Goal: Task Accomplishment & Management: Use online tool/utility

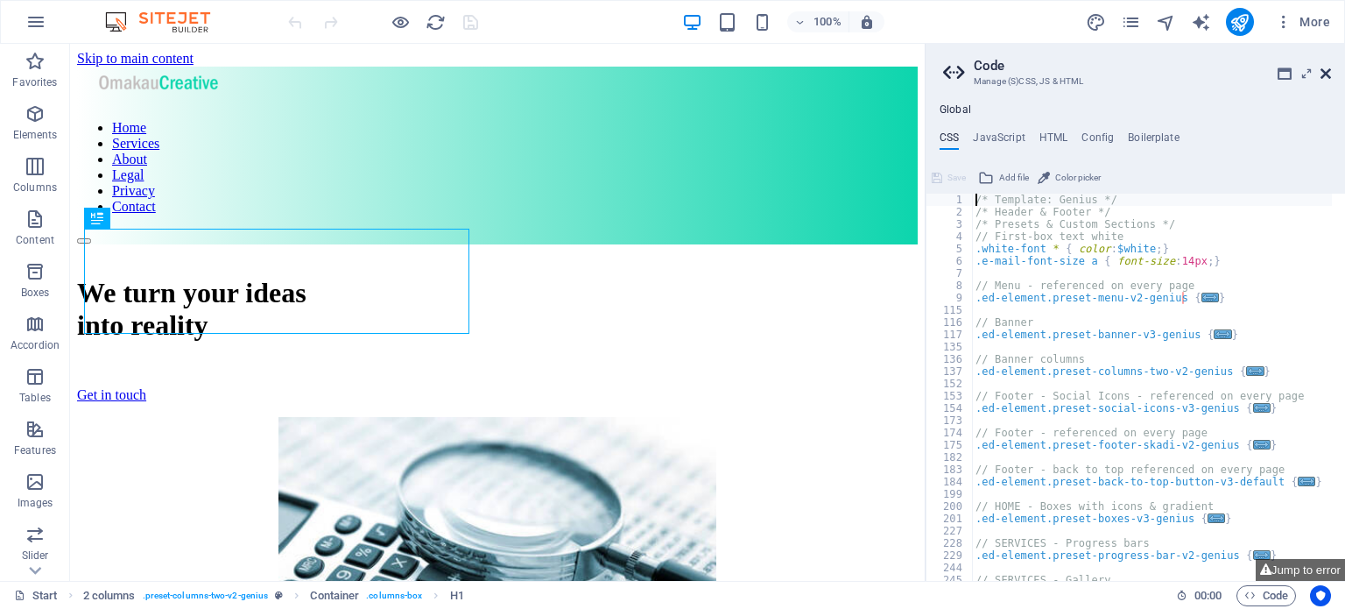
click at [1327, 74] on icon at bounding box center [1325, 74] width 11 height 14
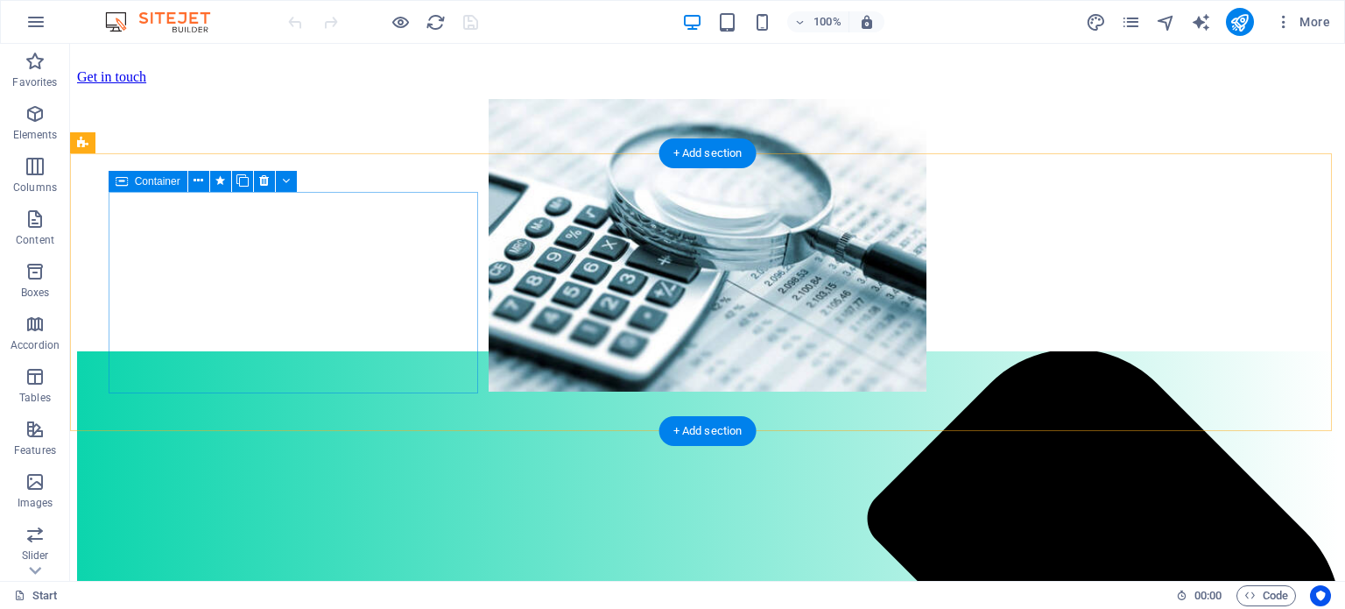
scroll to position [319, 0]
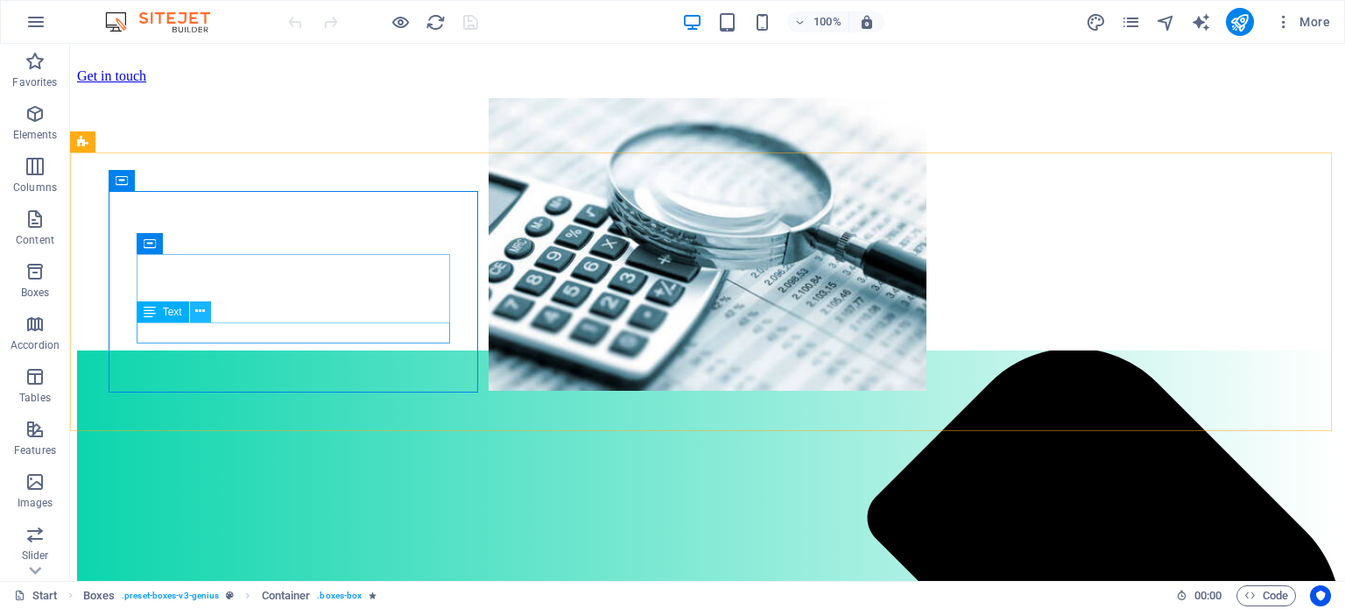
click at [206, 309] on button at bounding box center [200, 311] width 21 height 21
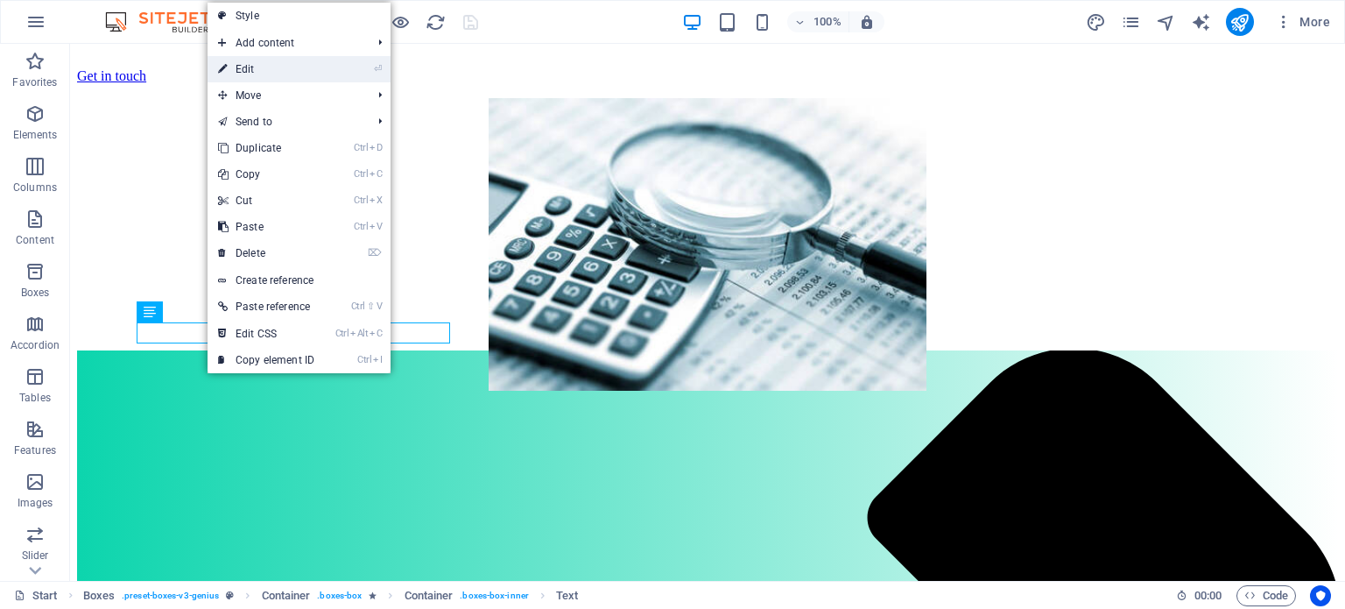
click at [242, 67] on link "⏎ Edit" at bounding box center [266, 69] width 117 height 26
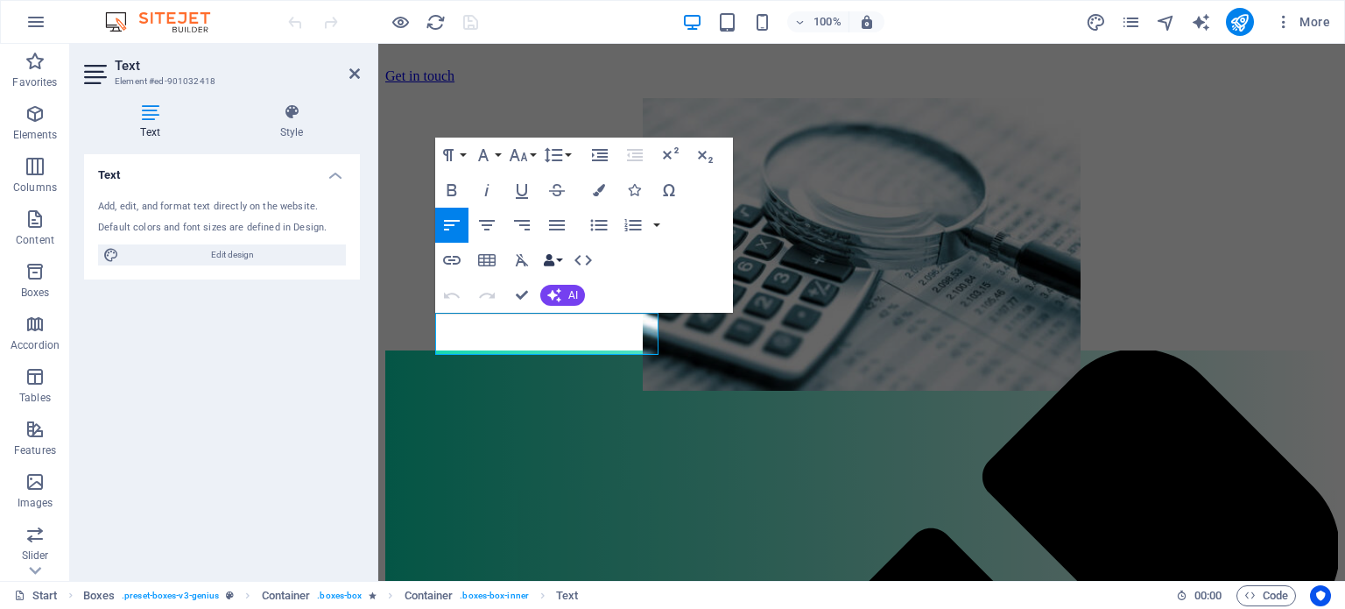
click at [557, 257] on button "Data Bindings" at bounding box center [552, 260] width 25 height 35
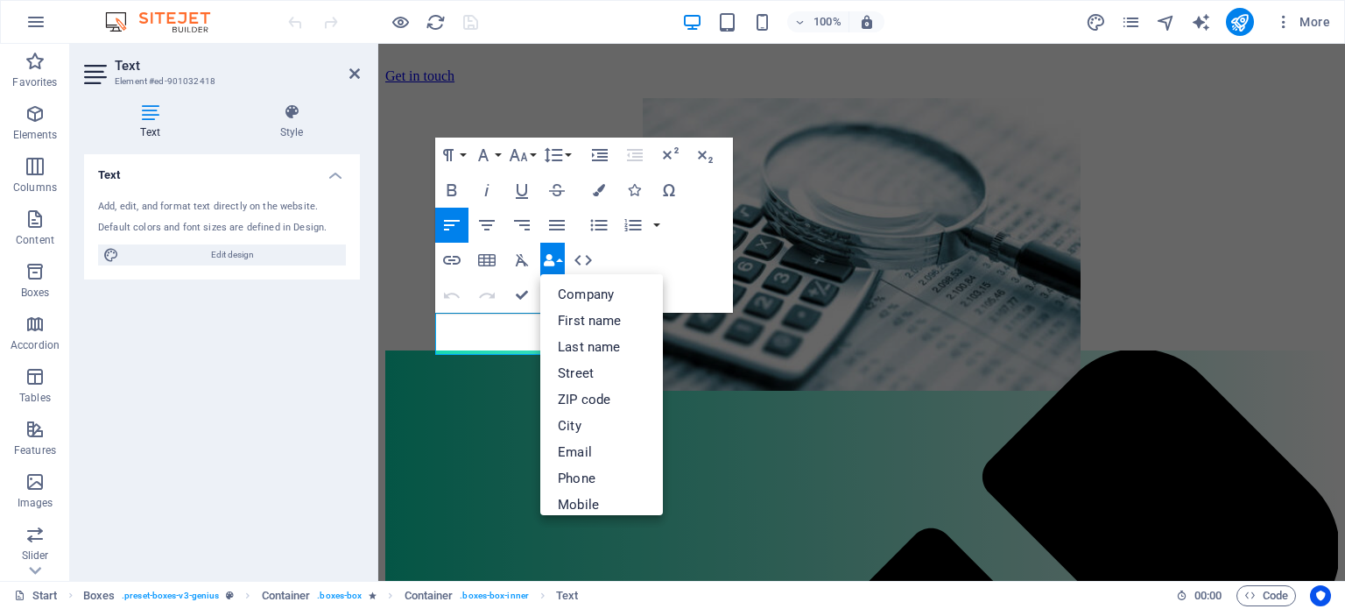
click at [557, 257] on button "Data Bindings" at bounding box center [552, 260] width 25 height 35
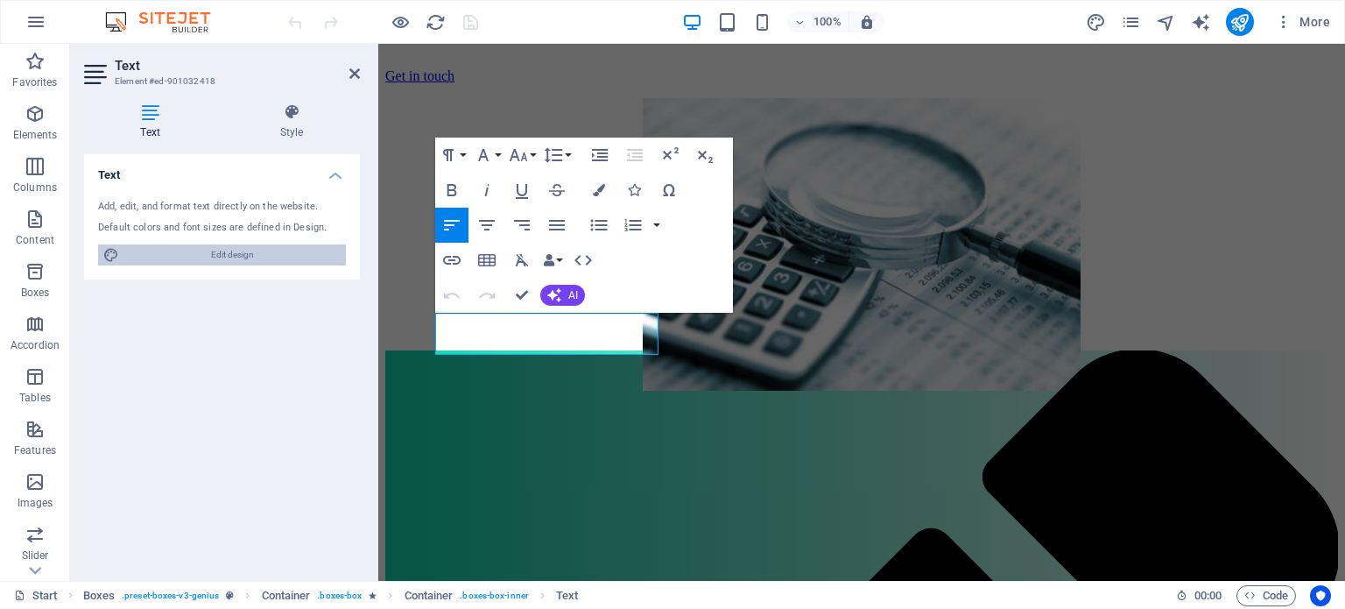
click at [218, 255] on span "Edit design" at bounding box center [232, 254] width 216 height 21
select select "px"
select select "400"
select select "px"
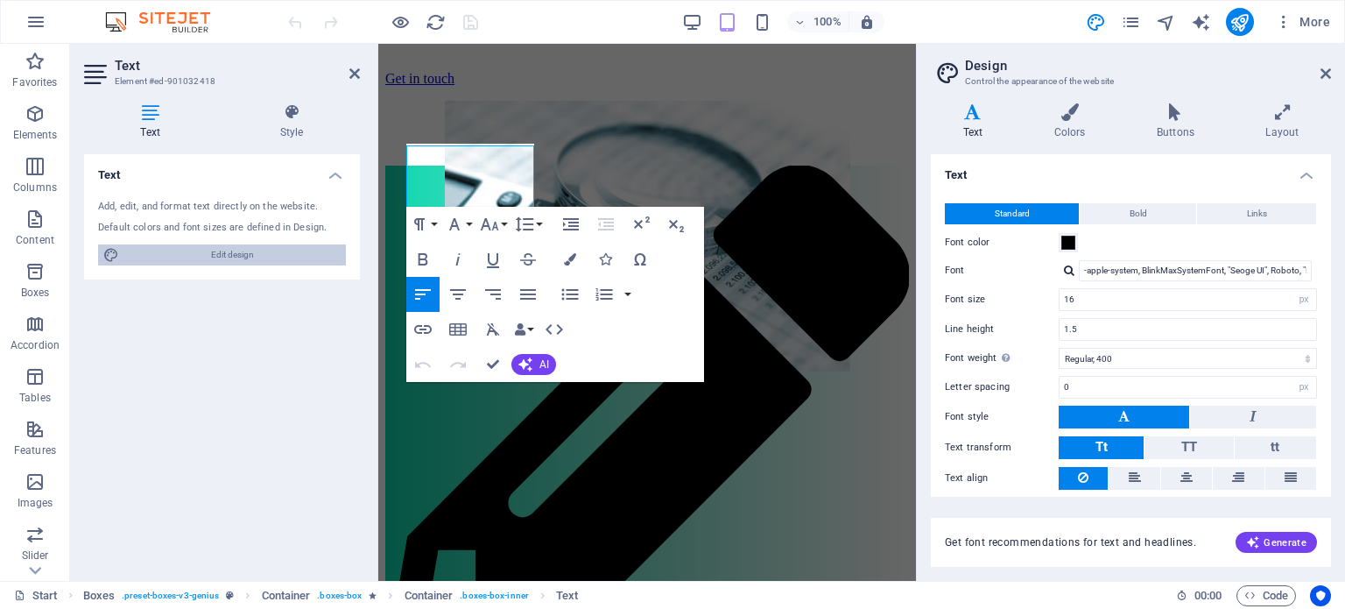
scroll to position [322, 0]
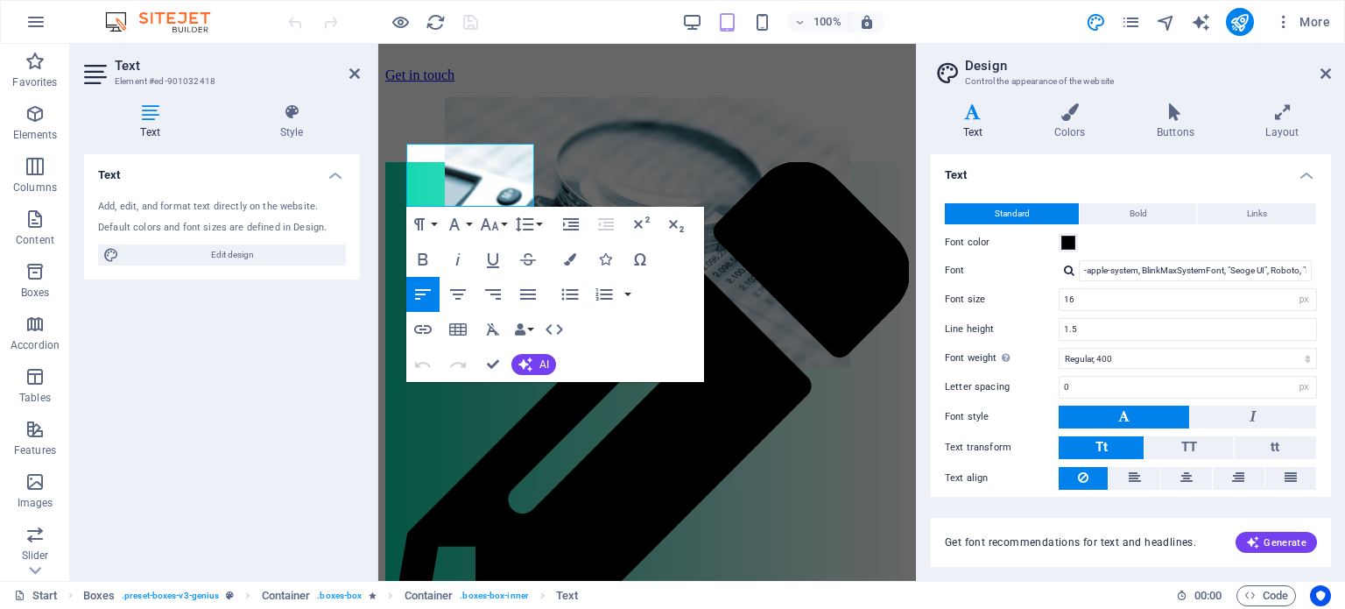
drag, startPoint x: 1332, startPoint y: 295, endPoint x: 1335, endPoint y: 143, distance: 152.4
click at [1335, 143] on div "Variants Text Colors Buttons Layout Text Standard Bold Links Font color Font -a…" at bounding box center [1131, 334] width 428 height 491
click at [1121, 205] on button "Bold" at bounding box center [1138, 213] width 116 height 21
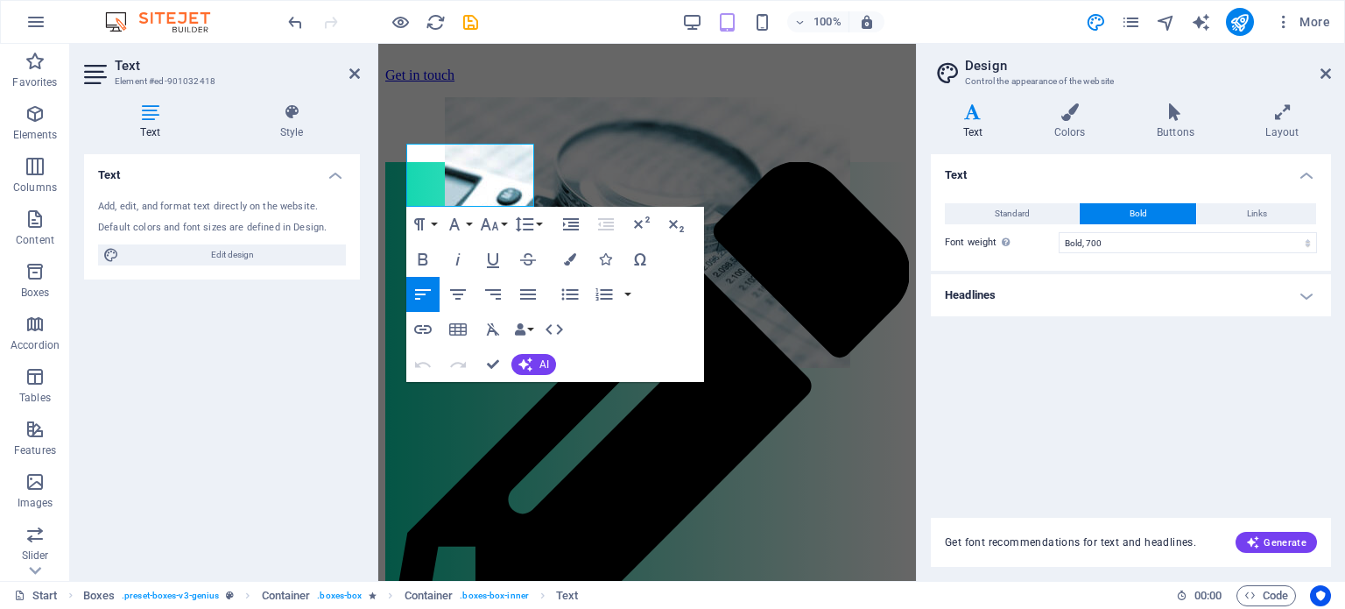
click at [1302, 291] on h4 "Headlines" at bounding box center [1131, 295] width 400 height 42
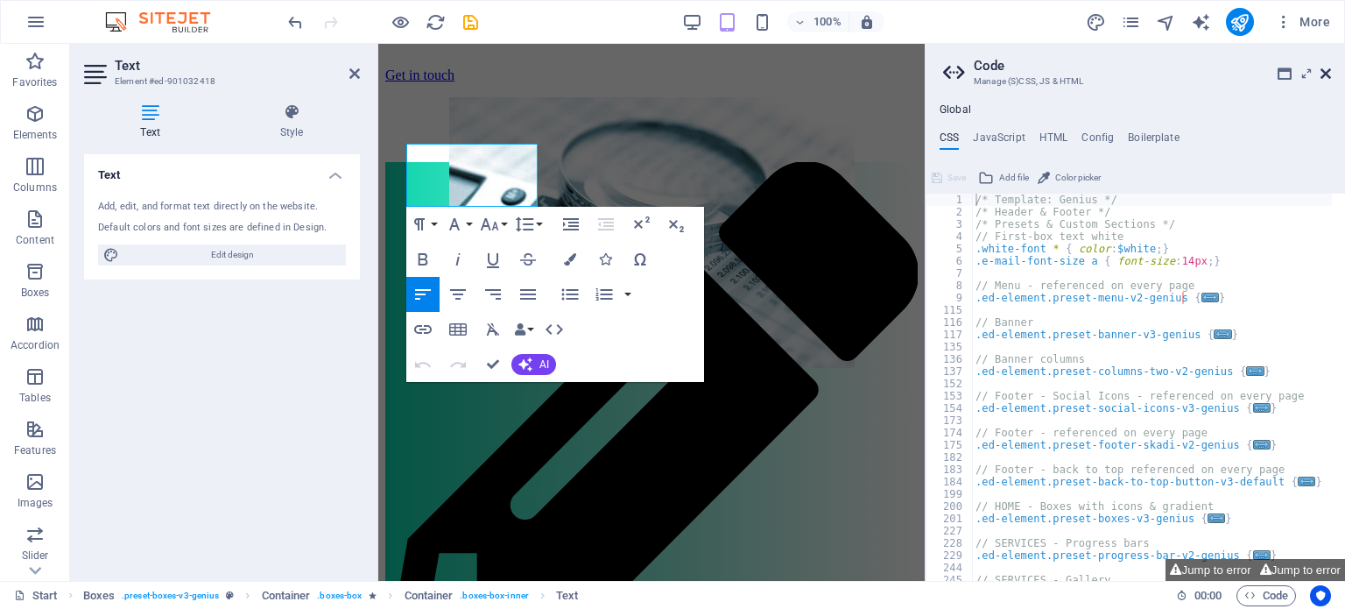
click at [1320, 74] on icon at bounding box center [1325, 74] width 11 height 14
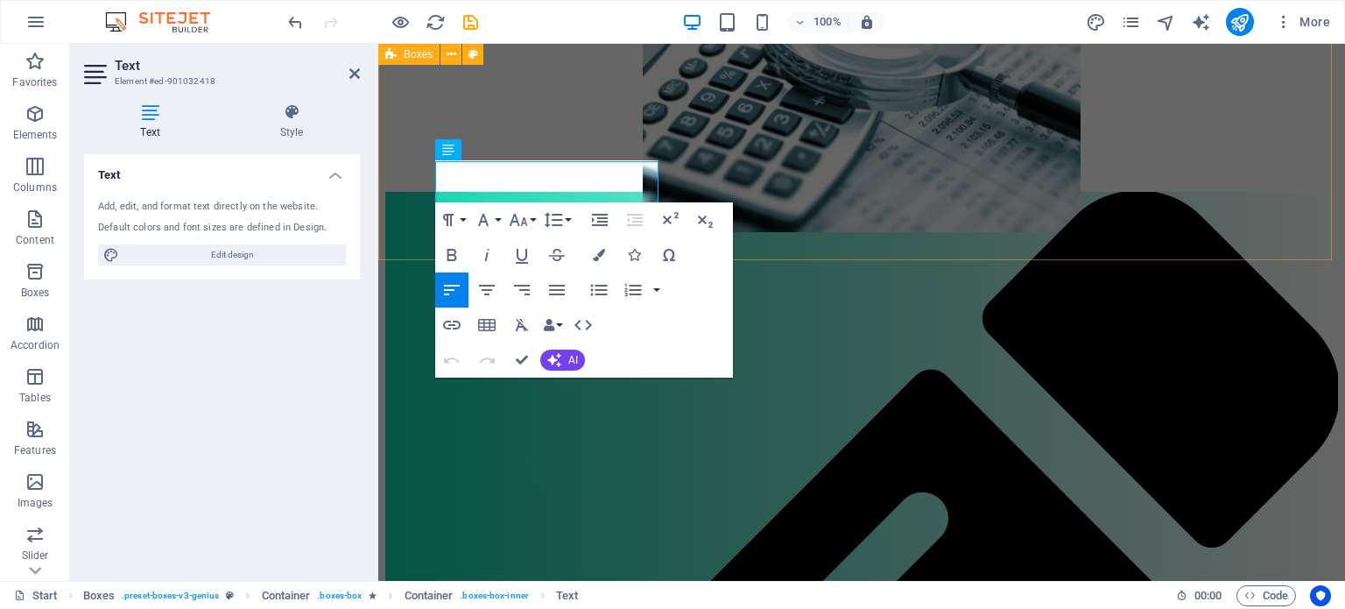
scroll to position [476, 0]
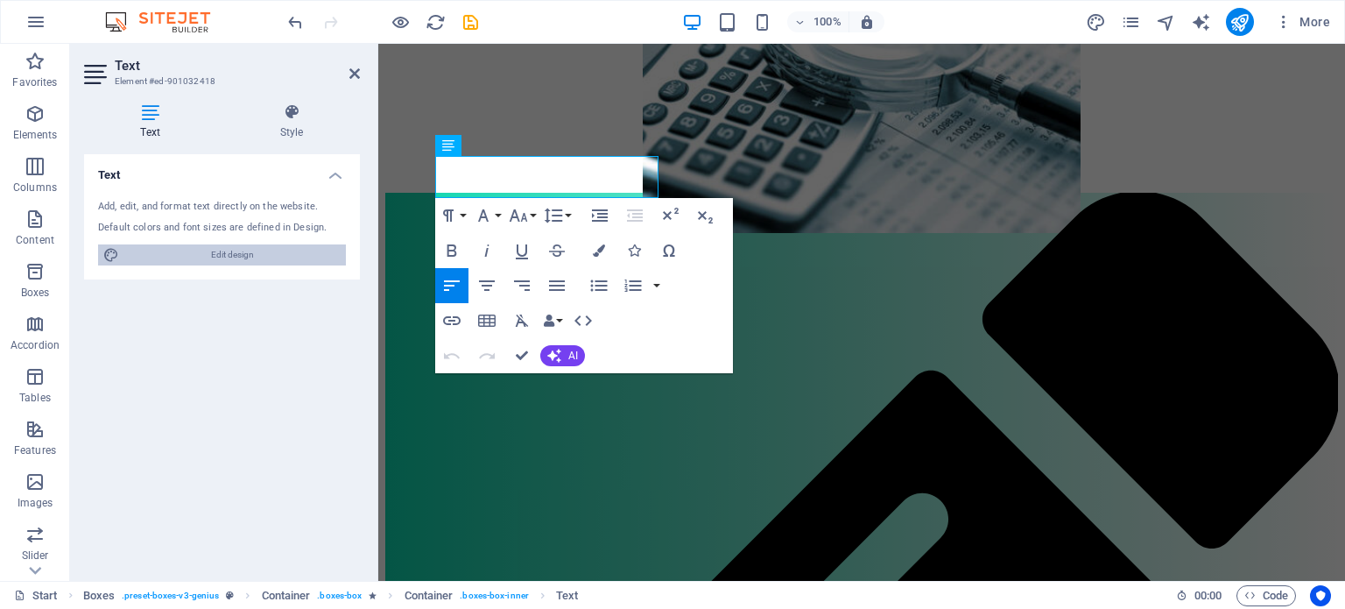
click at [240, 246] on span "Edit design" at bounding box center [232, 254] width 216 height 21
select select "700"
select select "px"
select select "rem"
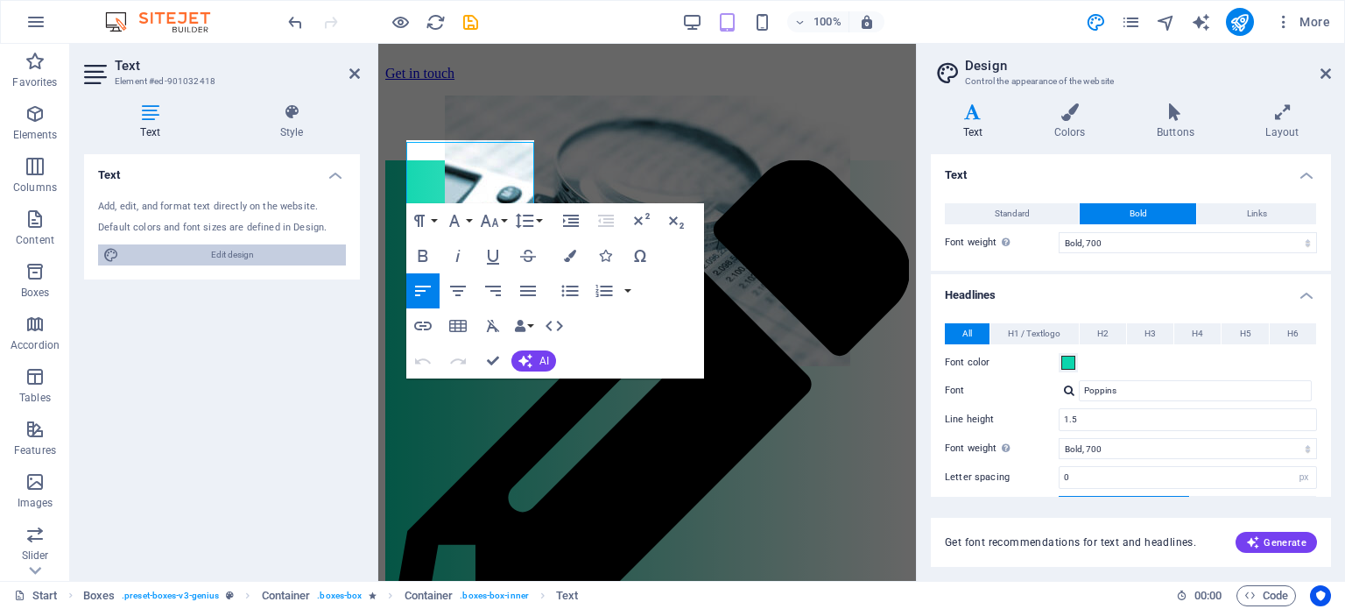
scroll to position [327, 0]
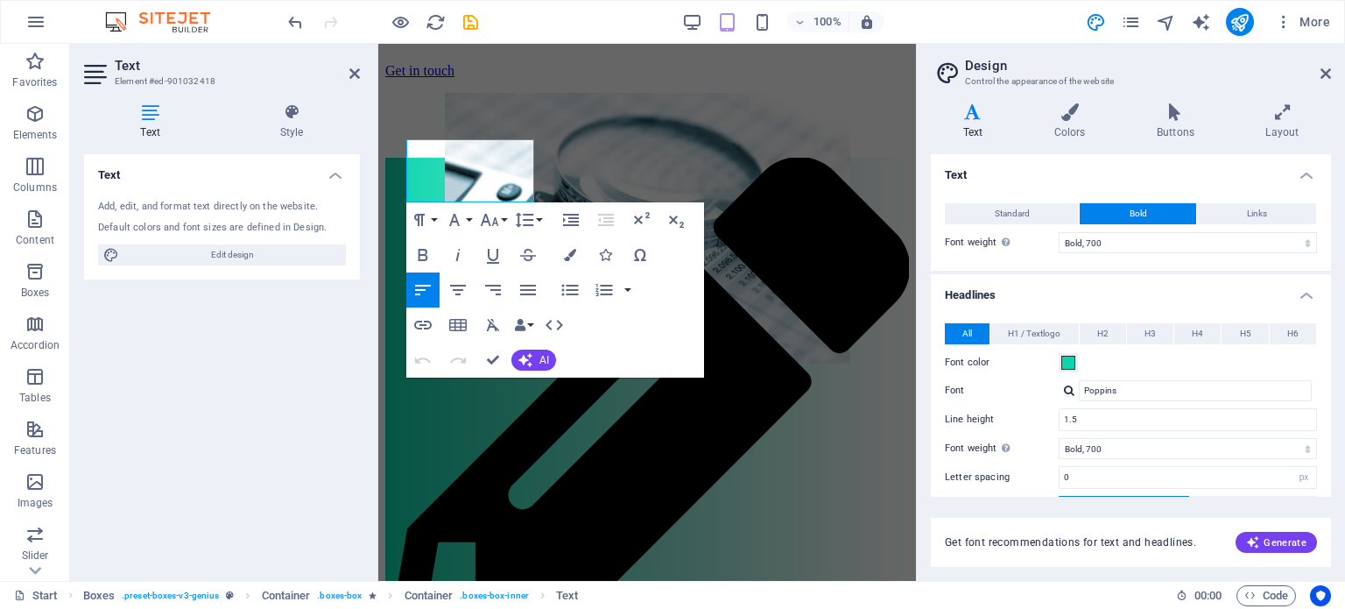
drag, startPoint x: 1327, startPoint y: 306, endPoint x: 1334, endPoint y: 379, distance: 73.1
click at [1334, 379] on div "Variants Text Colors Buttons Layout Text Standard Bold Links Font color Font -a…" at bounding box center [1131, 334] width 428 height 491
drag, startPoint x: 1330, startPoint y: 221, endPoint x: 1339, endPoint y: 302, distance: 81.9
click at [1339, 302] on div "Variants Text Colors Buttons Layout Text Standard Bold Links Font color Font -a…" at bounding box center [1131, 334] width 428 height 491
click at [1334, 243] on div "Variants Text Colors Buttons Layout Text Standard Bold Links Font color Font -a…" at bounding box center [1131, 334] width 428 height 491
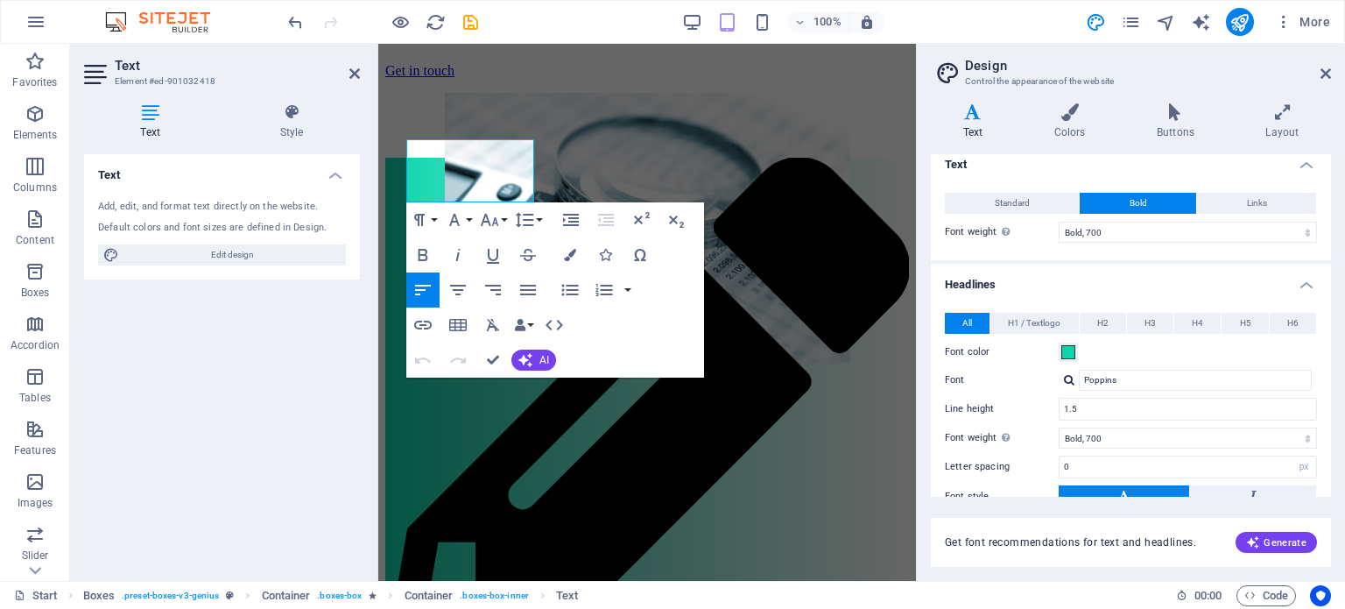
scroll to position [0, 0]
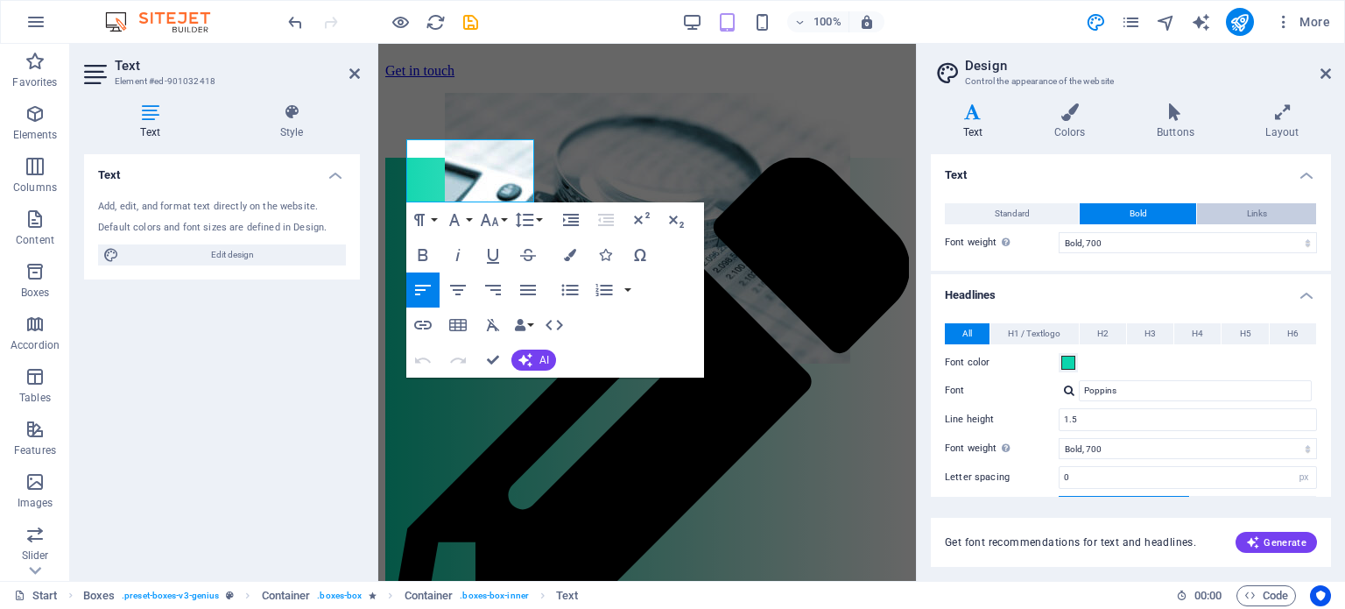
click at [1235, 208] on button "Links" at bounding box center [1256, 213] width 119 height 21
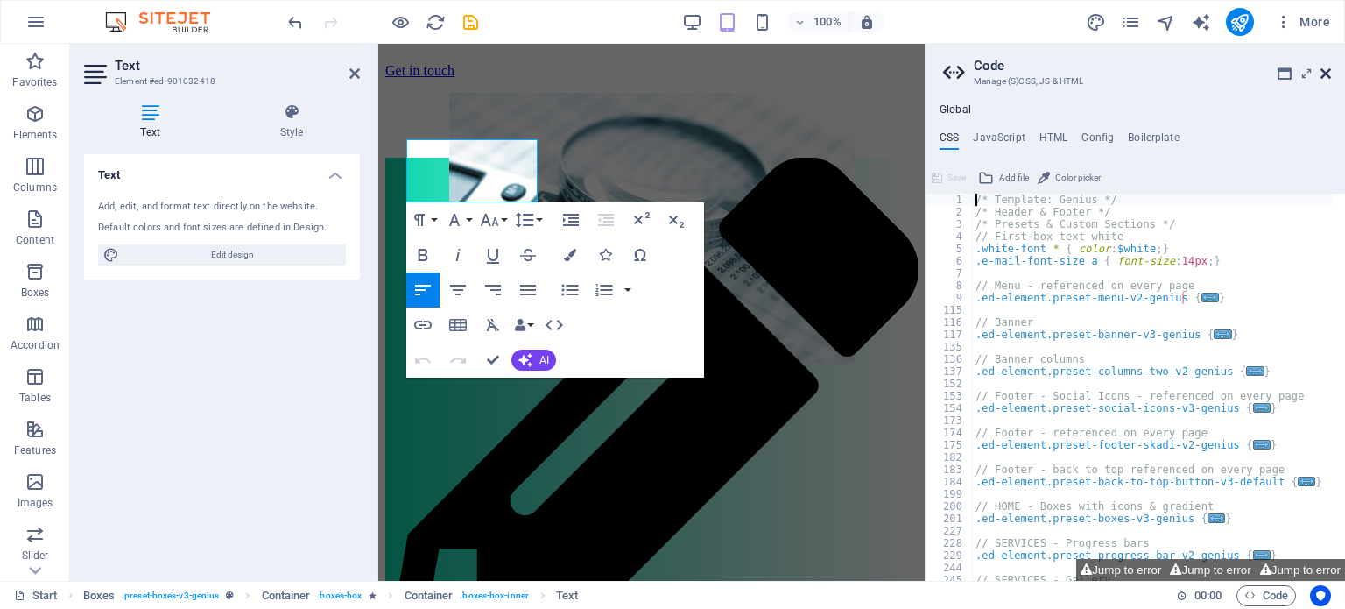
click at [1325, 69] on icon at bounding box center [1325, 74] width 11 height 14
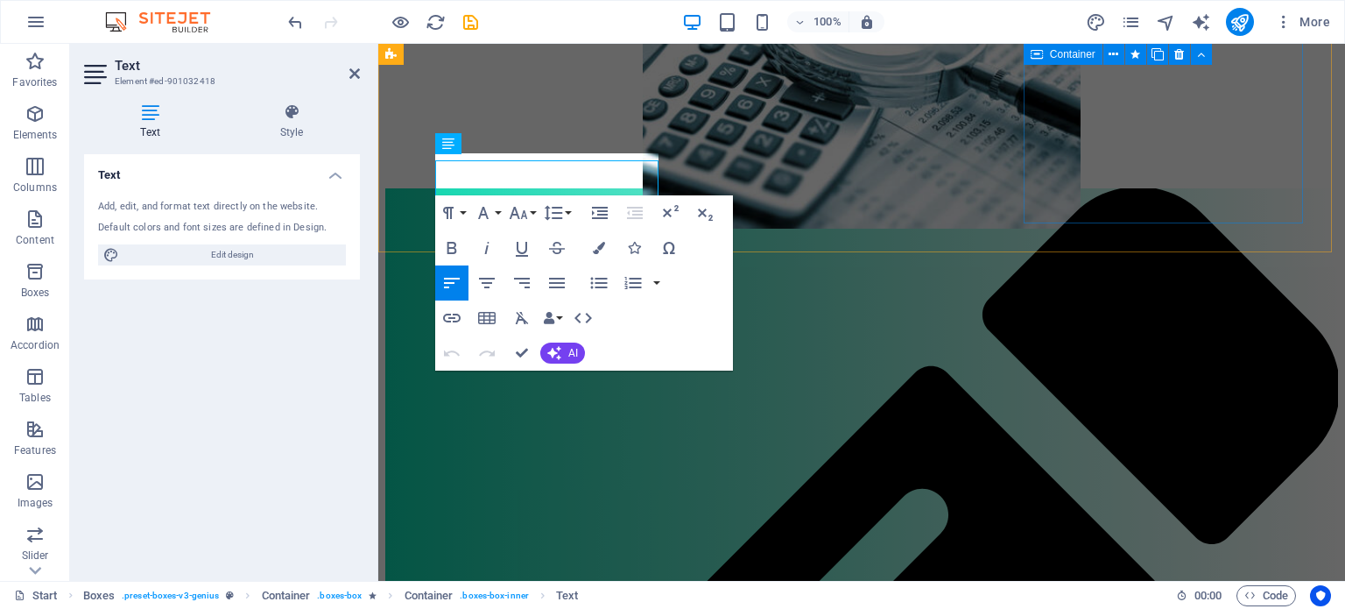
scroll to position [480, 0]
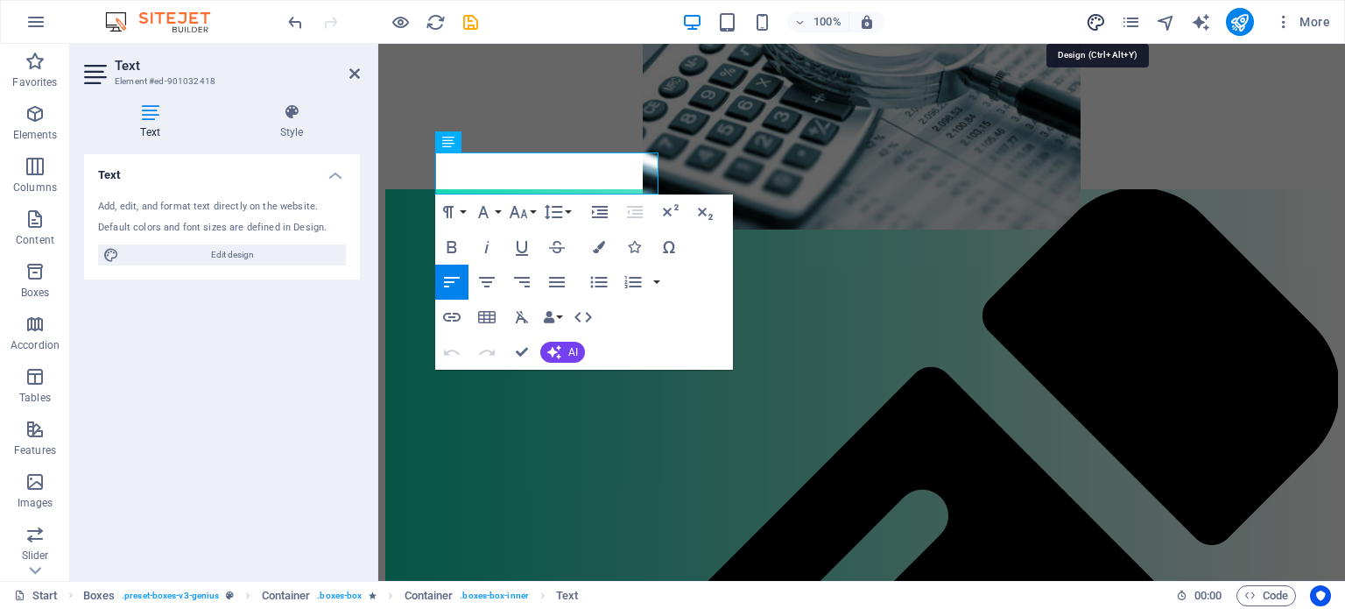
select select "ease-in-out"
select select "700"
select select "px"
select select "rem"
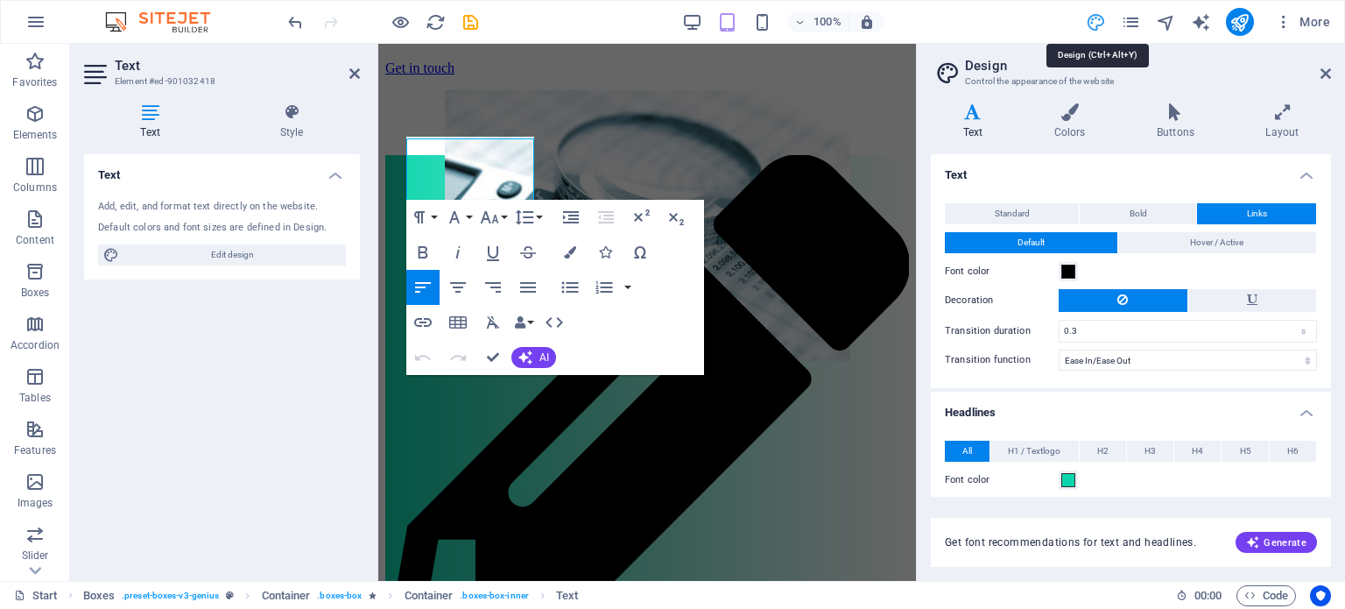
scroll to position [330, 0]
drag, startPoint x: 1331, startPoint y: 174, endPoint x: 1339, endPoint y: 209, distance: 35.9
click at [1339, 209] on div "Variants Text Colors Buttons Layout Text Standard Bold Links Font color Font -a…" at bounding box center [1131, 334] width 428 height 491
drag, startPoint x: 1326, startPoint y: 194, endPoint x: 1334, endPoint y: 231, distance: 38.7
click at [1334, 231] on div "Variants Text Colors Buttons Layout Text Standard Bold Links Font color Font -a…" at bounding box center [1131, 334] width 428 height 491
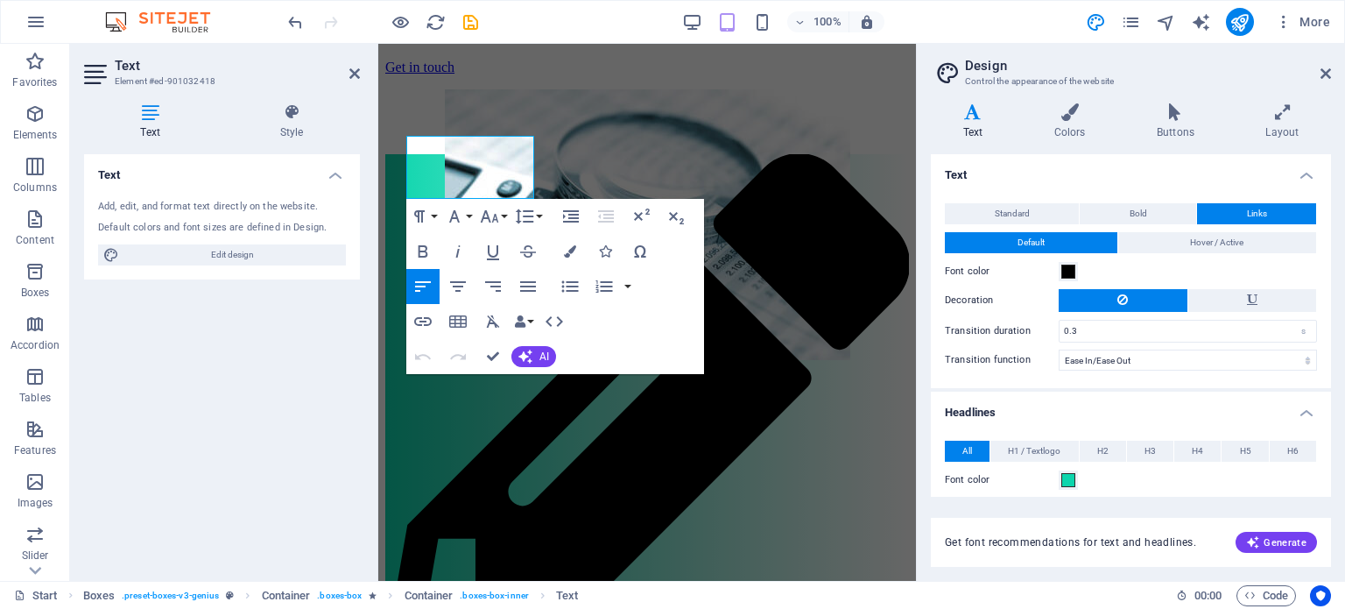
drag, startPoint x: 1324, startPoint y: 207, endPoint x: 1328, endPoint y: 254, distance: 47.5
click at [1328, 254] on div "Text Standard Bold Links Font color Font -apple-system, BlinkMaxSystemFont, "Se…" at bounding box center [1131, 325] width 400 height 342
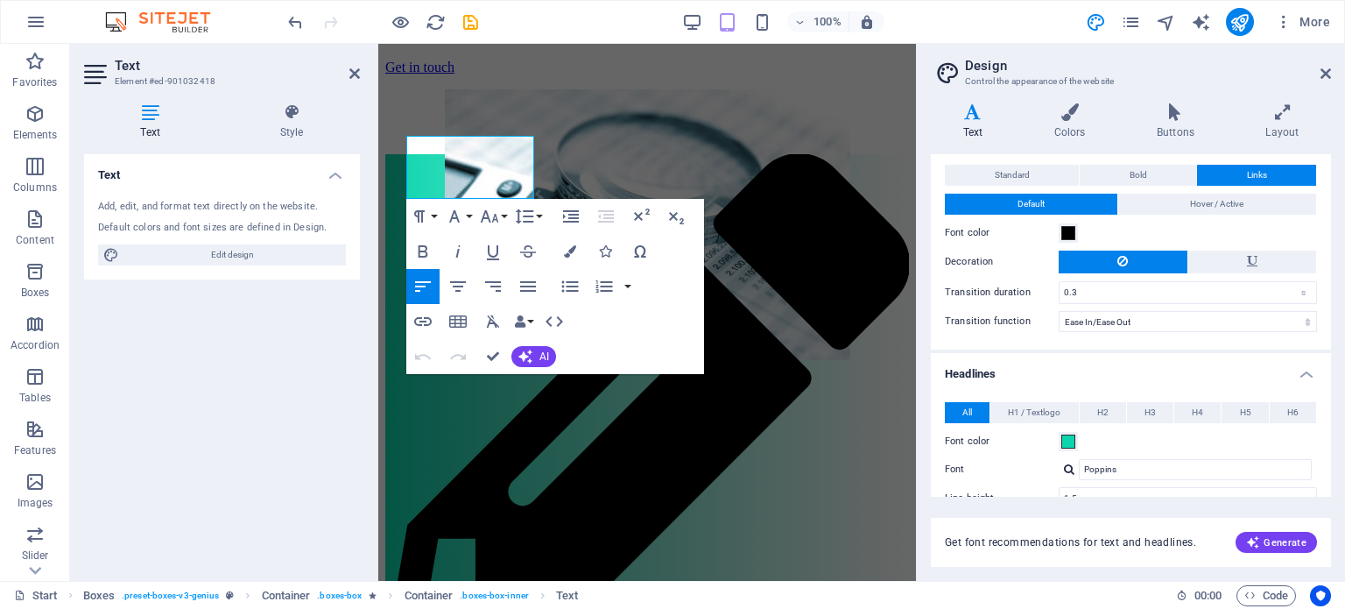
scroll to position [0, 0]
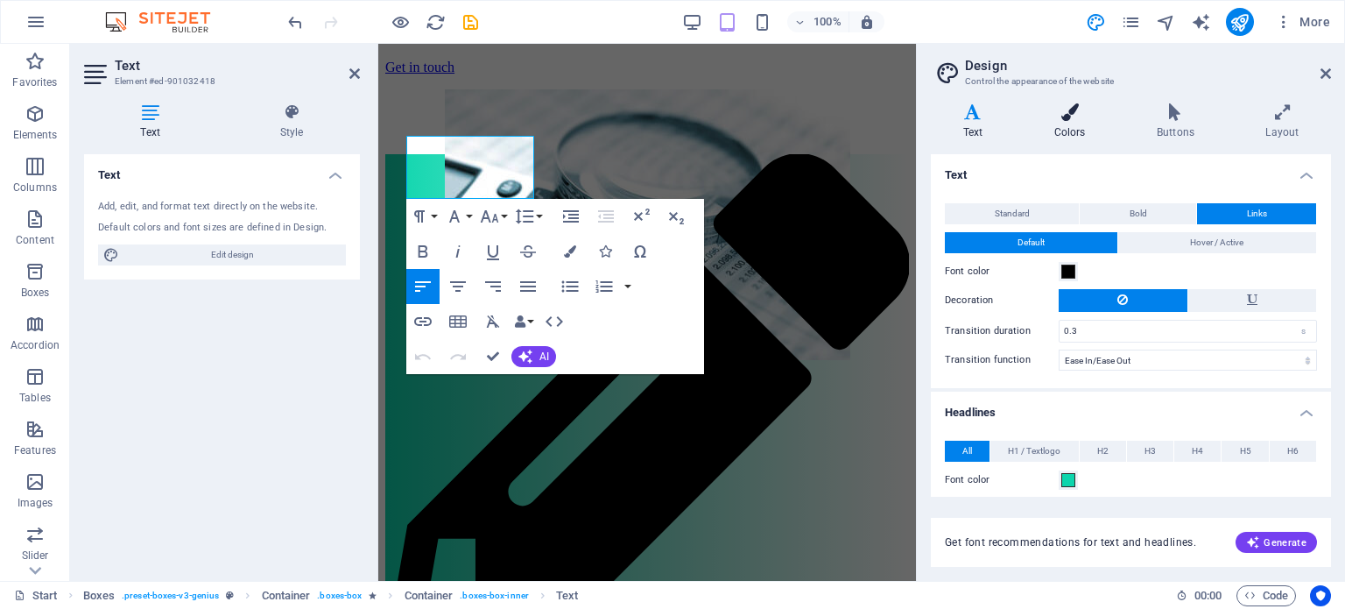
click at [1074, 123] on h4 "Colors" at bounding box center [1073, 121] width 102 height 37
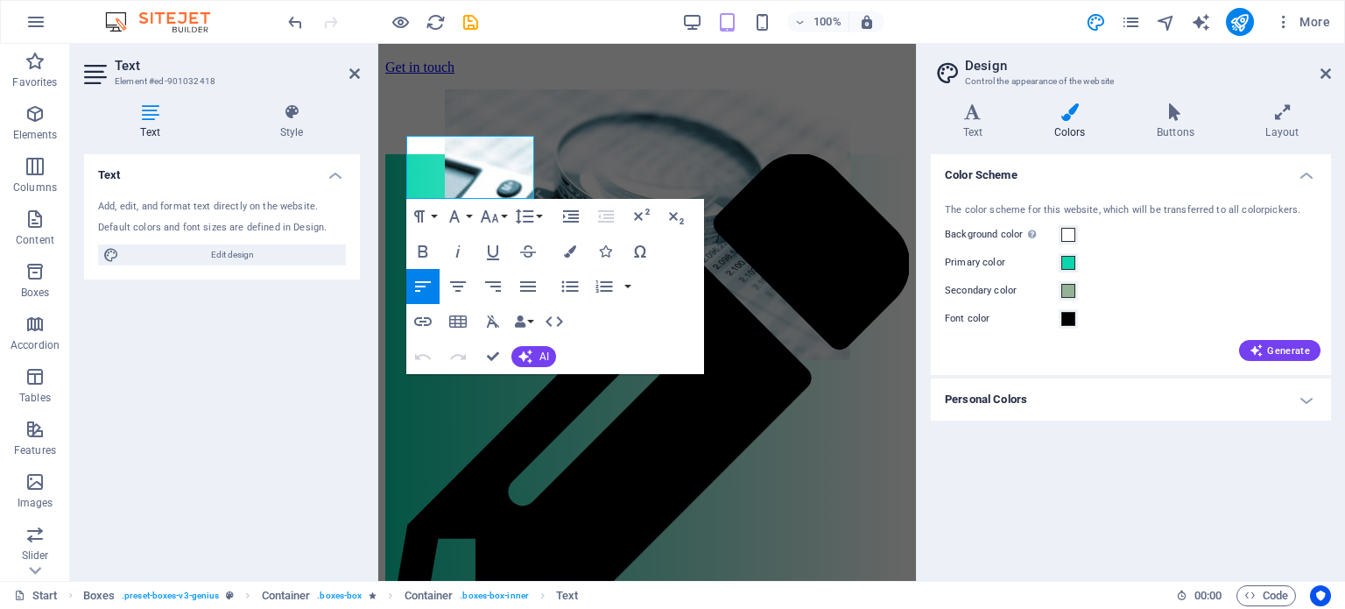
click at [1308, 393] on h4 "Personal Colors" at bounding box center [1131, 399] width 400 height 42
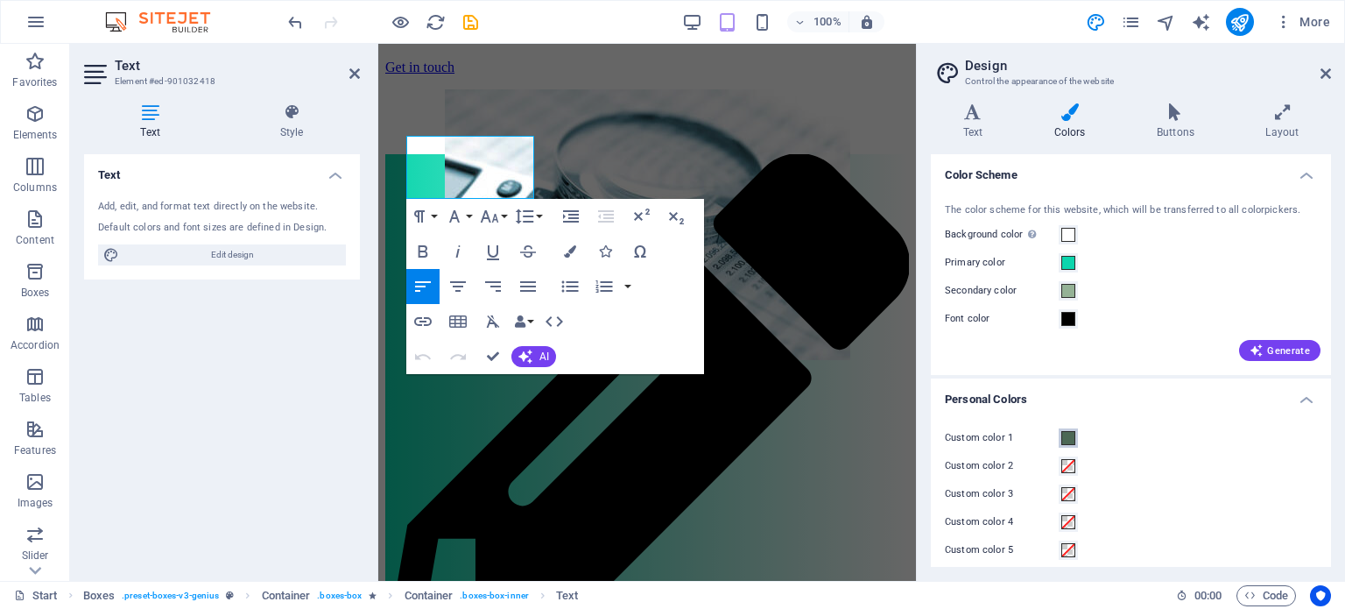
click at [1065, 436] on span at bounding box center [1068, 438] width 14 height 14
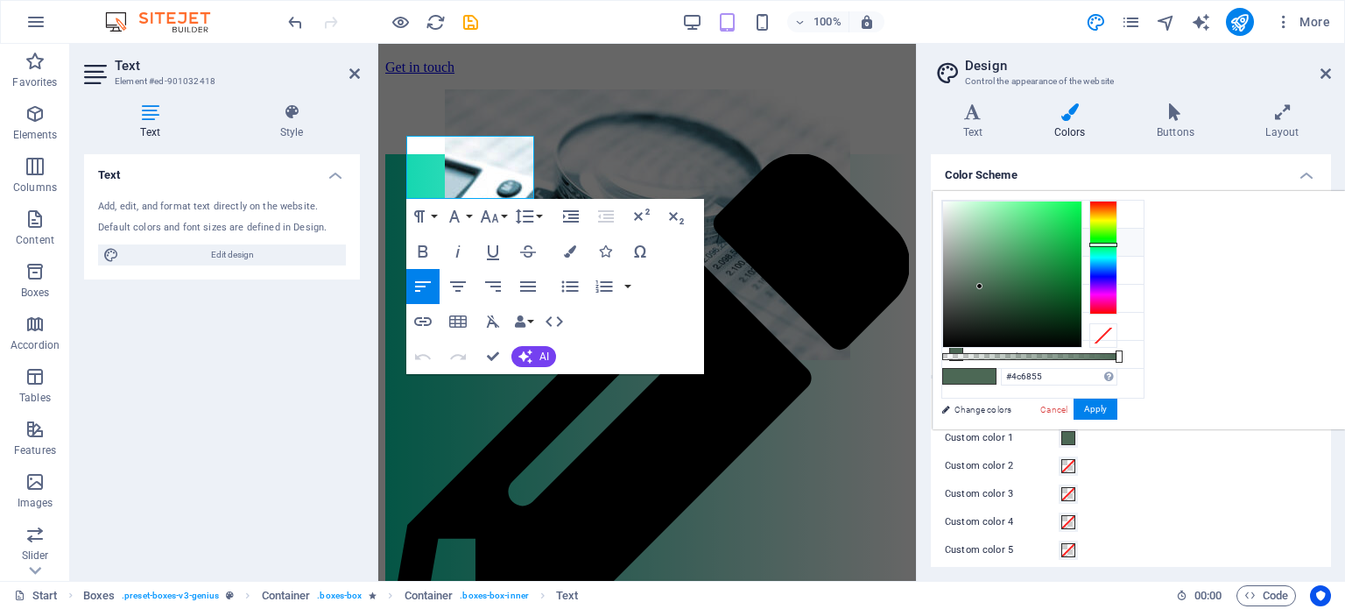
click at [958, 236] on icon at bounding box center [956, 242] width 12 height 12
type input "#0cd5ad"
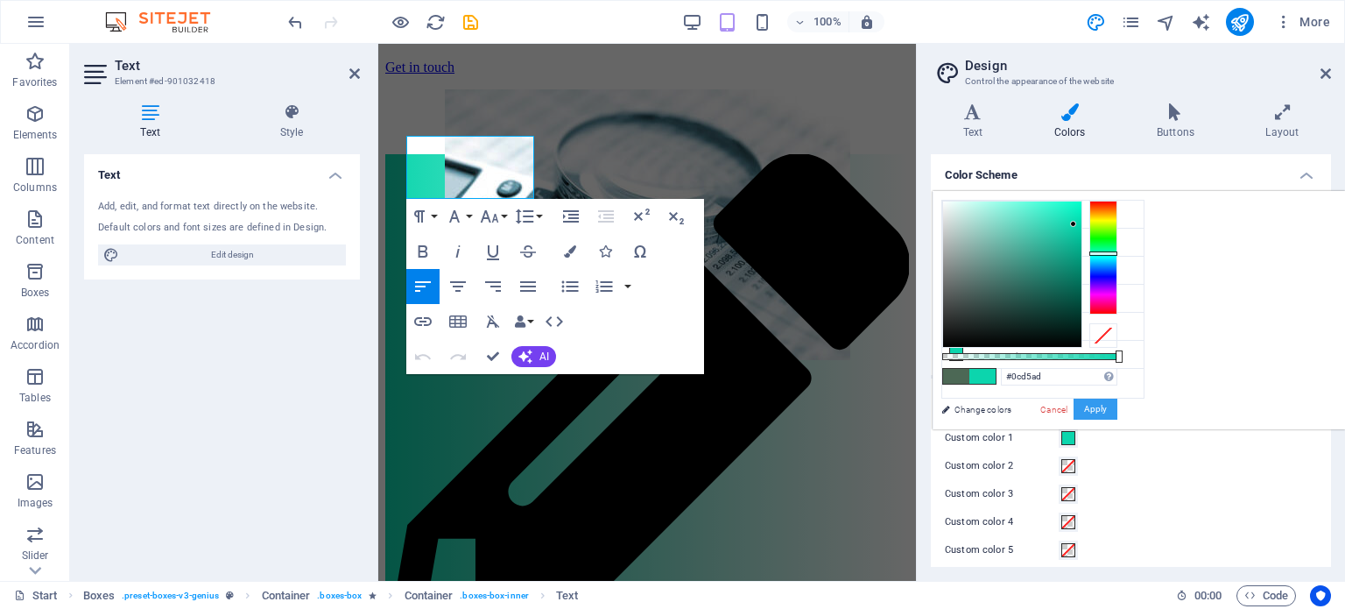
click at [1117, 402] on button "Apply" at bounding box center [1096, 408] width 44 height 21
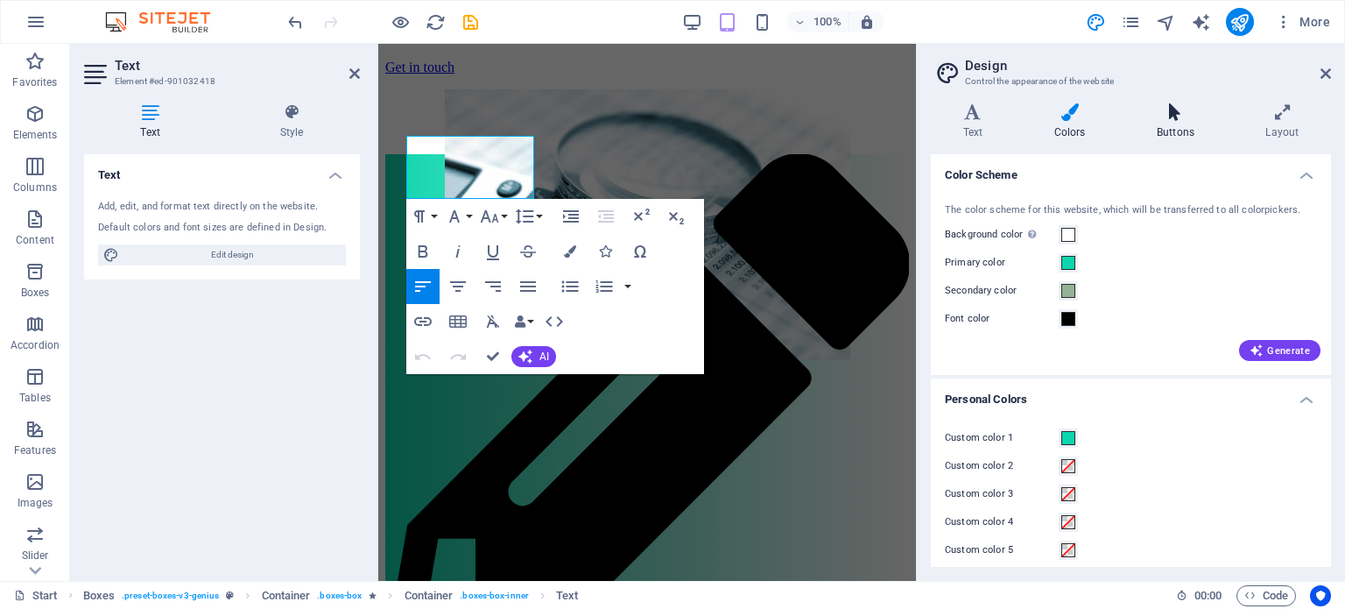
click at [1184, 122] on h4 "Buttons" at bounding box center [1178, 121] width 109 height 37
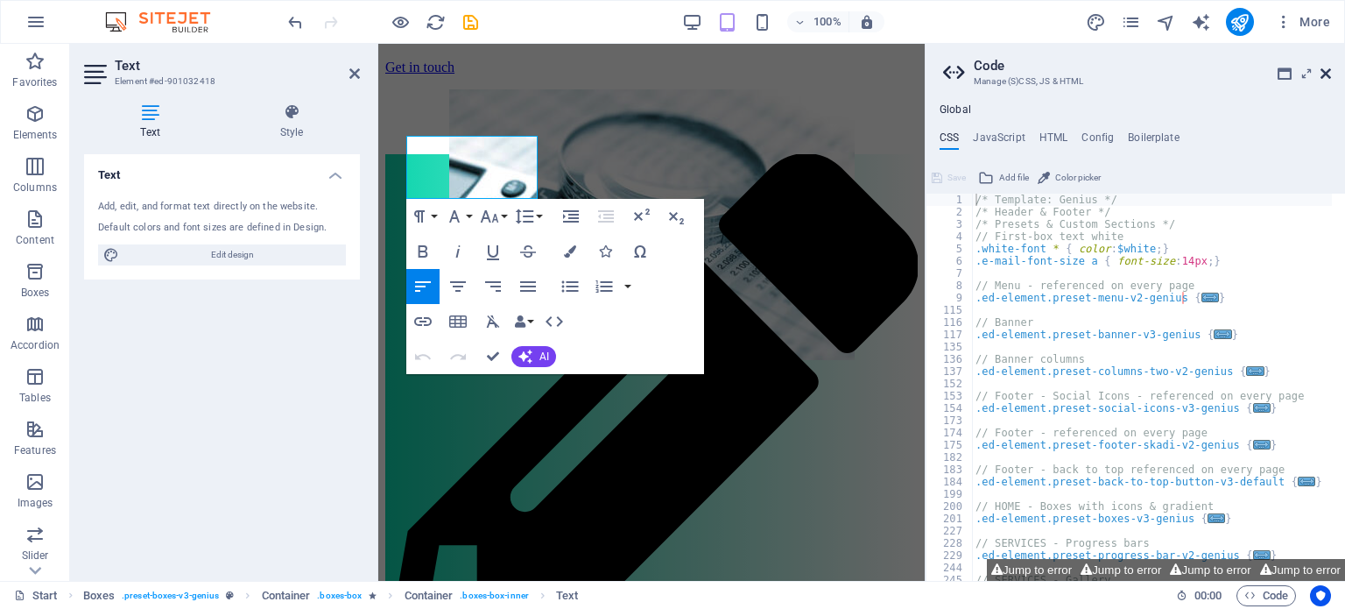
click at [1327, 72] on icon at bounding box center [1325, 74] width 11 height 14
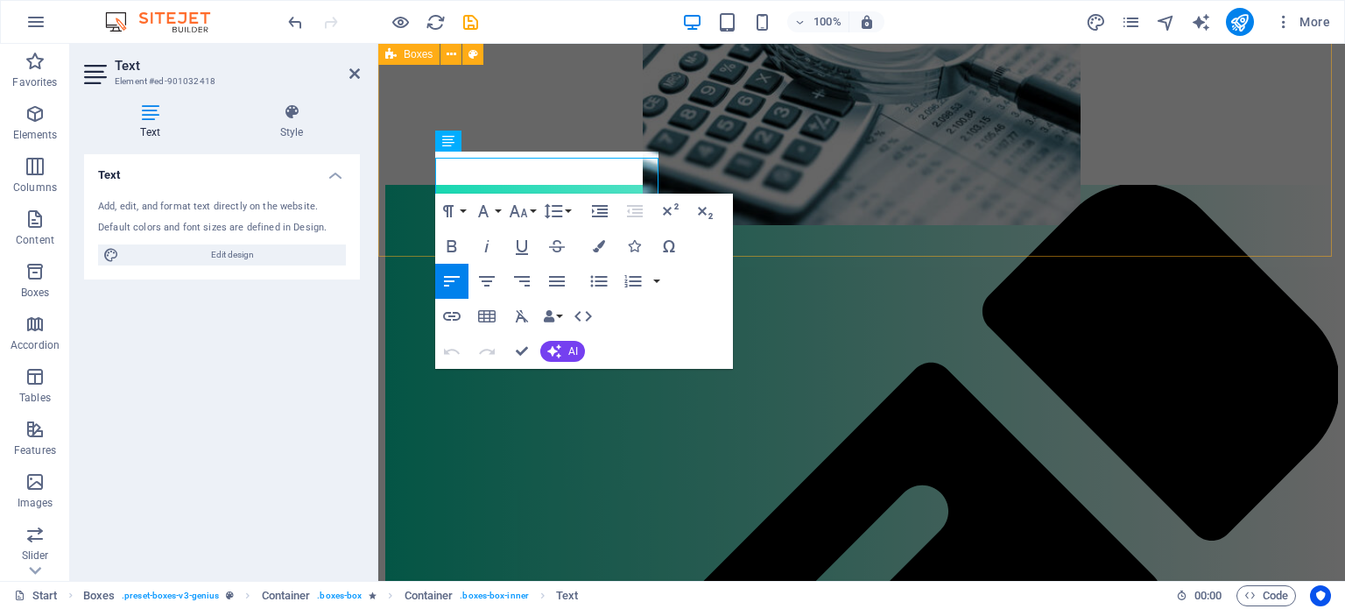
scroll to position [480, 0]
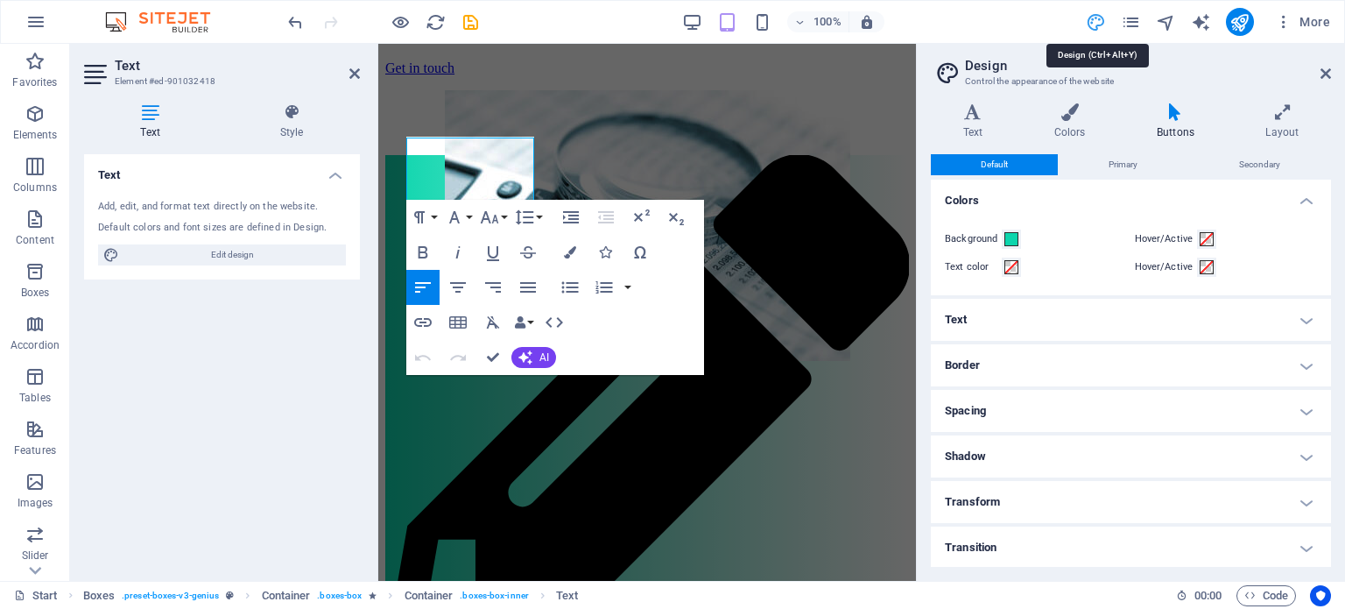
scroll to position [331, 0]
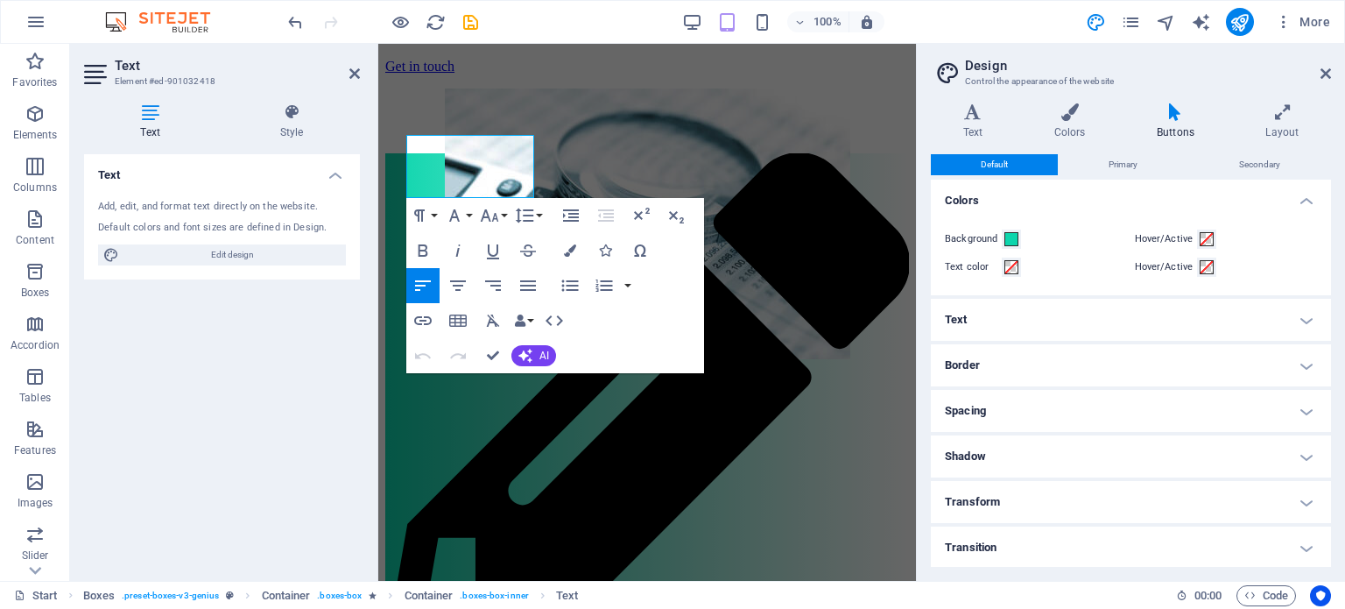
drag, startPoint x: 1331, startPoint y: 198, endPoint x: 1344, endPoint y: 299, distance: 101.5
click at [1344, 299] on div "Variants Text Colors Buttons Layout Text Standard Bold Links Font color Font -a…" at bounding box center [1131, 334] width 428 height 491
click at [1311, 320] on h4 "Text" at bounding box center [1131, 320] width 400 height 42
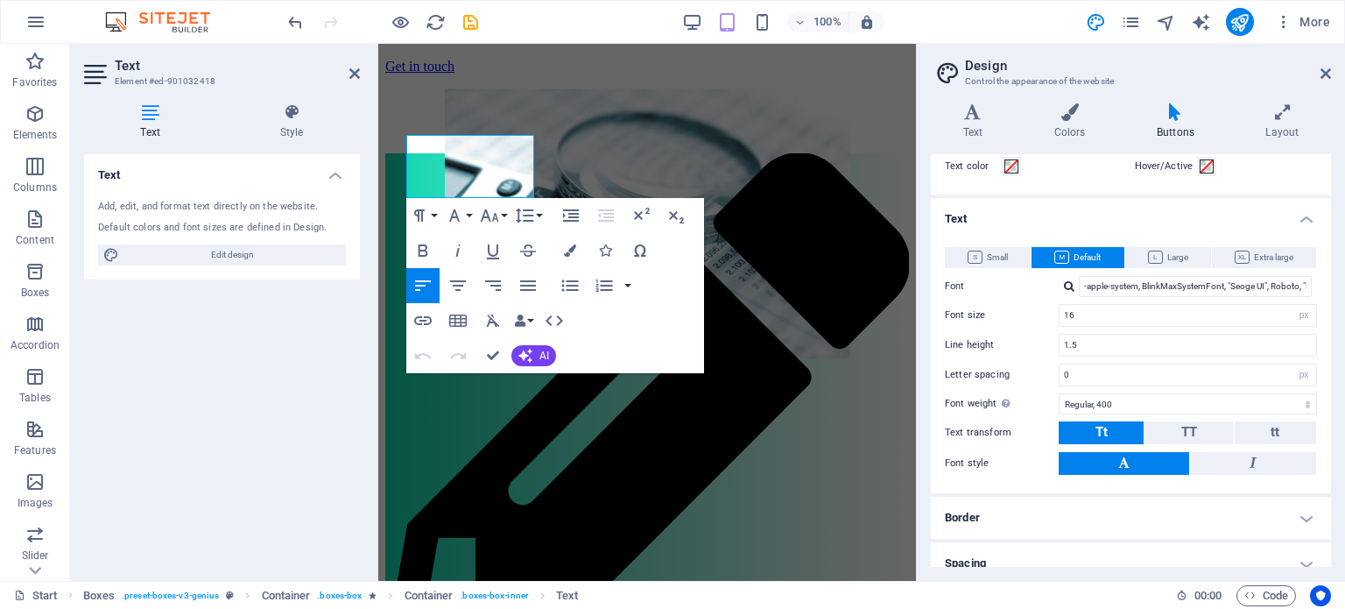
scroll to position [0, 0]
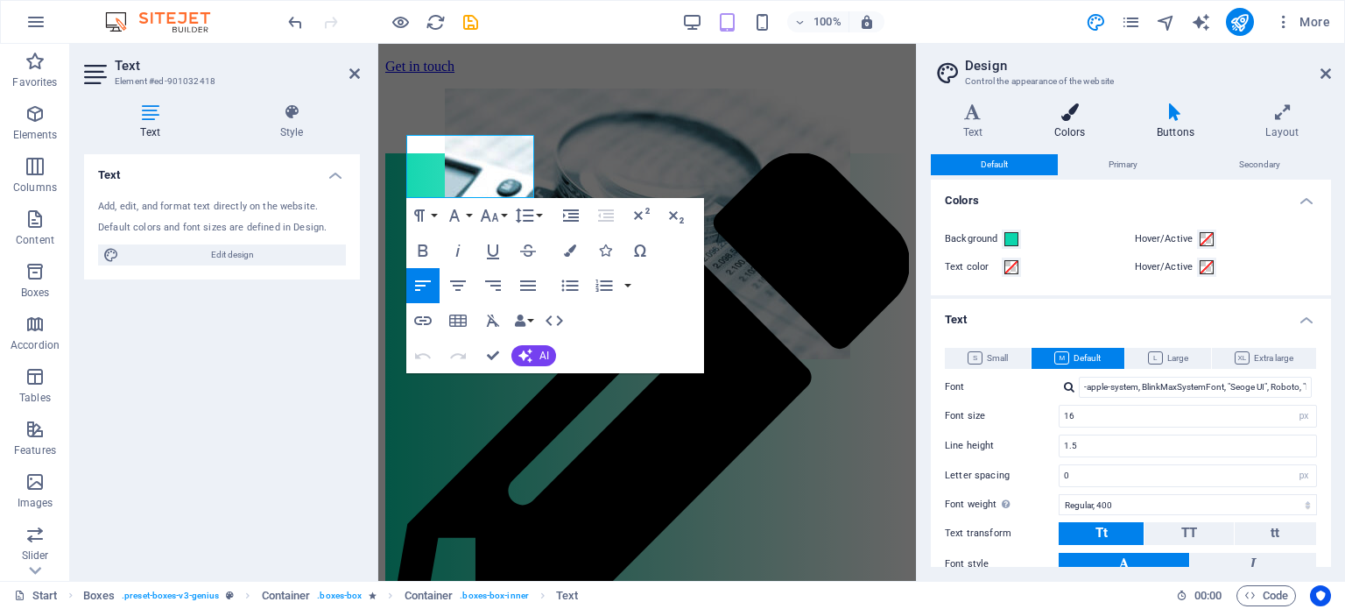
click at [1067, 112] on icon at bounding box center [1069, 112] width 95 height 18
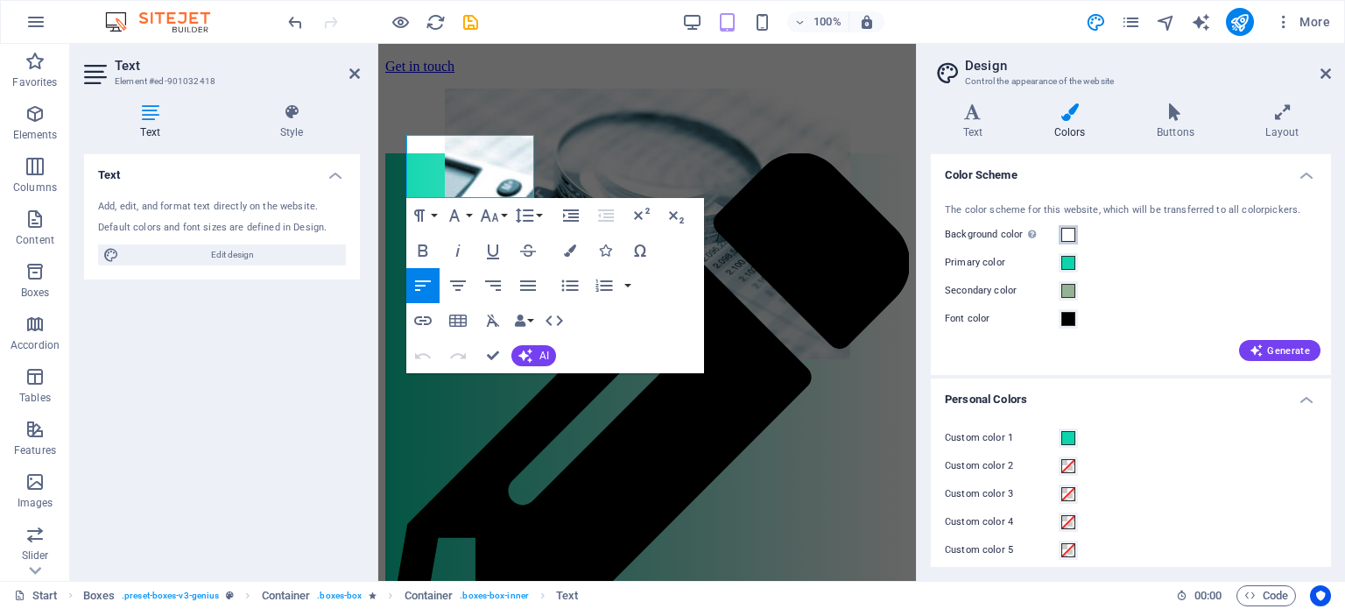
click at [1068, 231] on span at bounding box center [1068, 235] width 14 height 14
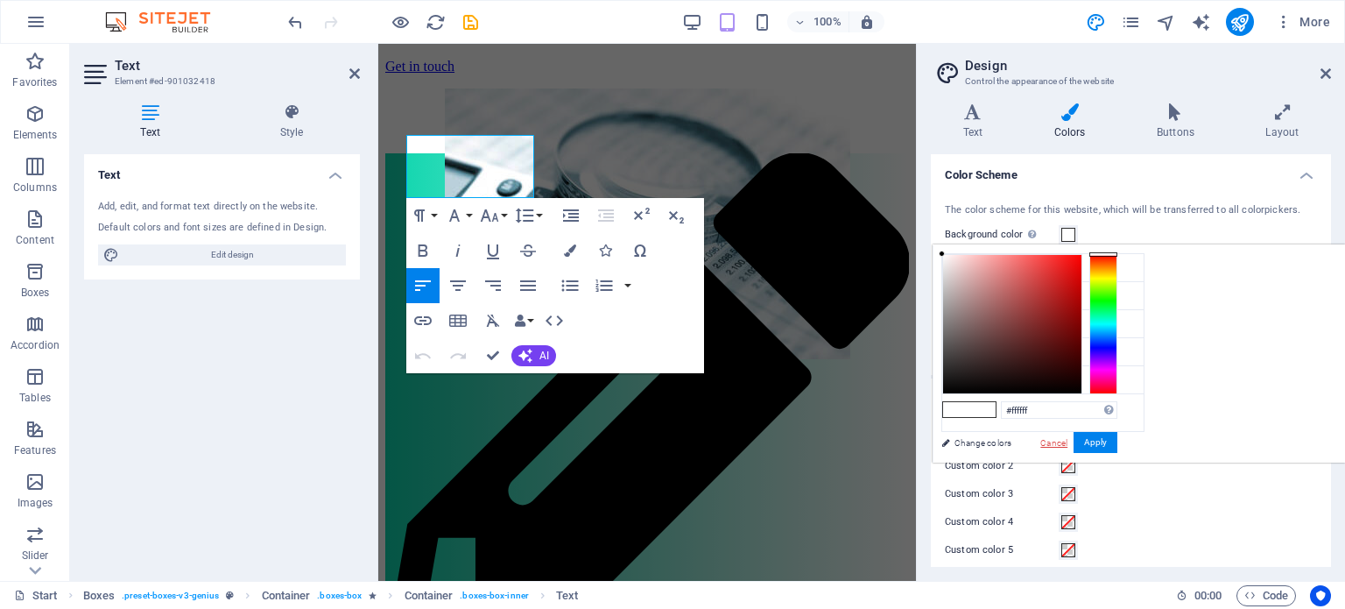
click at [1069, 436] on link "Cancel" at bounding box center [1053, 442] width 31 height 13
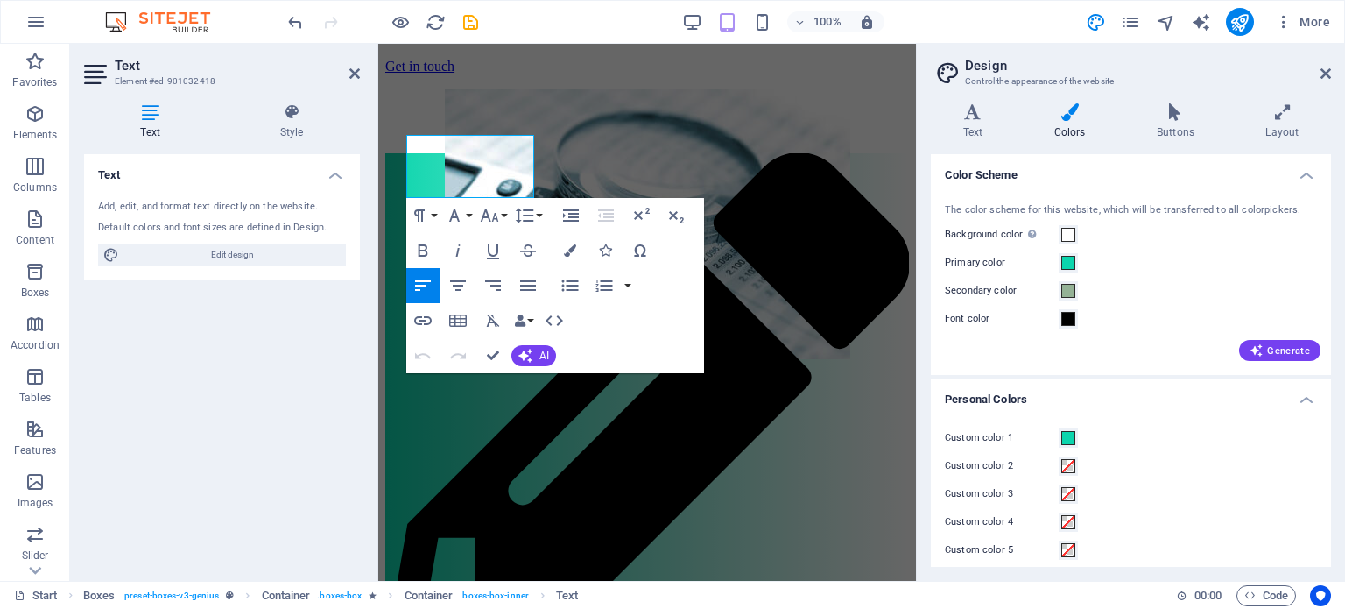
click at [1299, 403] on h4 "Personal Colors" at bounding box center [1131, 394] width 400 height 32
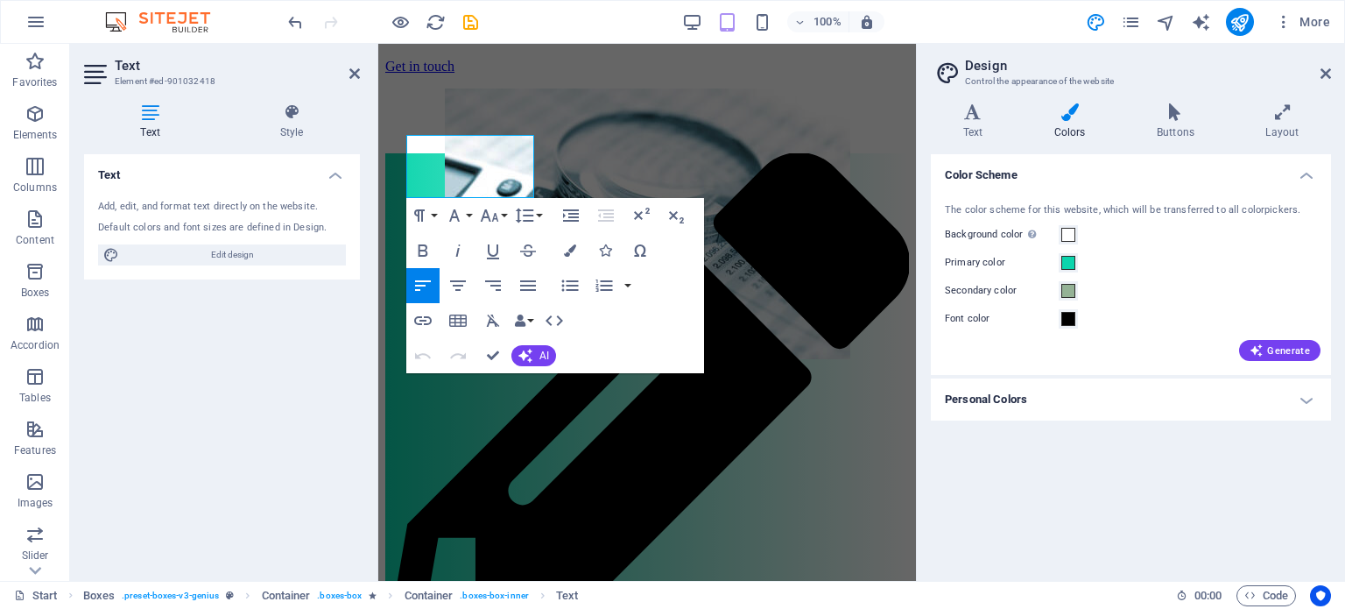
click at [1299, 403] on h4 "Personal Colors" at bounding box center [1131, 399] width 400 height 42
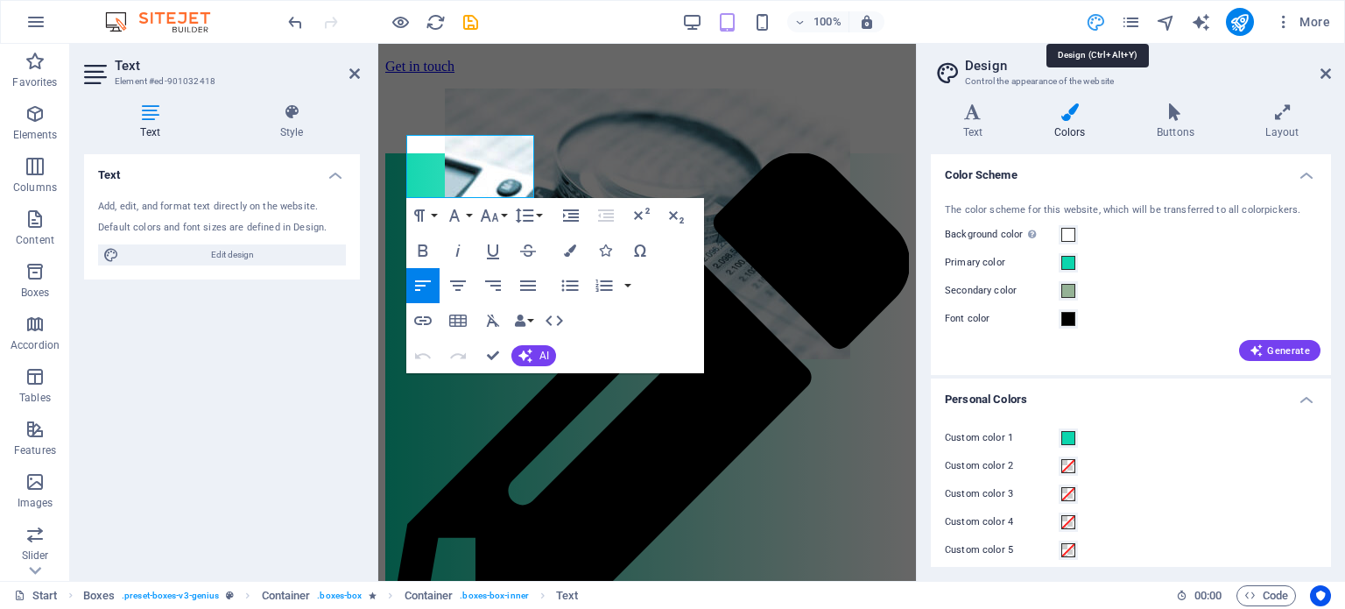
click at [1071, 464] on span at bounding box center [1068, 466] width 14 height 14
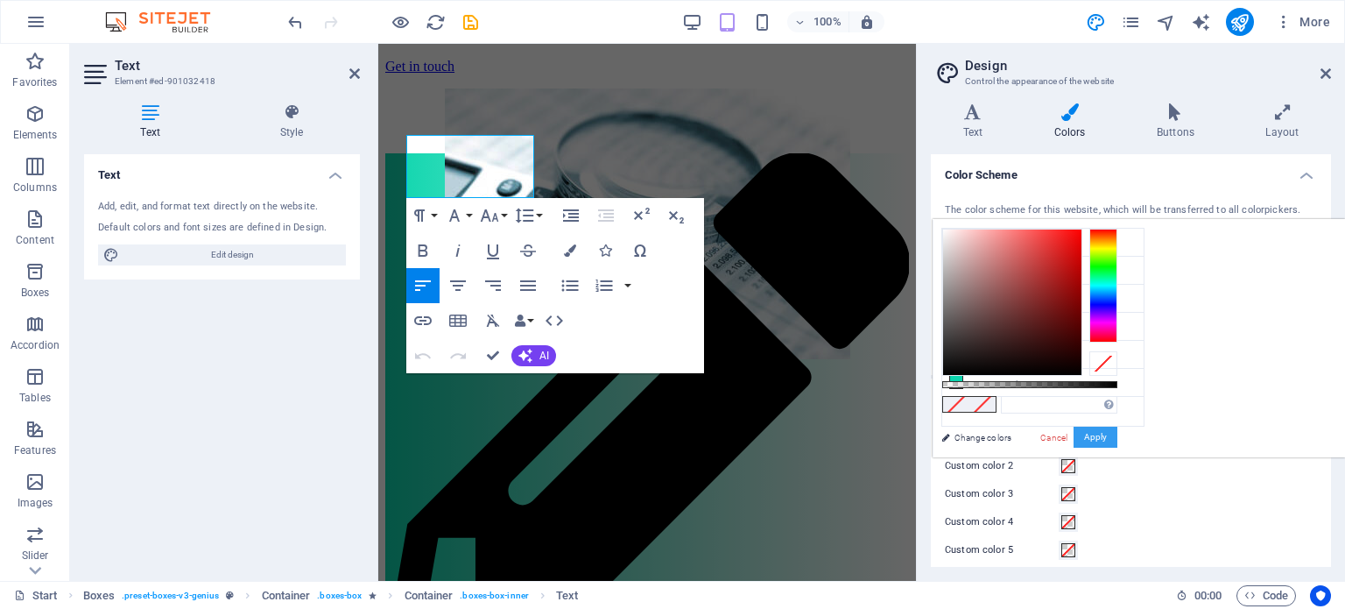
click at [1117, 433] on button "Apply" at bounding box center [1096, 436] width 44 height 21
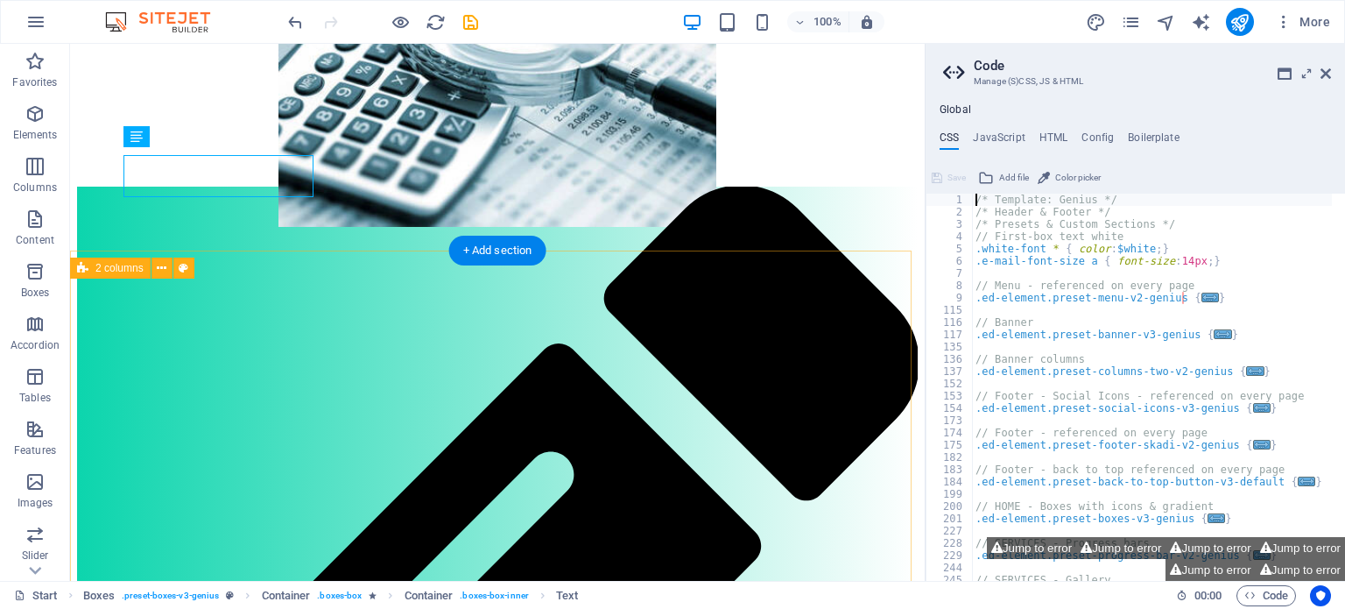
scroll to position [476, 0]
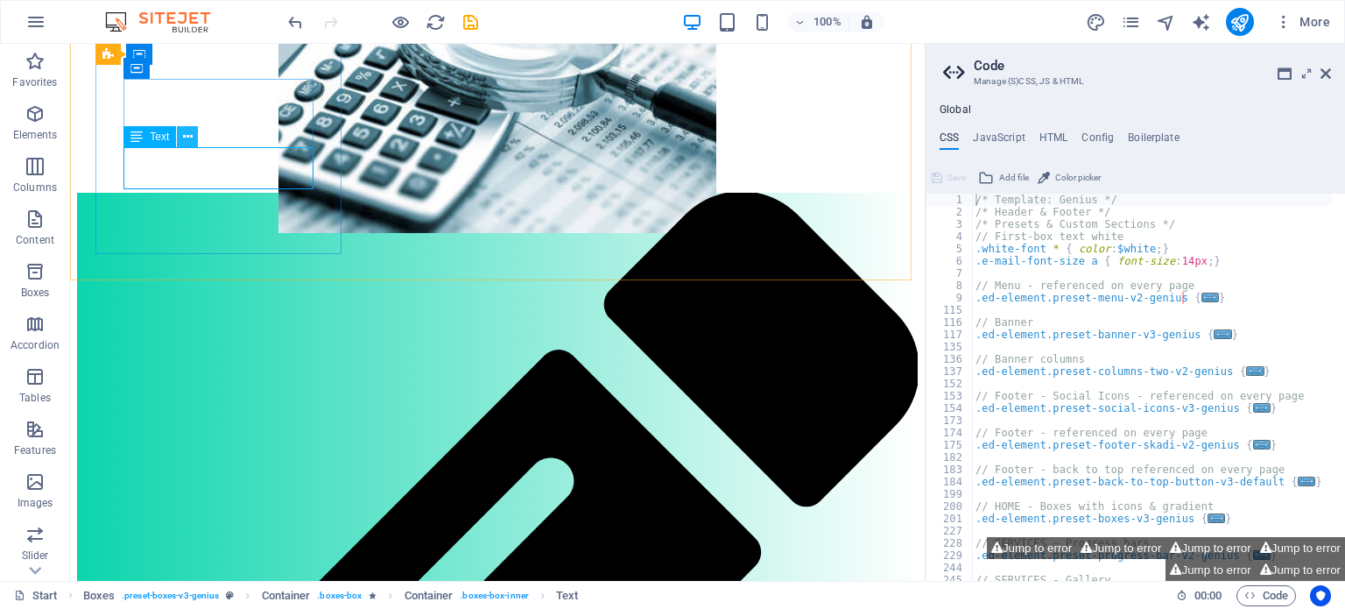
click at [187, 135] on icon at bounding box center [188, 137] width 10 height 18
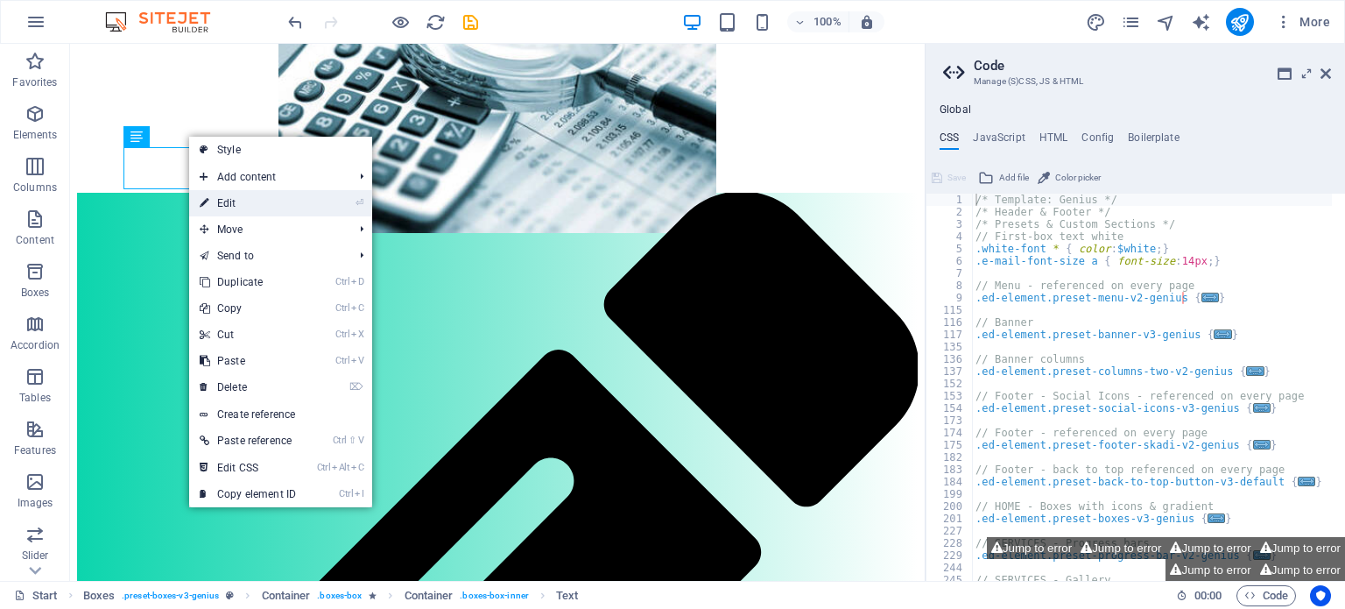
click at [228, 202] on link "⏎ Edit" at bounding box center [247, 203] width 117 height 26
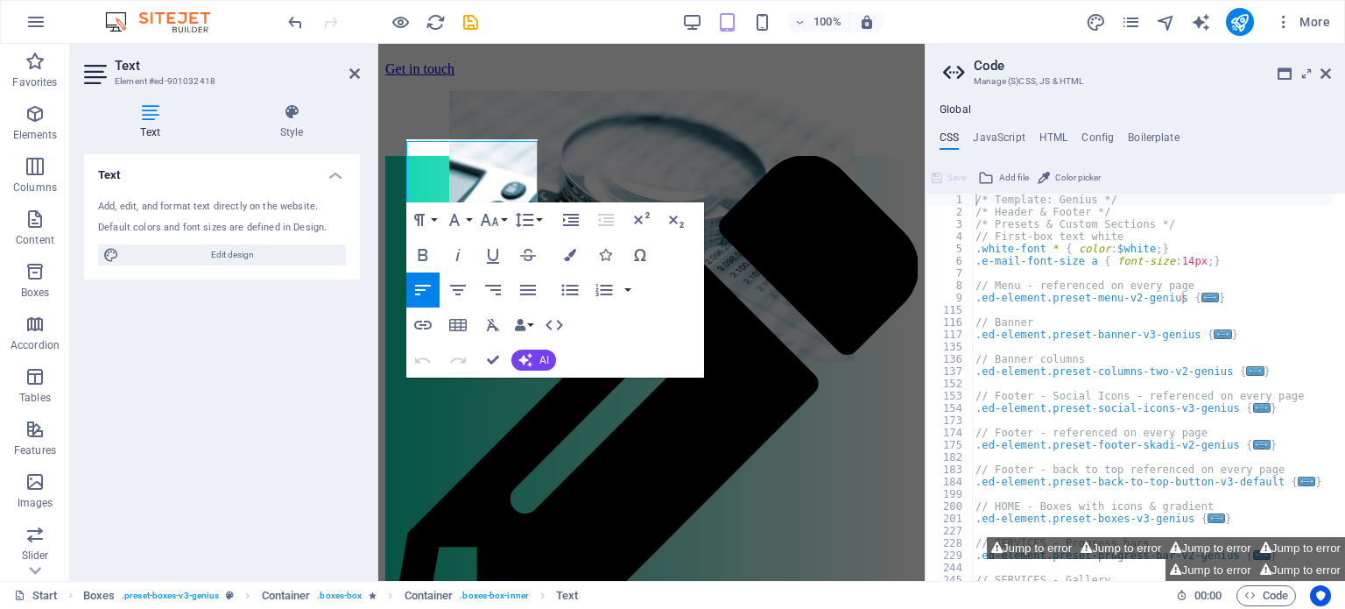
scroll to position [327, 0]
click at [285, 132] on h4 "Style" at bounding box center [291, 121] width 137 height 37
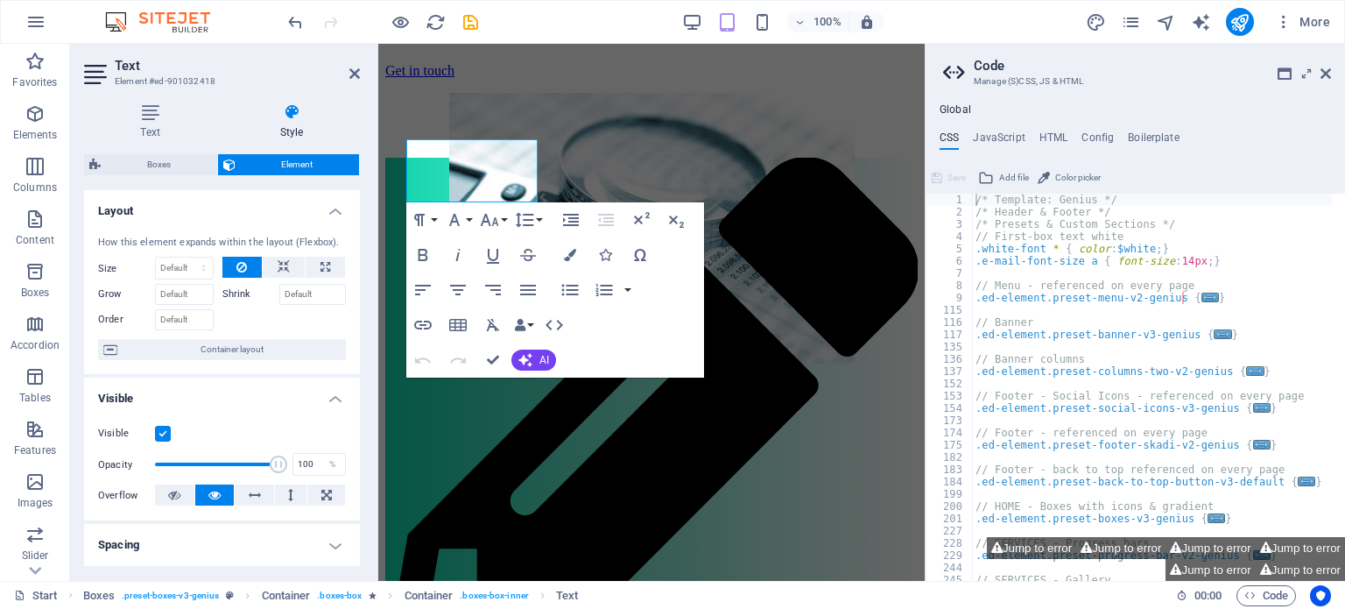
drag, startPoint x: 356, startPoint y: 207, endPoint x: 357, endPoint y: 250, distance: 42.9
click at [357, 250] on div "Layout How this element expands within the layout (Flexbox). Size Default auto …" at bounding box center [222, 378] width 276 height 377
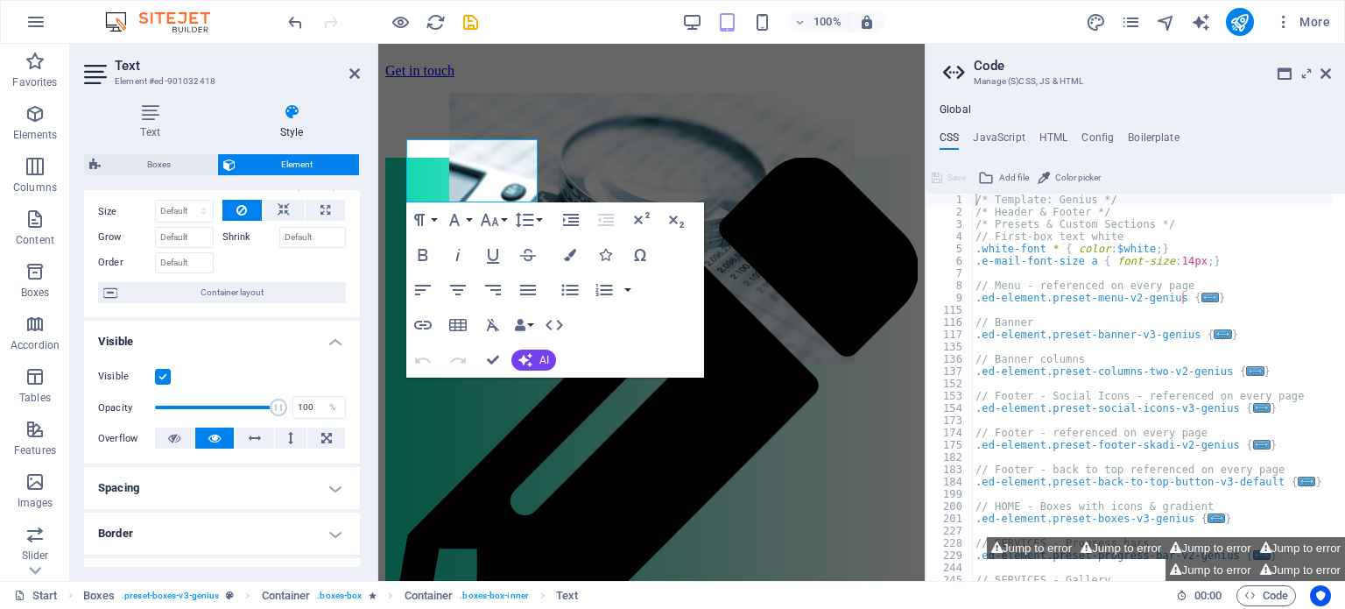
scroll to position [60, 0]
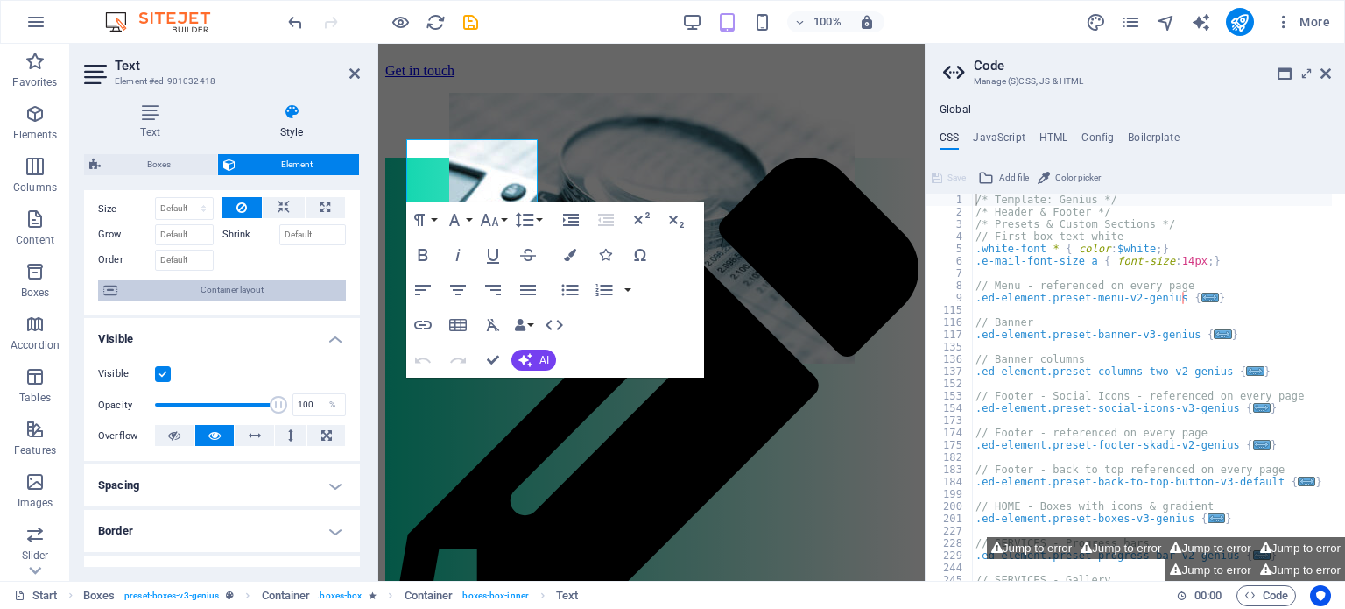
click at [228, 287] on span "Container layout" at bounding box center [232, 289] width 218 height 21
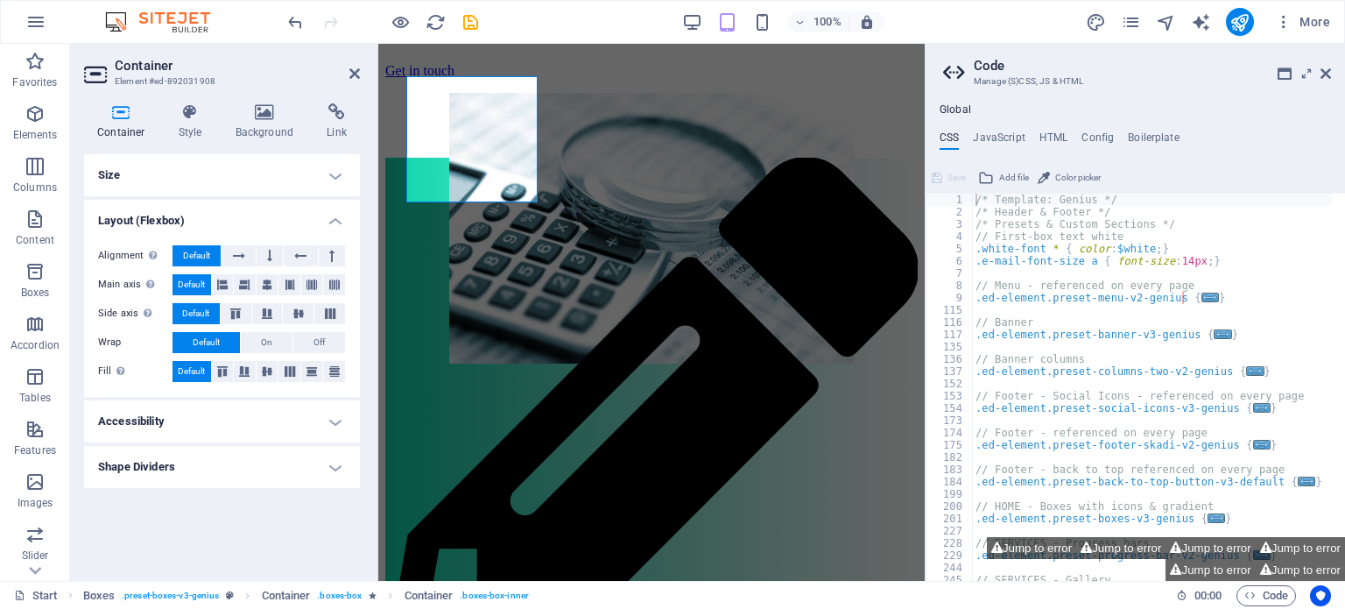
click at [337, 418] on h4 "Accessibility" at bounding box center [222, 421] width 276 height 42
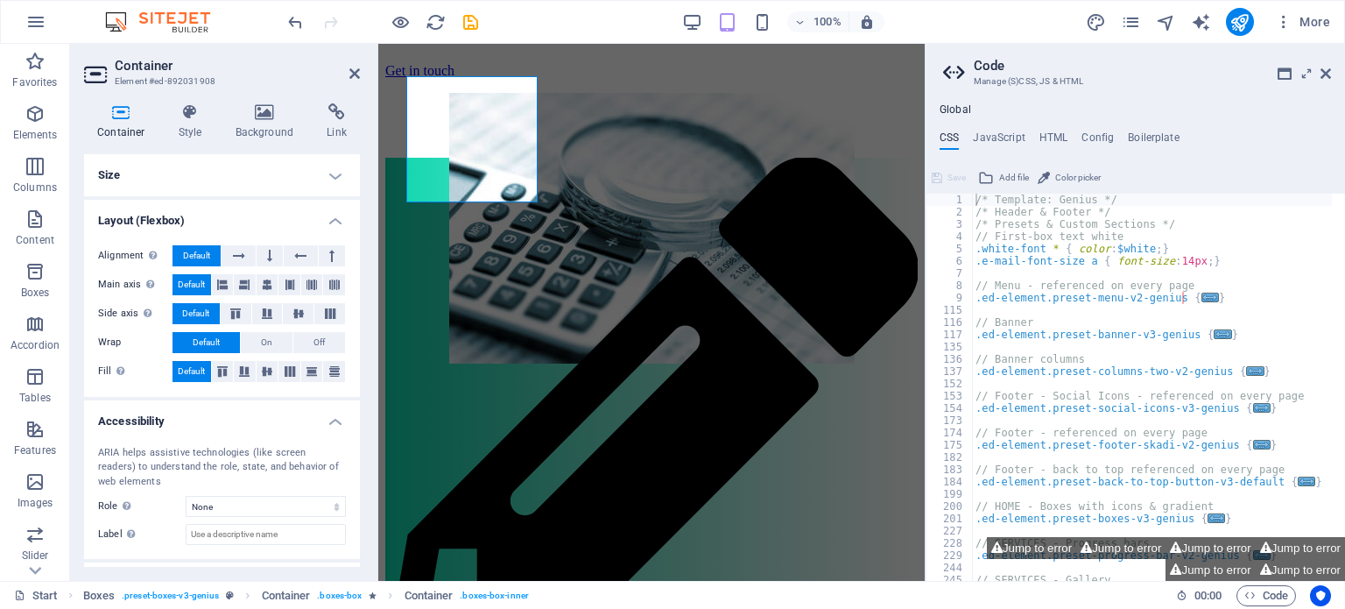
drag, startPoint x: 355, startPoint y: 285, endPoint x: 355, endPoint y: 351, distance: 65.7
click at [355, 351] on div "Alignment Determines the flex direction. Default Main axis Determine how elemen…" at bounding box center [222, 313] width 276 height 165
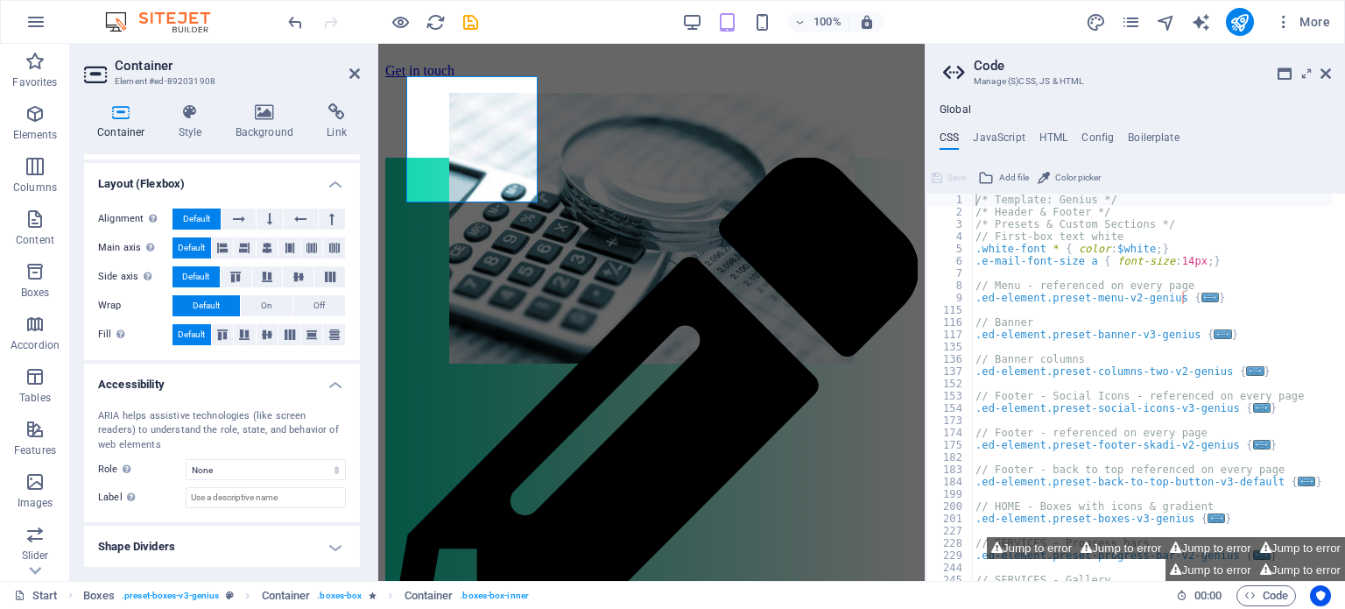
click at [327, 546] on h4 "Shape Dividers" at bounding box center [222, 546] width 276 height 42
click at [183, 115] on icon at bounding box center [190, 112] width 50 height 18
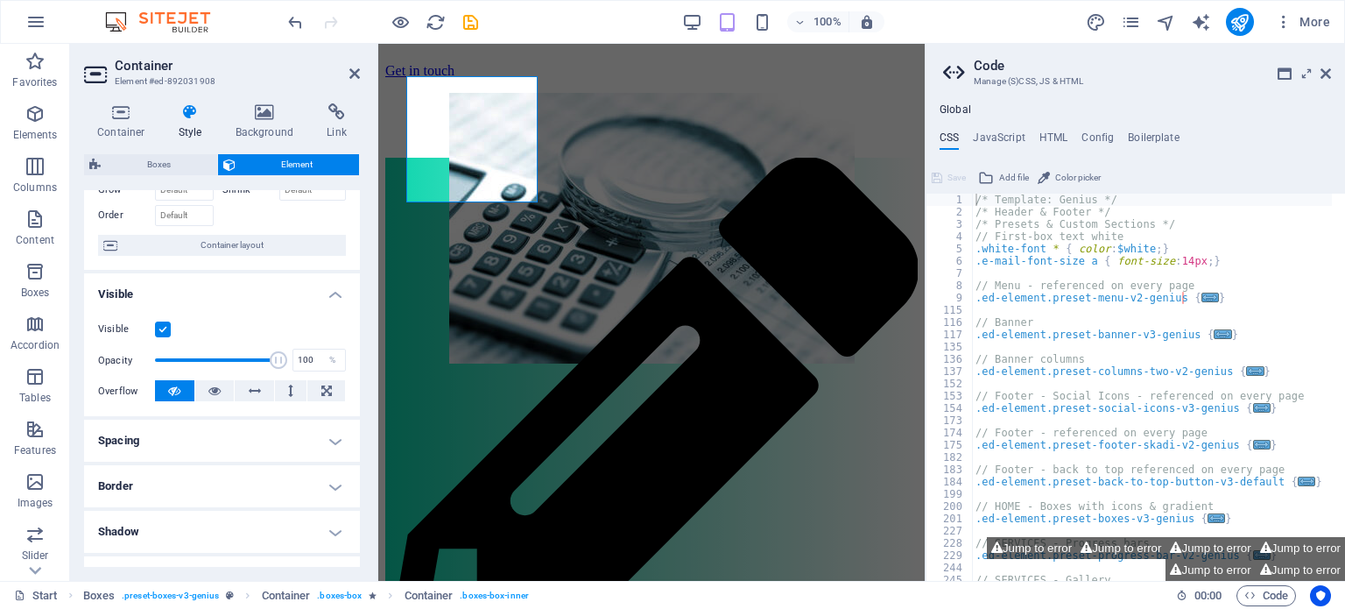
scroll to position [126, 0]
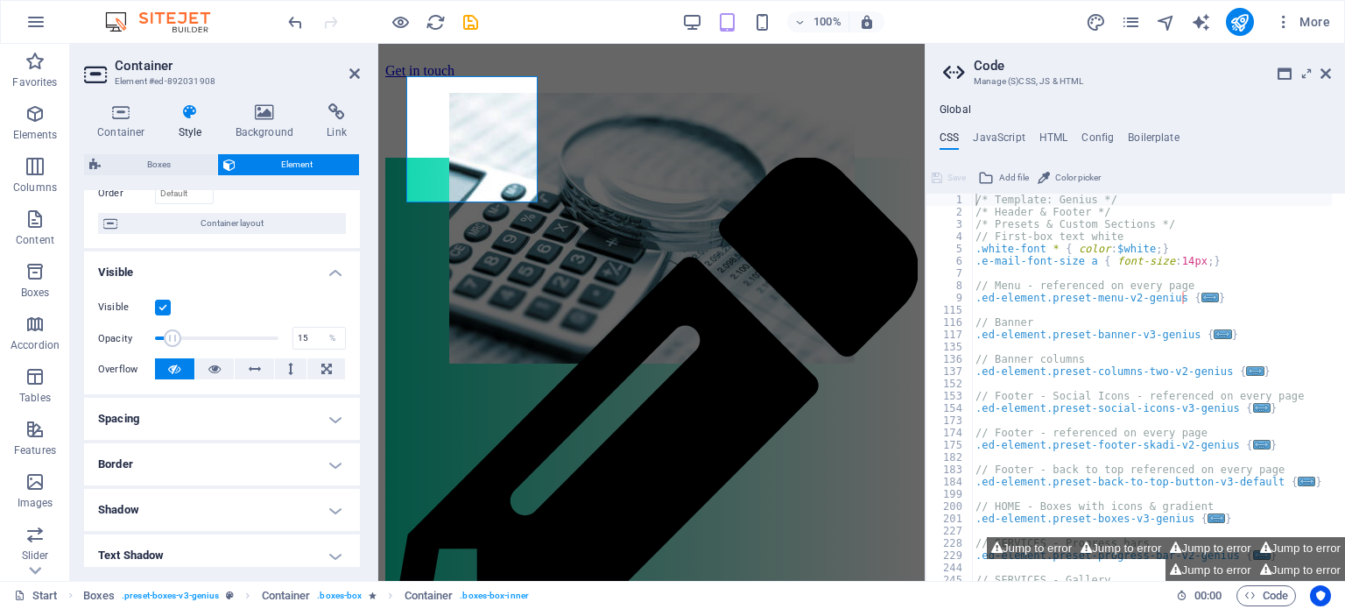
drag, startPoint x: 274, startPoint y: 335, endPoint x: 172, endPoint y: 342, distance: 102.7
click at [172, 342] on span at bounding box center [173, 338] width 18 height 18
type input "100"
drag, startPoint x: 172, startPoint y: 342, endPoint x: 294, endPoint y: 333, distance: 123.0
click at [294, 333] on div "Opacity 100 %" at bounding box center [222, 338] width 248 height 26
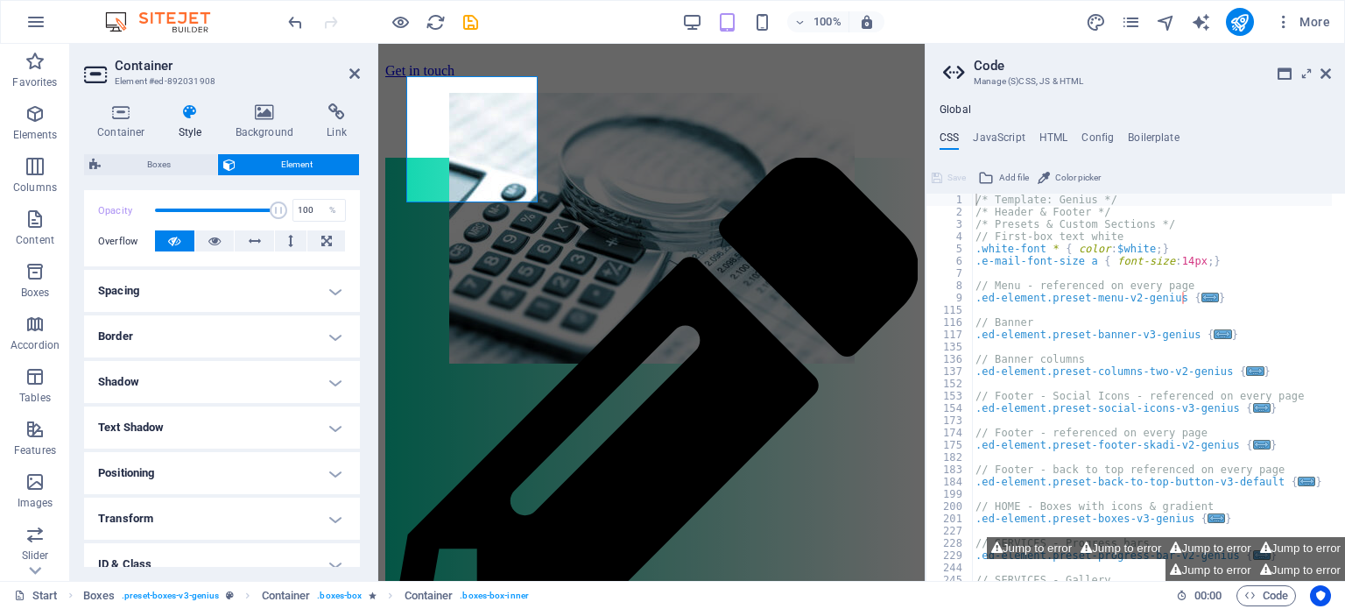
scroll to position [256, 0]
click at [331, 290] on h4 "Spacing" at bounding box center [222, 289] width 276 height 42
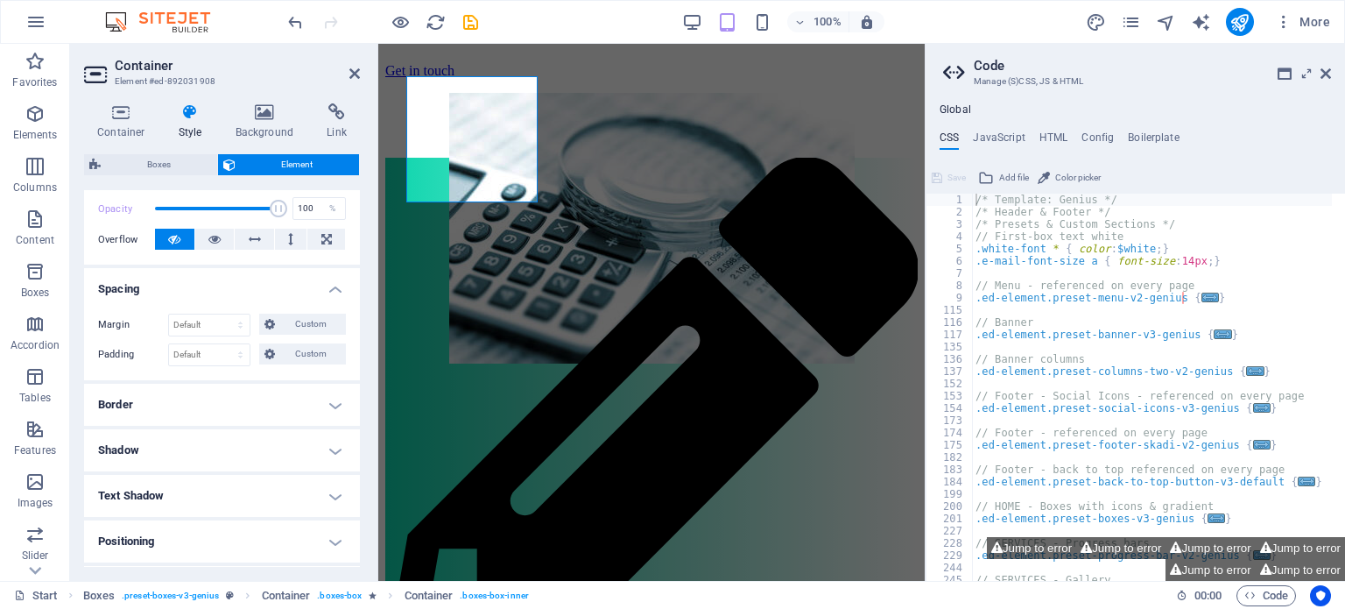
click at [331, 290] on h4 "Spacing" at bounding box center [222, 284] width 276 height 32
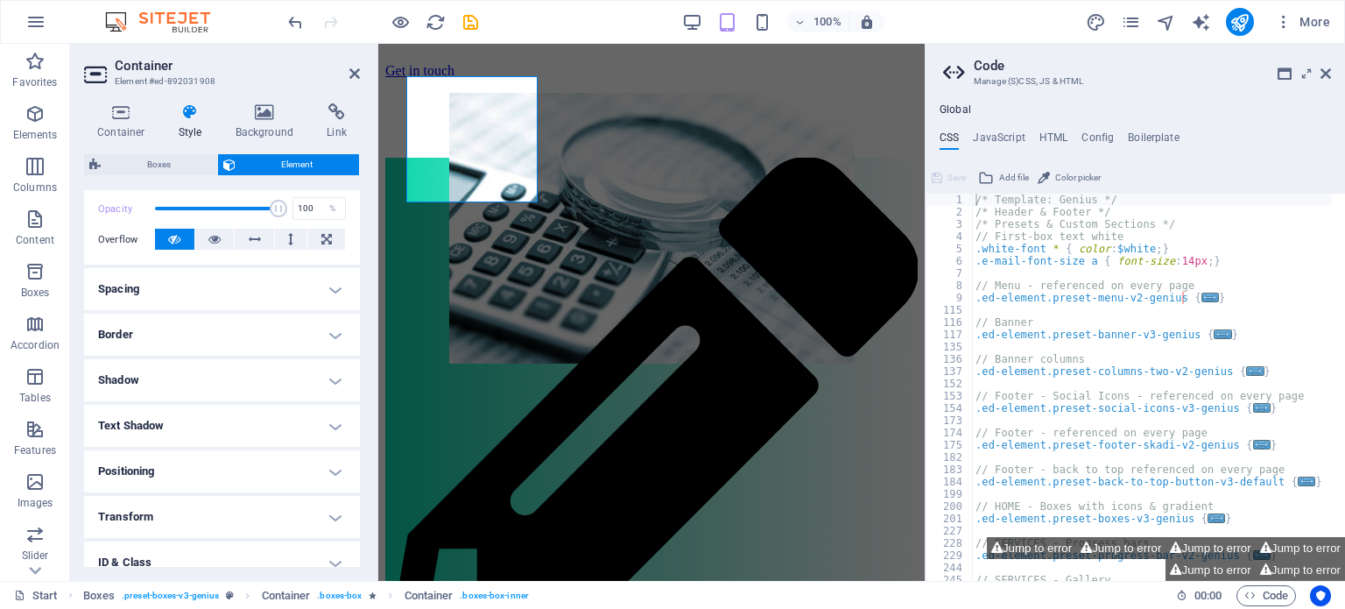
click at [329, 330] on h4 "Border" at bounding box center [222, 334] width 276 height 42
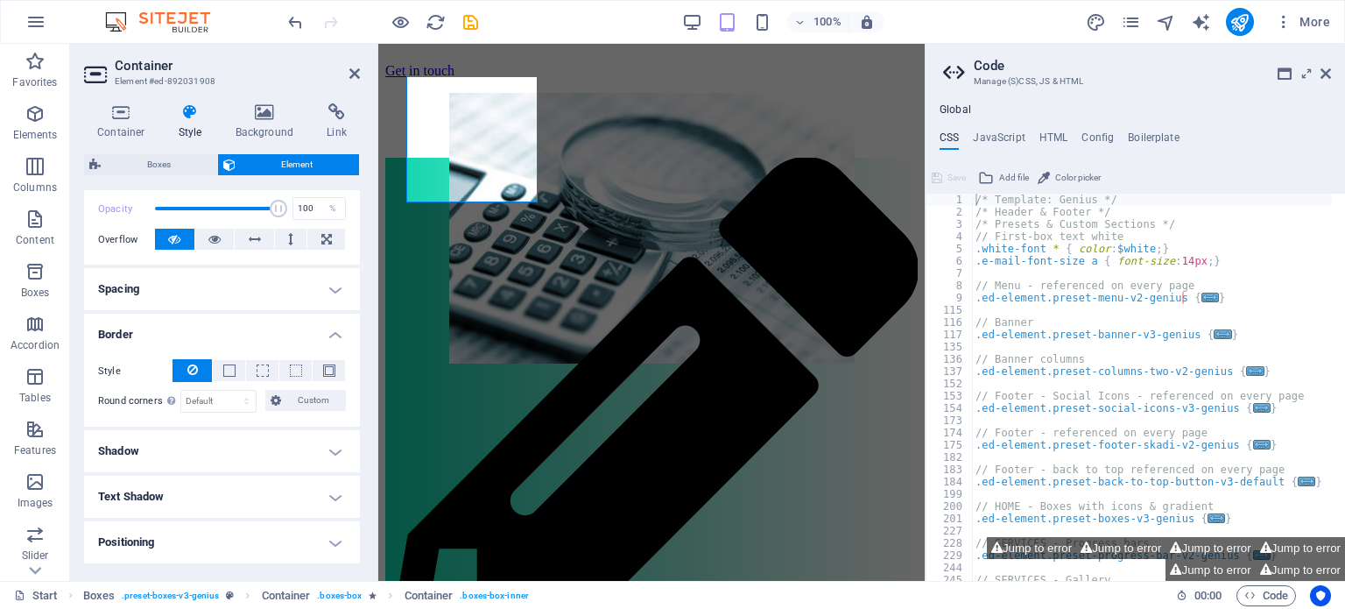
click at [329, 330] on h4 "Border" at bounding box center [222, 329] width 276 height 32
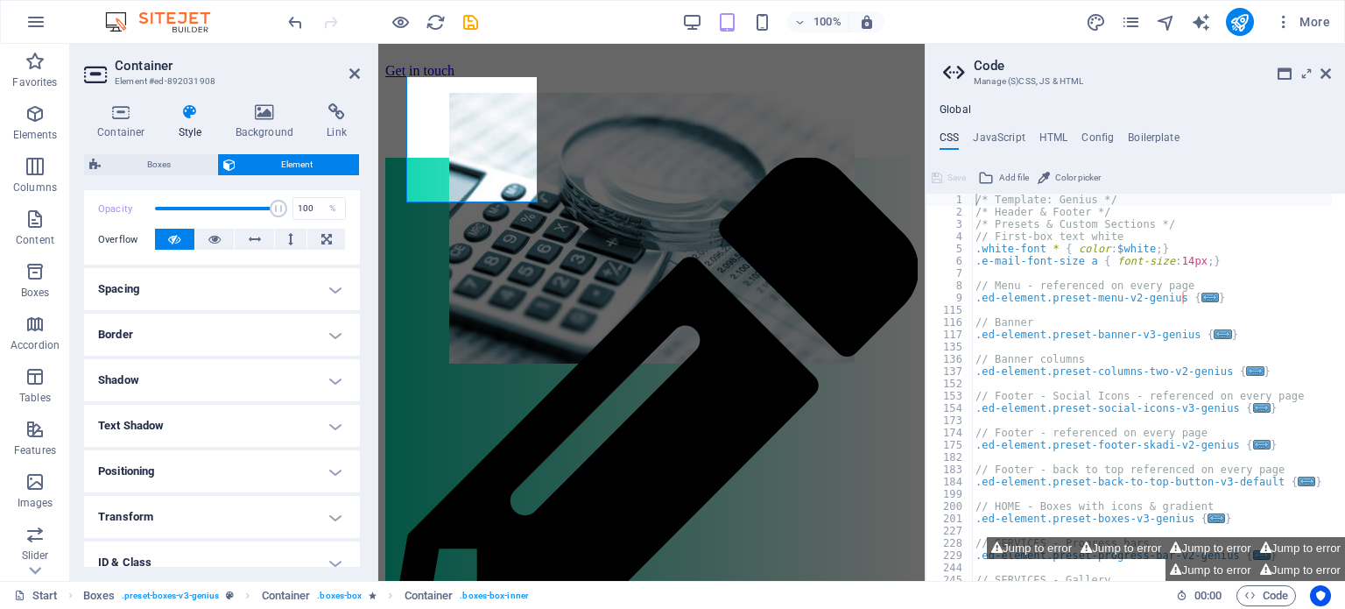
click at [332, 382] on h4 "Shadow" at bounding box center [222, 380] width 276 height 42
click at [332, 382] on h4 "Shadow" at bounding box center [222, 375] width 276 height 32
click at [331, 421] on h4 "Text Shadow" at bounding box center [222, 426] width 276 height 42
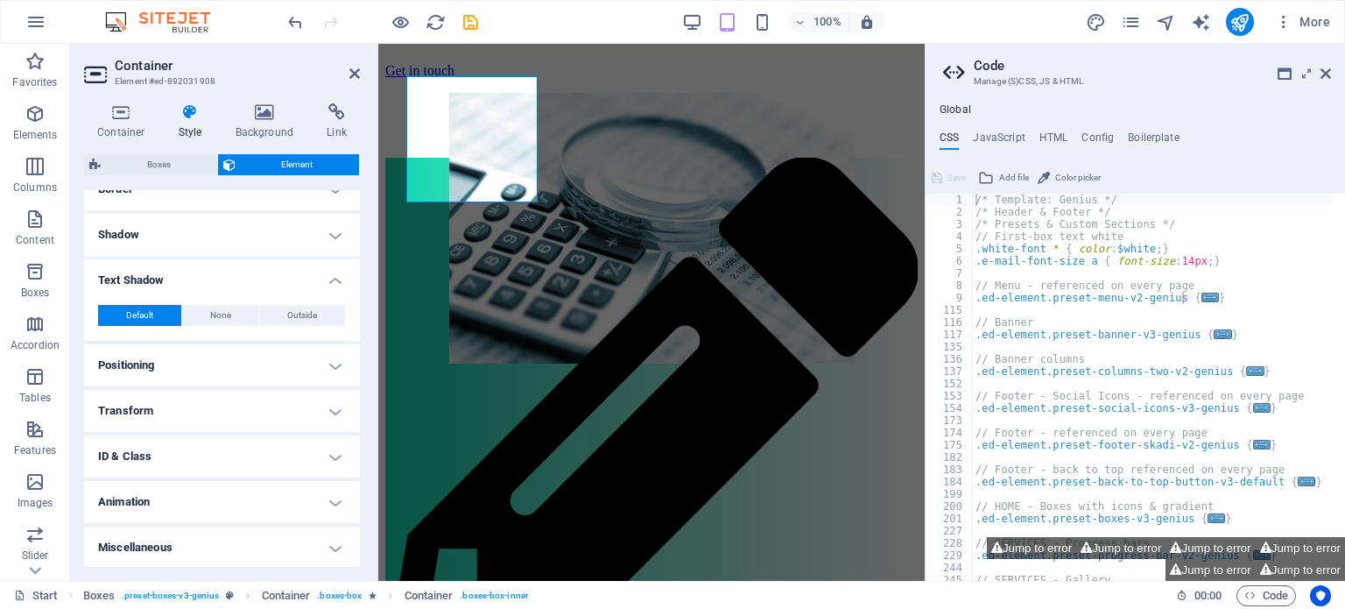
scroll to position [402, 0]
click at [371, 501] on div "Container Style Background Link Size Height Default px rem % vh vw Min. height …" at bounding box center [222, 334] width 304 height 491
click at [332, 363] on h4 "Positioning" at bounding box center [222, 364] width 276 height 42
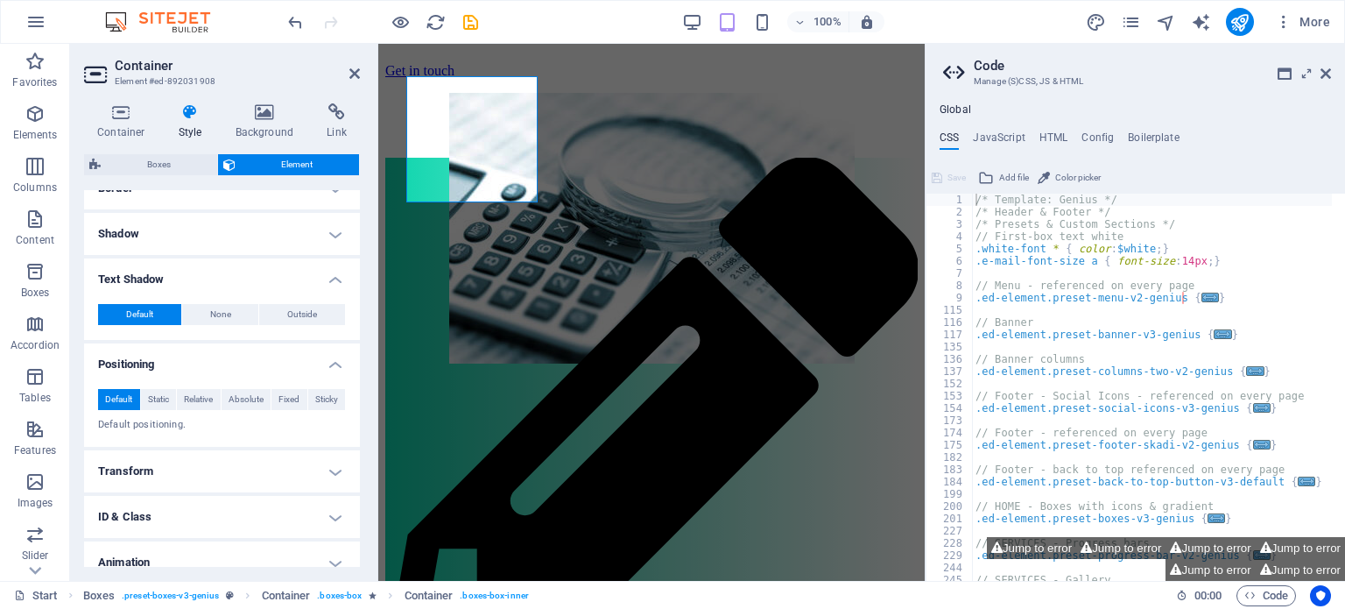
click at [332, 363] on h4 "Positioning" at bounding box center [222, 359] width 276 height 32
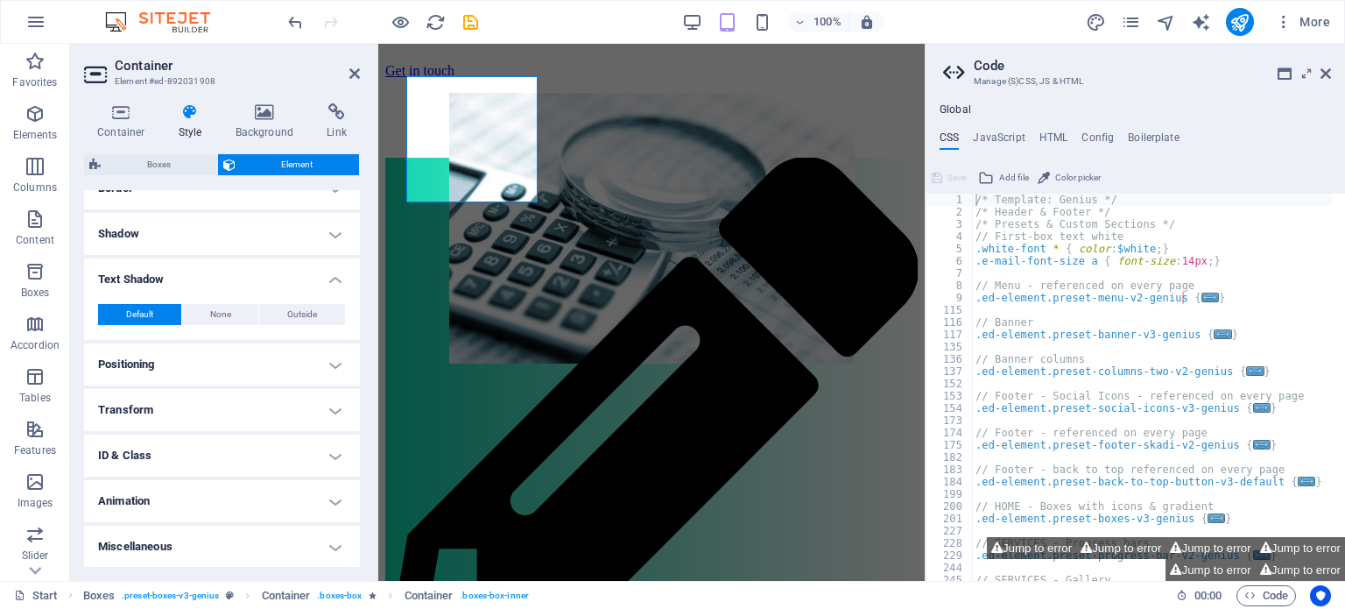
click at [329, 407] on h4 "Transform" at bounding box center [222, 410] width 276 height 42
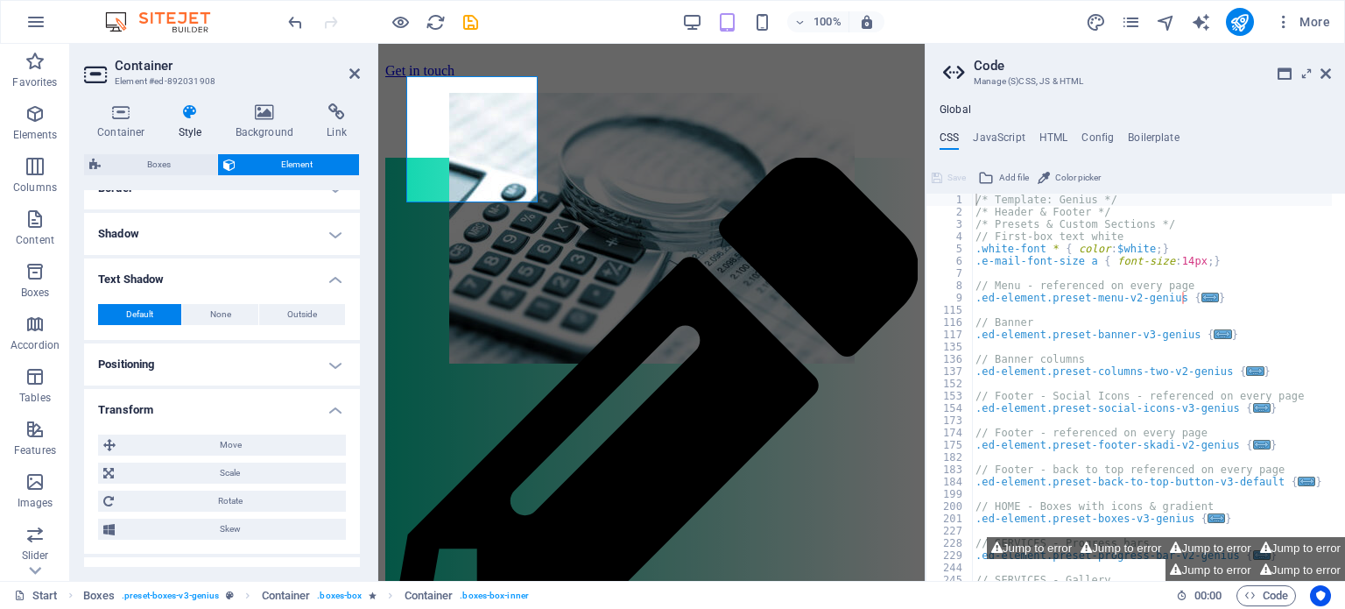
click at [327, 407] on h4 "Transform" at bounding box center [222, 405] width 276 height 32
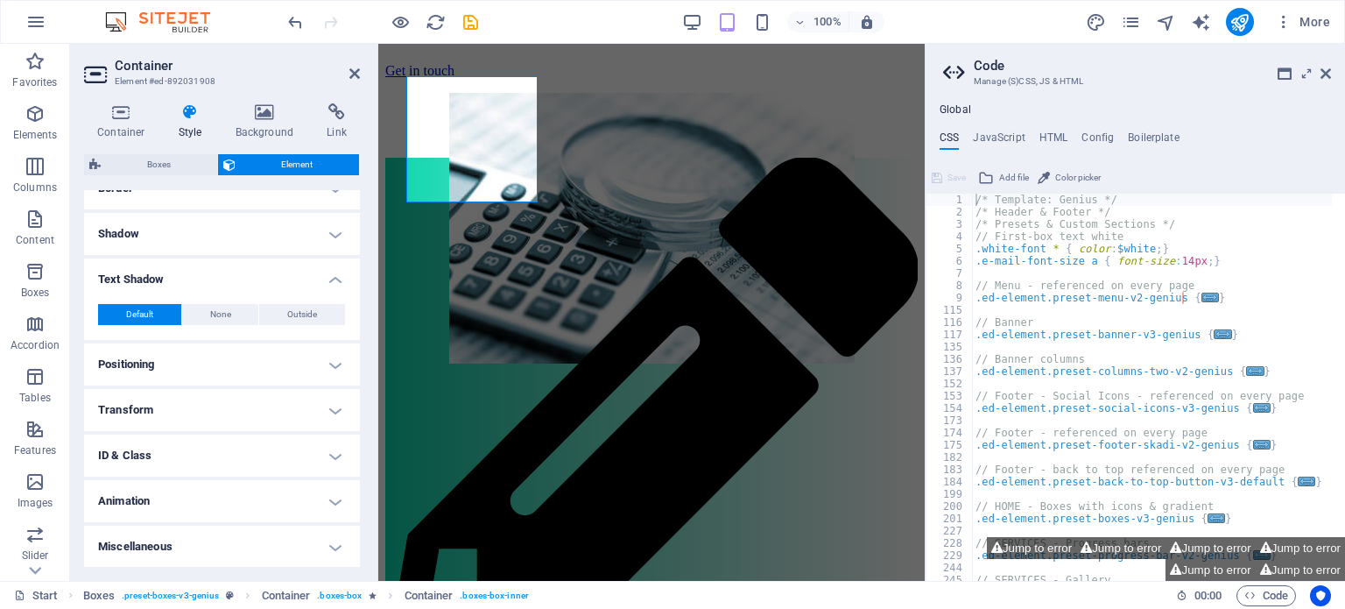
click at [332, 453] on h4 "ID & Class" at bounding box center [222, 455] width 276 height 42
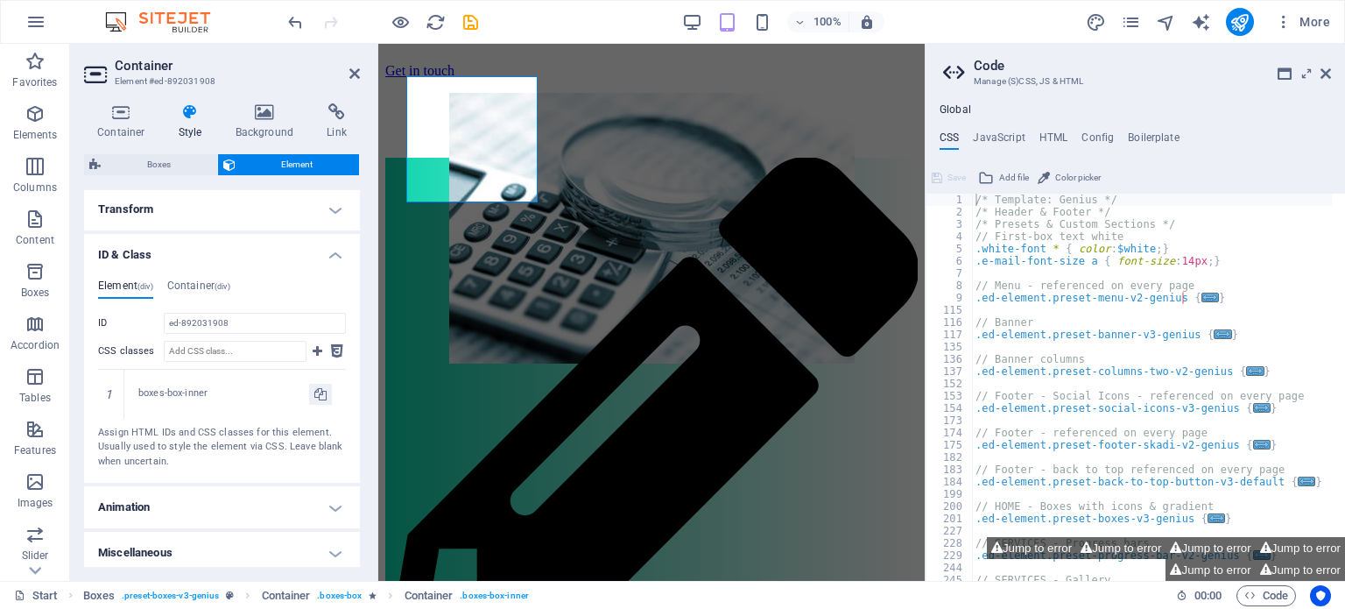
scroll to position [609, 0]
click at [217, 276] on h4 "Container (div)" at bounding box center [198, 282] width 63 height 19
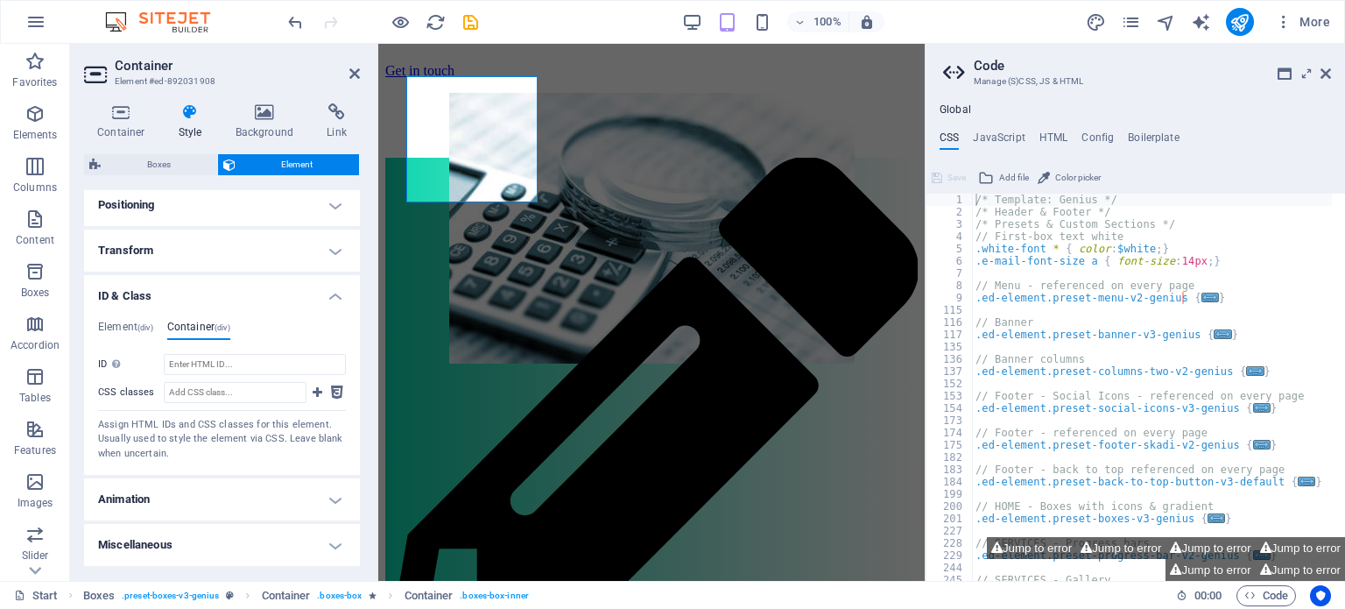
scroll to position [560, 0]
click at [332, 297] on h4 "ID & Class" at bounding box center [222, 293] width 276 height 32
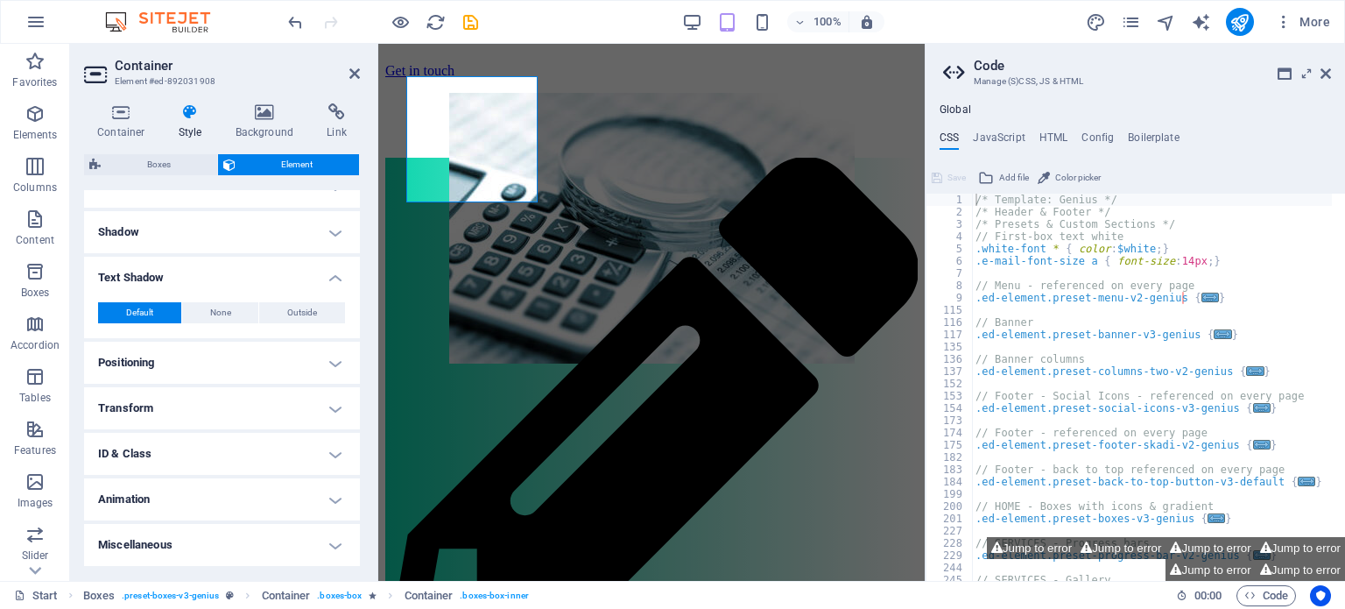
scroll to position [403, 0]
click at [341, 276] on h4 "Text Shadow" at bounding box center [222, 273] width 276 height 32
click at [334, 500] on h4 "Animation" at bounding box center [222, 501] width 276 height 42
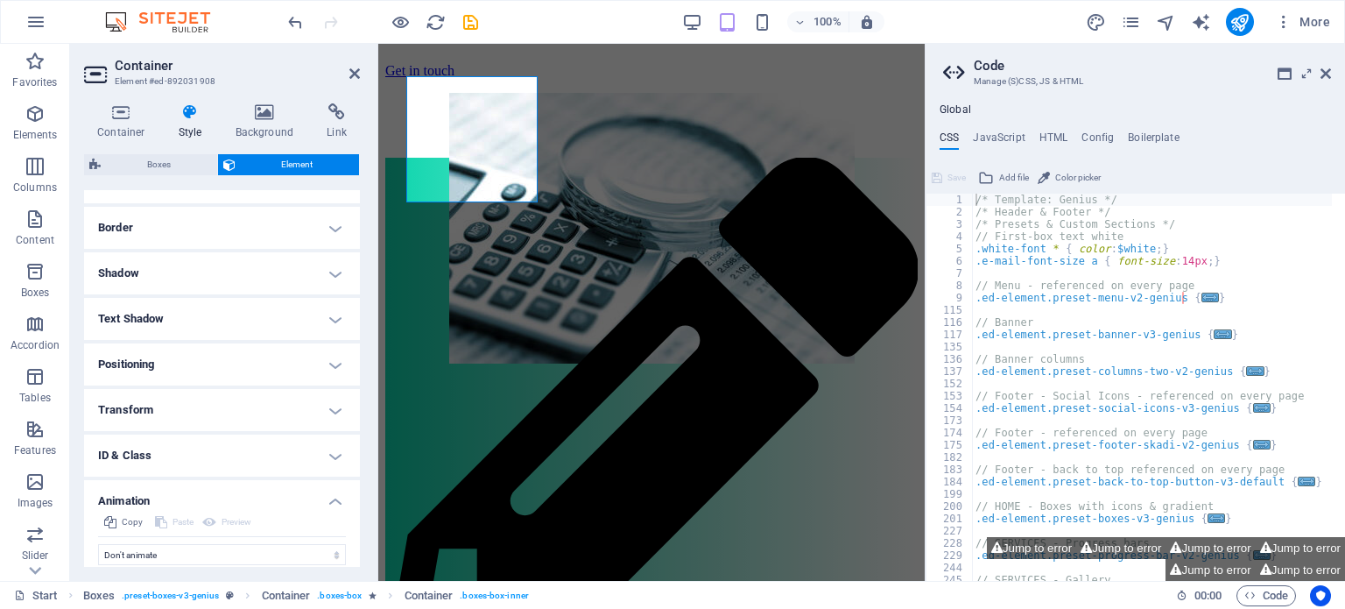
click at [334, 500] on h4 "Animation" at bounding box center [222, 496] width 276 height 32
click at [333, 546] on h4 "Miscellaneous" at bounding box center [222, 546] width 276 height 42
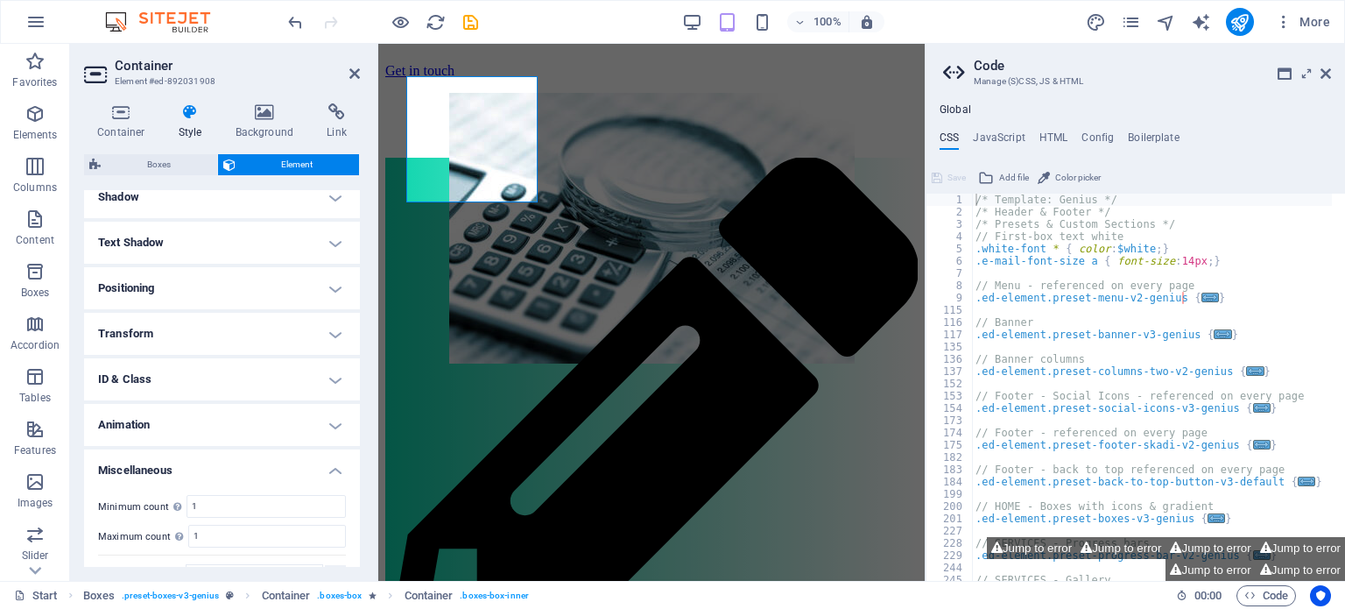
scroll to position [470, 0]
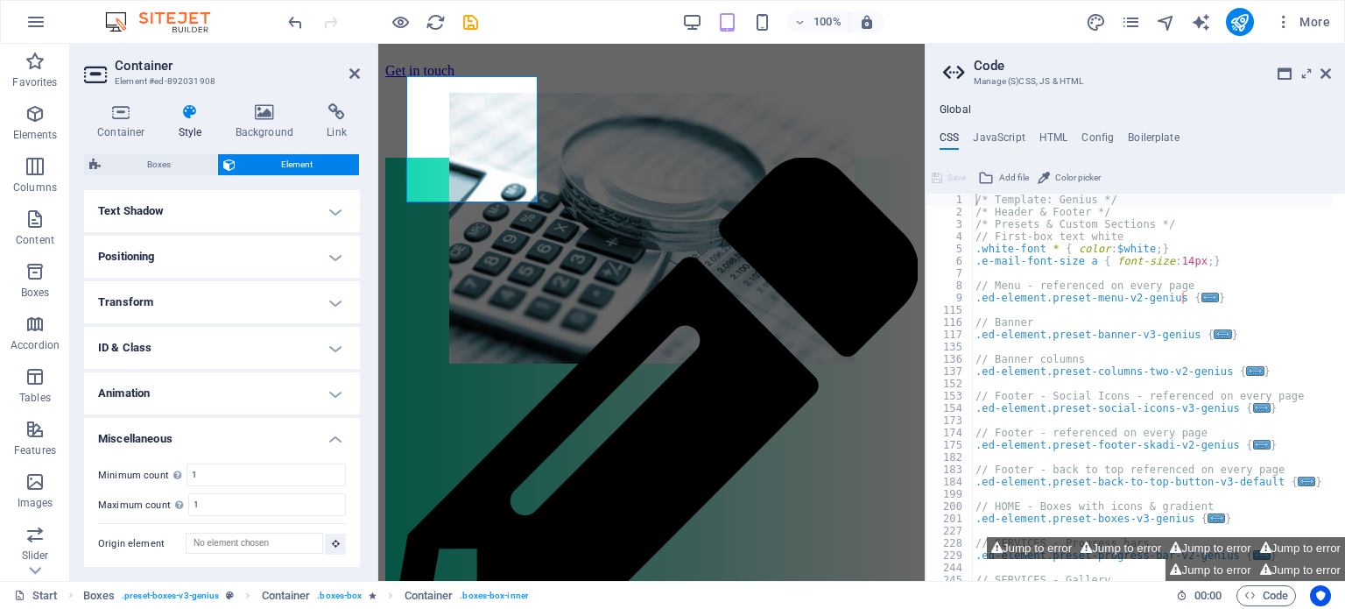
click at [368, 573] on div "Container Style Background Link Size Height Default px rem % vh vw Min. height …" at bounding box center [222, 334] width 304 height 491
drag, startPoint x: 368, startPoint y: 573, endPoint x: 356, endPoint y: 541, distance: 33.8
click at [364, 561] on div "Container Style Background Link Size Height Default px rem % vh vw Min. height …" at bounding box center [222, 334] width 304 height 491
click at [327, 432] on h4 "Miscellaneous" at bounding box center [222, 434] width 276 height 32
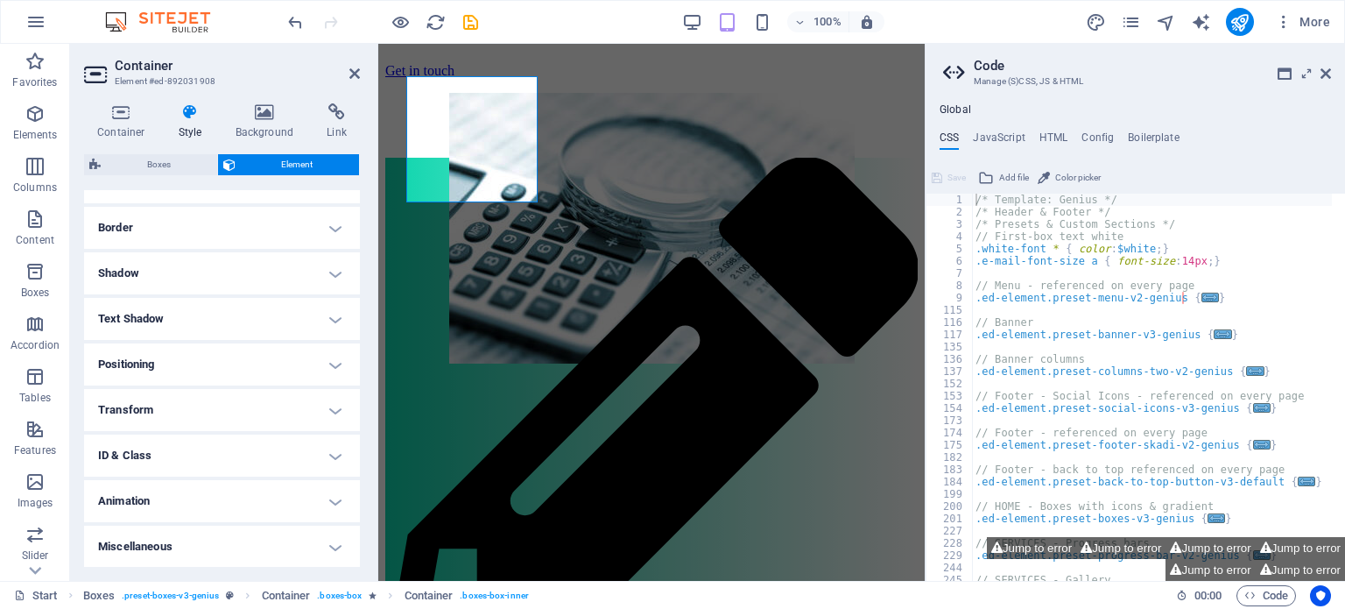
drag, startPoint x: 356, startPoint y: 395, endPoint x: 347, endPoint y: 246, distance: 149.1
click at [347, 246] on ul "Layout How this element expands within the layout (Flexbox). Size Default auto …" at bounding box center [222, 198] width 276 height 741
click at [267, 114] on icon at bounding box center [264, 112] width 85 height 18
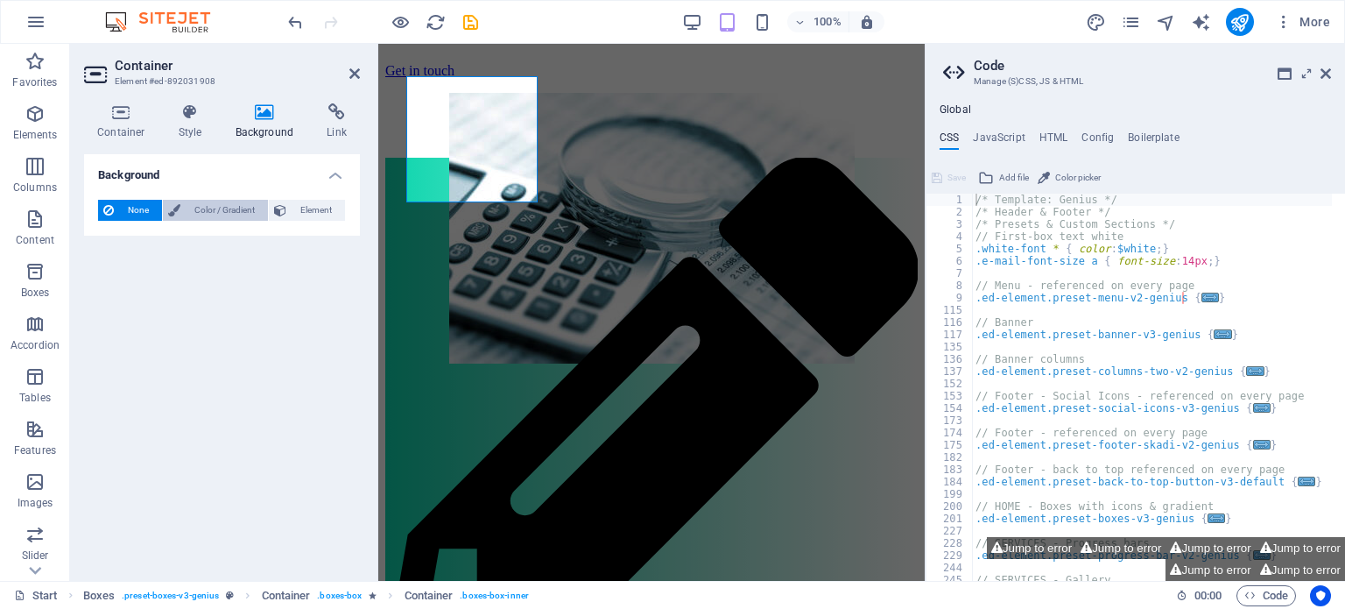
click at [228, 202] on span "Color / Gradient" at bounding box center [224, 210] width 77 height 21
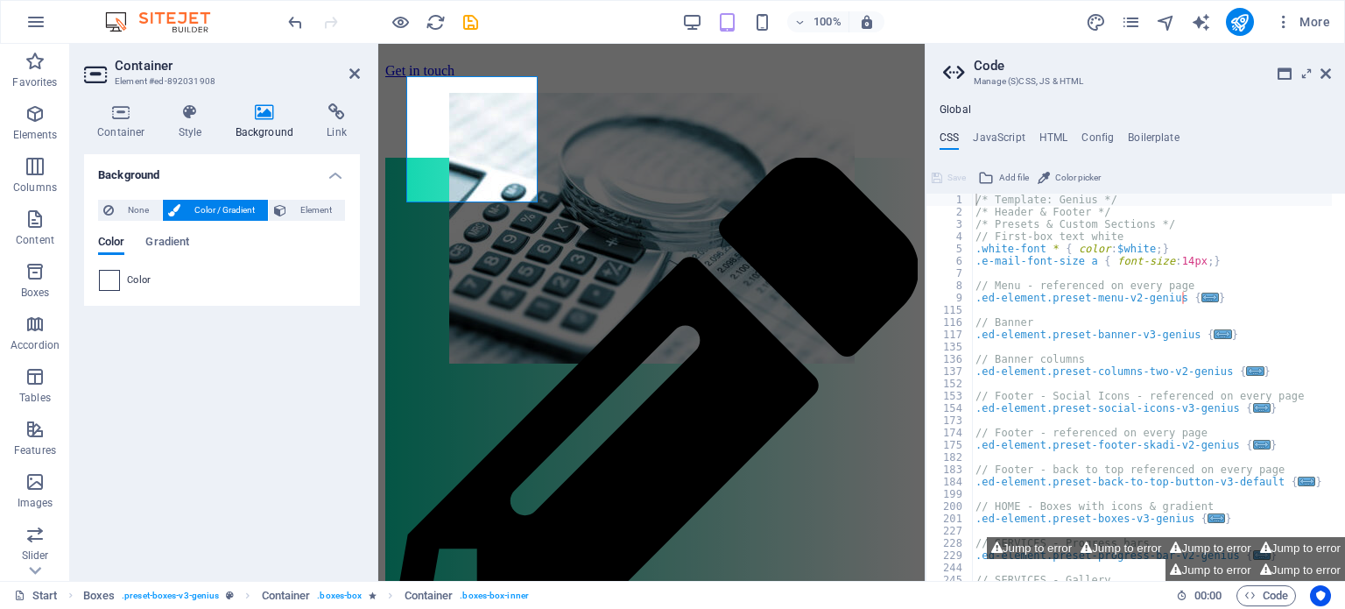
click at [107, 285] on span at bounding box center [109, 280] width 19 height 19
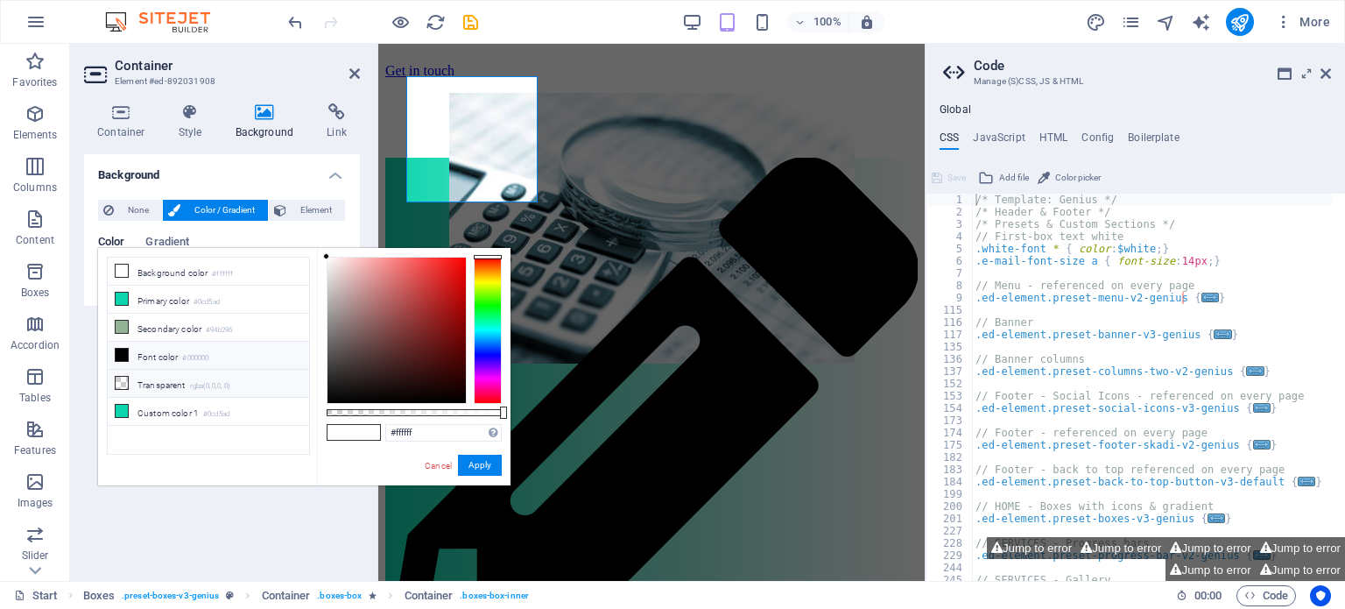
click at [143, 370] on li "Transparent rgba(0,0,0,.0)" at bounding box center [208, 384] width 201 height 28
type input "rgba(0, 0, 0, 0)"
click at [483, 454] on button "Apply" at bounding box center [480, 464] width 44 height 21
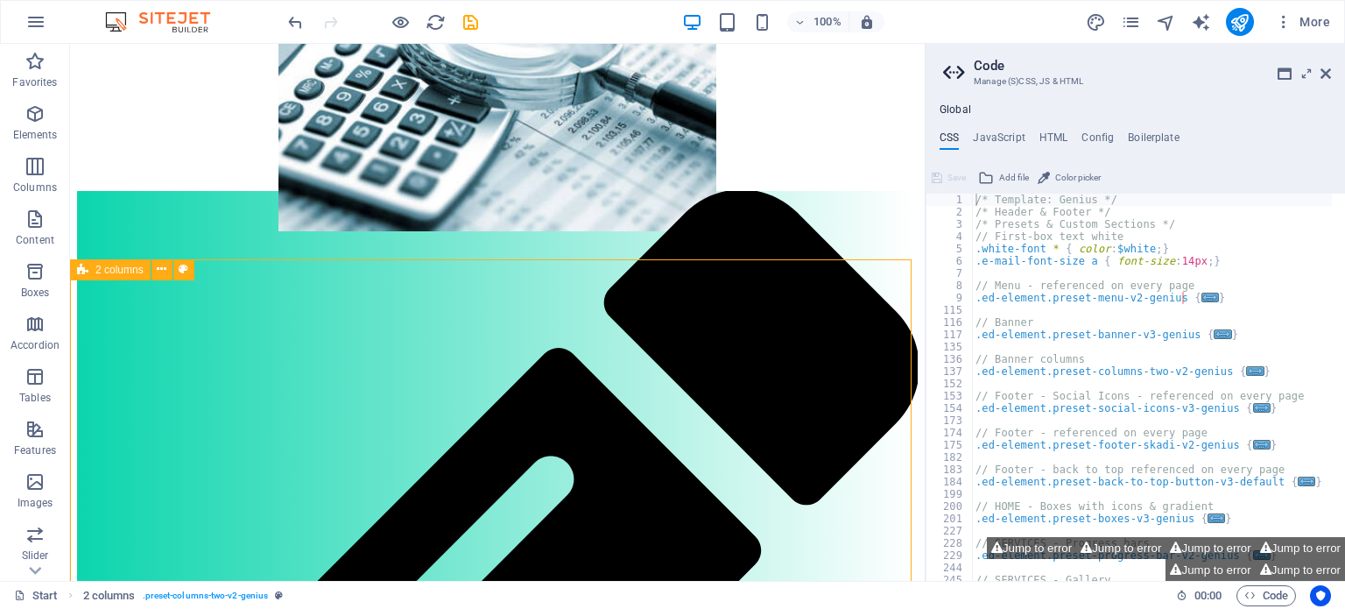
scroll to position [473, 0]
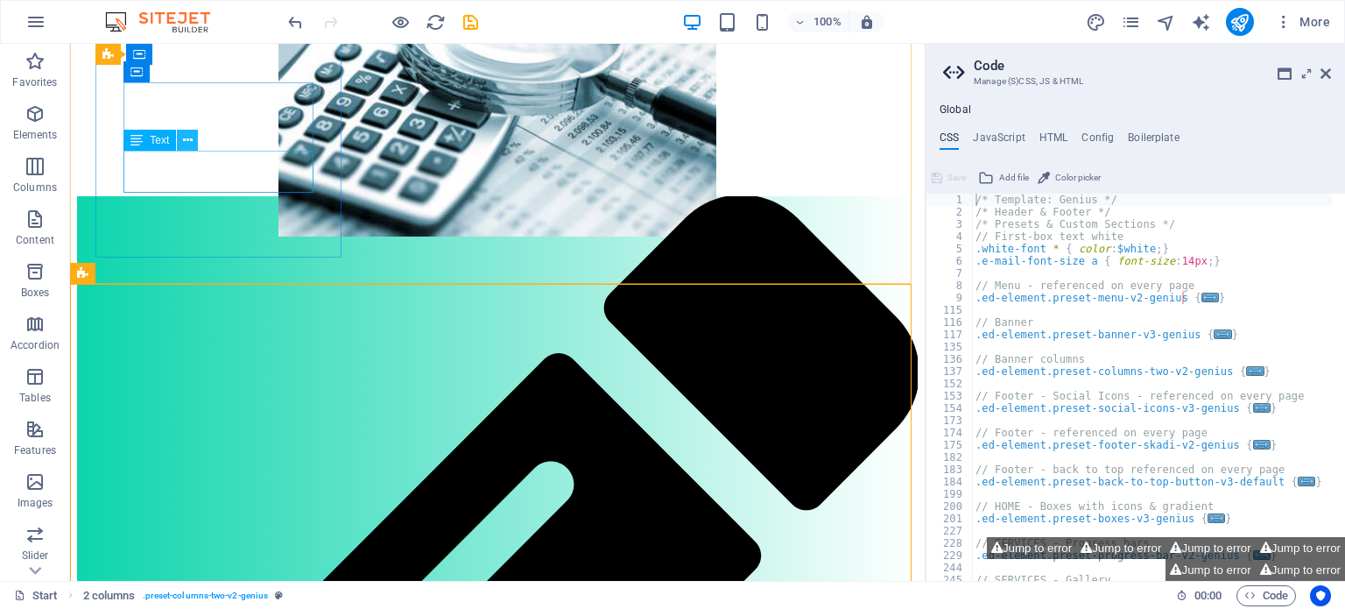
click at [191, 142] on icon at bounding box center [188, 140] width 10 height 18
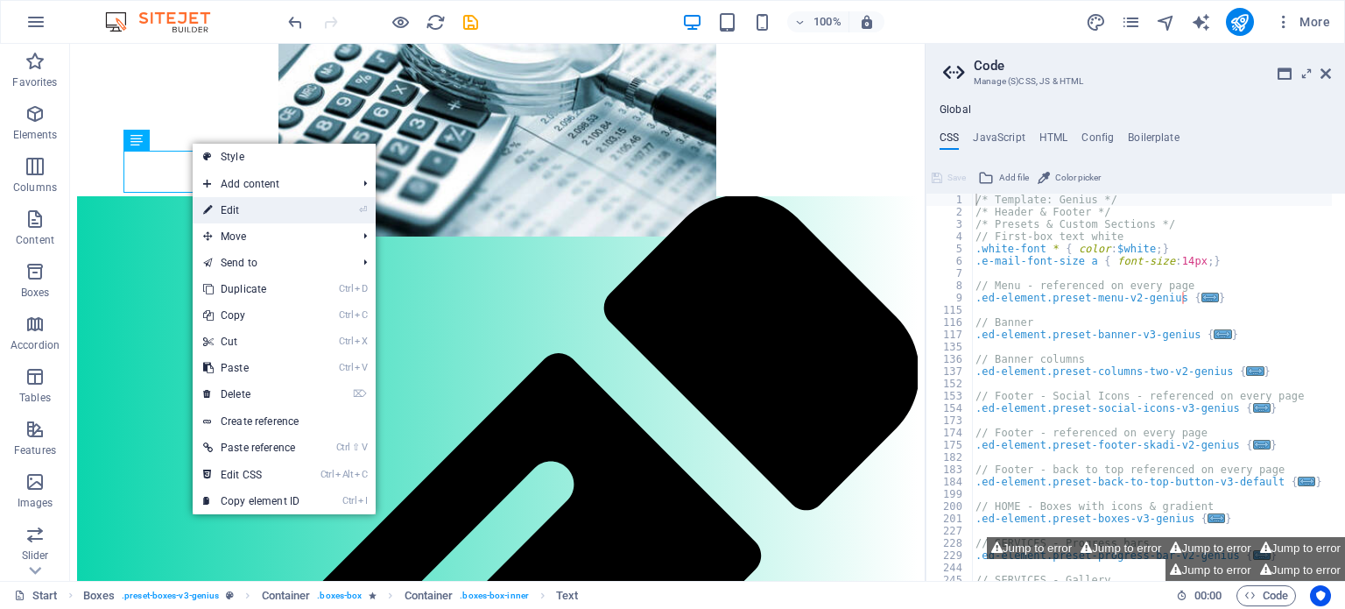
click at [234, 206] on link "⏎ Edit" at bounding box center [251, 210] width 117 height 26
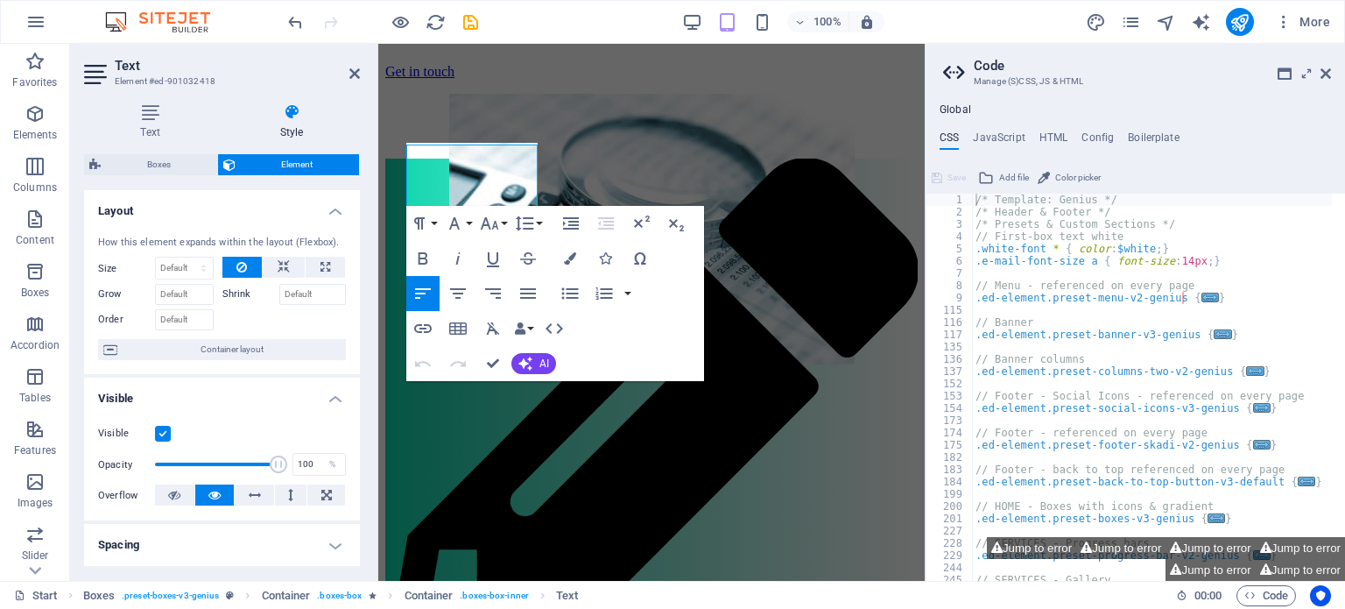
scroll to position [323, 0]
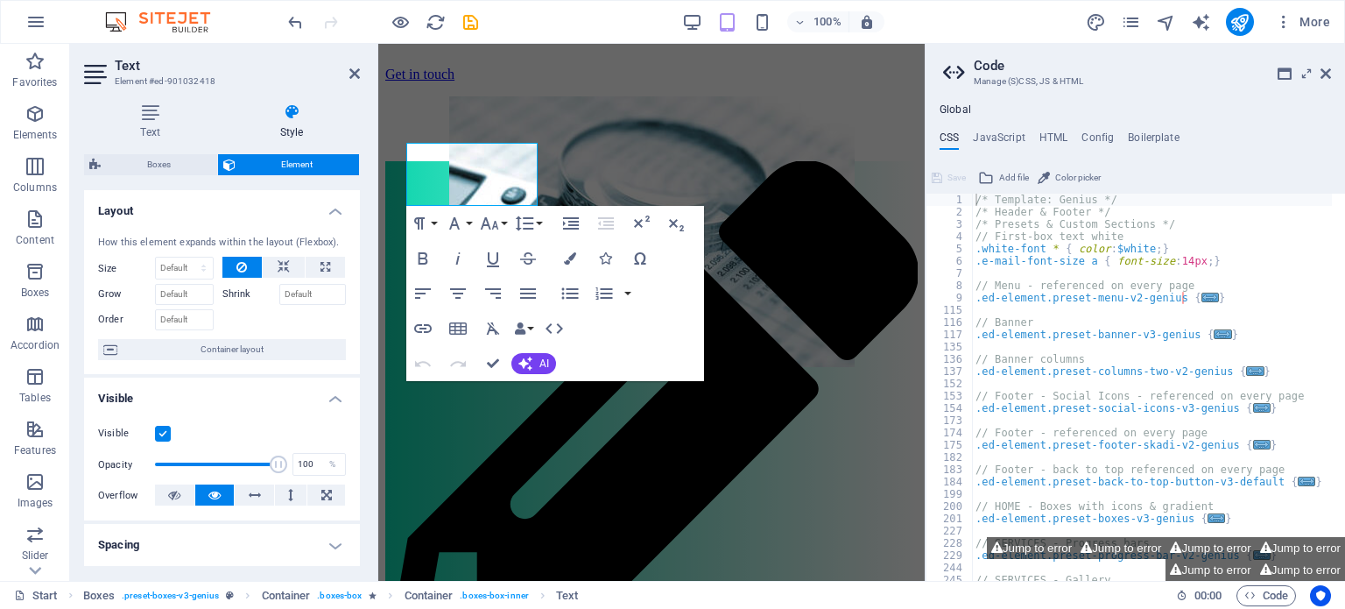
drag, startPoint x: 361, startPoint y: 212, endPoint x: 375, endPoint y: 318, distance: 106.9
click at [375, 318] on aside "Text Element #ed-901032418 Text Style Text Add, edit, and format text directly …" at bounding box center [224, 312] width 308 height 537
click at [375, 318] on div at bounding box center [376, 312] width 4 height 537
drag, startPoint x: 354, startPoint y: 244, endPoint x: 358, endPoint y: 346, distance: 101.7
click at [358, 346] on div "Layout How this element expands within the layout (Flexbox). Size Default auto …" at bounding box center [222, 378] width 276 height 377
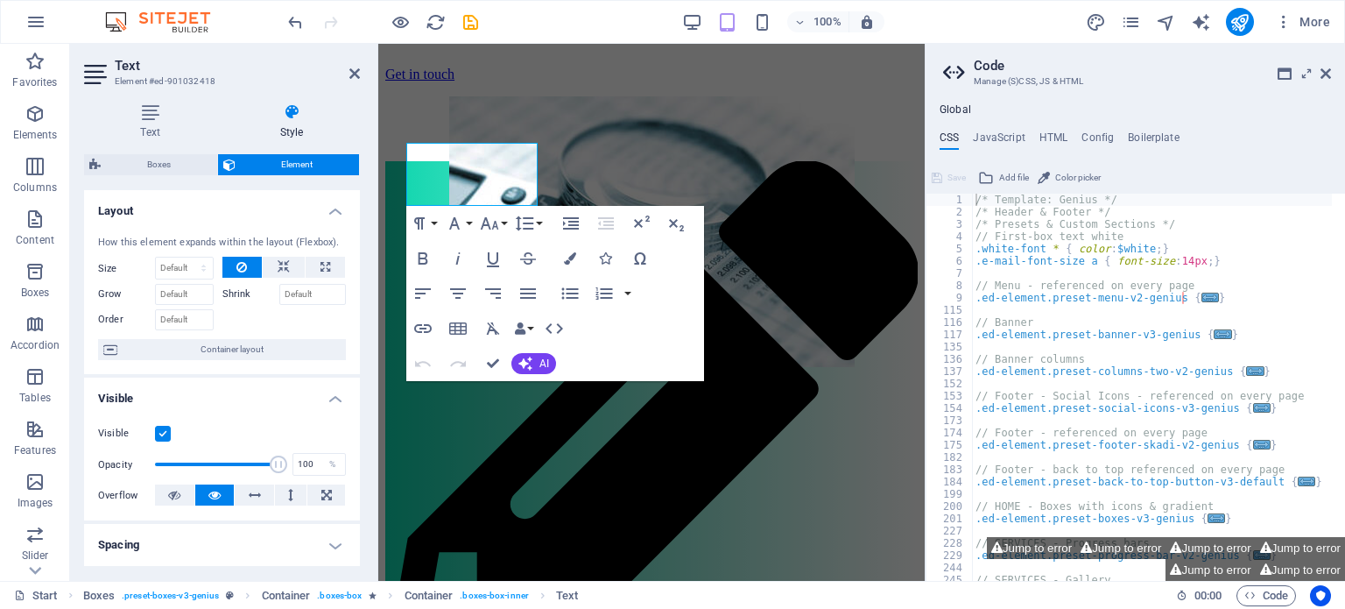
click at [360, 210] on div "Text Style Text Add, edit, and format text directly on the website. Default col…" at bounding box center [222, 334] width 304 height 491
drag, startPoint x: 354, startPoint y: 202, endPoint x: 358, endPoint y: 354, distance: 151.5
click at [358, 354] on div "Layout How this element expands within the layout (Flexbox). Size Default auto …" at bounding box center [222, 378] width 276 height 377
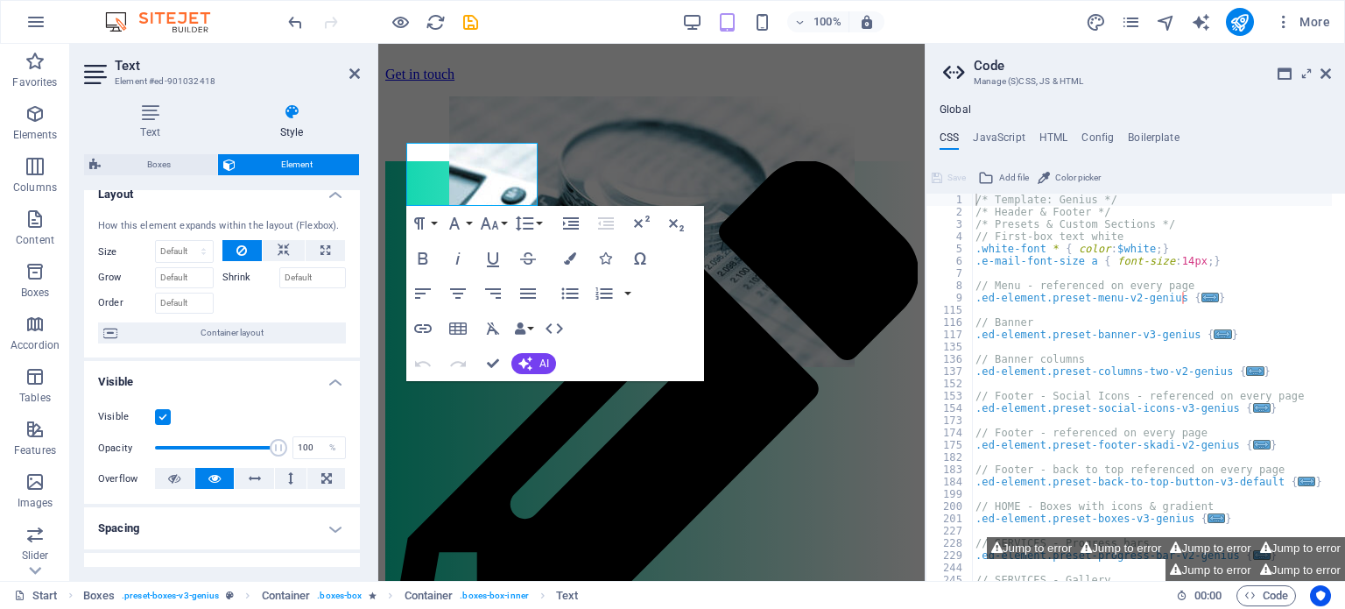
scroll to position [0, 0]
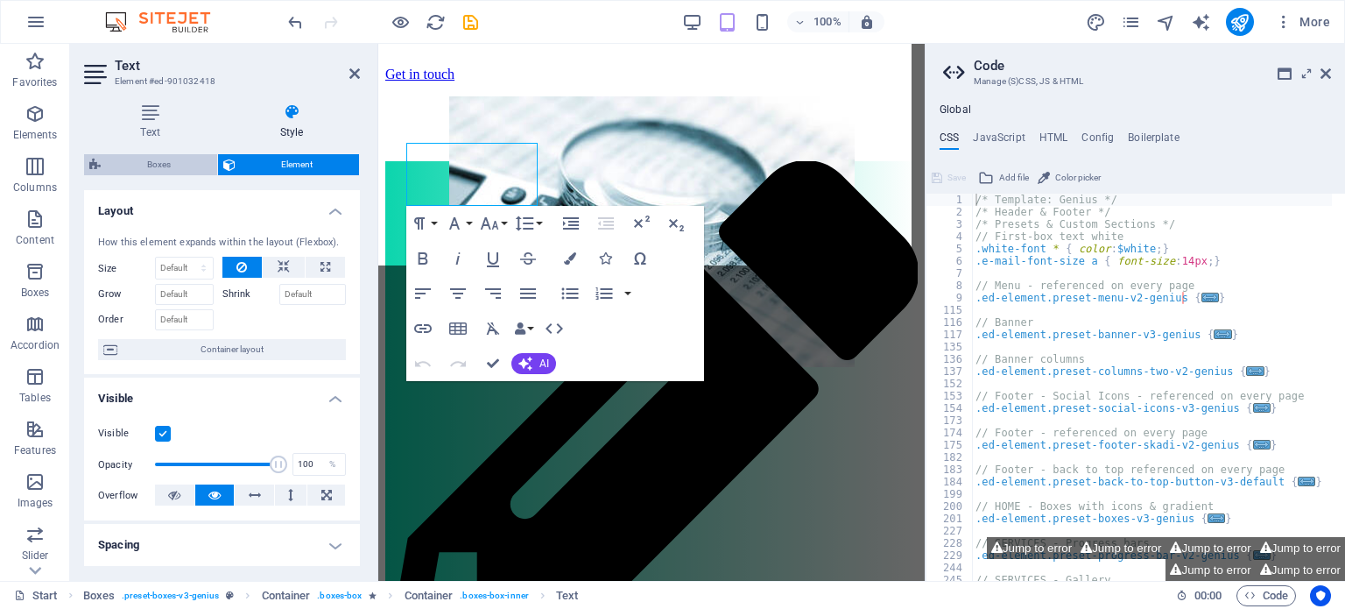
click at [175, 163] on span "Boxes" at bounding box center [159, 164] width 106 height 21
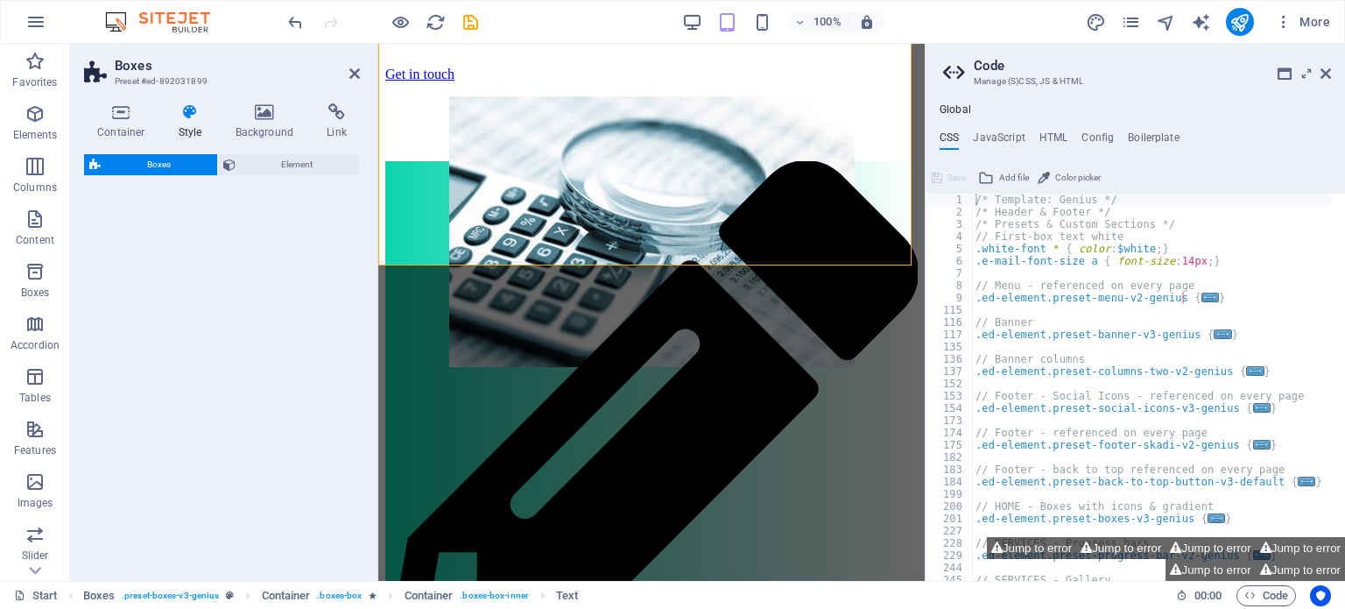
select select "rem"
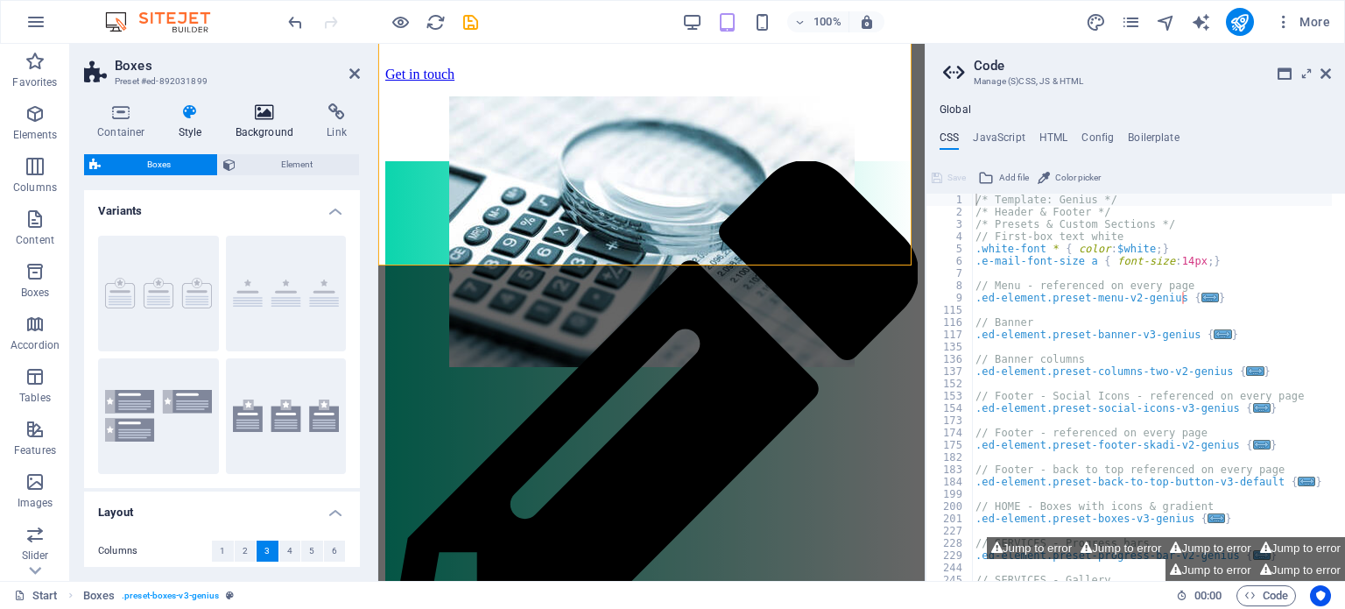
click at [260, 108] on icon at bounding box center [264, 112] width 85 height 18
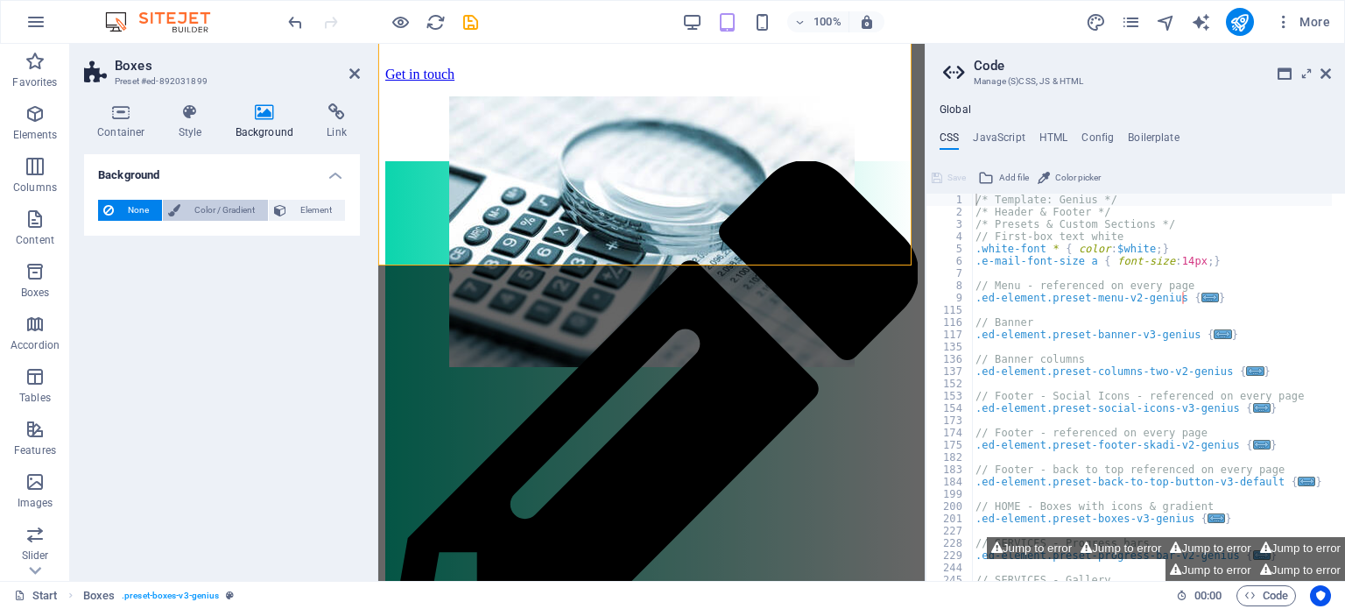
click at [224, 208] on span "Color / Gradient" at bounding box center [224, 210] width 77 height 21
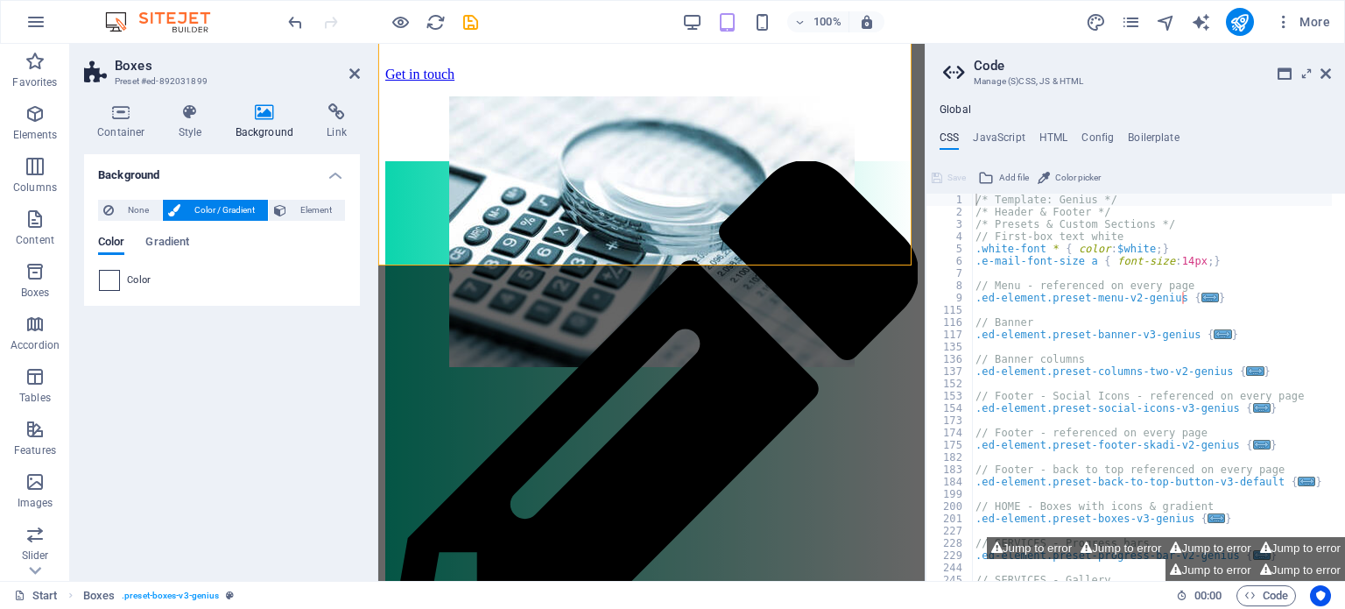
click at [104, 281] on span at bounding box center [109, 280] width 19 height 19
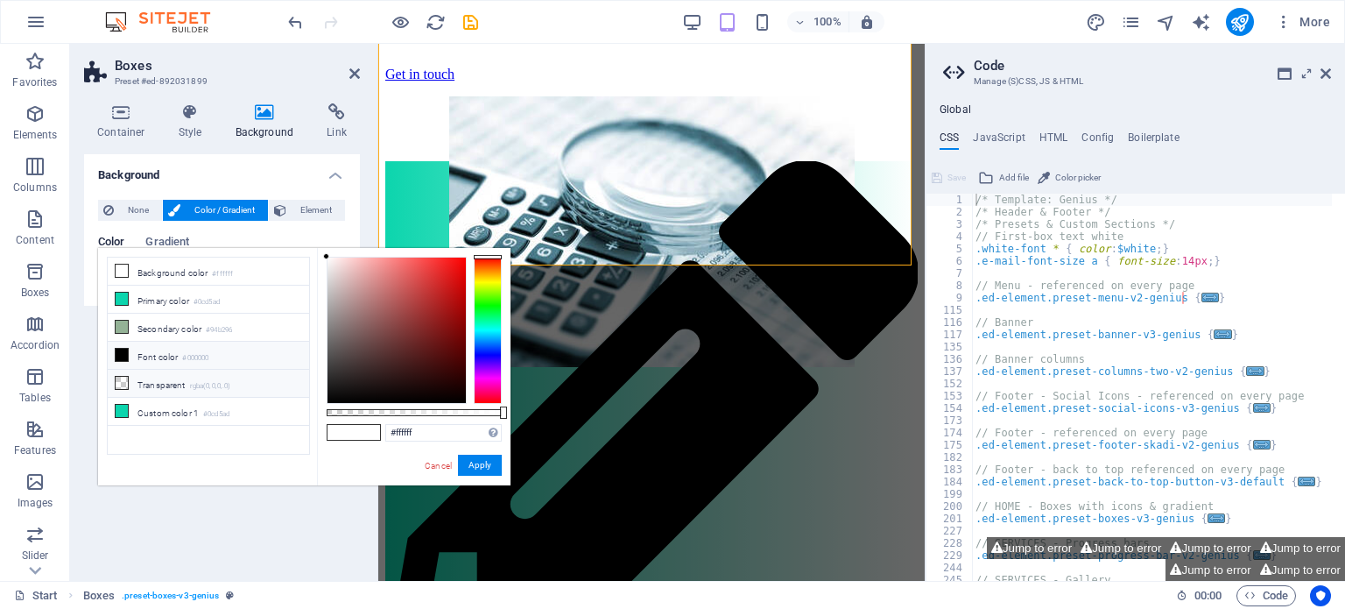
click at [181, 384] on li "Transparent rgba(0,0,0,.0)" at bounding box center [208, 384] width 201 height 28
type input "rgba(0, 0, 0, 0)"
click at [476, 461] on button "Apply" at bounding box center [480, 464] width 44 height 21
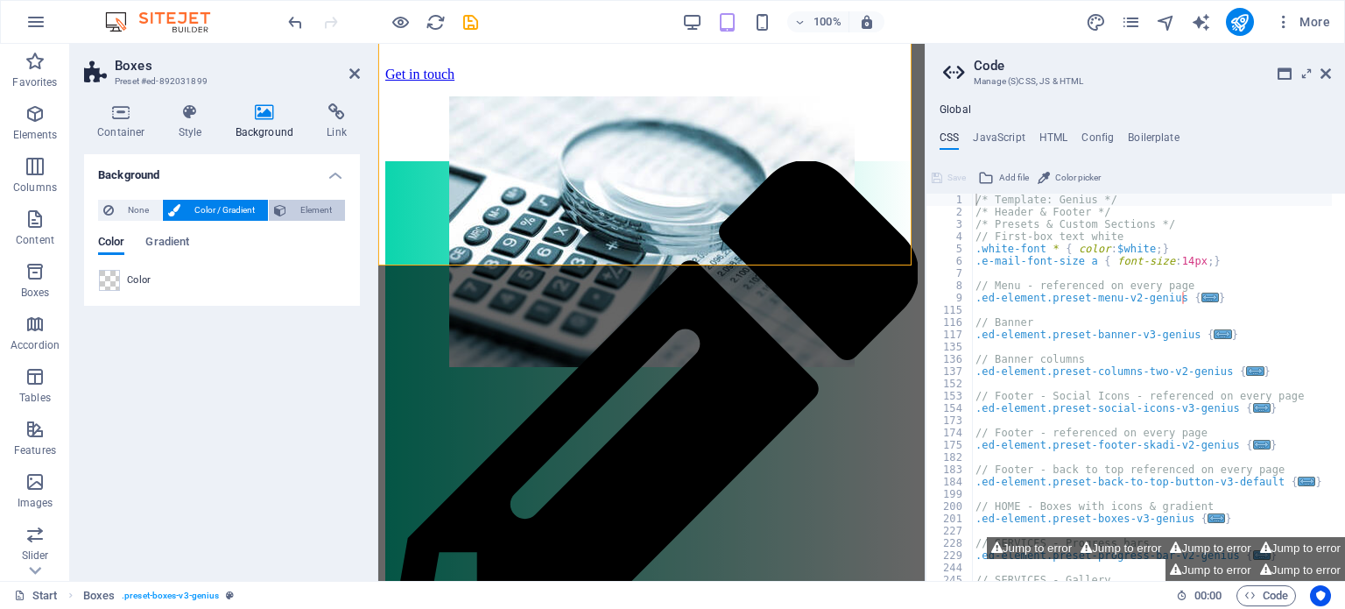
click at [300, 207] on span "Element" at bounding box center [316, 210] width 48 height 21
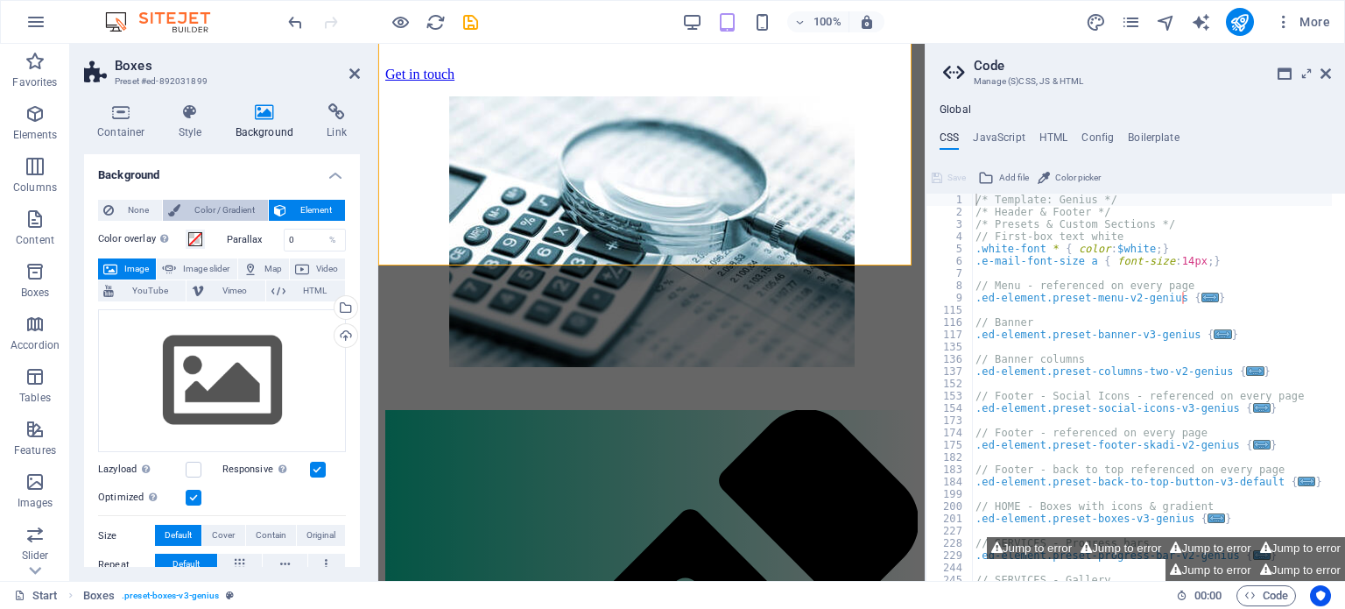
click at [217, 211] on span "Color / Gradient" at bounding box center [224, 210] width 77 height 21
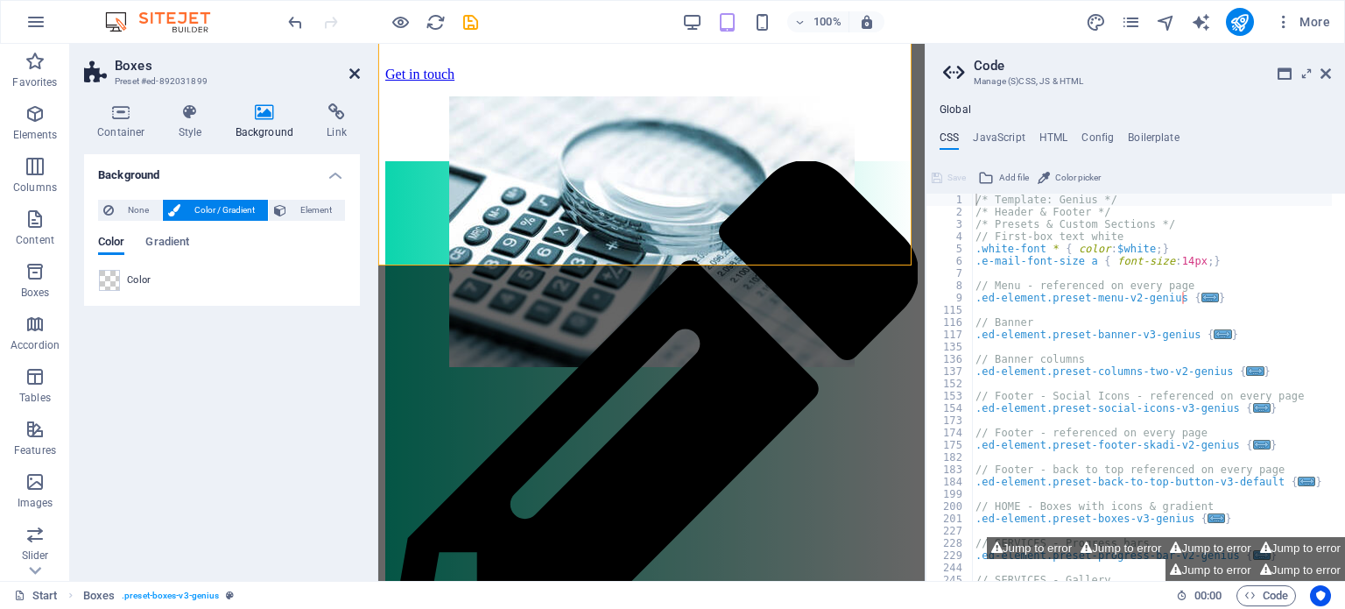
click at [350, 73] on icon at bounding box center [354, 74] width 11 height 14
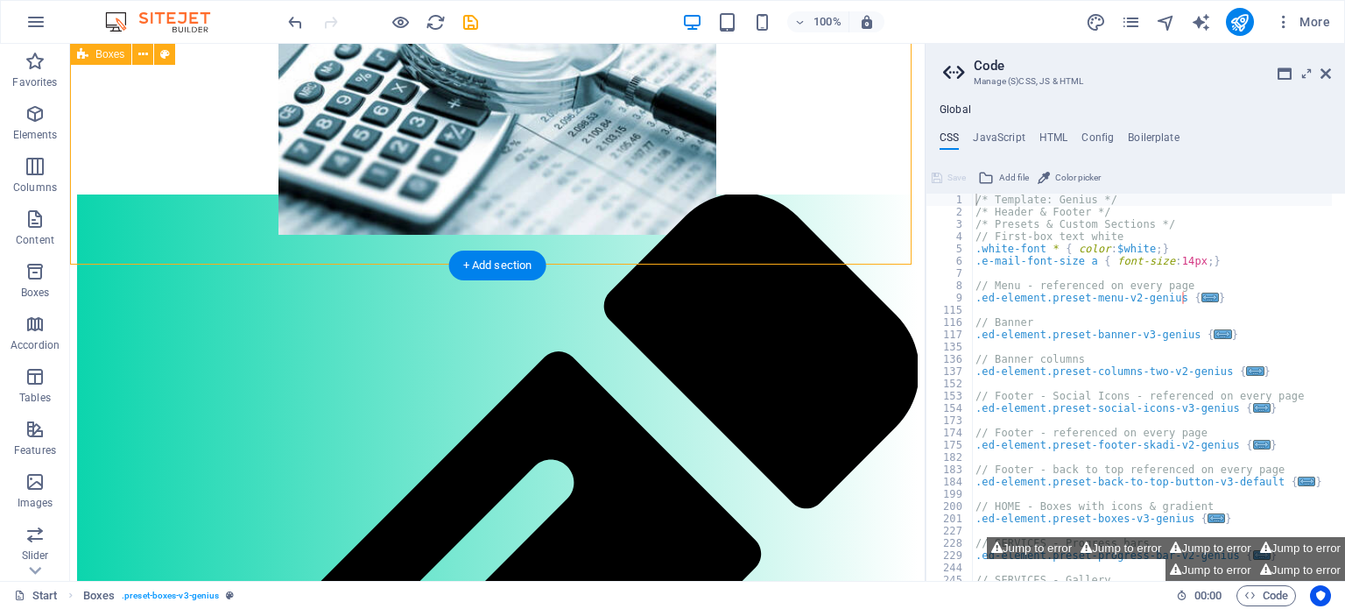
scroll to position [468, 0]
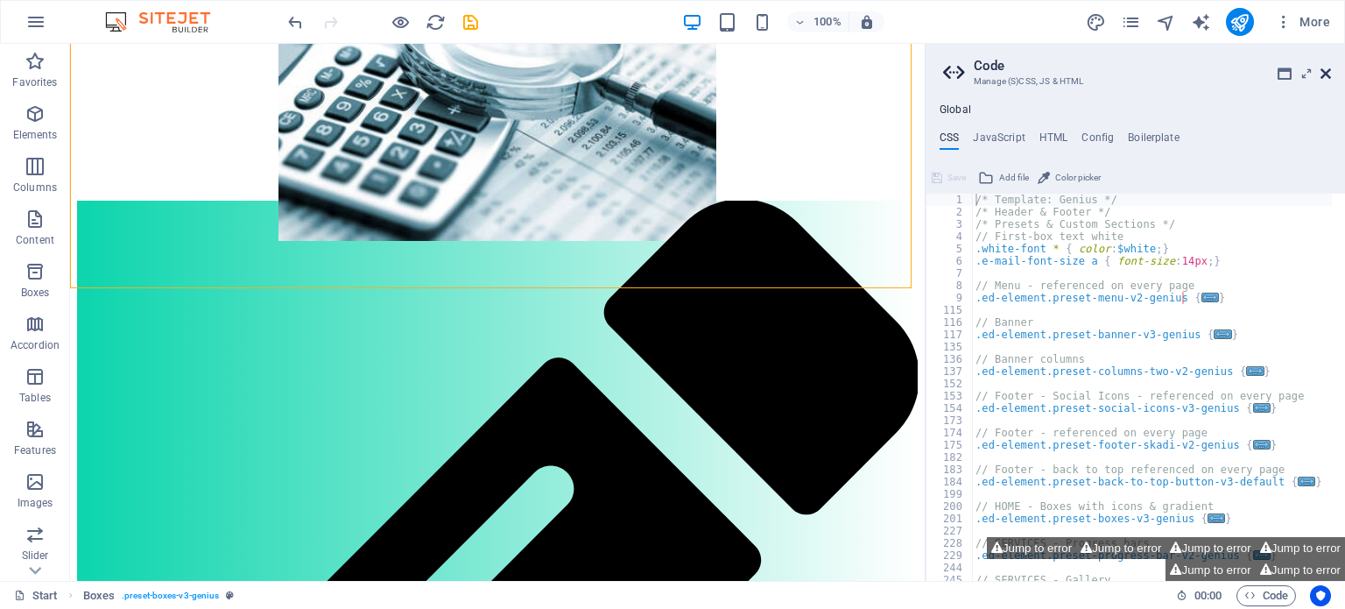
click at [1321, 69] on icon at bounding box center [1325, 74] width 11 height 14
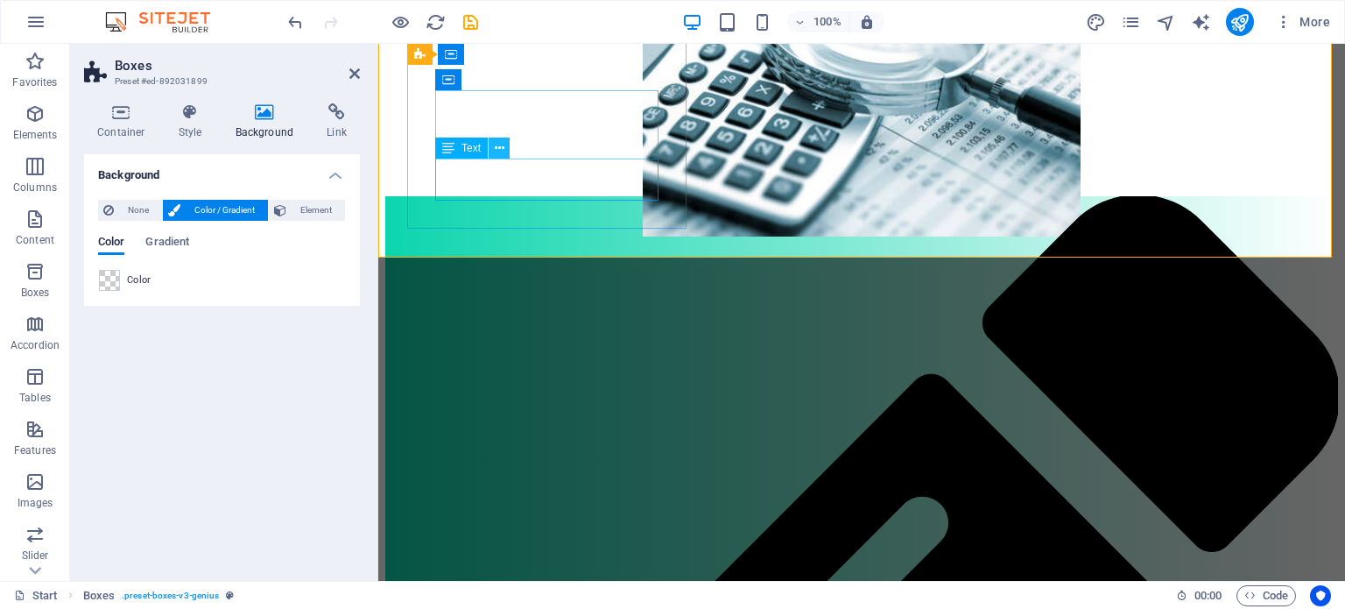
click at [500, 146] on icon at bounding box center [500, 148] width 10 height 18
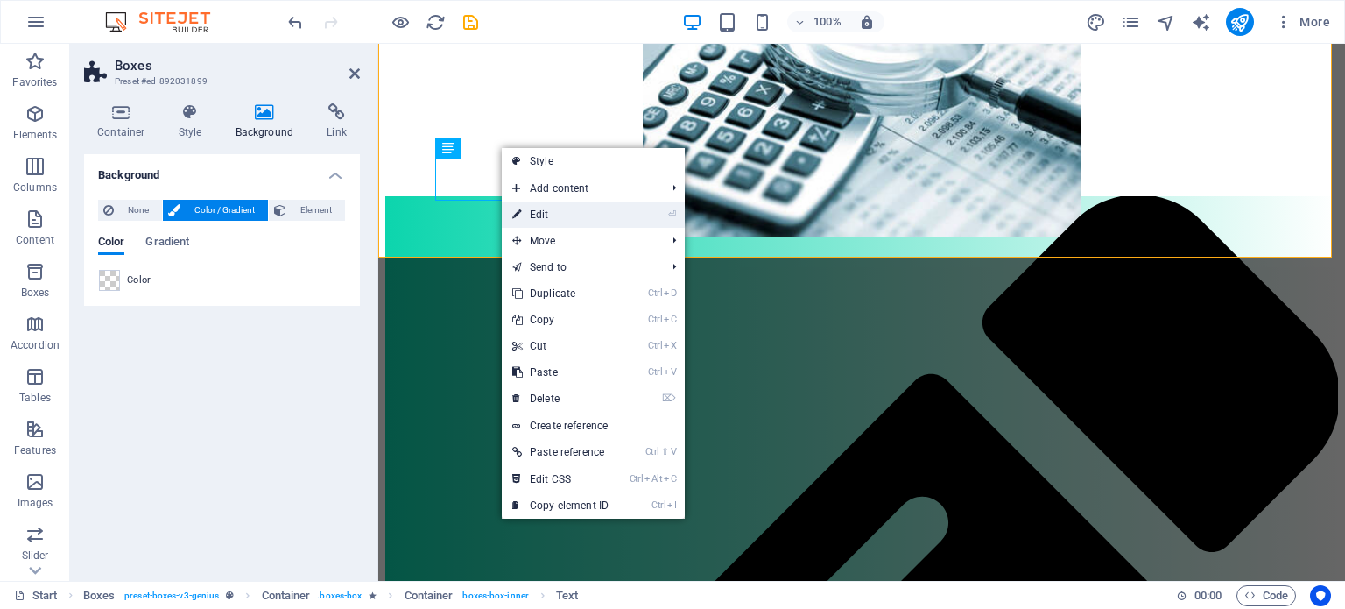
click at [542, 213] on link "⏎ Edit" at bounding box center [560, 214] width 117 height 26
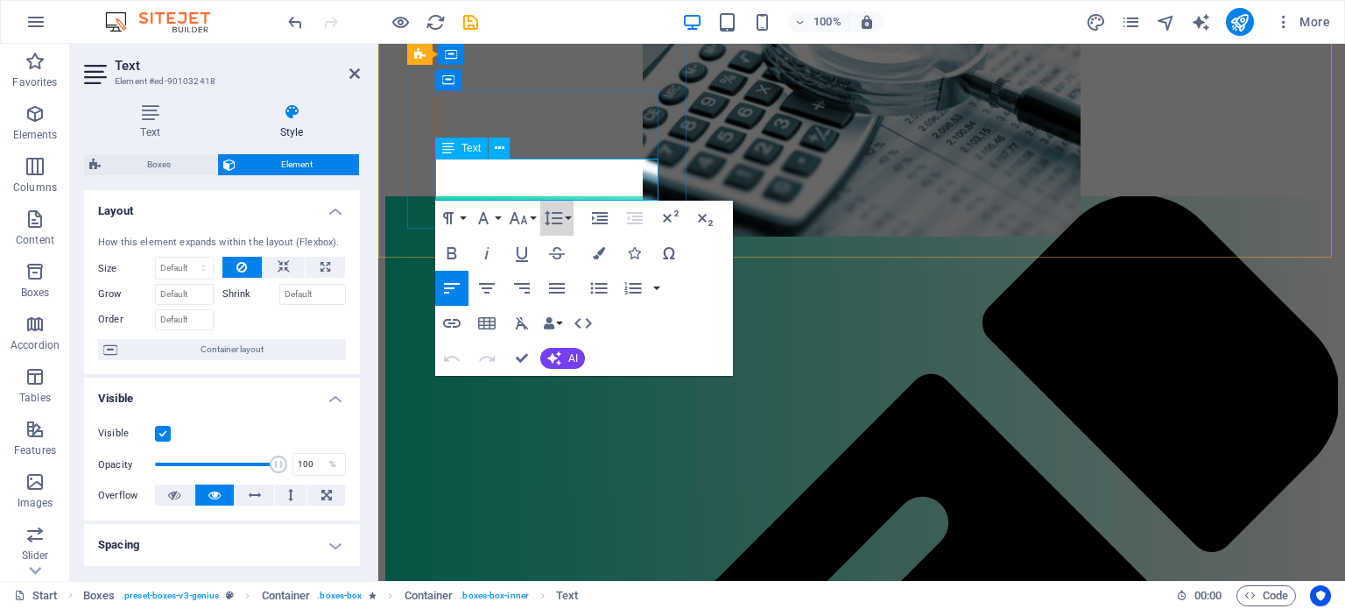
click at [539, 201] on div "Paragraph Format Normal Heading 1 Heading 2 Heading 3 Heading 4 Heading 5 Headi…" at bounding box center [504, 218] width 139 height 35
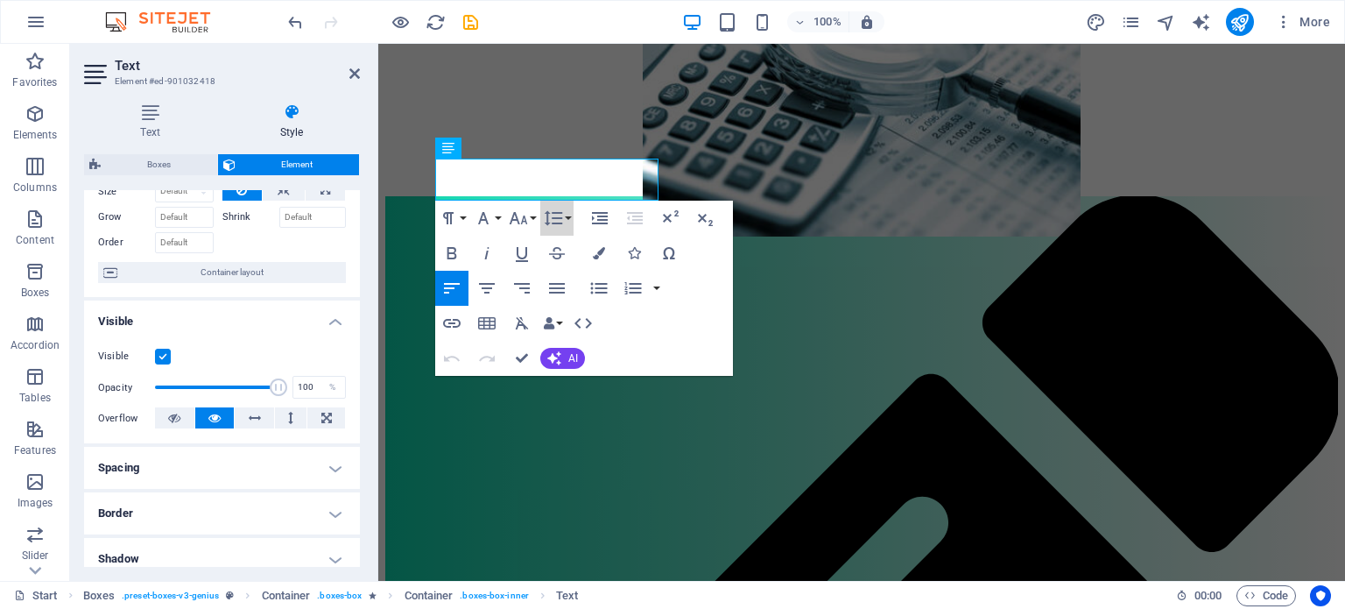
scroll to position [0, 0]
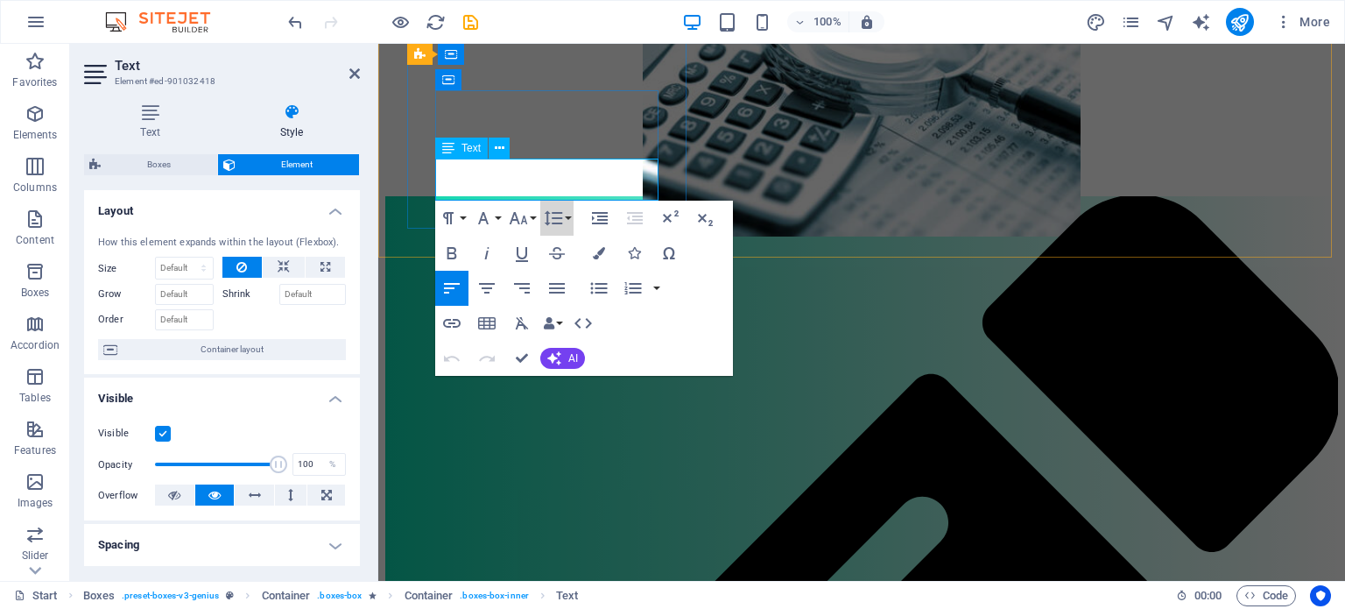
click at [448, 146] on icon at bounding box center [448, 147] width 12 height 21
click at [500, 148] on icon at bounding box center [500, 148] width 10 height 18
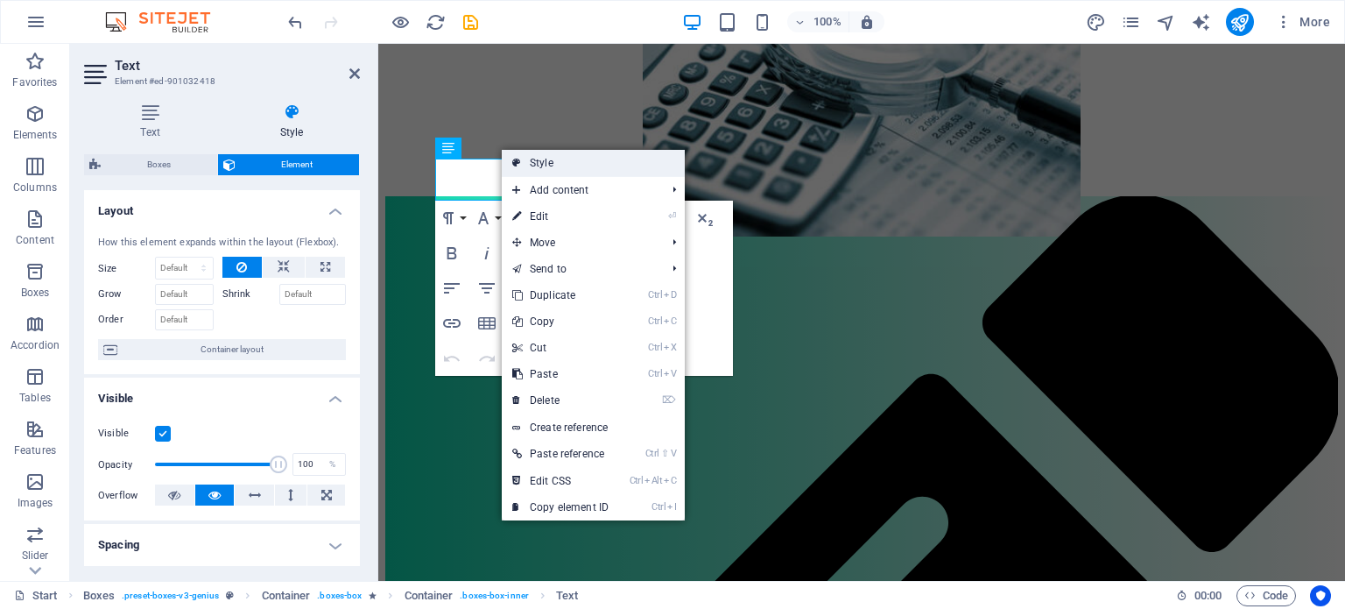
click at [541, 166] on link "Style" at bounding box center [593, 163] width 183 height 26
select select "vw"
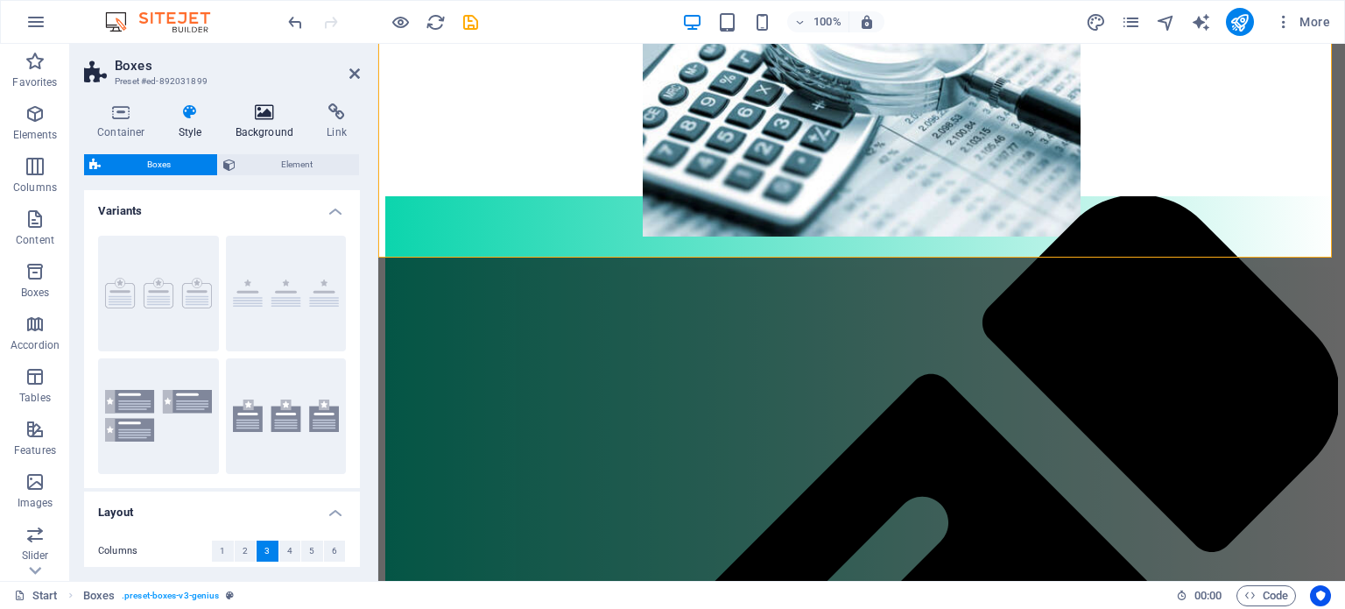
click at [268, 109] on icon at bounding box center [264, 112] width 85 height 18
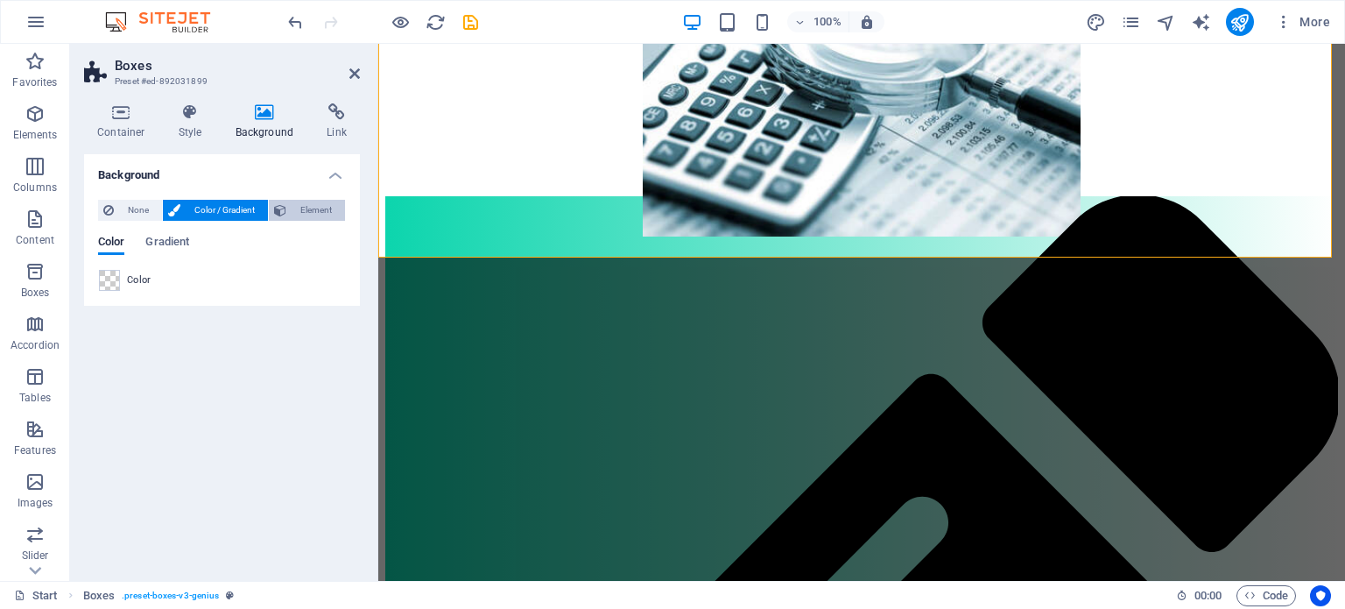
click at [306, 210] on span "Element" at bounding box center [316, 210] width 48 height 21
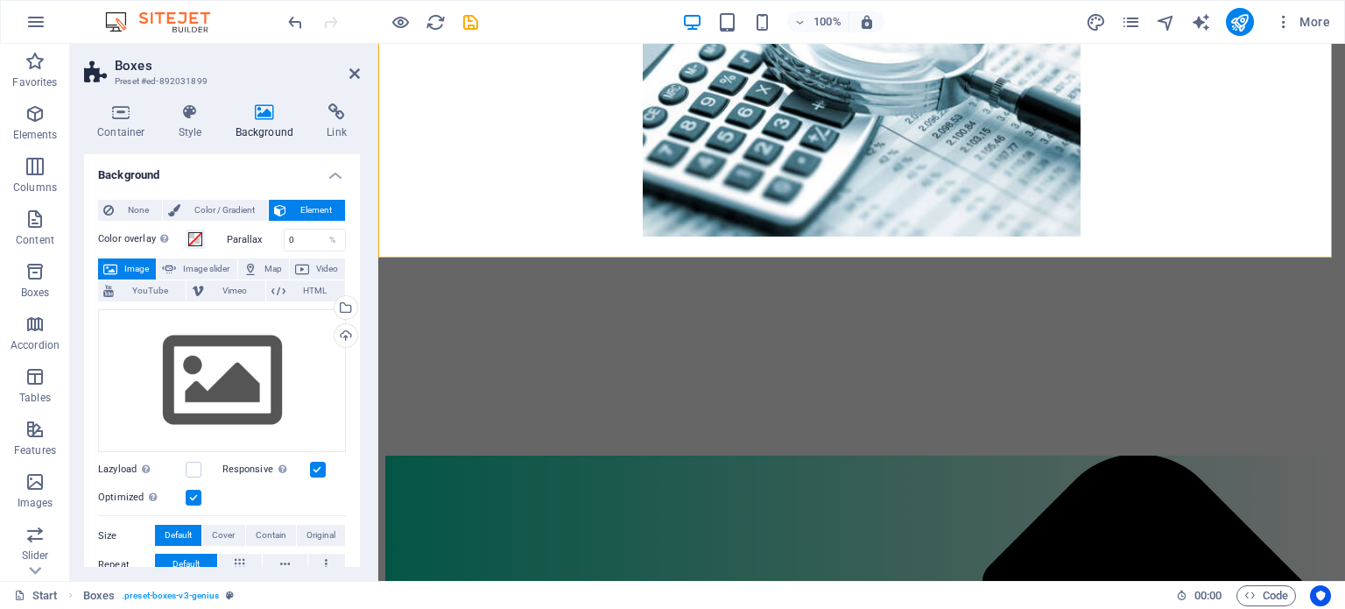
click at [306, 210] on span "Element" at bounding box center [316, 210] width 48 height 21
click at [222, 205] on span "Color / Gradient" at bounding box center [224, 210] width 77 height 21
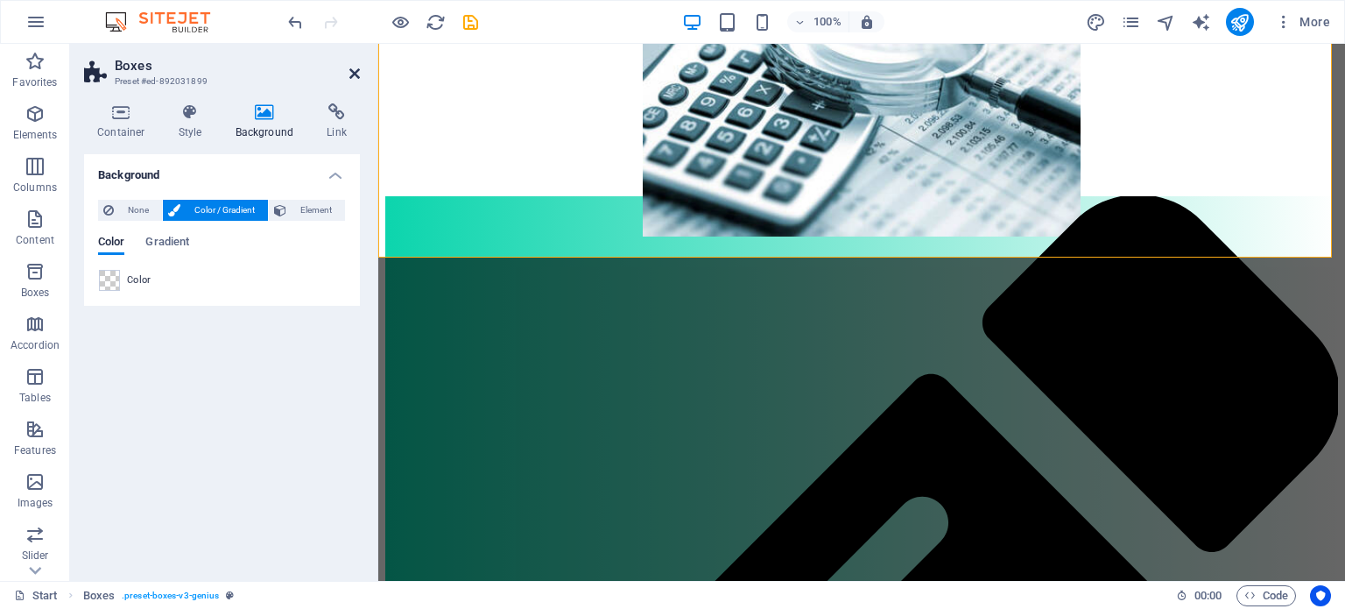
click at [356, 73] on icon at bounding box center [354, 74] width 11 height 14
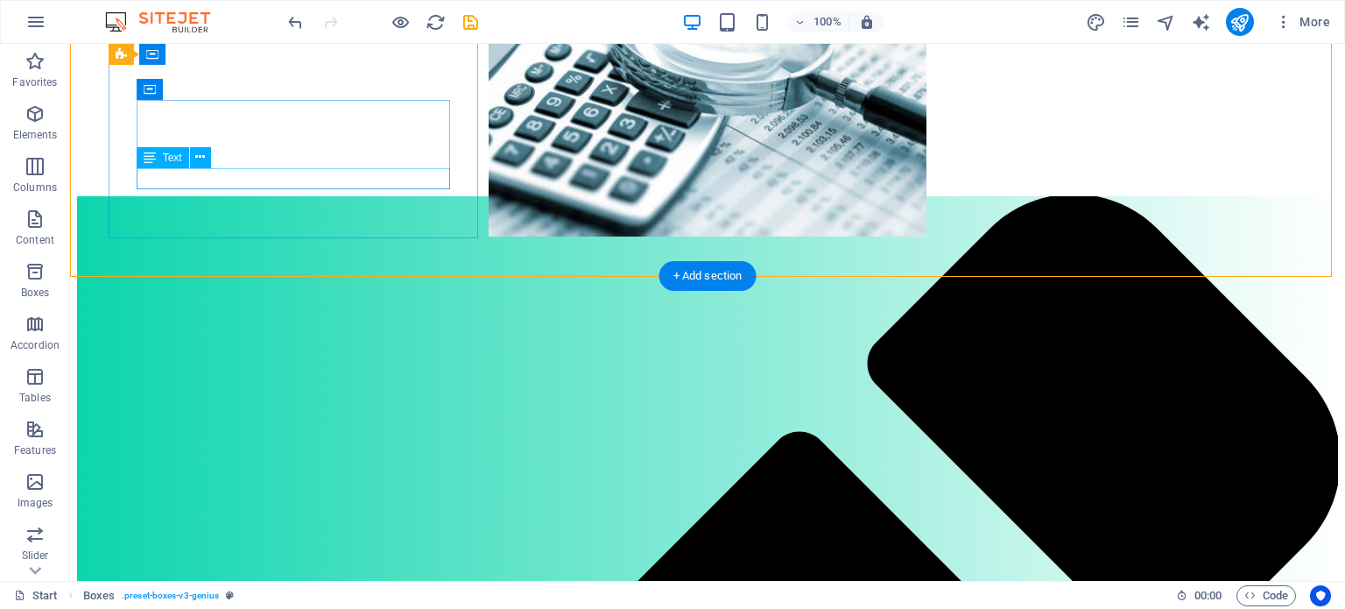
click at [197, 152] on icon at bounding box center [200, 157] width 10 height 18
click at [208, 156] on button at bounding box center [200, 157] width 21 height 21
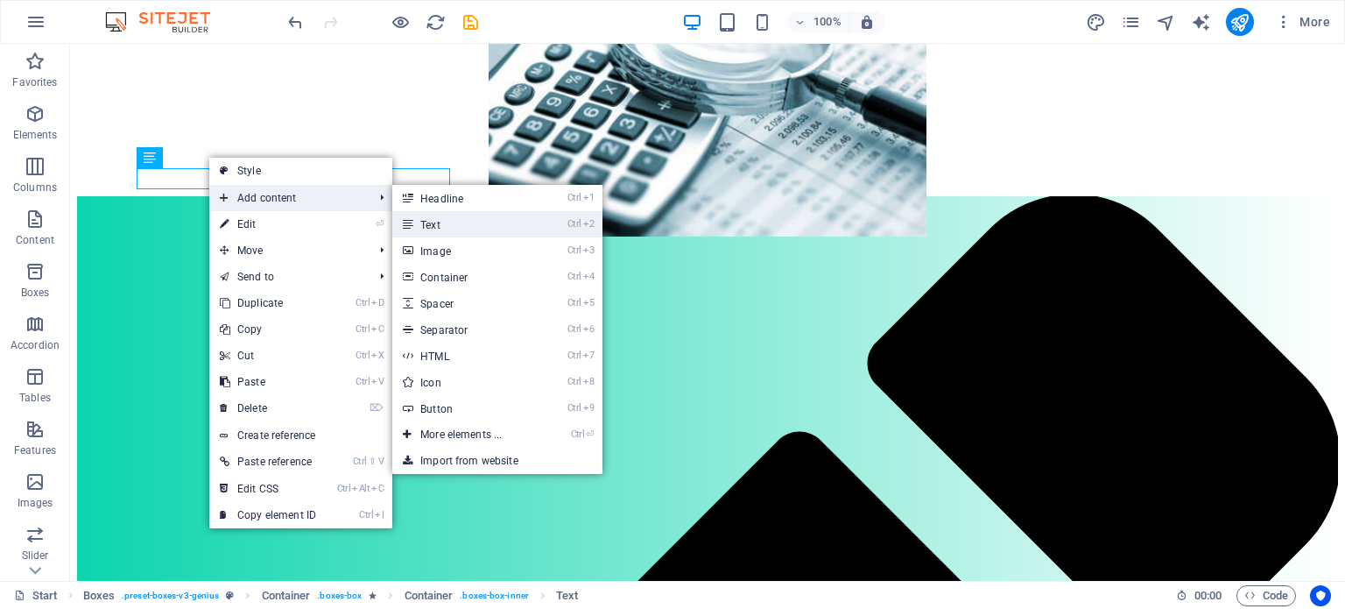
click at [424, 223] on link "Ctrl 2 Text" at bounding box center [464, 224] width 144 height 26
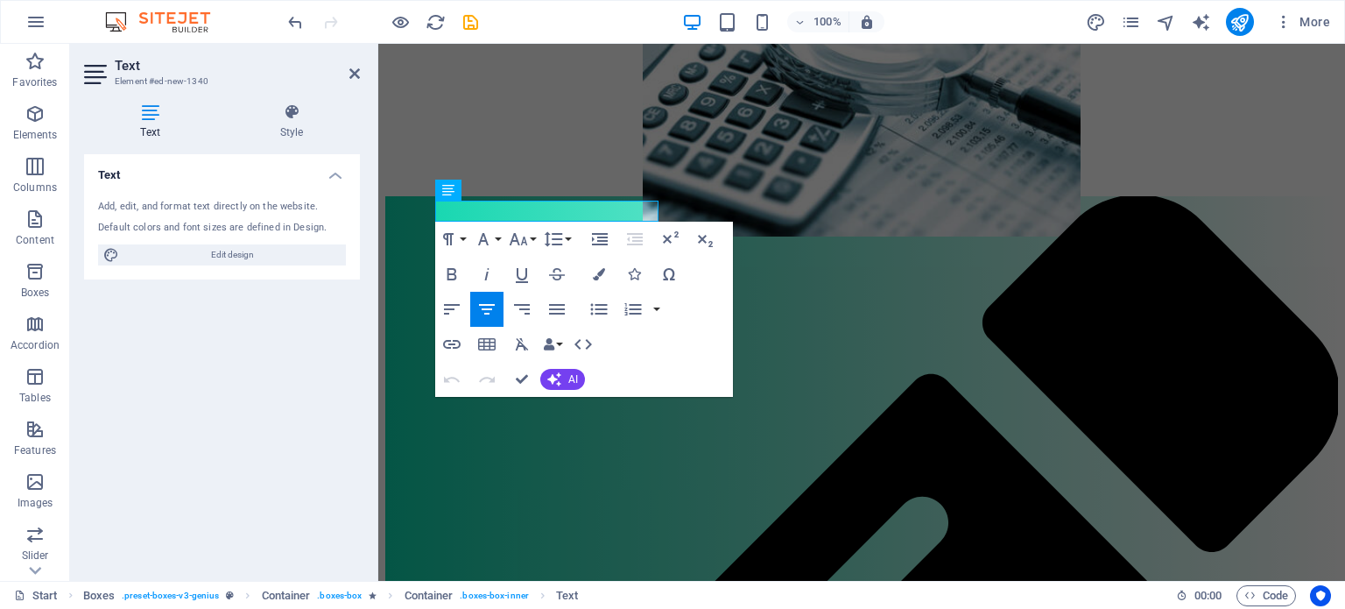
click at [602, 343] on div "Paragraph Format Normal Heading 1 Heading 2 Heading 3 Heading 4 Heading 5 Headi…" at bounding box center [584, 309] width 298 height 175
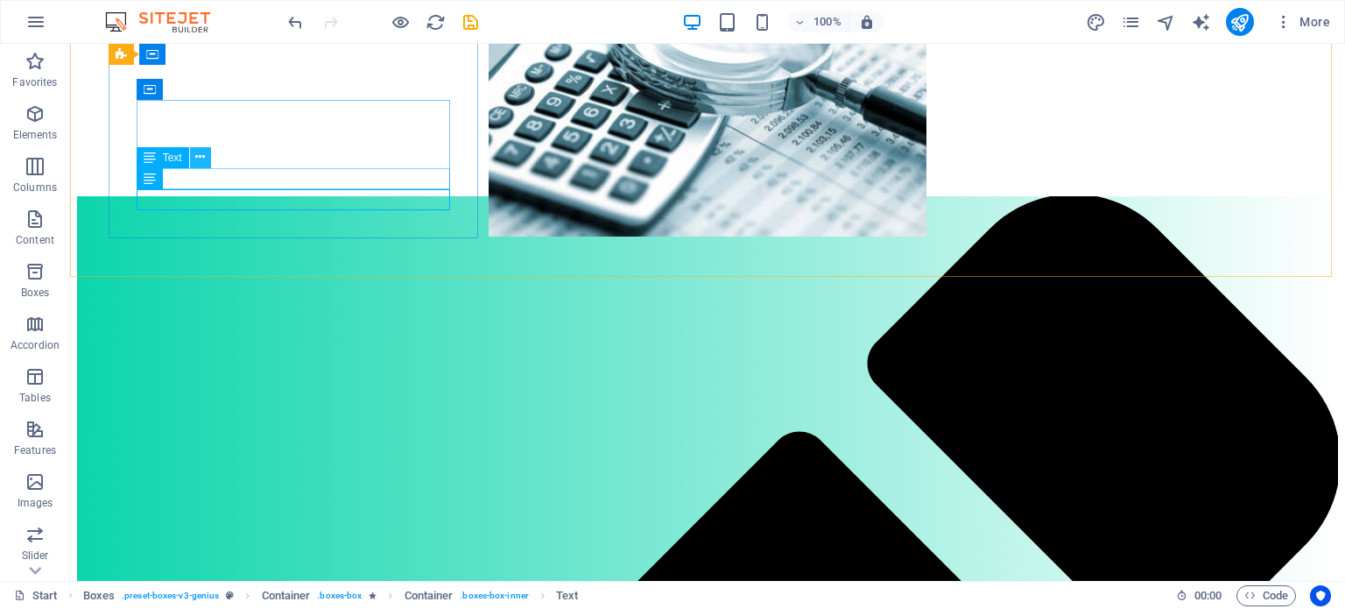
click at [199, 158] on icon at bounding box center [200, 157] width 10 height 18
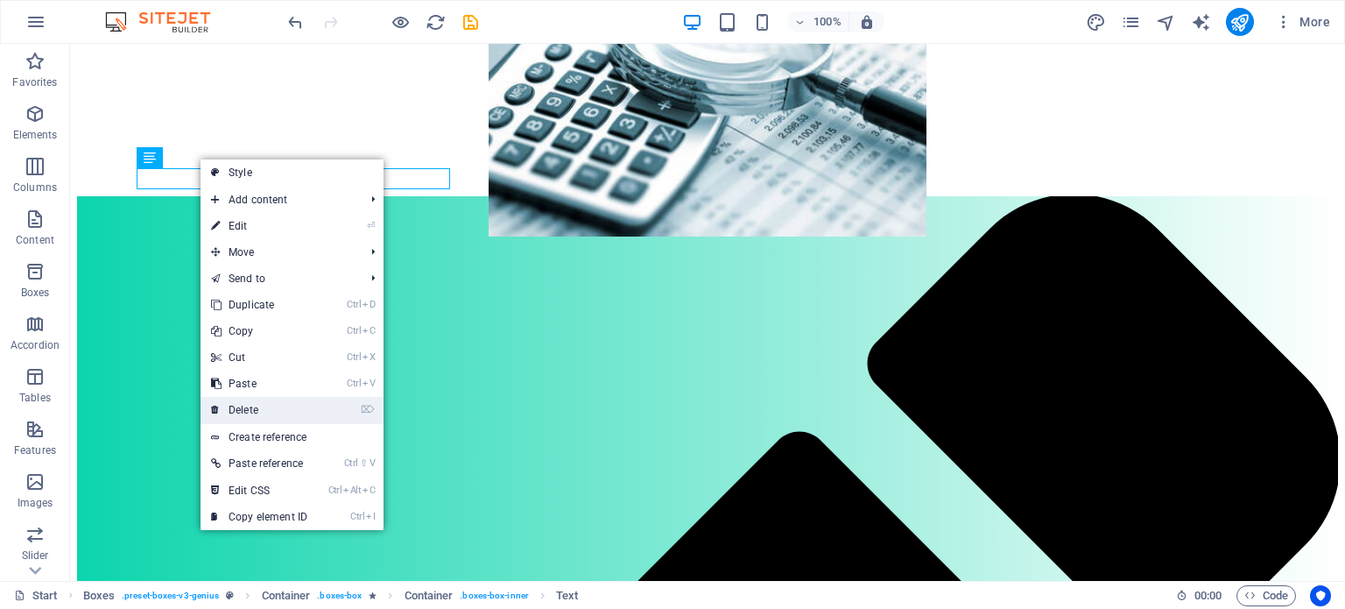
click at [252, 405] on link "⌦ Delete" at bounding box center [259, 410] width 117 height 26
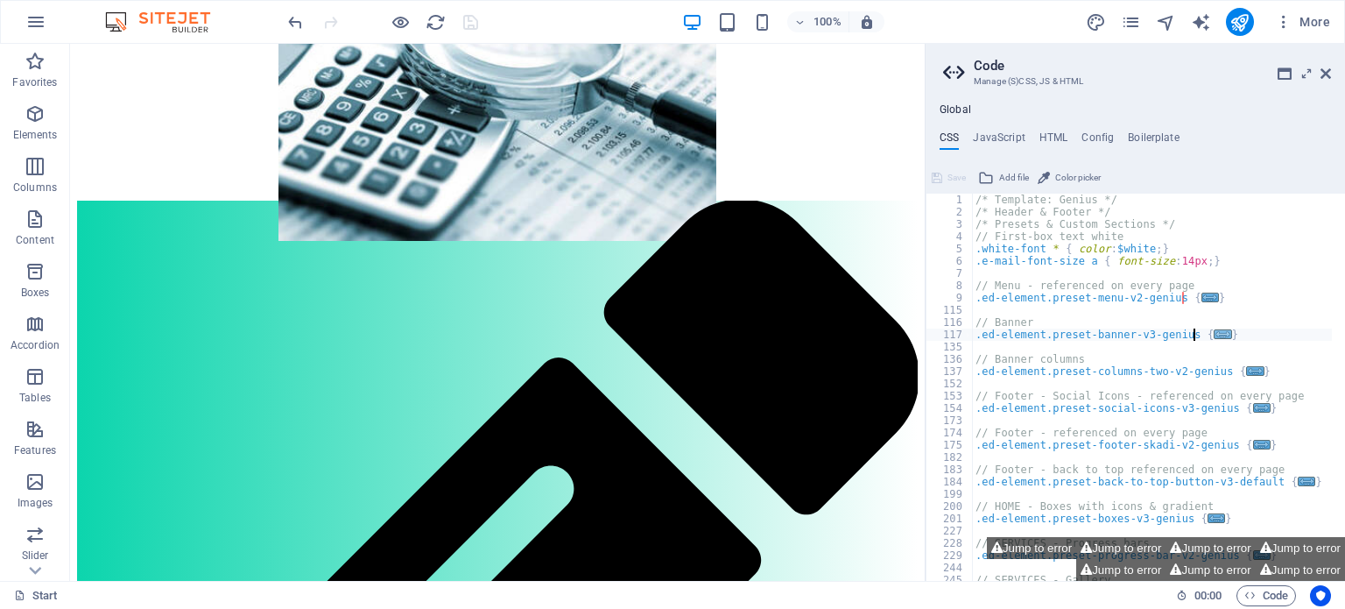
click at [1214, 332] on span "..." at bounding box center [1223, 334] width 18 height 10
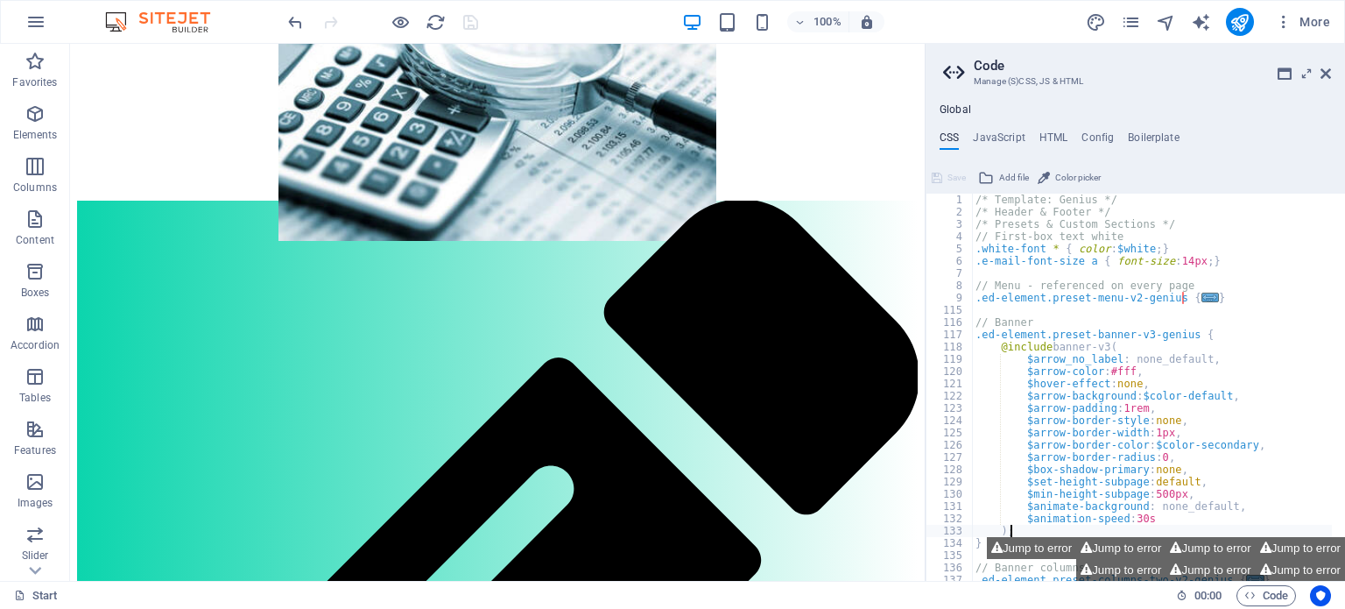
type textarea "}"
type textarea ".ed-element.preset-columns-two-v2-genius {"
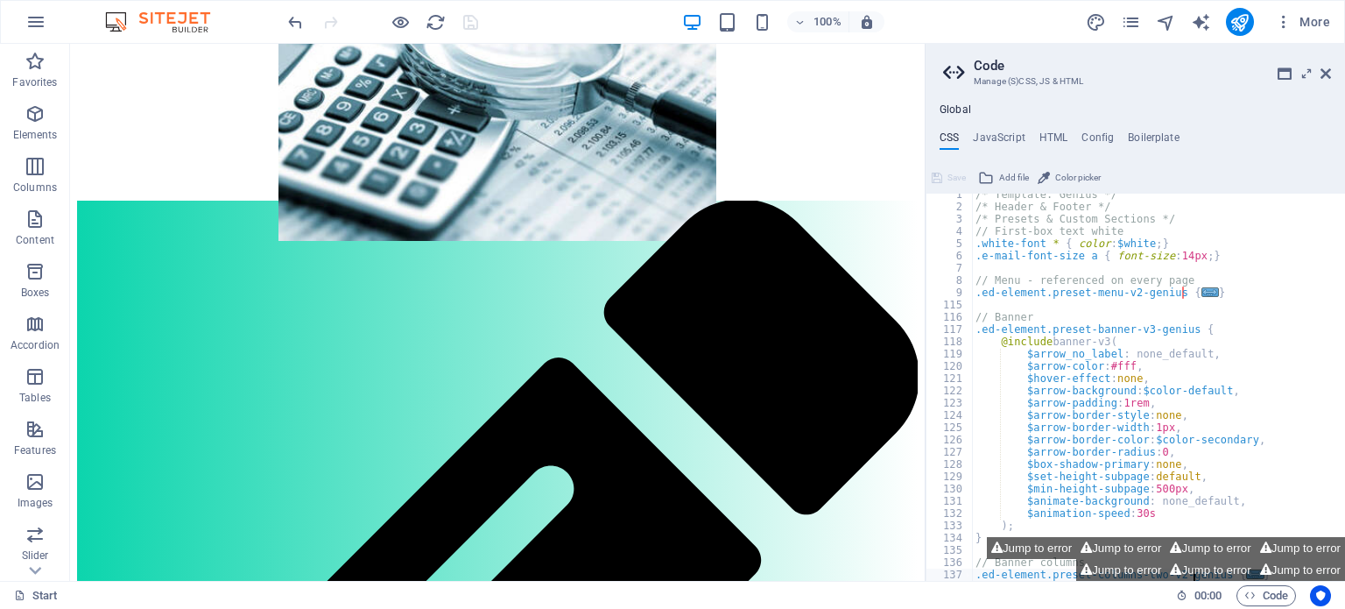
type textarea ".ed-element.preset-social-icons-v3-genius {"
type textarea ".ed-element.preset-footer-skadi-v2-genius {"
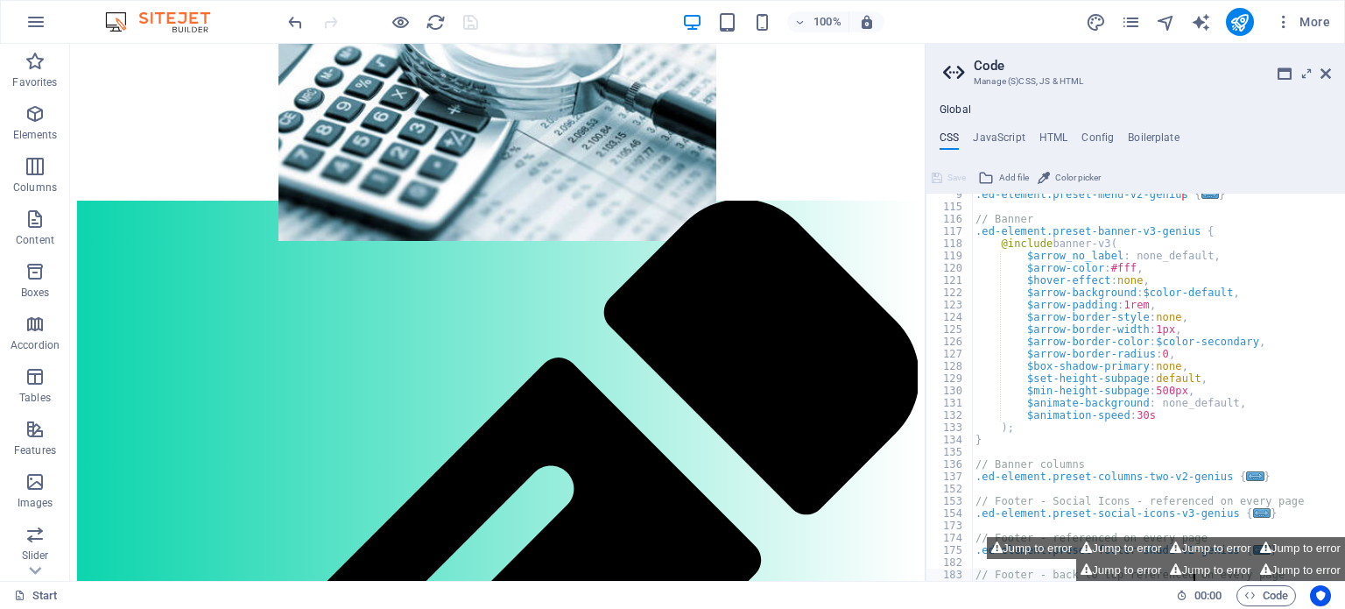
type textarea ".ed-element.preset-back-to-top-button-v3-default {"
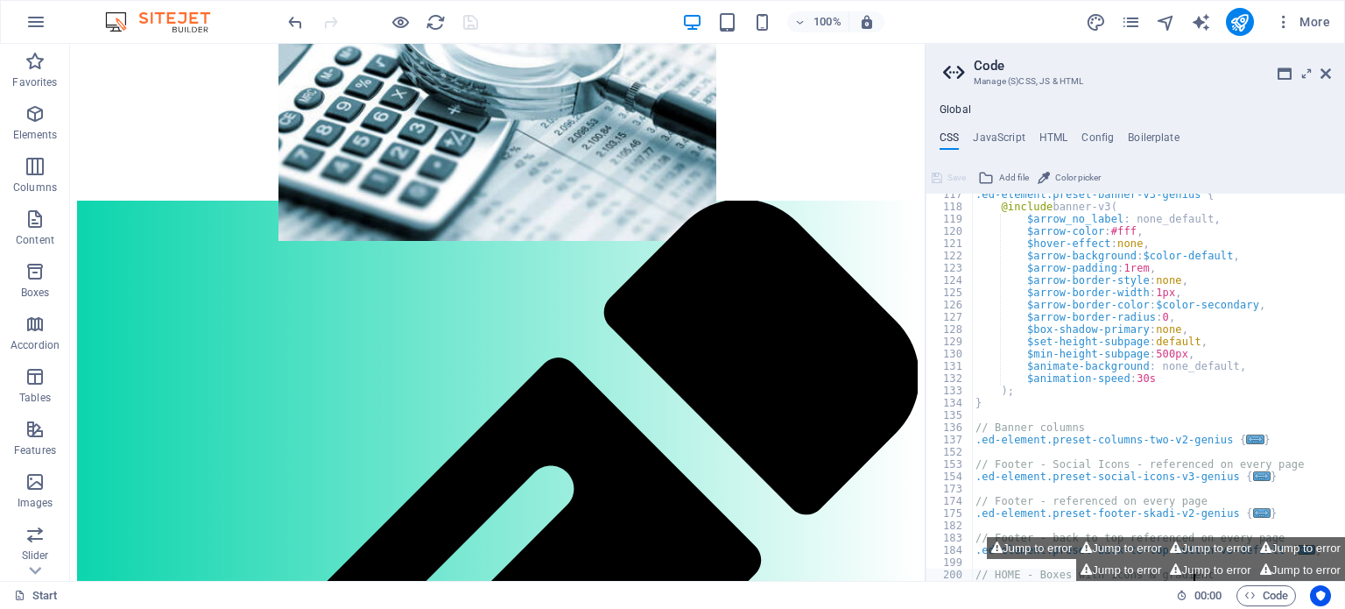
type textarea ".ed-element.preset-boxes-v3-genius {"
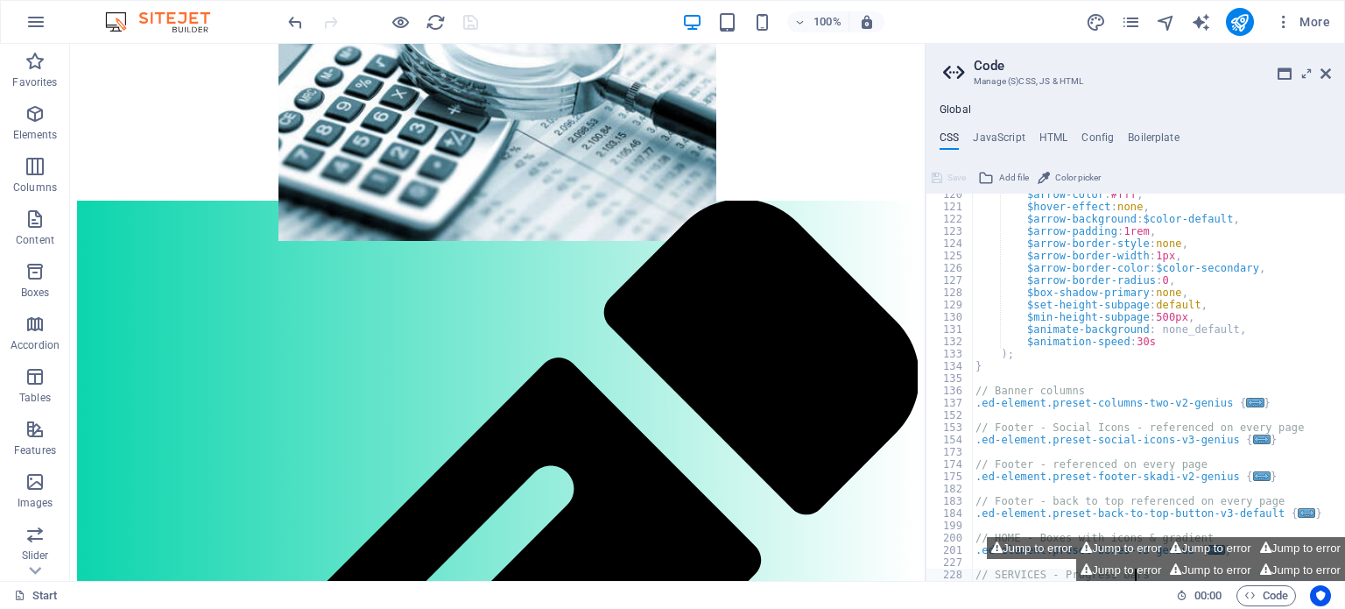
type textarea ".ed-element.preset-progress-bar-v2-genius {"
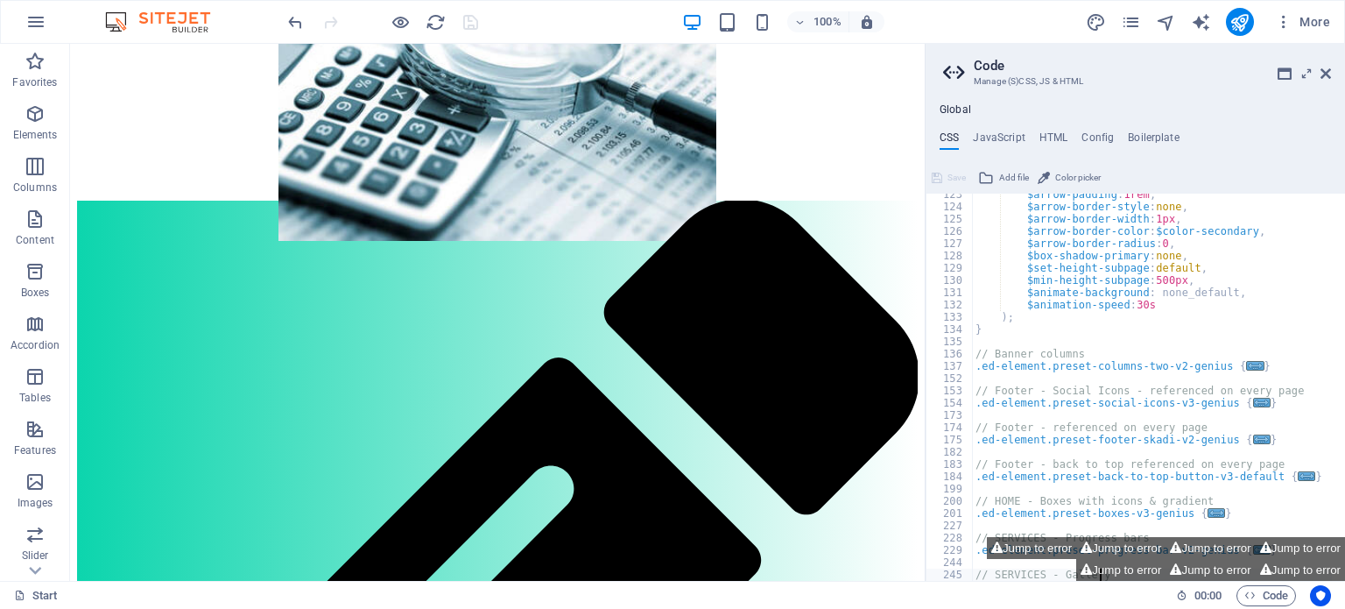
type textarea ".ed-element.preset-gallery-v3-genius {"
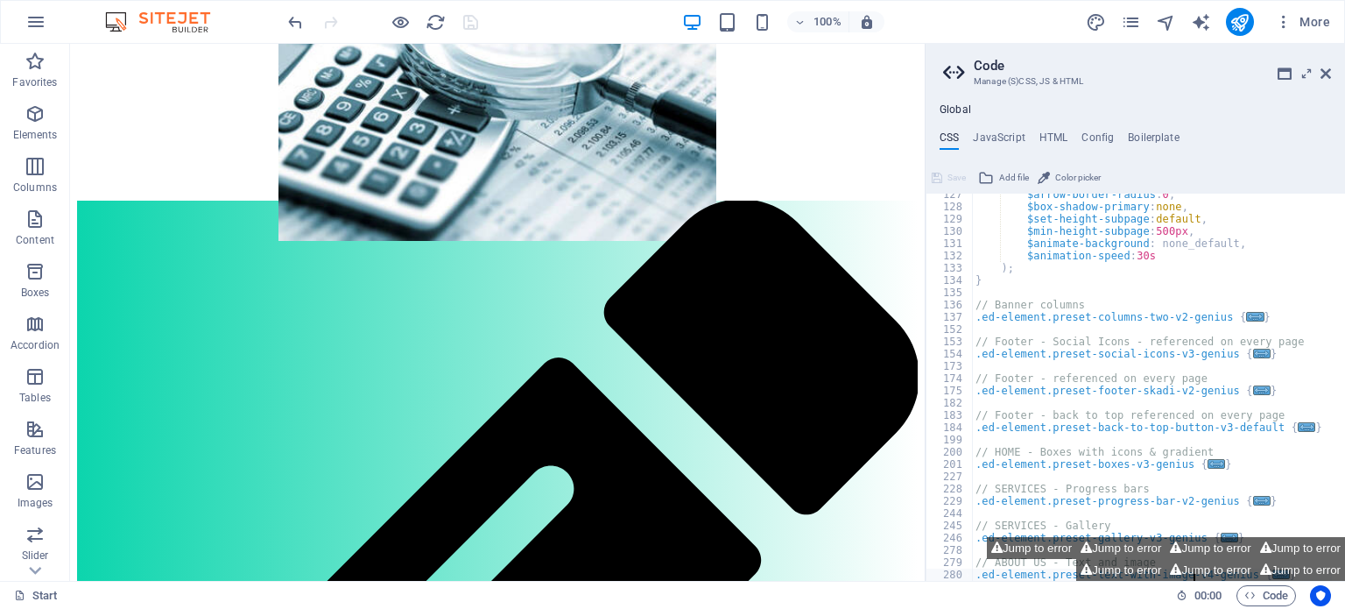
scroll to position [263, 0]
click at [1247, 314] on span "..." at bounding box center [1256, 317] width 18 height 10
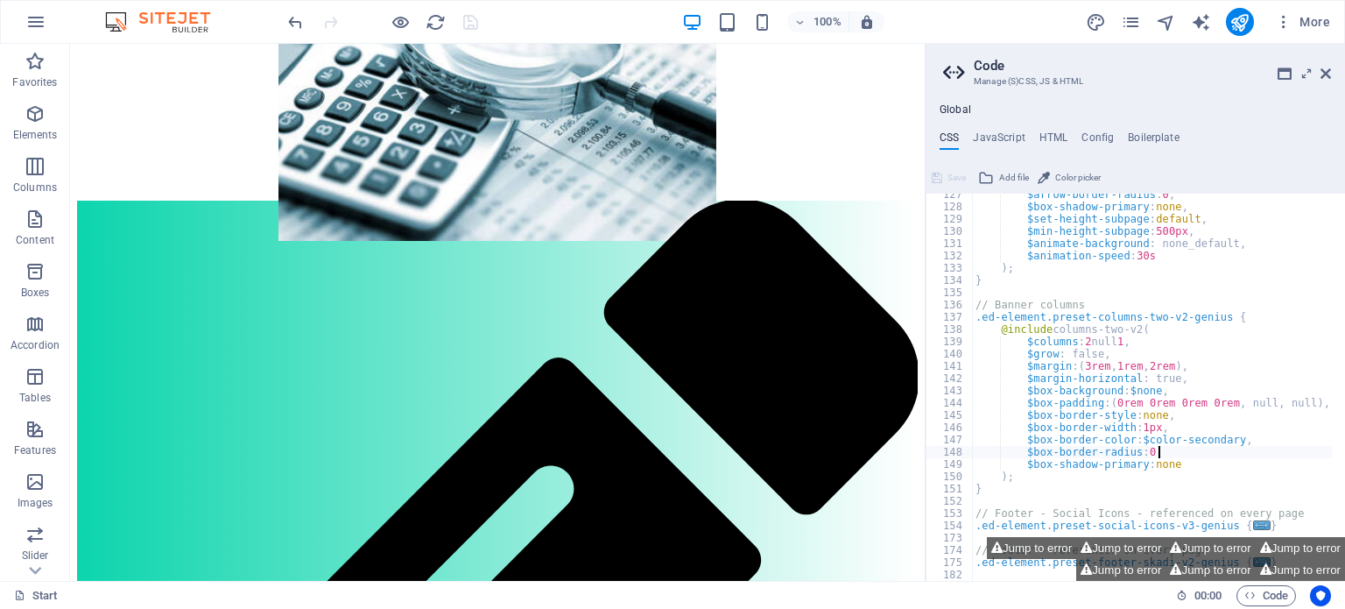
type textarea "}"
click at [1253, 522] on span "..." at bounding box center [1262, 525] width 18 height 10
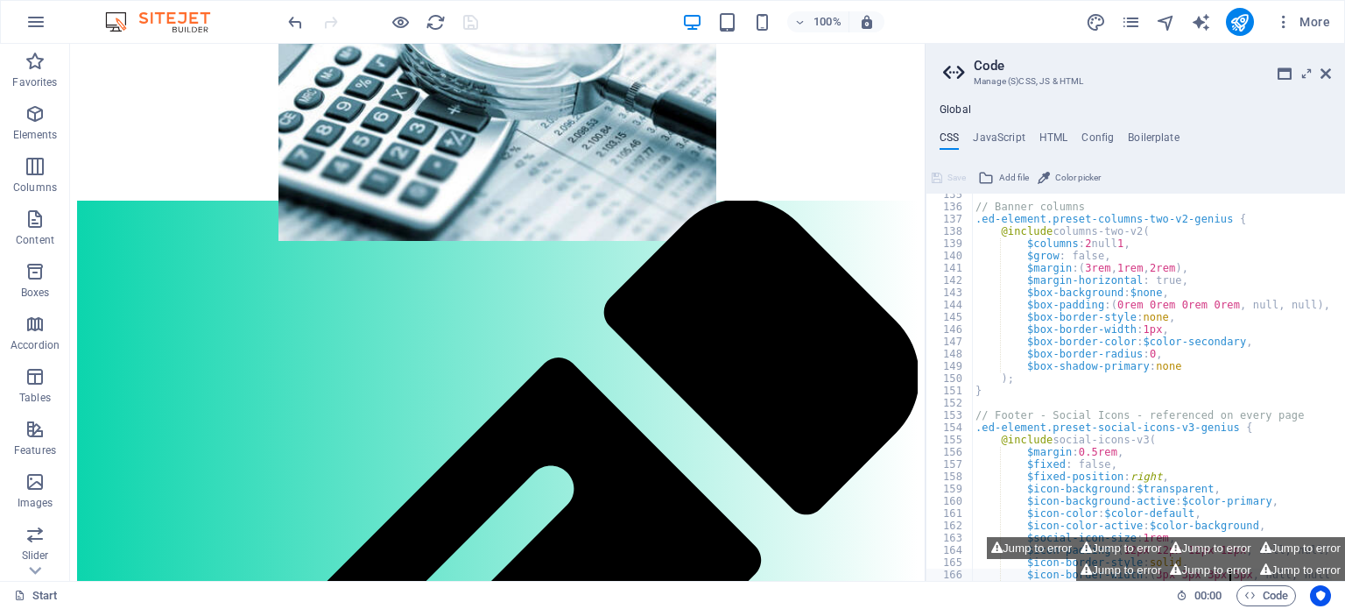
type textarea "}"
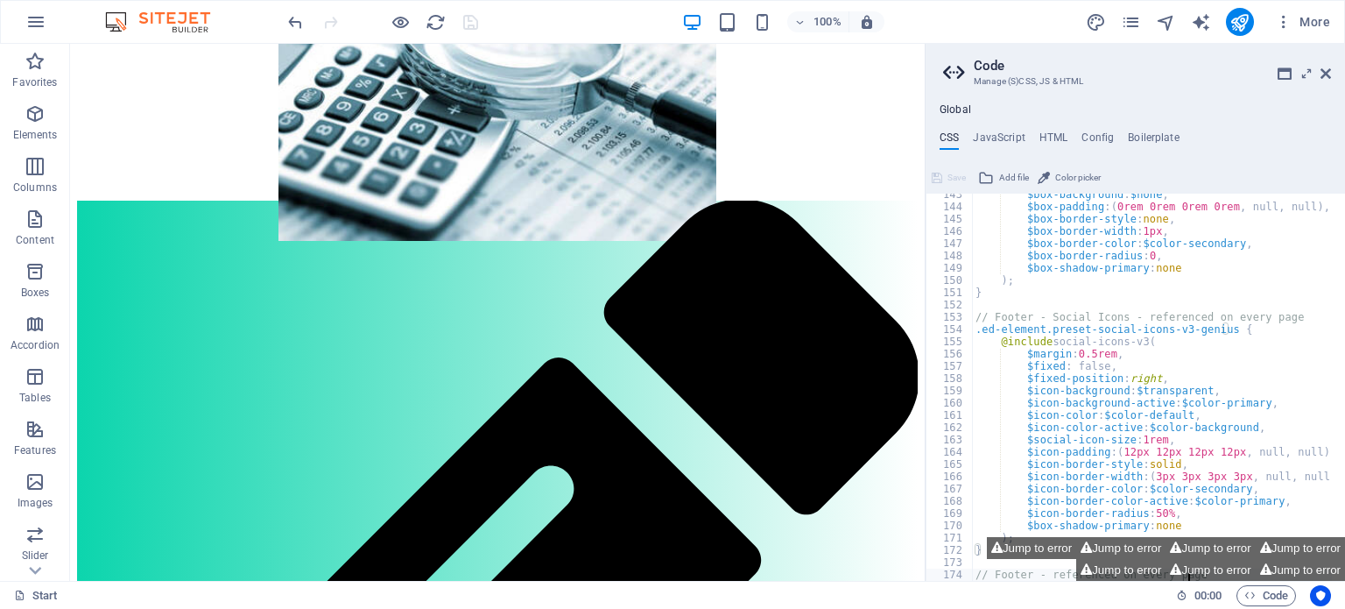
type textarea ".ed-element.preset-footer-skadi-v2-genius {"
type textarea ".ed-element.preset-back-to-top-button-v3-default {"
type textarea "}"
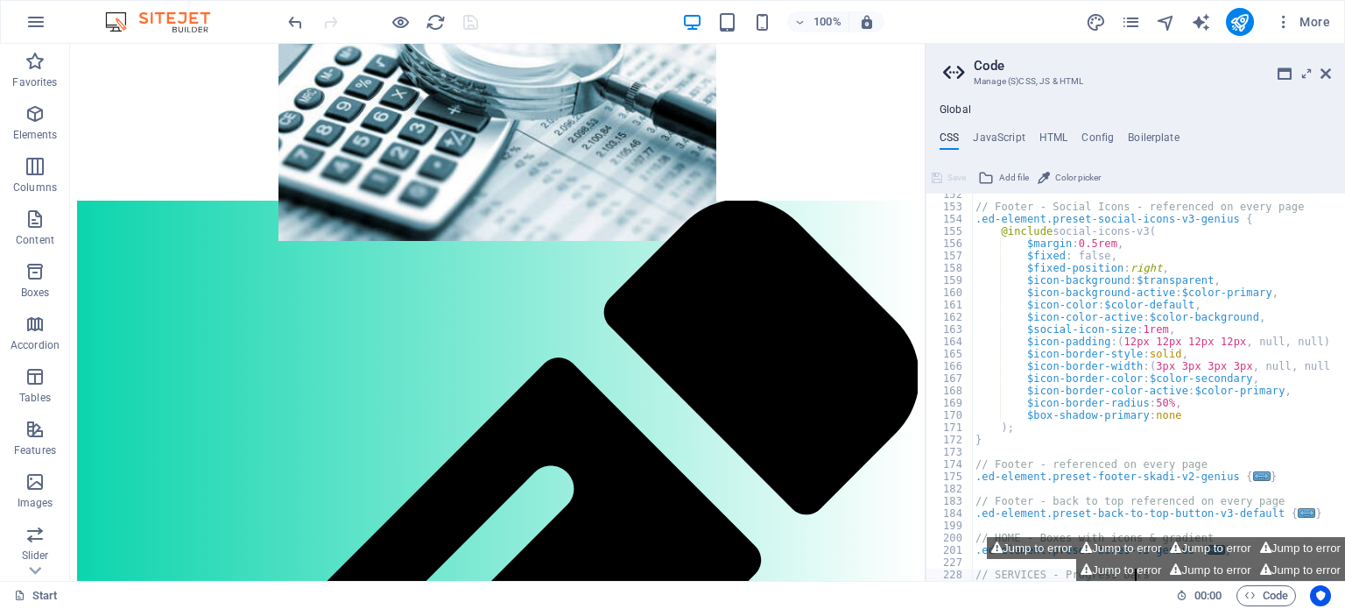
type textarea ".ed-element.preset-progress-bar-v2-genius {"
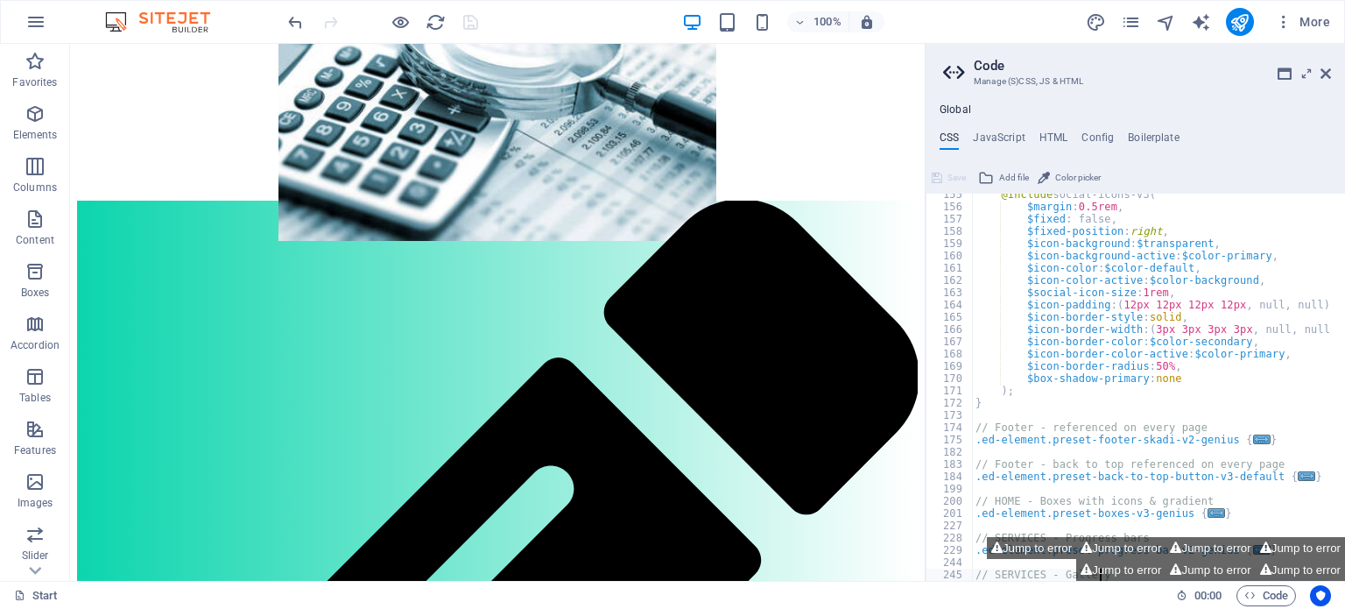
type textarea "}"
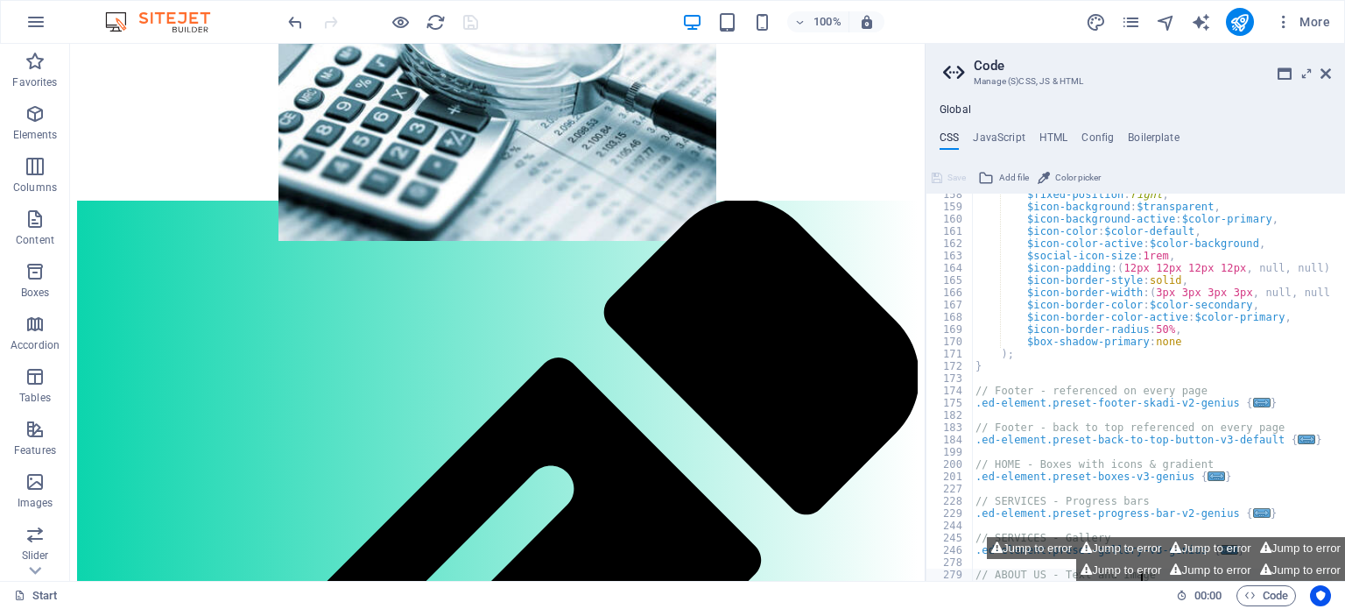
type textarea ".ed-element.preset-text-with-image-v4-genius {"
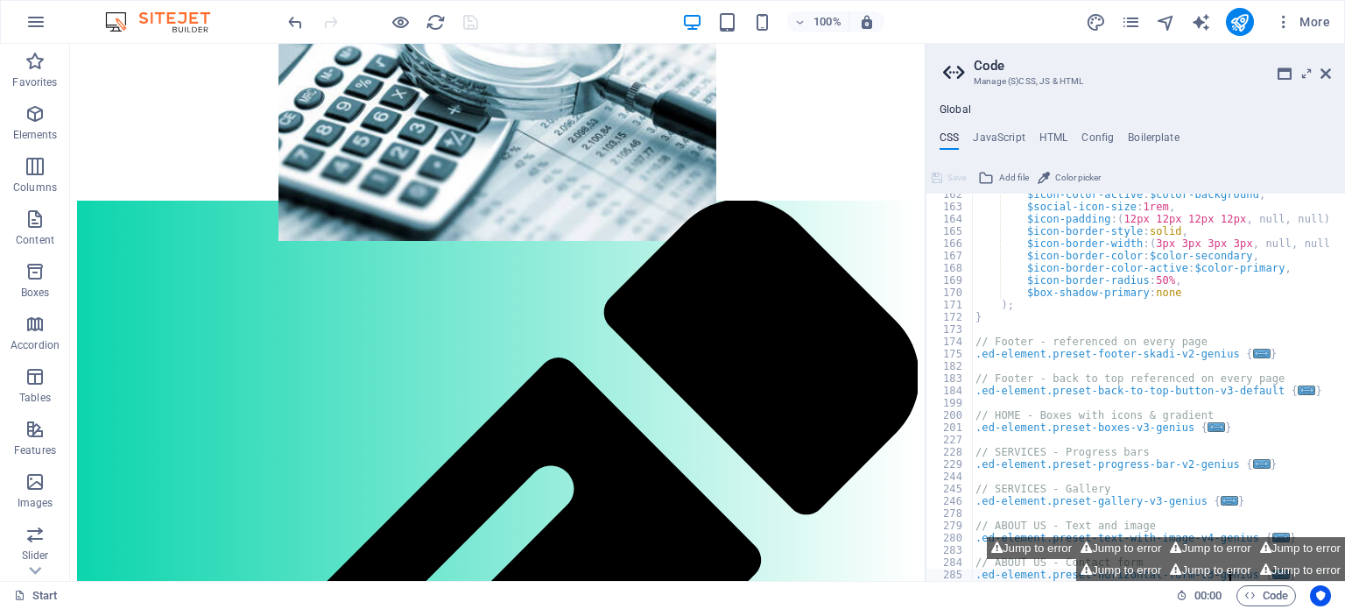
scroll to position [692, 0]
click at [1253, 356] on span "..." at bounding box center [1262, 353] width 18 height 10
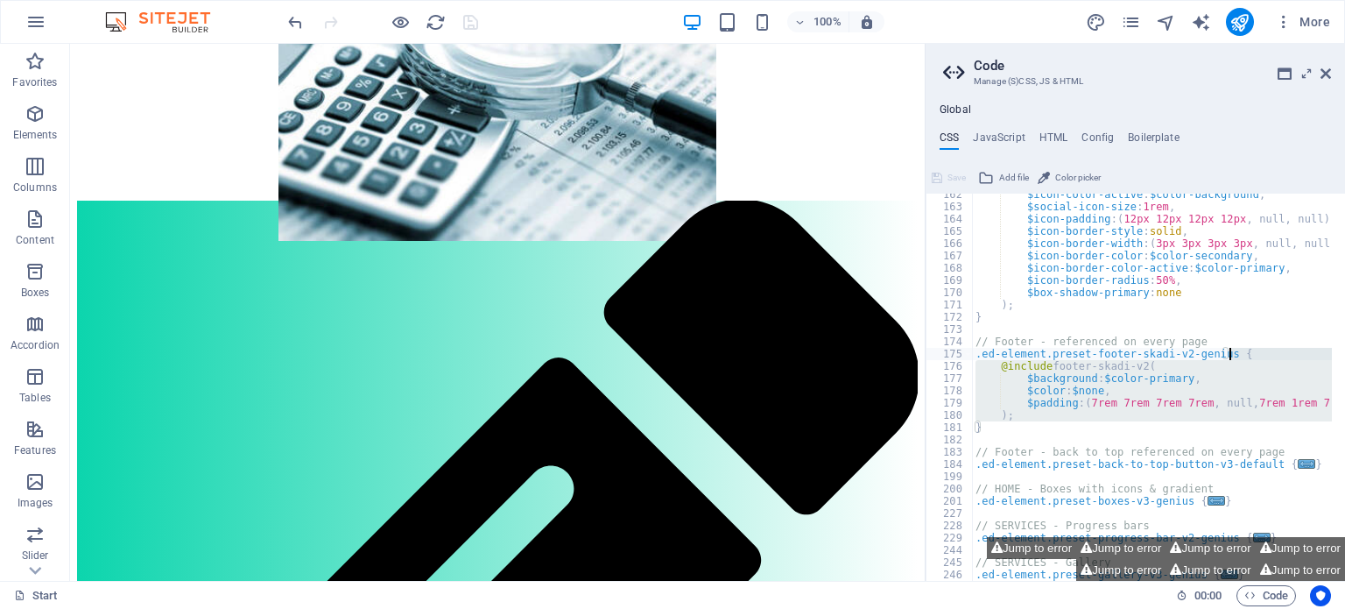
click at [1232, 356] on div "$icon-color-active : $color-background , $social-icon-size : 1rem , $icon-paddi…" at bounding box center [1170, 394] width 397 height 412
click at [1298, 465] on span "..." at bounding box center [1307, 464] width 18 height 10
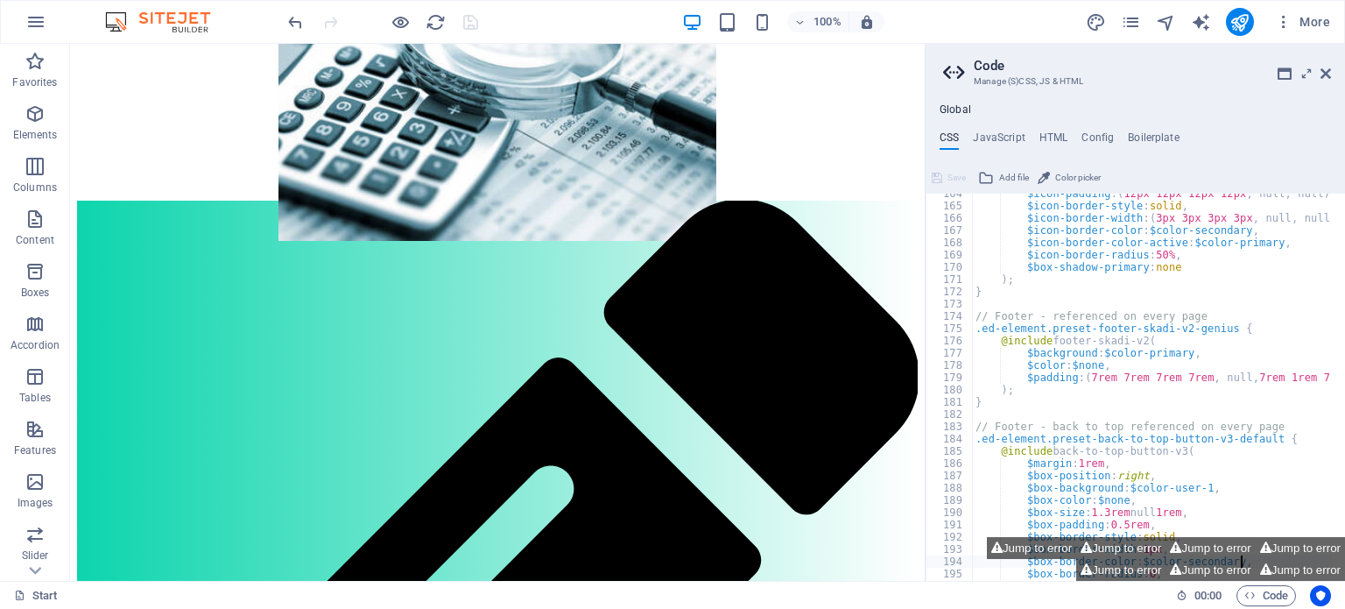
type textarea "}"
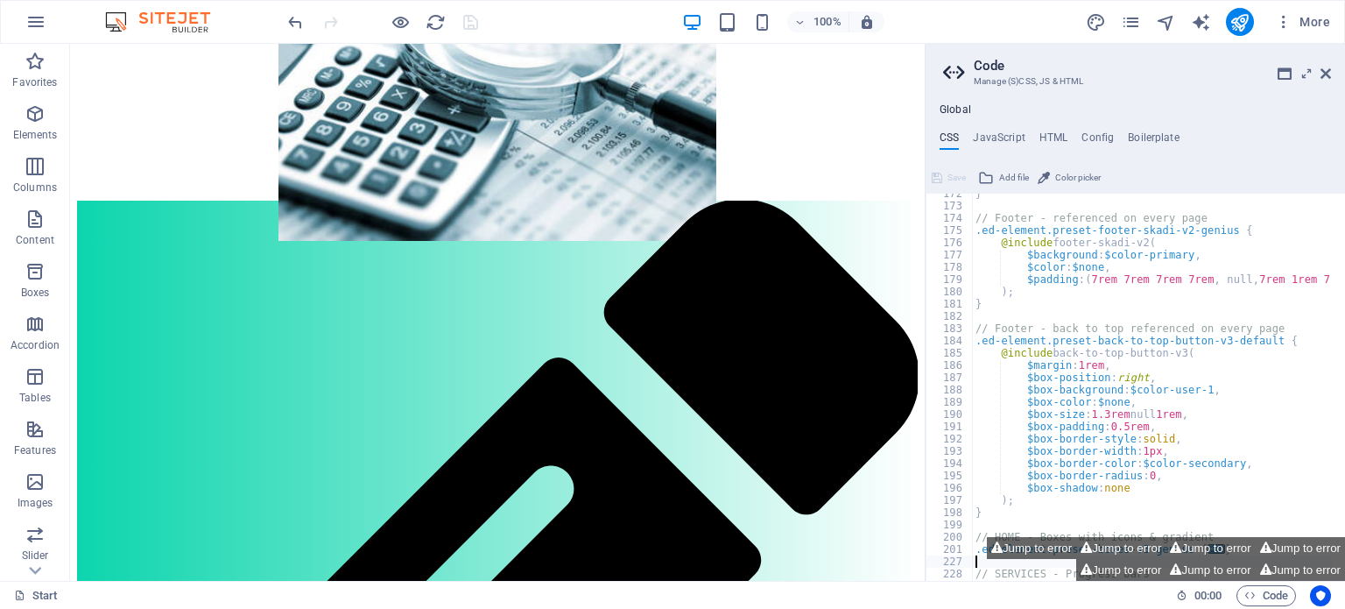
type textarea "}"
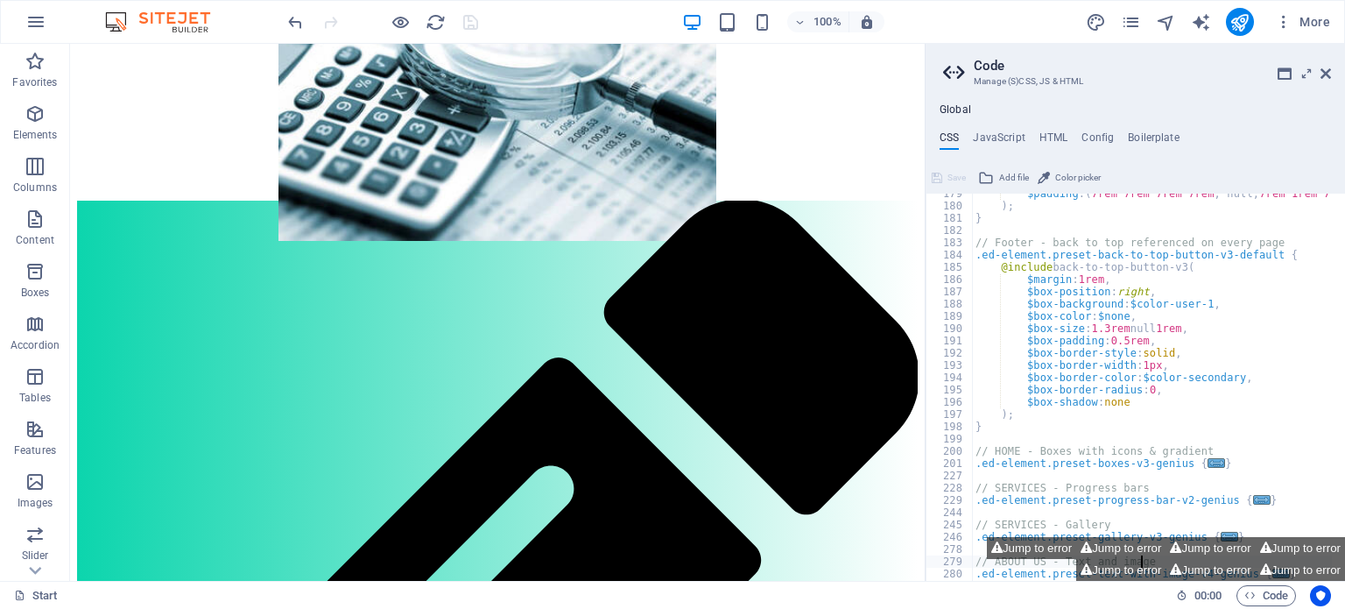
type textarea "}"
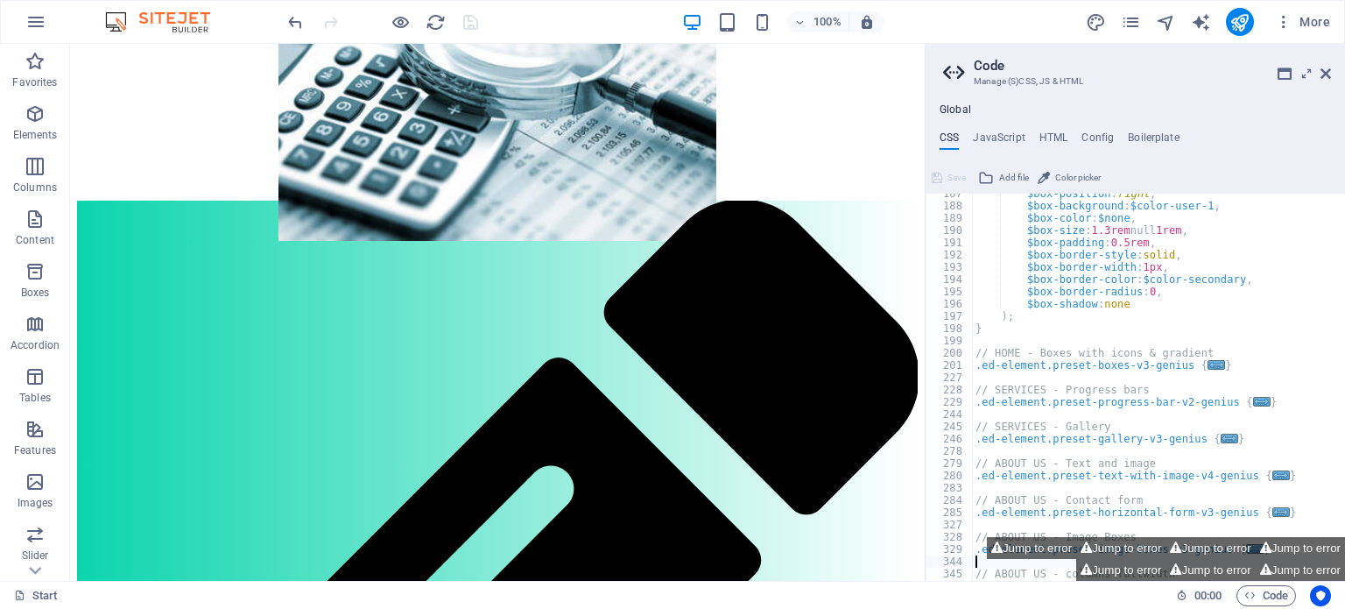
type textarea ".ed-element.preset-columns-two-v2-genius-fullwidth {"
type textarea "}"
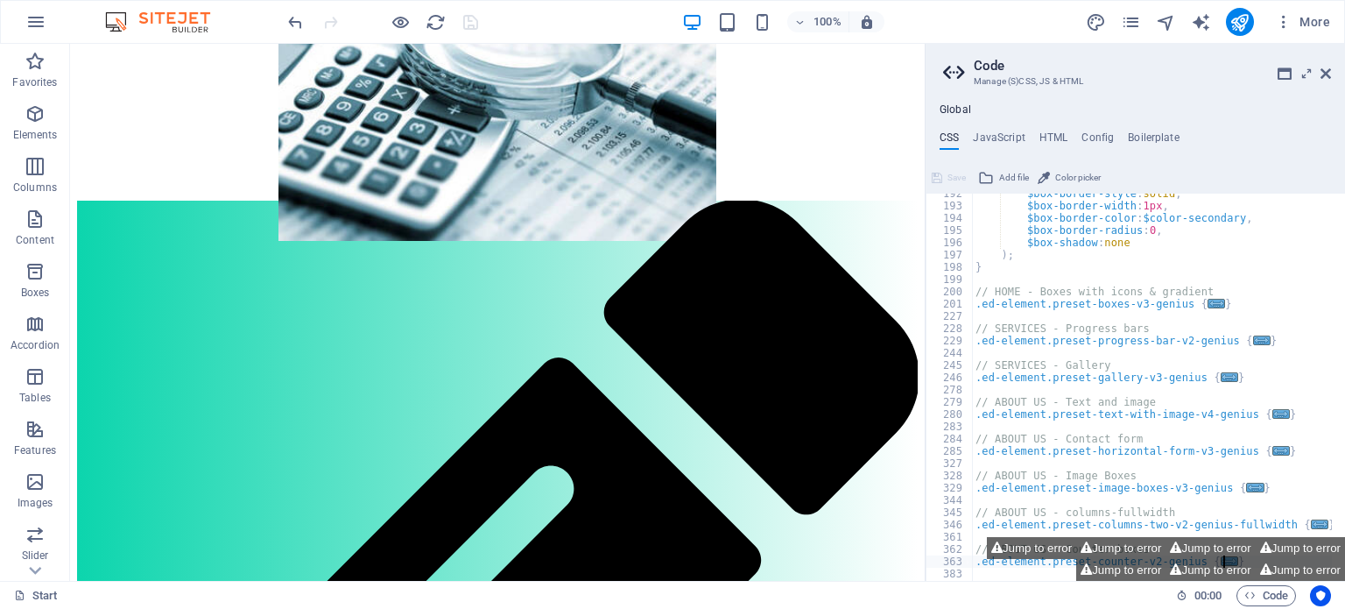
type textarea "}"
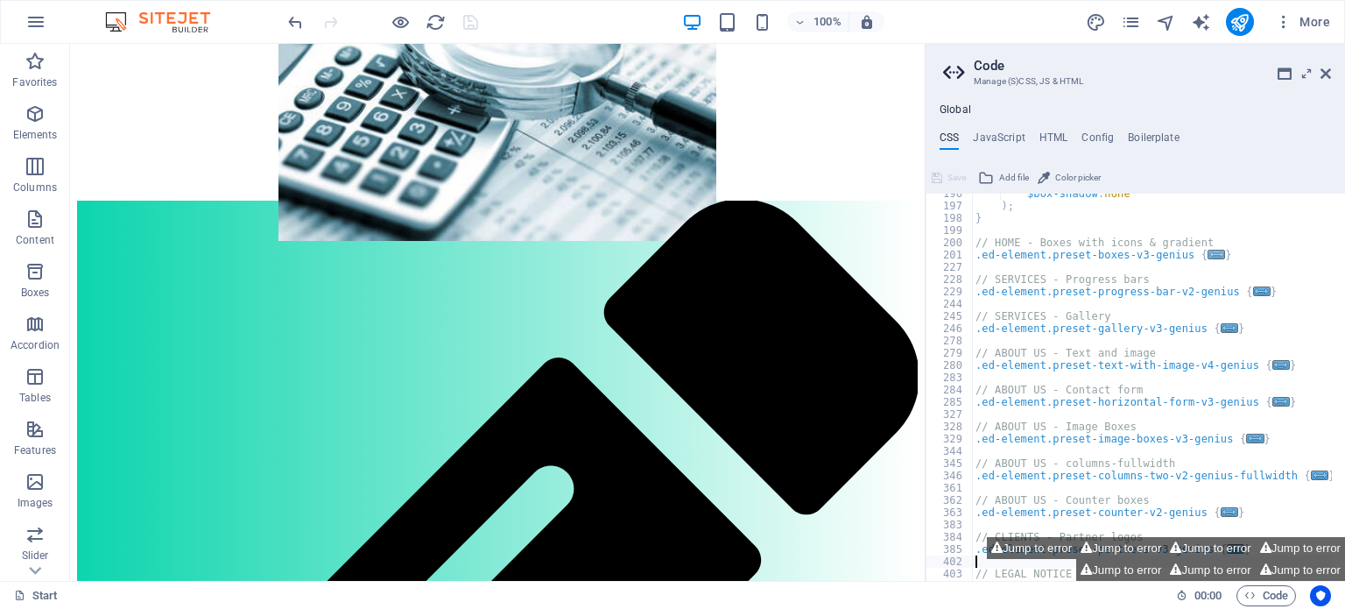
click at [1207, 255] on span "..." at bounding box center [1216, 255] width 18 height 10
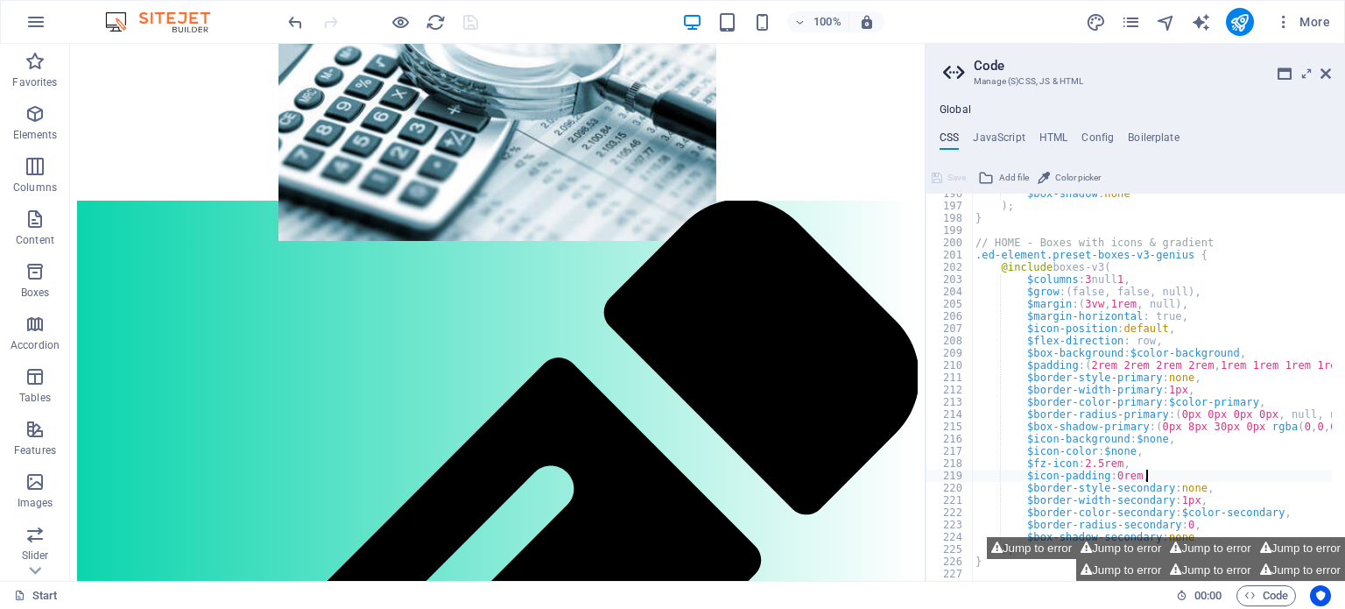
type textarea "}"
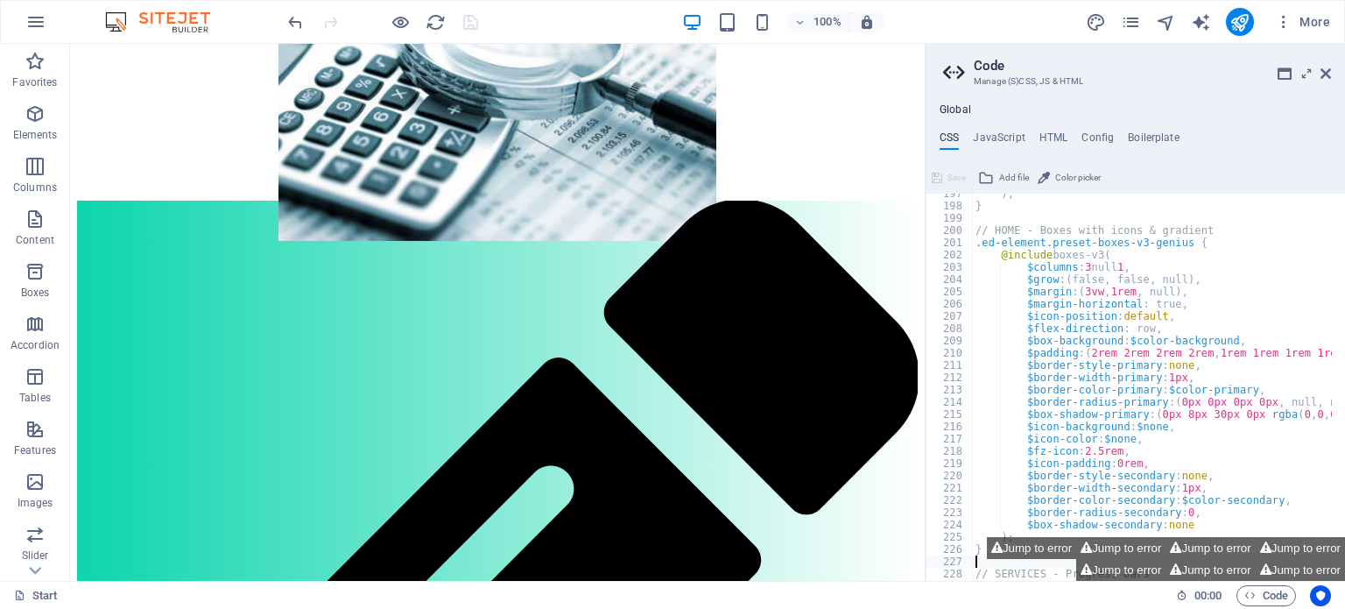
type textarea ".ed-element.preset-progress-bar-v2-genius {"
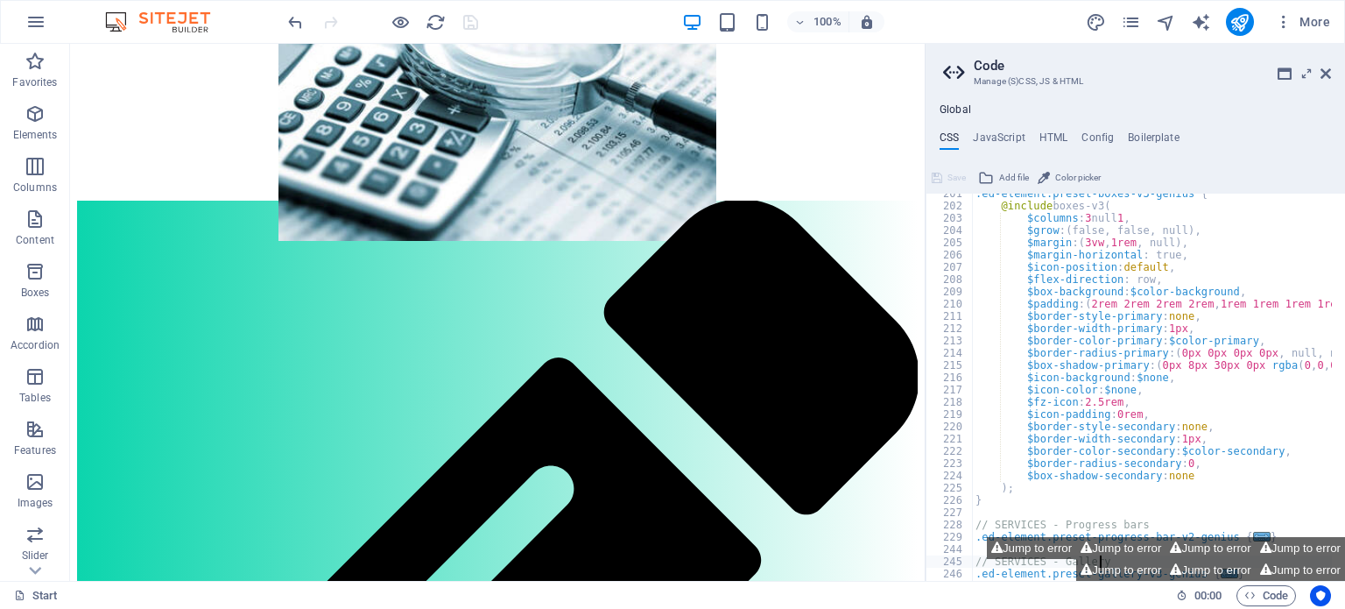
type textarea ".ed-element.preset-gallery-v3-genius {"
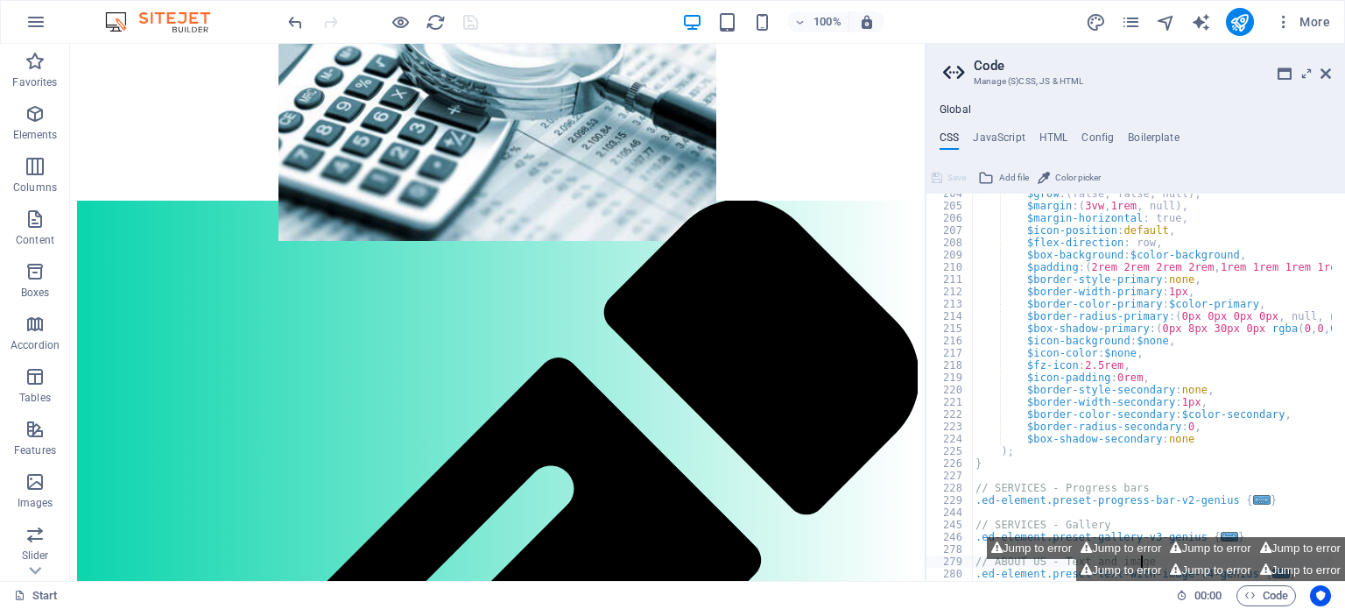
type textarea ".ed-element.preset-text-with-image-v4-genius {"
type textarea ".ed-element.preset-horizontal-form-v3-genius {"
type textarea ".ed-element.preset-image-boxes-v3-genius {"
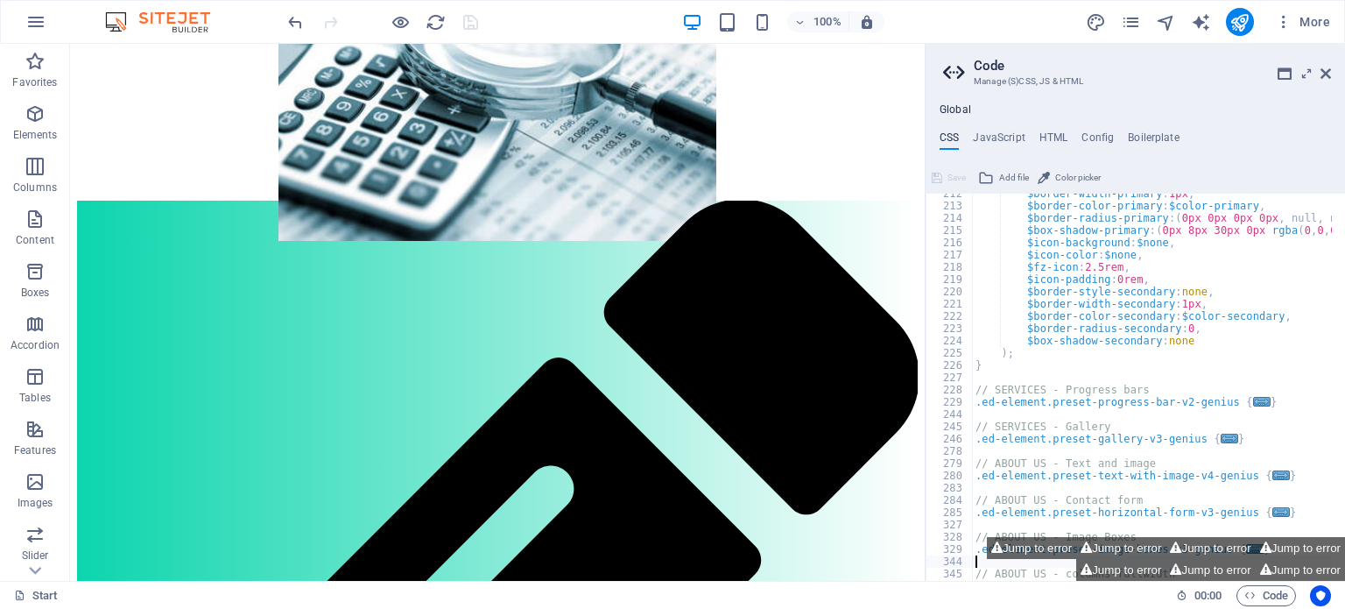
type textarea ".ed-element.preset-columns-two-v2-genius-fullwidth {"
type textarea ".ed-element.preset-counter-v2-genius {"
type textarea ".ed-element.preset-partners-v3-genius {"
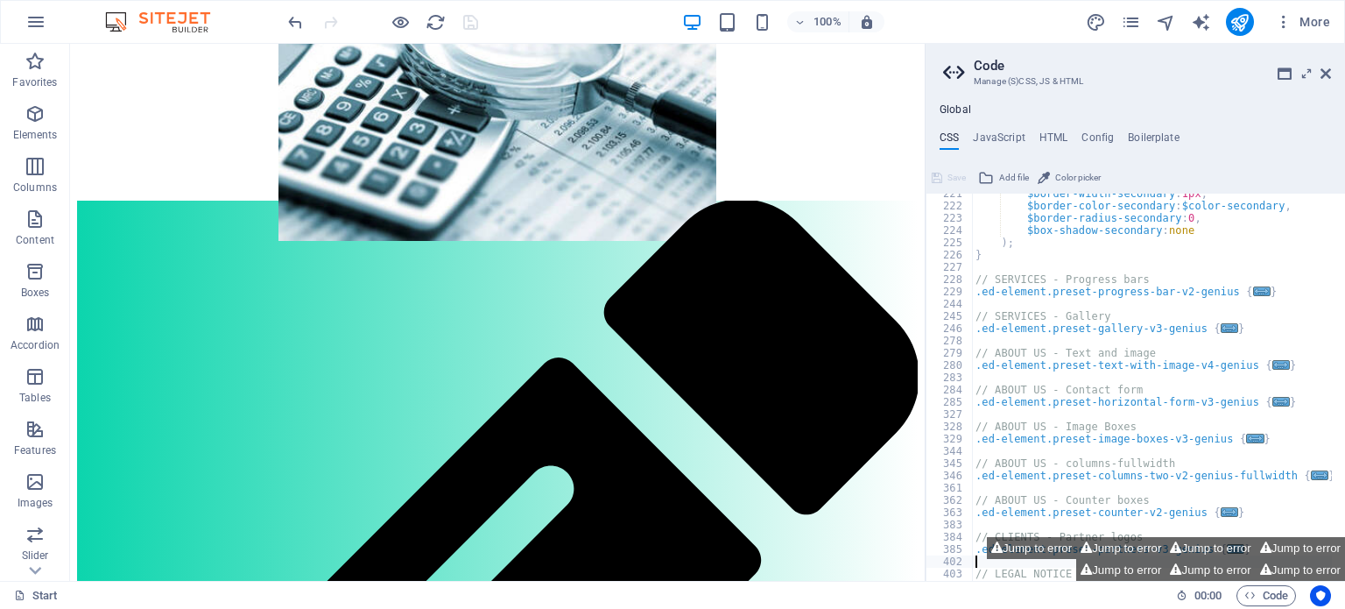
type textarea ".ed-element.preset-back-button-v2-genius {"
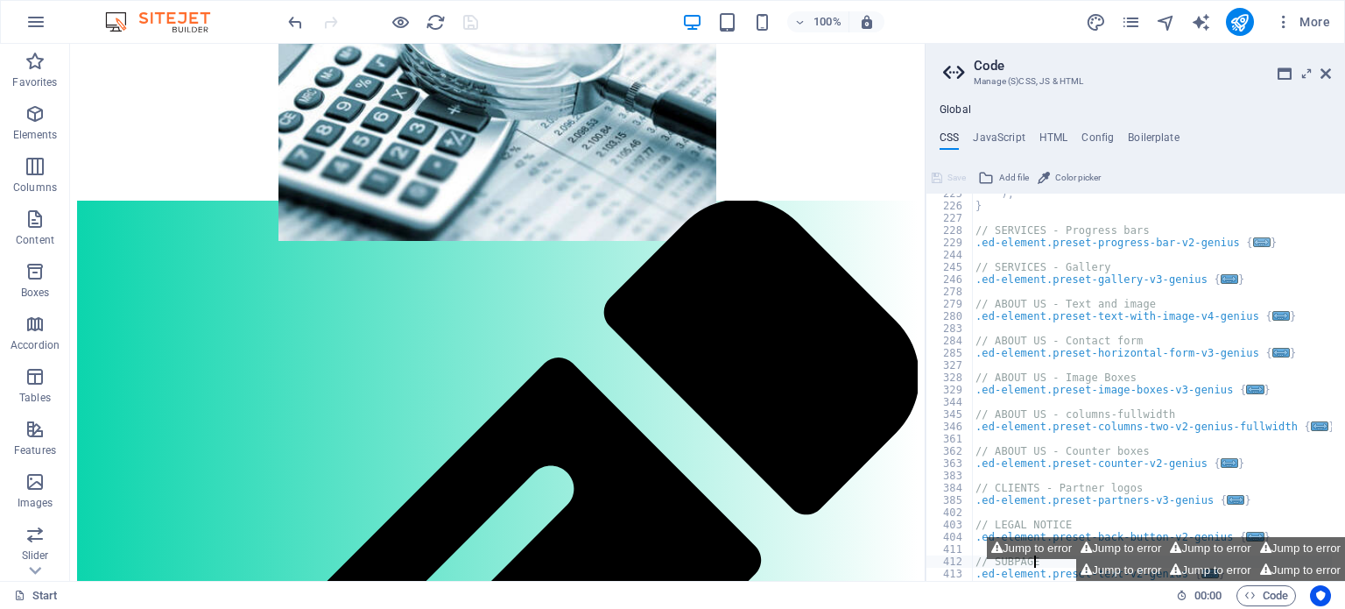
click at [1253, 242] on span "..." at bounding box center [1262, 242] width 18 height 10
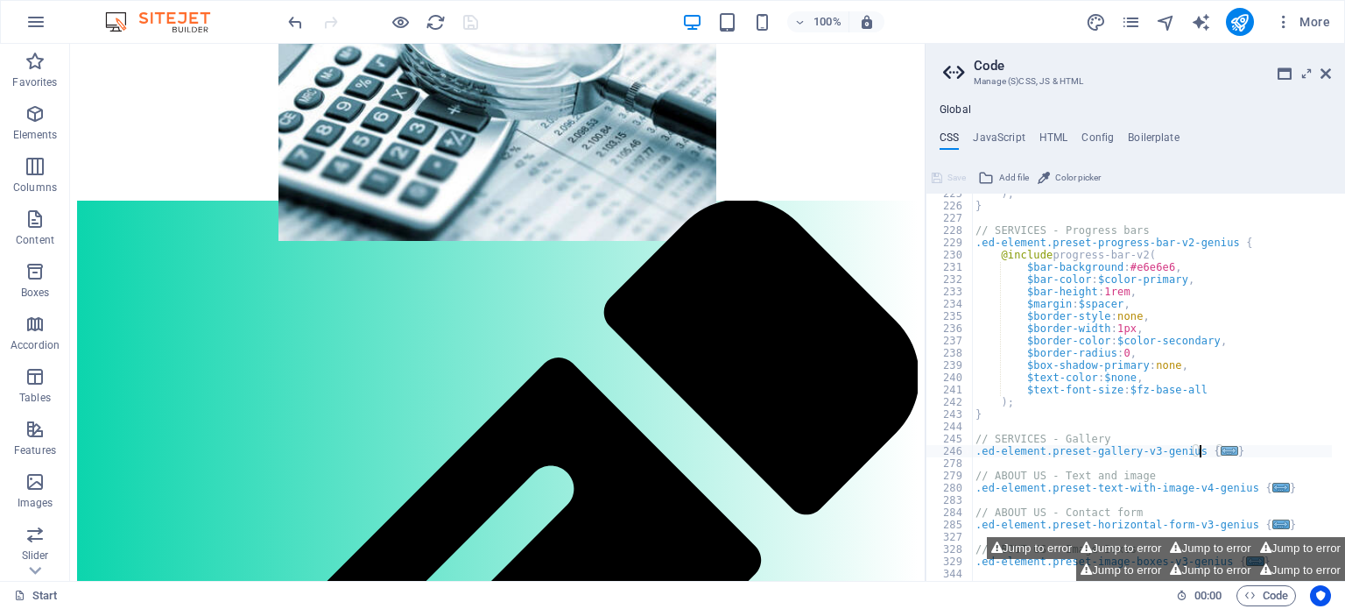
click at [1221, 447] on span "..." at bounding box center [1230, 451] width 18 height 10
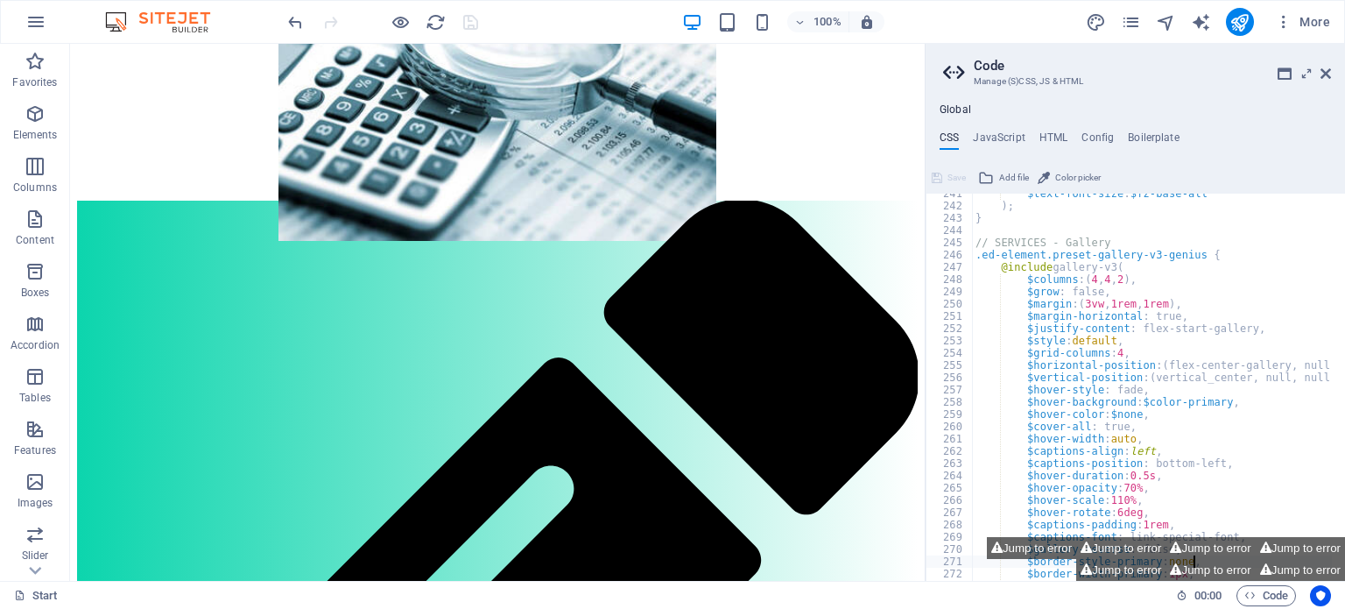
type textarea "}"
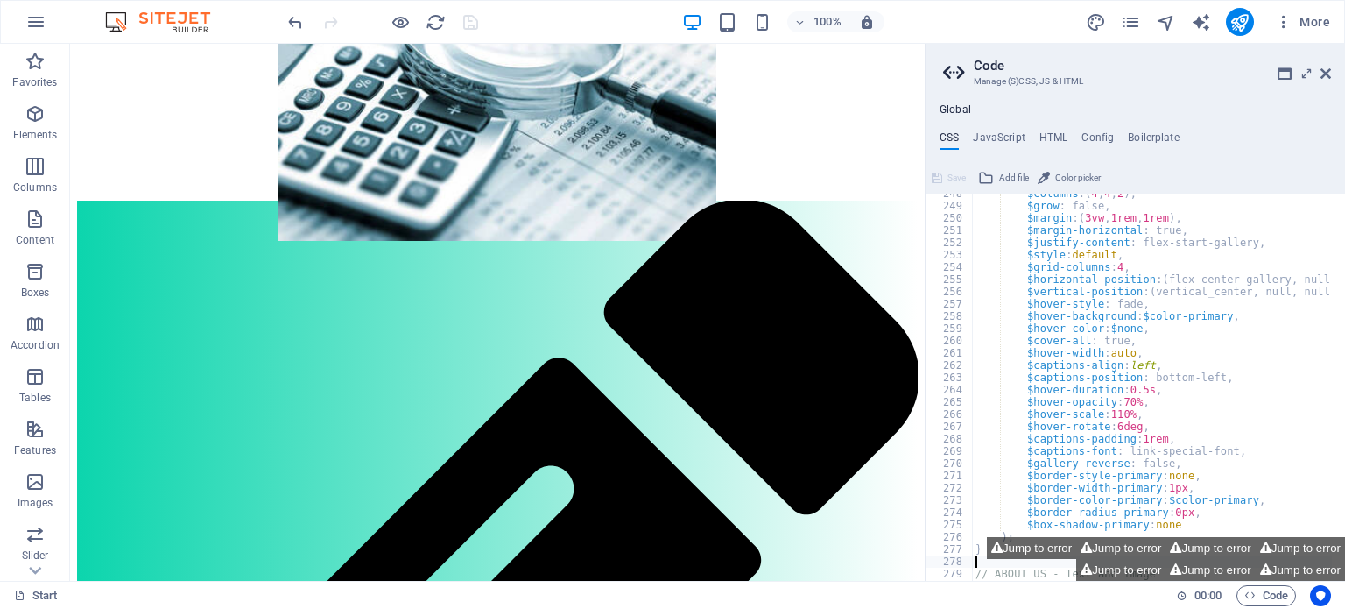
scroll to position [1747, 0]
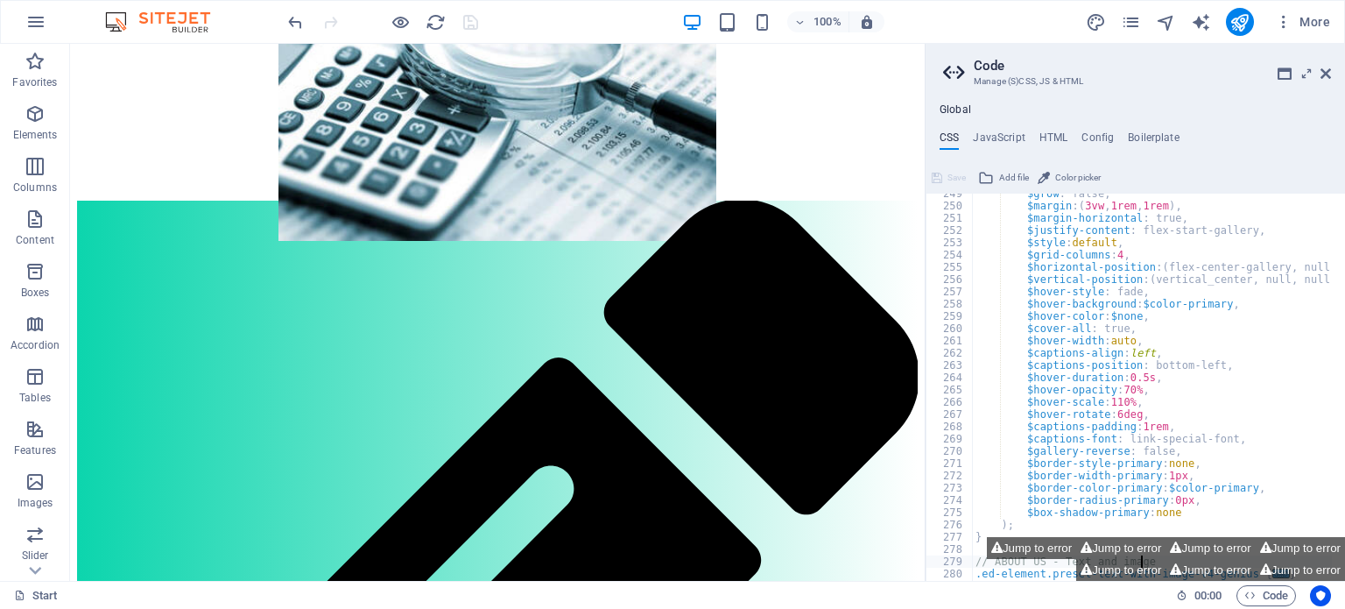
type textarea ".ed-element.preset-text-with-image-v4-genius {"
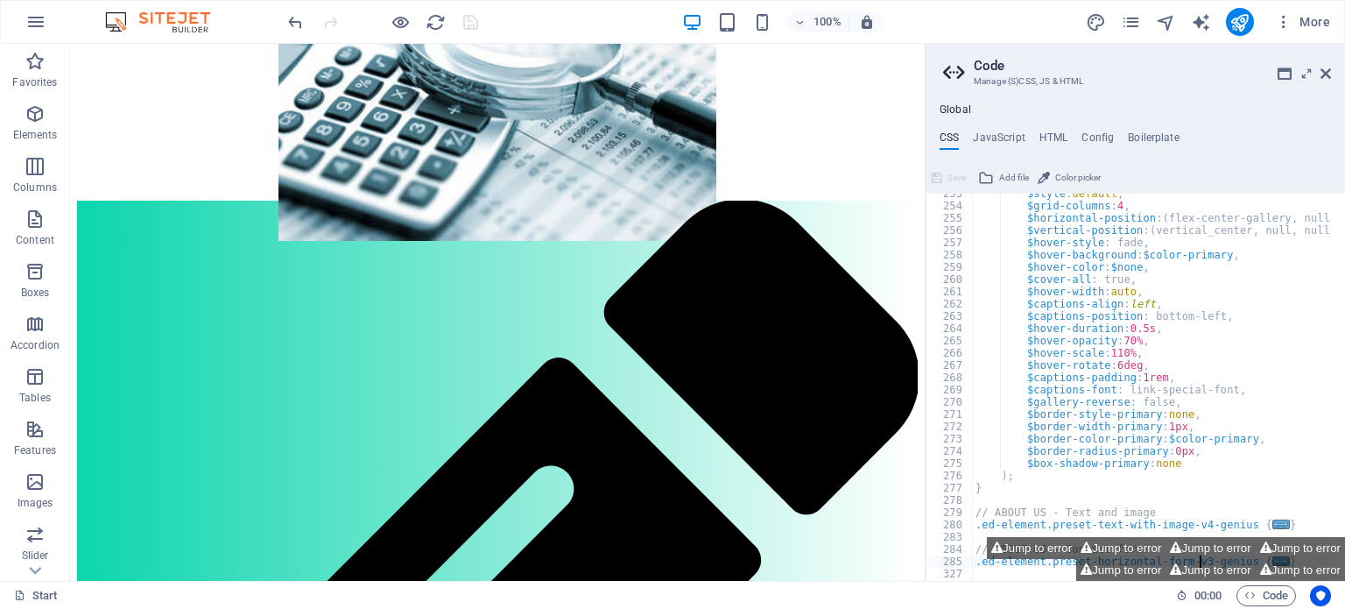
type textarea ".ed-element.preset-horizontal-form-v3-genius {"
type textarea ".ed-element.preset-image-boxes-v3-genius {"
type textarea ".ed-element.preset-columns-two-v2-genius-fullwidth {"
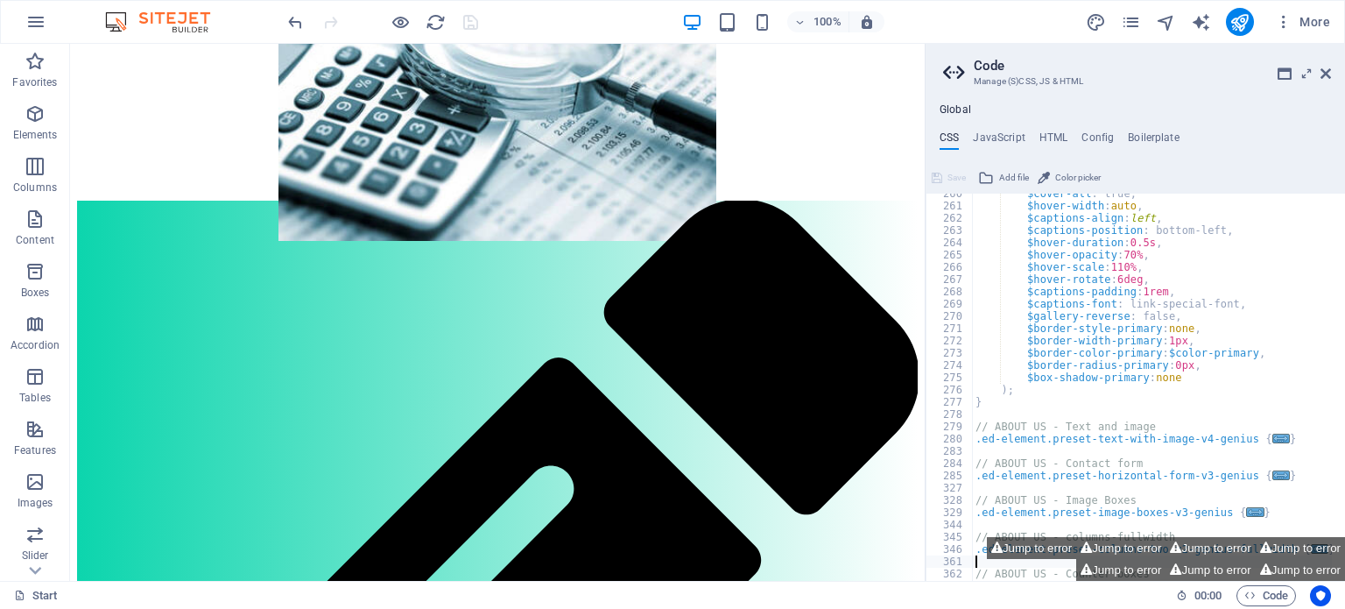
scroll to position [1894, 0]
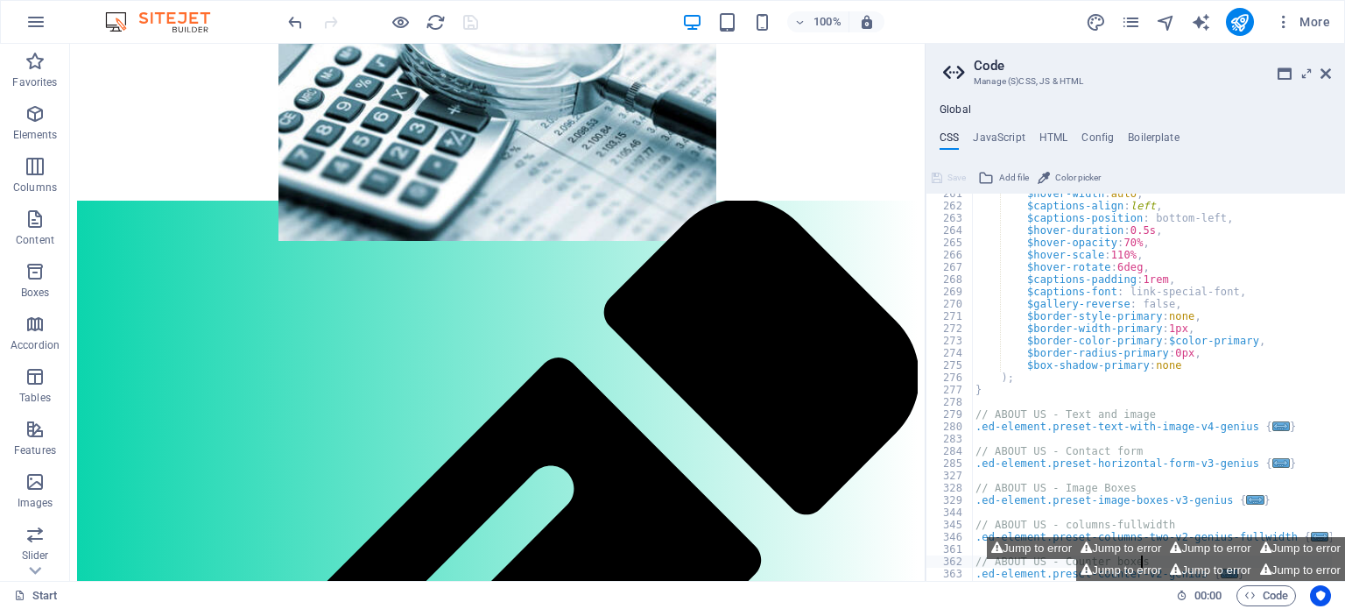
type textarea ".ed-element.preset-counter-v2-genius {"
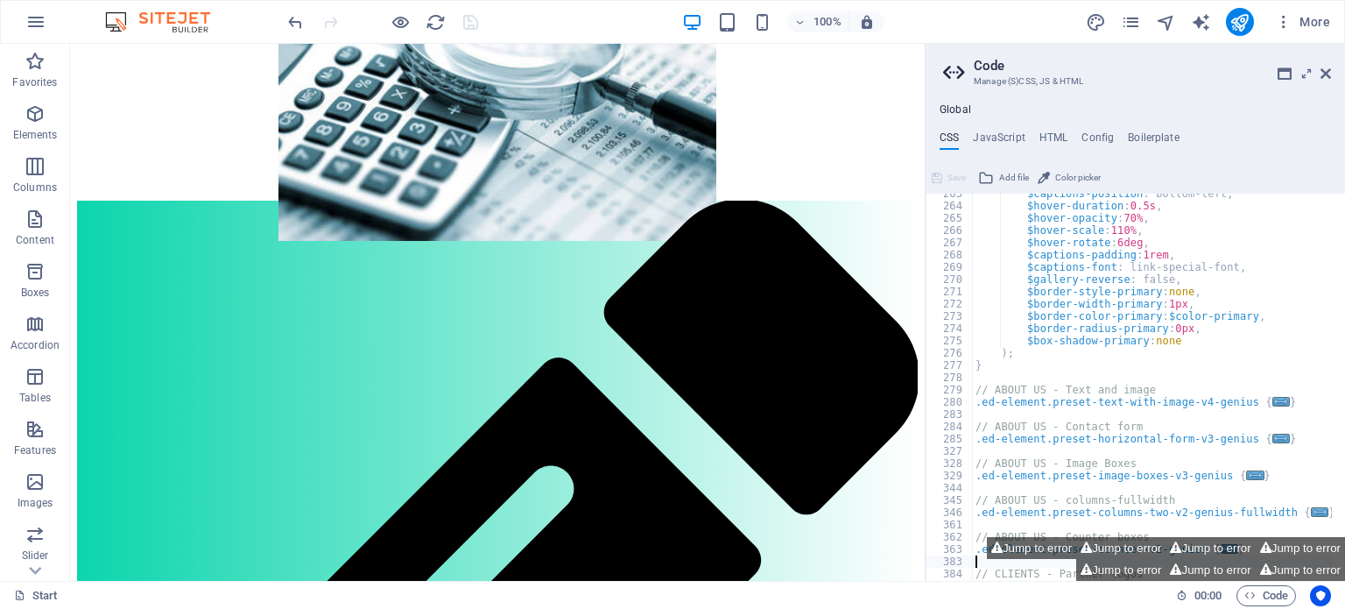
type textarea ".ed-element.preset-partners-v3-genius {"
type textarea ".ed-element.preset-back-button-v2-genius {"
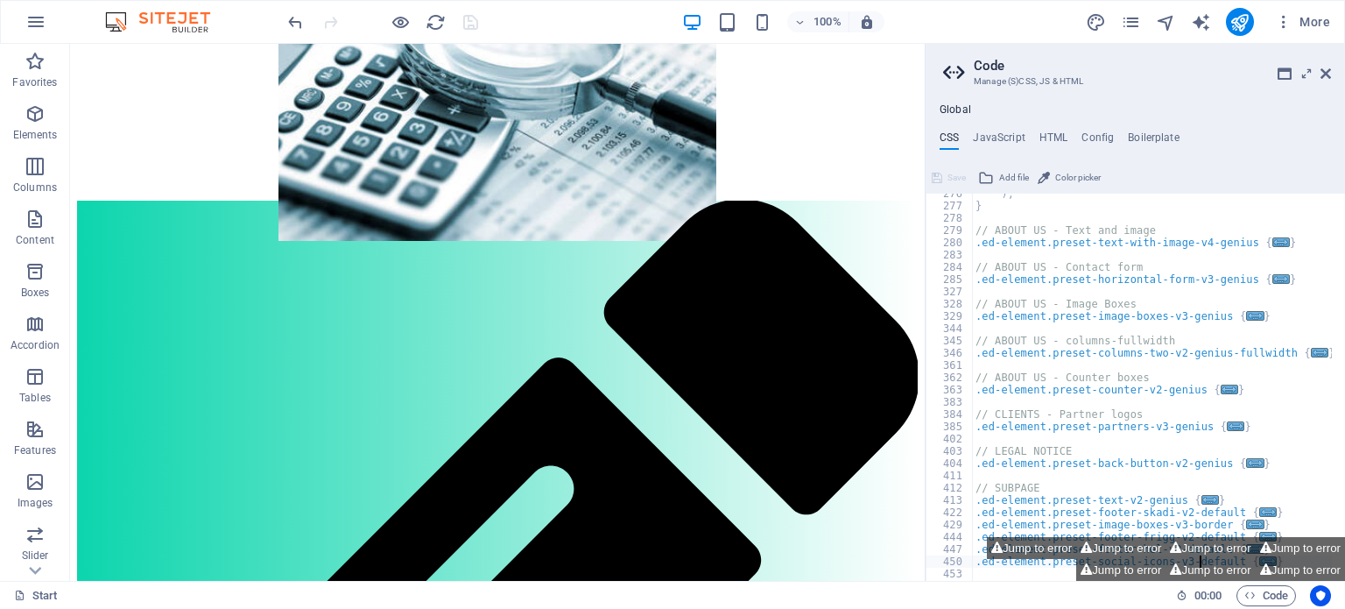
scroll to position [2090, 0]
click at [1272, 238] on span "..." at bounding box center [1281, 242] width 18 height 10
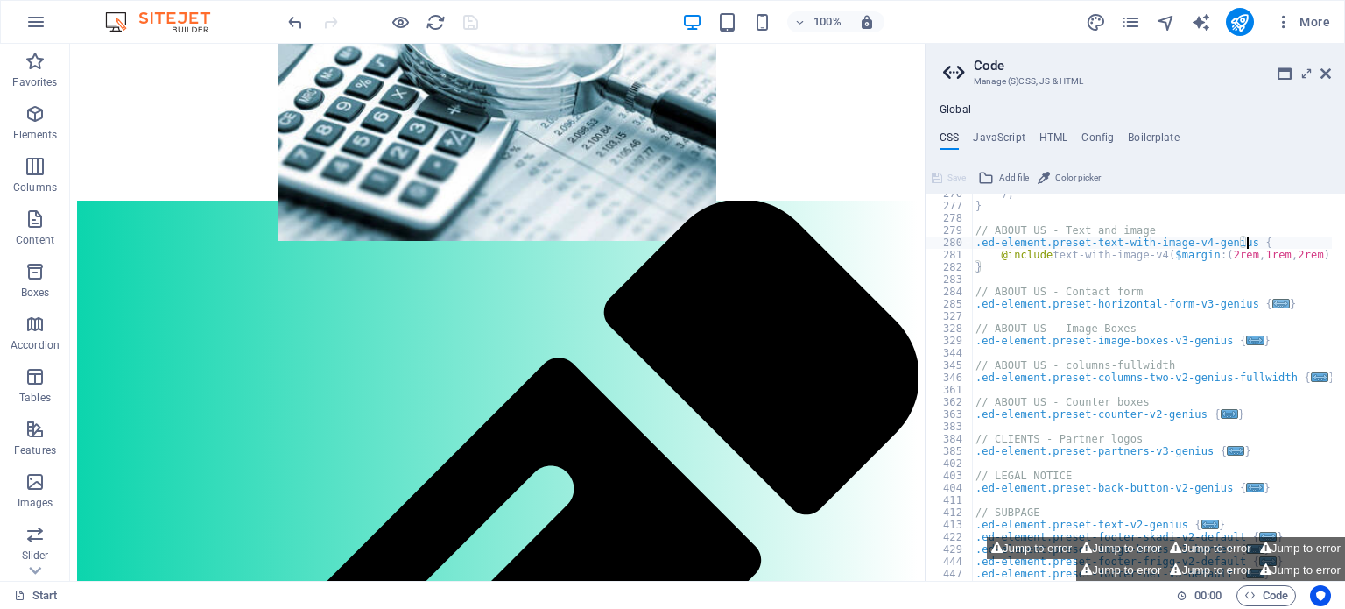
click at [1272, 299] on span "..." at bounding box center [1281, 304] width 18 height 10
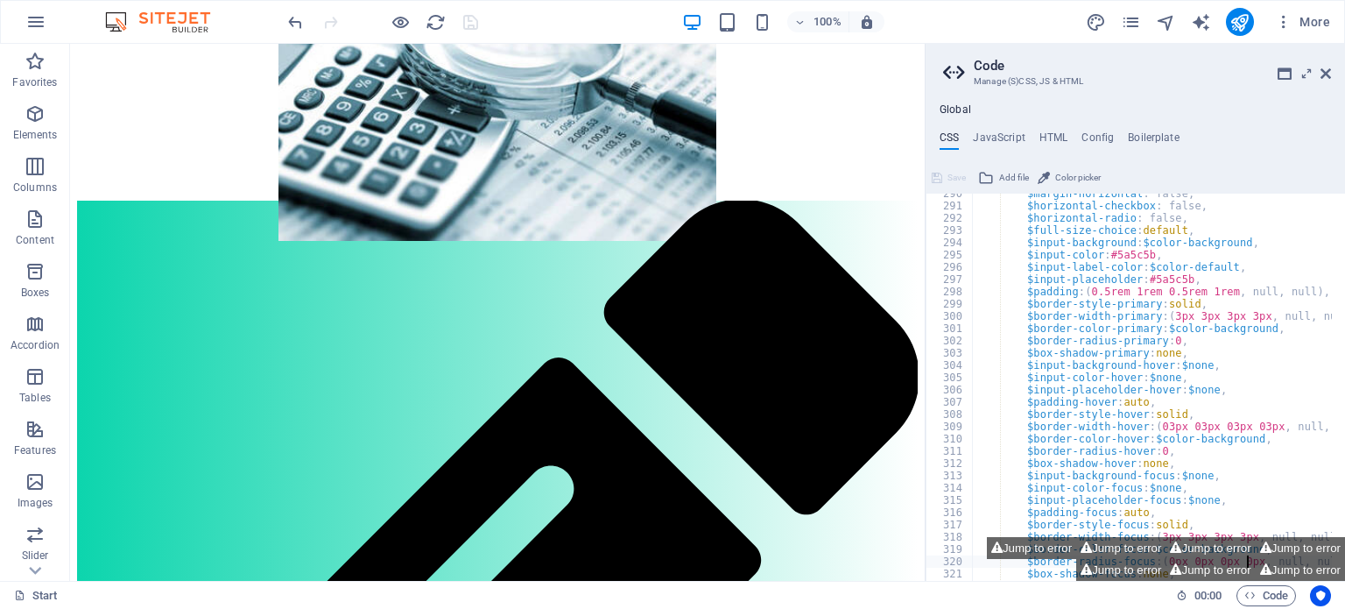
scroll to position [2335, 0]
type textarea "}"
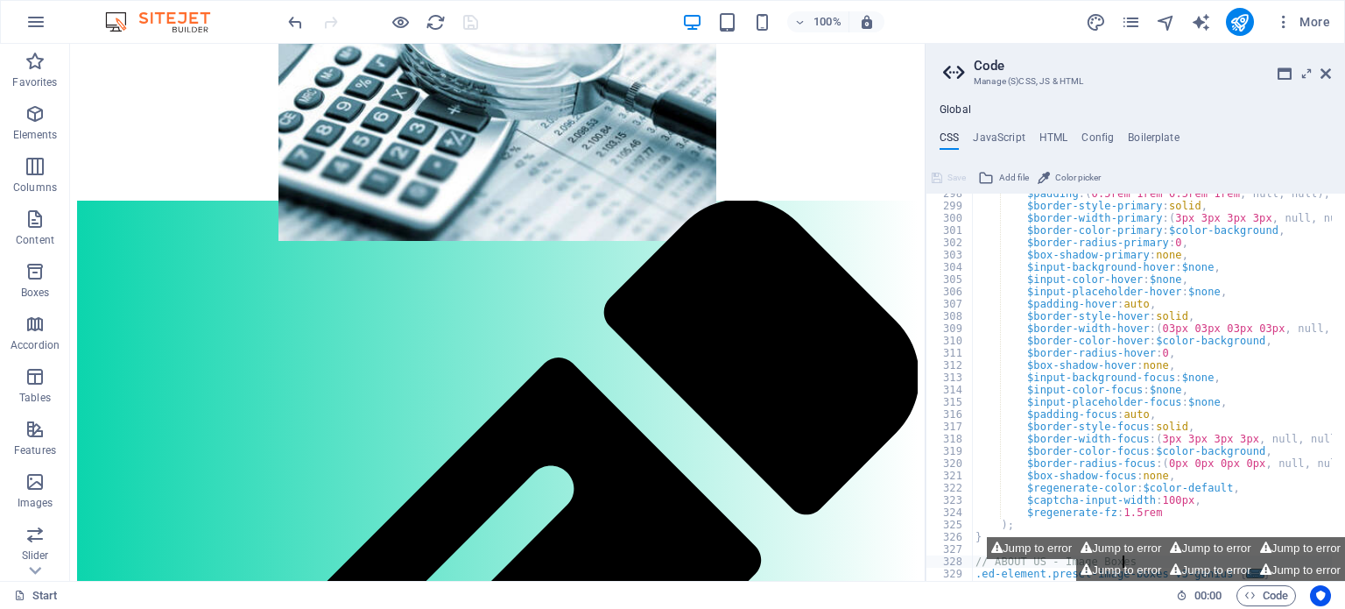
type textarea "}"
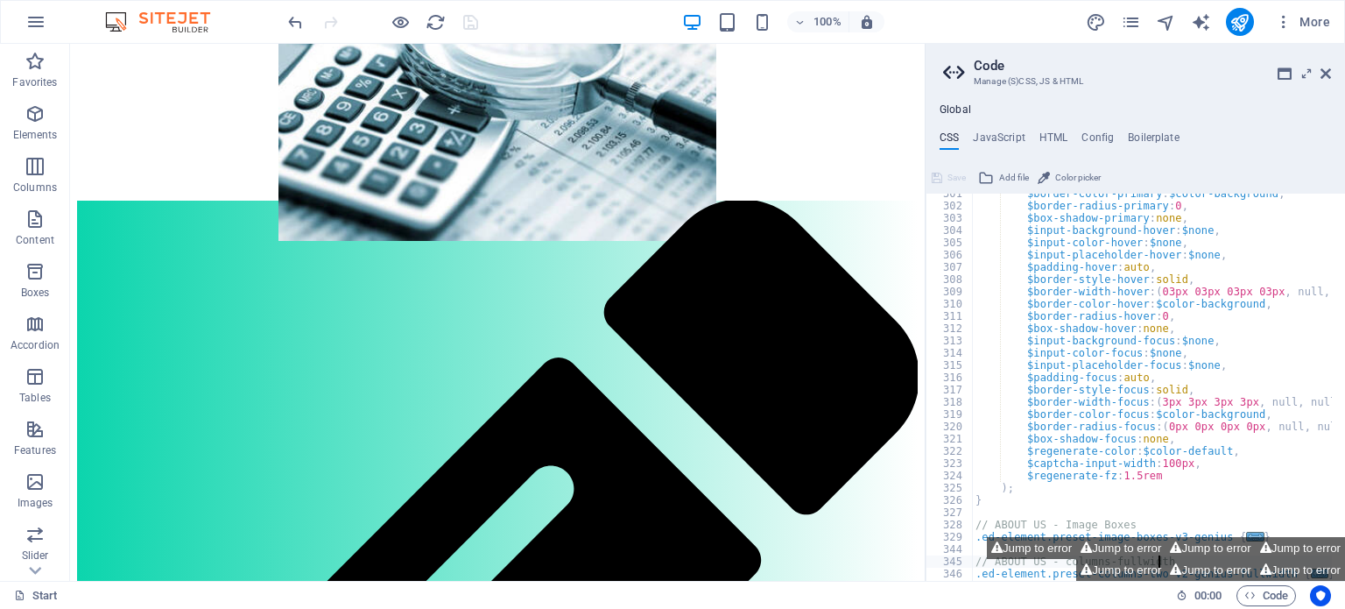
type textarea ".ed-element.preset-columns-two-v2-genius-fullwidth {"
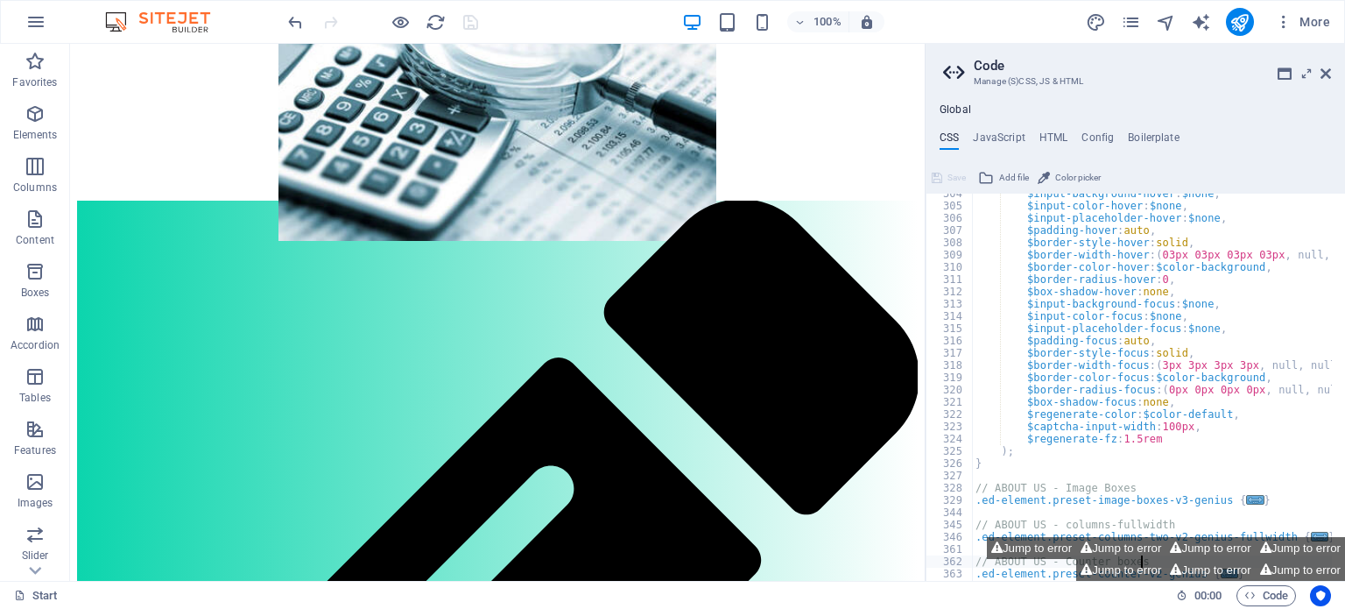
type textarea "}"
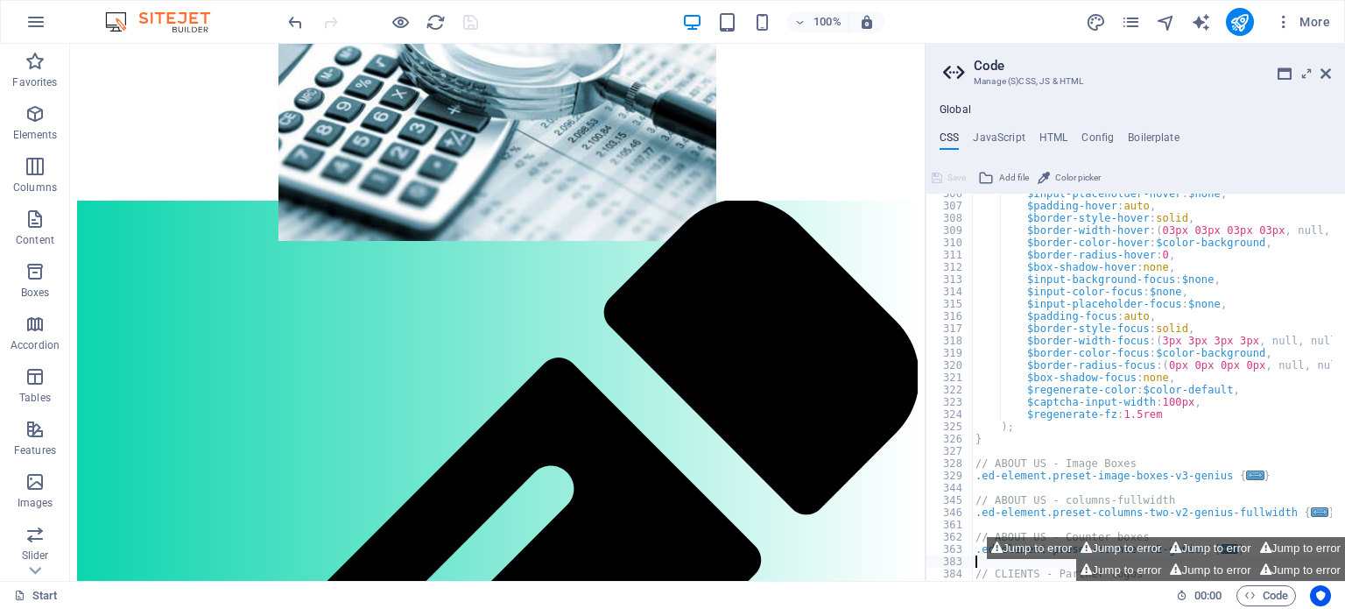
type textarea "}"
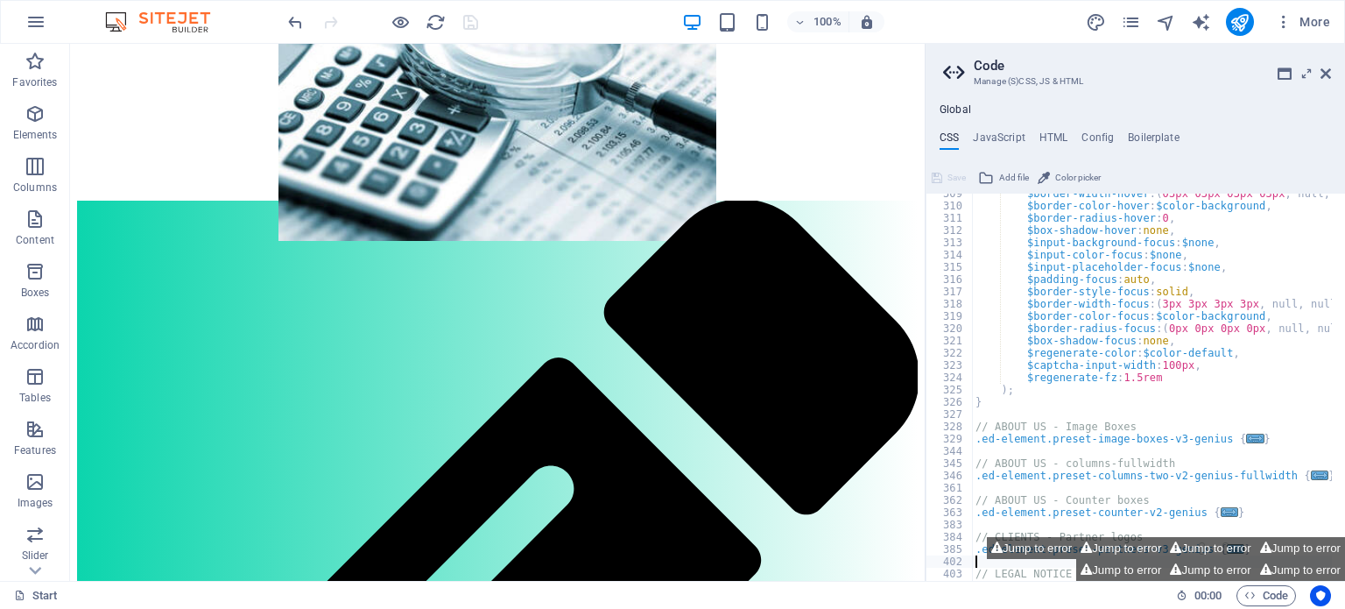
type textarea "}"
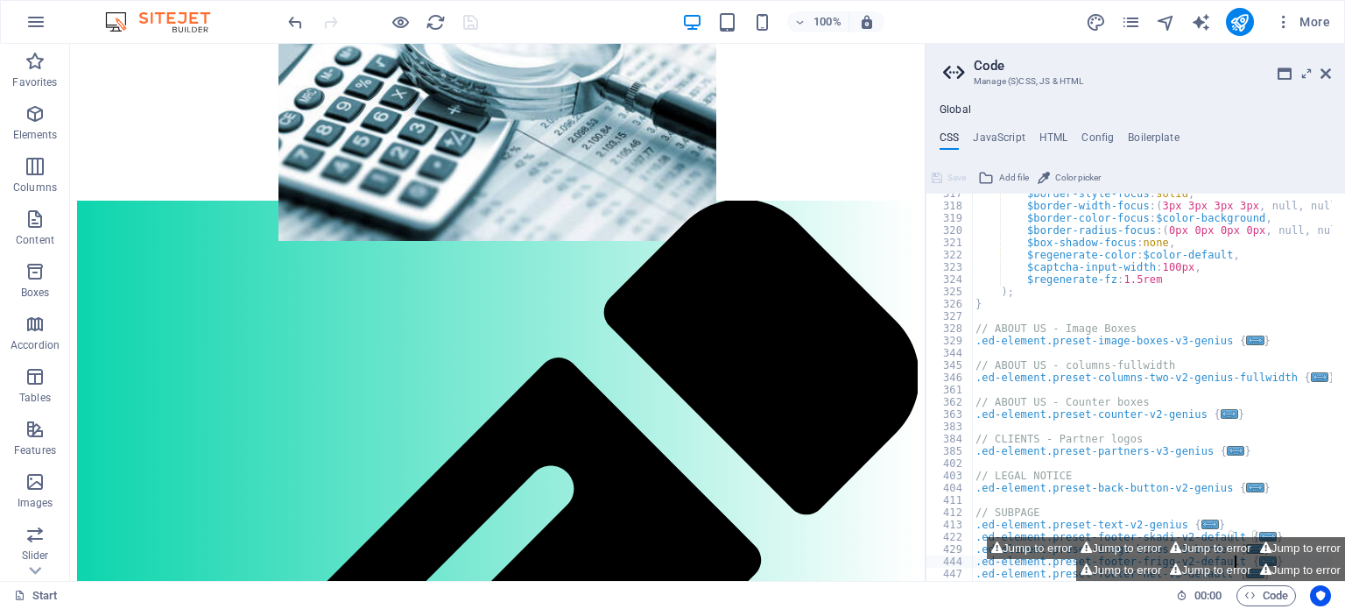
type textarea ".ed-element.preset-social-icons-v3-default {"
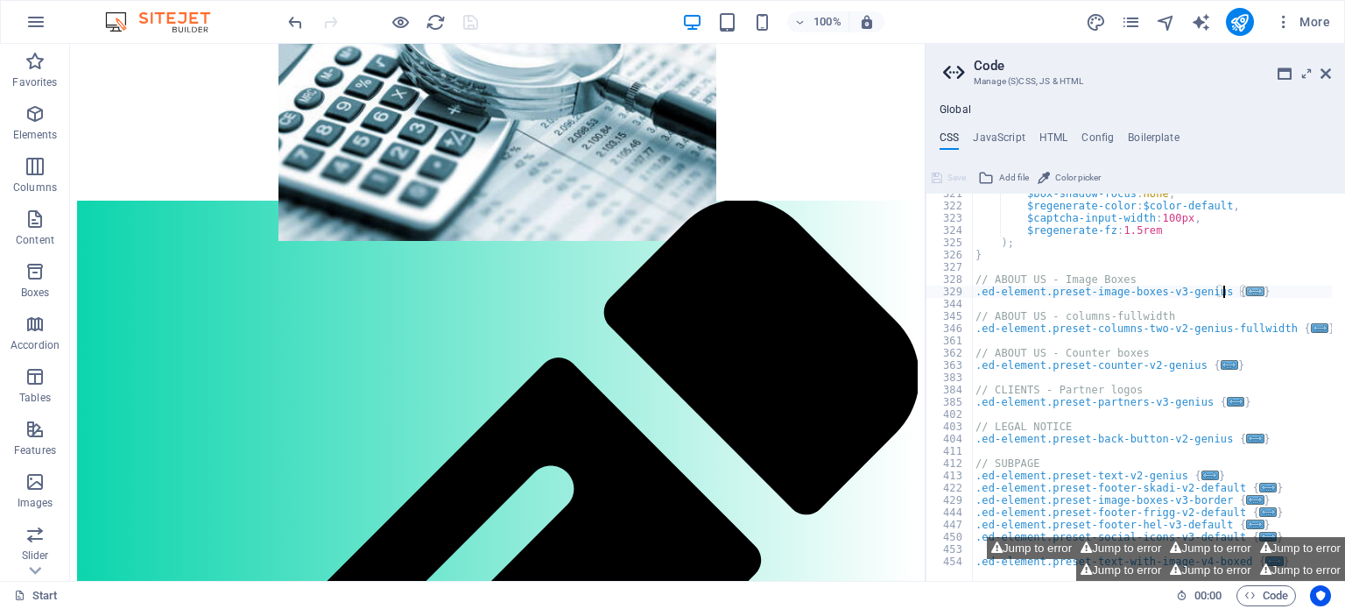
click at [1247, 292] on span "..." at bounding box center [1256, 291] width 18 height 10
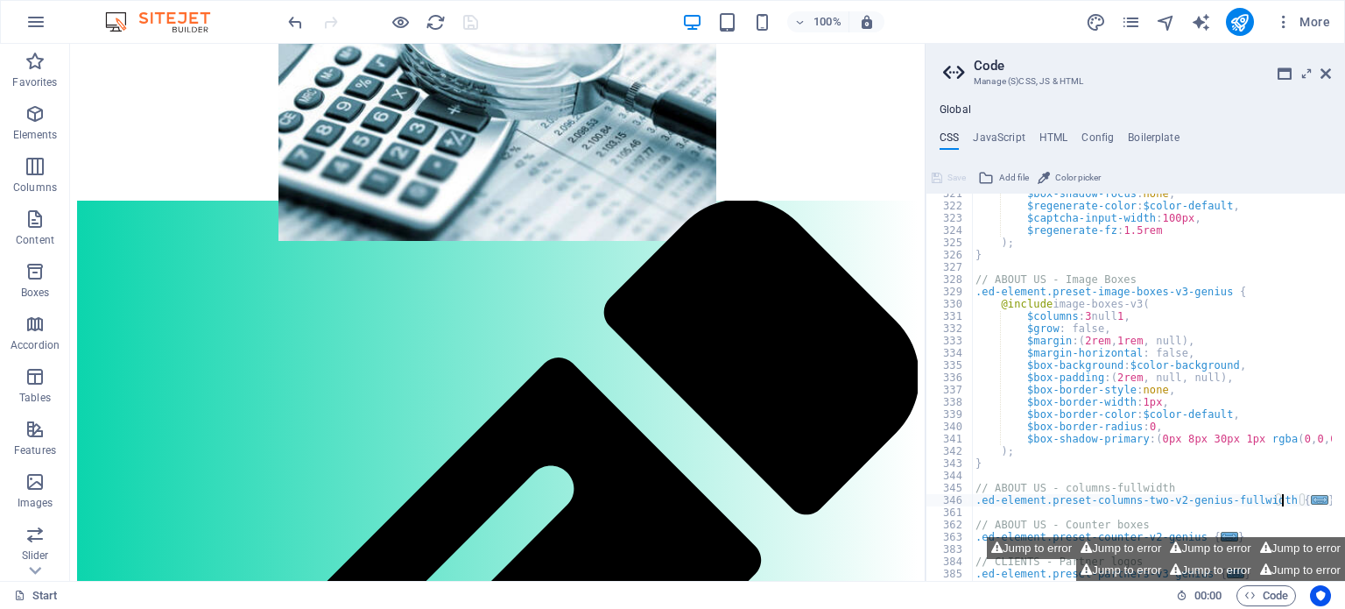
click at [1311, 495] on span "..." at bounding box center [1320, 500] width 18 height 10
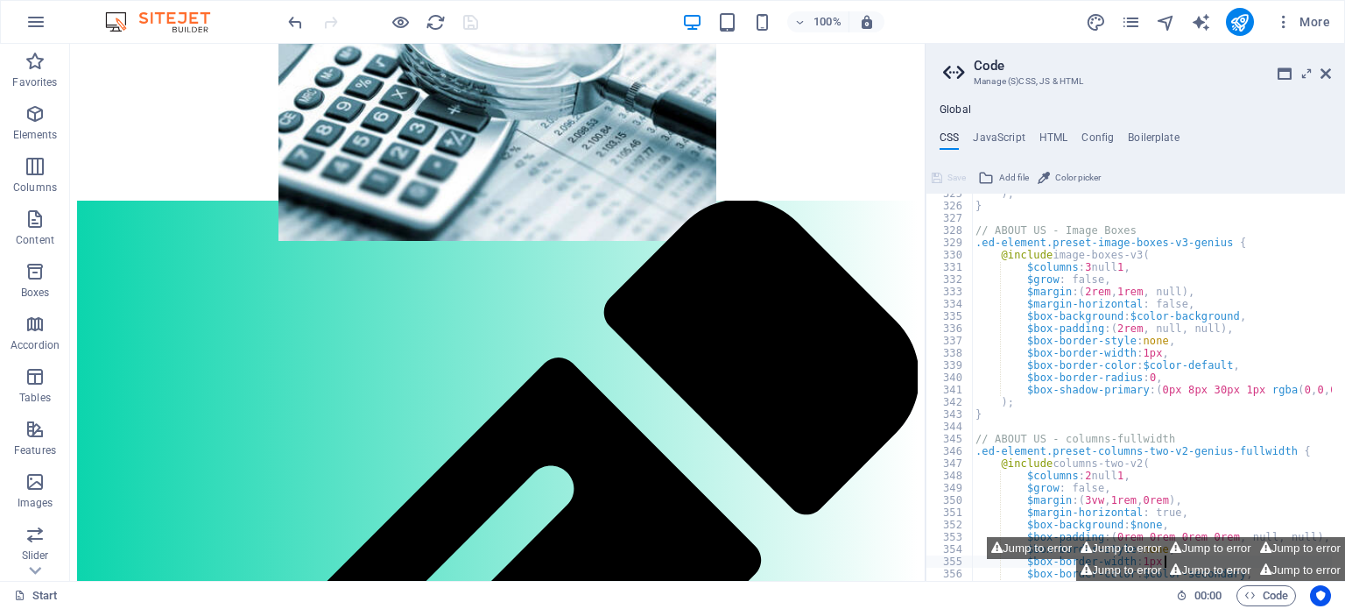
type textarea "}"
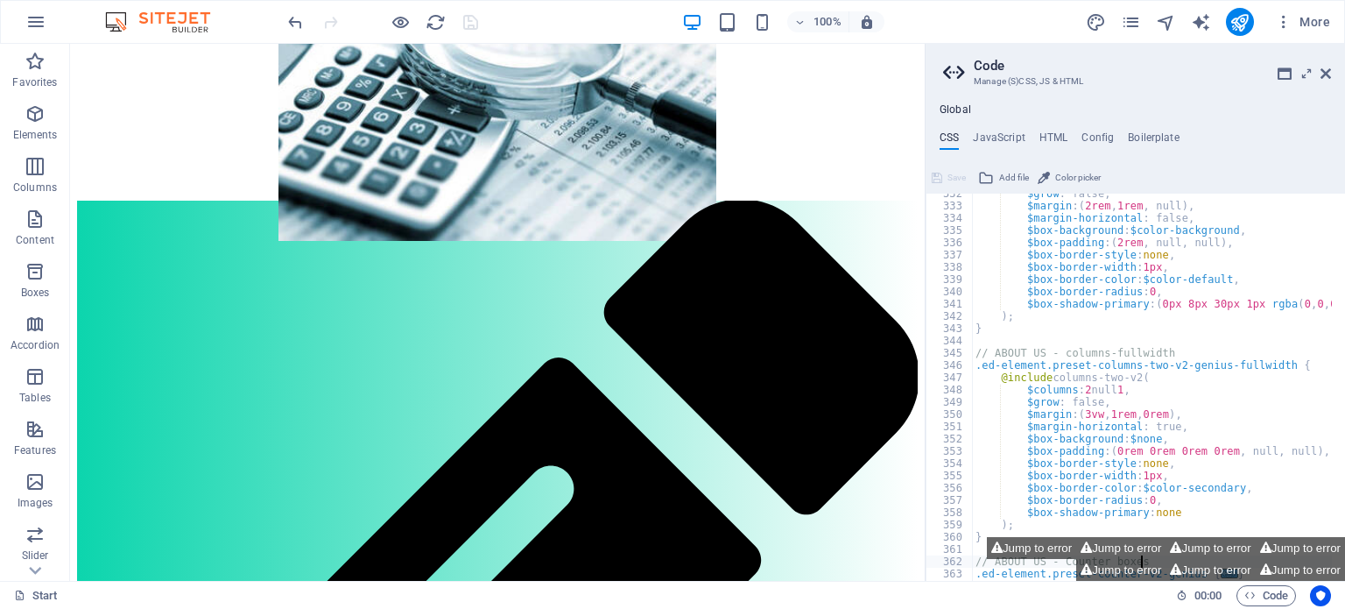
type textarea "}"
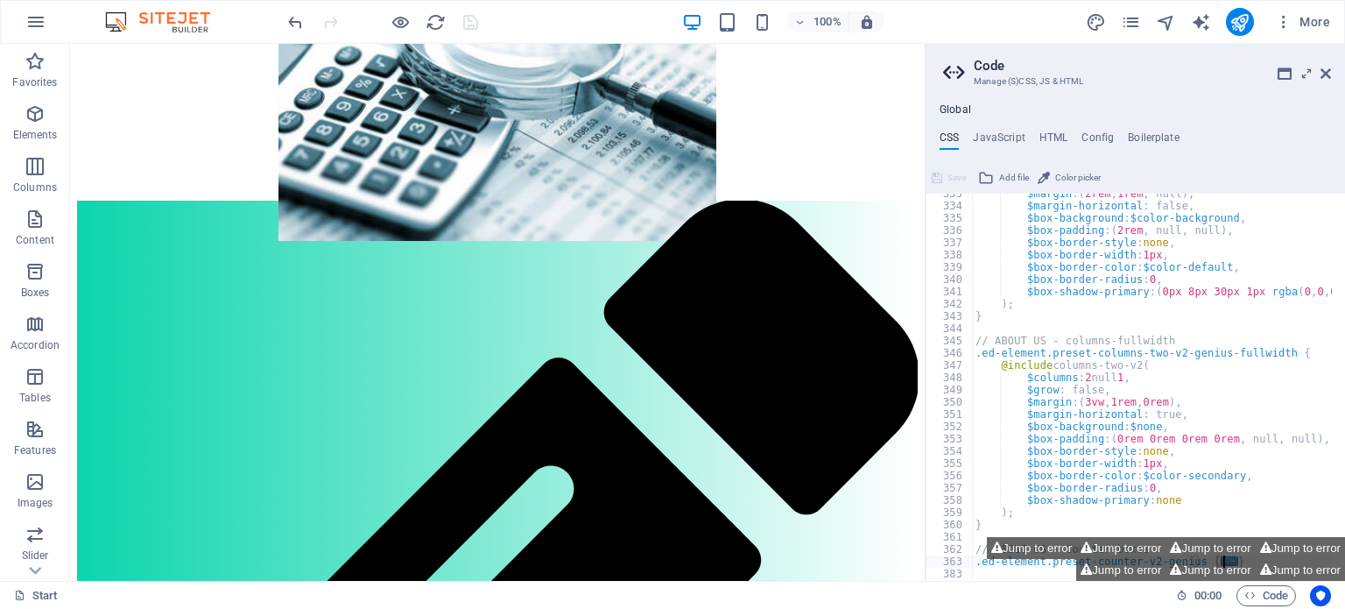
type textarea "}"
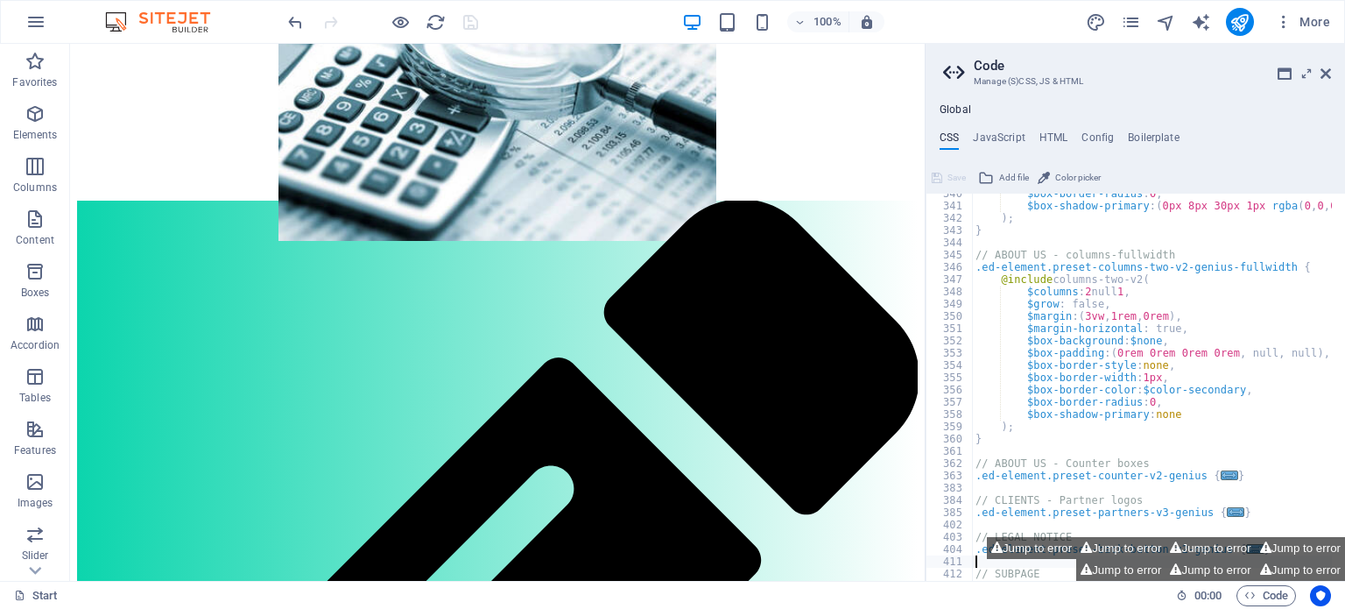
type textarea "}"
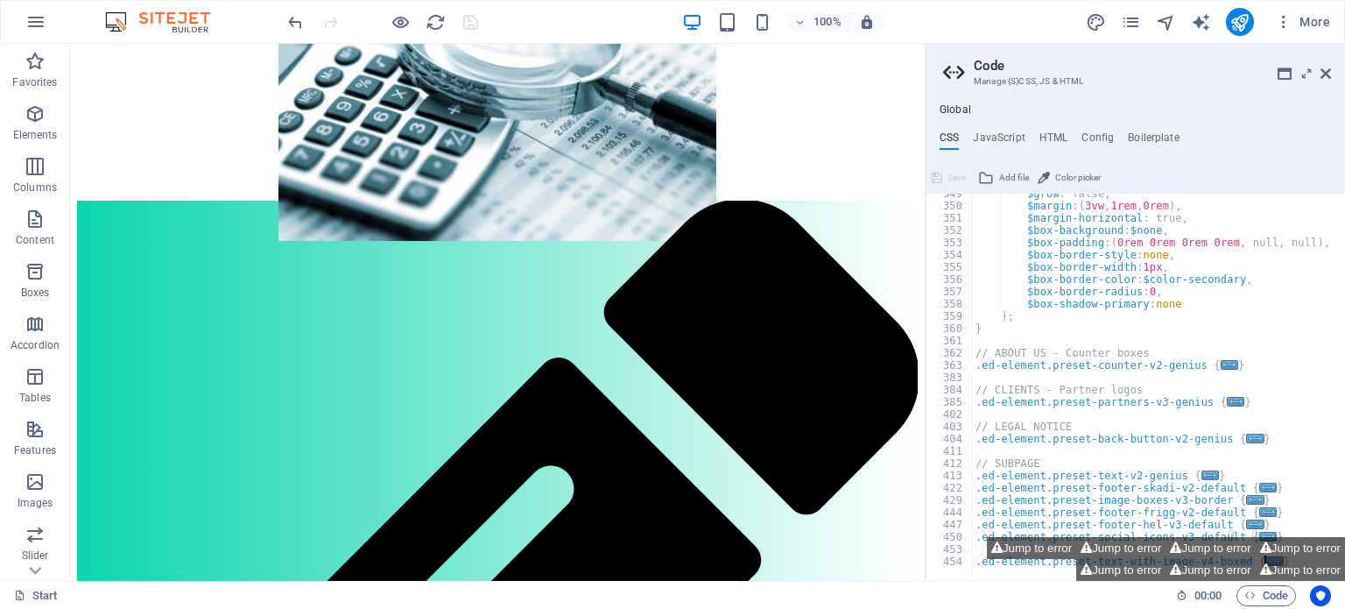
scroll to position [2984, 0]
click at [1221, 363] on span "..." at bounding box center [1230, 365] width 18 height 10
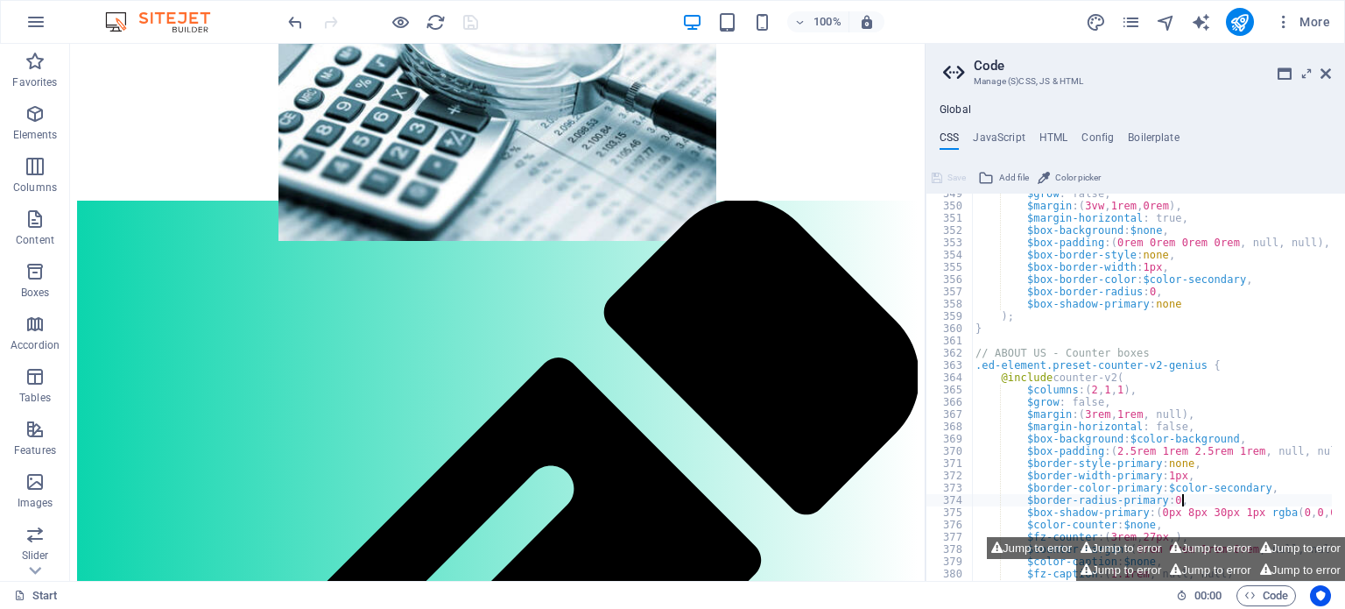
type textarea "}"
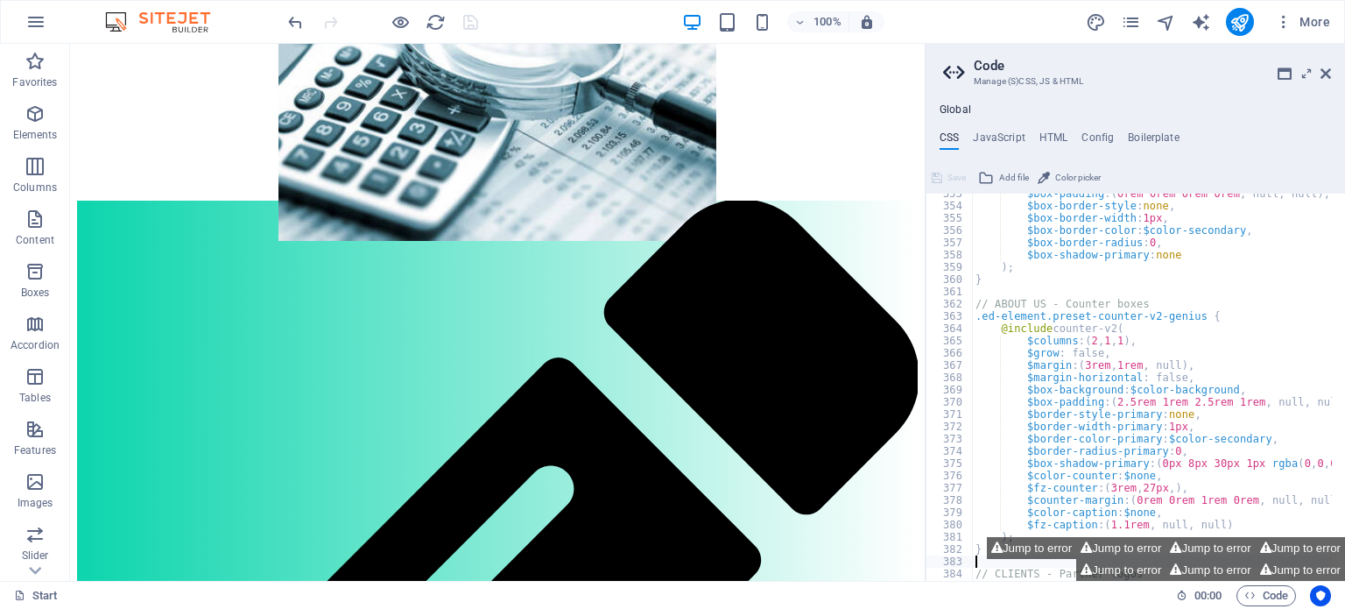
type textarea ".ed-element.preset-partners-v3-genius {"
type textarea ".ed-element.preset-back-button-v2-genius {"
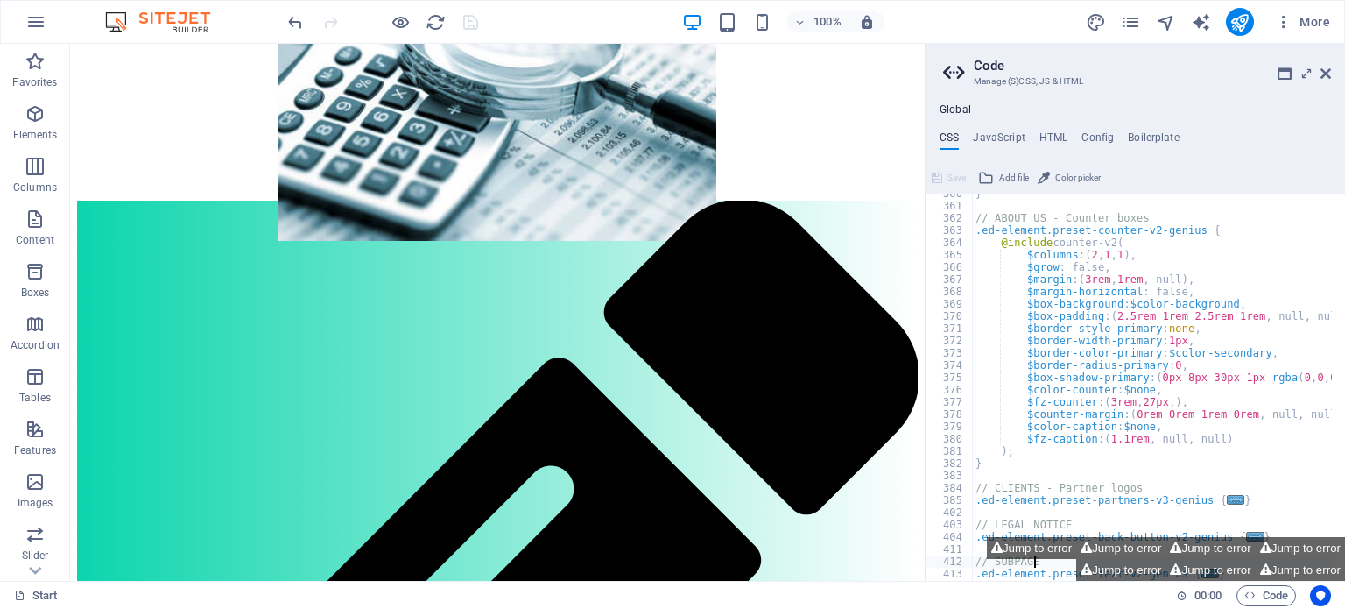
type textarea ".ed-element.preset-social-icons-v3-default {"
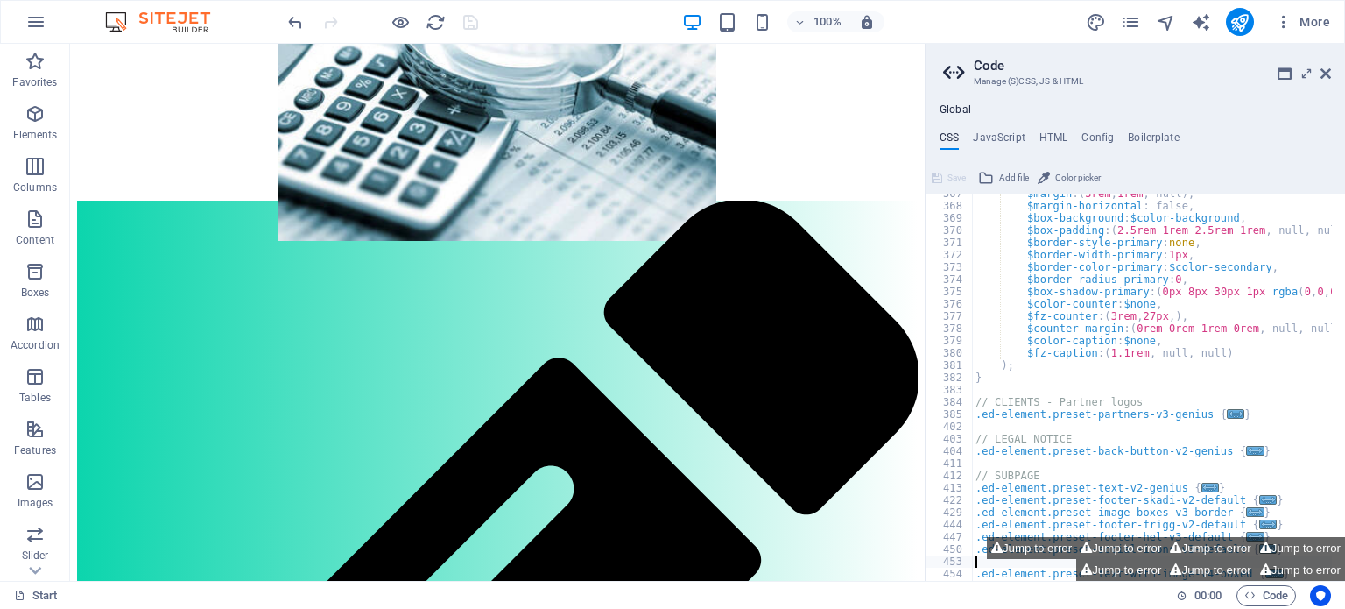
scroll to position [3218, 0]
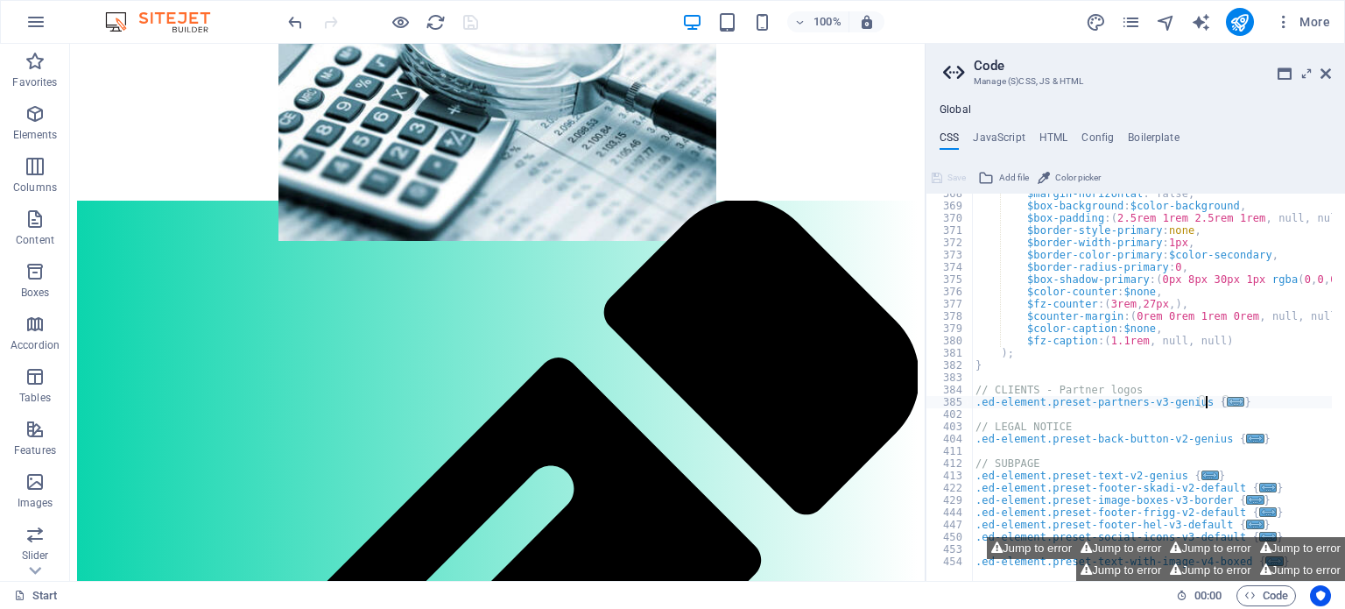
click at [1227, 398] on span "..." at bounding box center [1236, 402] width 18 height 10
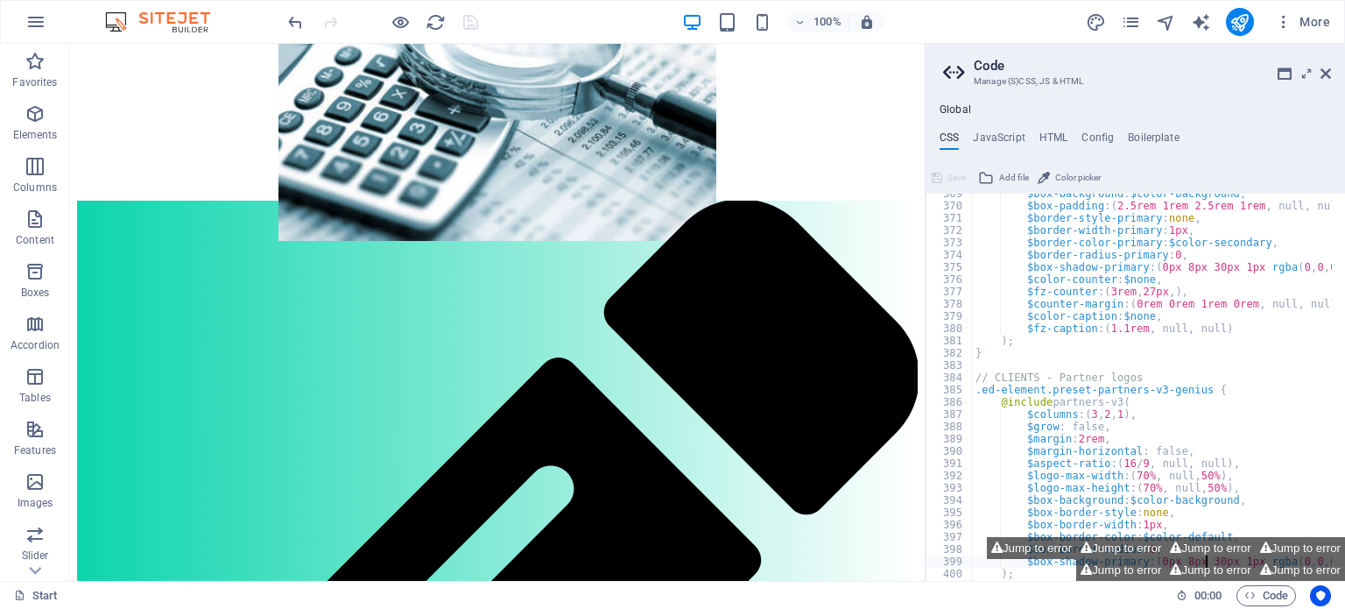
type textarea "}"
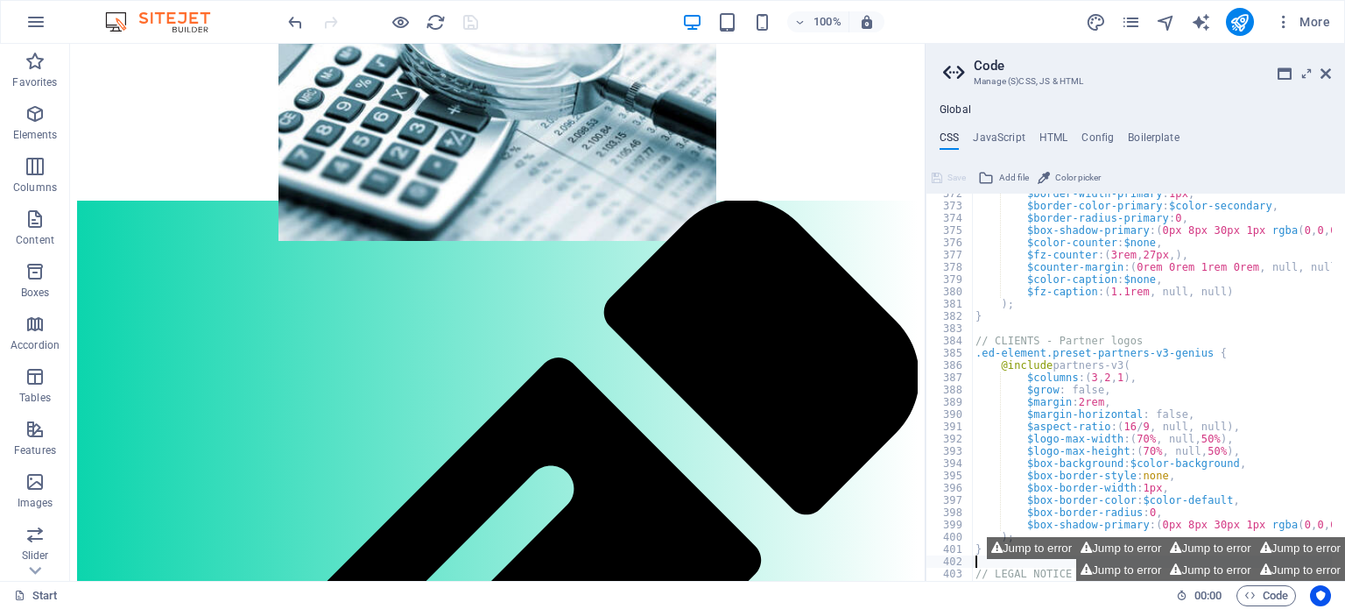
type textarea ".ed-element.preset-back-button-v2-genius {"
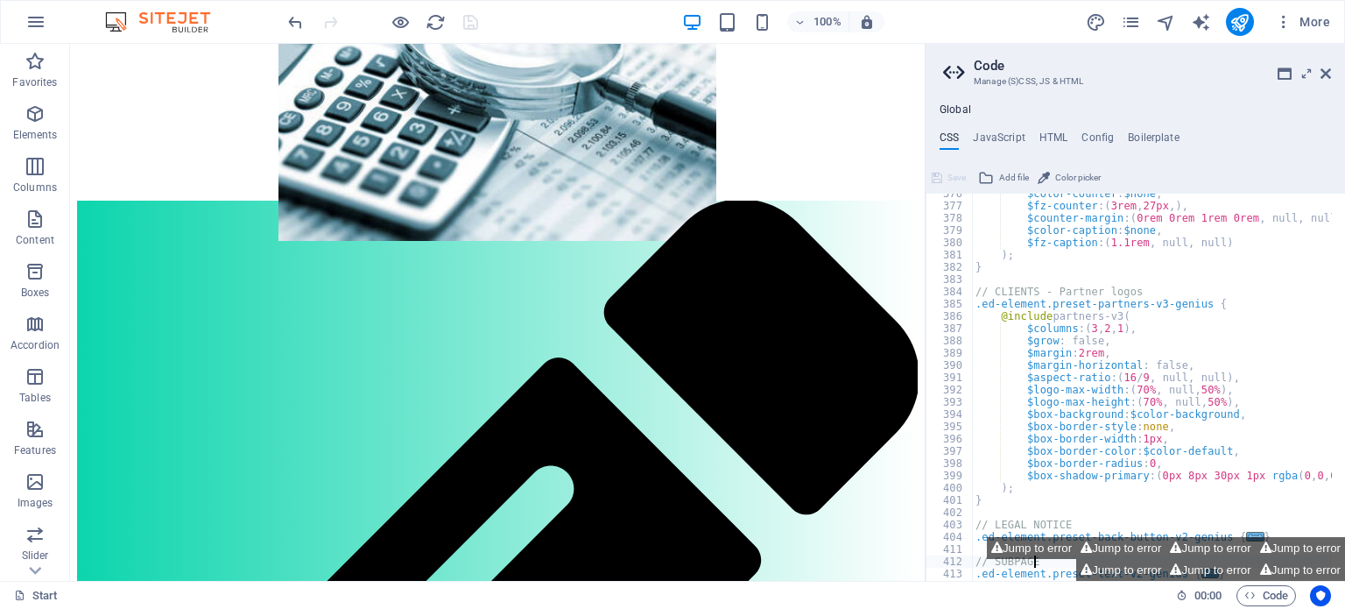
scroll to position [3340, 0]
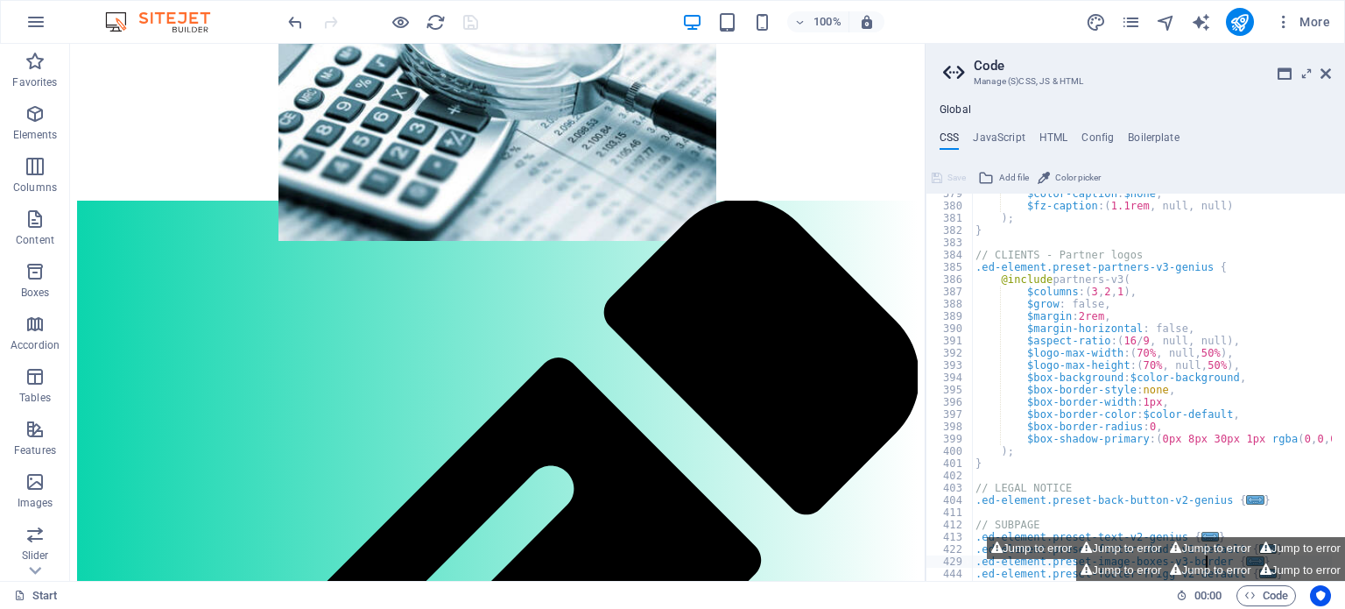
type textarea ".ed-element.preset-social-icons-v3-default {"
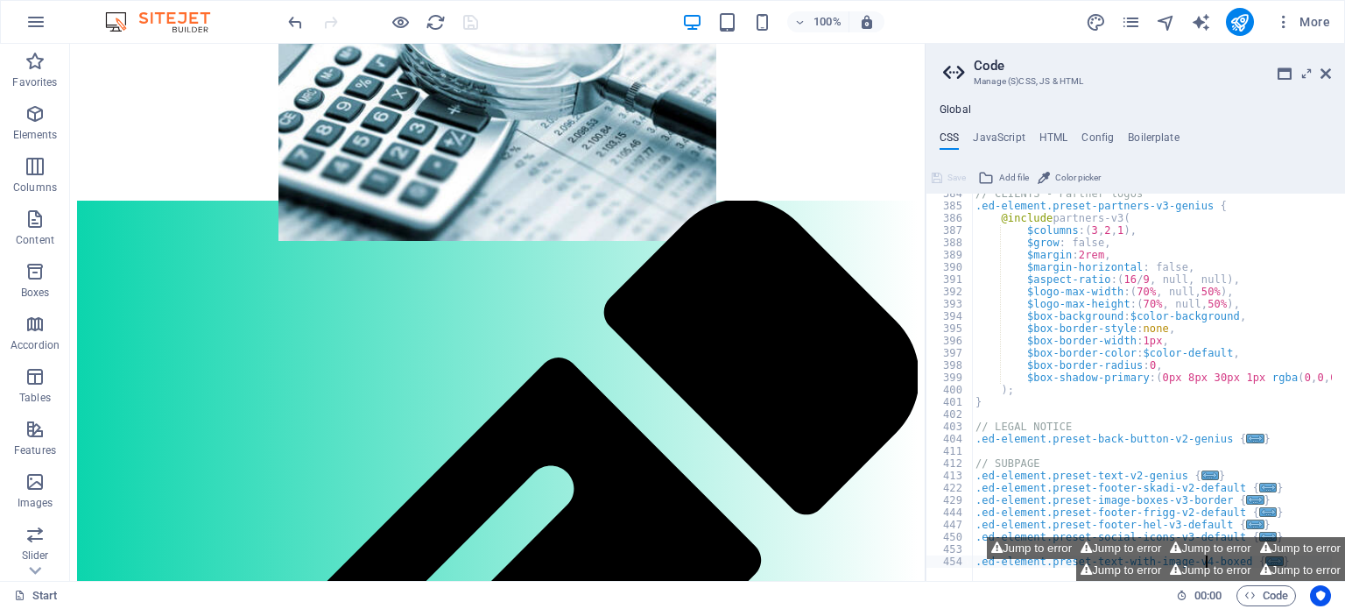
scroll to position [3414, 0]
click at [1247, 437] on span "..." at bounding box center [1256, 438] width 18 height 10
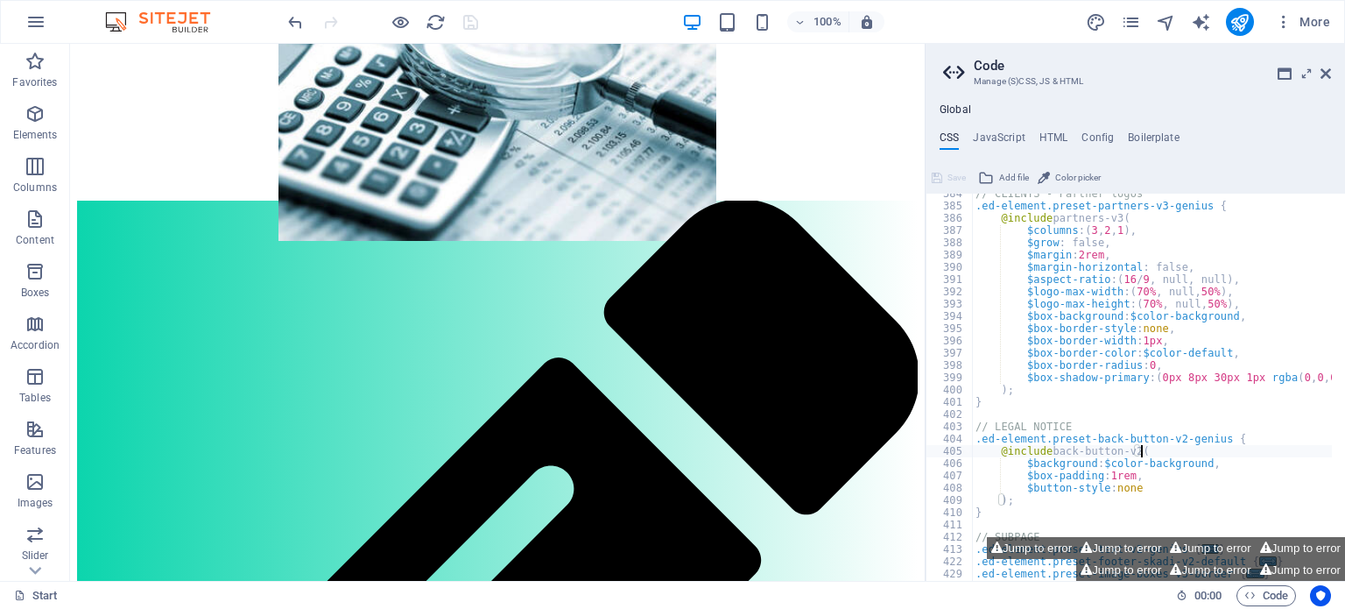
type textarea "}"
type textarea ".ed-element.preset-social-icons-v3-default {"
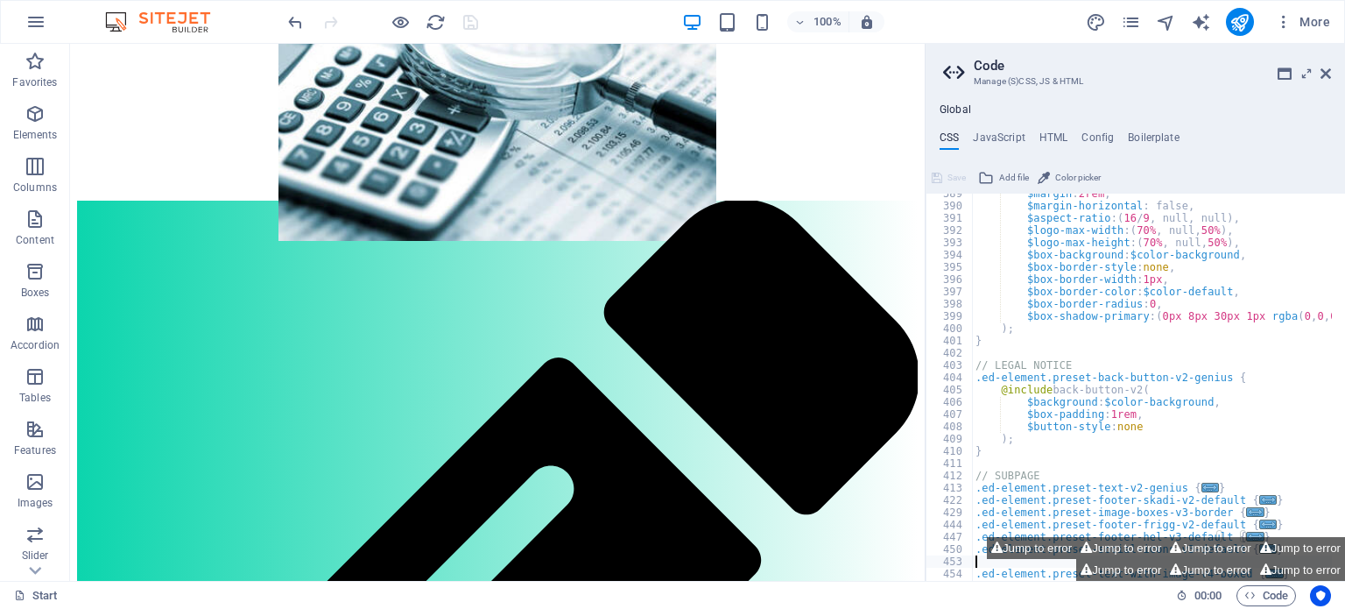
scroll to position [3488, 0]
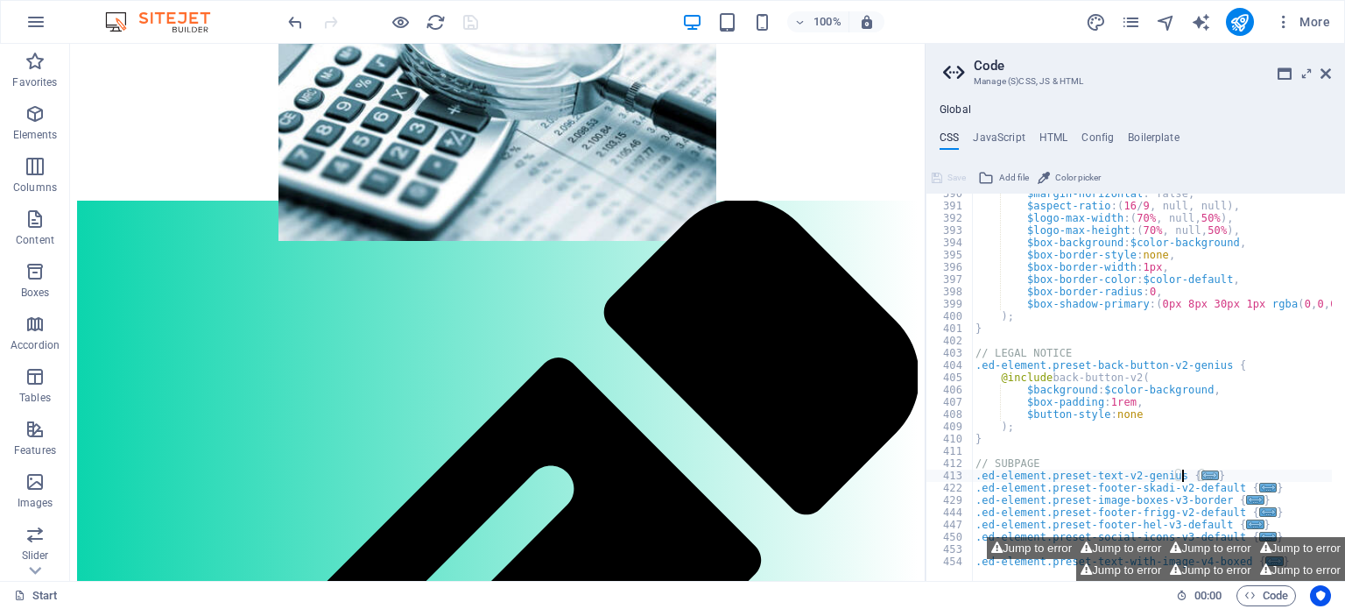
click at [1201, 470] on span "..." at bounding box center [1210, 475] width 18 height 10
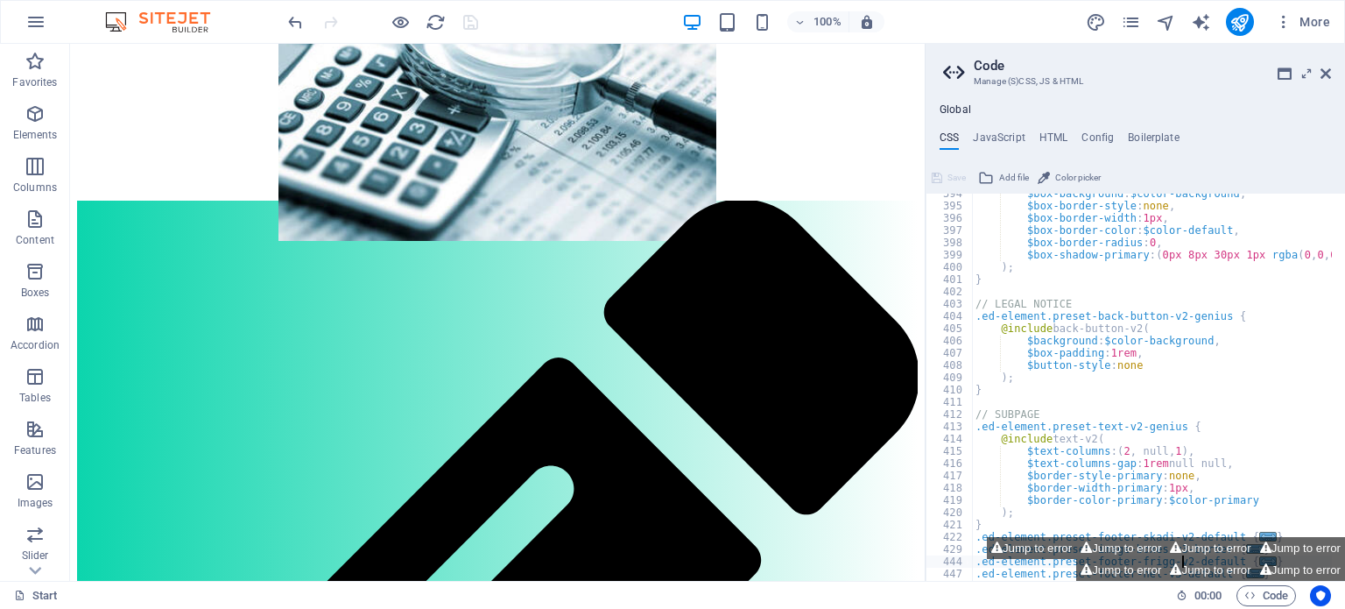
scroll to position [3586, 0]
type textarea ".ed-element.preset-social-icons-v3-default {"
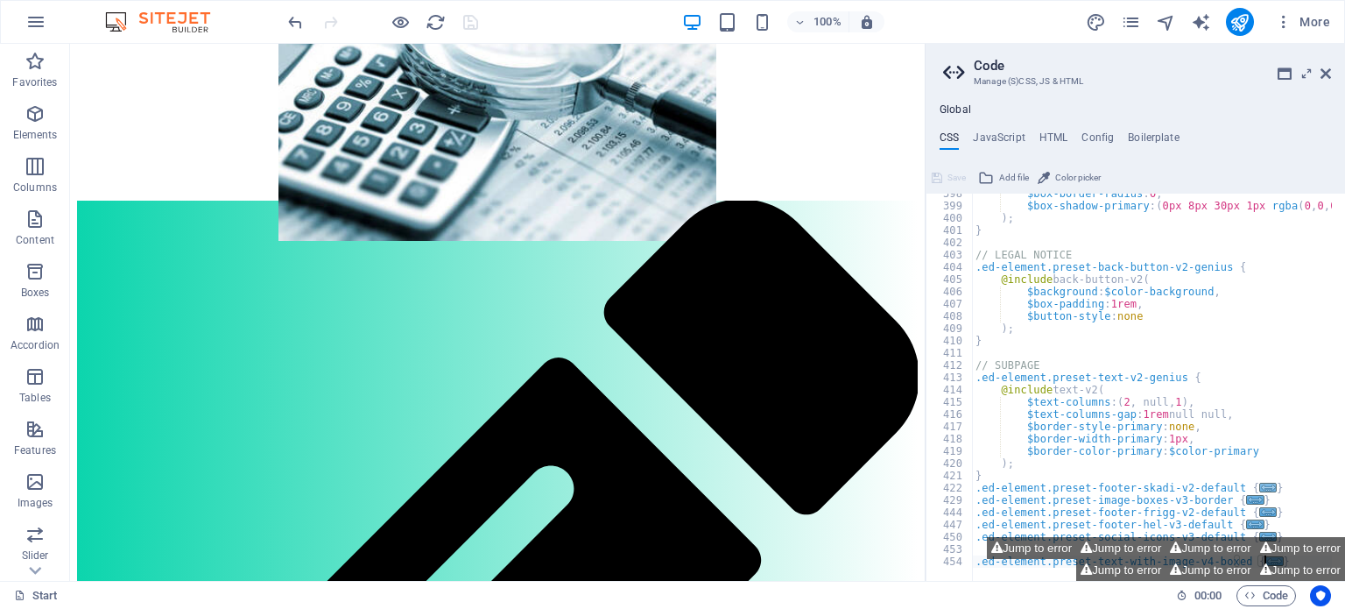
click at [1259, 484] on span "..." at bounding box center [1268, 487] width 18 height 10
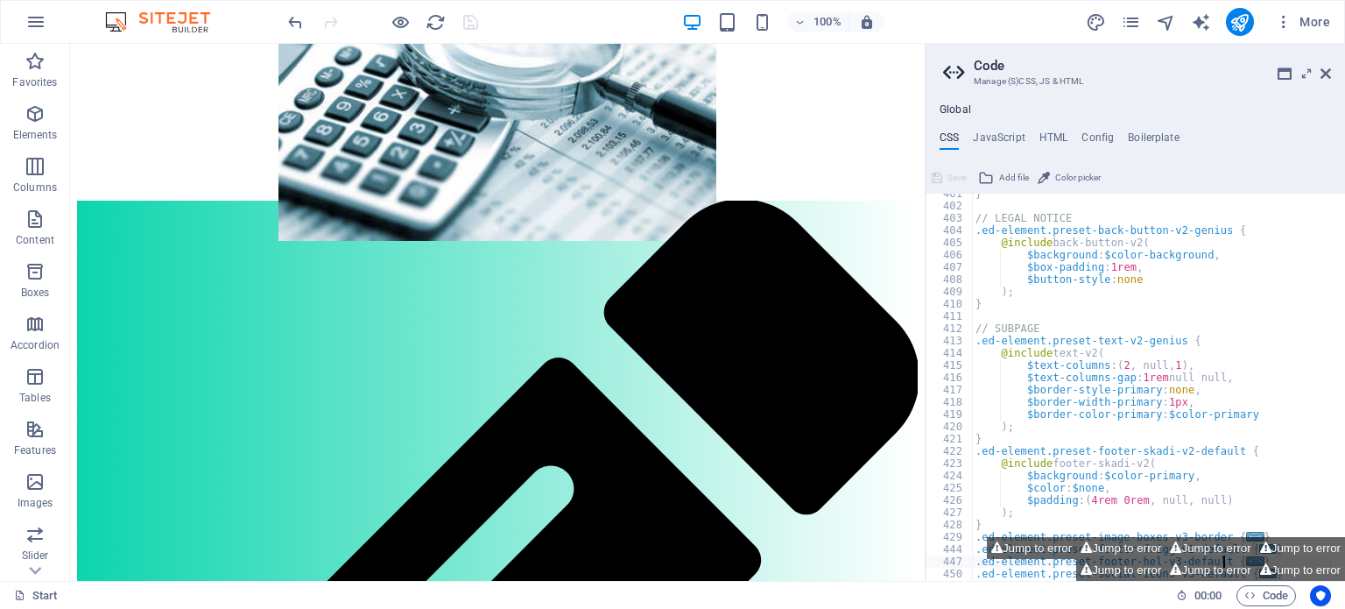
type textarea ".ed-element.preset-social-icons-v3-default {"
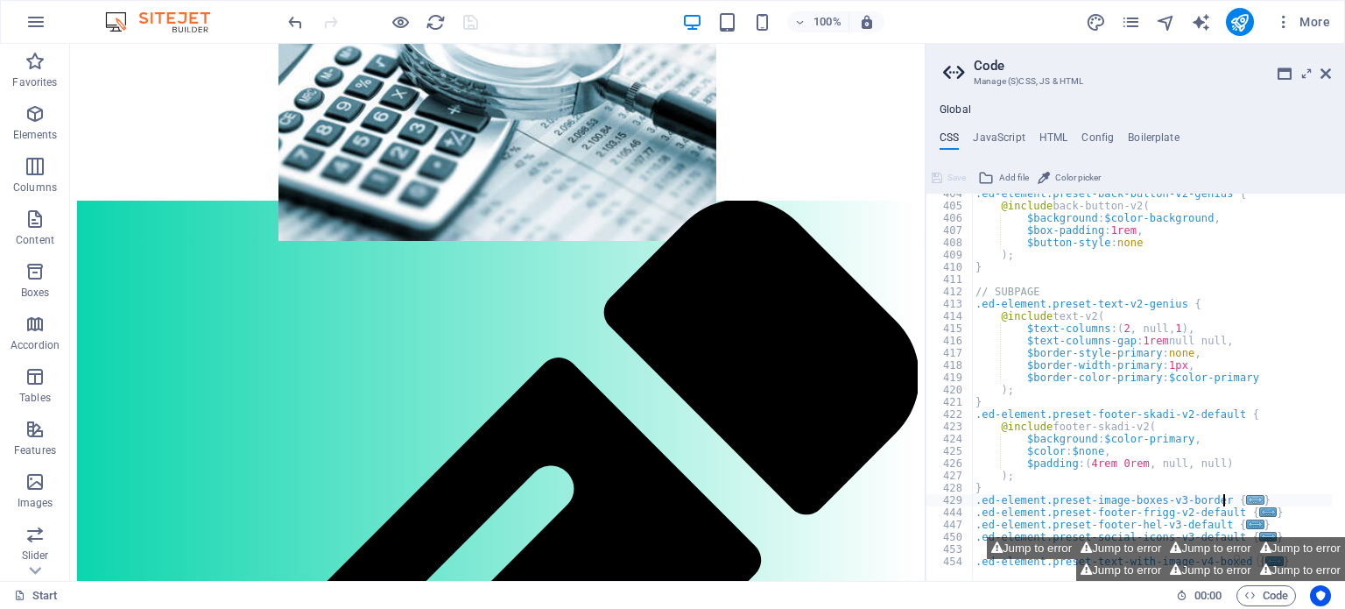
click at [1247, 496] on span "..." at bounding box center [1256, 500] width 18 height 10
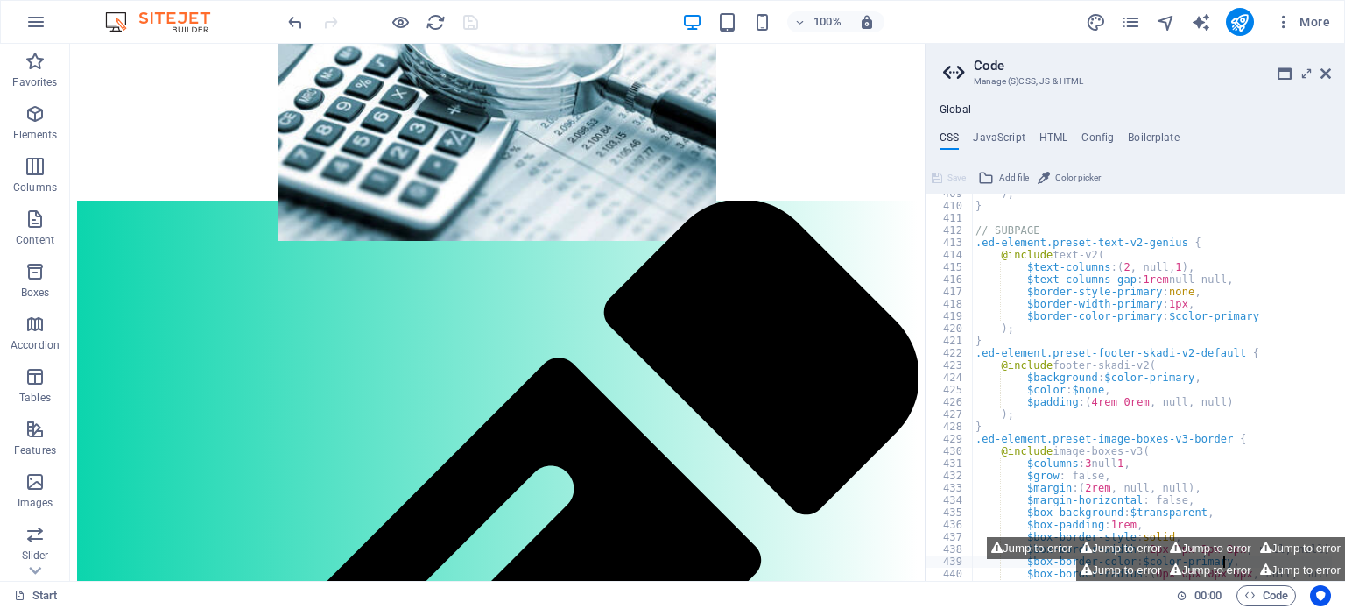
type textarea ".ed-element.preset-social-icons-v3-default {"
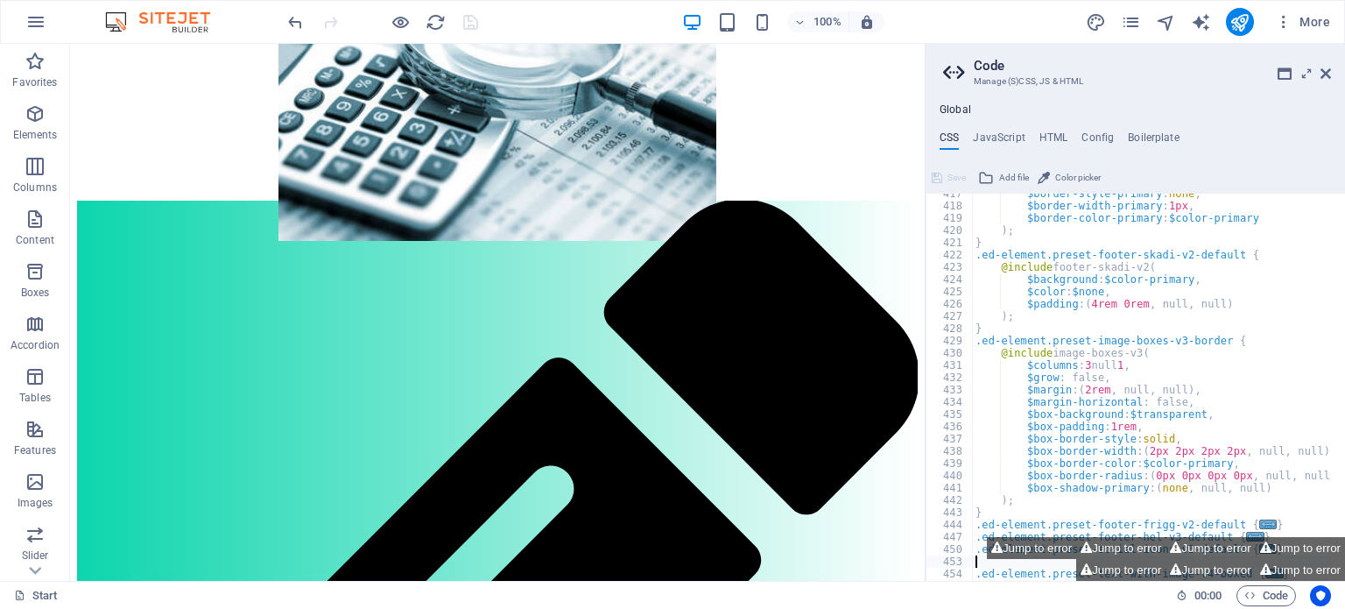
scroll to position [3831, 0]
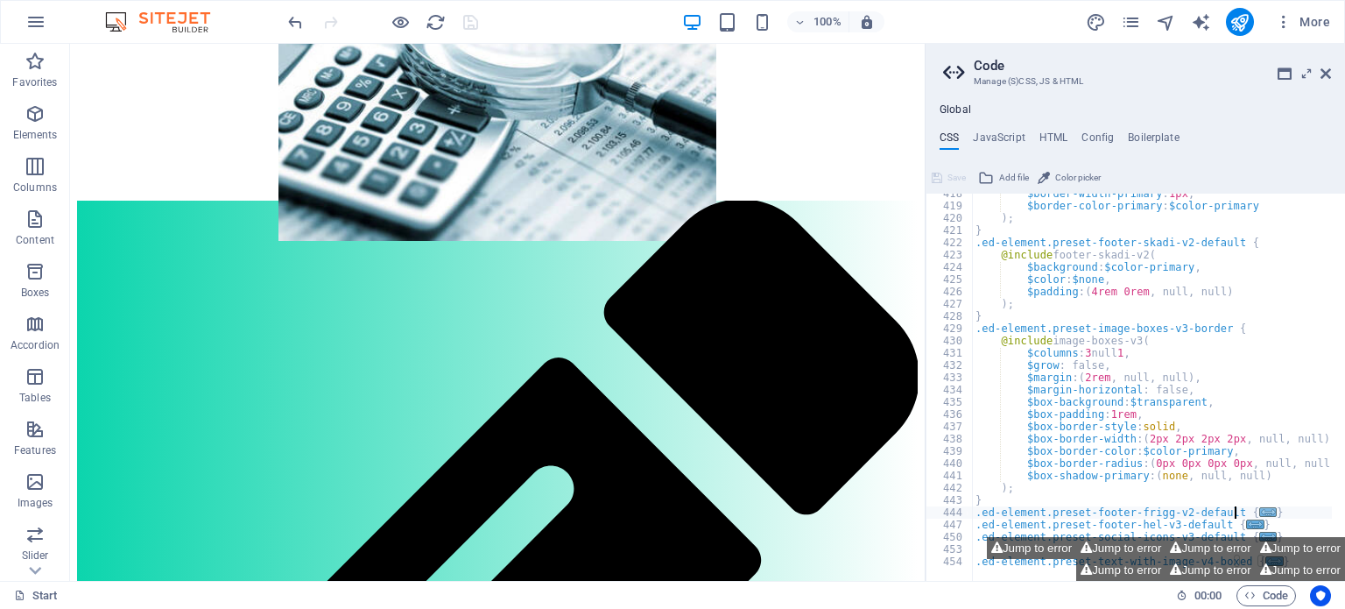
click at [1259, 510] on span "..." at bounding box center [1268, 512] width 18 height 10
click at [1252, 502] on div "$border-width-primary : 1px , $border-color-primary : $color-primary ) ; } .ed-…" at bounding box center [1202, 386] width 461 height 398
type textarea ".ed-element.preset-social-icons-v3-default {"
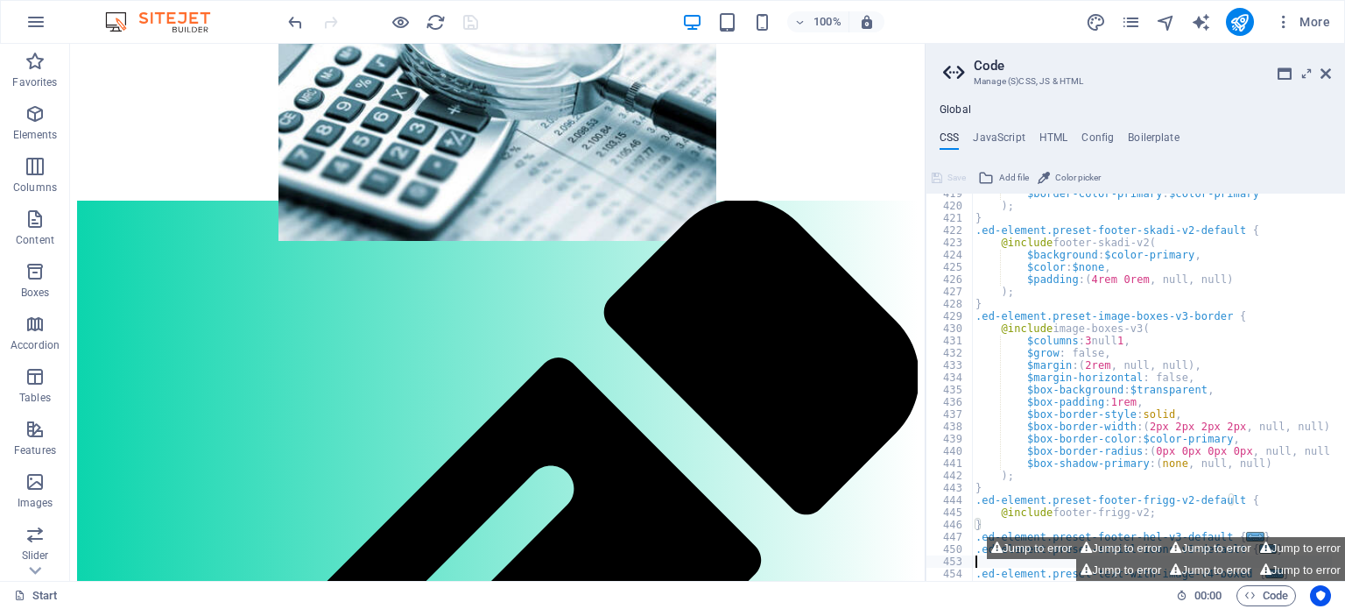
scroll to position [3855, 0]
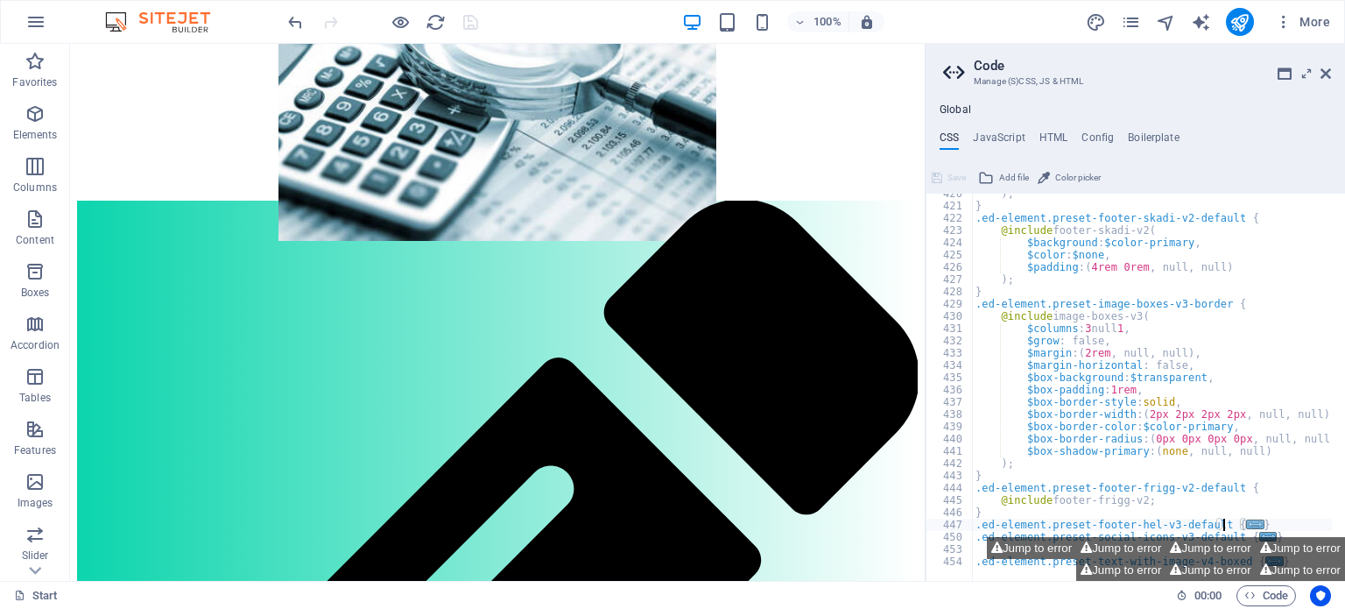
click at [1247, 522] on span "..." at bounding box center [1256, 524] width 18 height 10
type textarea ".ed-element.preset-social-icons-v3-default {"
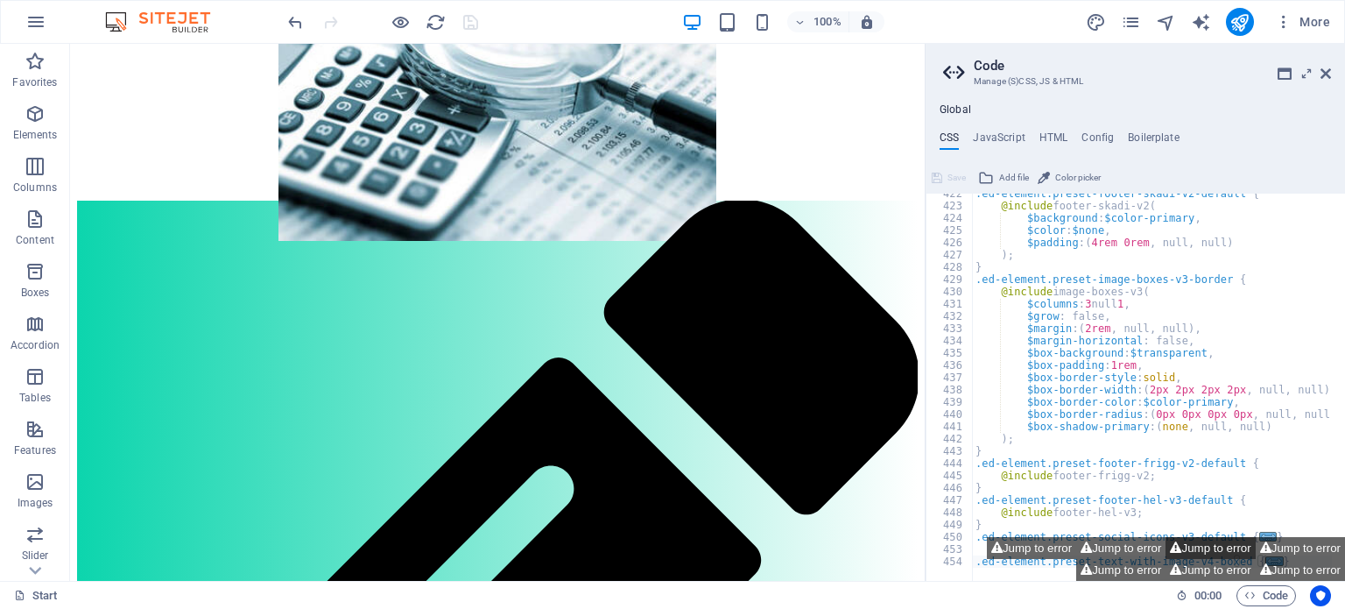
click at [1228, 539] on button "Jump to error" at bounding box center [1209, 548] width 89 height 22
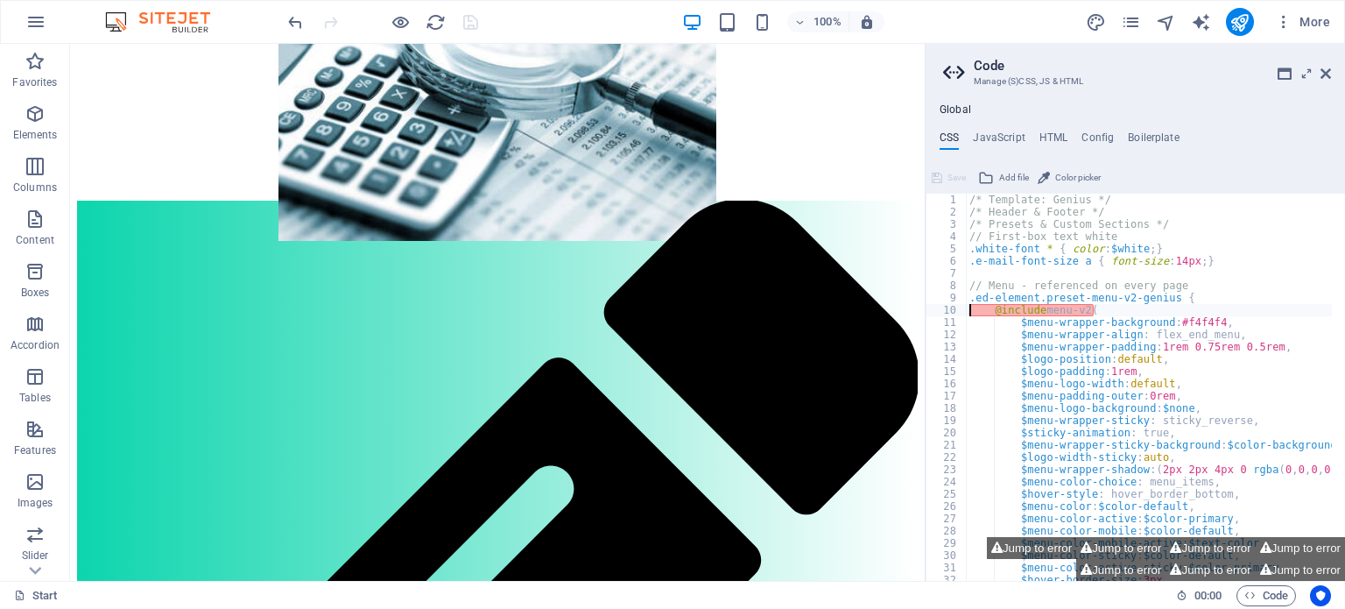
click at [1240, 419] on div "/* Template: Genius */ /* Header & Footer */ /* Presets & Custom Sections */ //…" at bounding box center [1196, 393] width 461 height 398
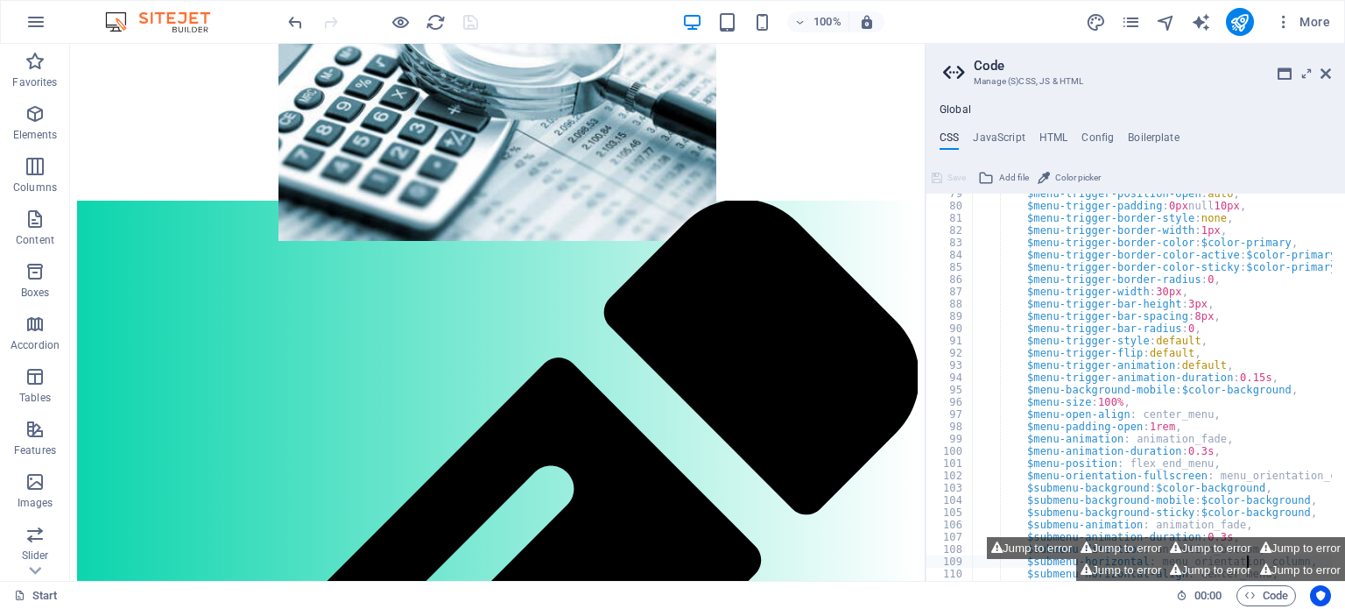
scroll to position [962, 0]
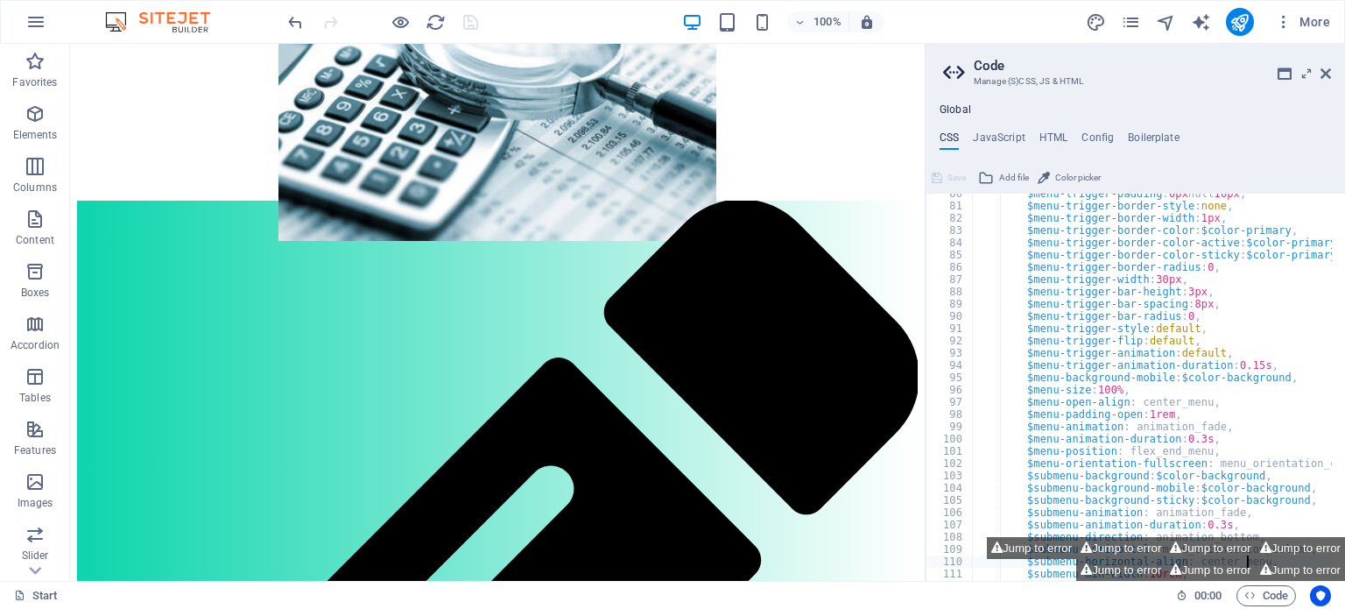
type textarea "}"
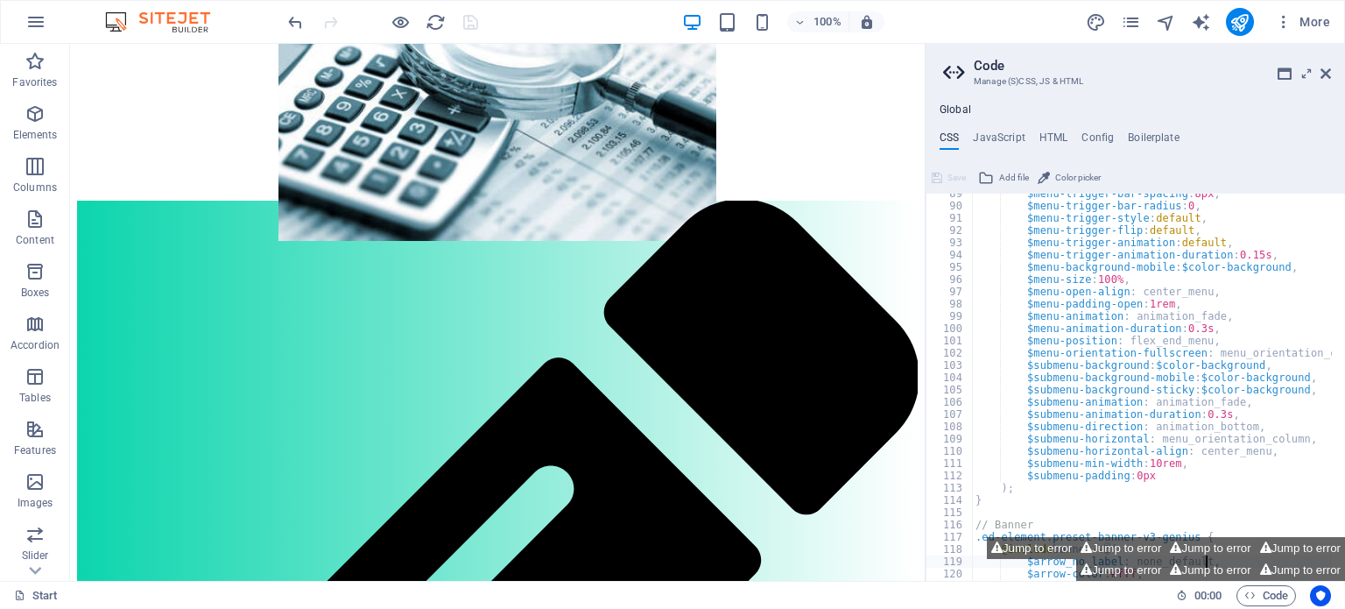
scroll to position [1121, 0]
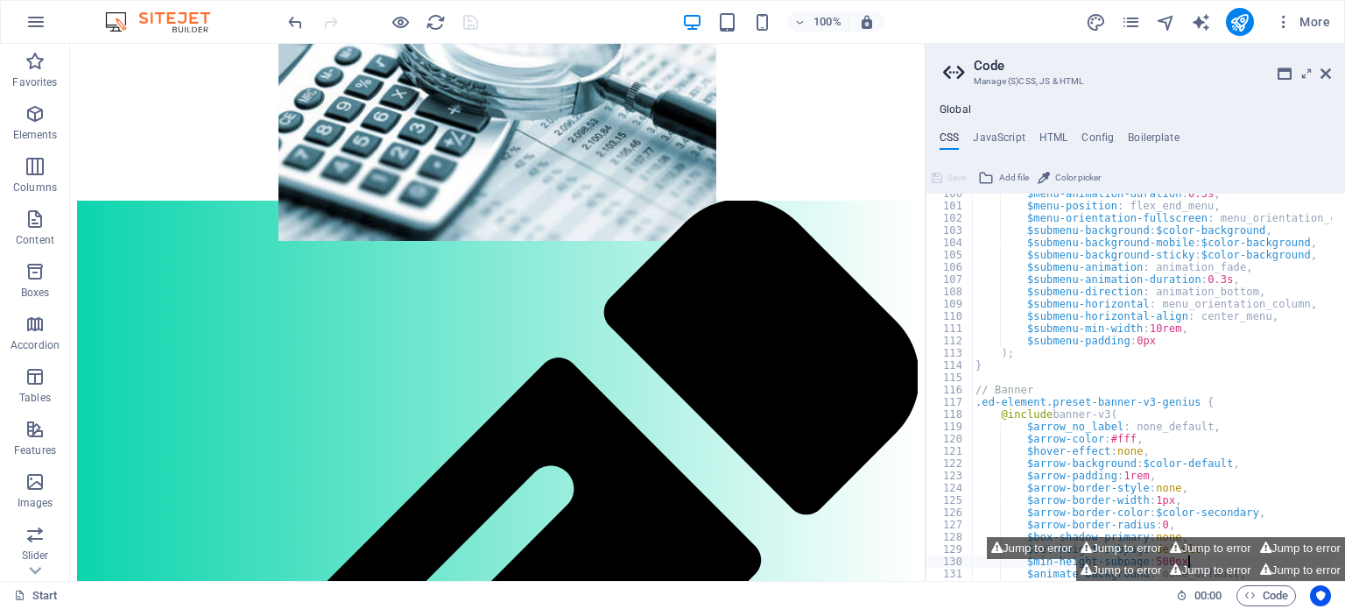
type textarea "}"
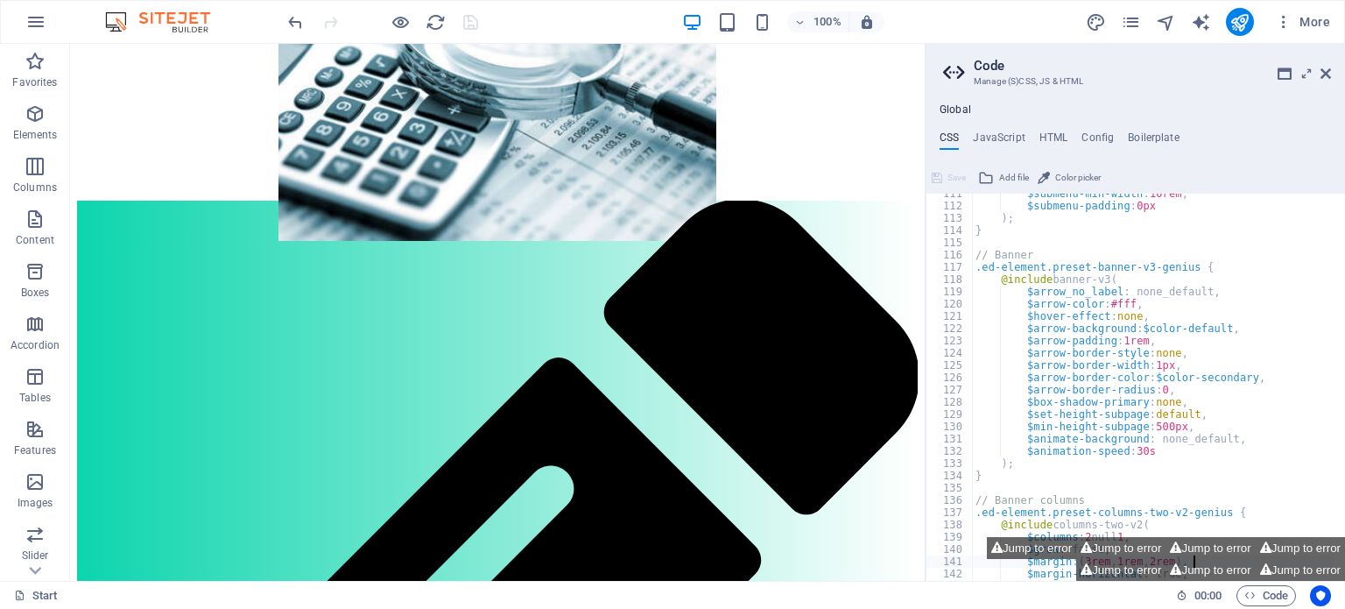
scroll to position [1355, 0]
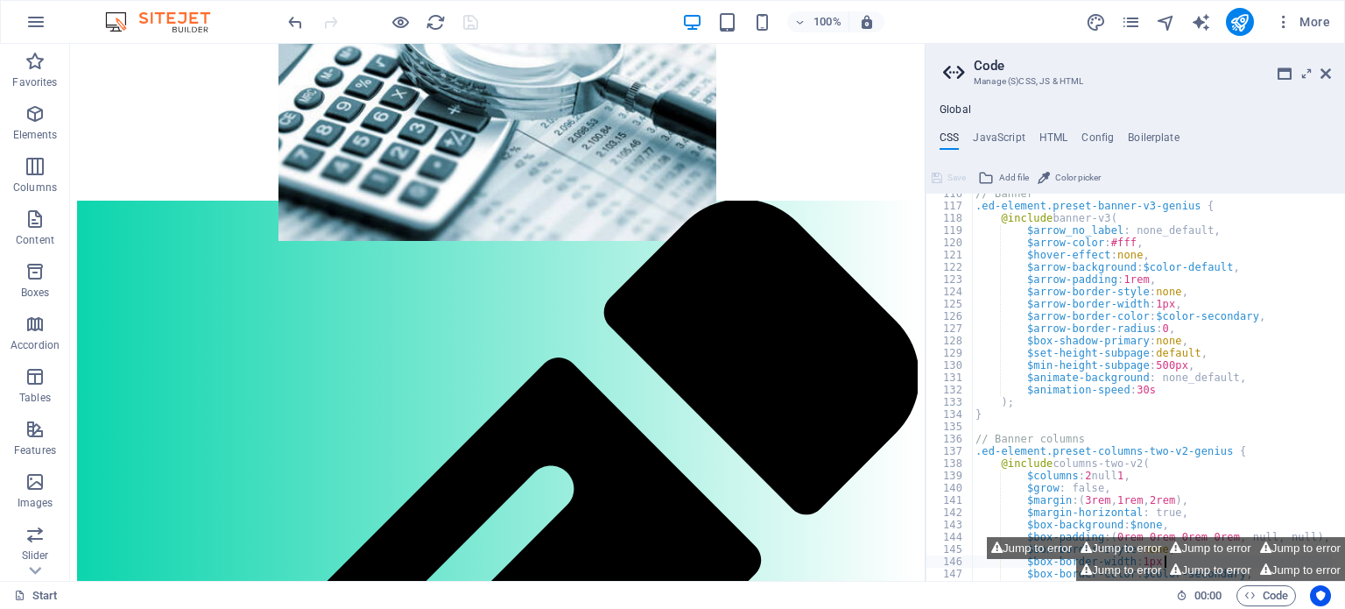
type textarea "}"
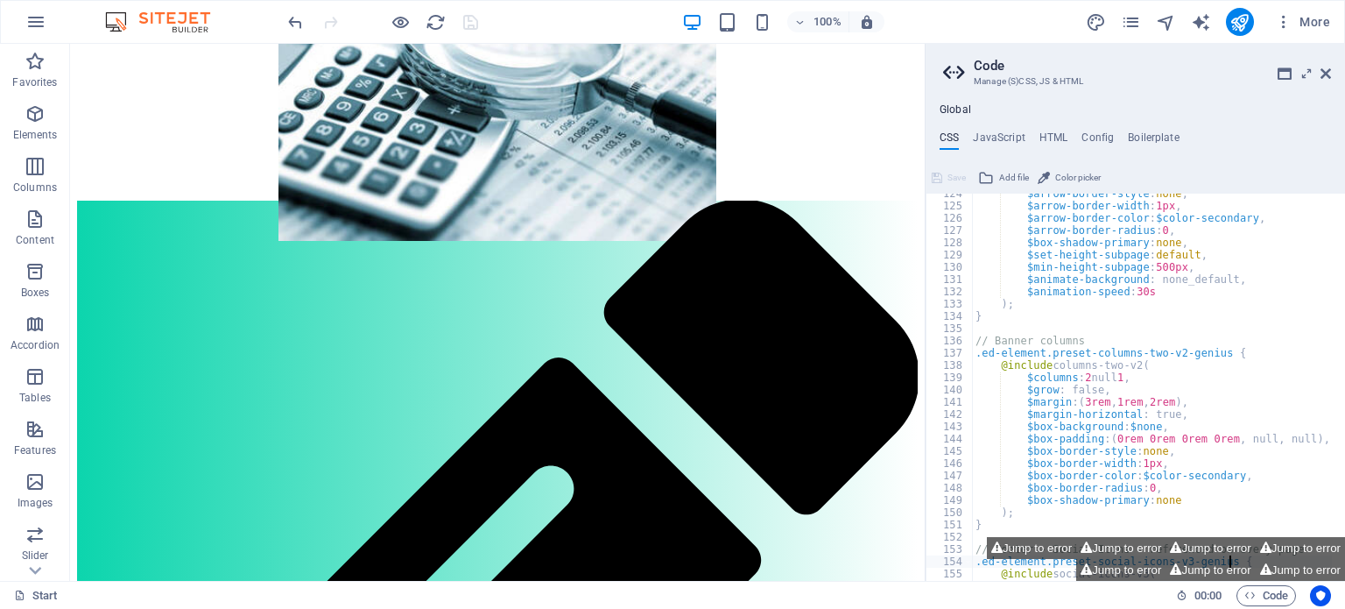
scroll to position [1562, 0]
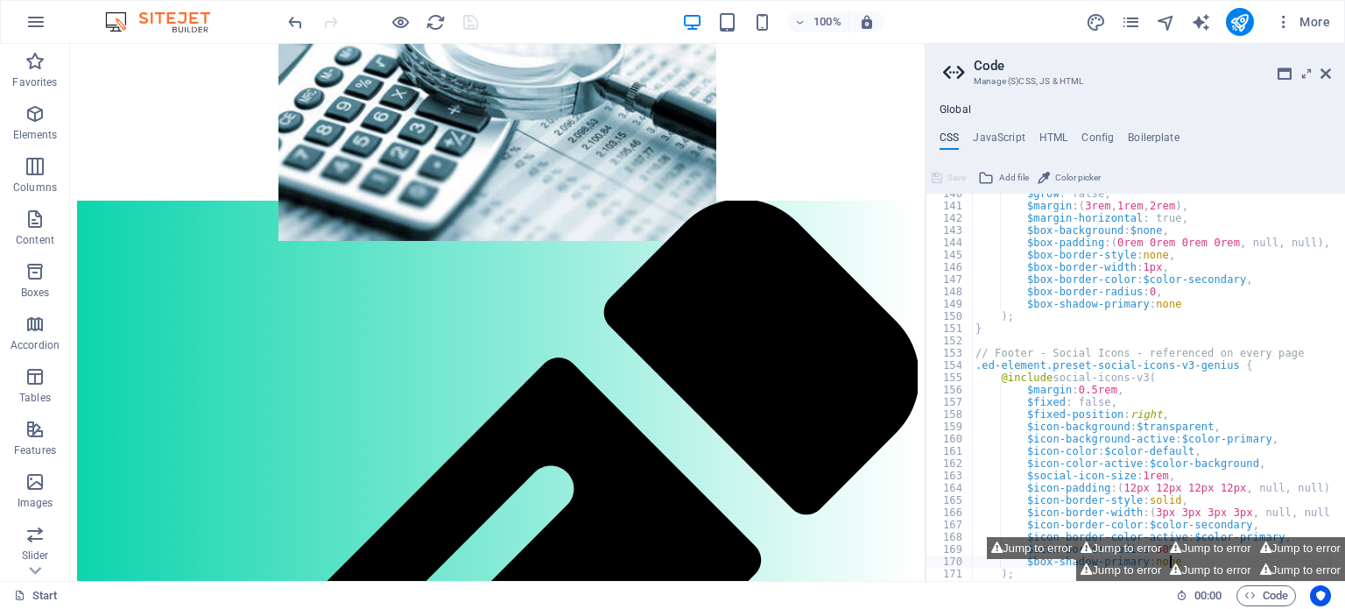
type textarea "}"
type textarea "$color: $none,"
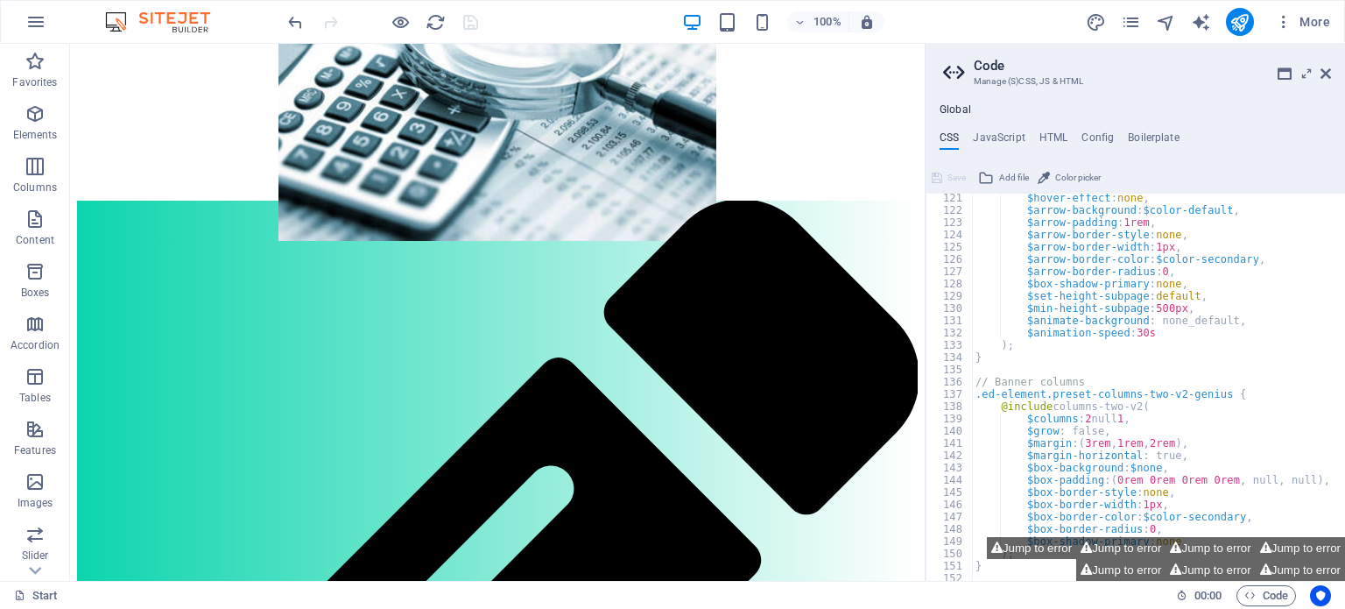
scroll to position [1473, 0]
click at [1324, 71] on icon at bounding box center [1325, 74] width 11 height 14
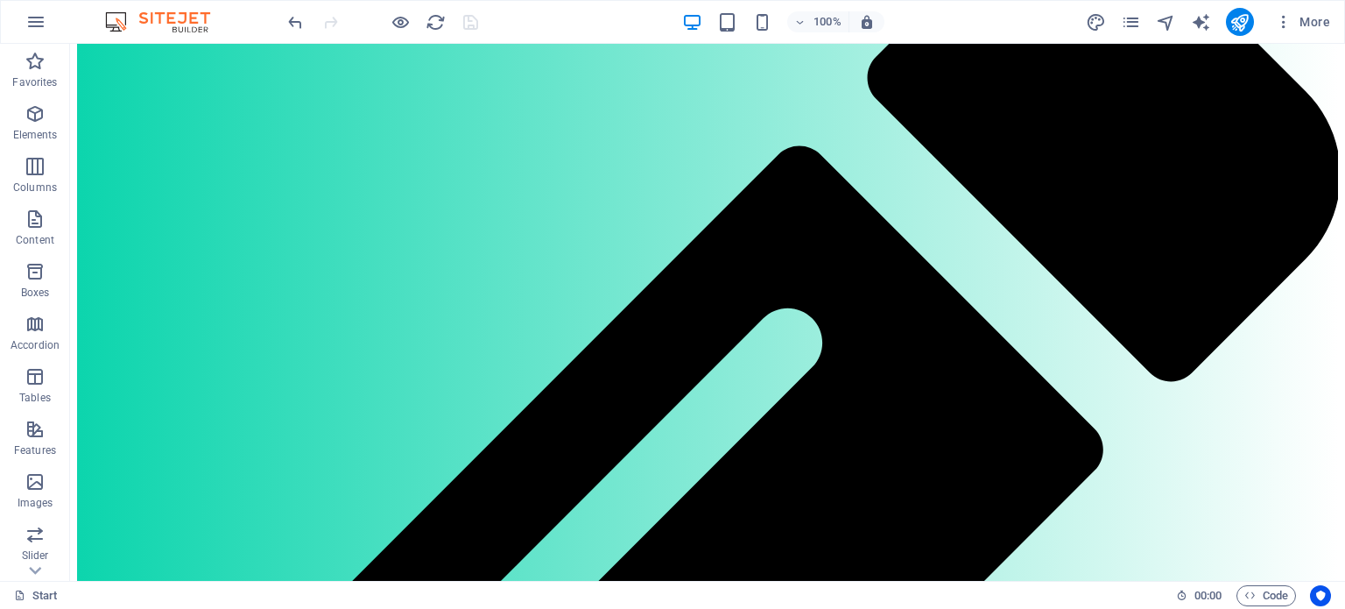
scroll to position [768, 0]
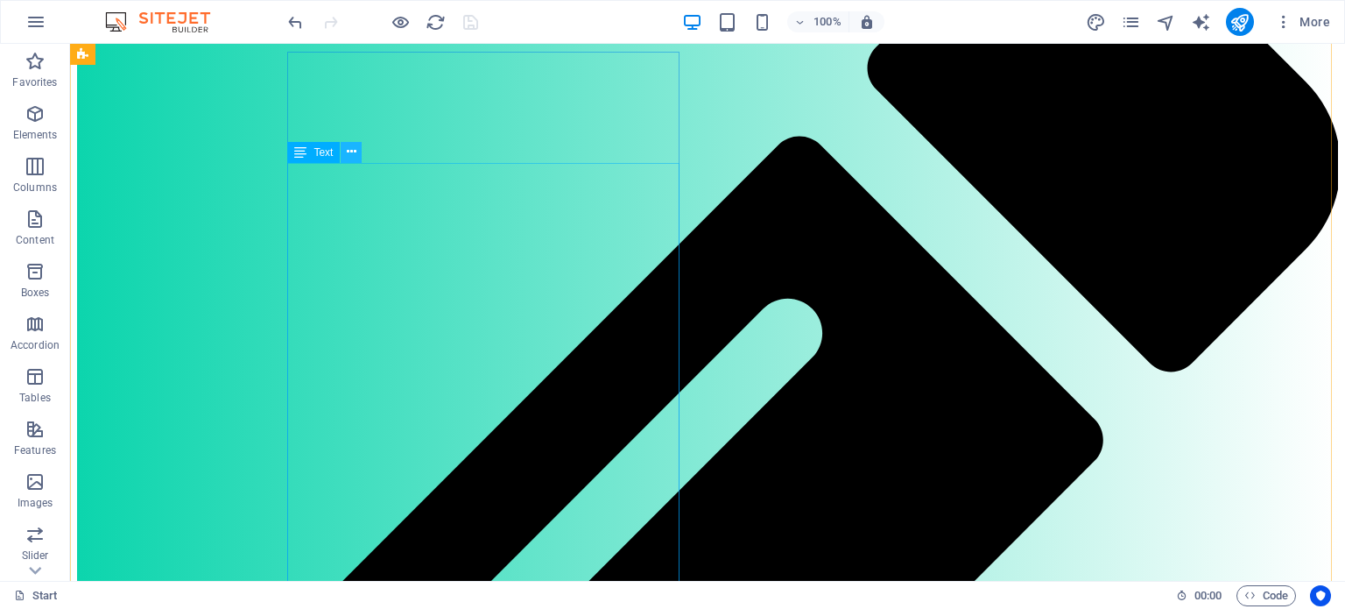
click at [350, 149] on icon at bounding box center [352, 152] width 10 height 18
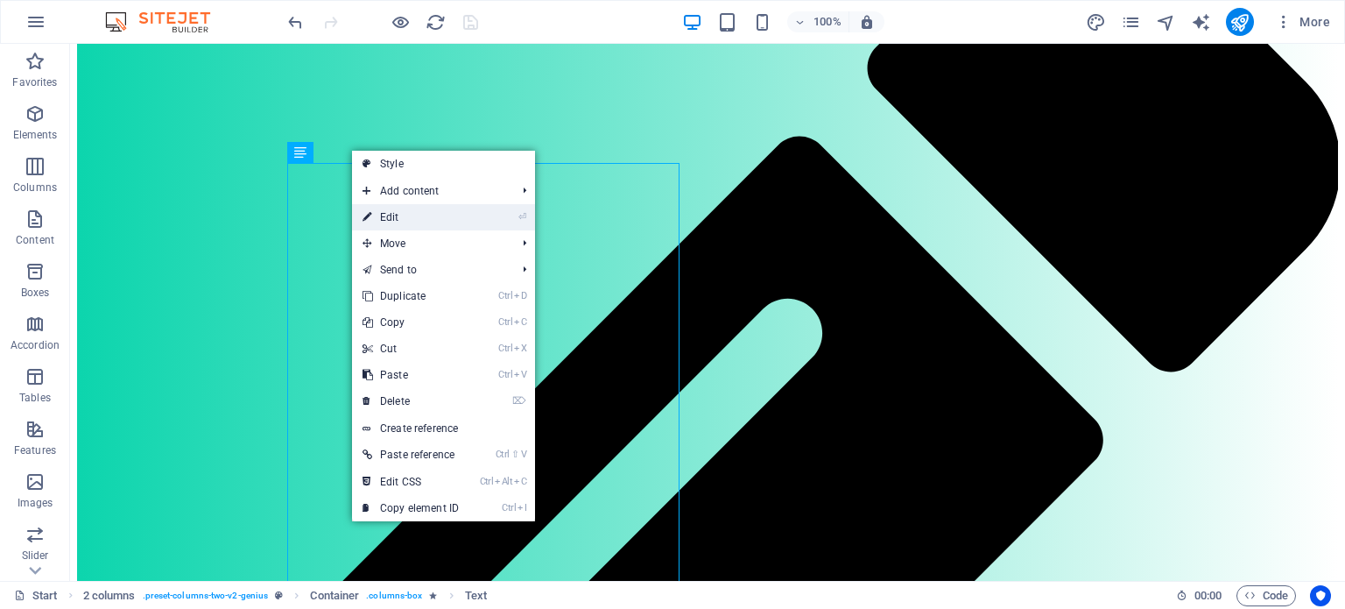
click at [386, 213] on link "⏎ Edit" at bounding box center [410, 217] width 117 height 26
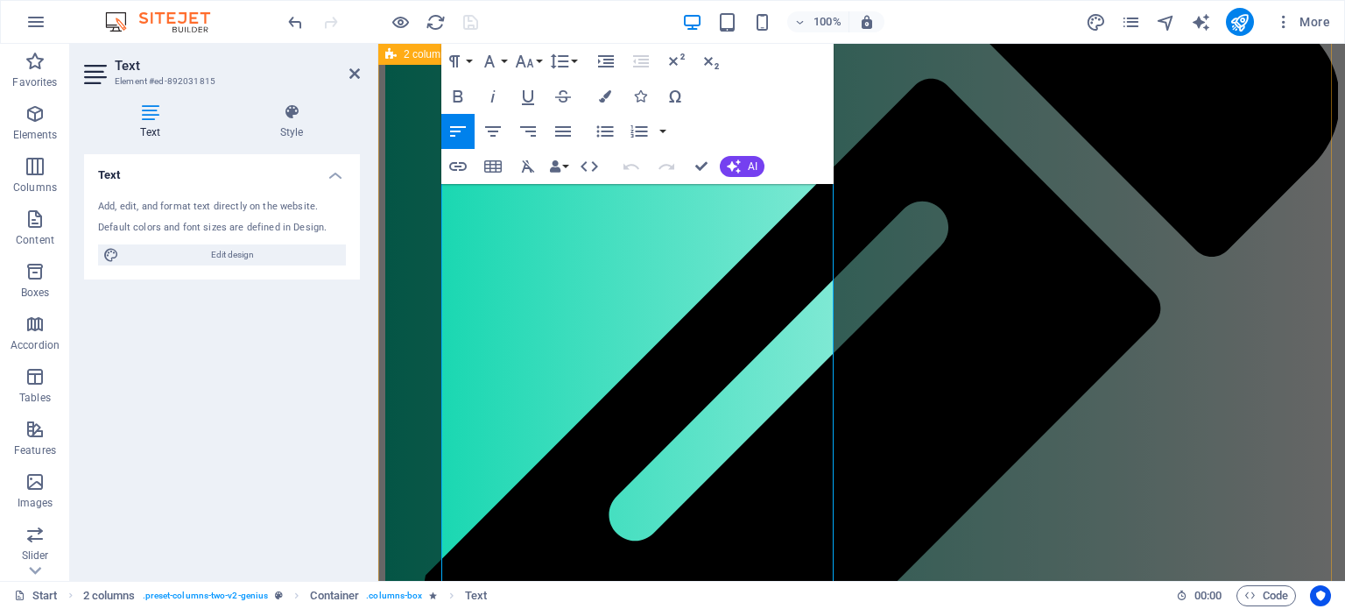
scroll to position [750, 0]
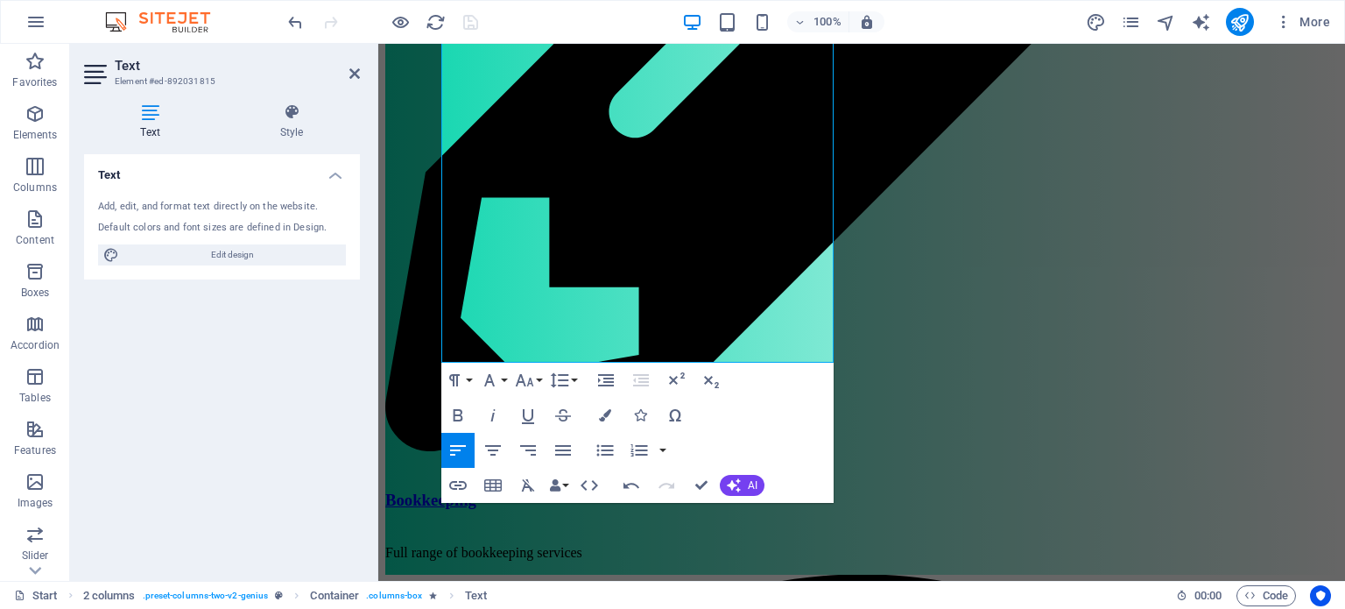
scroll to position [1263, 0]
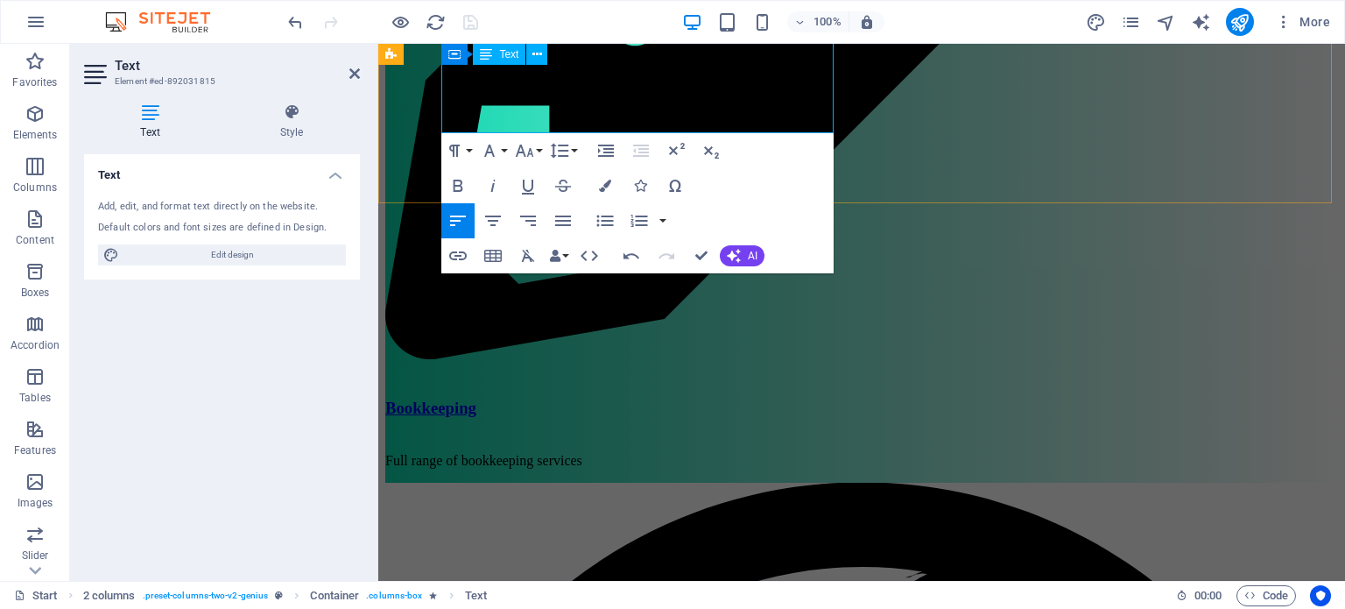
drag, startPoint x: 455, startPoint y: 507, endPoint x: 567, endPoint y: 124, distance: 398.7
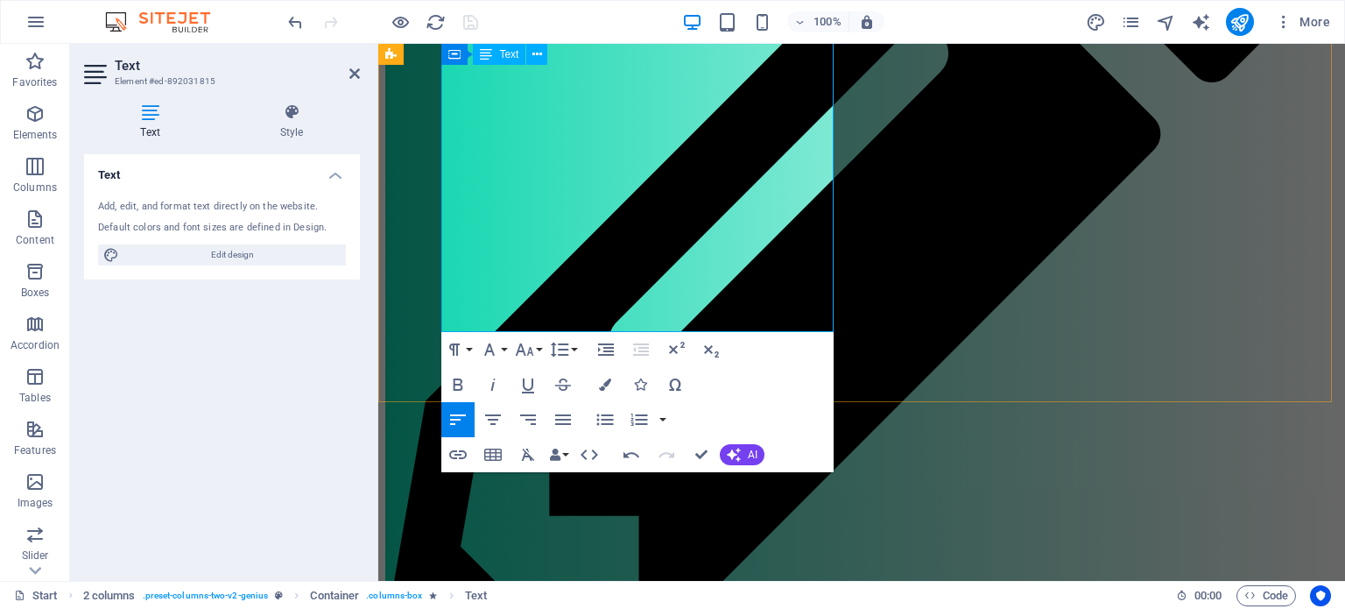
scroll to position [938, 0]
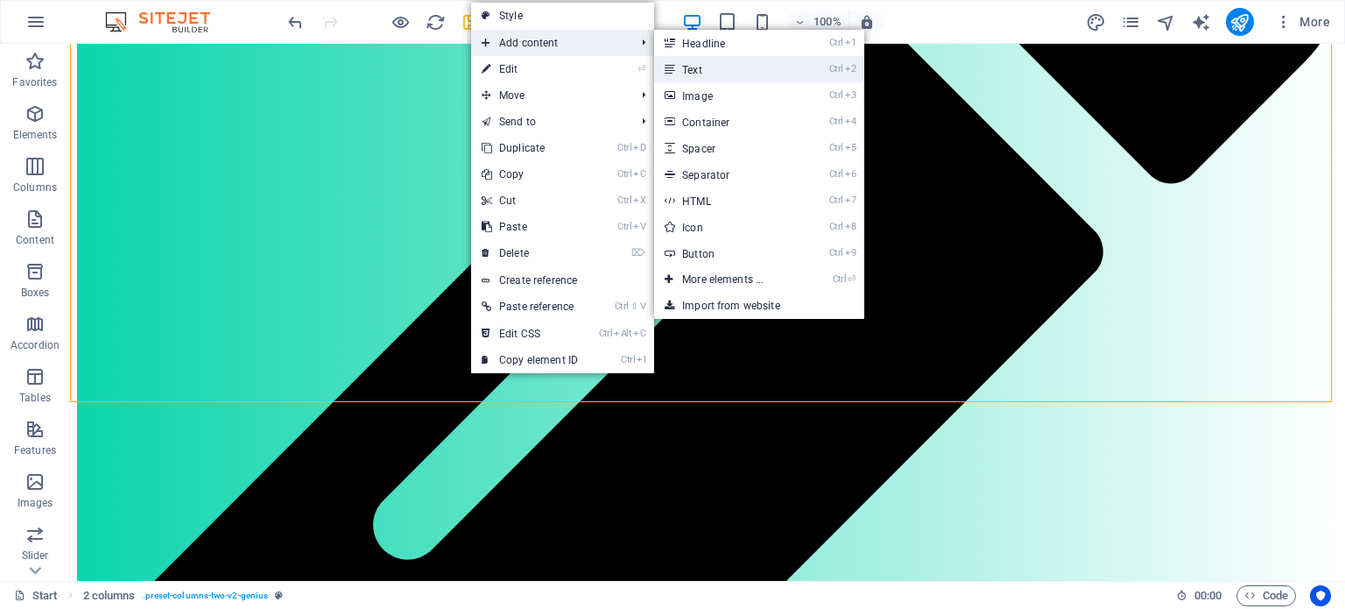
click at [698, 66] on link "Ctrl 2 Text" at bounding box center [726, 69] width 144 height 26
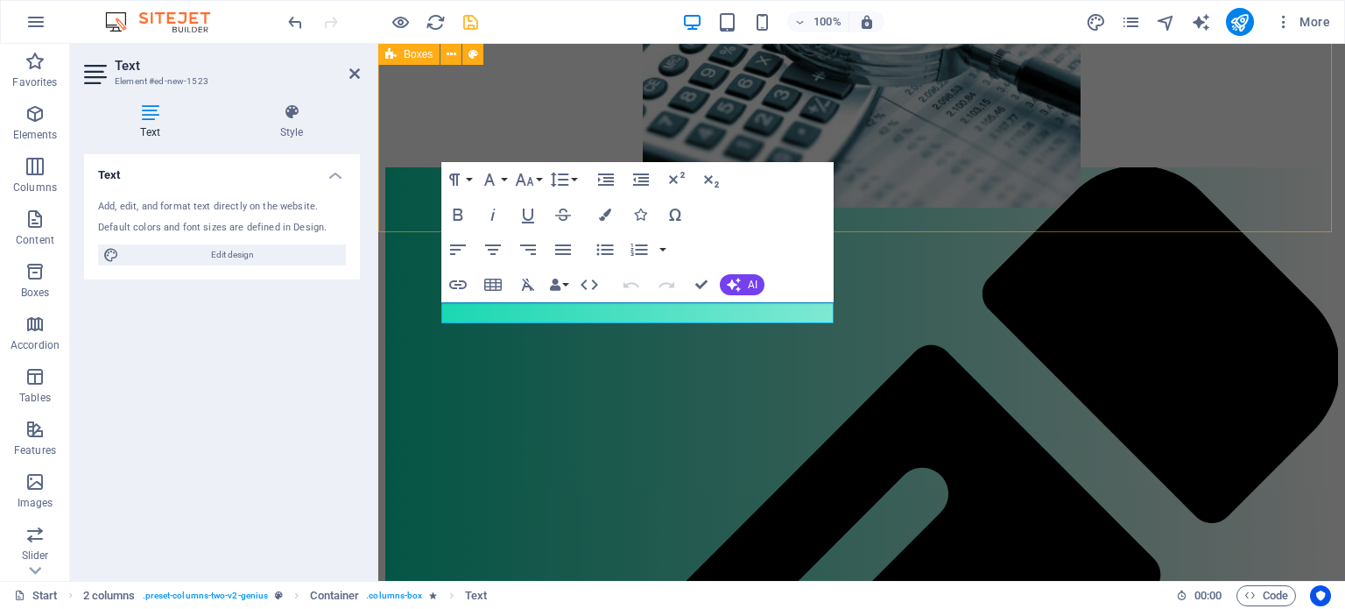
scroll to position [499, 0]
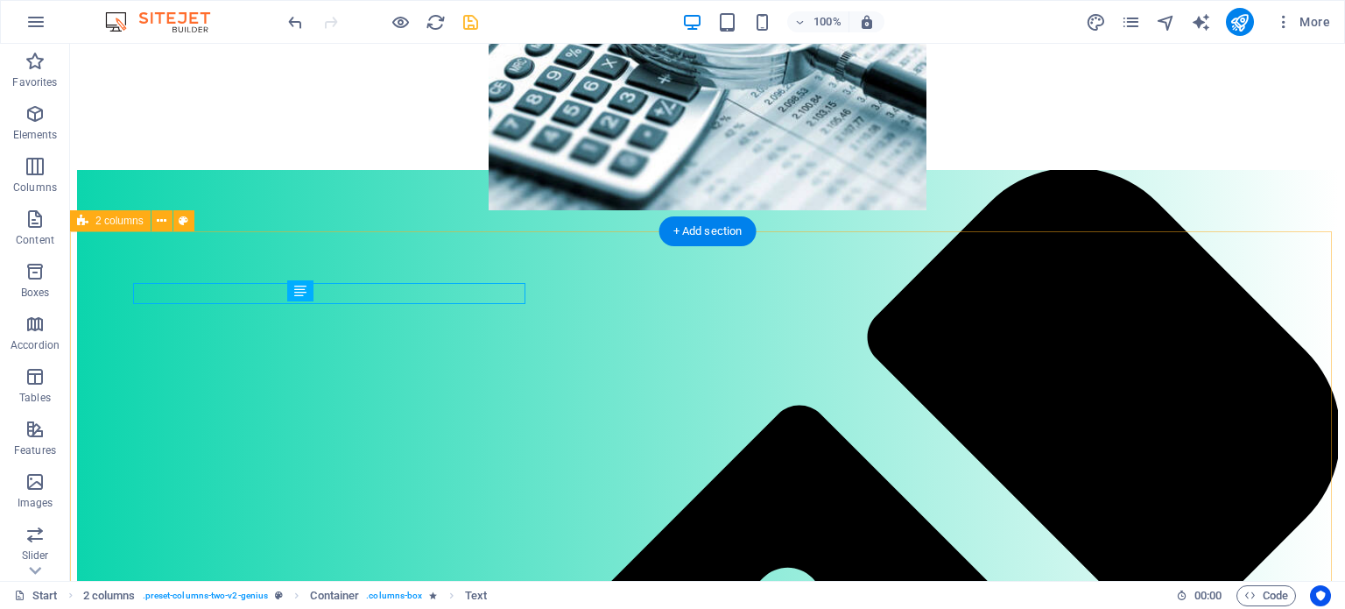
scroll to position [518, 0]
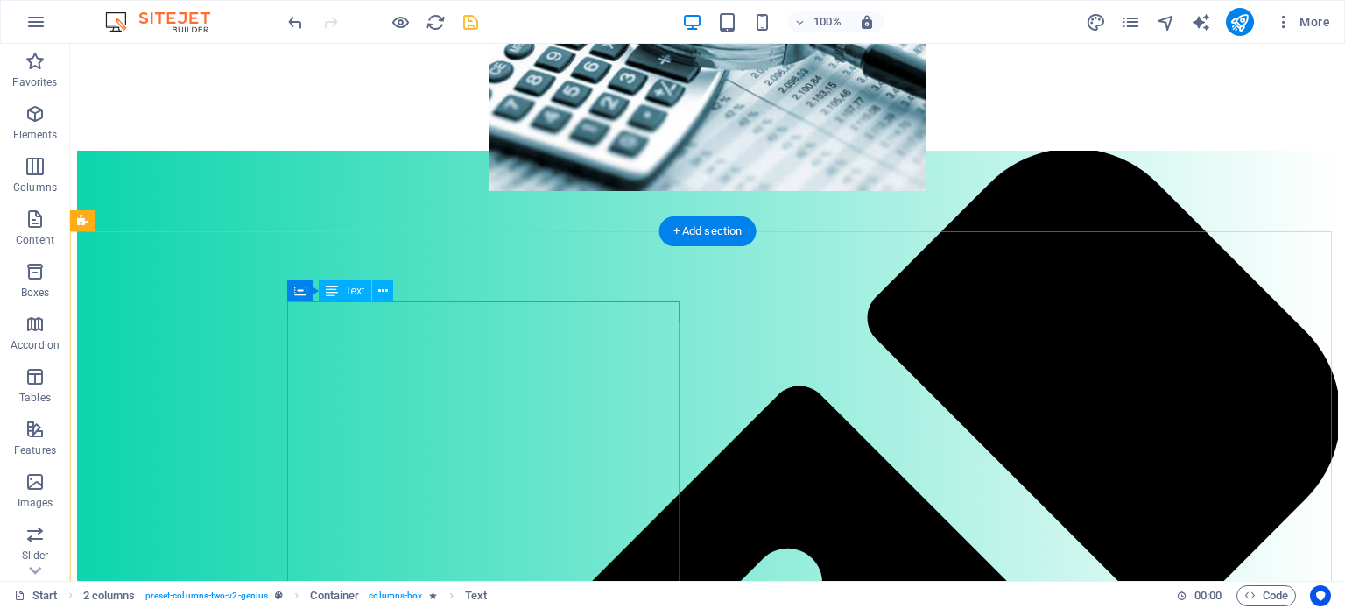
drag, startPoint x: 417, startPoint y: 337, endPoint x: 447, endPoint y: 312, distance: 39.8
drag, startPoint x: 451, startPoint y: 334, endPoint x: 375, endPoint y: 269, distance: 100.0
click at [383, 313] on button at bounding box center [377, 311] width 21 height 21
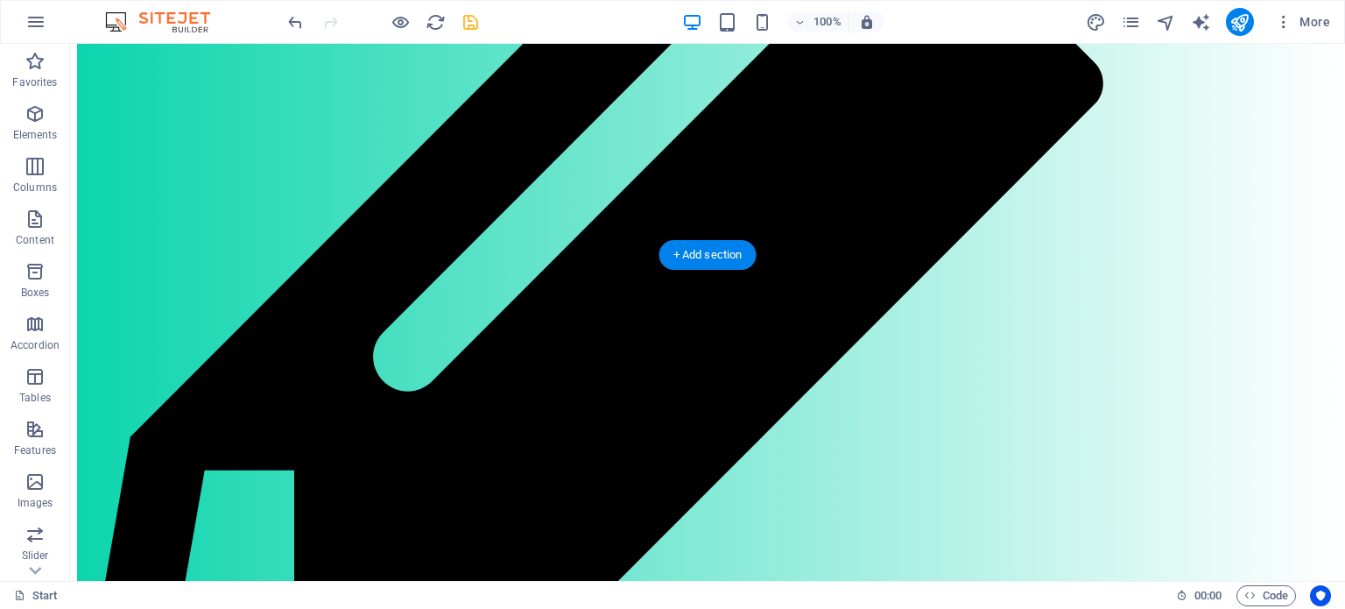
scroll to position [1103, 0]
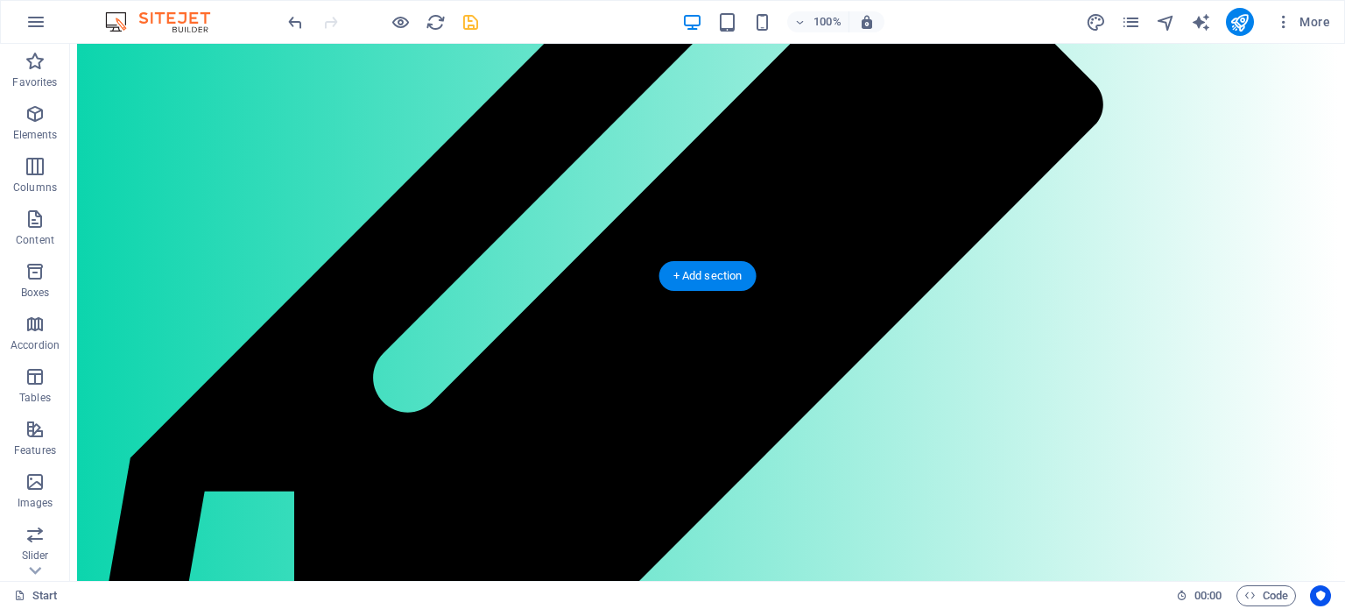
drag, startPoint x: 428, startPoint y: 285, endPoint x: 377, endPoint y: 167, distance: 128.2
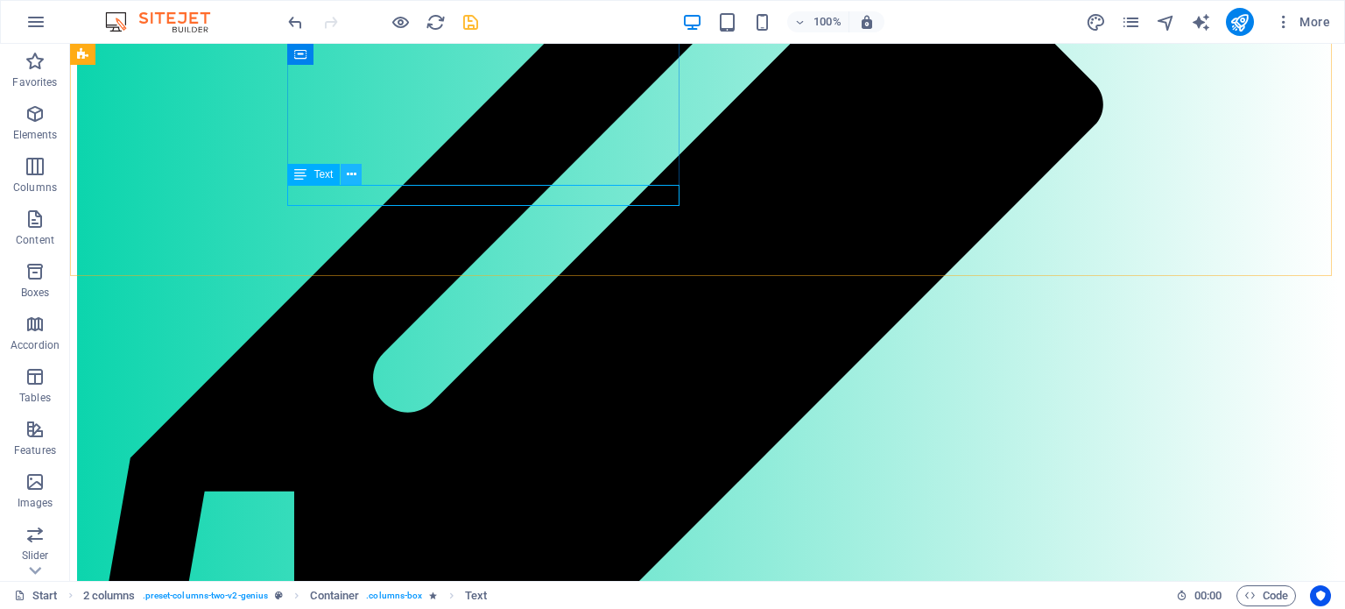
click at [351, 174] on icon at bounding box center [352, 174] width 10 height 18
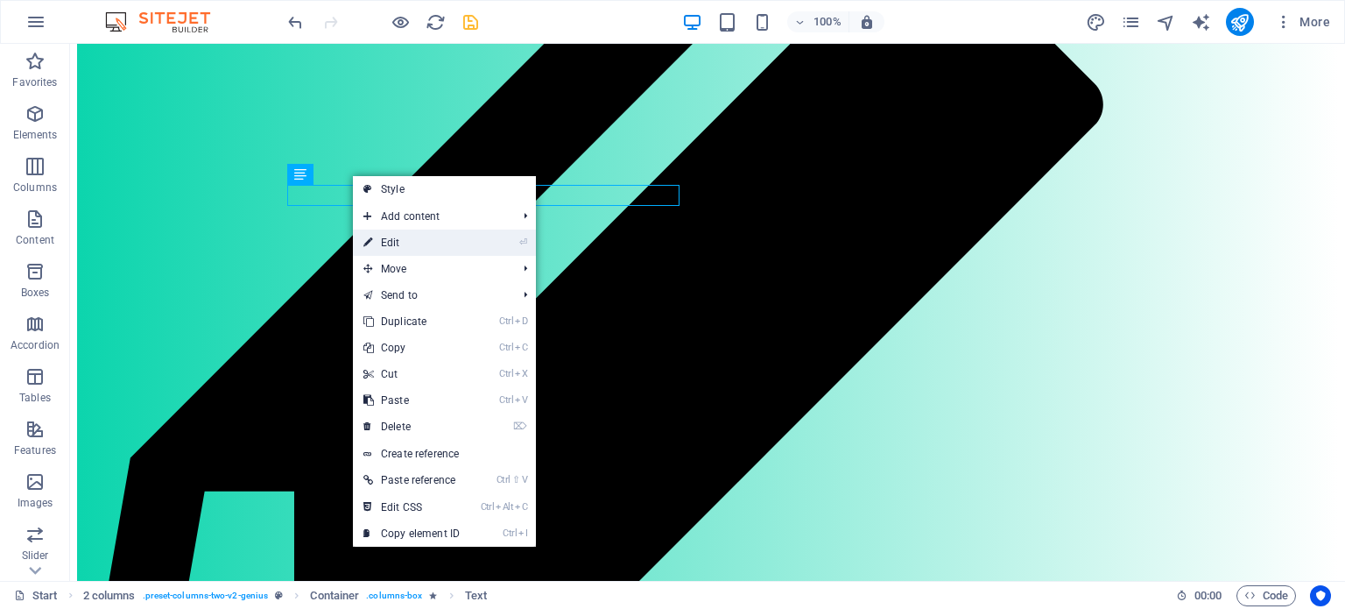
click at [392, 243] on link "⏎ Edit" at bounding box center [411, 242] width 117 height 26
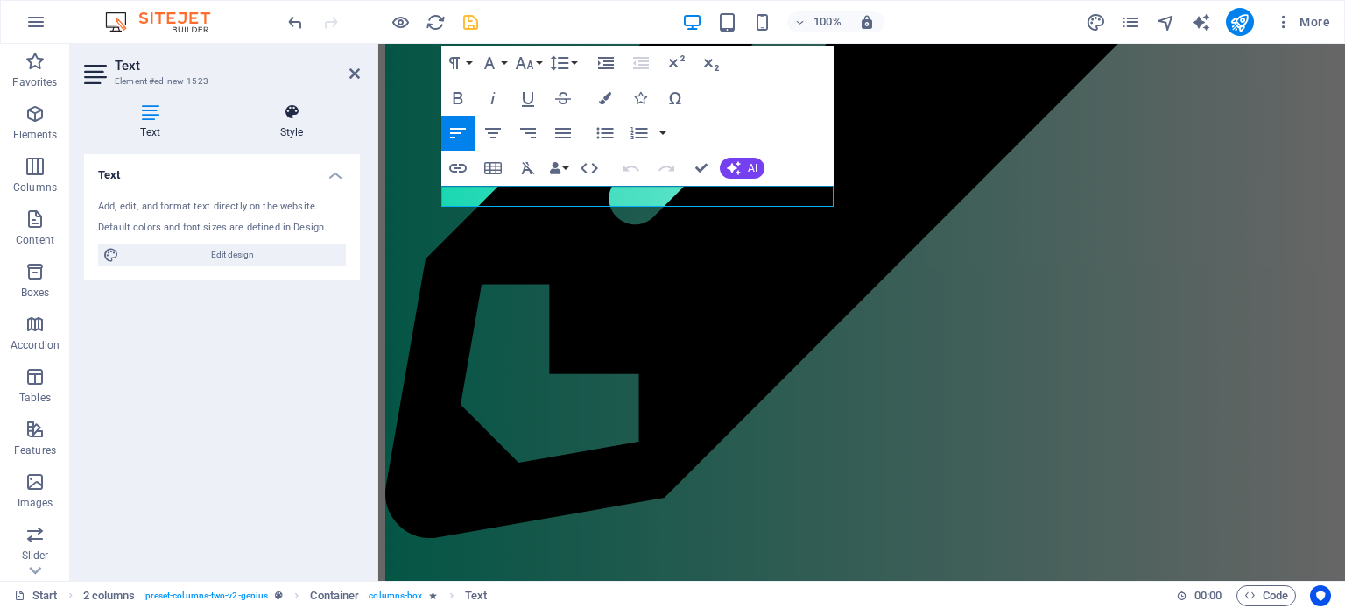
click at [287, 122] on h4 "Style" at bounding box center [291, 121] width 137 height 37
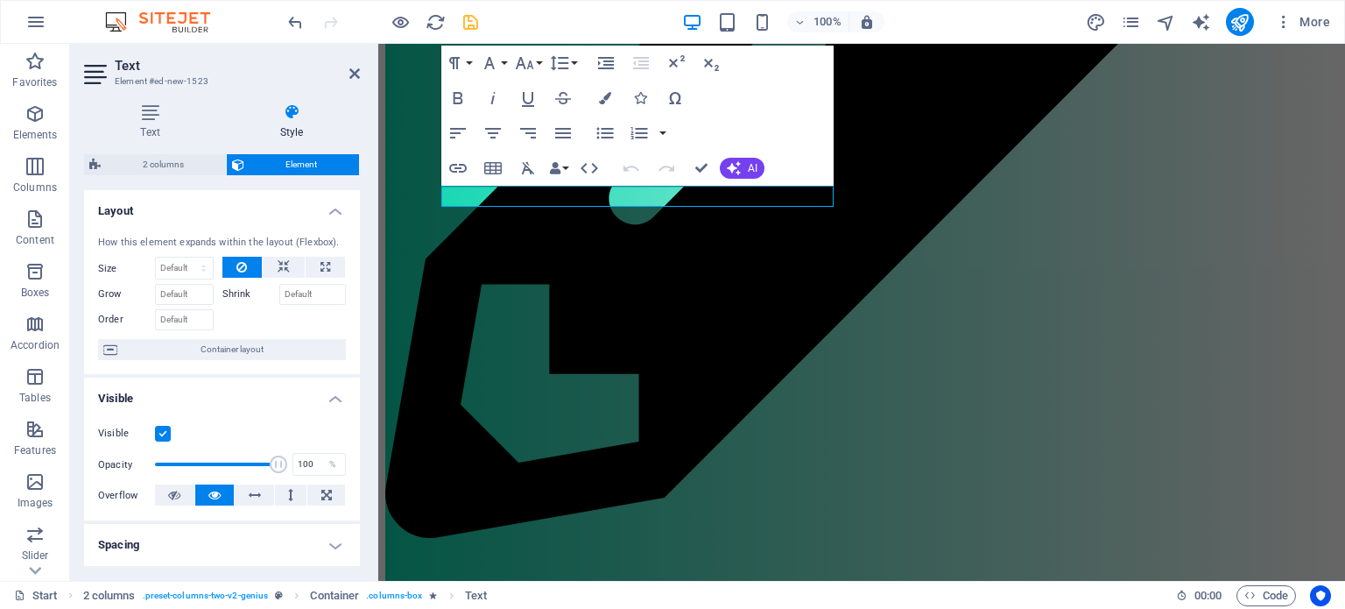
click at [335, 209] on h4 "Layout" at bounding box center [222, 206] width 276 height 32
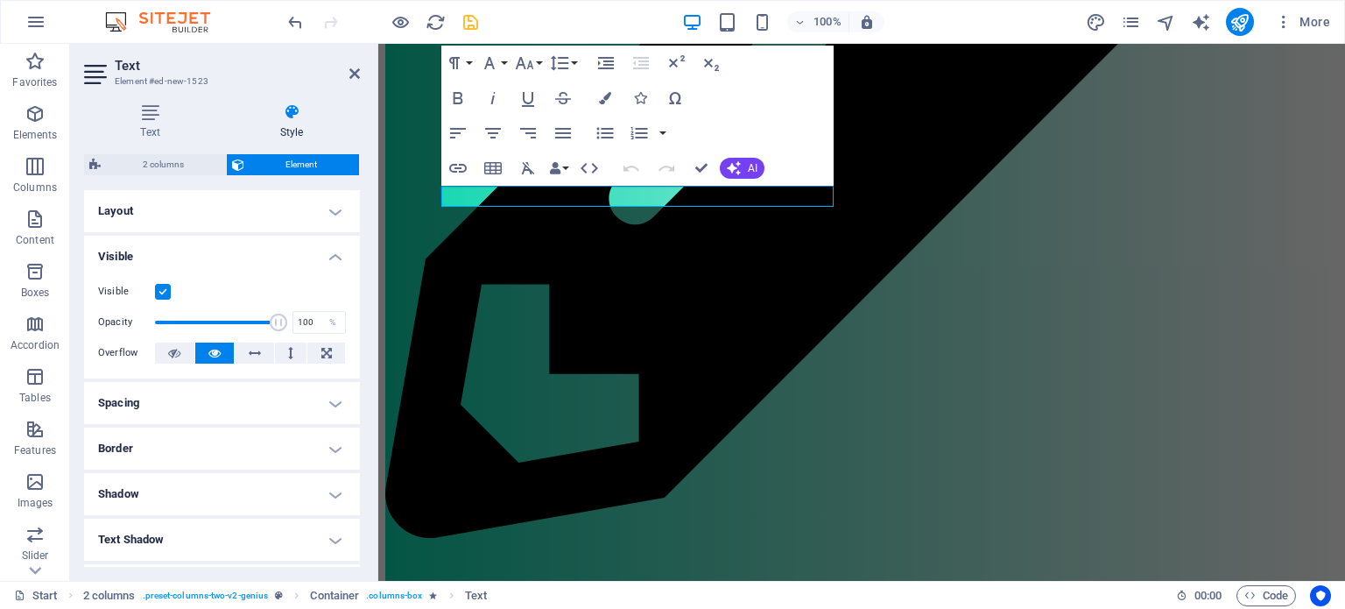
click at [333, 263] on h4 "Visible" at bounding box center [222, 252] width 276 height 32
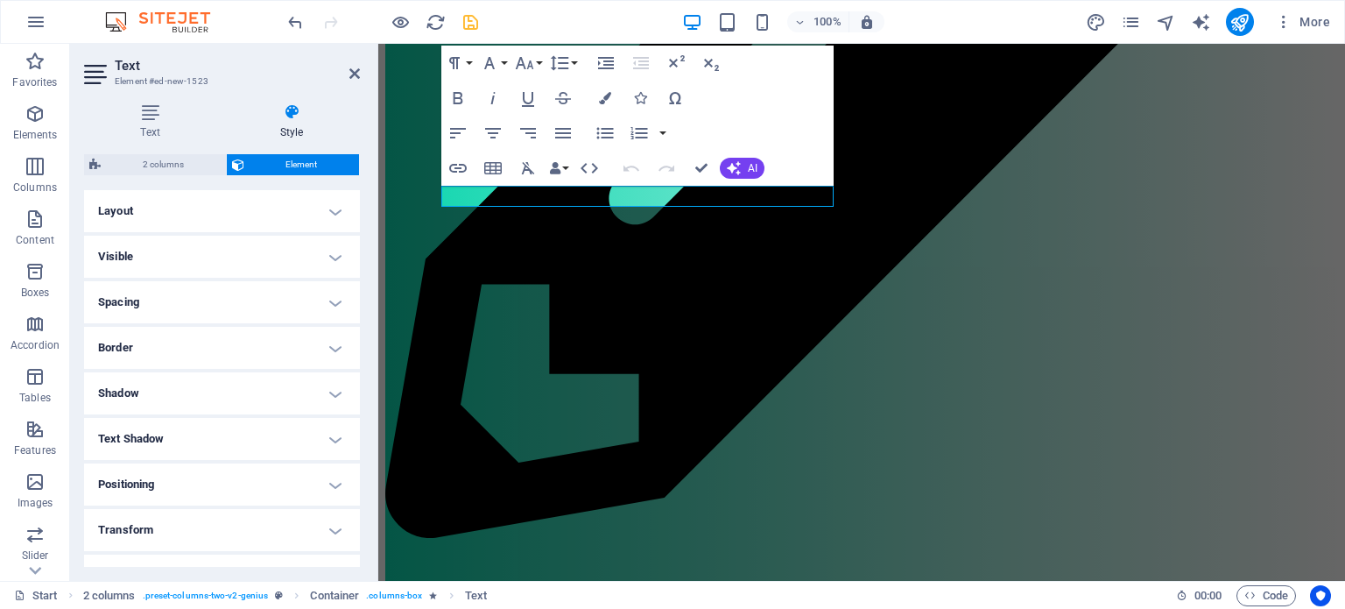
drag, startPoint x: 355, startPoint y: 236, endPoint x: 343, endPoint y: 209, distance: 29.4
click at [343, 209] on ul "Layout How this element expands within the layout (Flexbox). Size Default auto …" at bounding box center [222, 438] width 276 height 497
click at [148, 111] on icon at bounding box center [150, 112] width 132 height 18
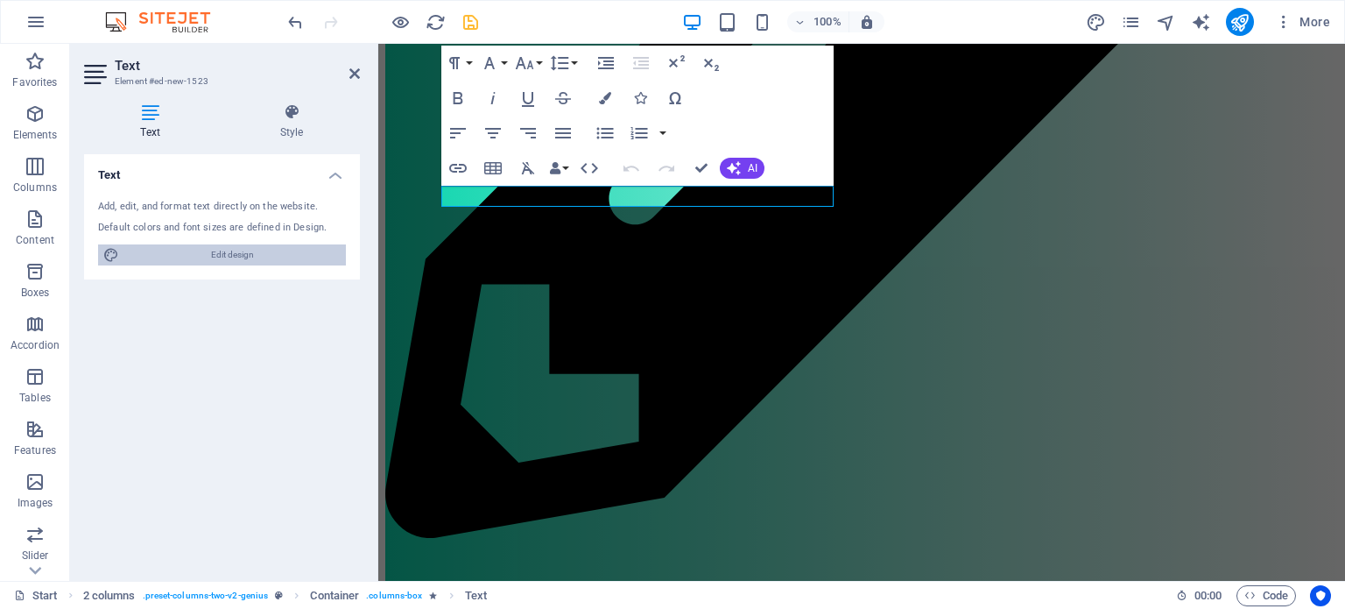
click at [196, 247] on span "Edit design" at bounding box center [232, 254] width 216 height 21
select select "ease-in-out"
select select "700"
select select "px"
select select "rem"
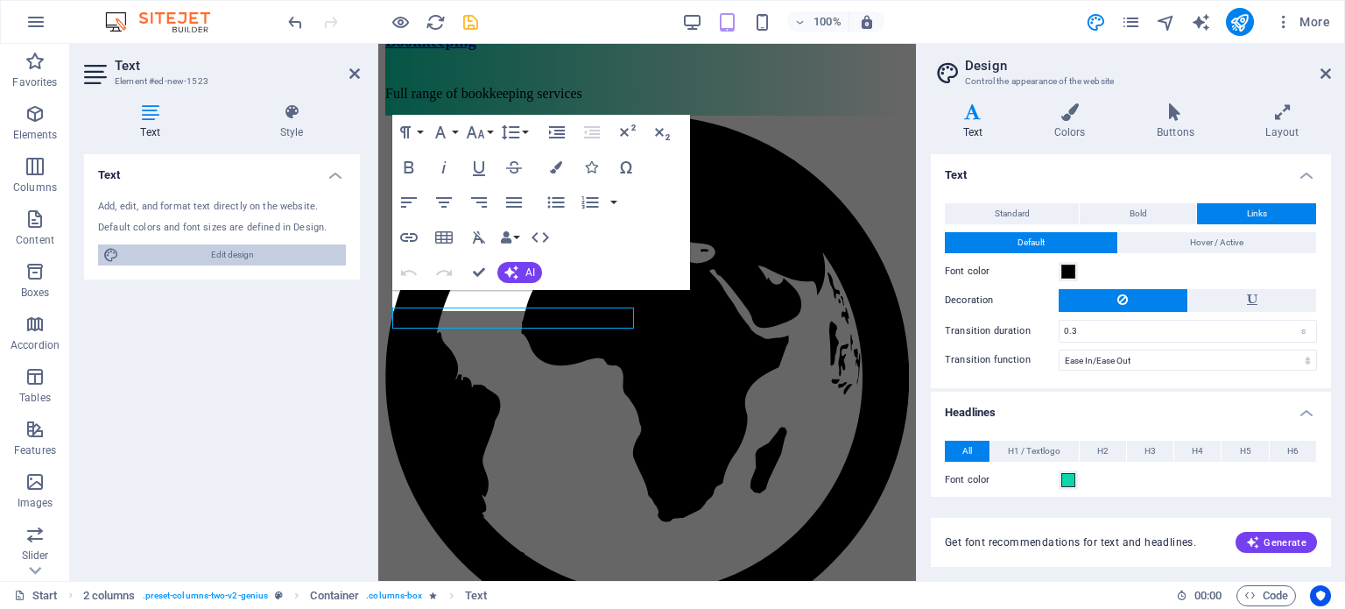
scroll to position [1005, 0]
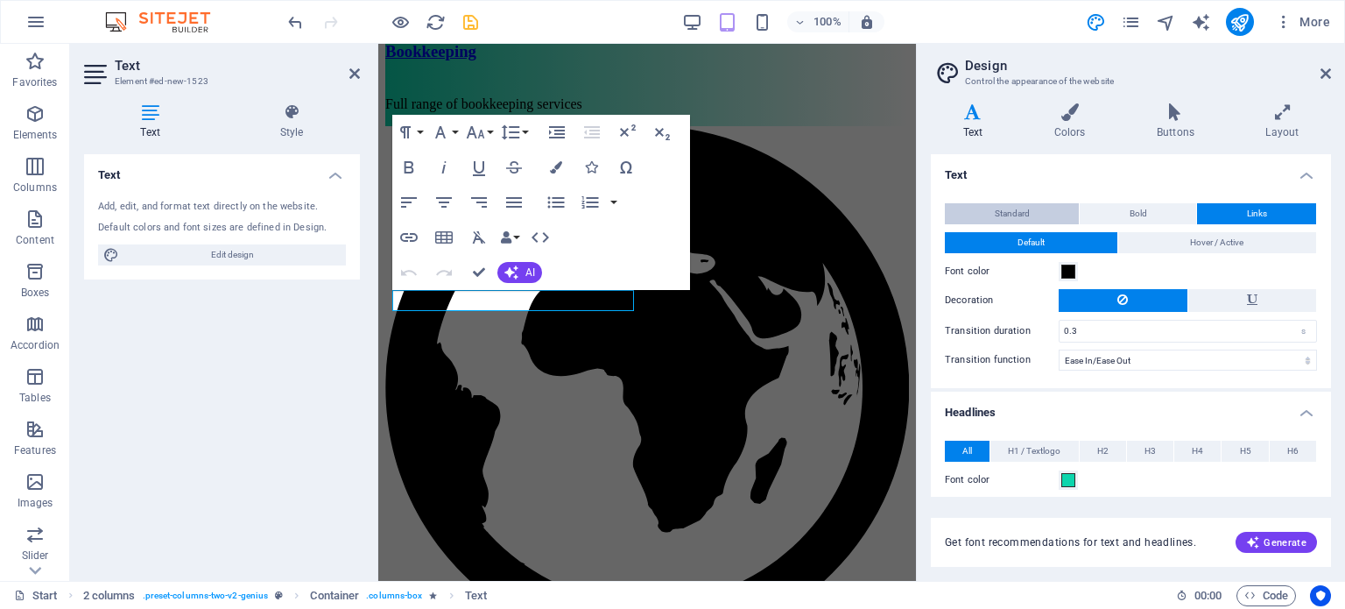
click at [990, 216] on button "Standard" at bounding box center [1012, 213] width 134 height 21
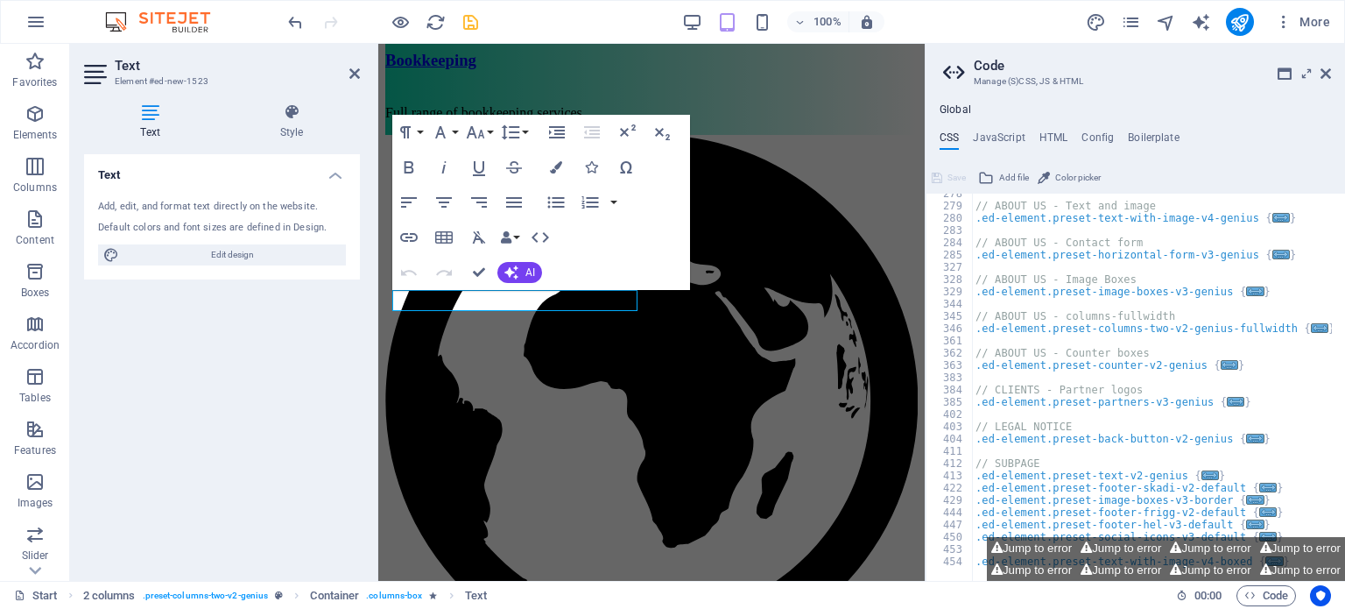
scroll to position [397, 0]
click at [1328, 75] on icon at bounding box center [1325, 74] width 11 height 14
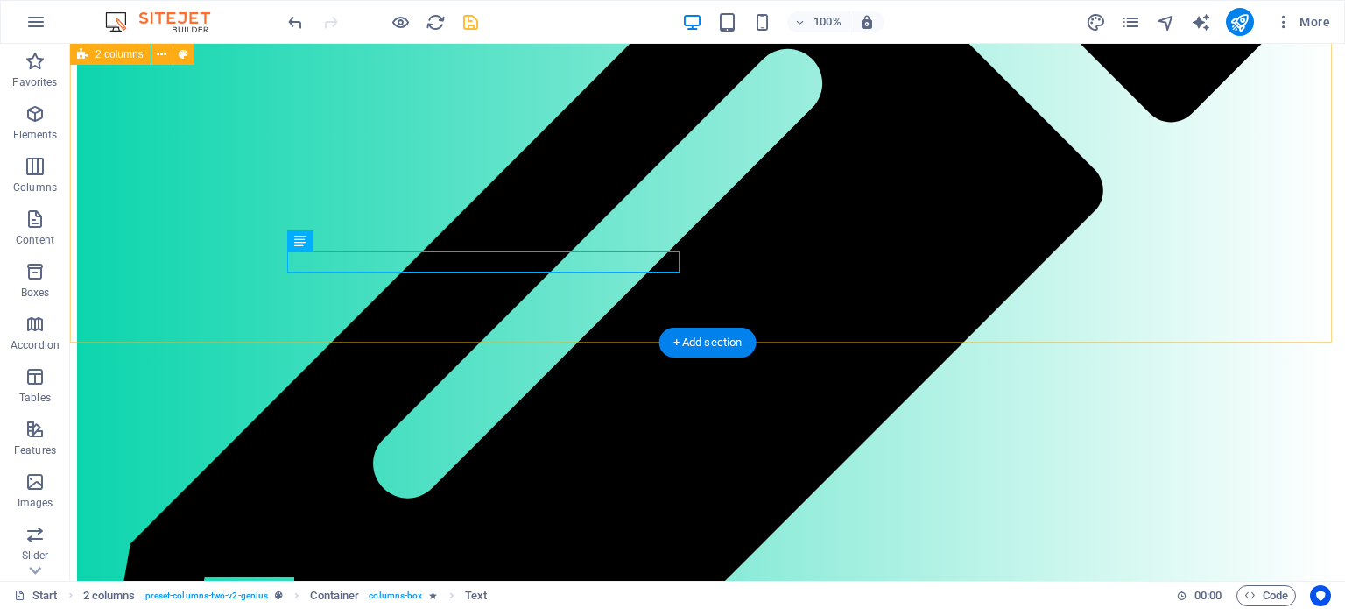
scroll to position [1037, 0]
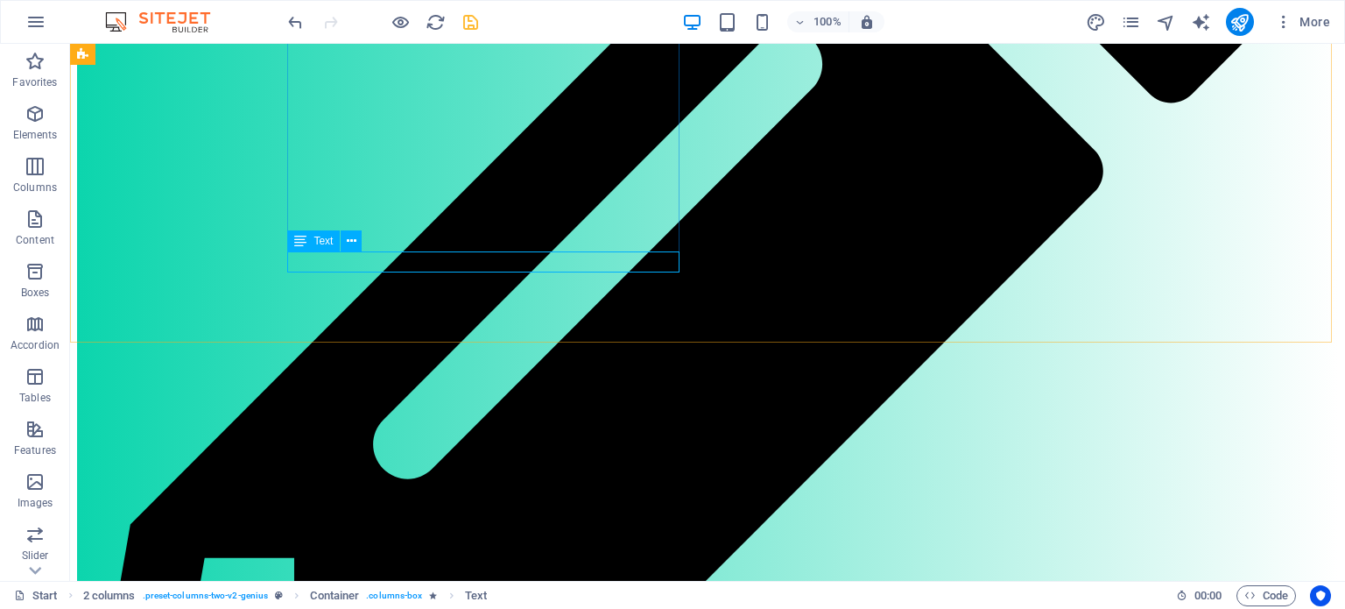
click at [292, 245] on div "Text" at bounding box center [313, 240] width 53 height 21
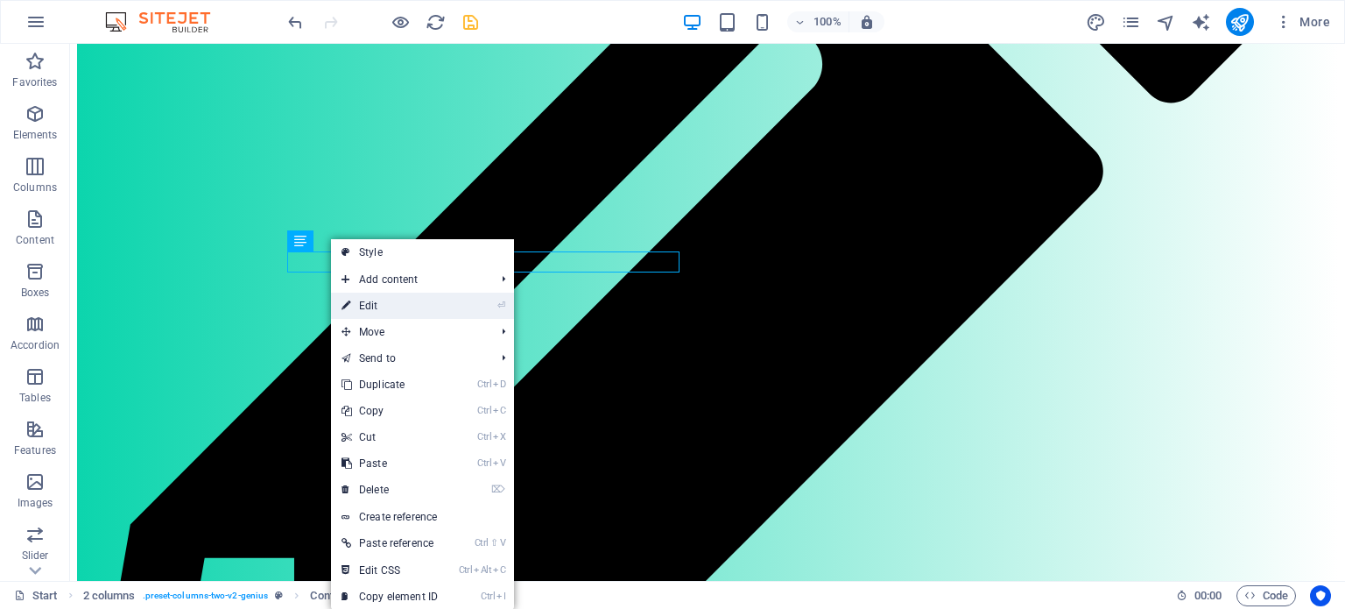
click at [377, 299] on link "⏎ Edit" at bounding box center [389, 305] width 117 height 26
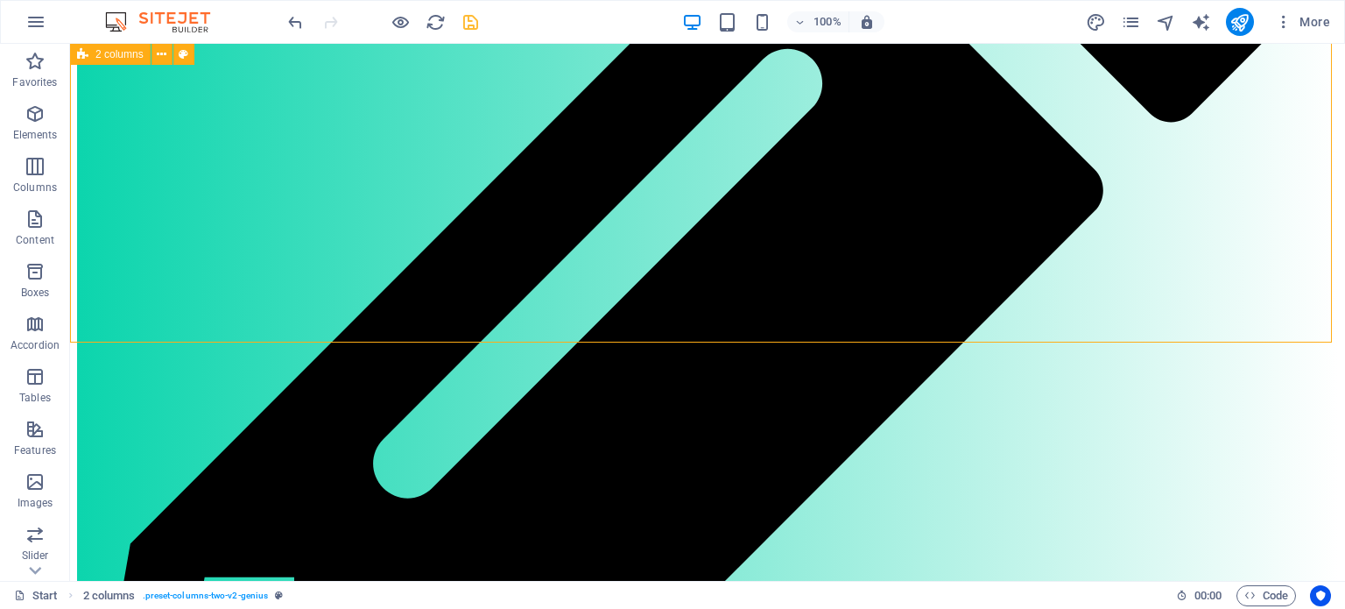
scroll to position [1037, 0]
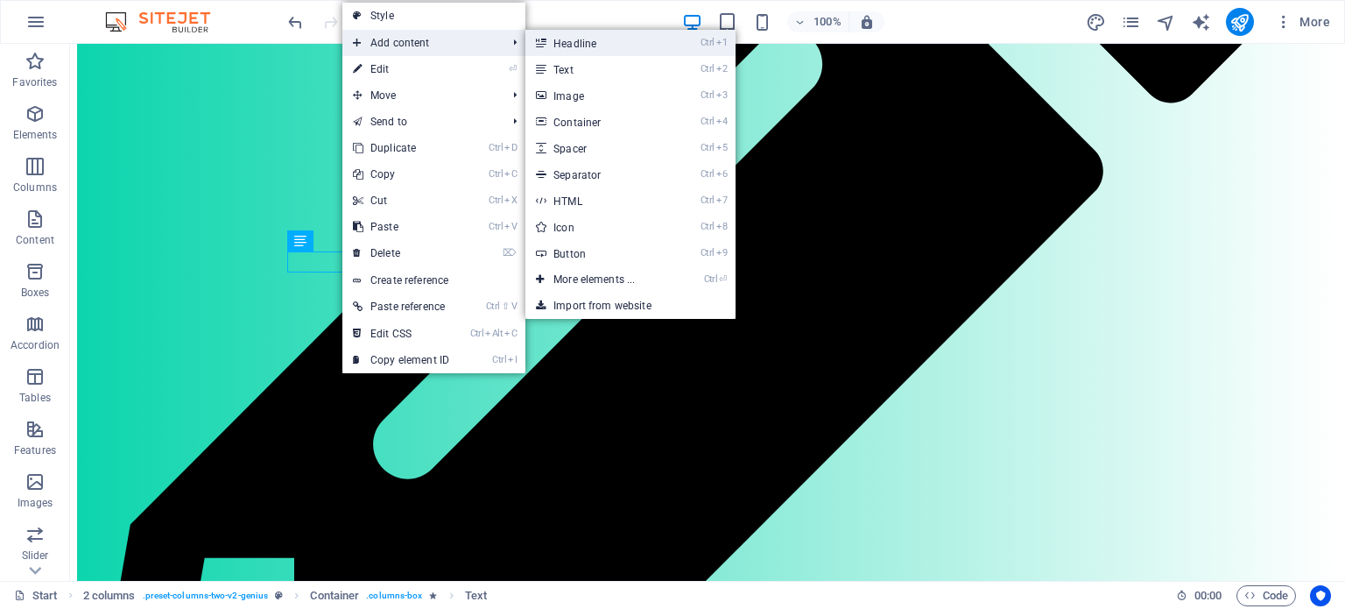
click at [572, 43] on link "Ctrl 1 Headline" at bounding box center [597, 43] width 144 height 26
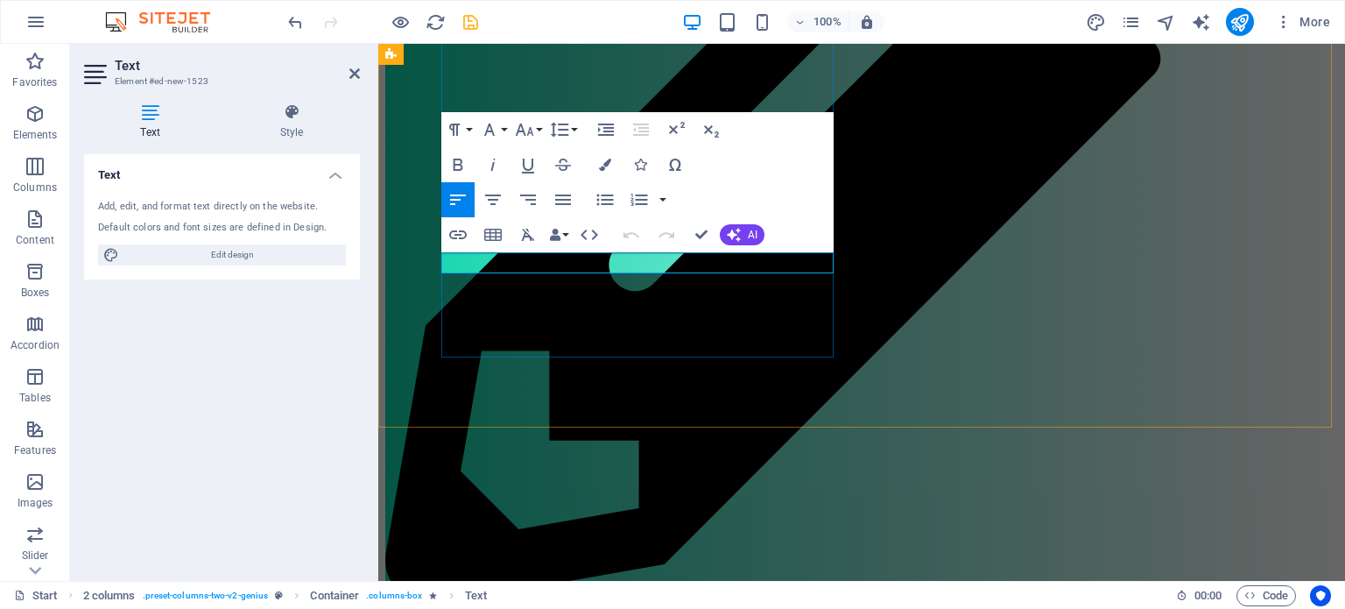
drag, startPoint x: 1061, startPoint y: 294, endPoint x: 441, endPoint y: 259, distance: 620.9
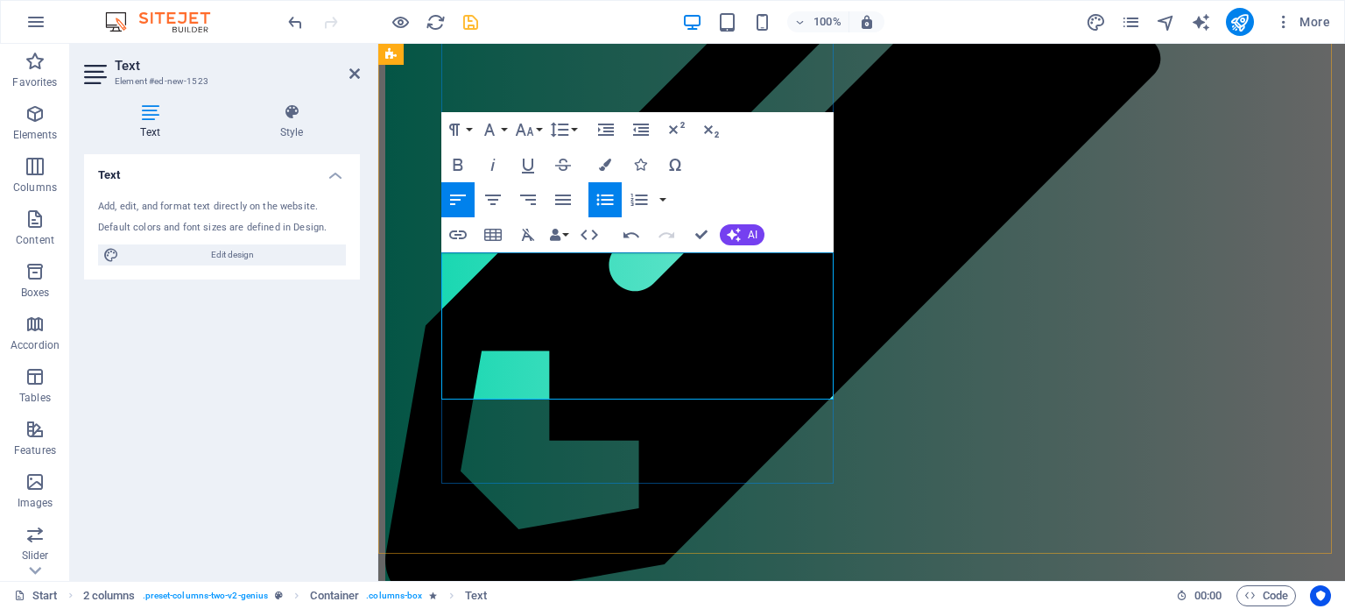
click at [301, 295] on div "Text Add, edit, and format text directly on the website. Default colors and fon…" at bounding box center [222, 360] width 276 height 412
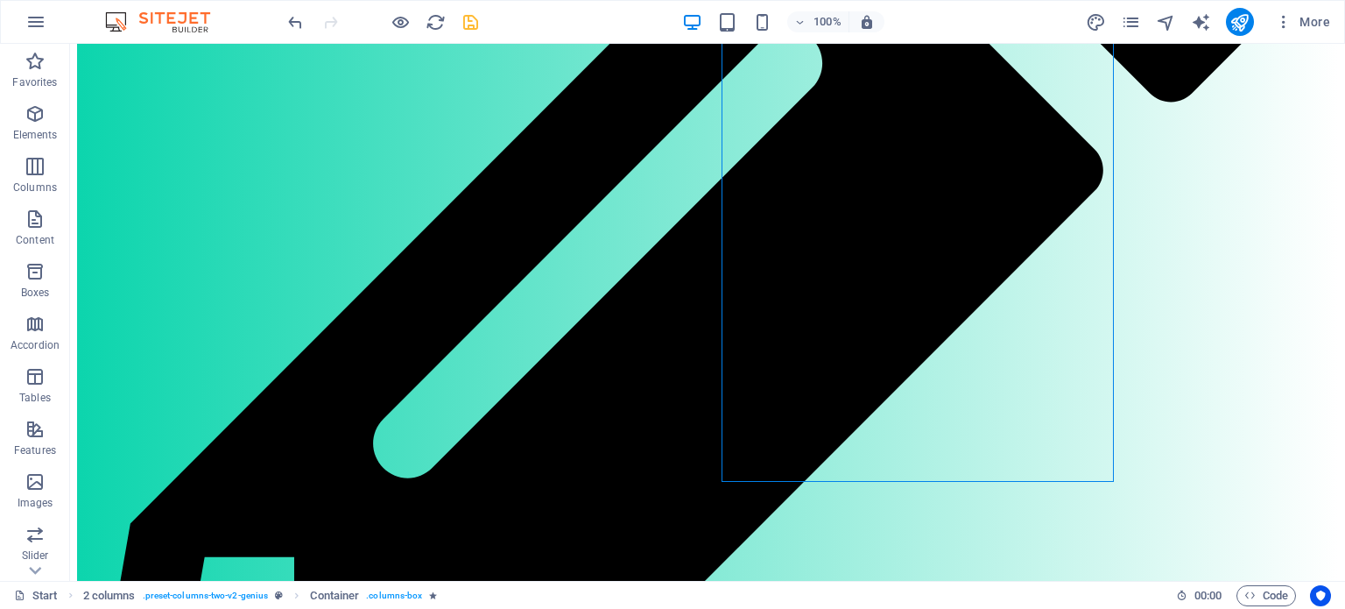
scroll to position [1043, 0]
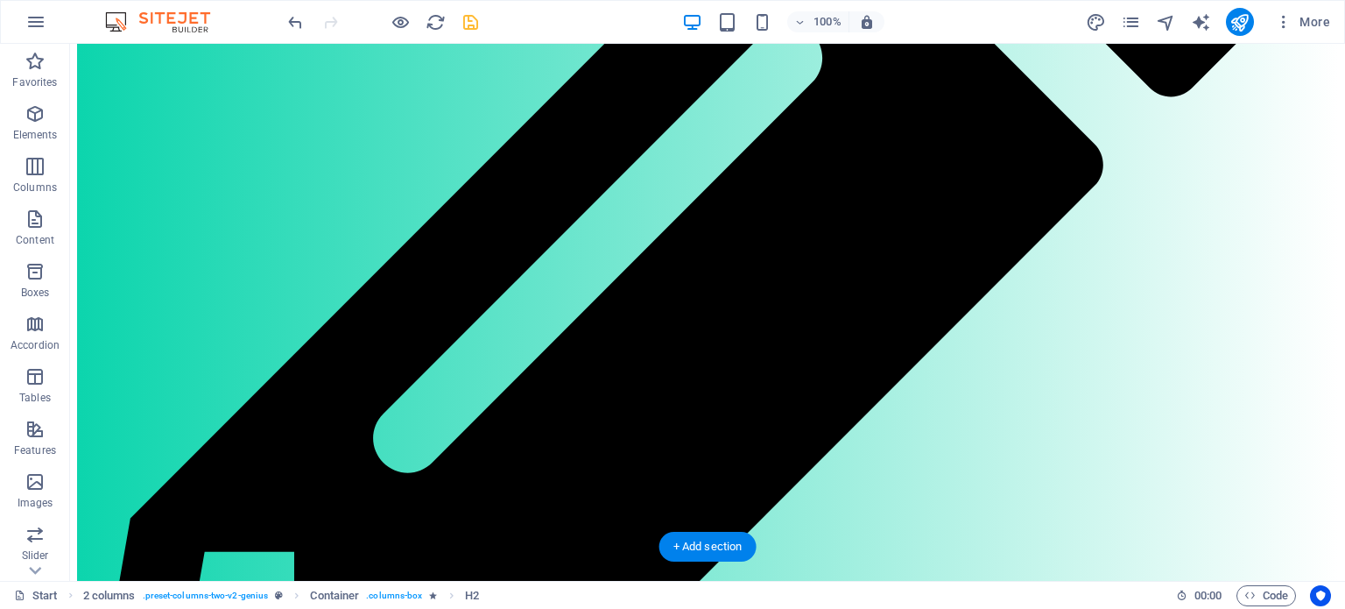
drag, startPoint x: 388, startPoint y: 426, endPoint x: 319, endPoint y: 326, distance: 122.2
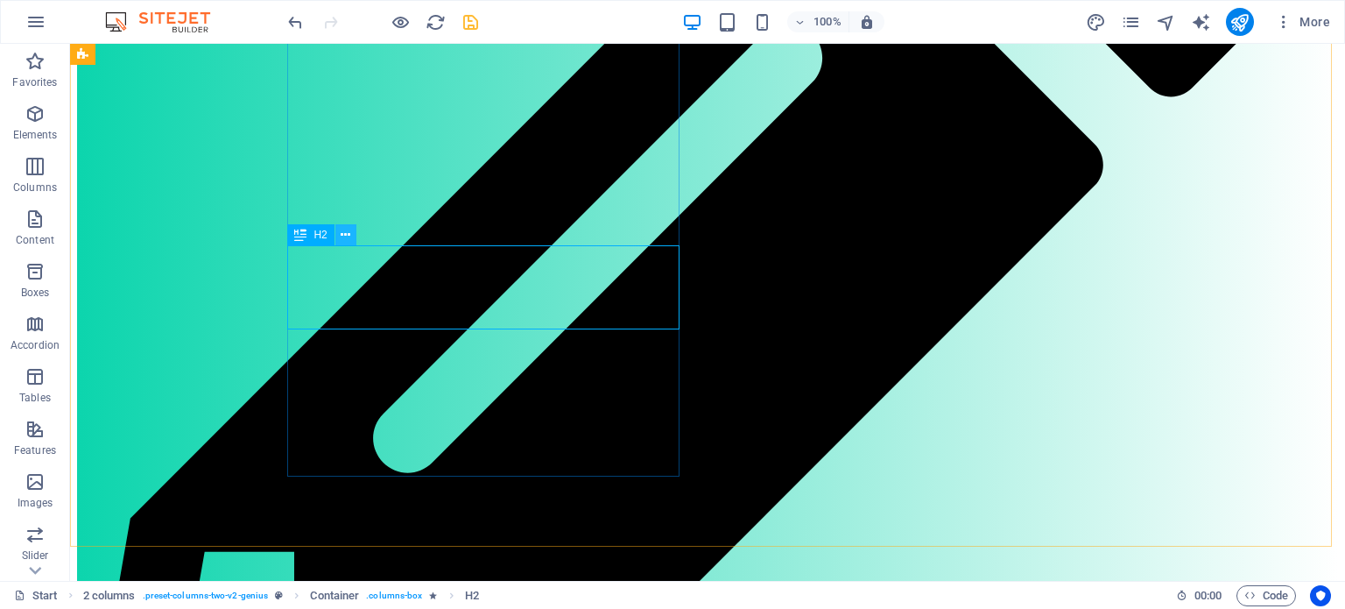
click at [350, 236] on icon at bounding box center [346, 235] width 10 height 18
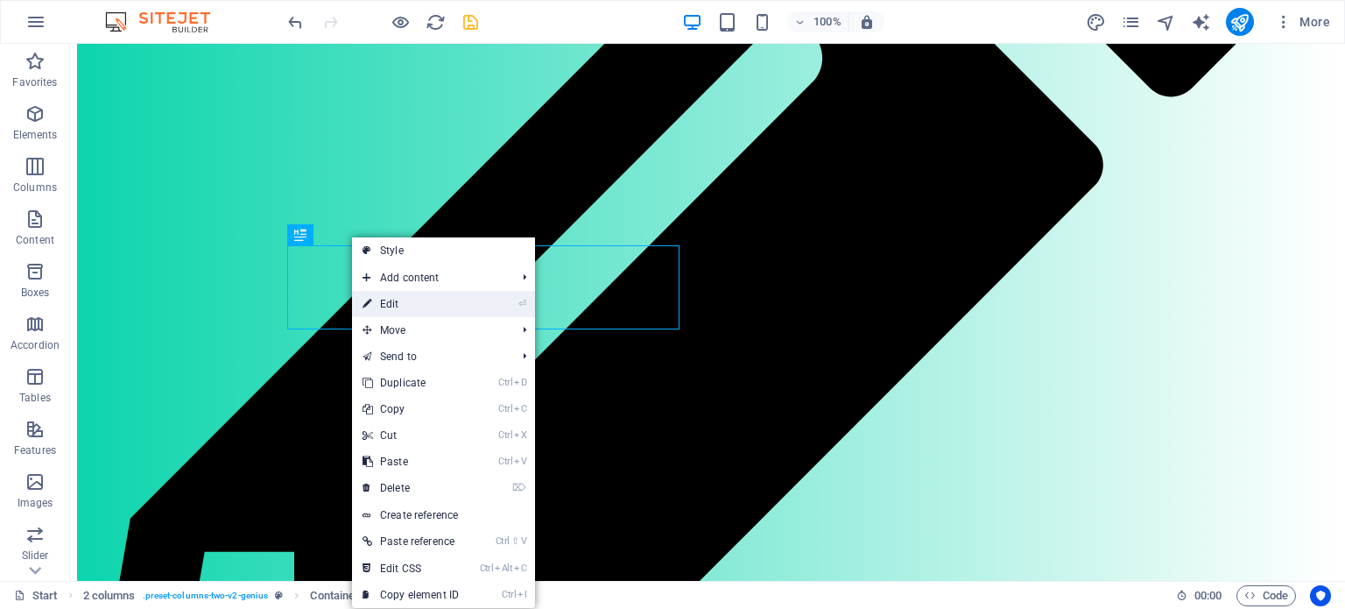
click at [384, 297] on link "⏎ Edit" at bounding box center [410, 304] width 117 height 26
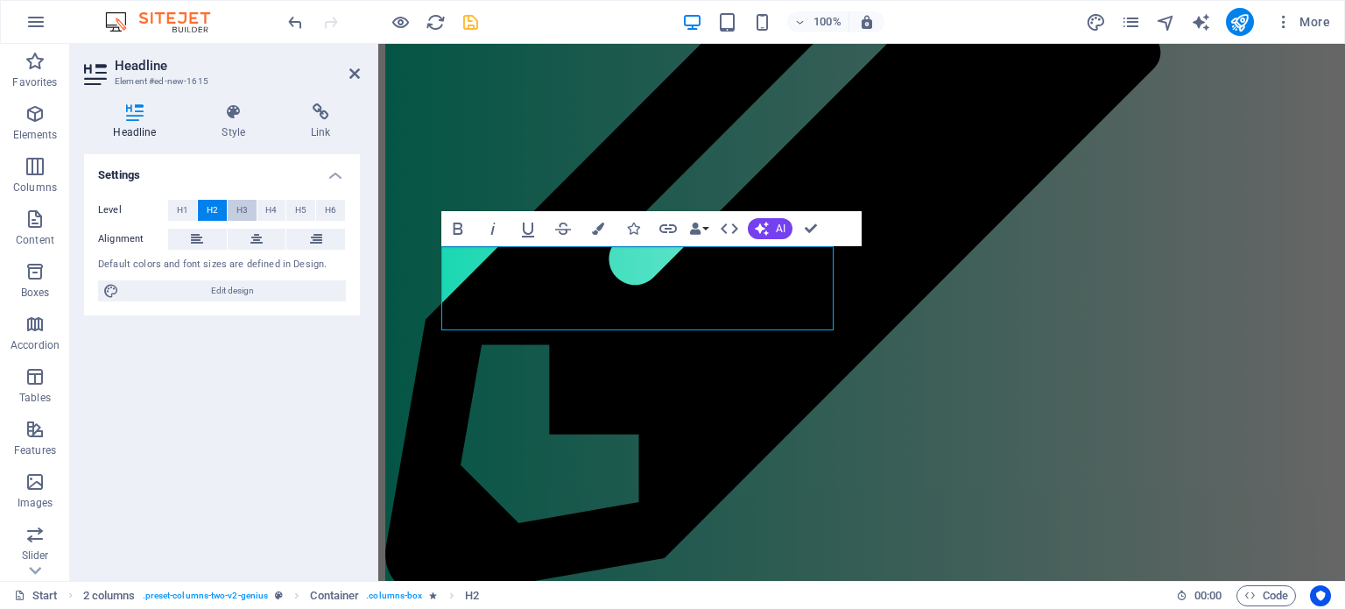
click at [243, 205] on span "H3" at bounding box center [241, 210] width 11 height 21
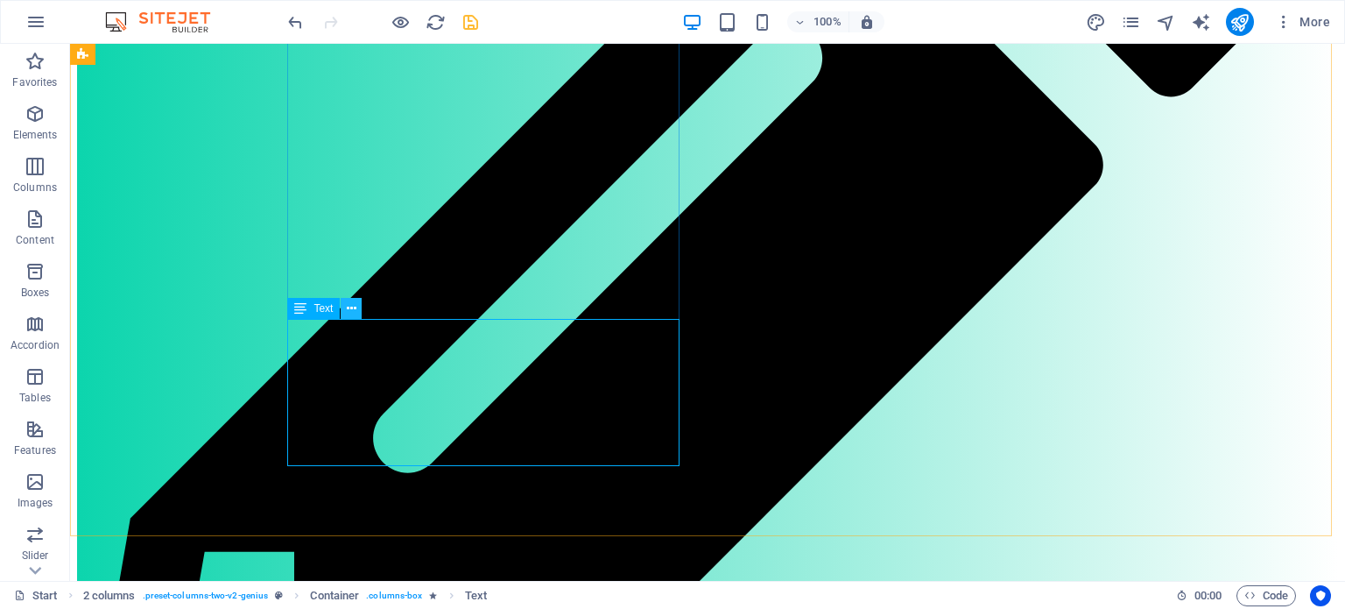
click at [349, 300] on icon at bounding box center [352, 308] width 10 height 18
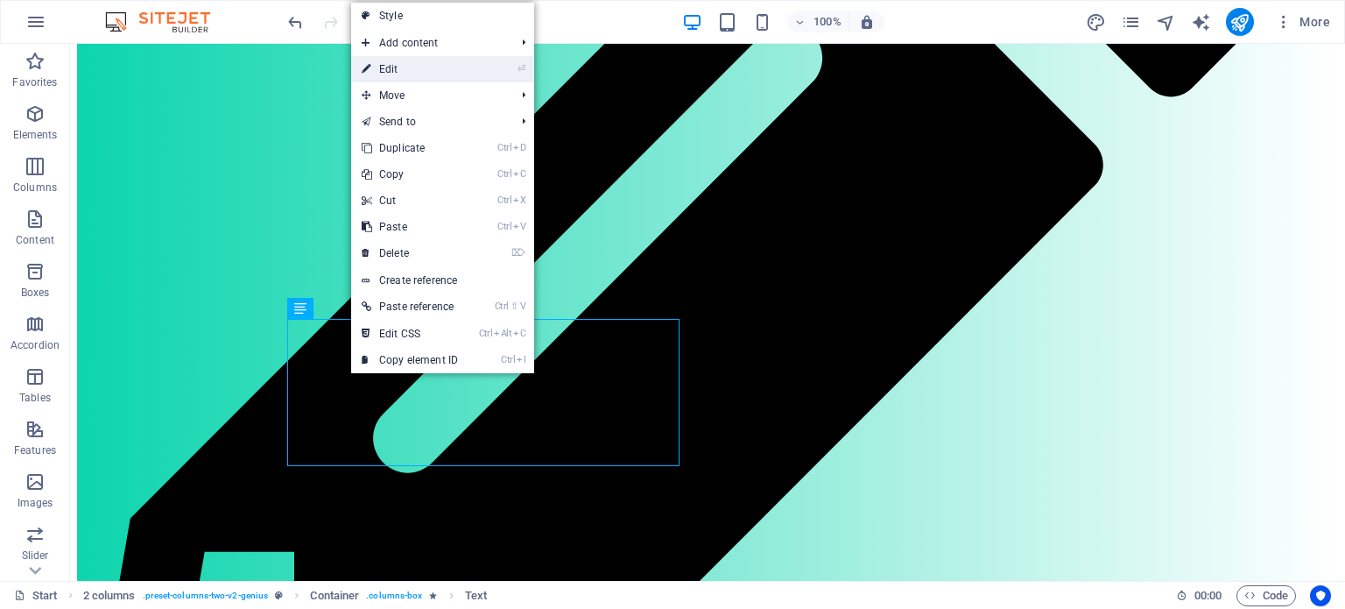
click at [387, 58] on link "⏎ Edit" at bounding box center [409, 69] width 117 height 26
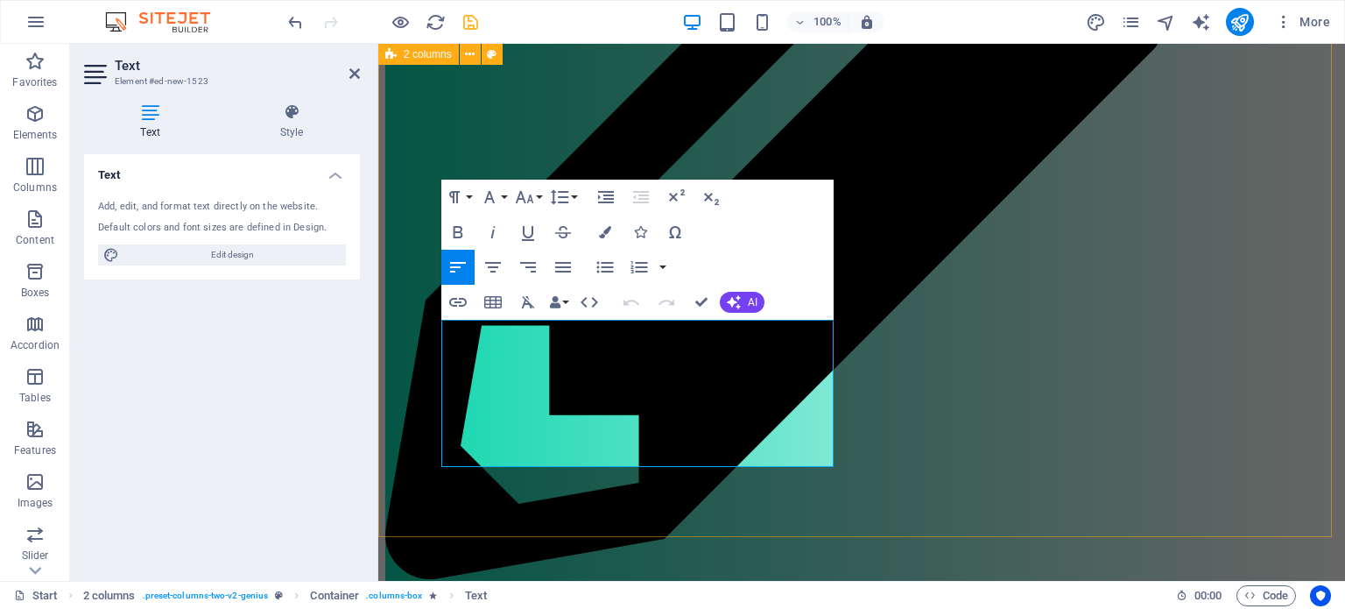
scroll to position [1024, 0]
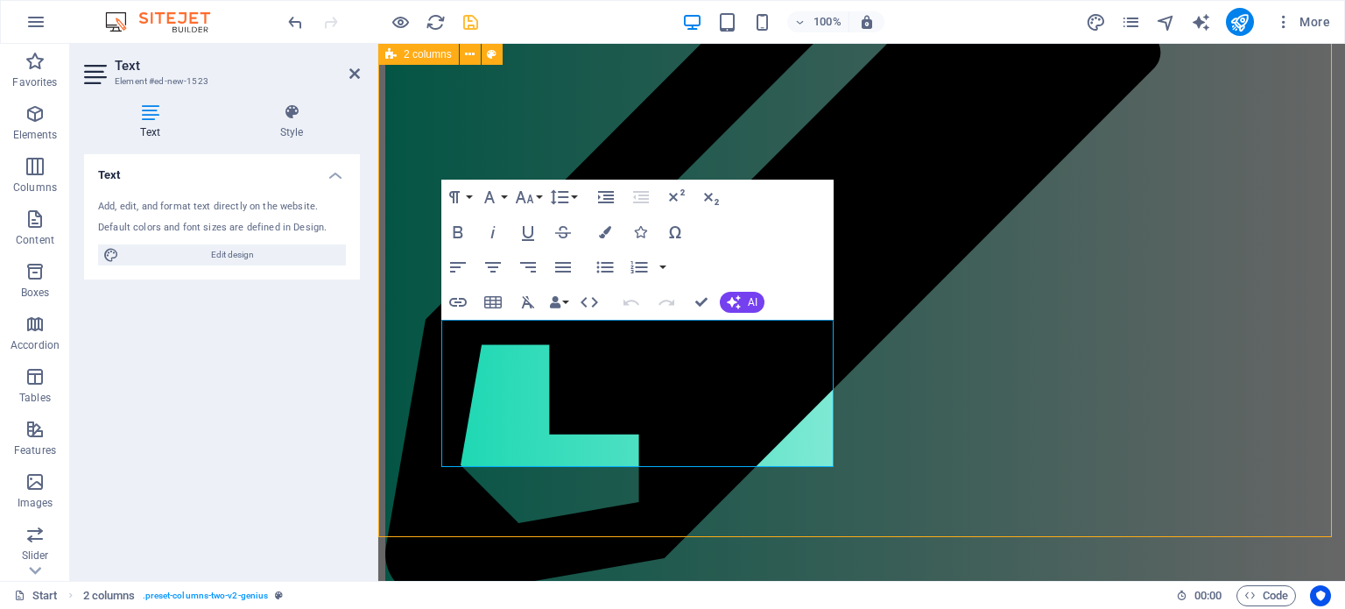
scroll to position [1043, 0]
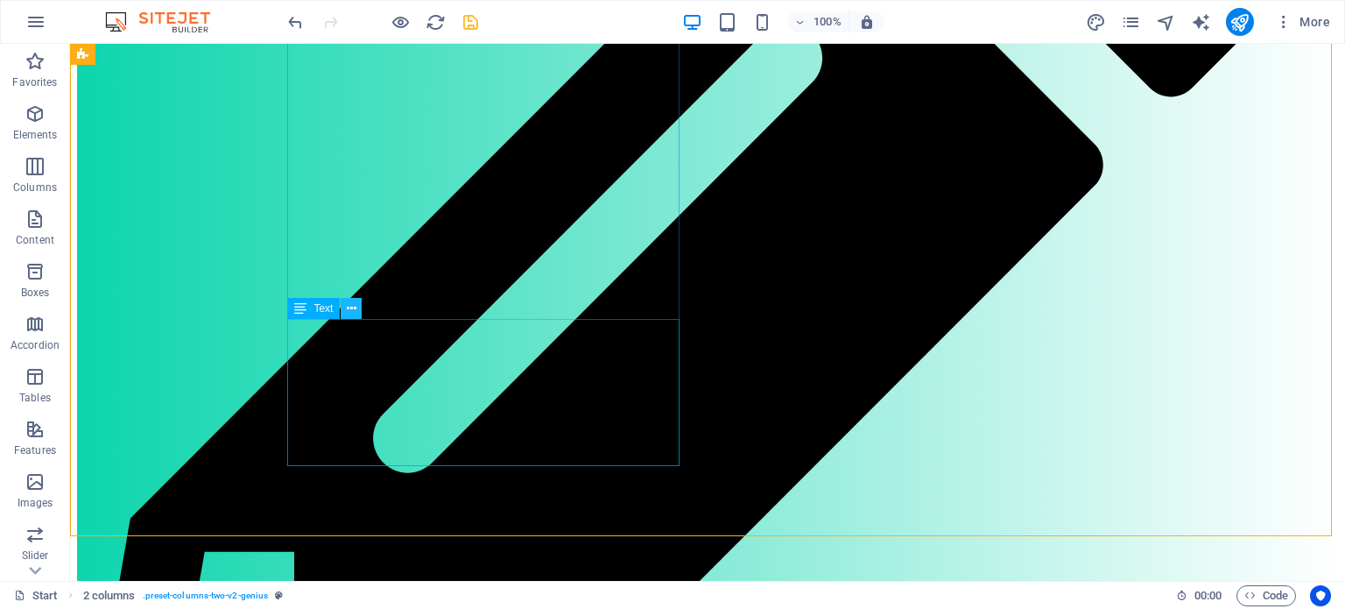
click at [351, 306] on icon at bounding box center [352, 308] width 10 height 18
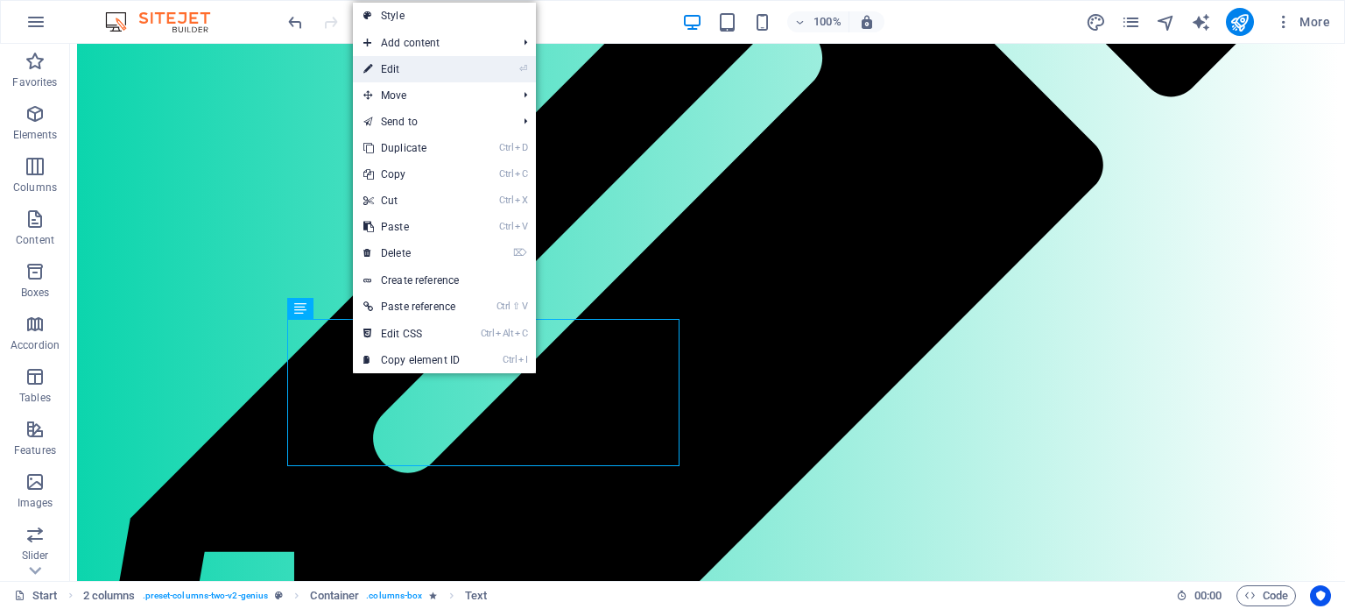
click at [399, 67] on link "⏎ Edit" at bounding box center [411, 69] width 117 height 26
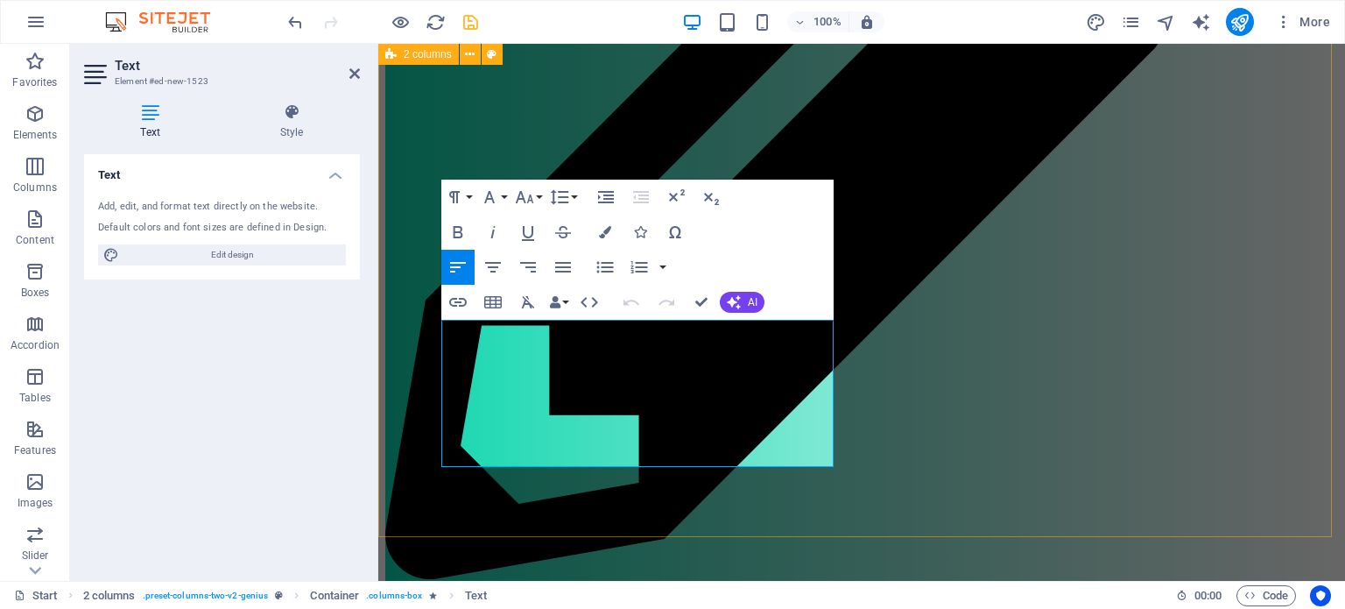
scroll to position [1024, 0]
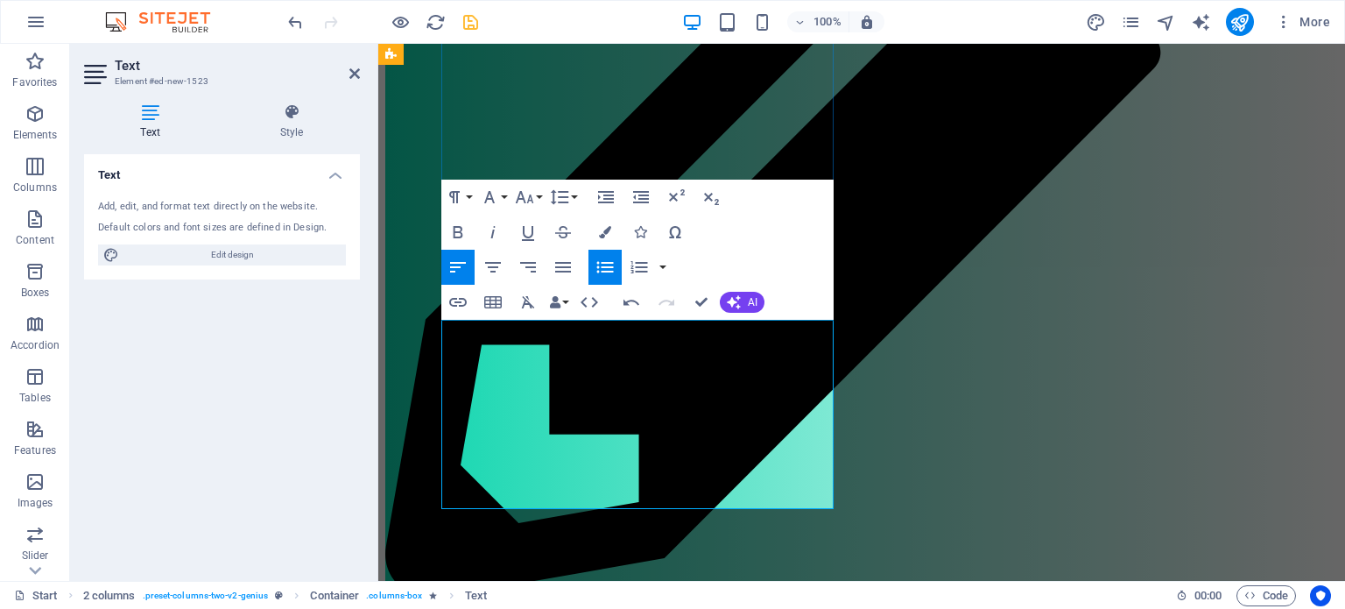
drag, startPoint x: 507, startPoint y: 452, endPoint x: 453, endPoint y: 432, distance: 57.9
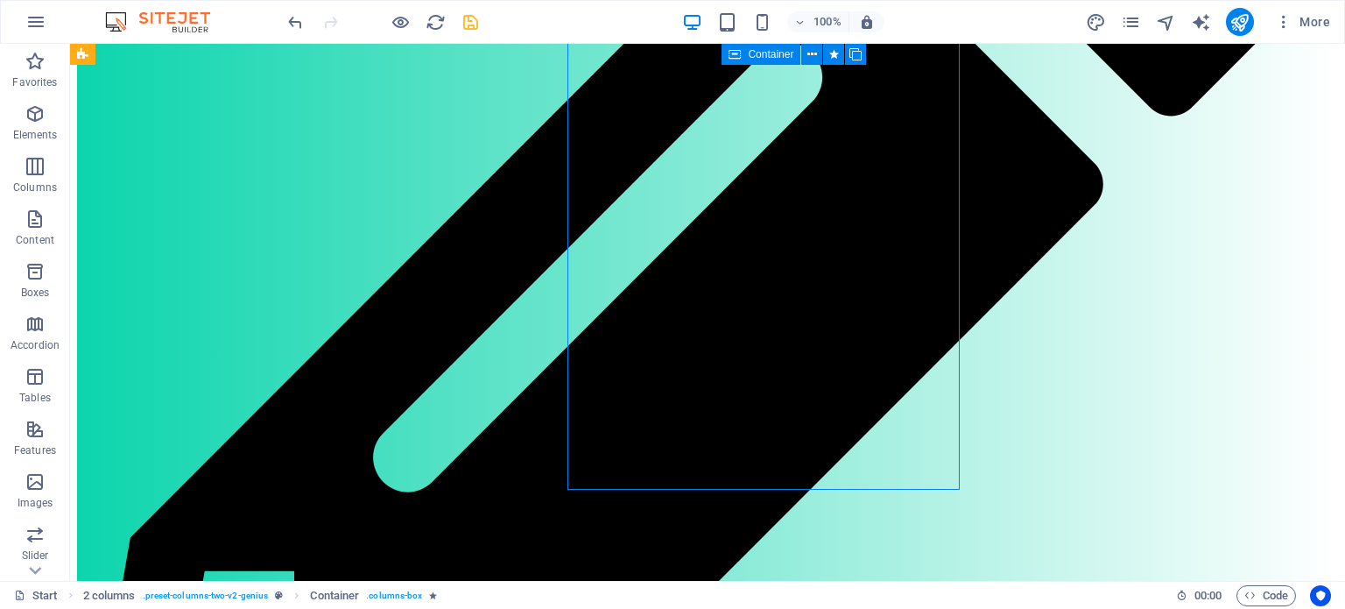
scroll to position [1043, 0]
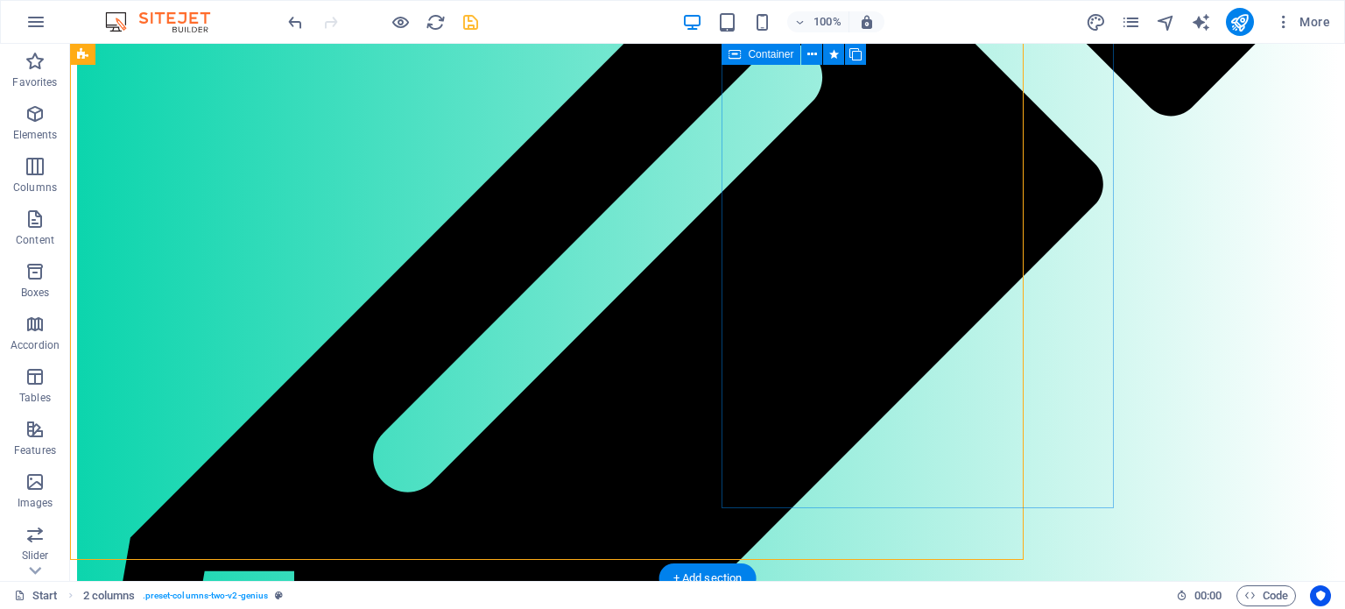
scroll to position [1043, 0]
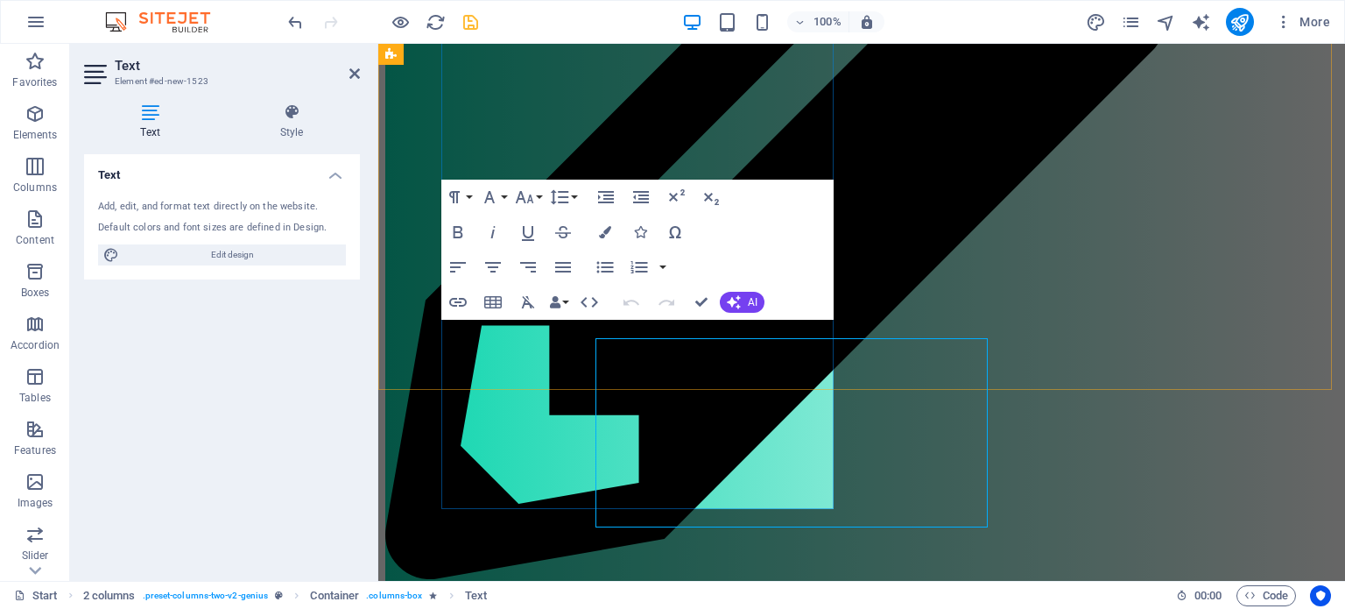
scroll to position [1024, 0]
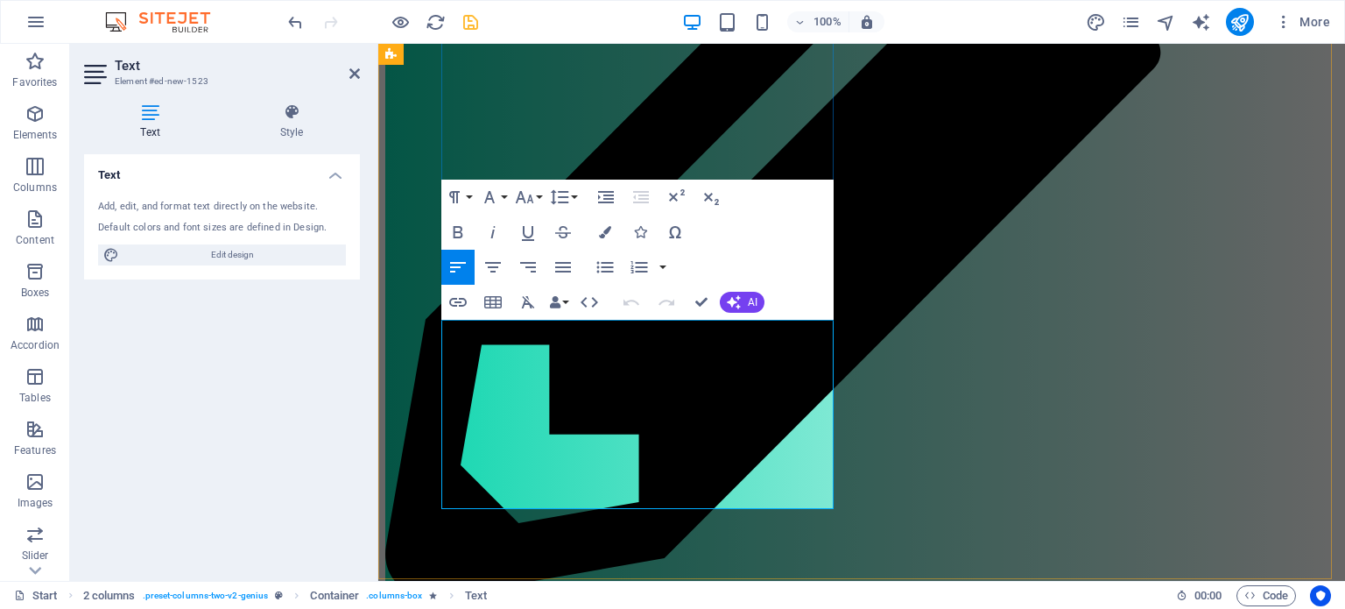
drag, startPoint x: 781, startPoint y: 351, endPoint x: 670, endPoint y: 342, distance: 111.5
drag, startPoint x: 669, startPoint y: 349, endPoint x: 778, endPoint y: 351, distance: 108.6
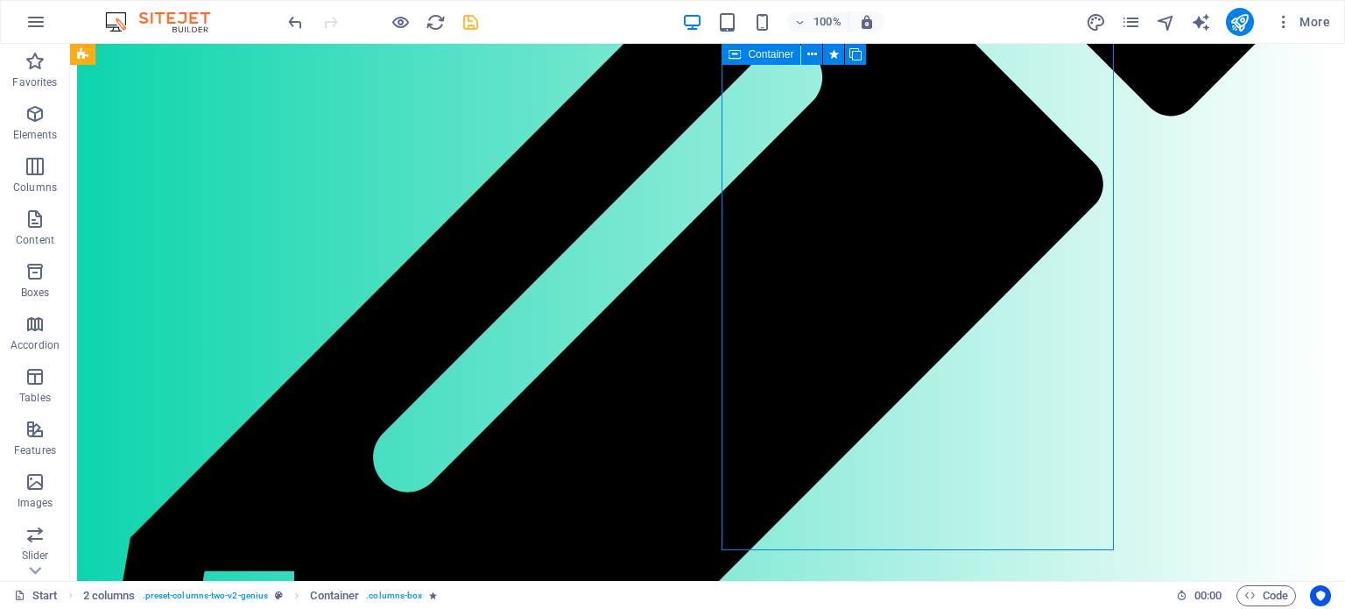
scroll to position [1043, 0]
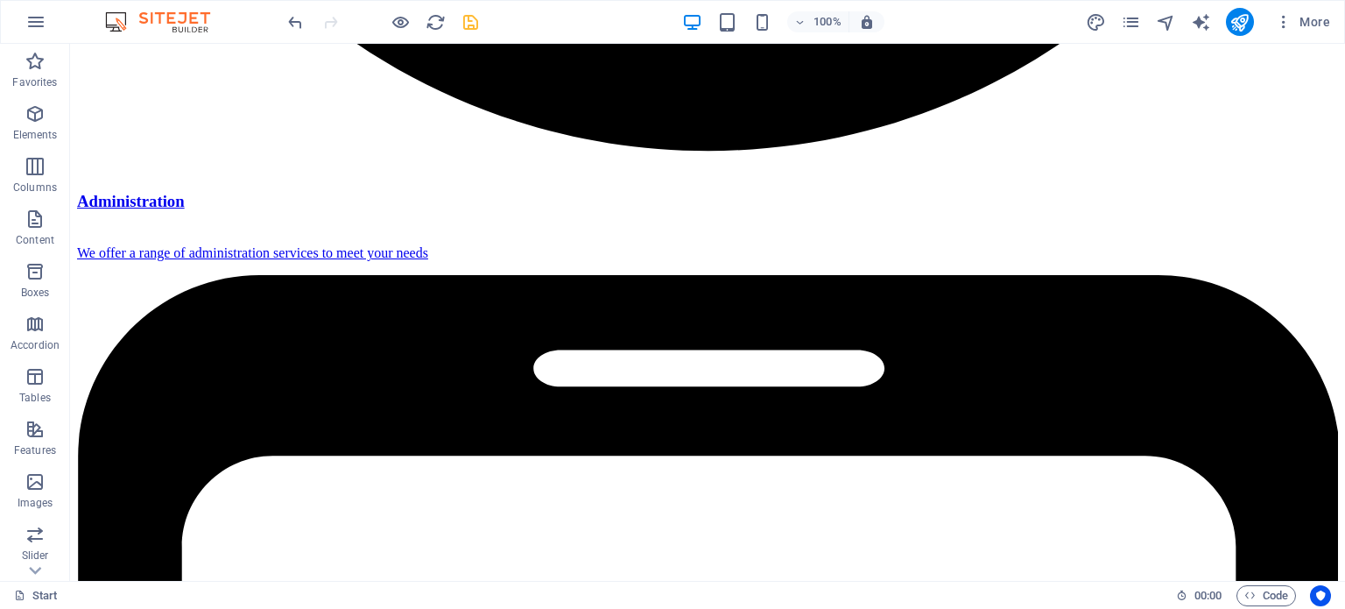
scroll to position [3173, 0]
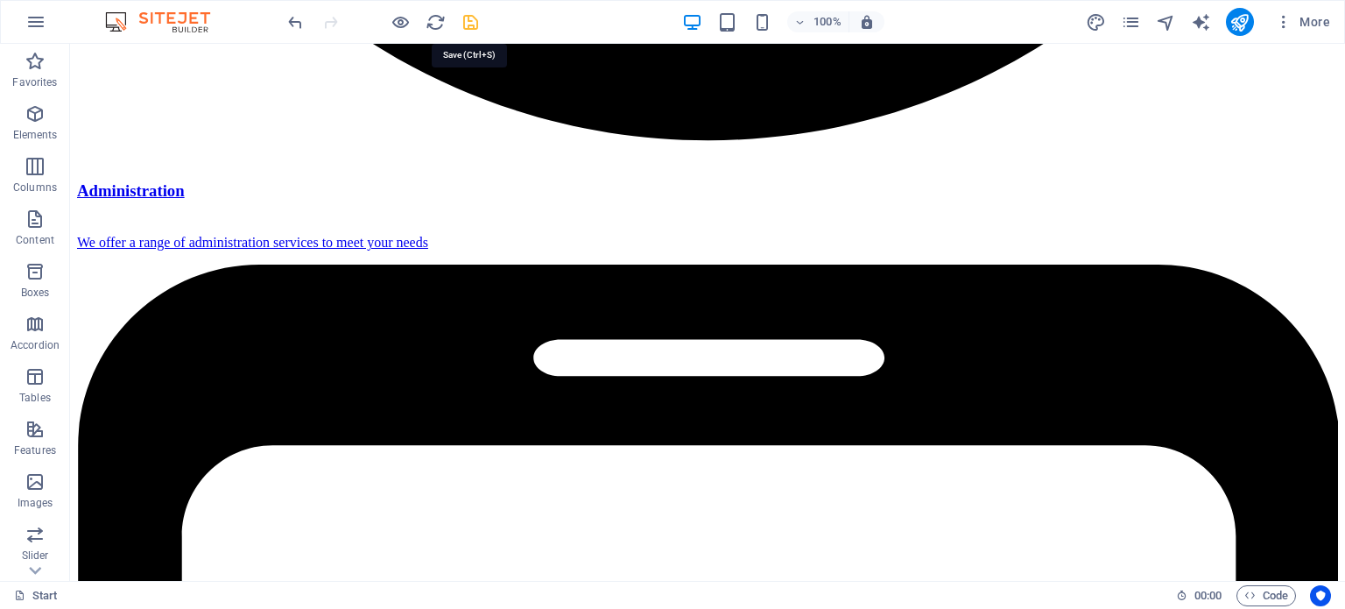
click at [471, 17] on icon "save" at bounding box center [471, 22] width 20 height 20
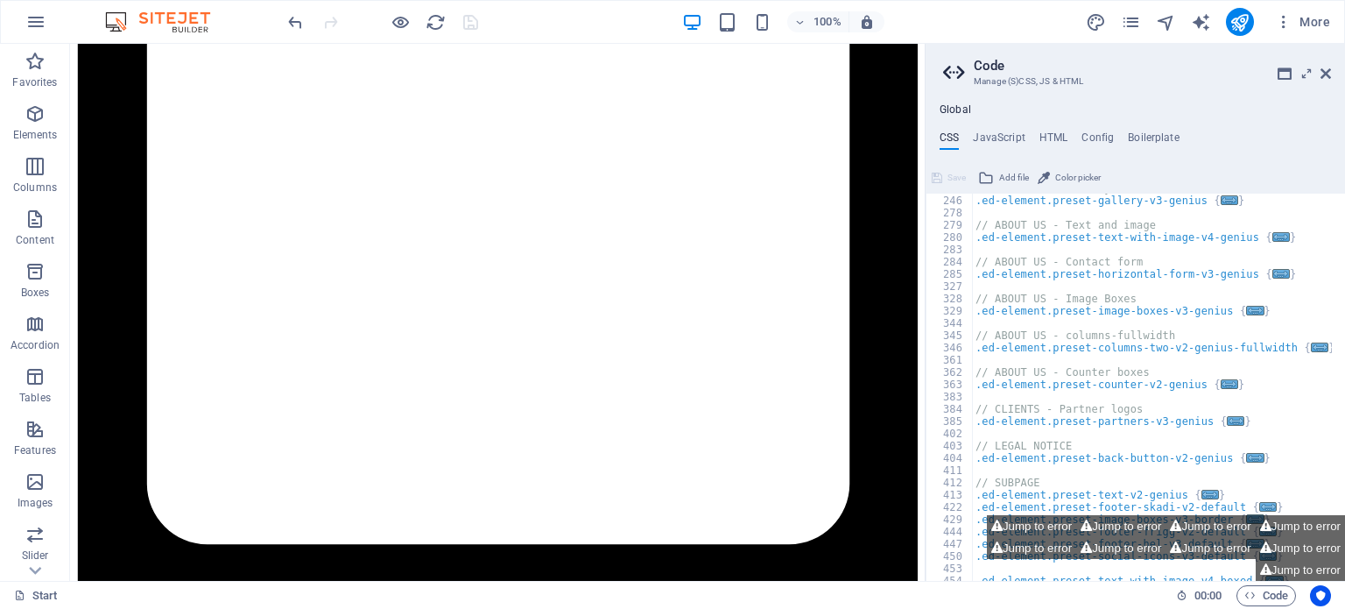
scroll to position [391, 0]
click at [1324, 80] on icon at bounding box center [1325, 74] width 11 height 14
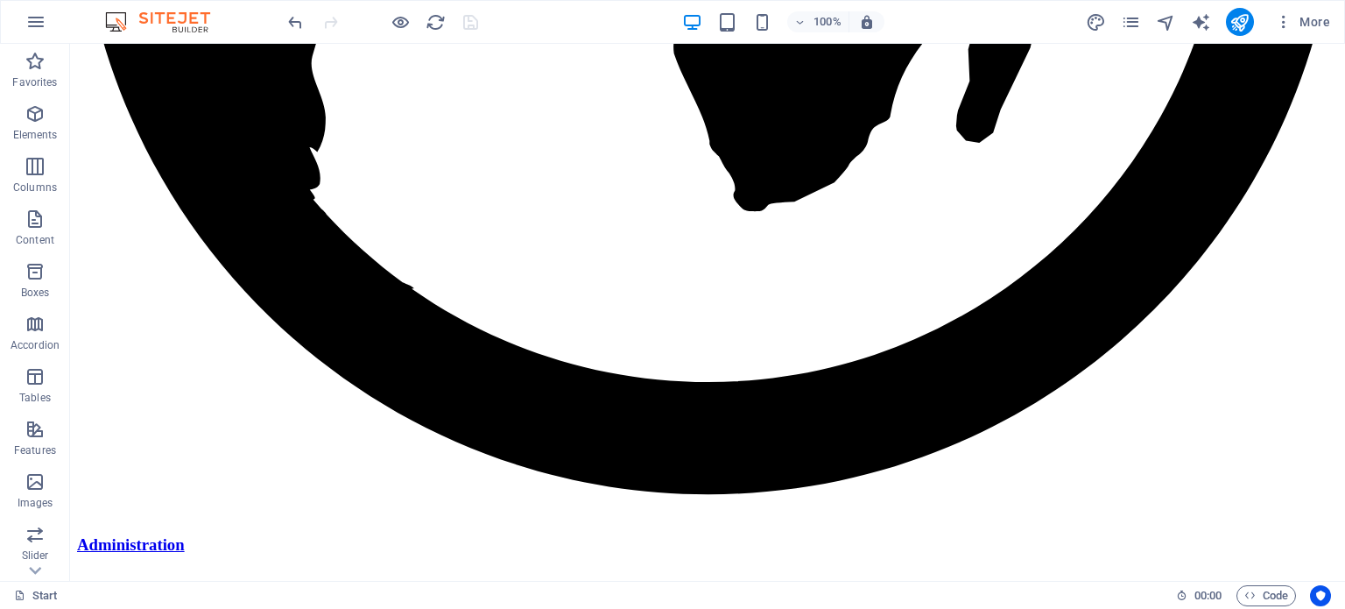
scroll to position [3173, 0]
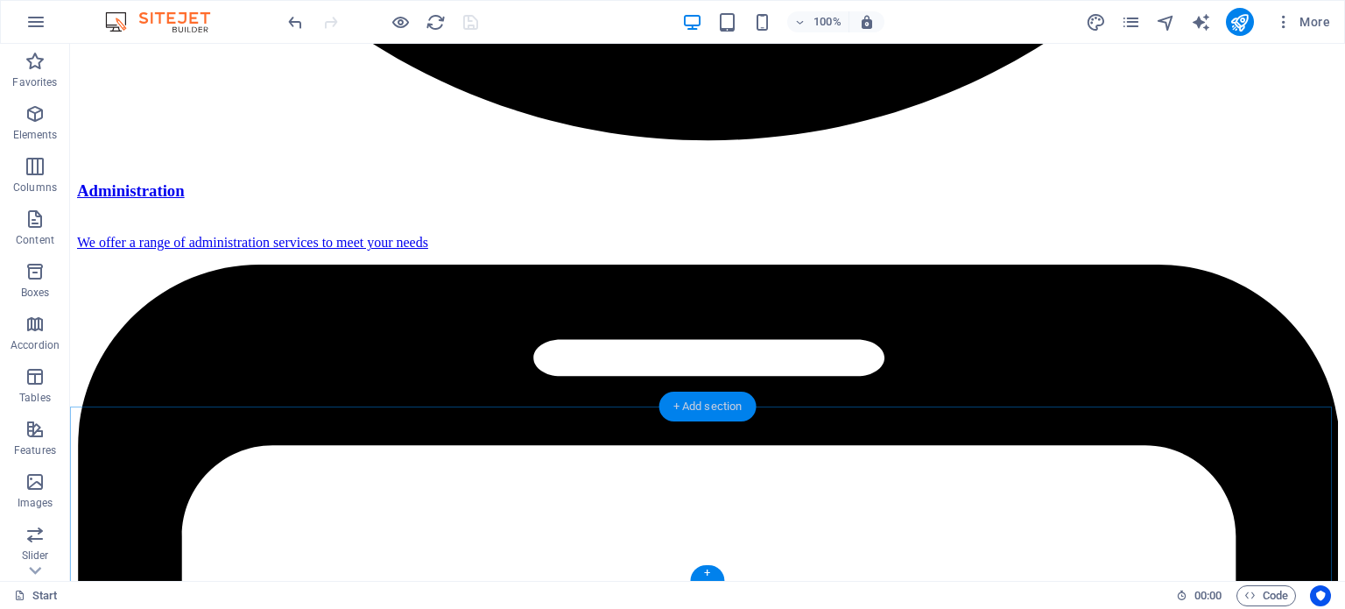
click at [718, 408] on div "+ Add section" at bounding box center [707, 406] width 97 height 30
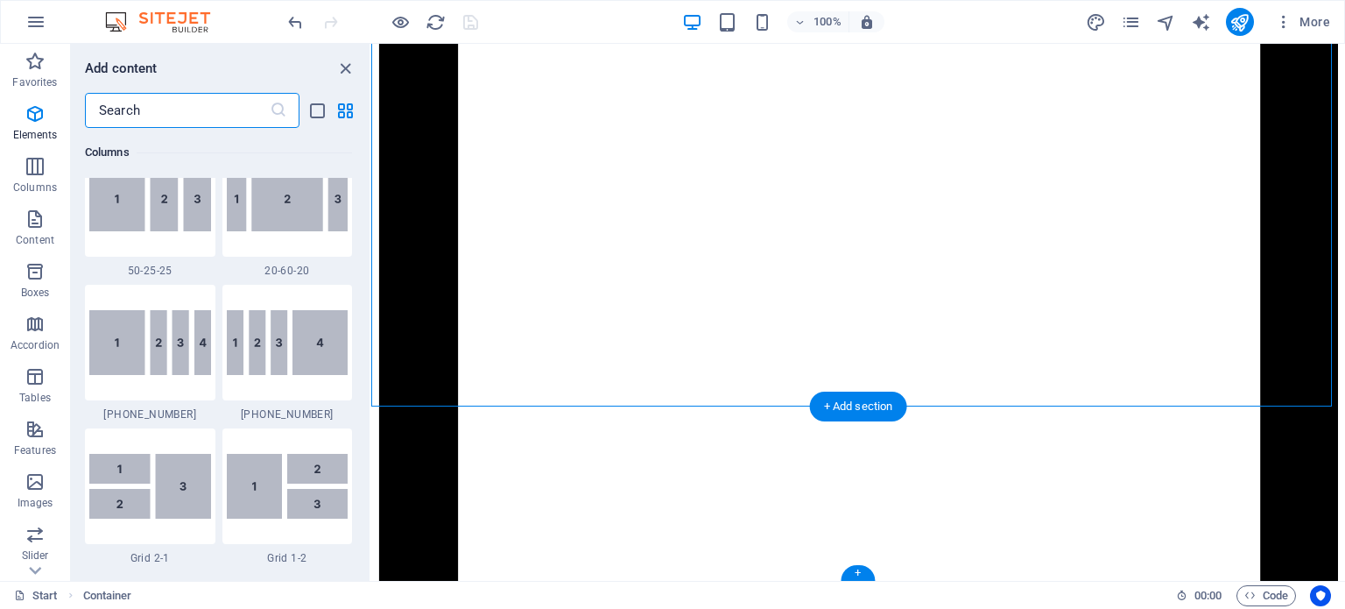
scroll to position [3064, 0]
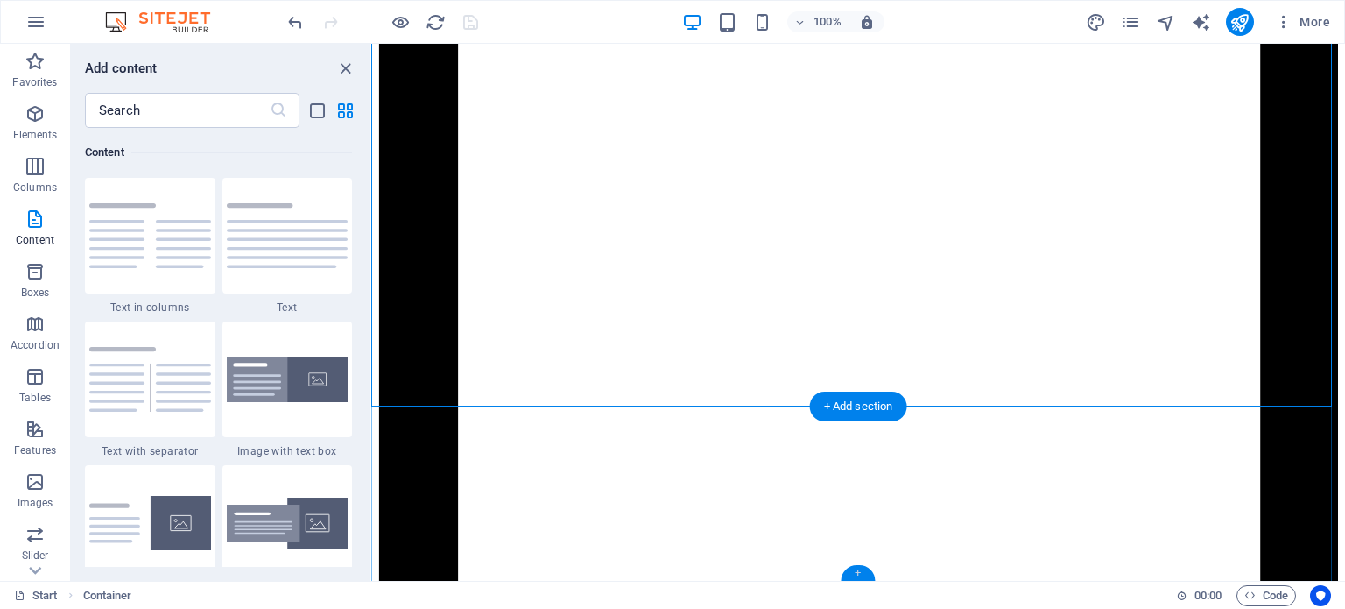
click at [848, 572] on div "+" at bounding box center [858, 573] width 34 height 16
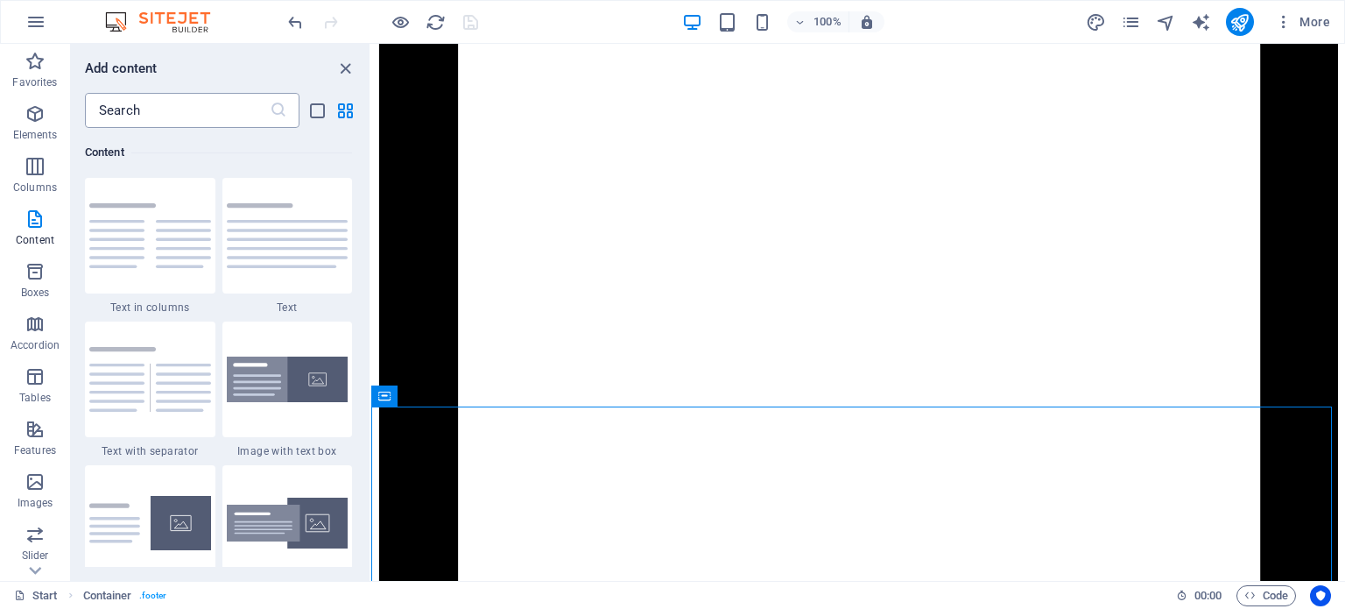
click at [168, 99] on input "text" at bounding box center [177, 110] width 185 height 35
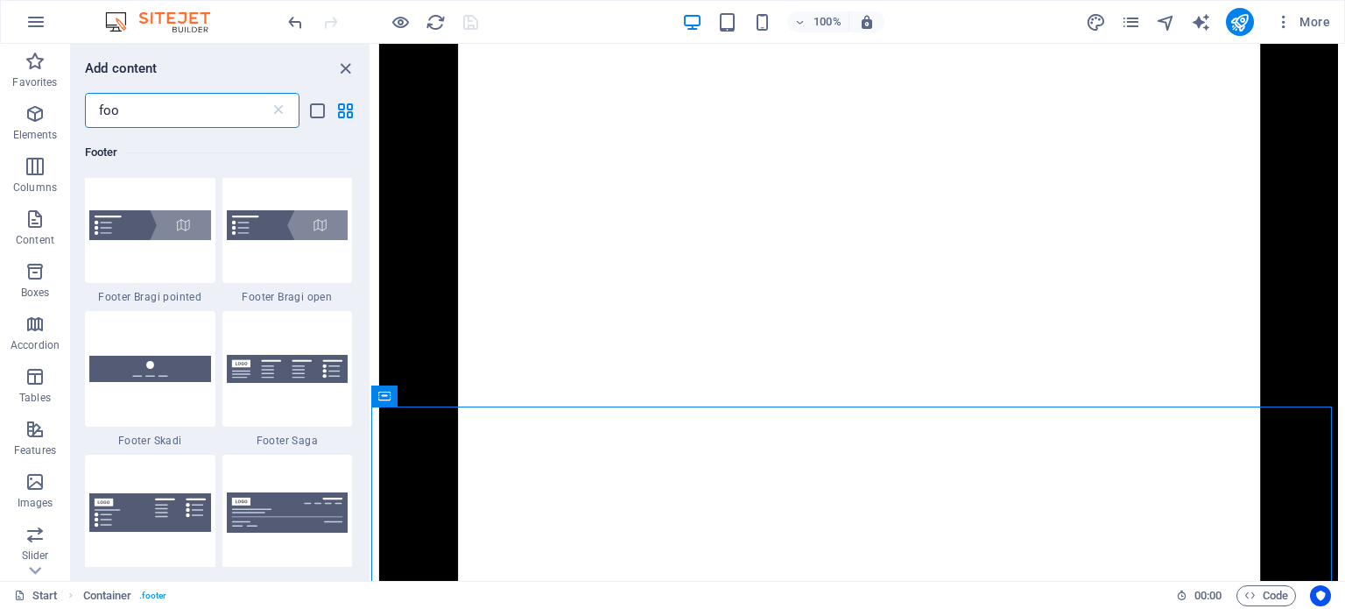
scroll to position [589, 0]
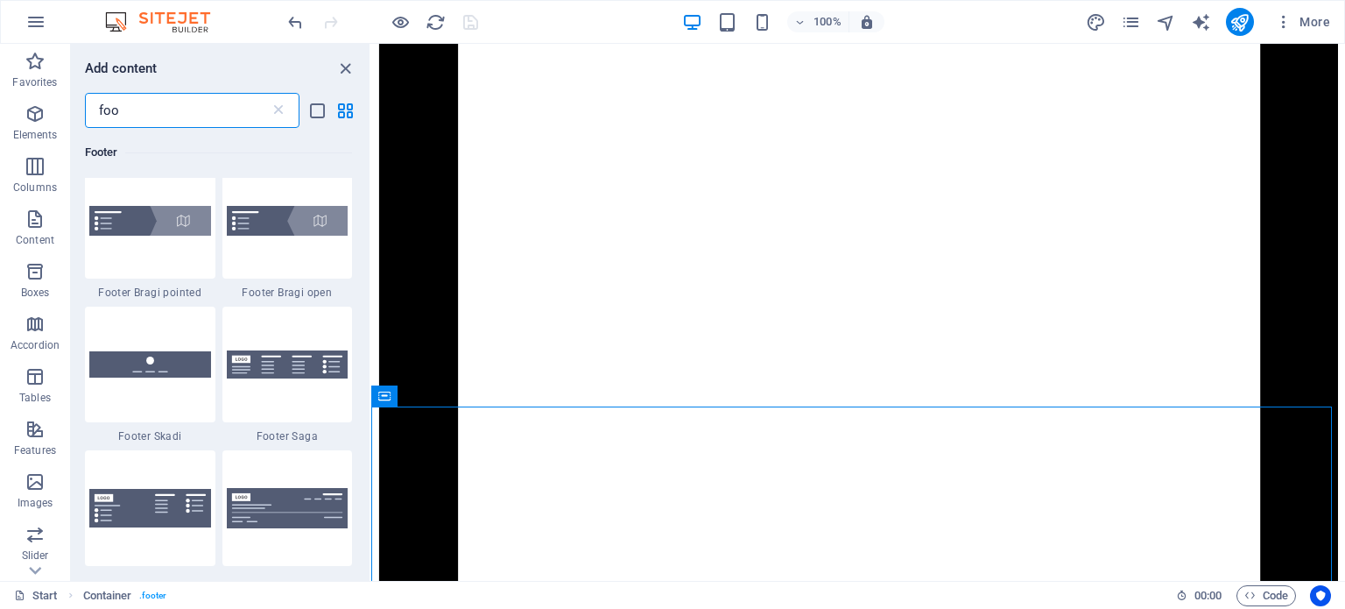
drag, startPoint x: 369, startPoint y: 206, endPoint x: 19, endPoint y: 330, distance: 370.8
type input "foo"
click at [155, 383] on div at bounding box center [150, 364] width 130 height 116
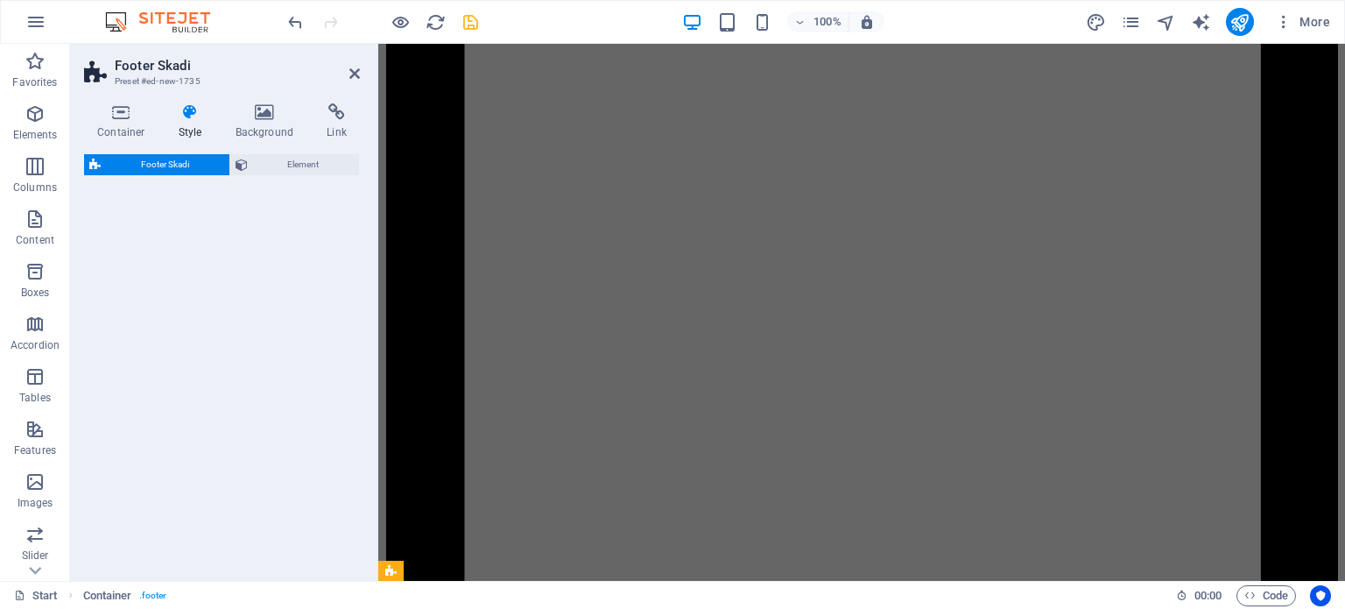
select select "rem"
select select "preset-footer-skadi-v2-default"
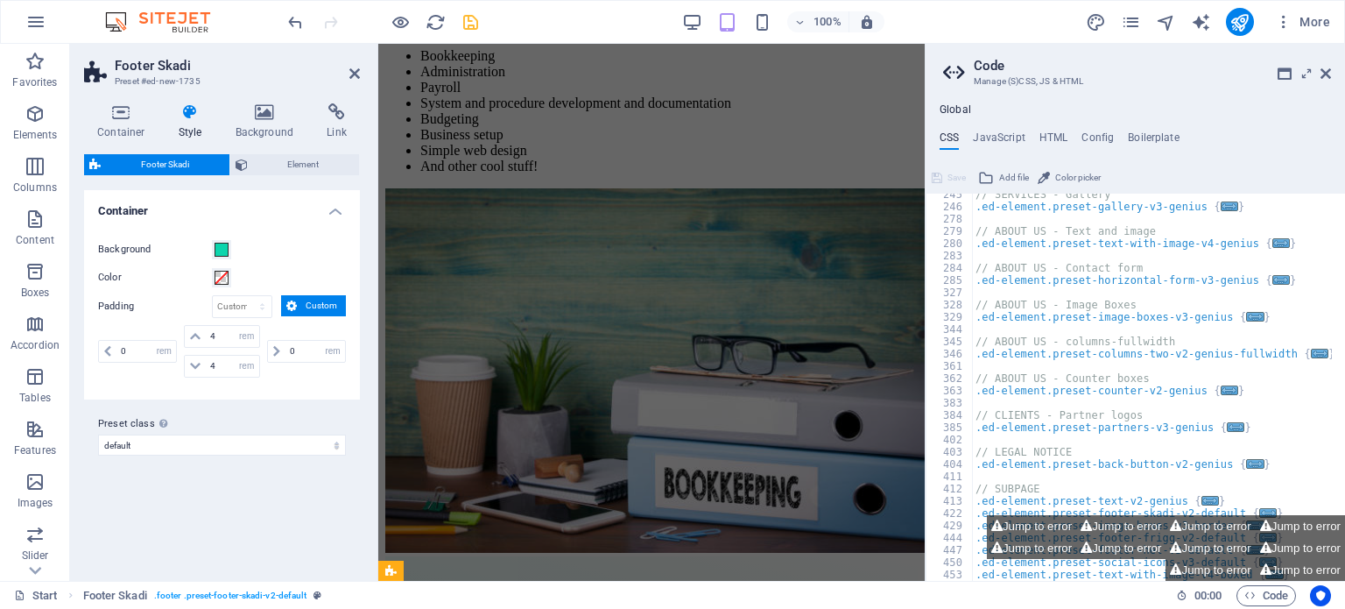
scroll to position [3336, 0]
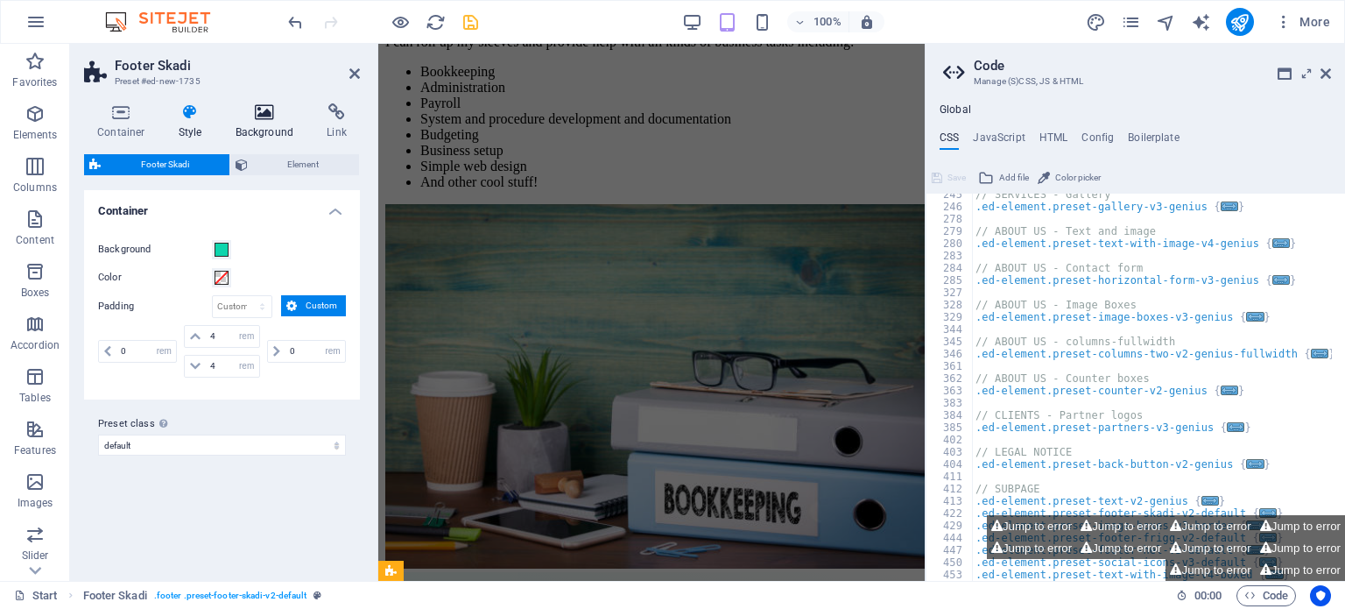
click at [269, 118] on icon at bounding box center [264, 112] width 85 height 18
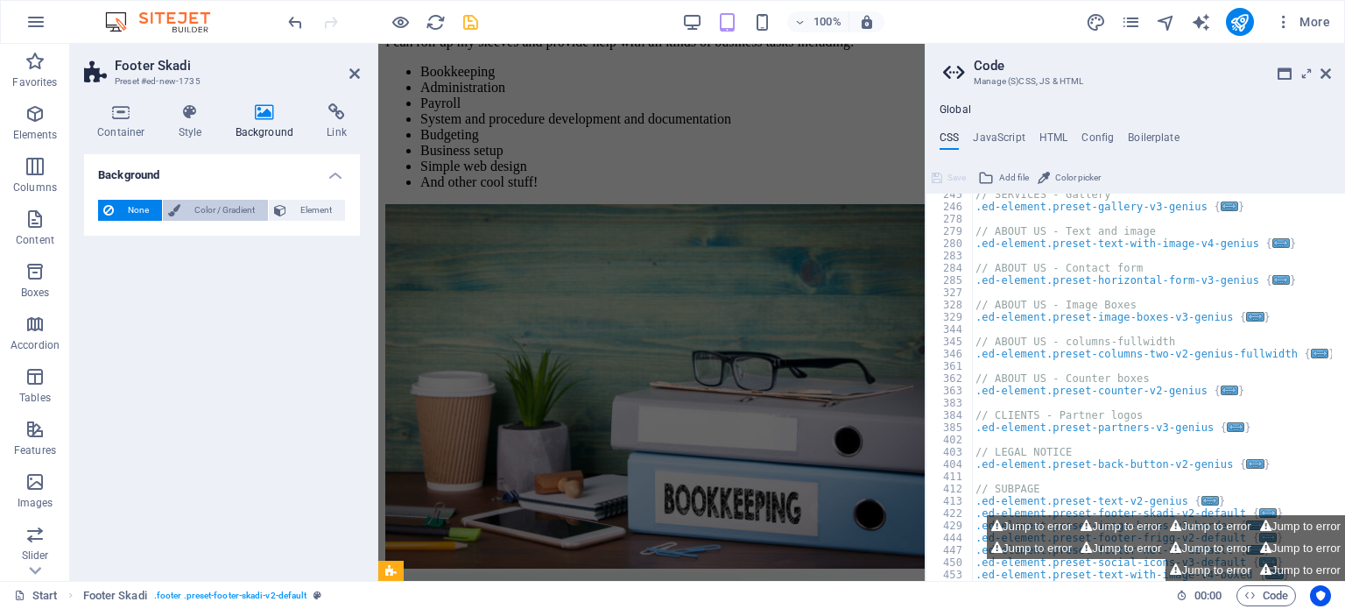
click at [229, 203] on span "Color / Gradient" at bounding box center [224, 210] width 77 height 21
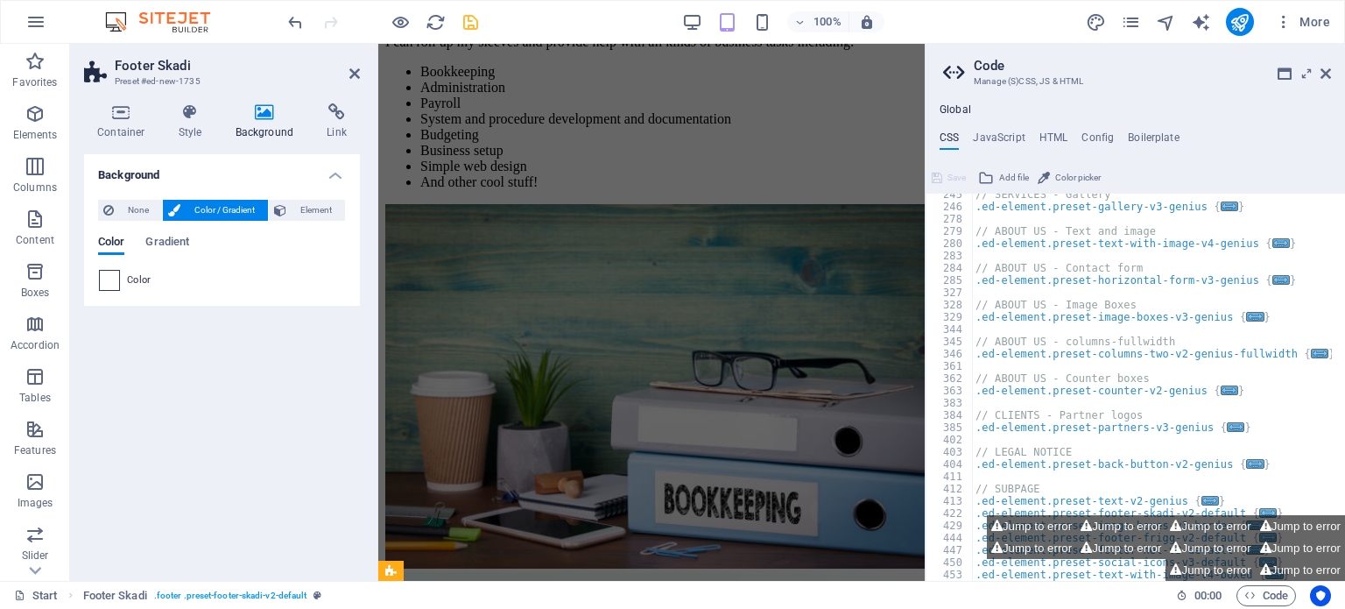
click at [109, 279] on span at bounding box center [109, 280] width 19 height 19
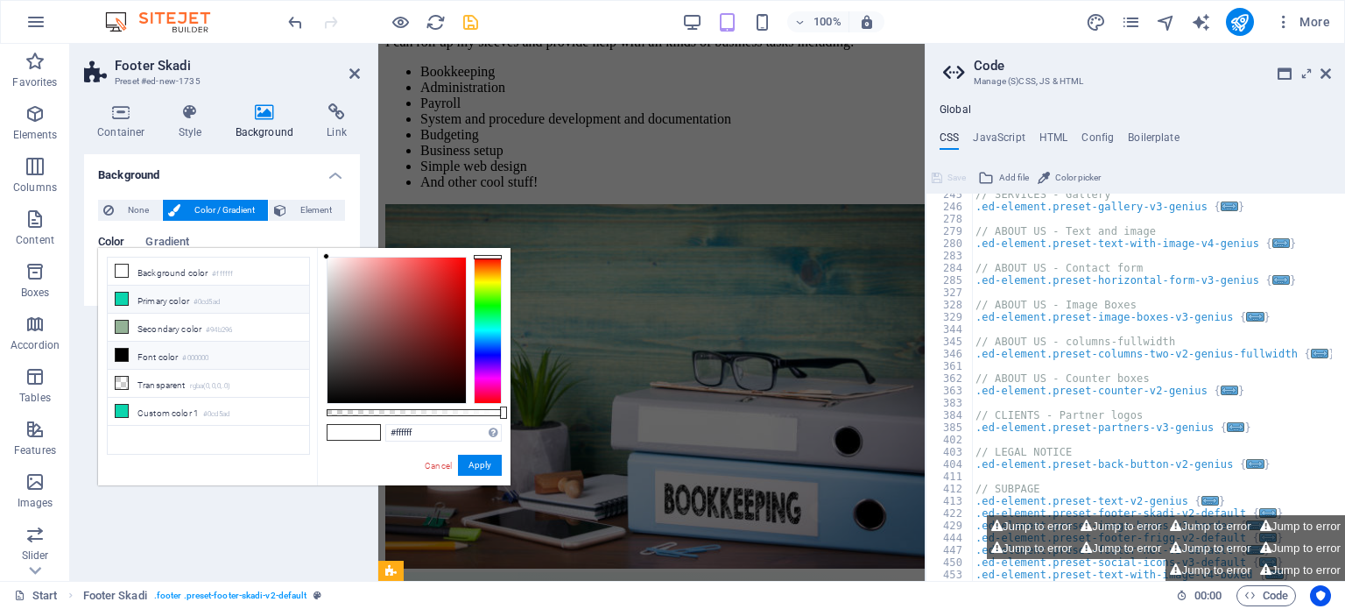
click at [135, 300] on li "Primary color #0cd5ad" at bounding box center [208, 299] width 201 height 28
type input "#0cd5ad"
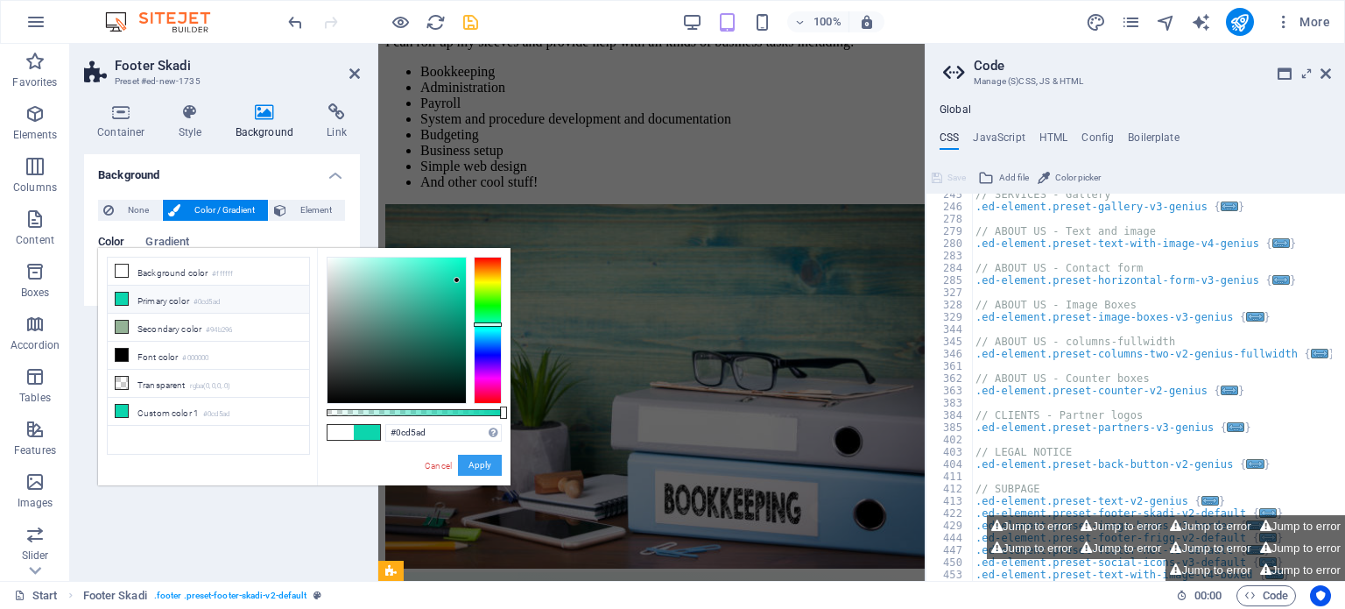
click at [483, 468] on button "Apply" at bounding box center [480, 464] width 44 height 21
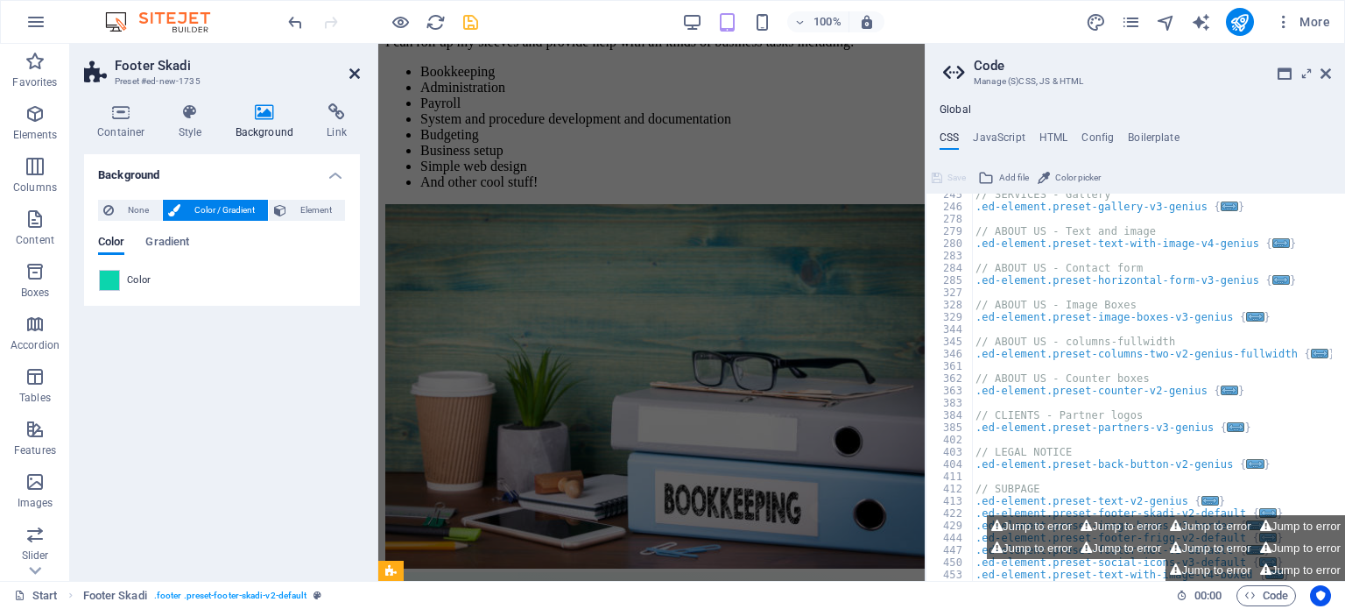
click at [354, 69] on icon at bounding box center [354, 74] width 11 height 14
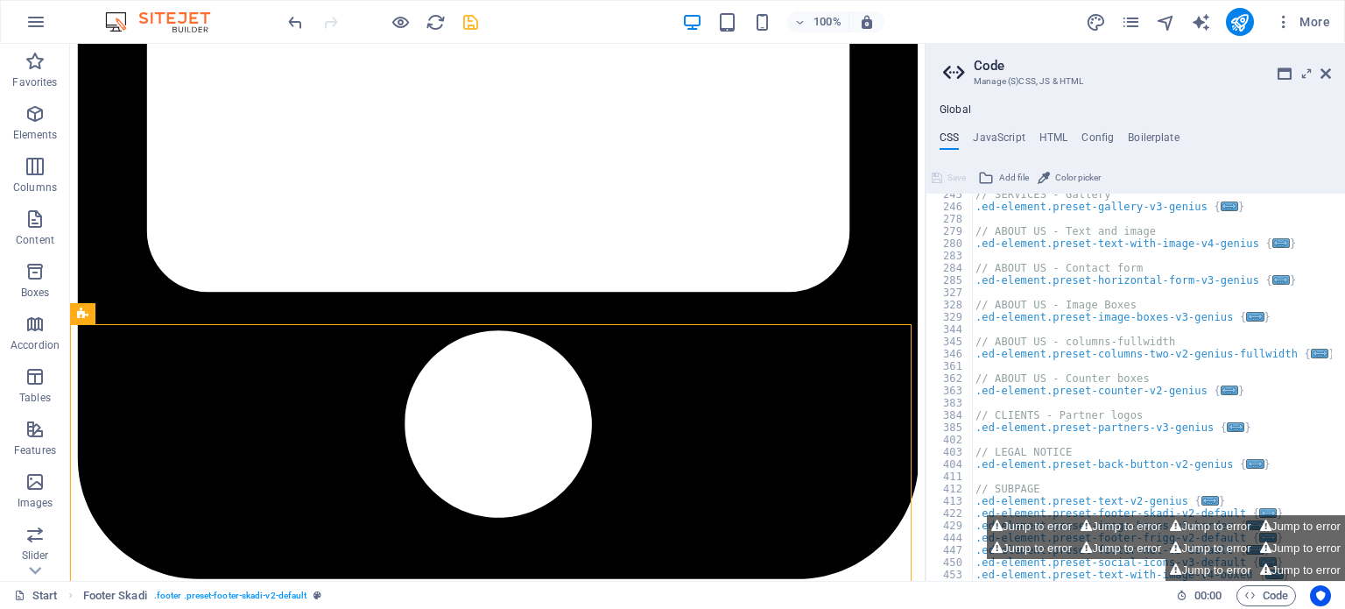
scroll to position [3413, 0]
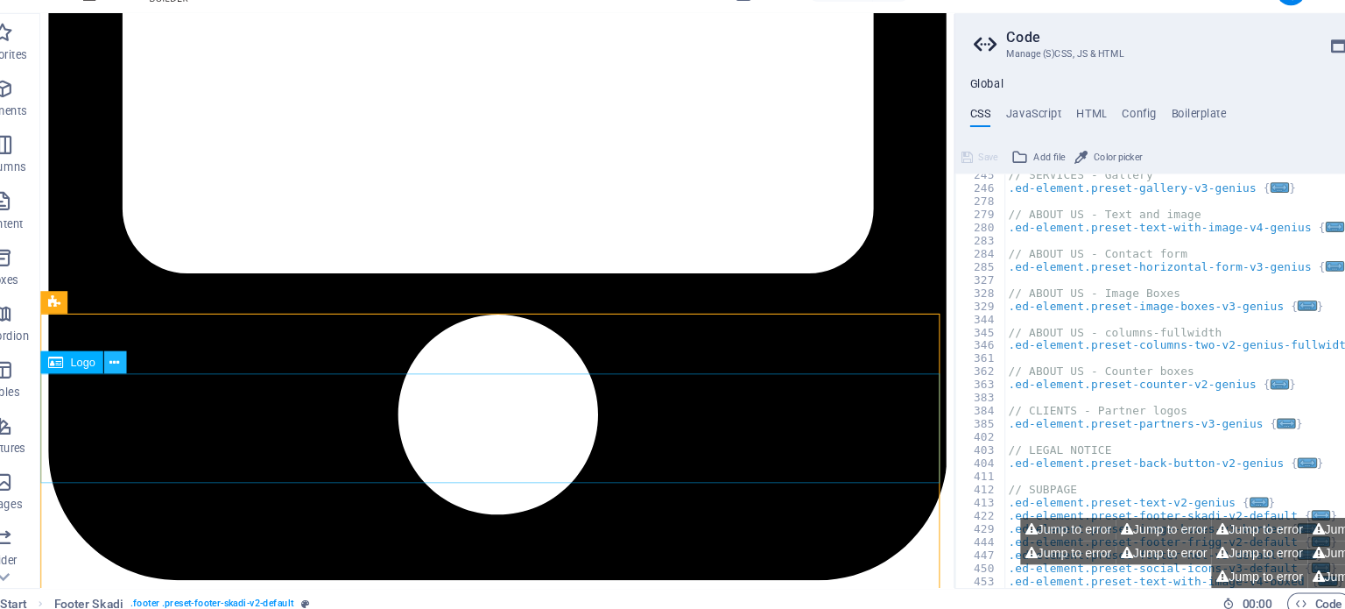
click at [141, 370] on icon at bounding box center [140, 370] width 10 height 18
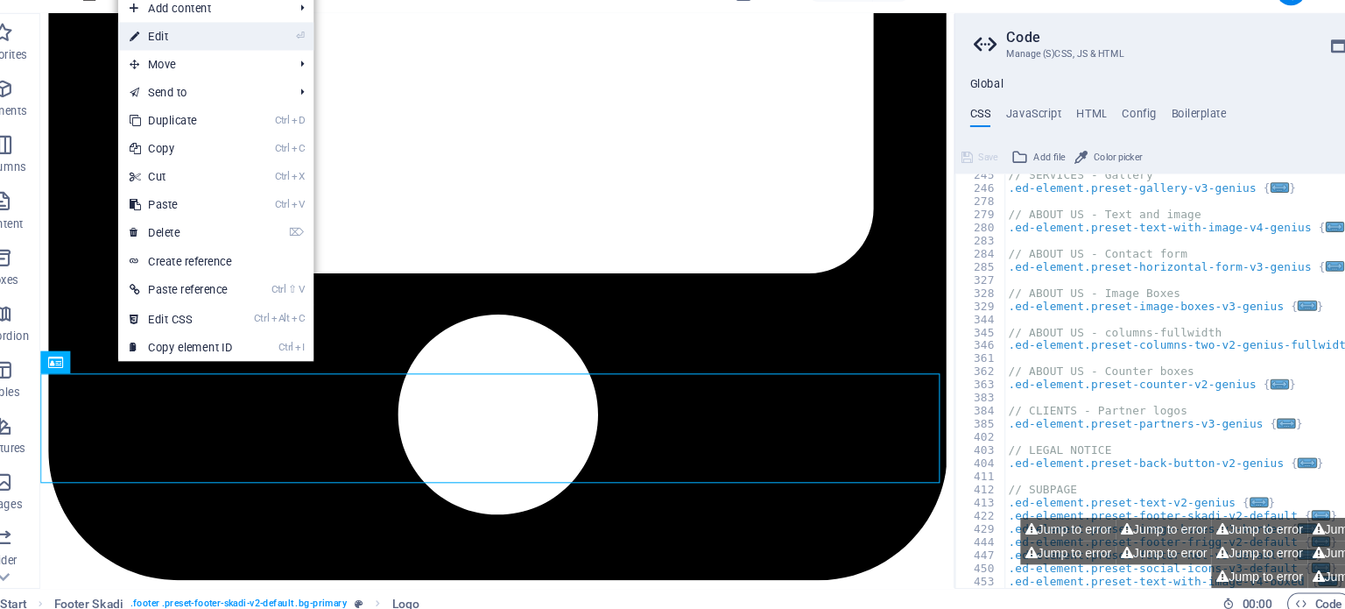
click at [185, 64] on link "⏎ Edit" at bounding box center [201, 65] width 117 height 26
select select "px"
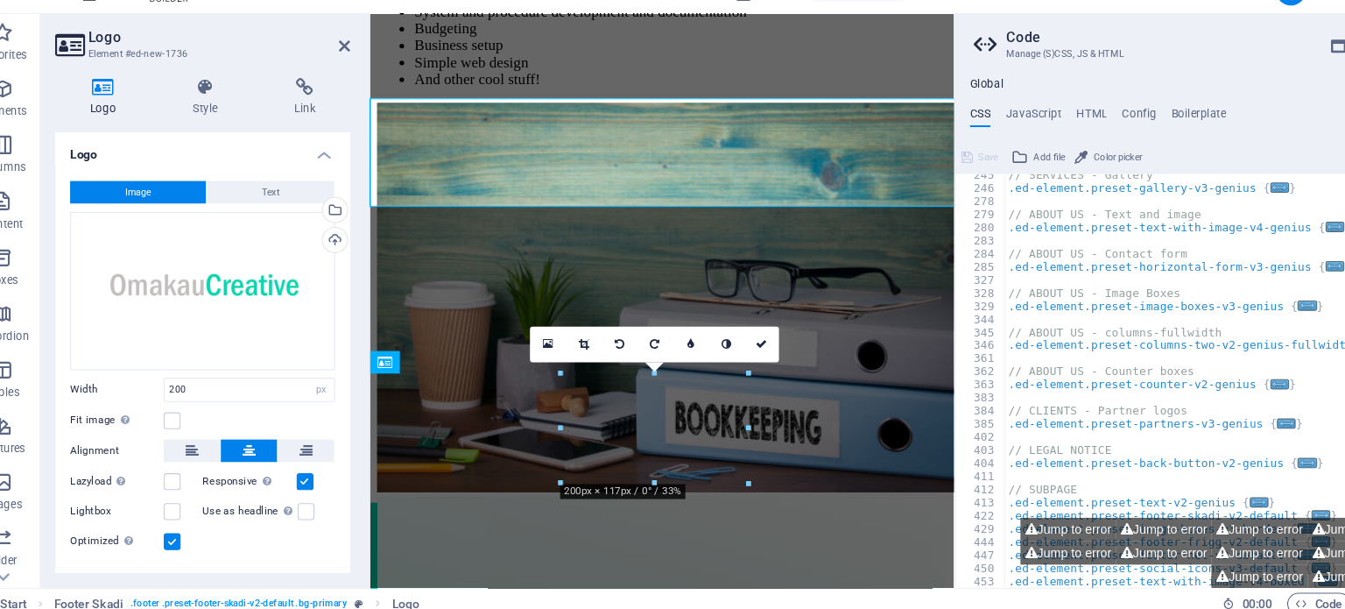
scroll to position [3533, 0]
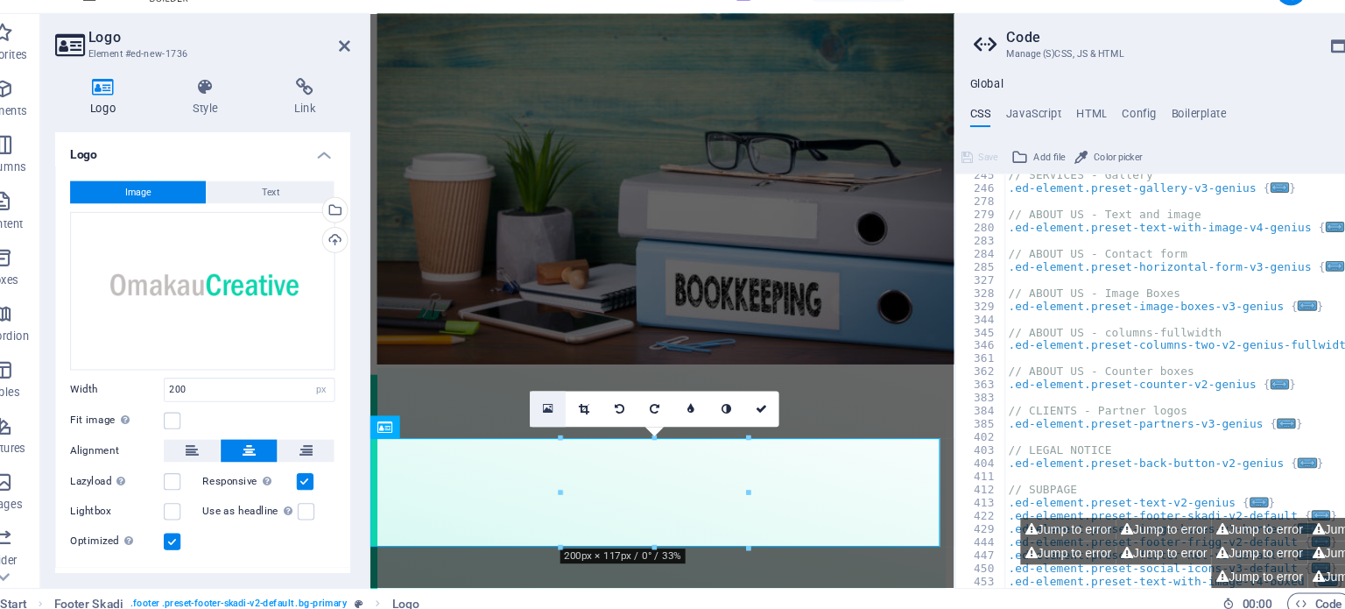
click at [547, 412] on icon at bounding box center [545, 413] width 10 height 12
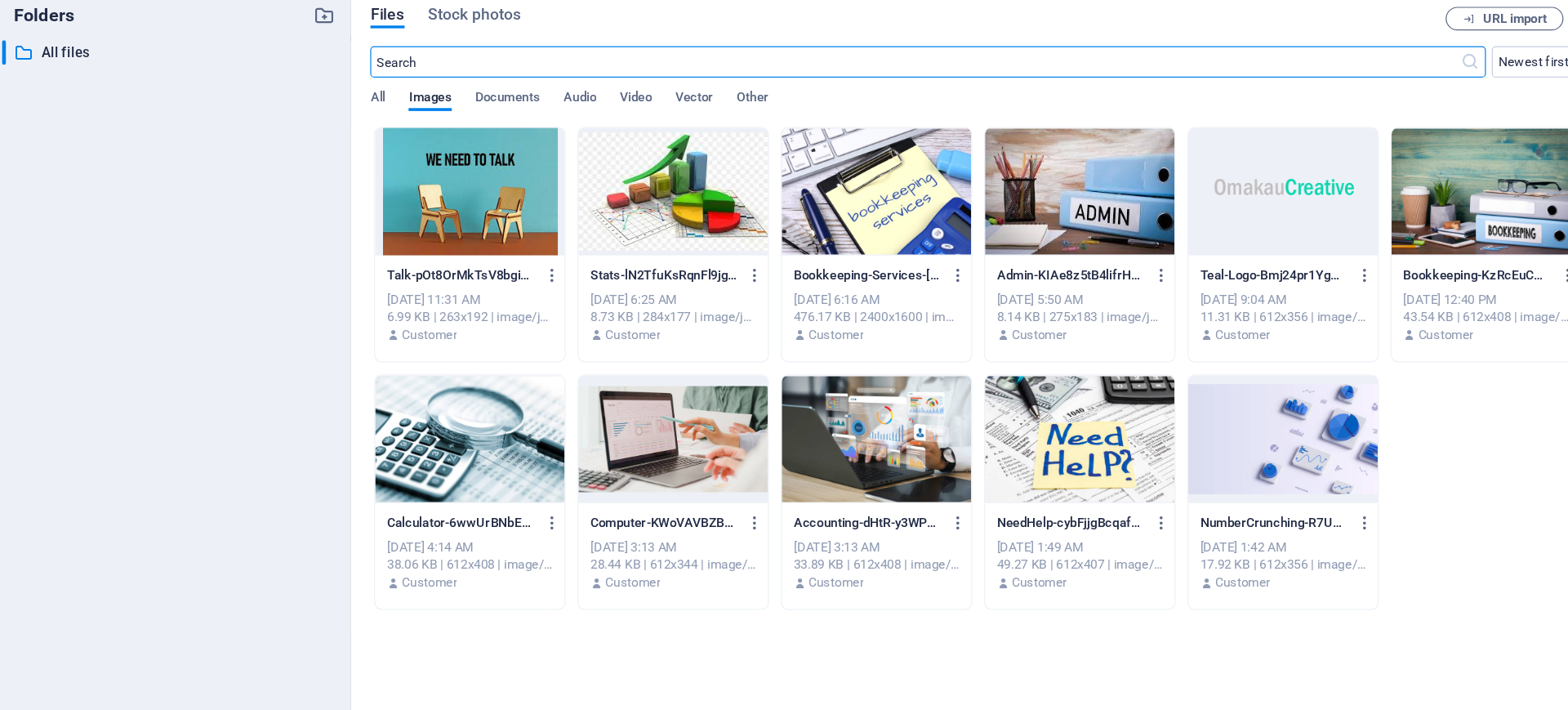
scroll to position [3591, 0]
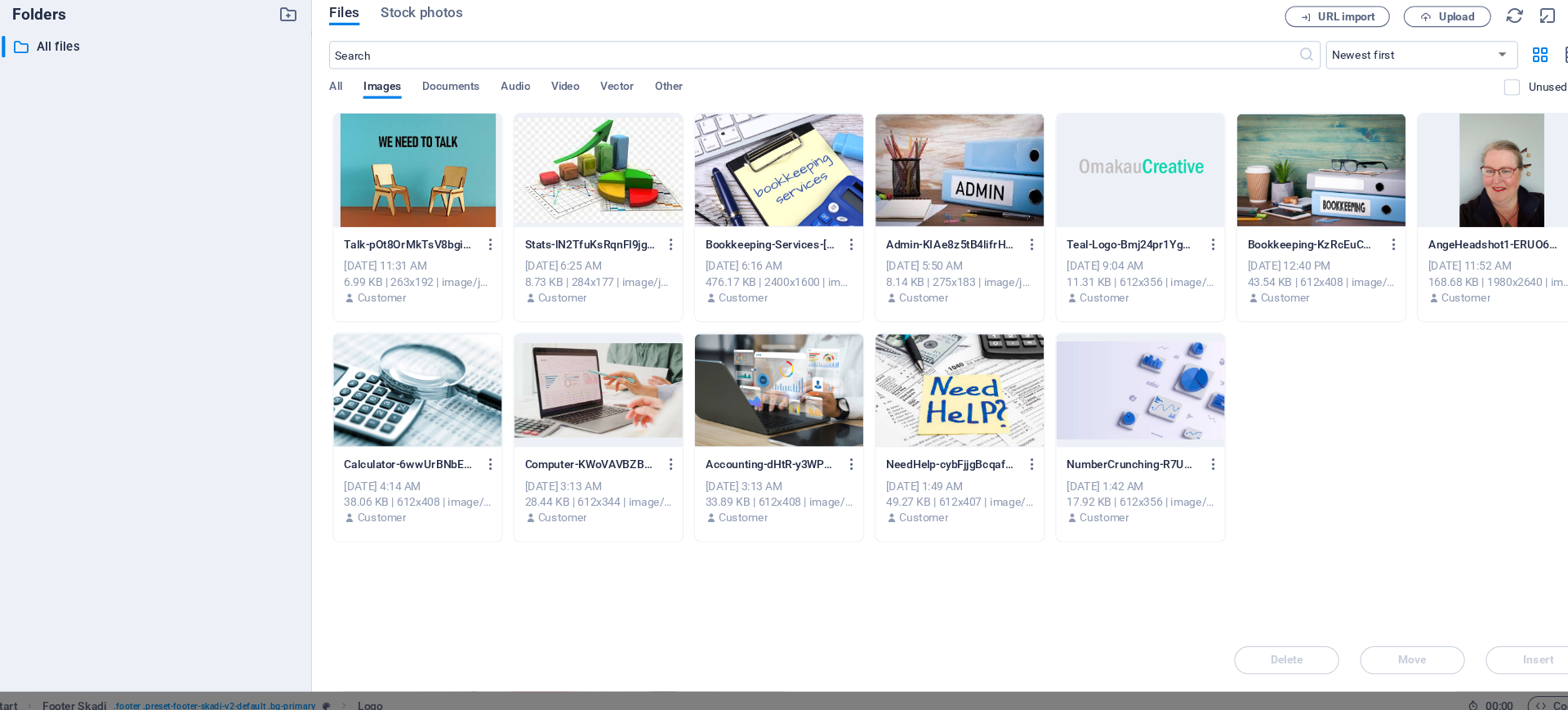
drag, startPoint x: 1185, startPoint y: 30, endPoint x: 1130, endPoint y: 57, distance: 61.3
click at [1130, 57] on div "Files Stock photos" at bounding box center [792, 51] width 895 height 18
click at [1254, 52] on span "Upload" at bounding box center [1400, 52] width 34 height 10
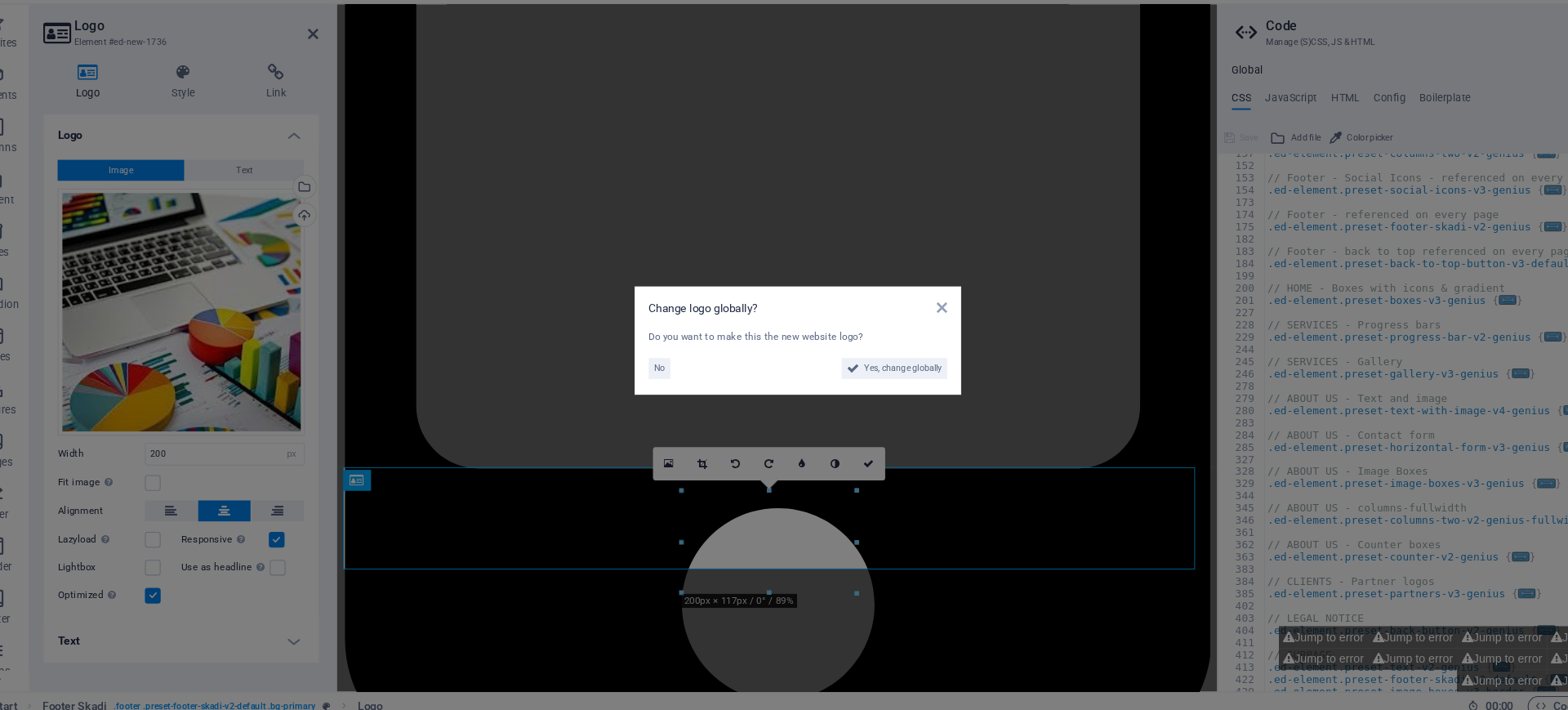
scroll to position [3064, 0]
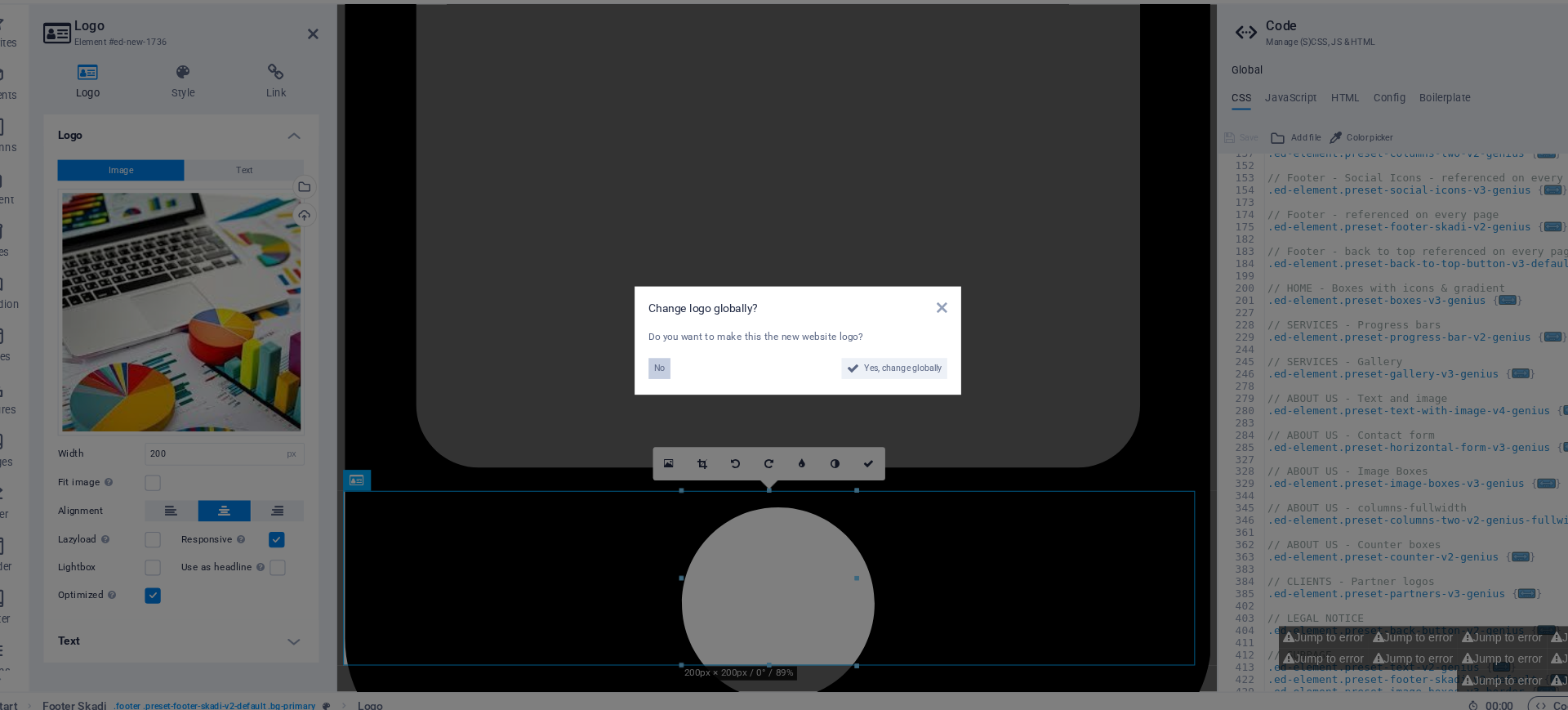
click at [659, 378] on span "No" at bounding box center [654, 381] width 10 height 20
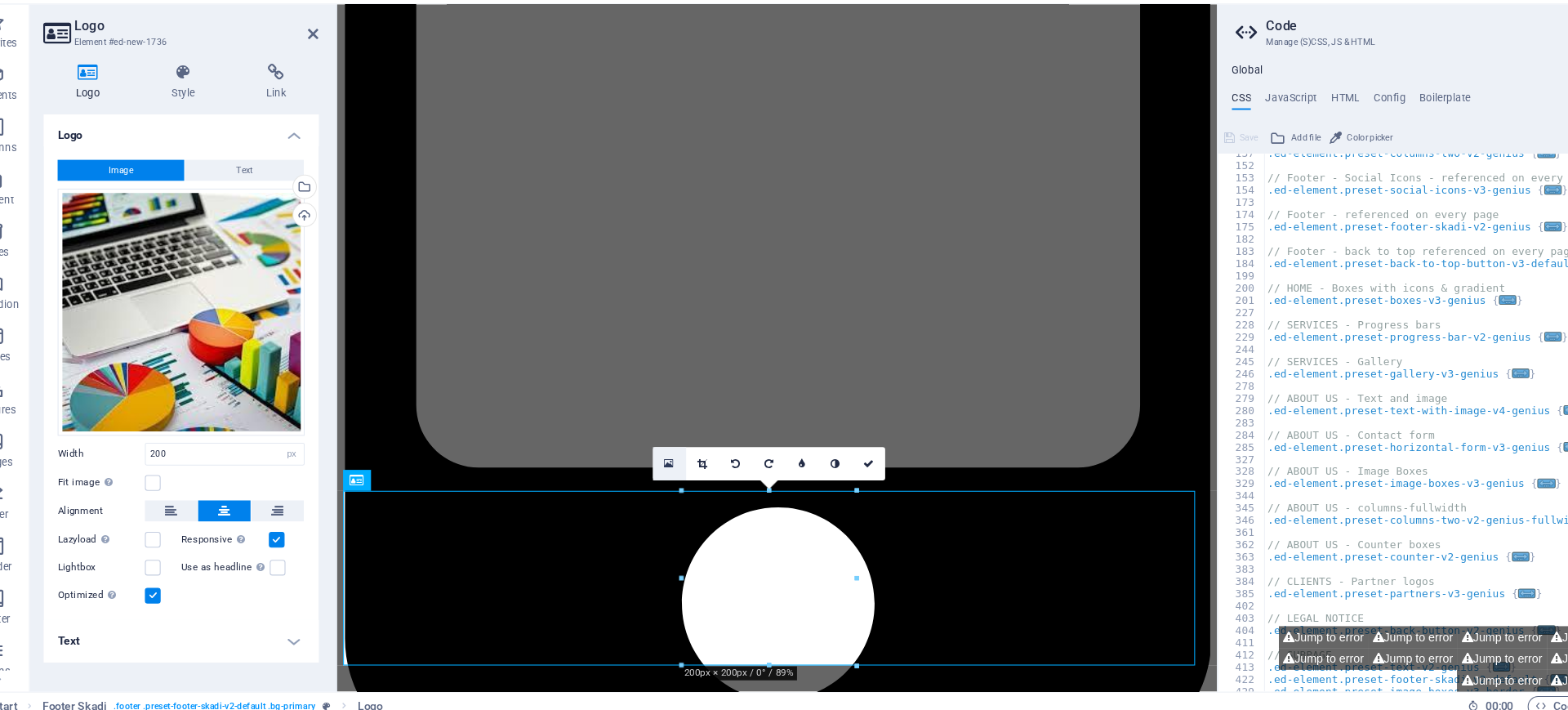
click at [668, 463] on link at bounding box center [663, 470] width 31 height 31
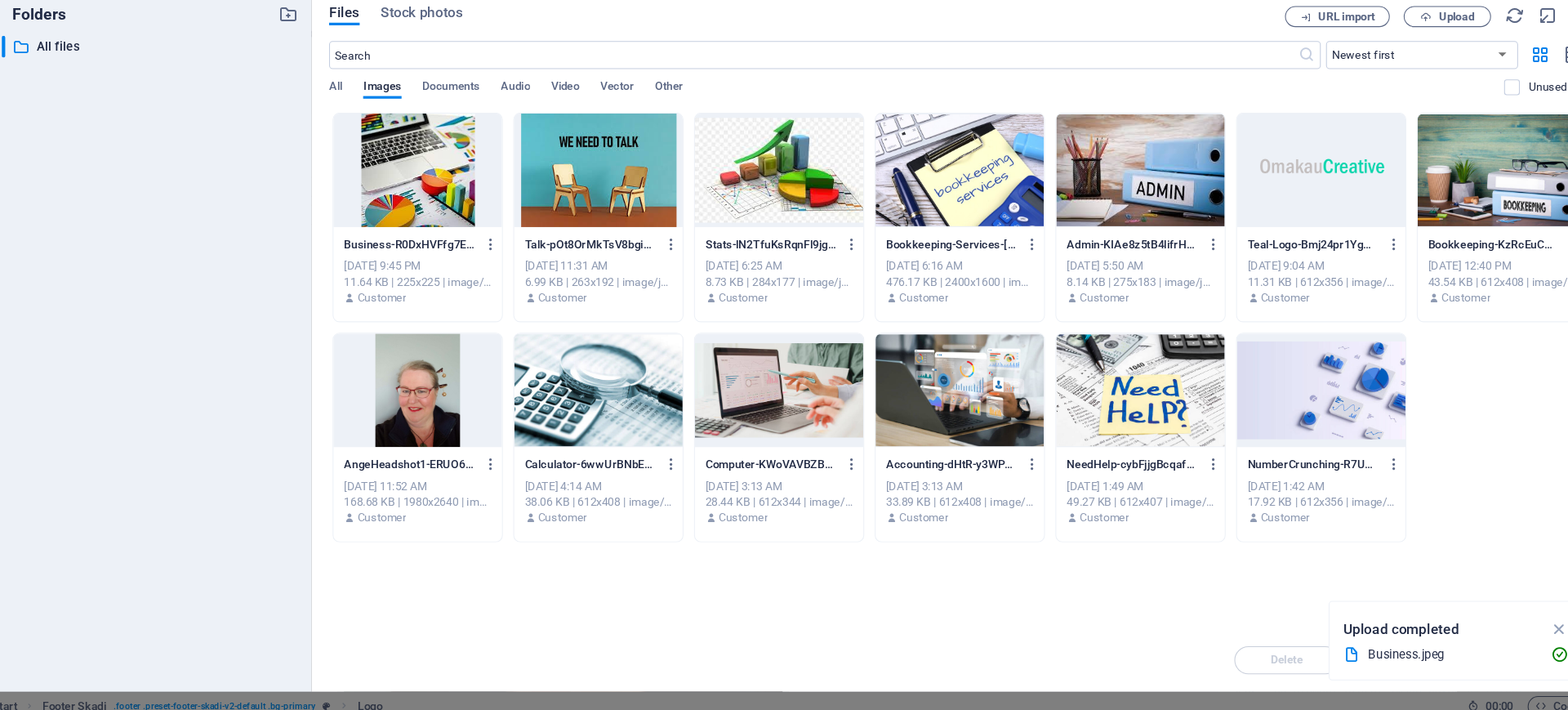
click at [1254, 196] on div at bounding box center [1273, 196] width 158 height 106
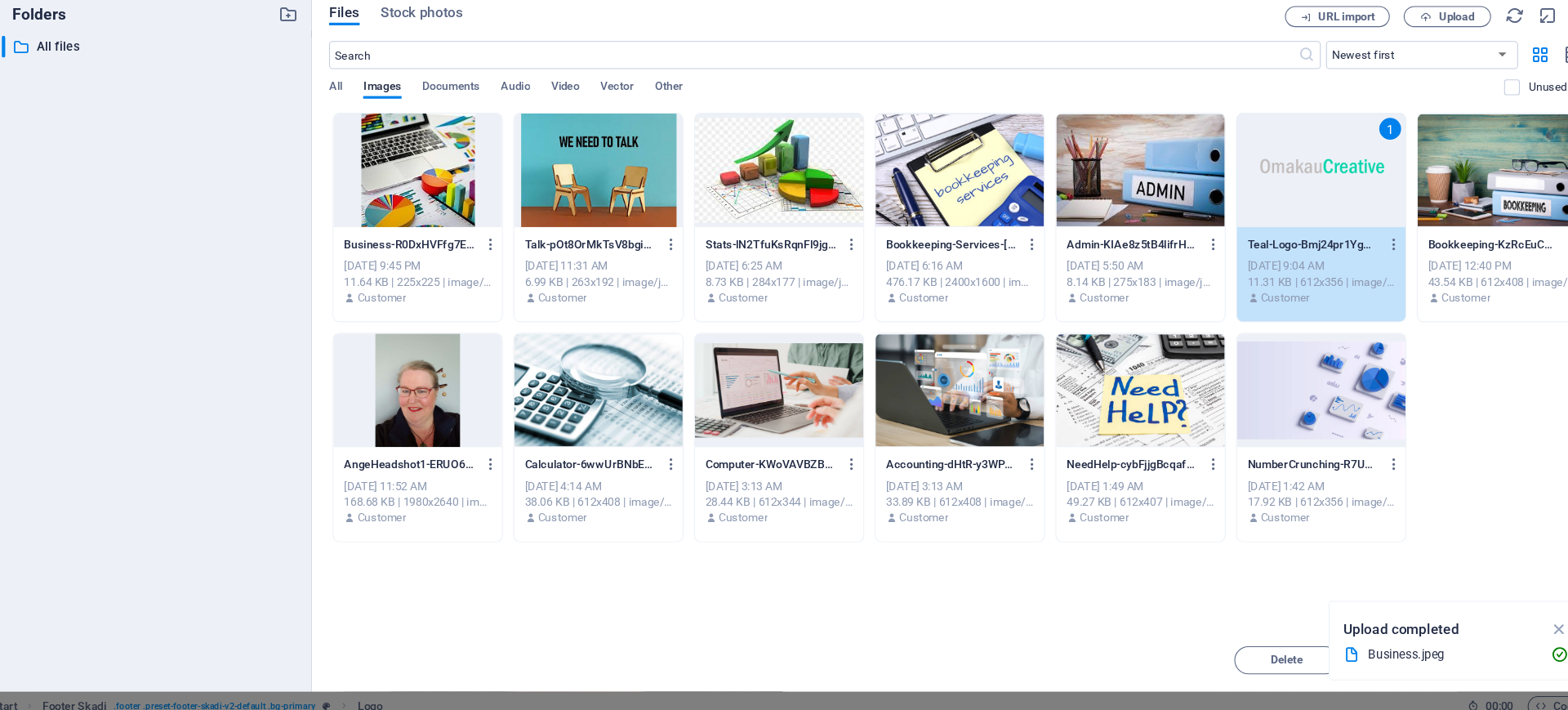
click at [1254, 196] on div "1" at bounding box center [1273, 196] width 158 height 106
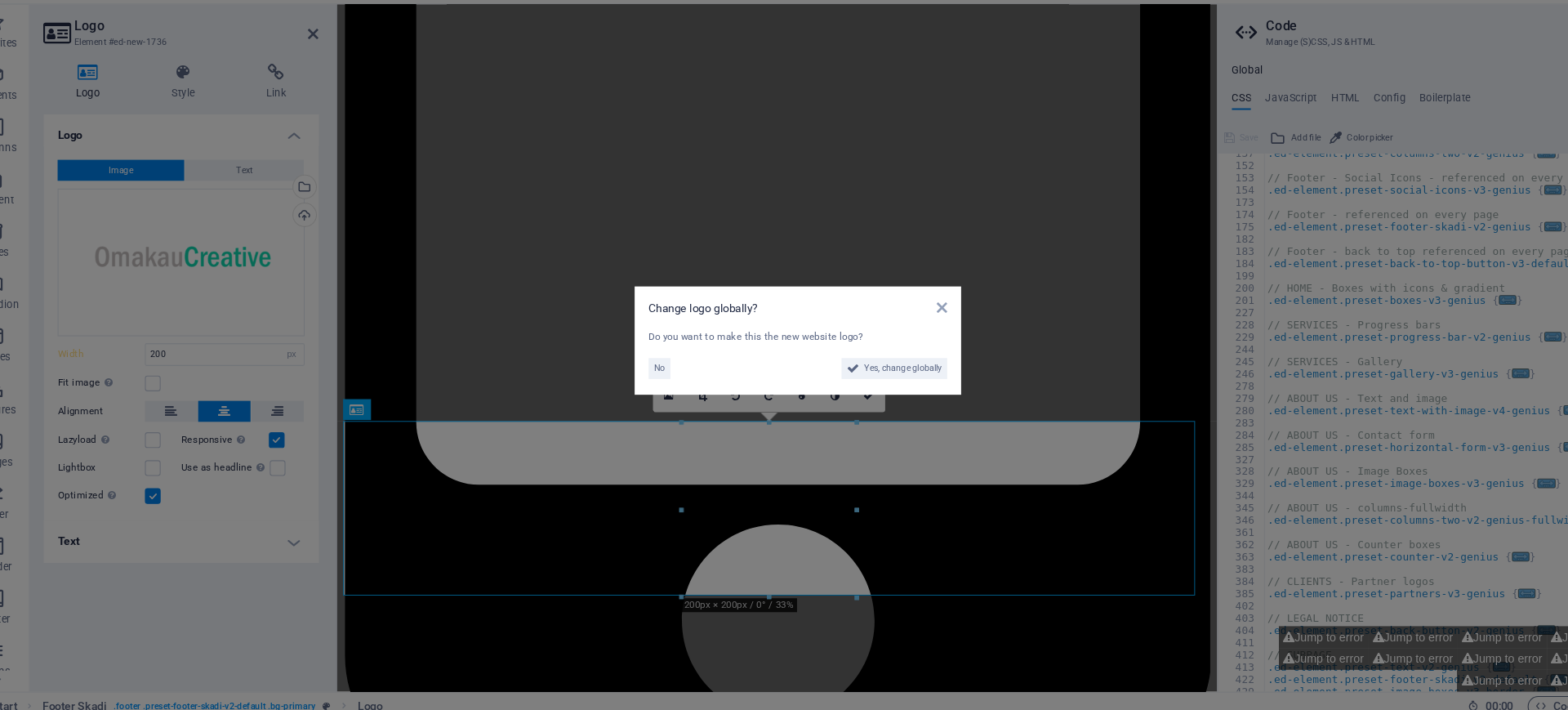
scroll to position [3064, 0]
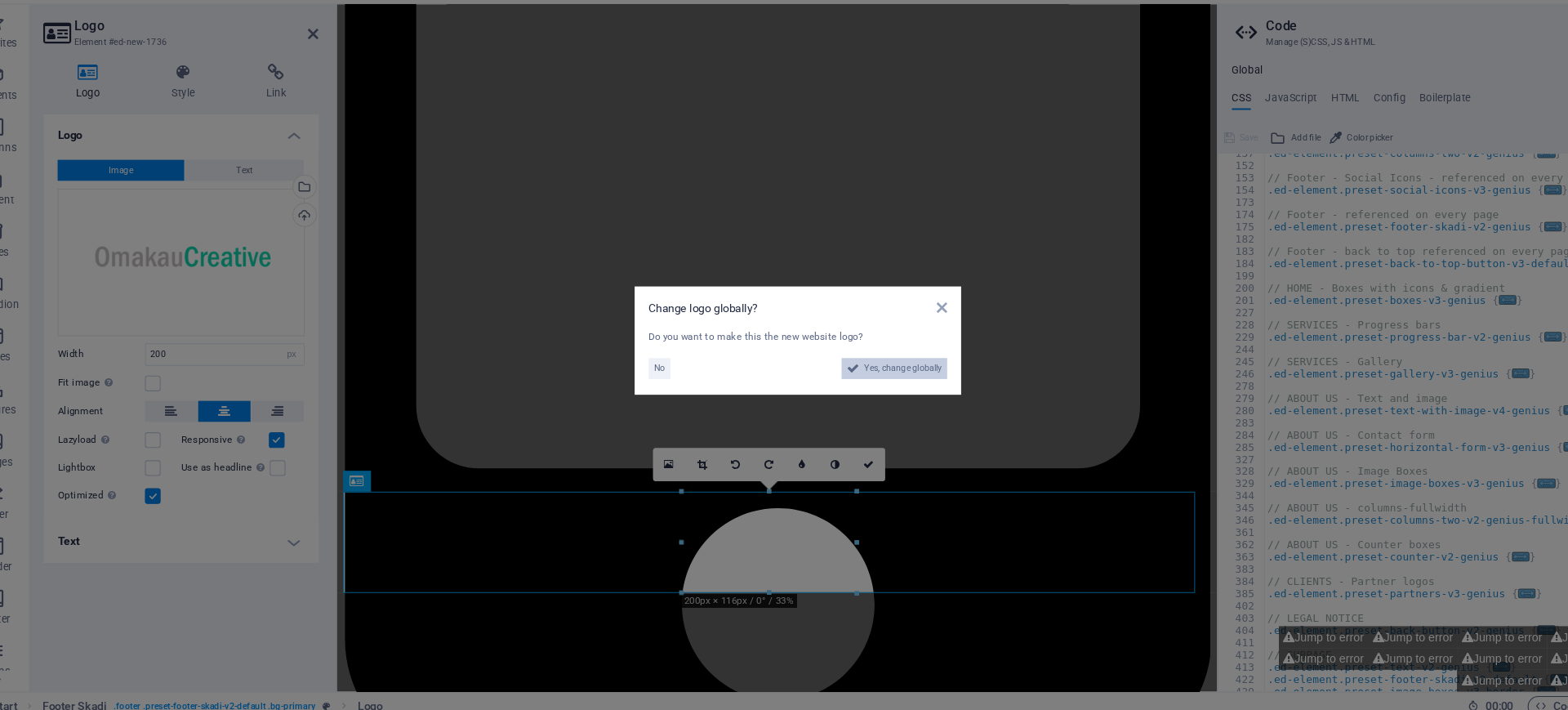
click at [877, 378] on span "Yes, change globally" at bounding box center [882, 381] width 73 height 20
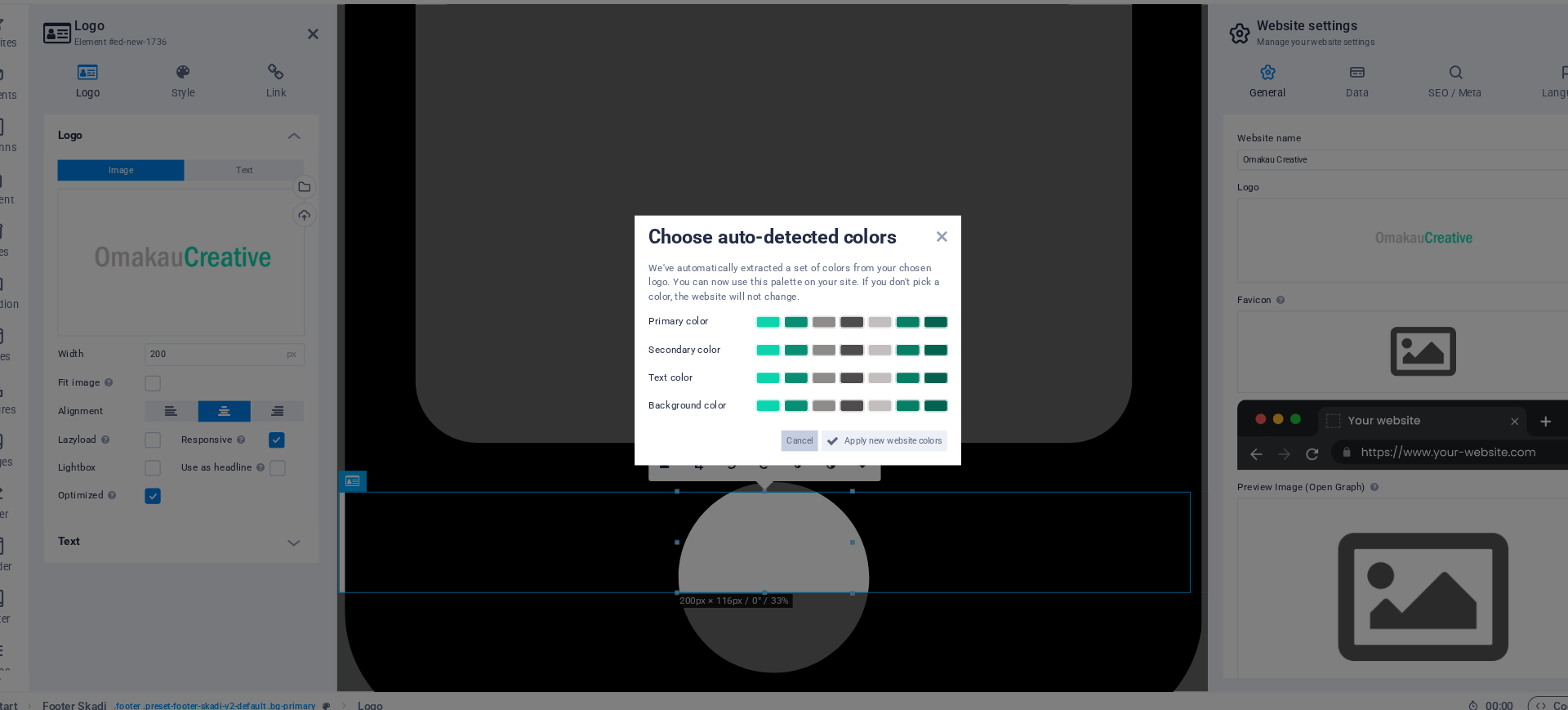
click at [784, 452] on span "Cancel" at bounding box center [785, 449] width 24 height 20
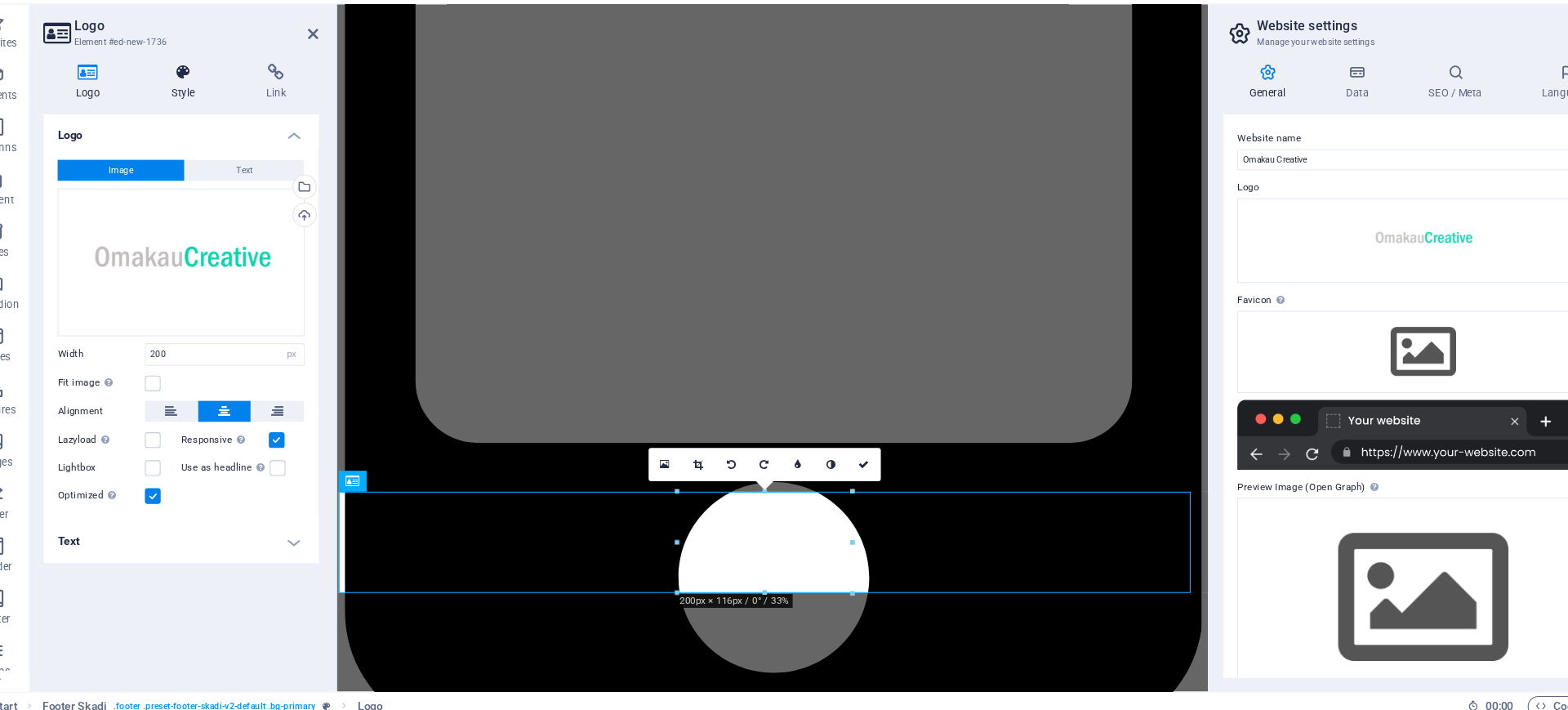
click at [214, 114] on h4 "Style" at bounding box center [212, 113] width 89 height 35
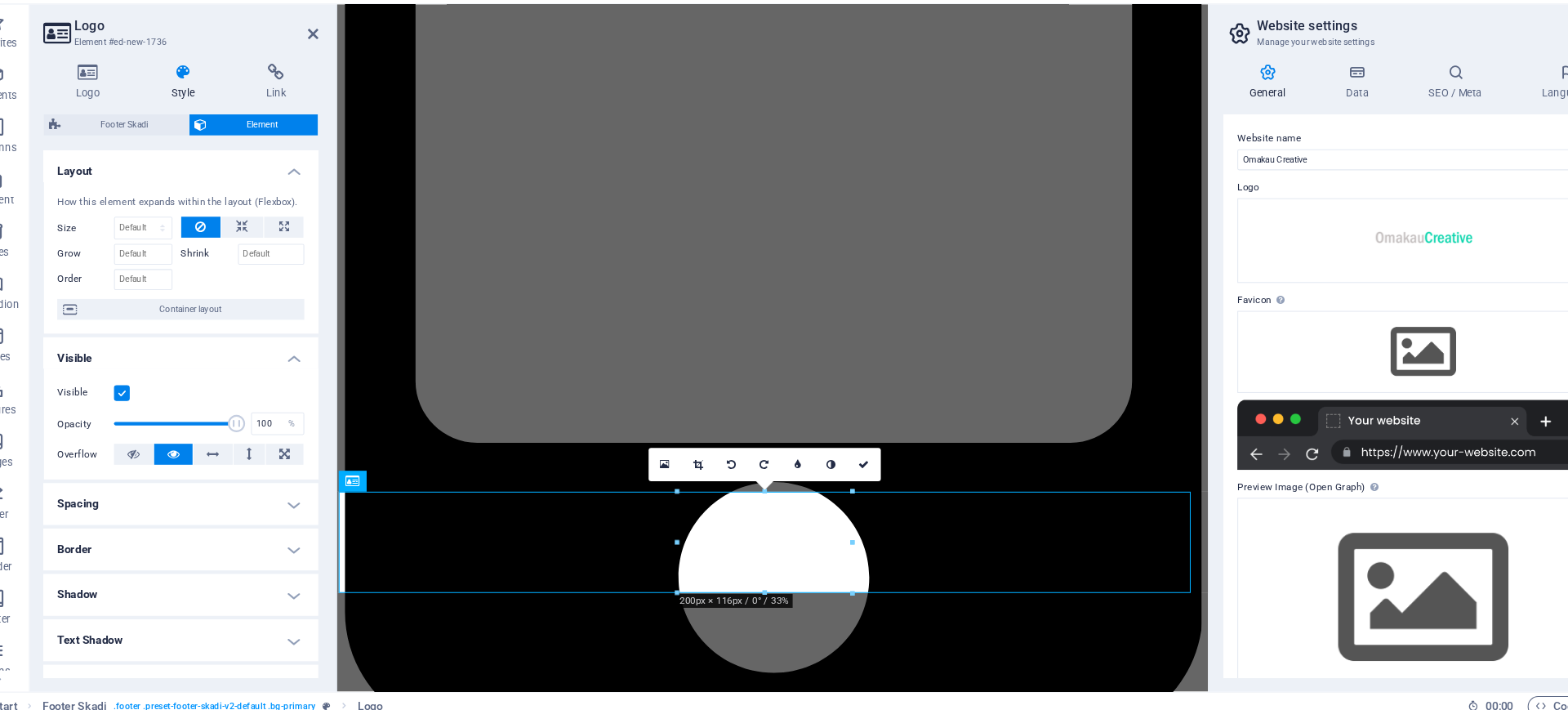
drag, startPoint x: 332, startPoint y: 321, endPoint x: 330, endPoint y: 427, distance: 106.0
click at [330, 427] on ul "Layout How this element expands within the layout (Flexbox). Size Default auto …" at bounding box center [207, 522] width 257 height 691
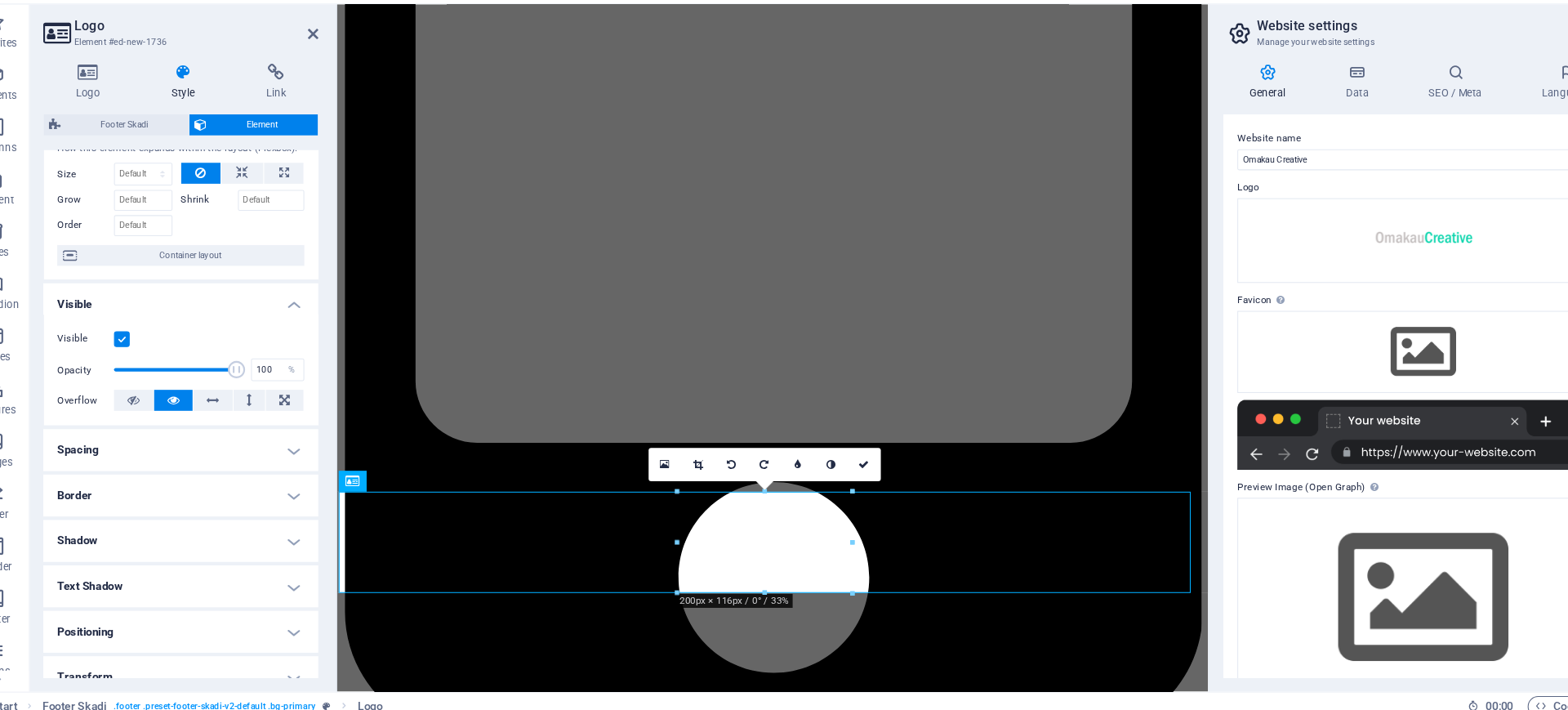
scroll to position [0, 0]
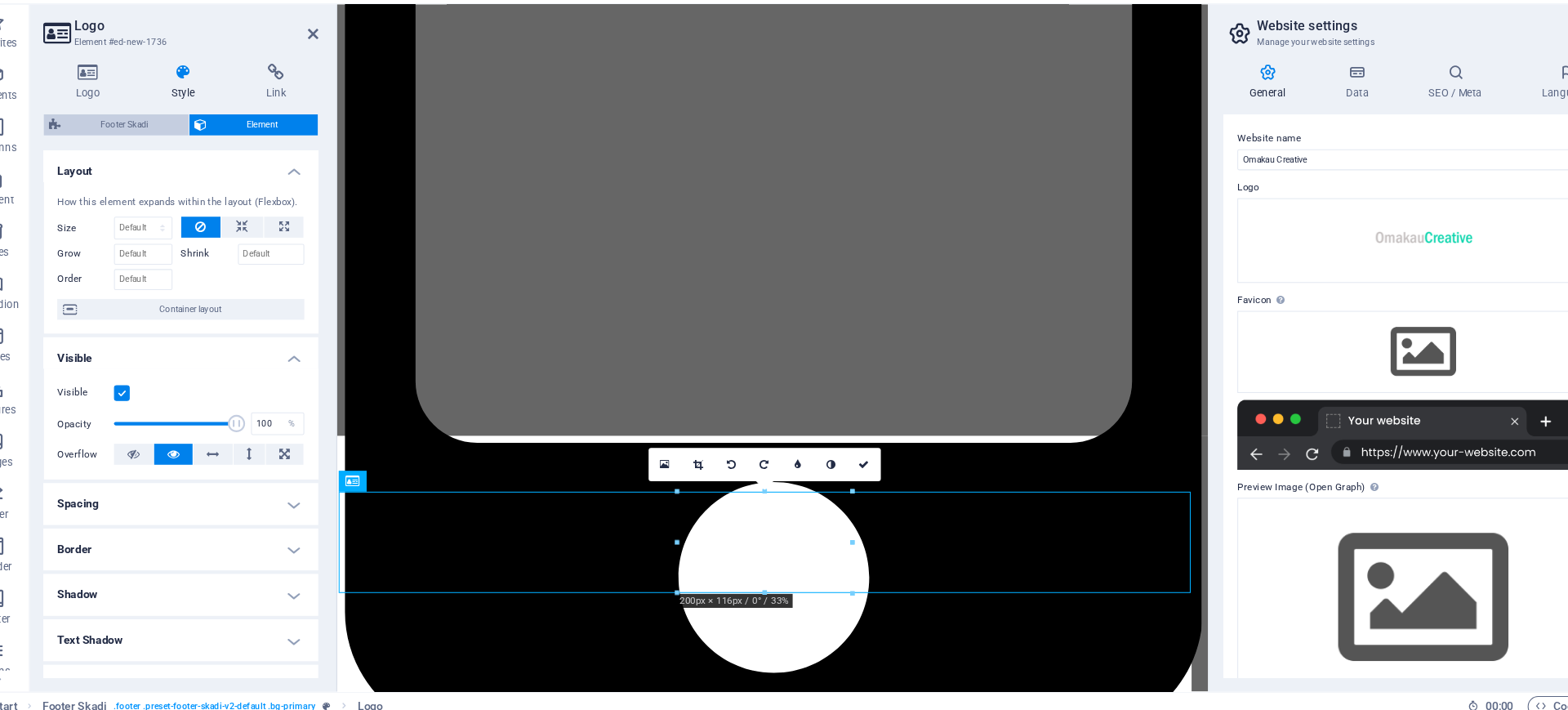
click at [152, 150] on span "Footer Skadi" at bounding box center [154, 153] width 110 height 20
select select "rem"
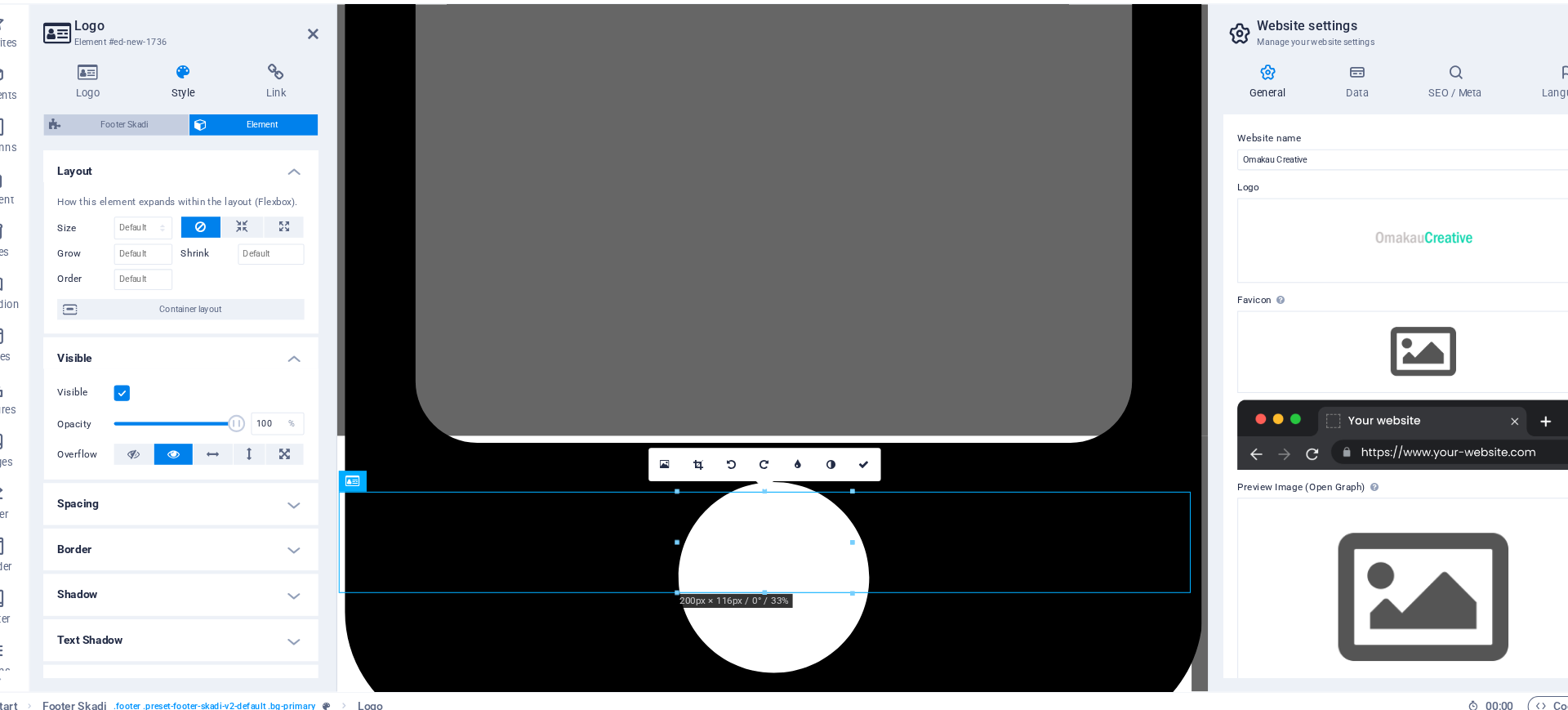
select select "preset-footer-skadi-v2-default"
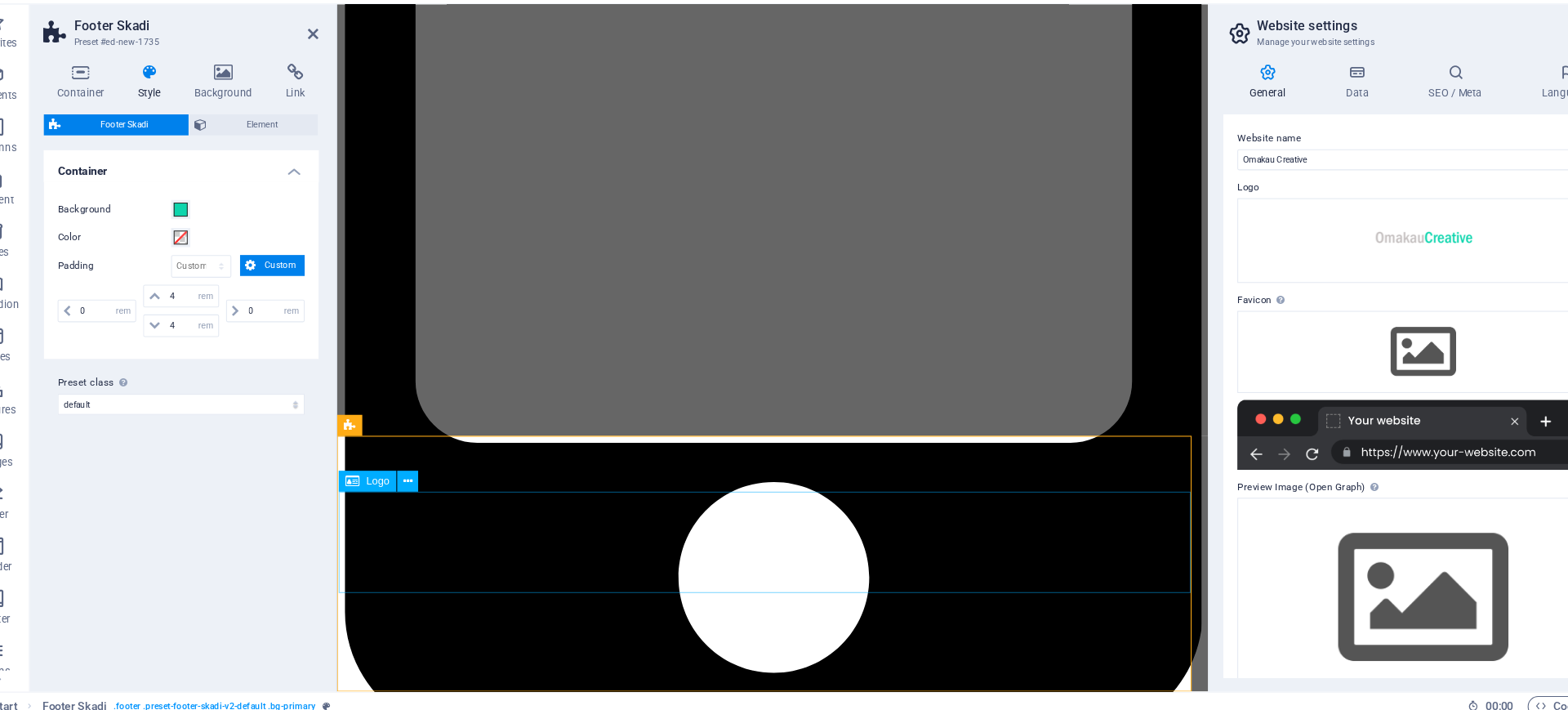
click at [418, 489] on icon at bounding box center [420, 487] width 9 height 17
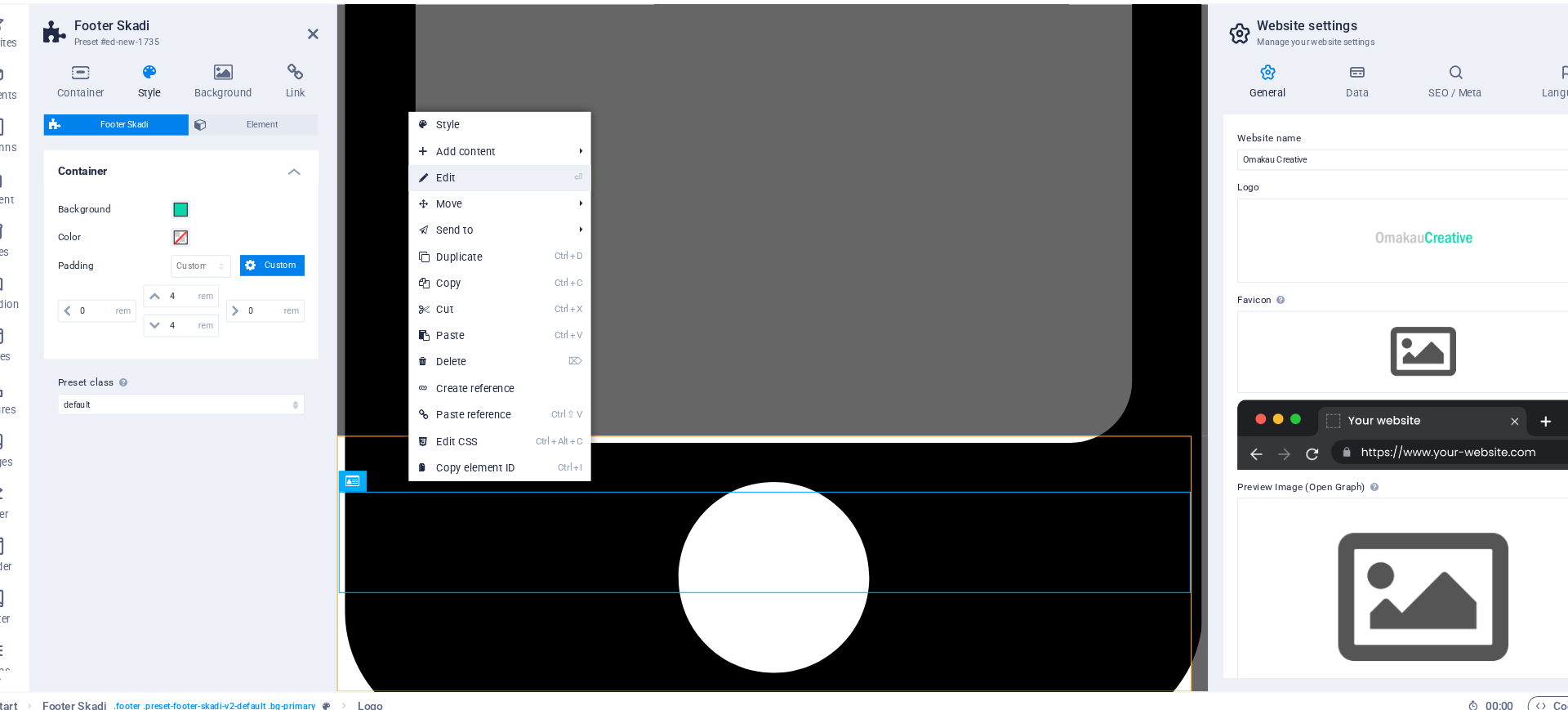
click at [456, 197] on link "⏎ Edit" at bounding box center [474, 203] width 109 height 24
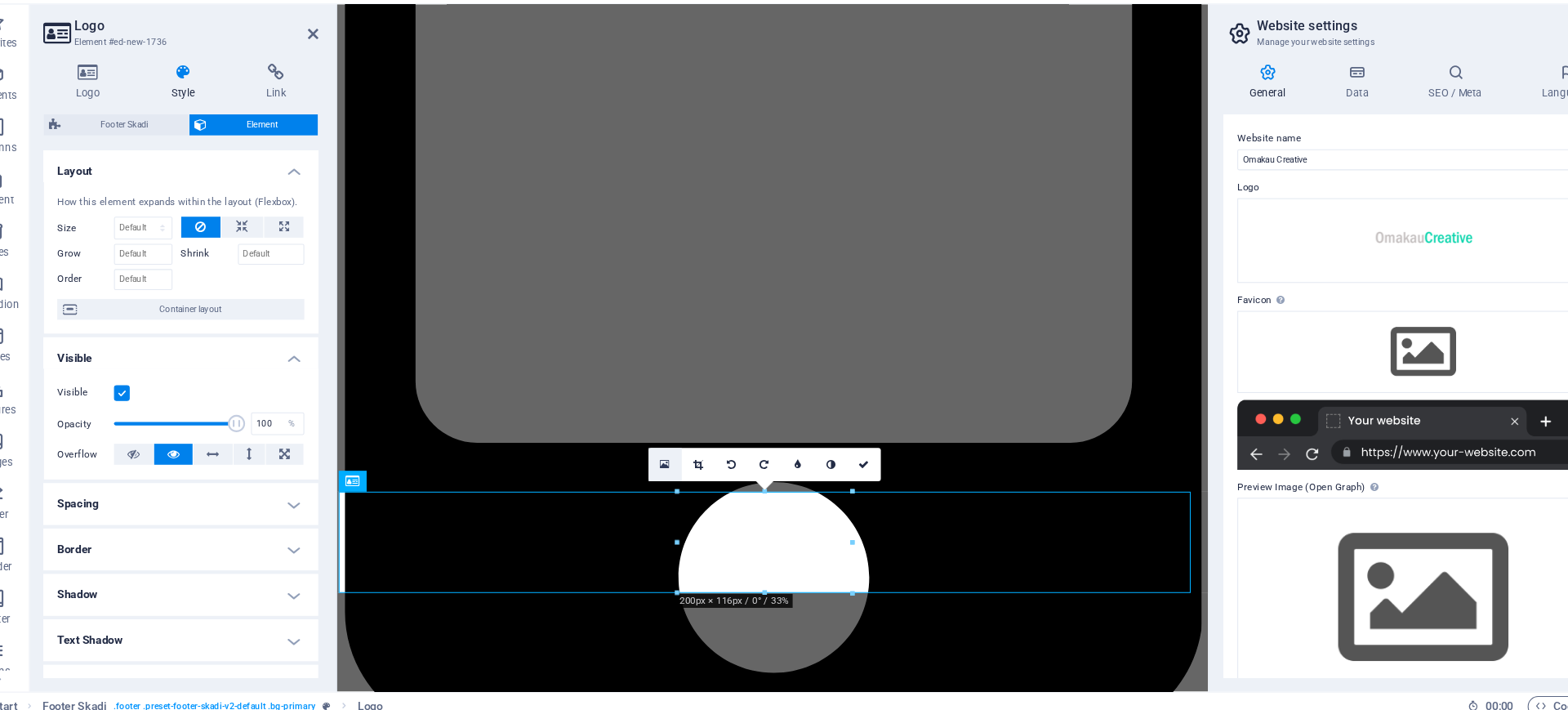
click at [657, 470] on icon at bounding box center [659, 471] width 9 height 11
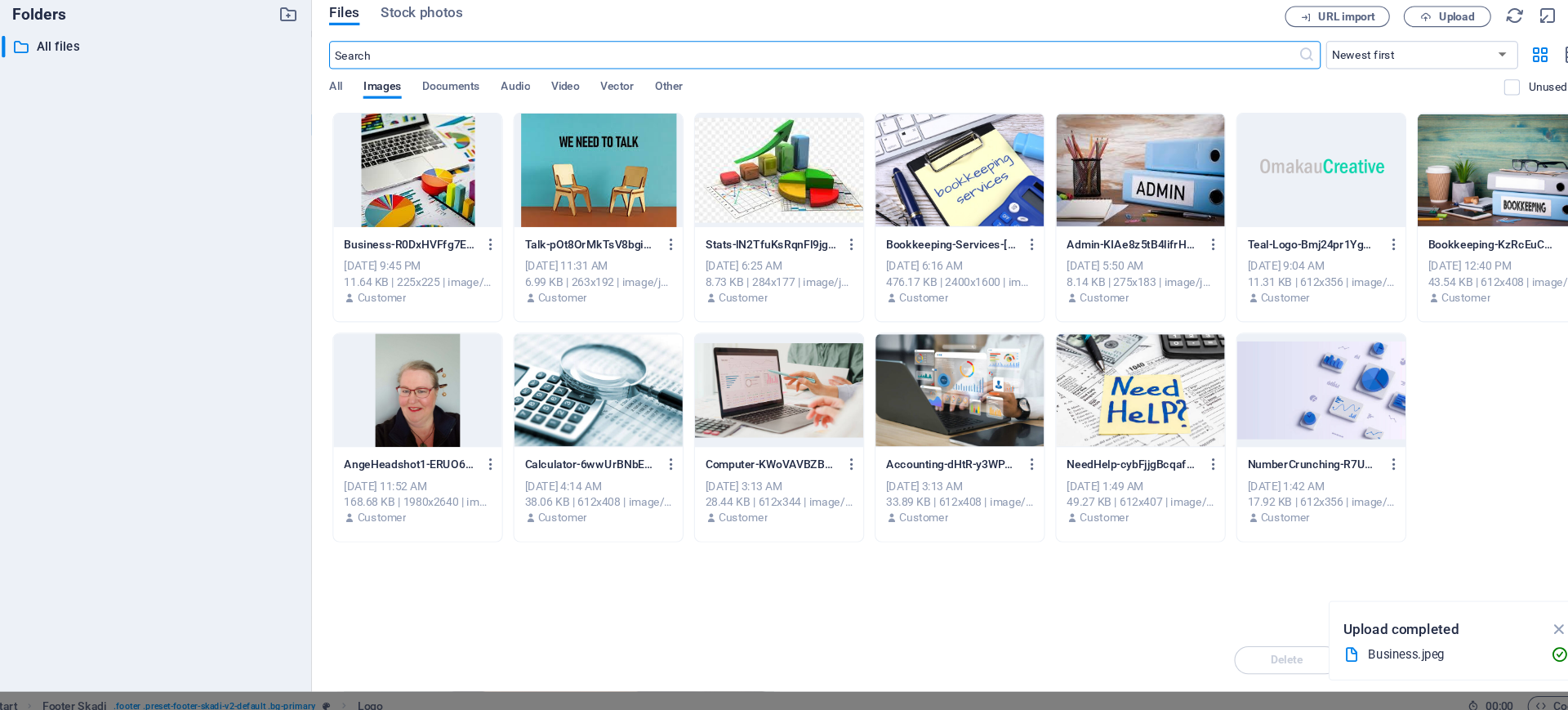
scroll to position [3577, 0]
click at [1254, 51] on span "Upload" at bounding box center [1400, 52] width 34 height 10
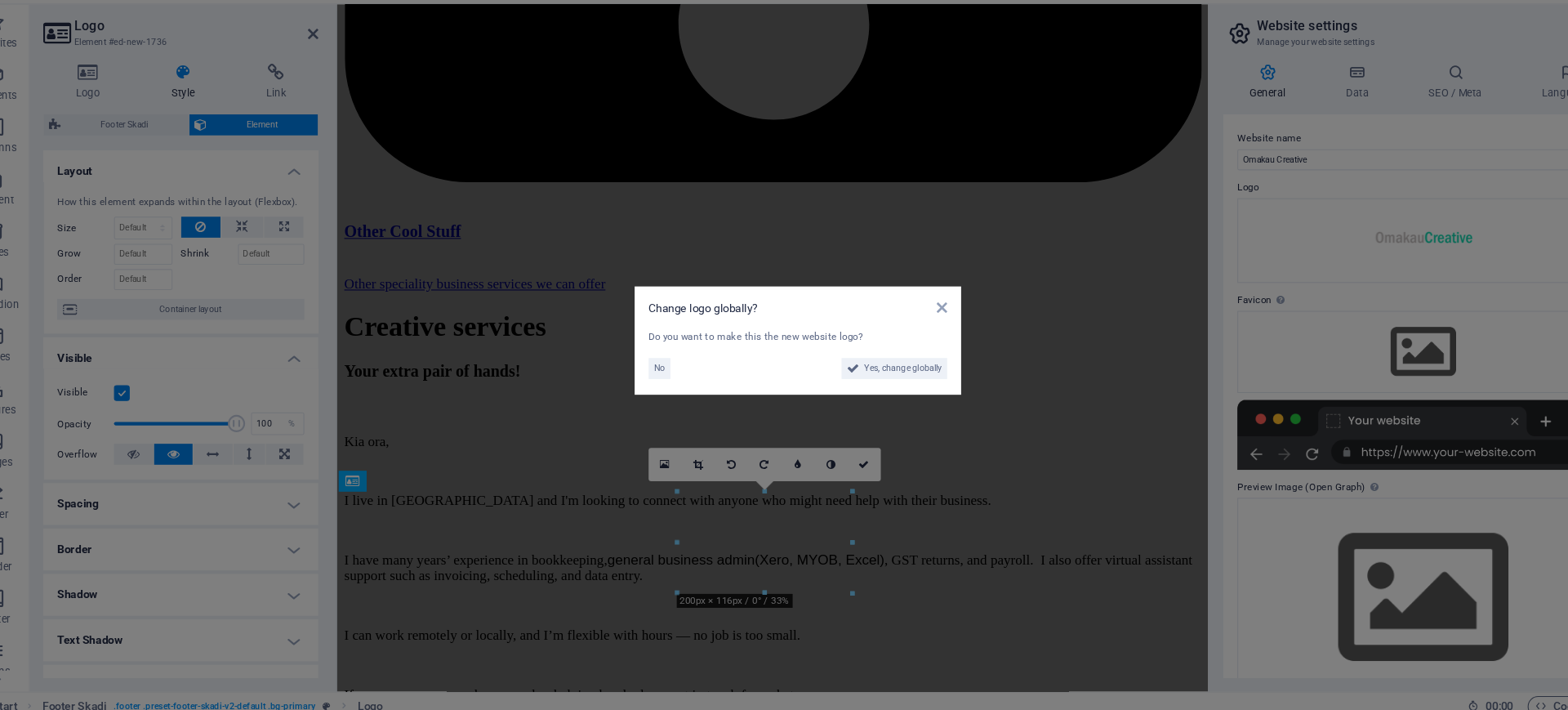
scroll to position [3060, 0]
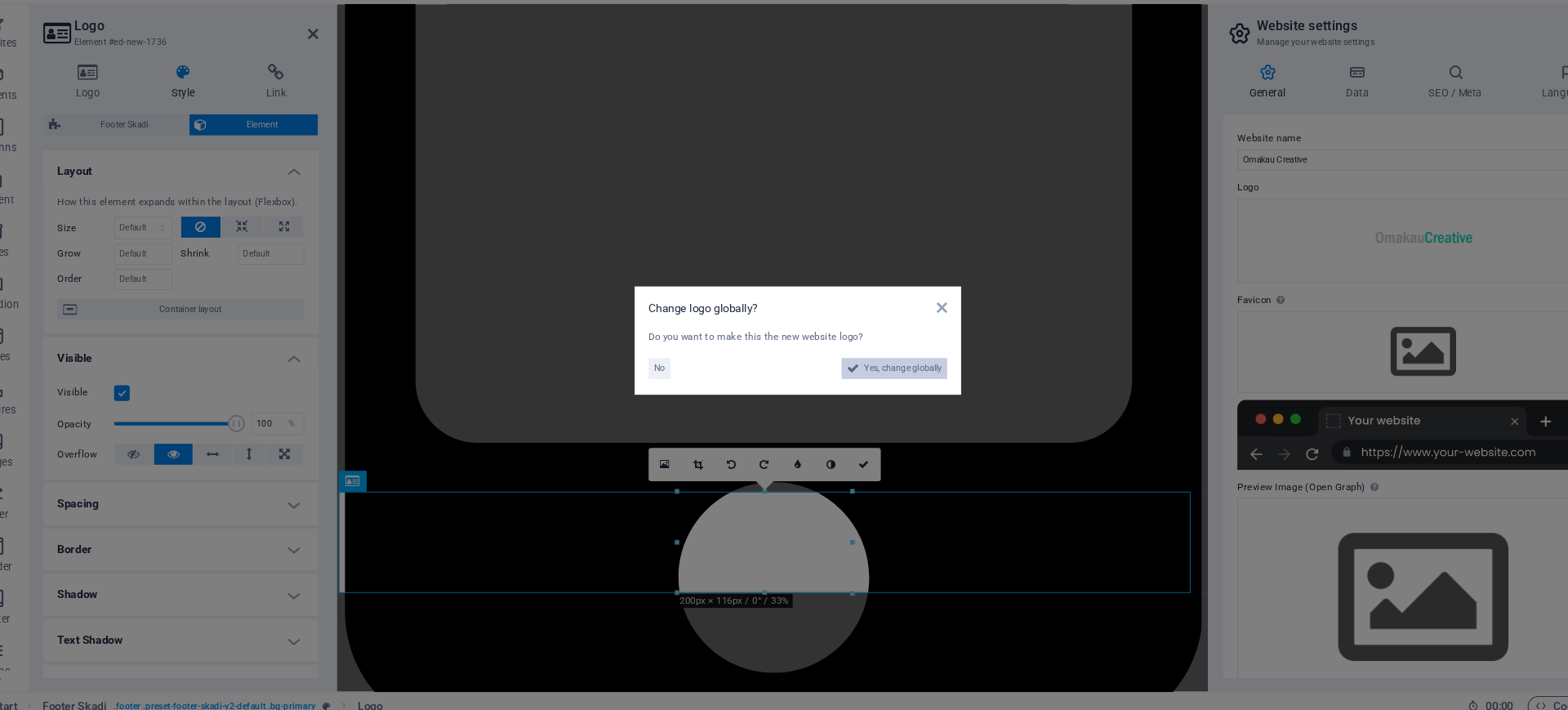
click at [894, 389] on span "Yes, change globally" at bounding box center [882, 381] width 73 height 20
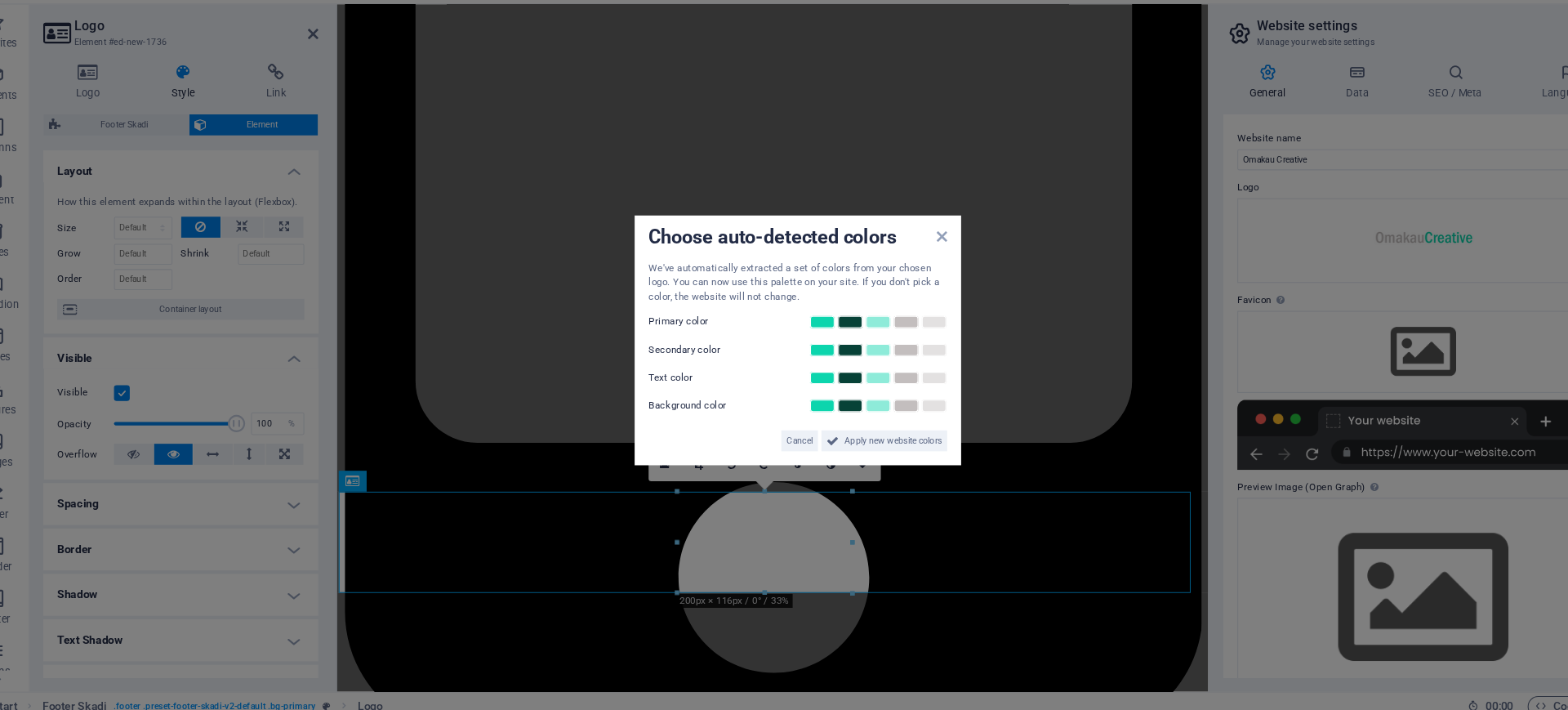
click at [923, 266] on div "Choose auto-detected colors" at bounding box center [784, 259] width 279 height 17
click at [773, 448] on span "Cancel" at bounding box center [785, 449] width 24 height 20
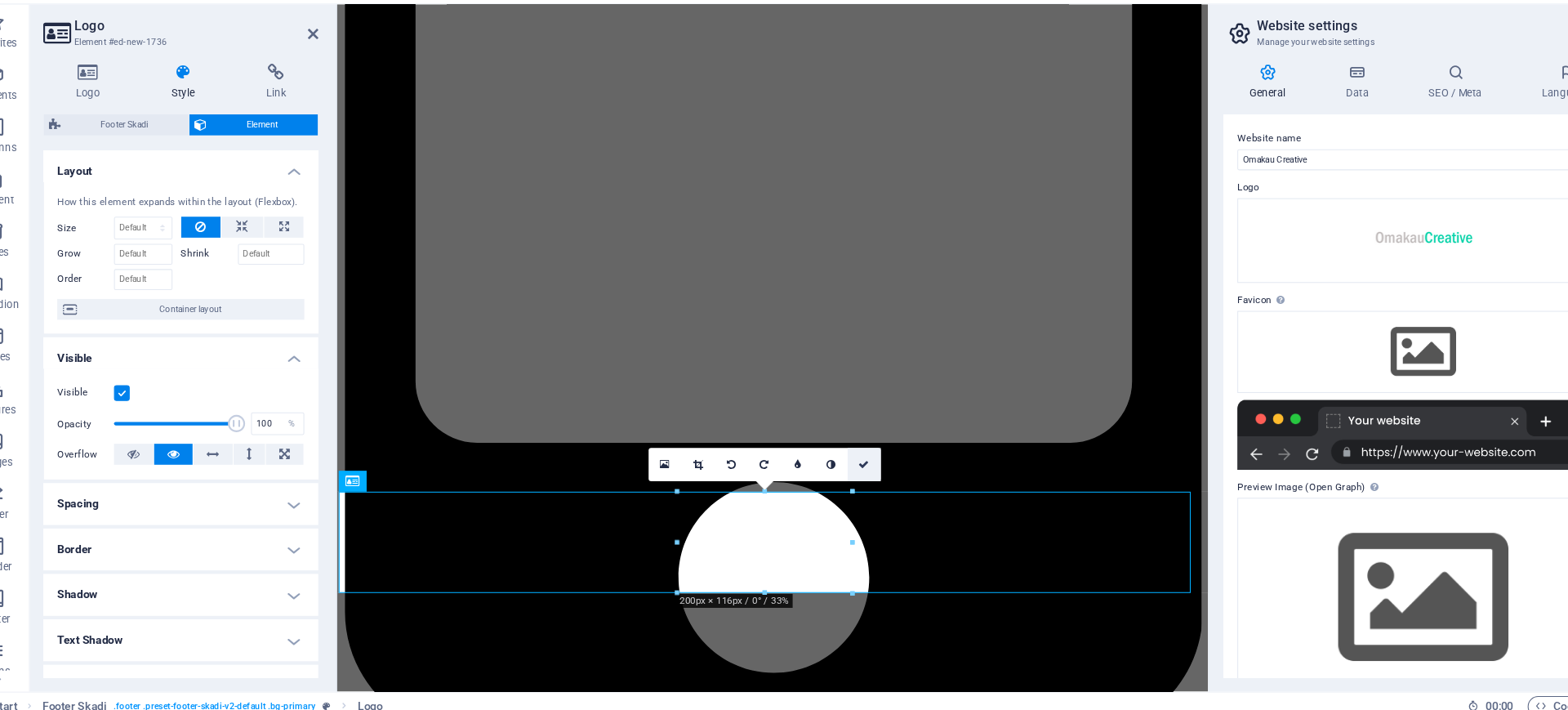
click at [840, 472] on link at bounding box center [846, 471] width 31 height 31
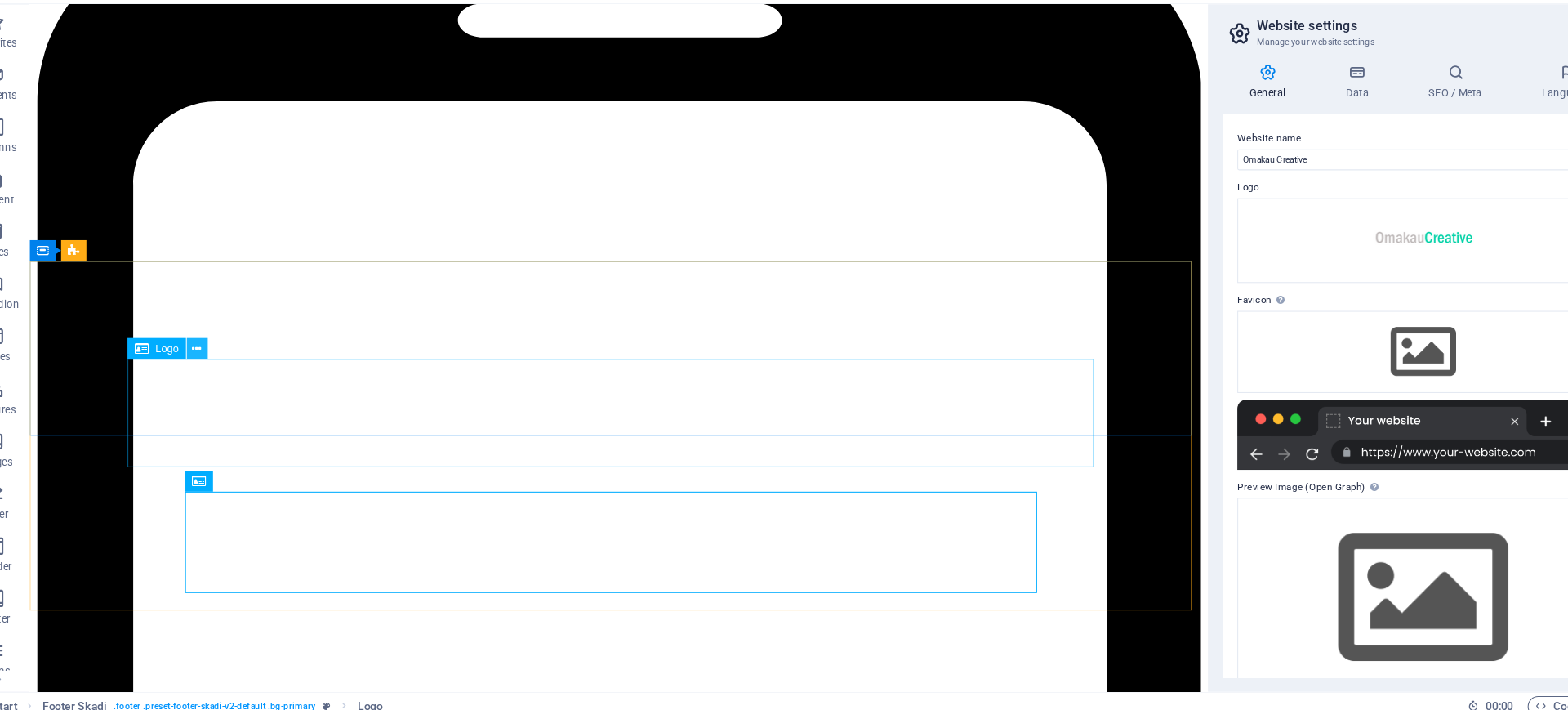
click at [227, 363] on icon at bounding box center [222, 363] width 9 height 17
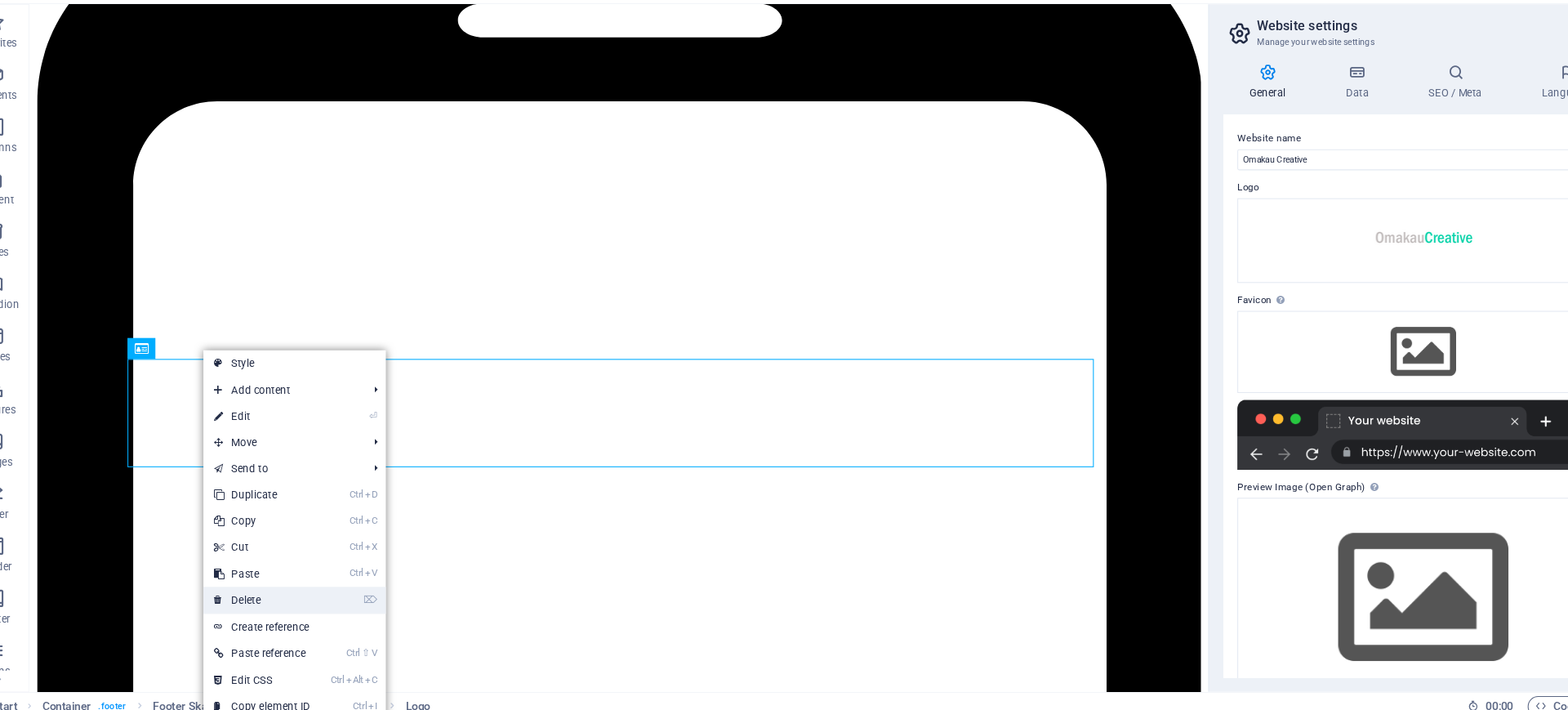
click at [276, 567] on link "⌦ Delete" at bounding box center [282, 598] width 109 height 24
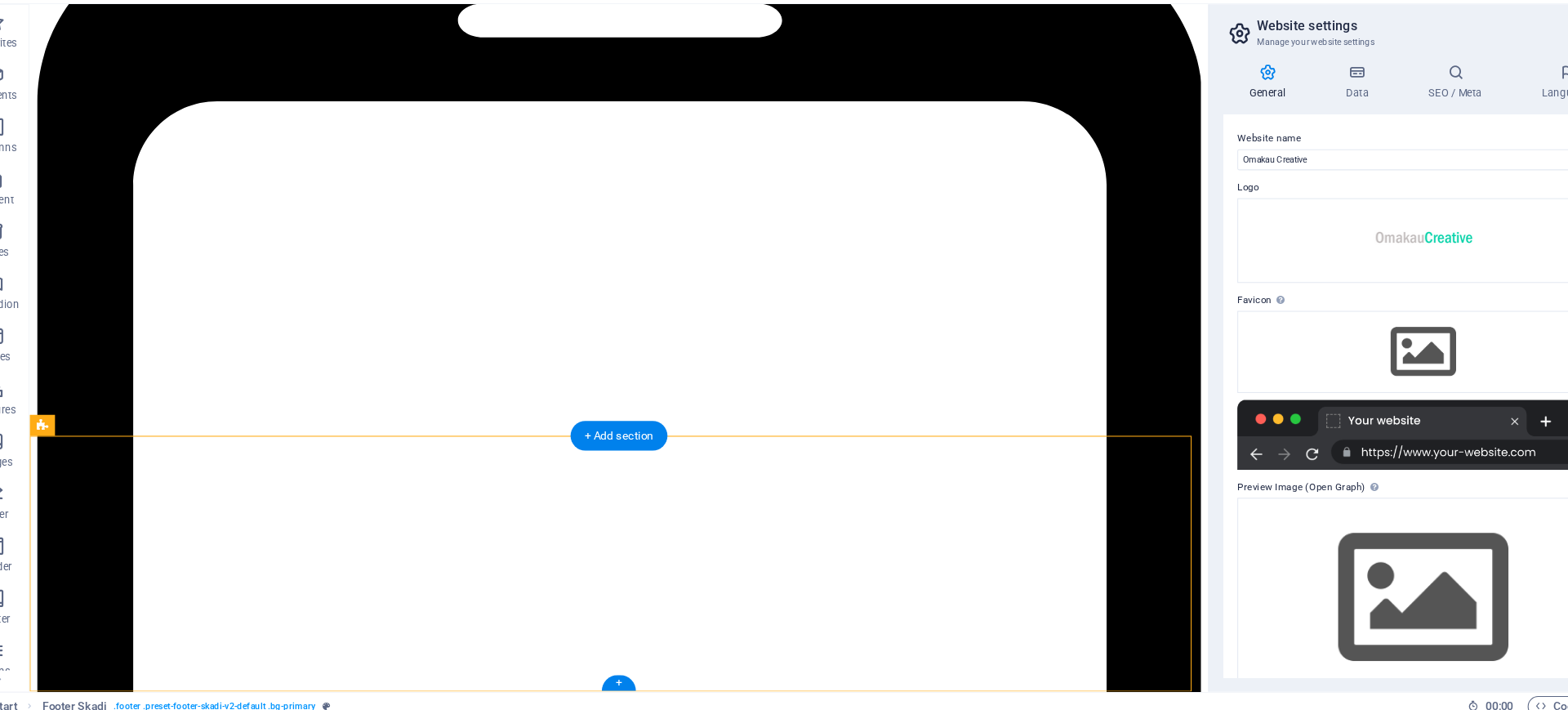
drag, startPoint x: 625, startPoint y: 584, endPoint x: 177, endPoint y: 476, distance: 460.8
click at [229, 362] on icon at bounding box center [230, 363] width 9 height 17
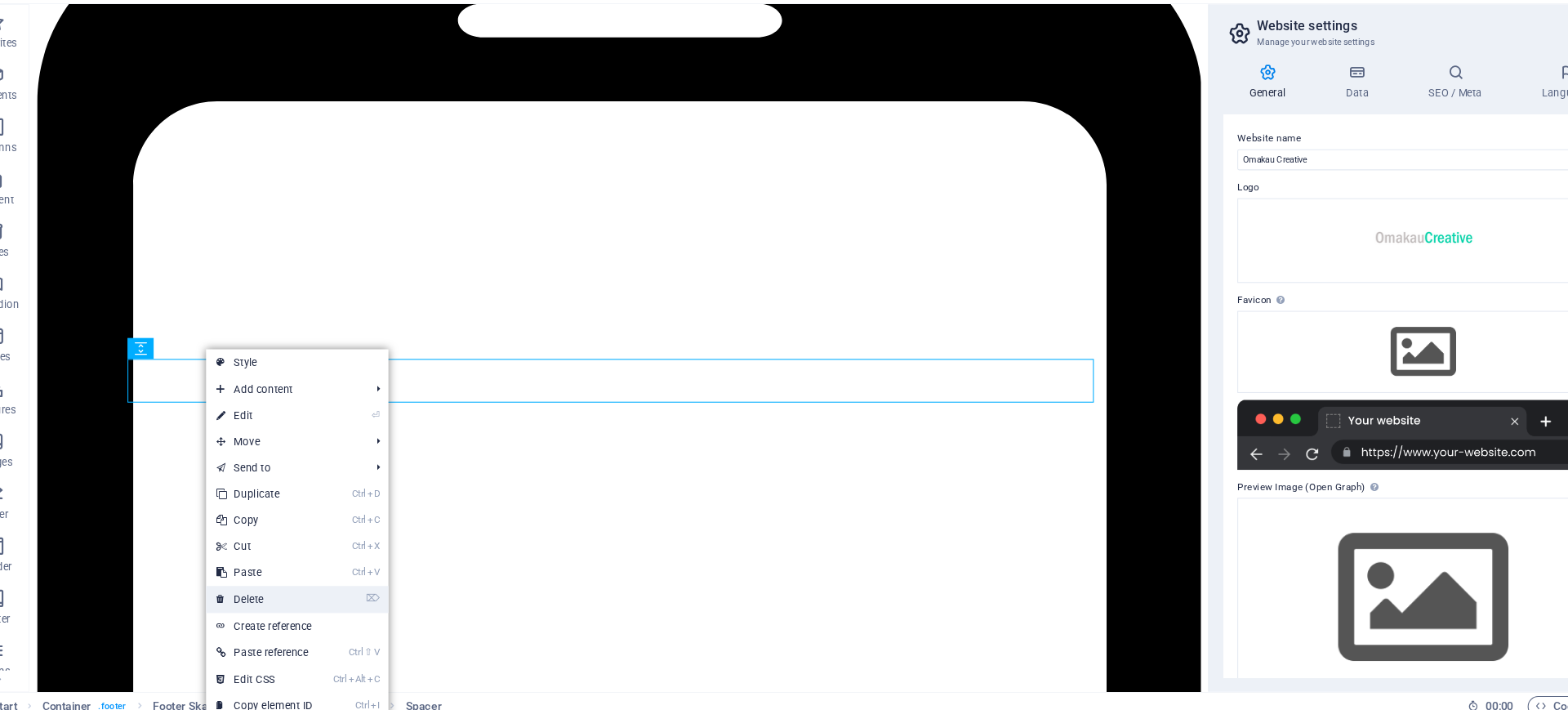
click at [276, 567] on link "⌦ Delete" at bounding box center [284, 597] width 109 height 24
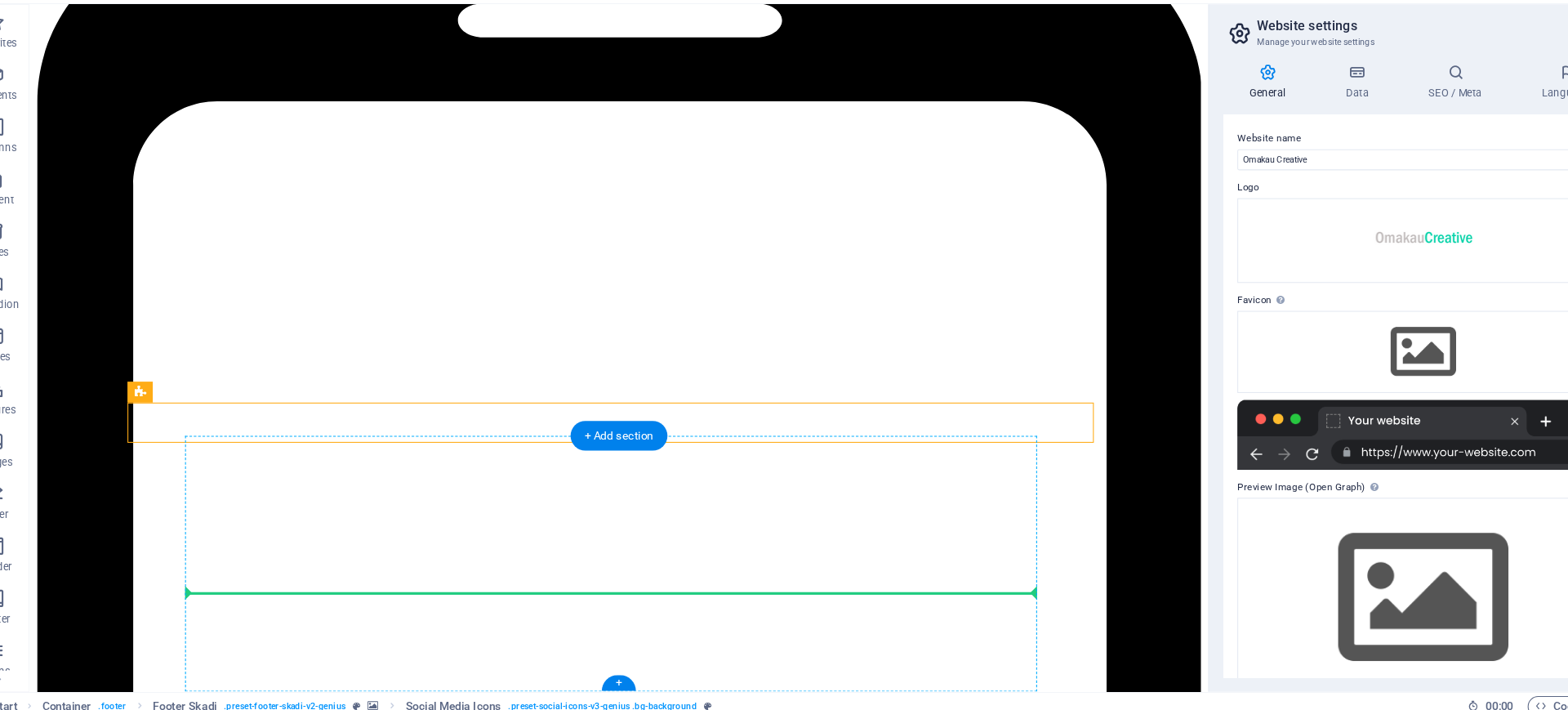
drag, startPoint x: 277, startPoint y: 407, endPoint x: 258, endPoint y: 528, distance: 122.5
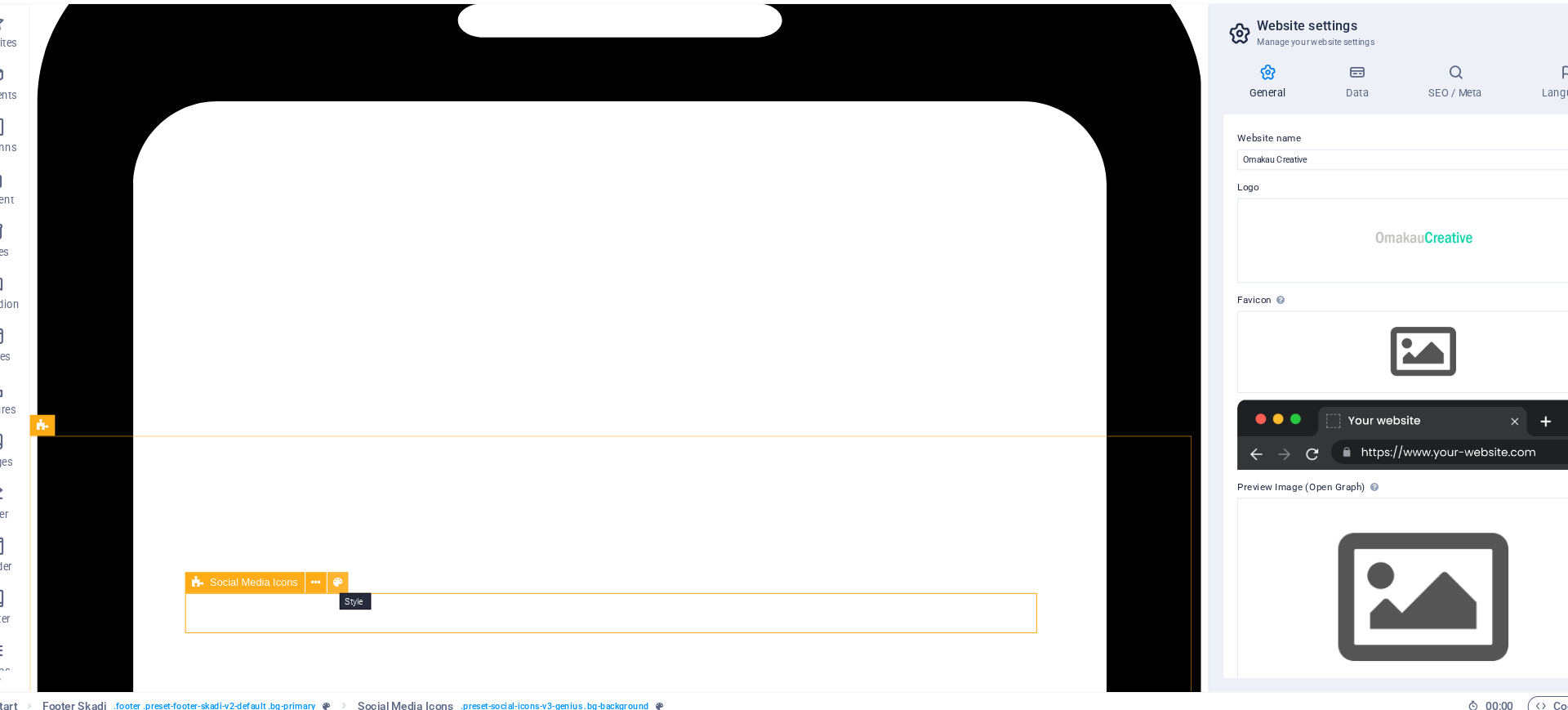
click at [354, 567] on icon at bounding box center [354, 582] width 9 height 17
select select "rem"
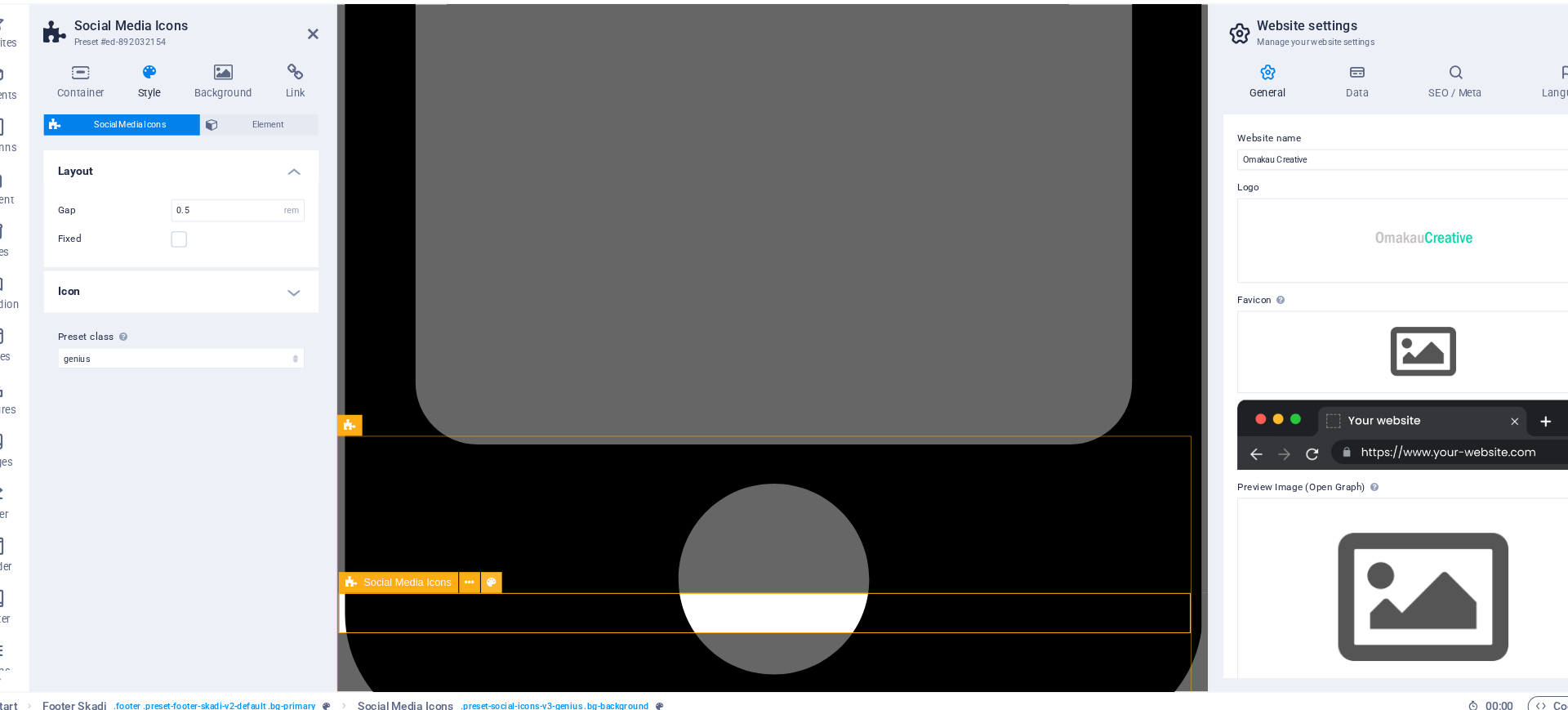
scroll to position [3060, 0]
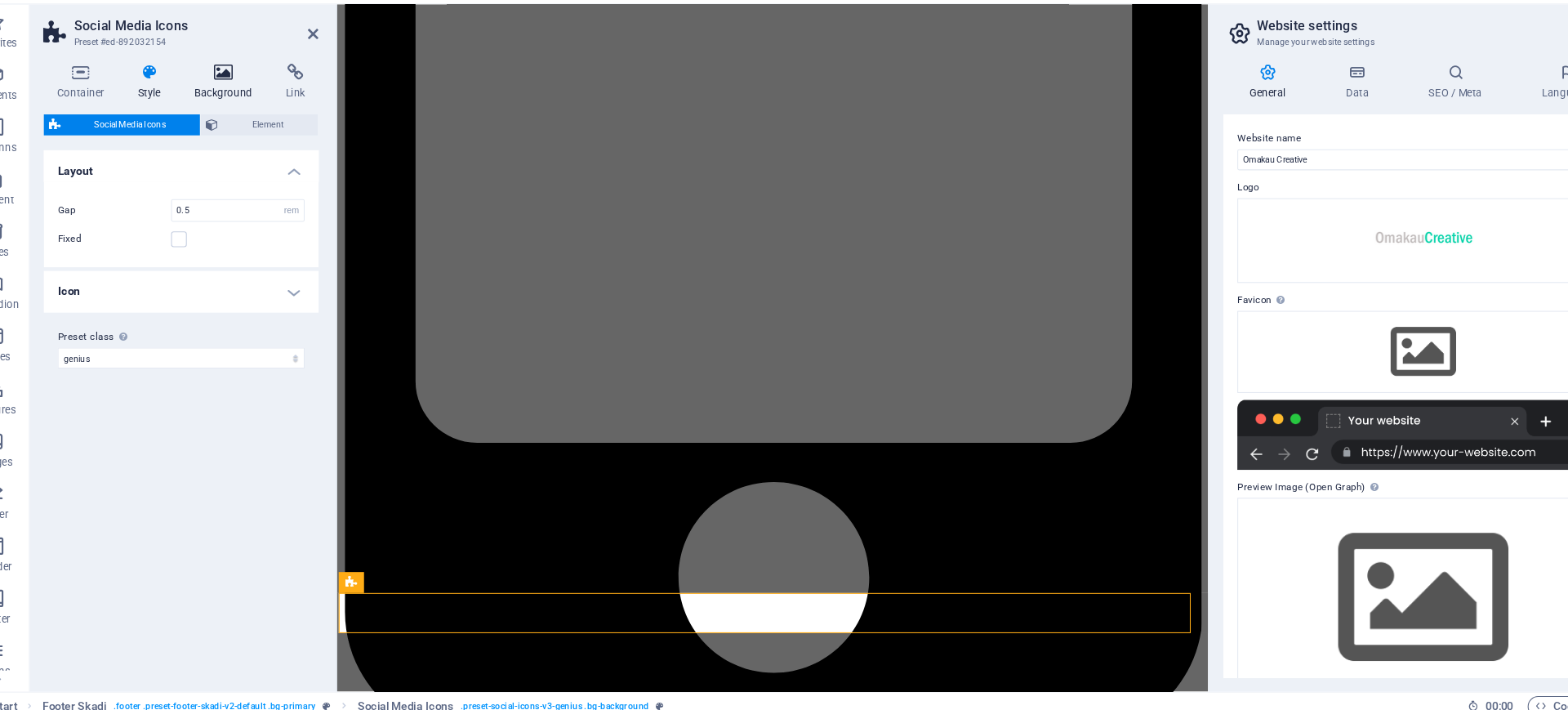
click at [242, 117] on h4 "Background" at bounding box center [250, 113] width 86 height 35
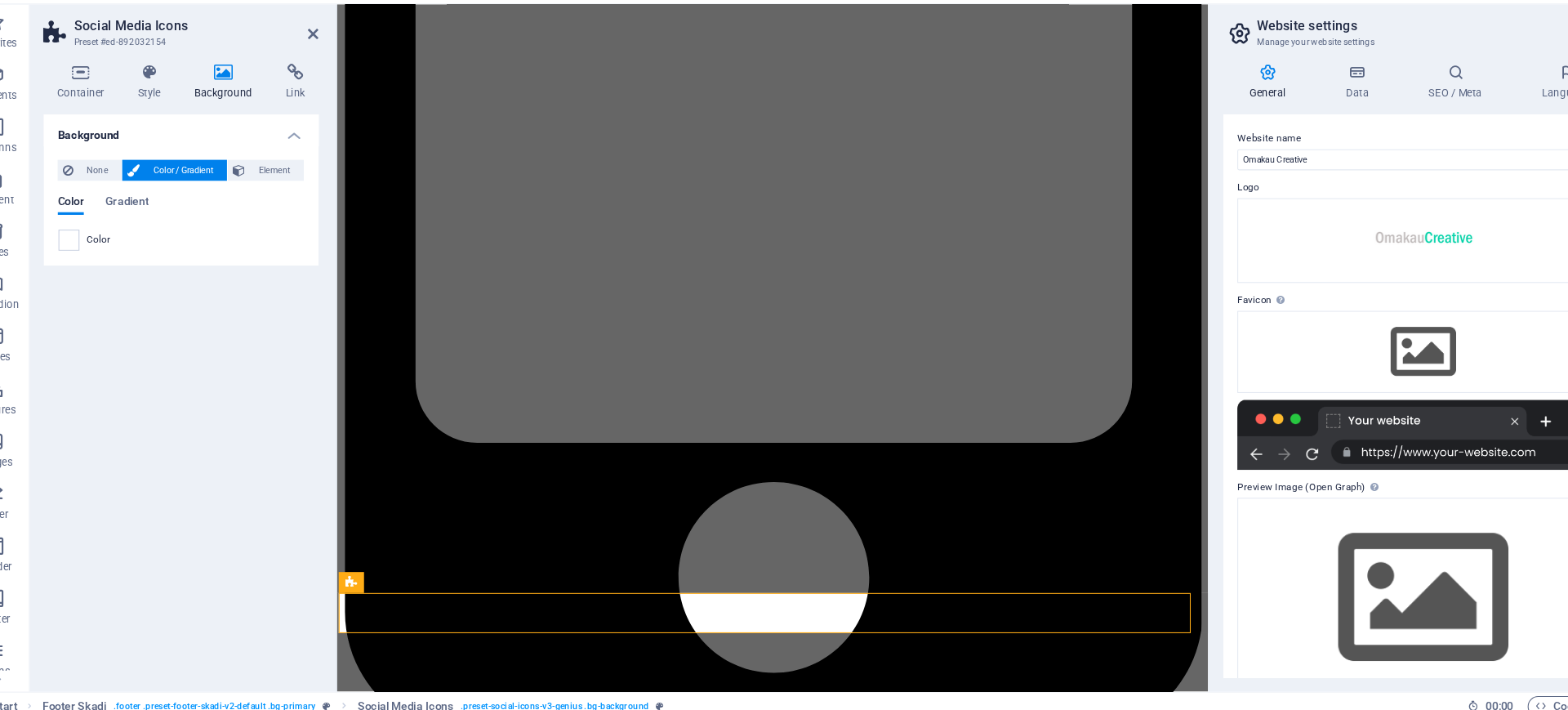
click at [242, 117] on h4 "Background" at bounding box center [250, 113] width 86 height 35
click at [104, 260] on span at bounding box center [102, 261] width 18 height 18
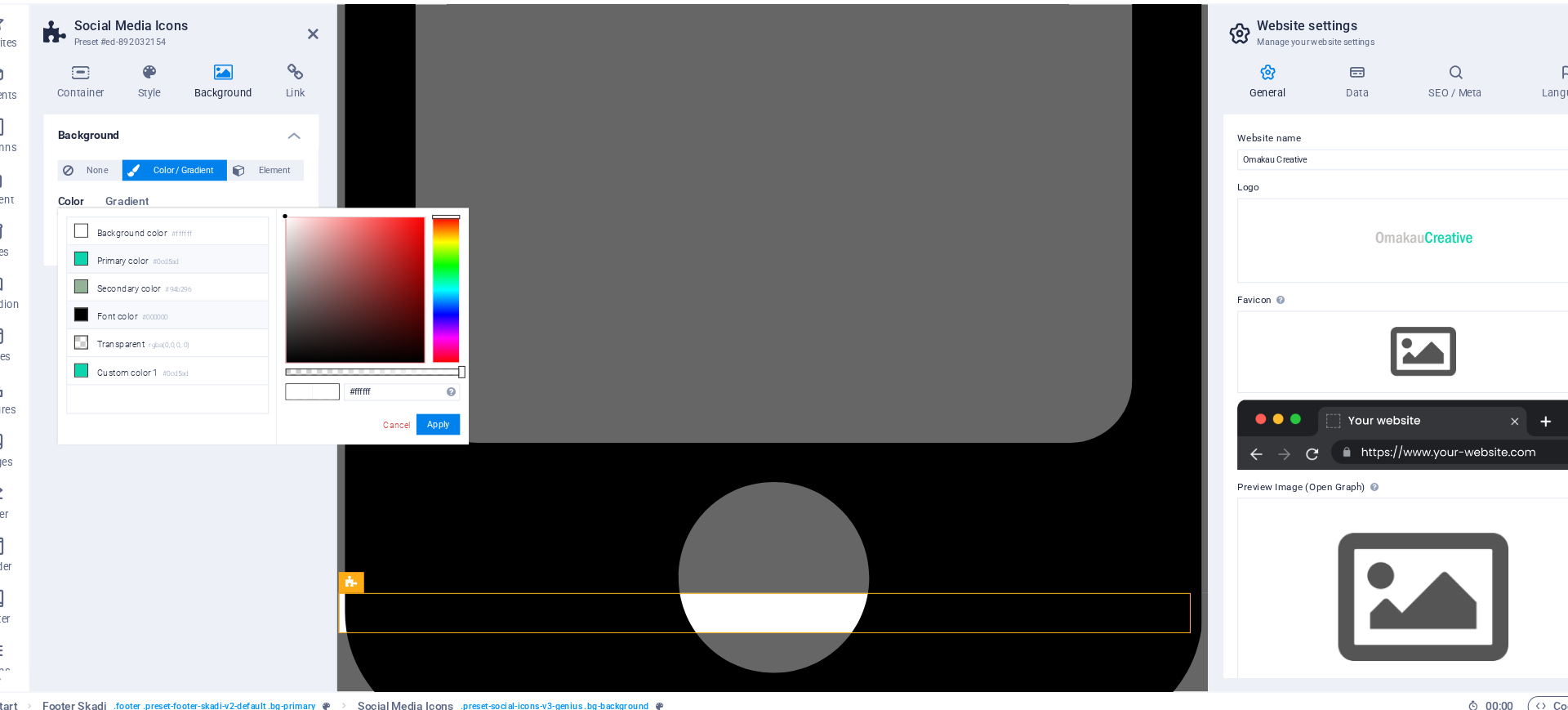
click at [144, 277] on li "Primary color #0cd5ad" at bounding box center [194, 279] width 187 height 26
type input "#0cd5ad"
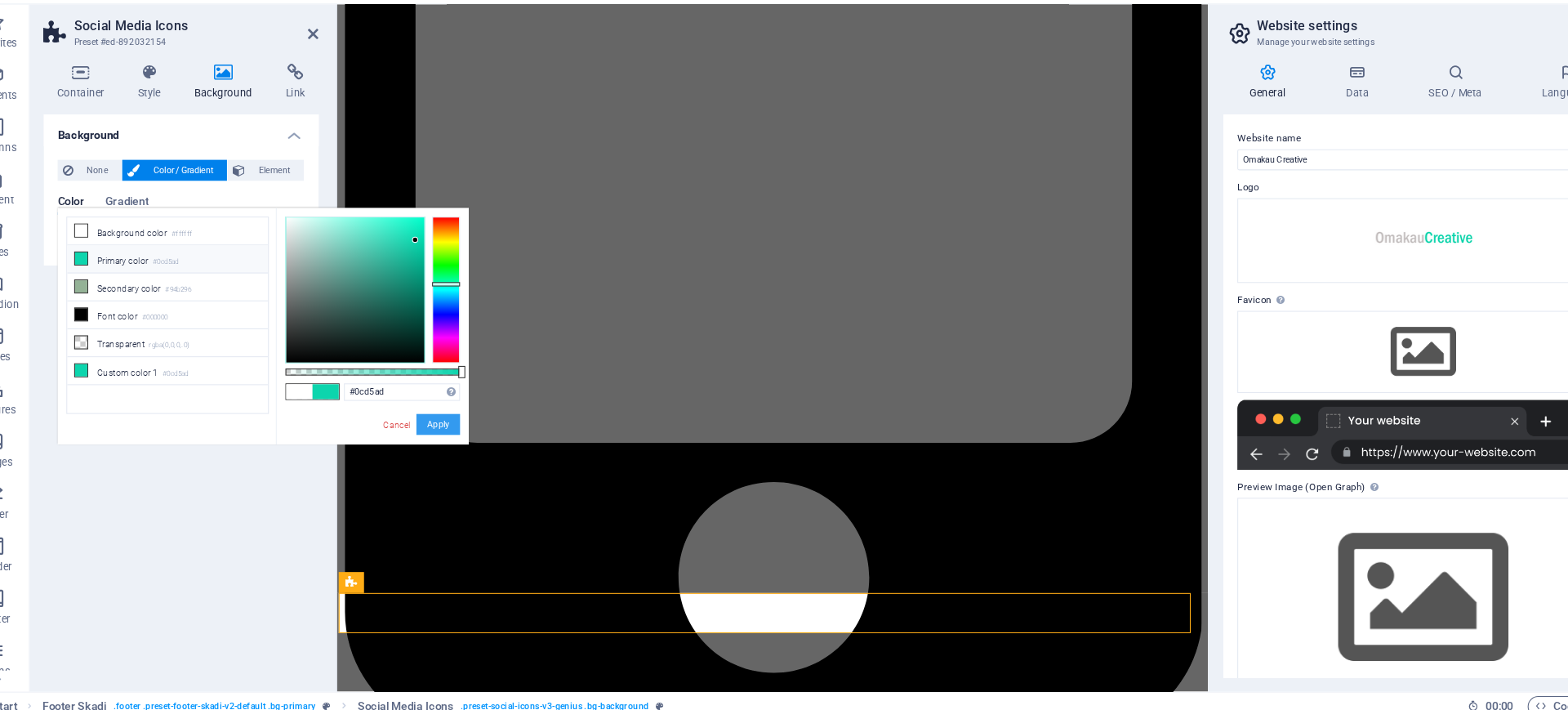
click at [448, 425] on button "Apply" at bounding box center [448, 433] width 41 height 20
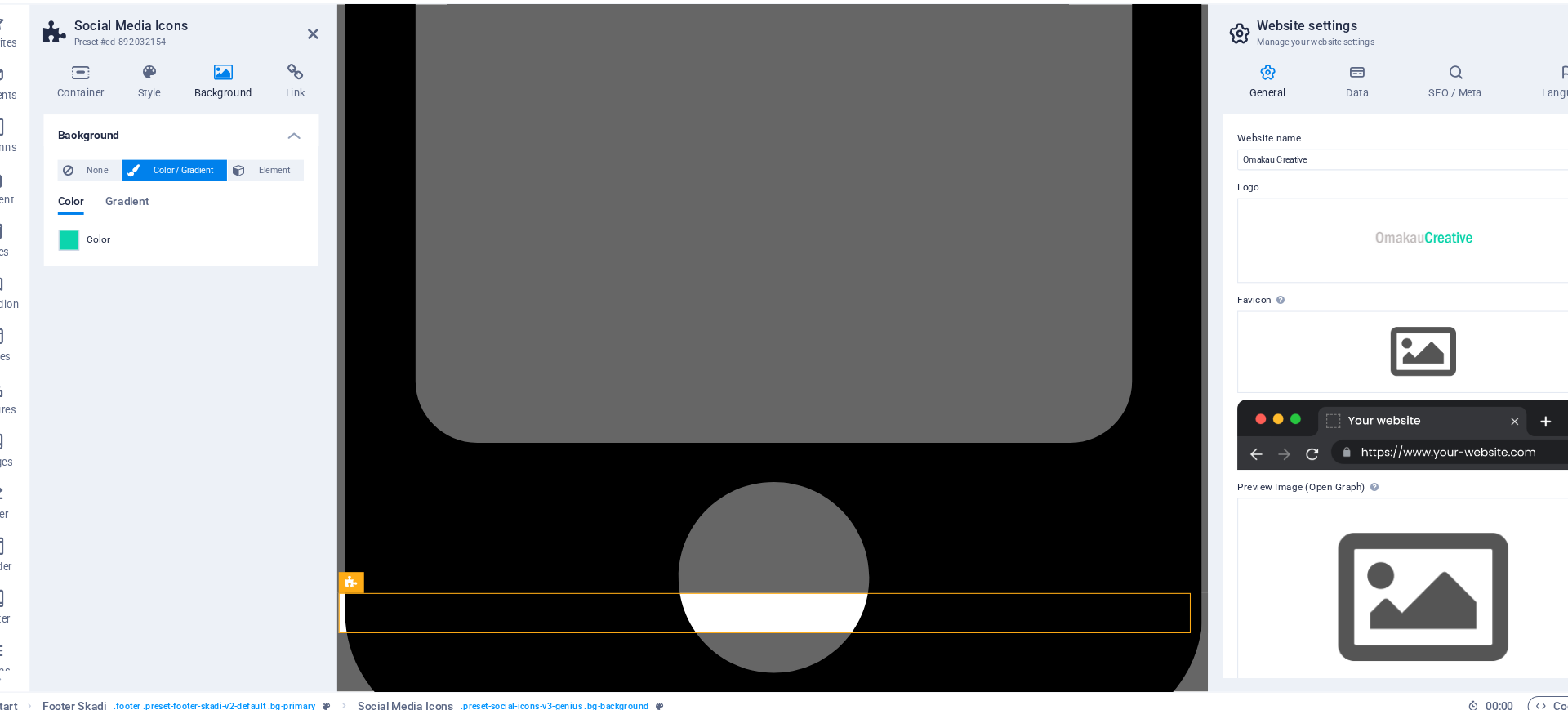
click at [239, 538] on div "Background None Color / Gradient Element Stretch background to full-width Color…" at bounding box center [207, 407] width 257 height 527
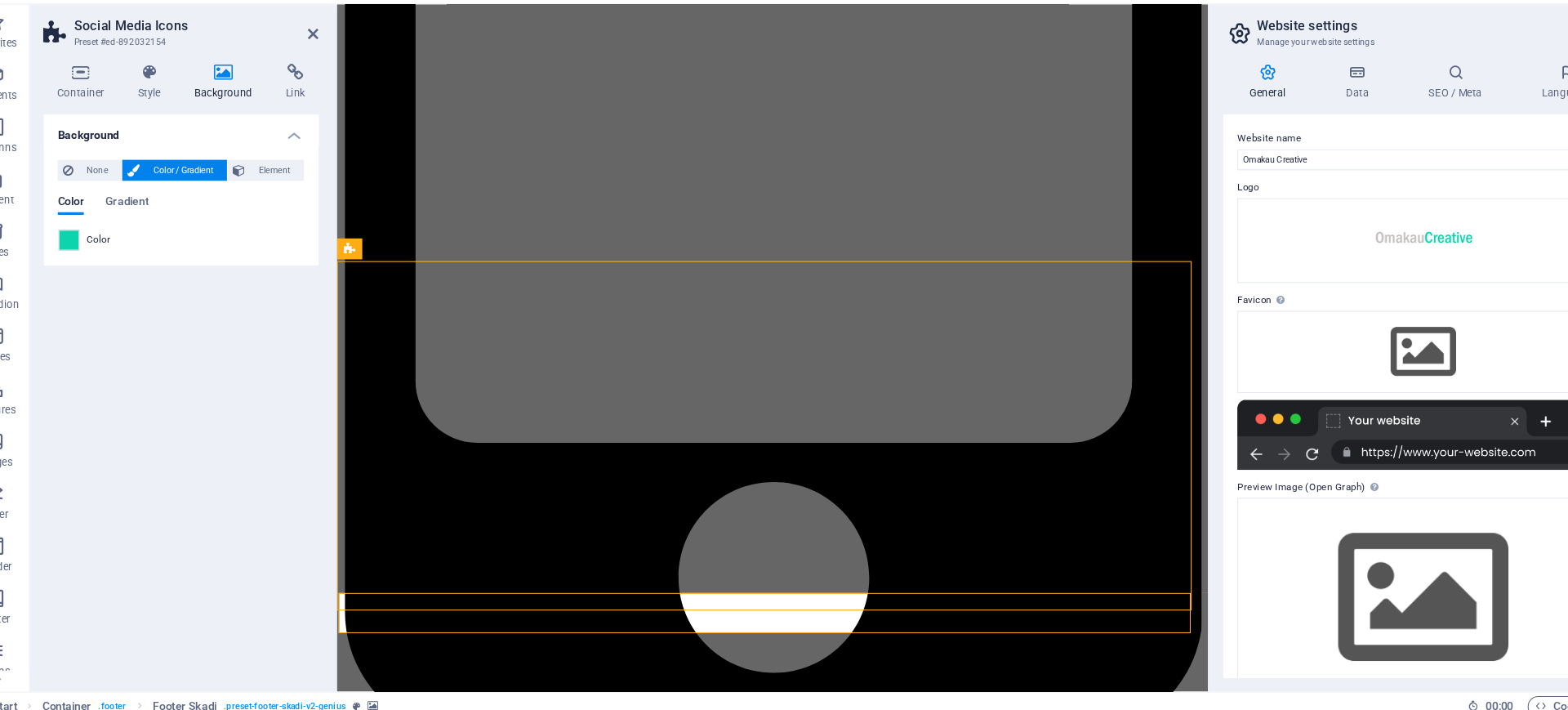
scroll to position [3058, 0]
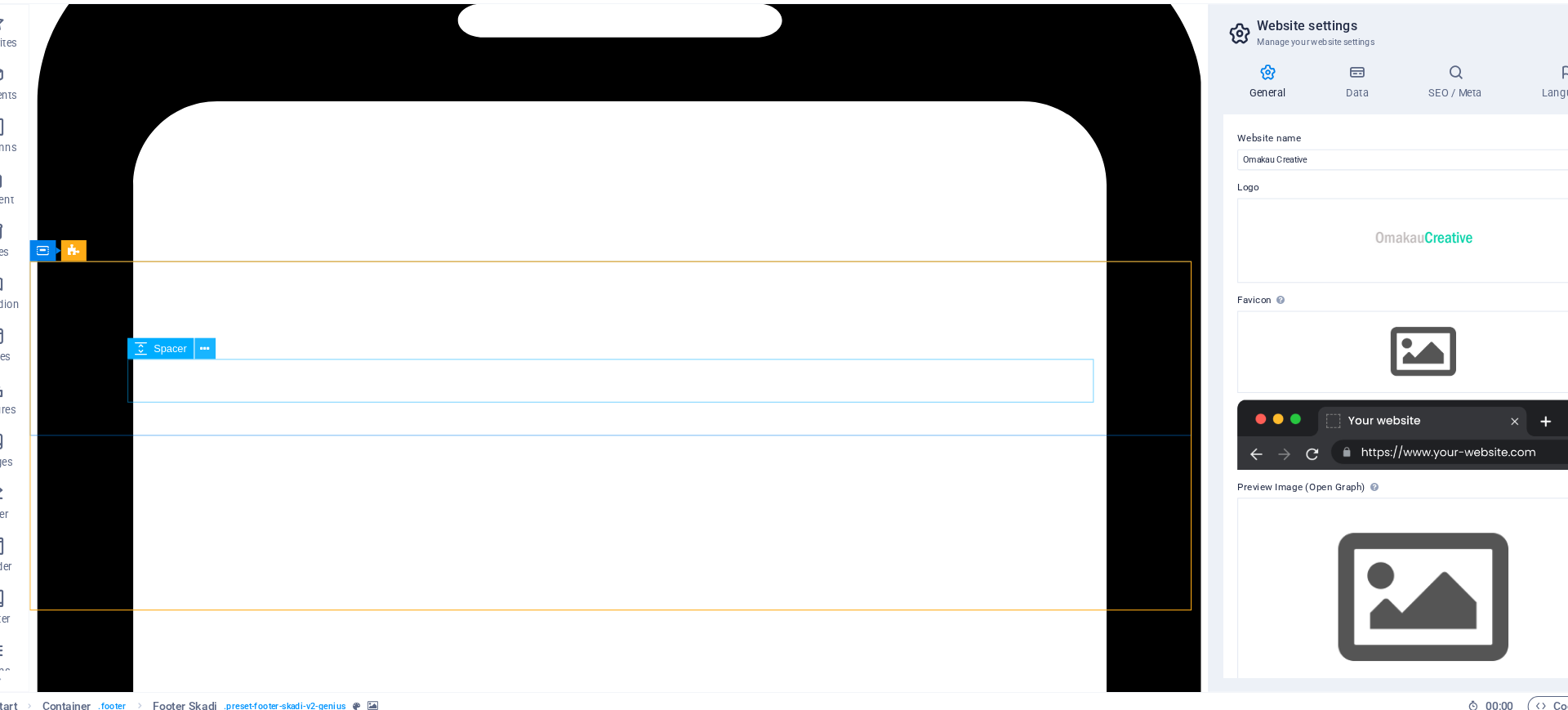
click at [227, 361] on icon at bounding box center [230, 363] width 9 height 17
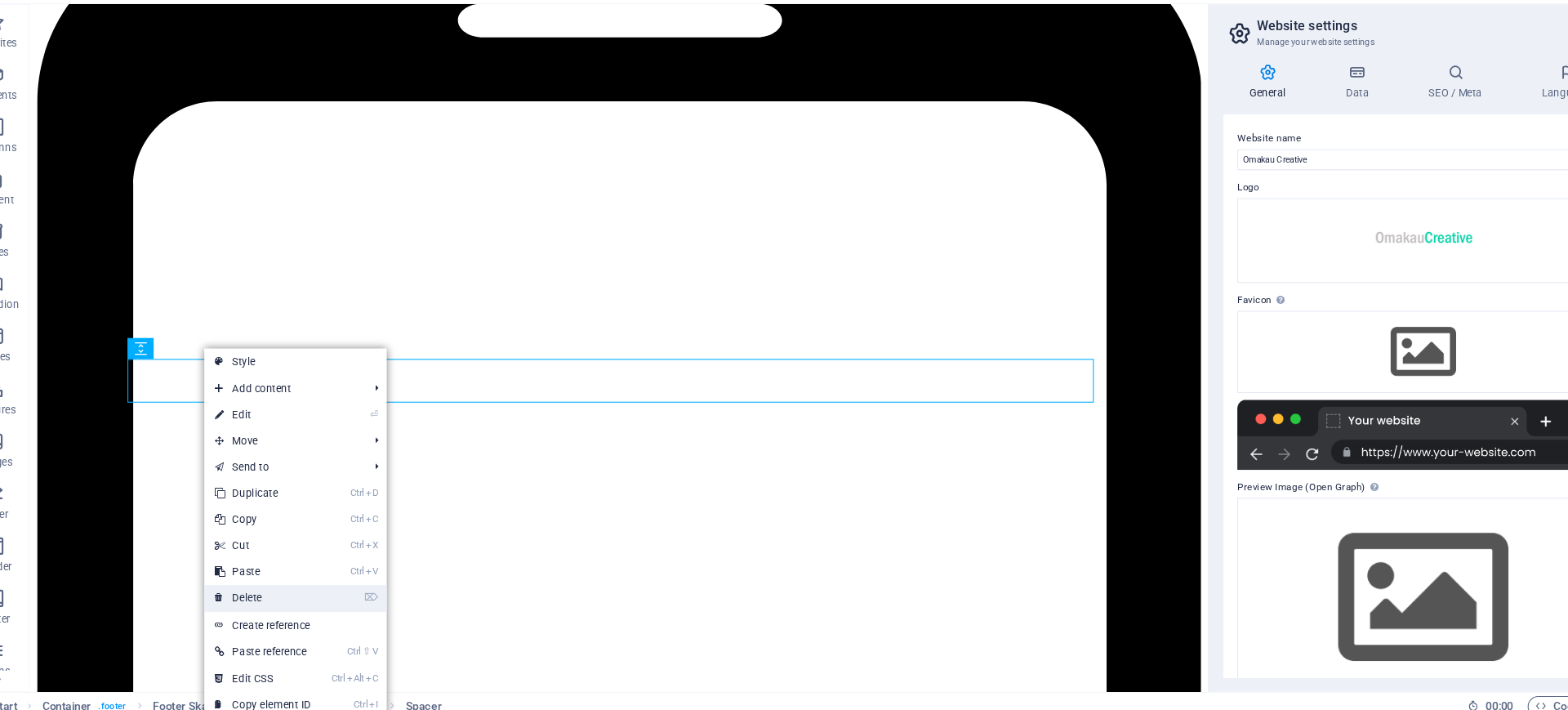
click at [275, 567] on link "⌦ Delete" at bounding box center [283, 596] width 109 height 24
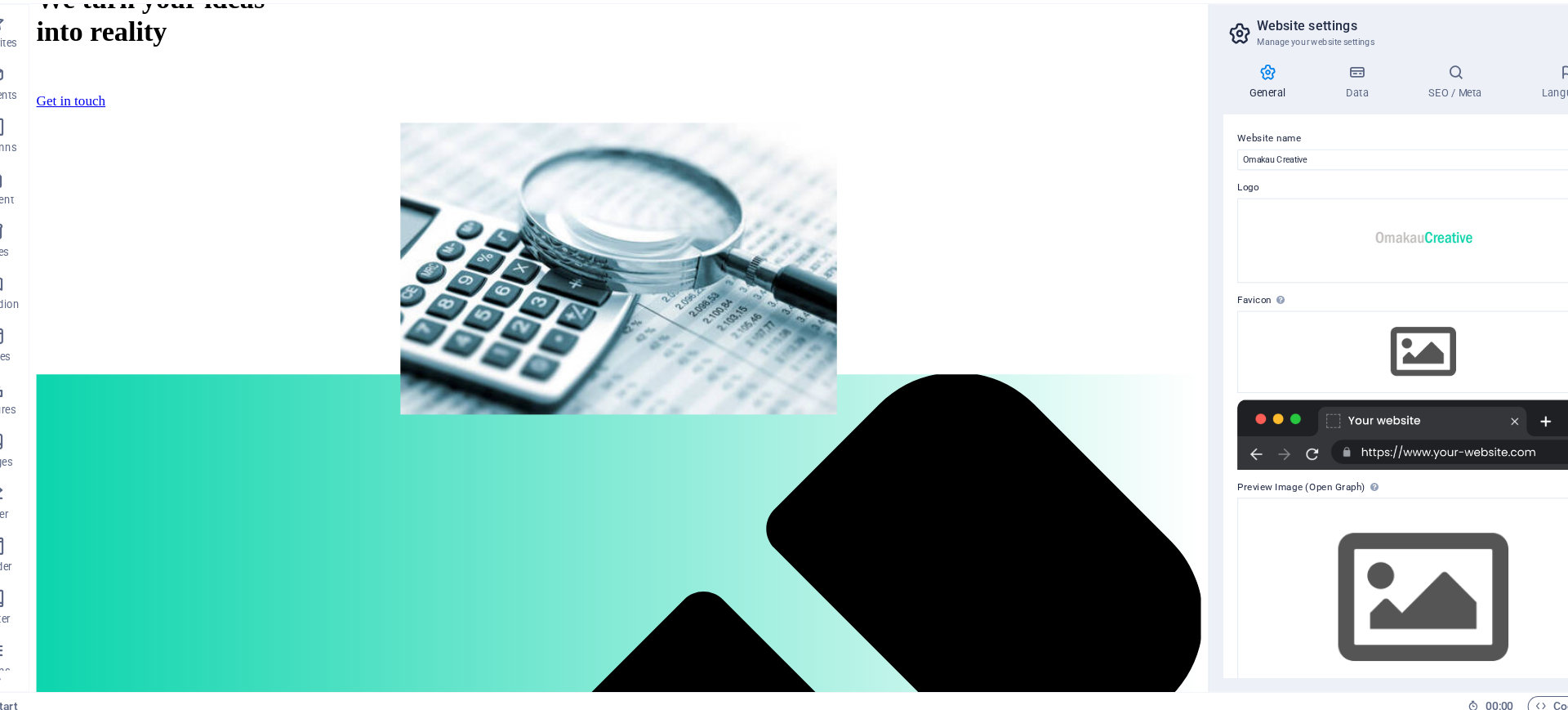
scroll to position [0, 0]
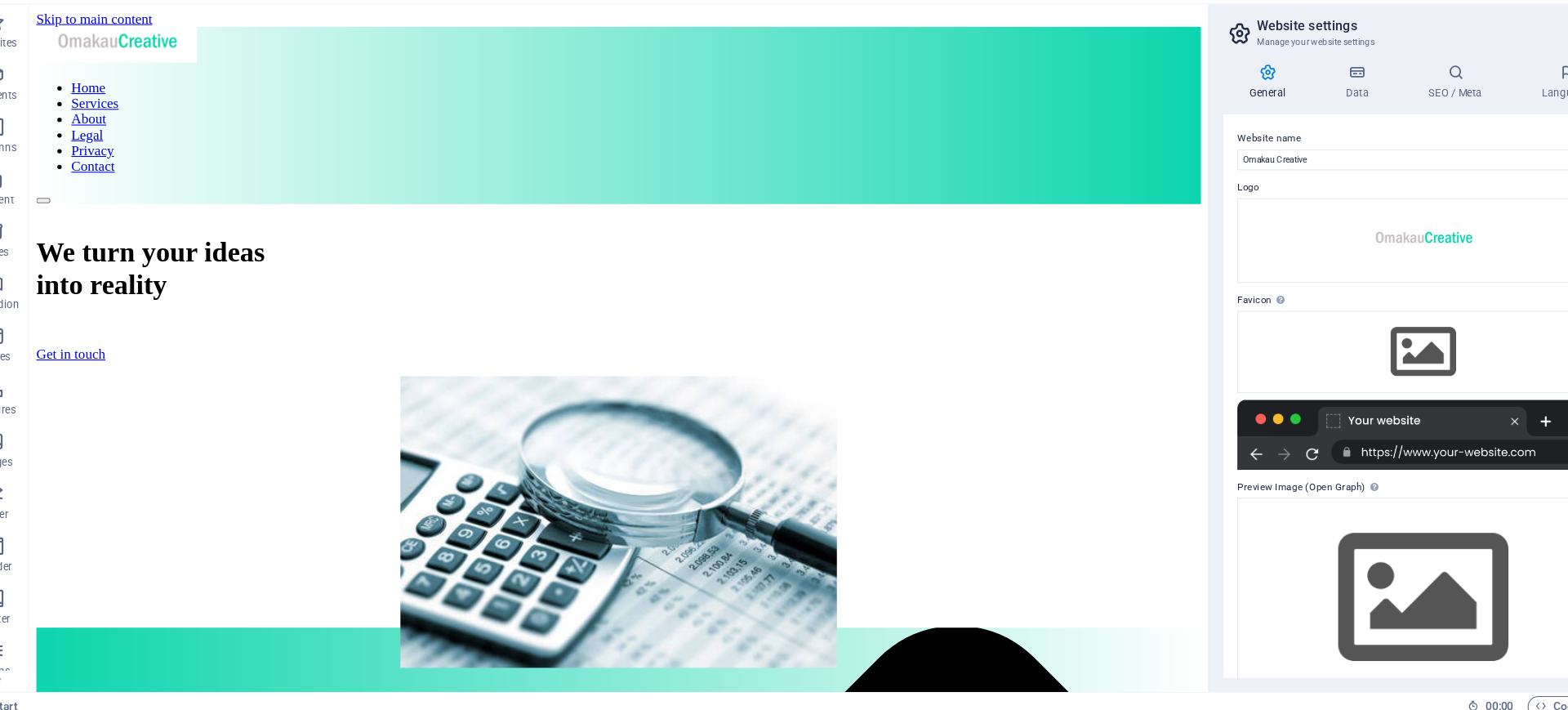
click at [1181, 93] on div "General Data SEO / Meta Languages Website name Omakau Creative Logo Drag files …" at bounding box center [1368, 383] width 399 height 601
drag, startPoint x: 1181, startPoint y: 93, endPoint x: 1176, endPoint y: 78, distance: 15.8
click at [1176, 78] on aside "Website settings Manage your website settings General Data SEO / Meta Languages…" at bounding box center [1367, 362] width 400 height 643
click at [1254, 70] on h3 "Manage your website settings" at bounding box center [1367, 77] width 309 height 15
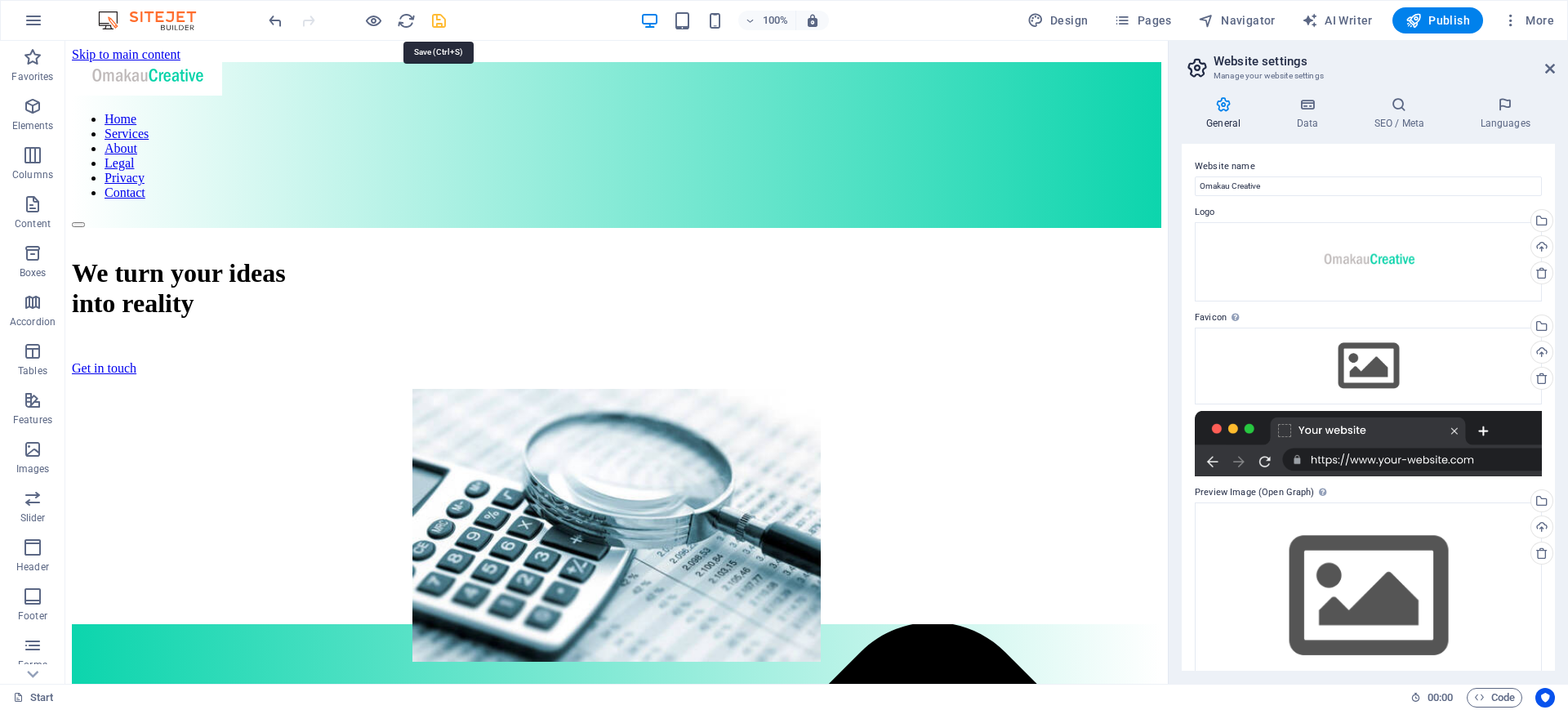
click at [440, 22] on icon "save" at bounding box center [439, 21] width 19 height 19
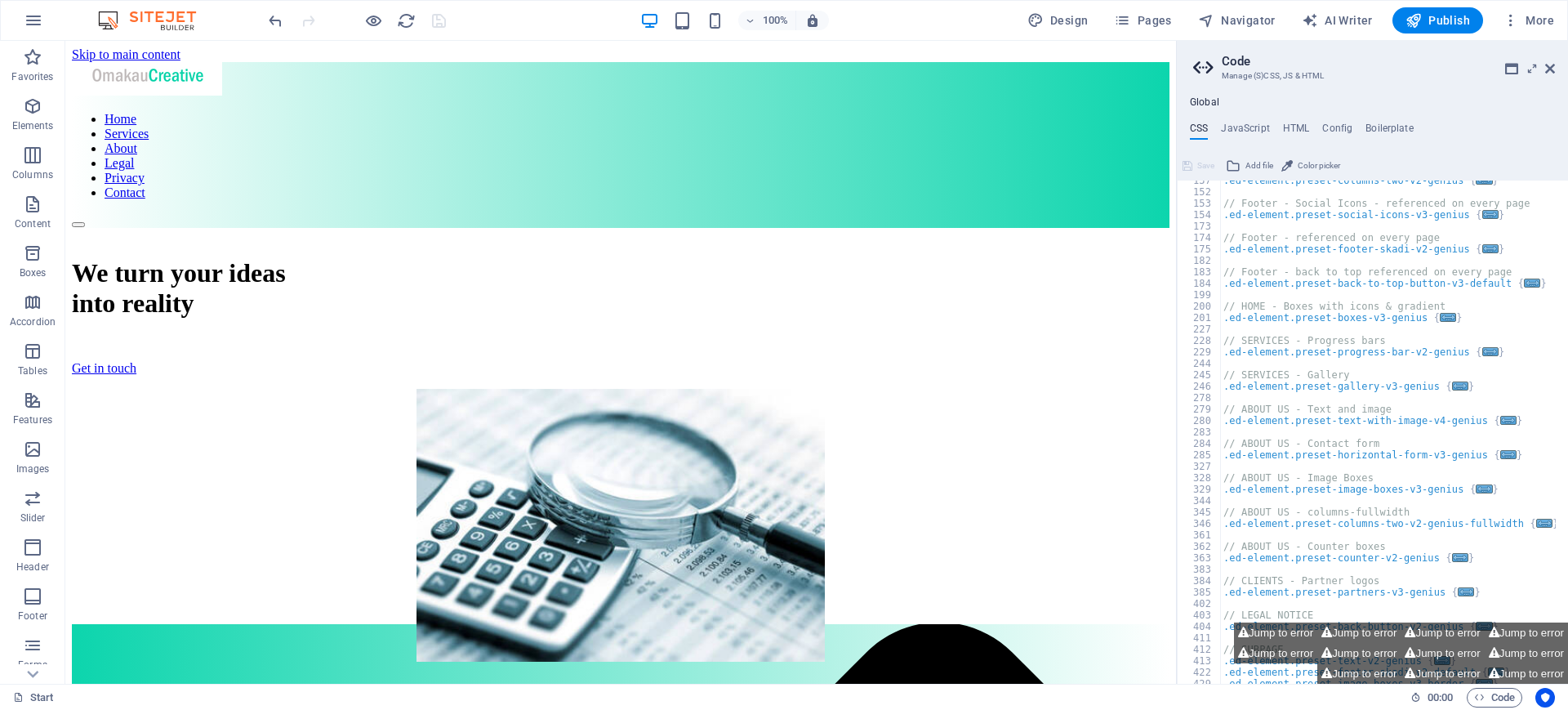
click at [1254, 207] on div "Global CSS JavaScript HTML Config Boilerplate /* Template: Genius */ 137 152 15…" at bounding box center [1372, 383] width 391 height 601
click at [1254, 66] on icon at bounding box center [1550, 69] width 10 height 13
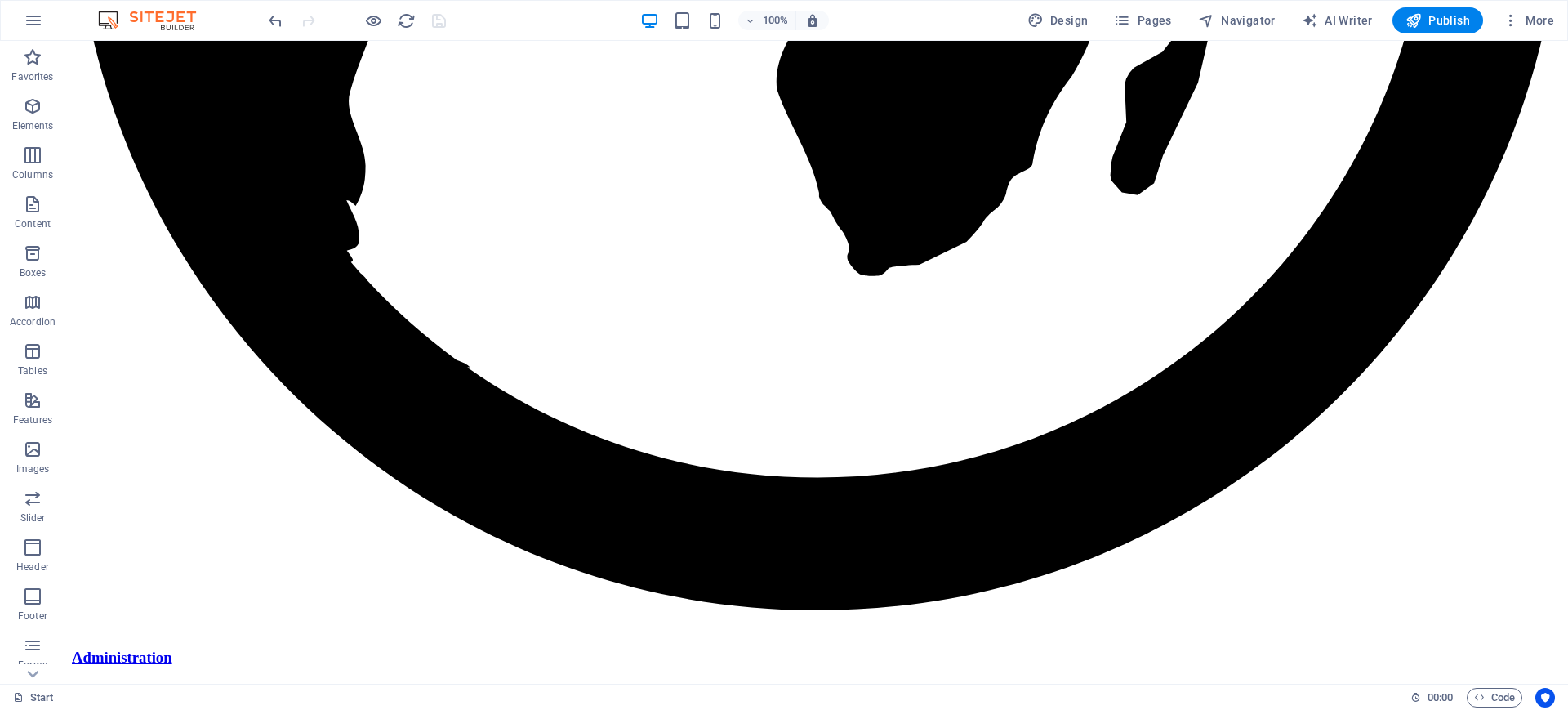
scroll to position [3112, 0]
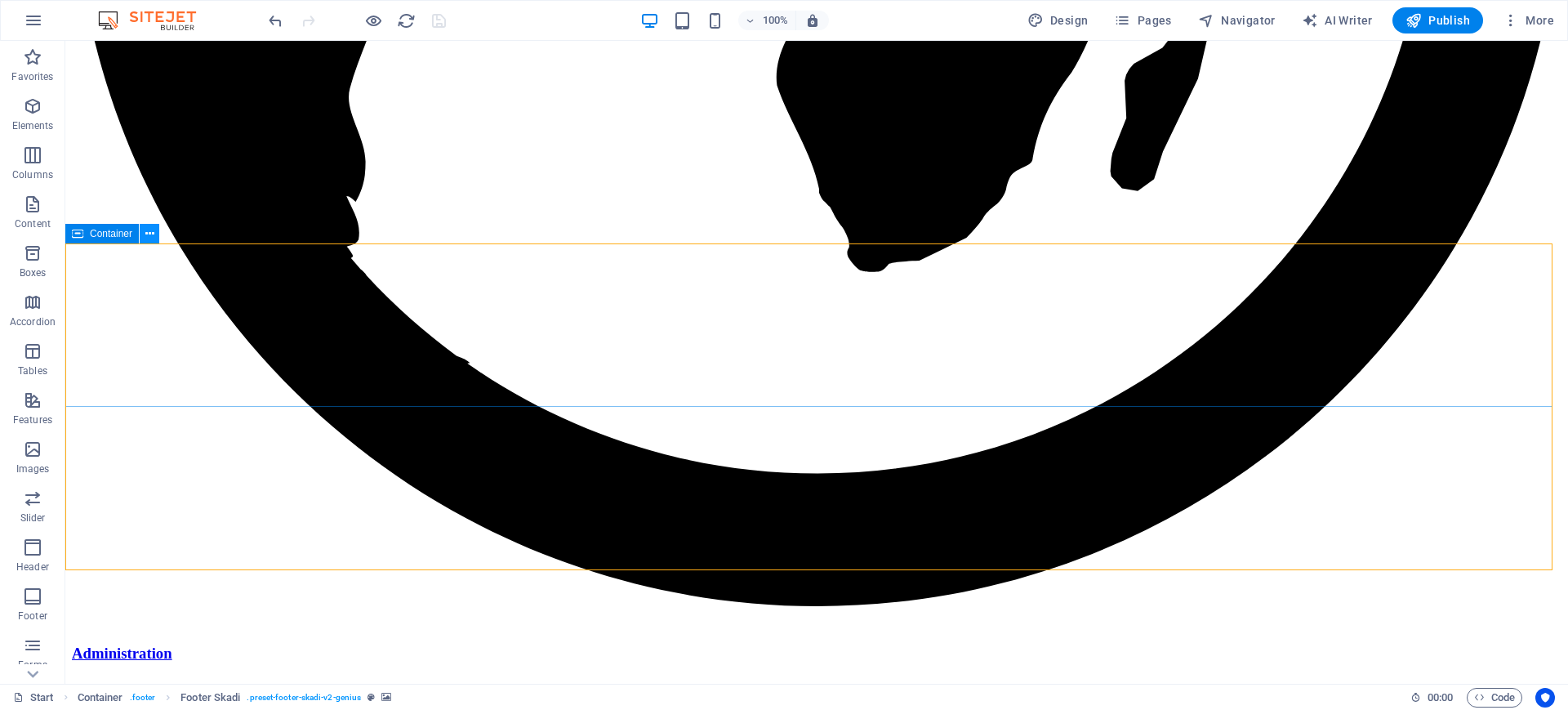
click at [151, 231] on icon at bounding box center [150, 234] width 9 height 17
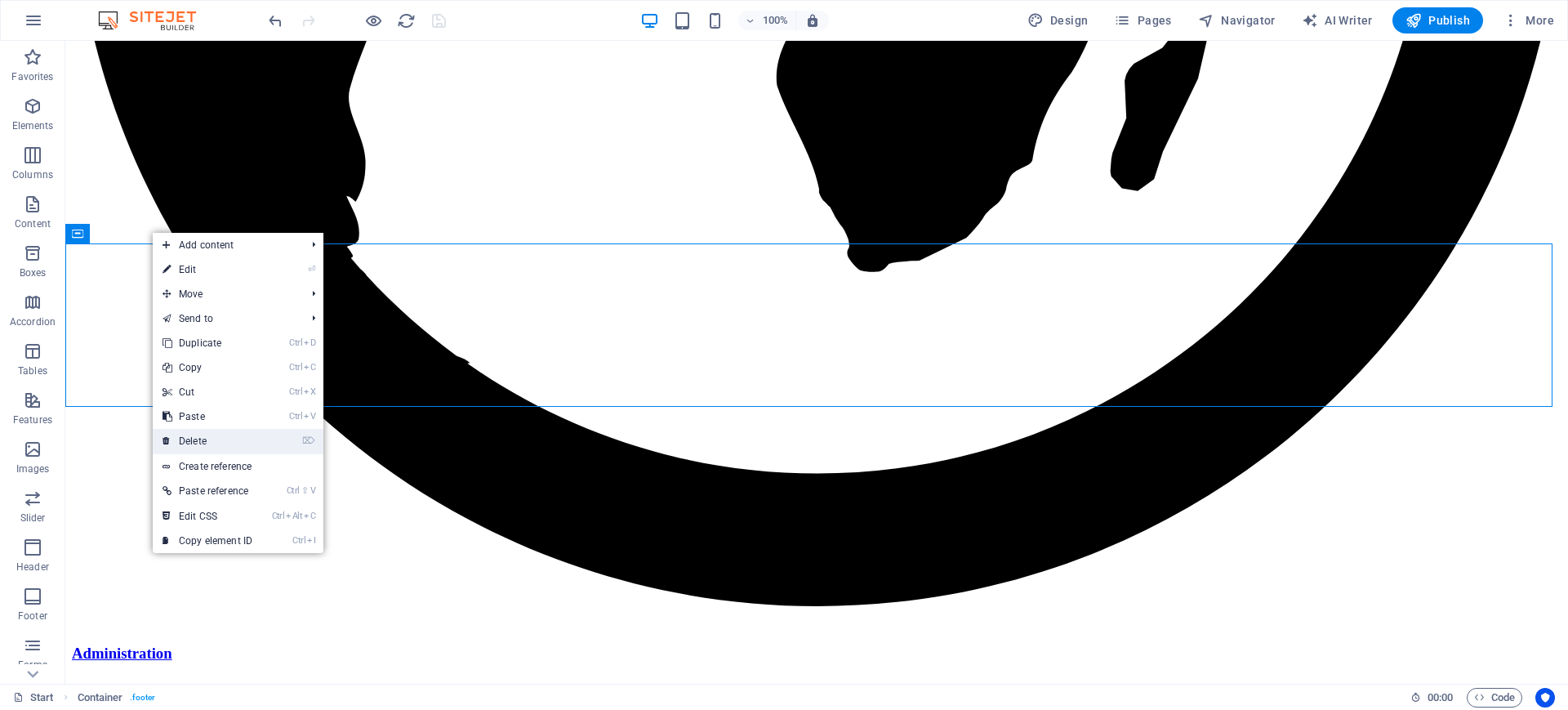
click at [208, 441] on link "⌦ Delete" at bounding box center [207, 441] width 109 height 24
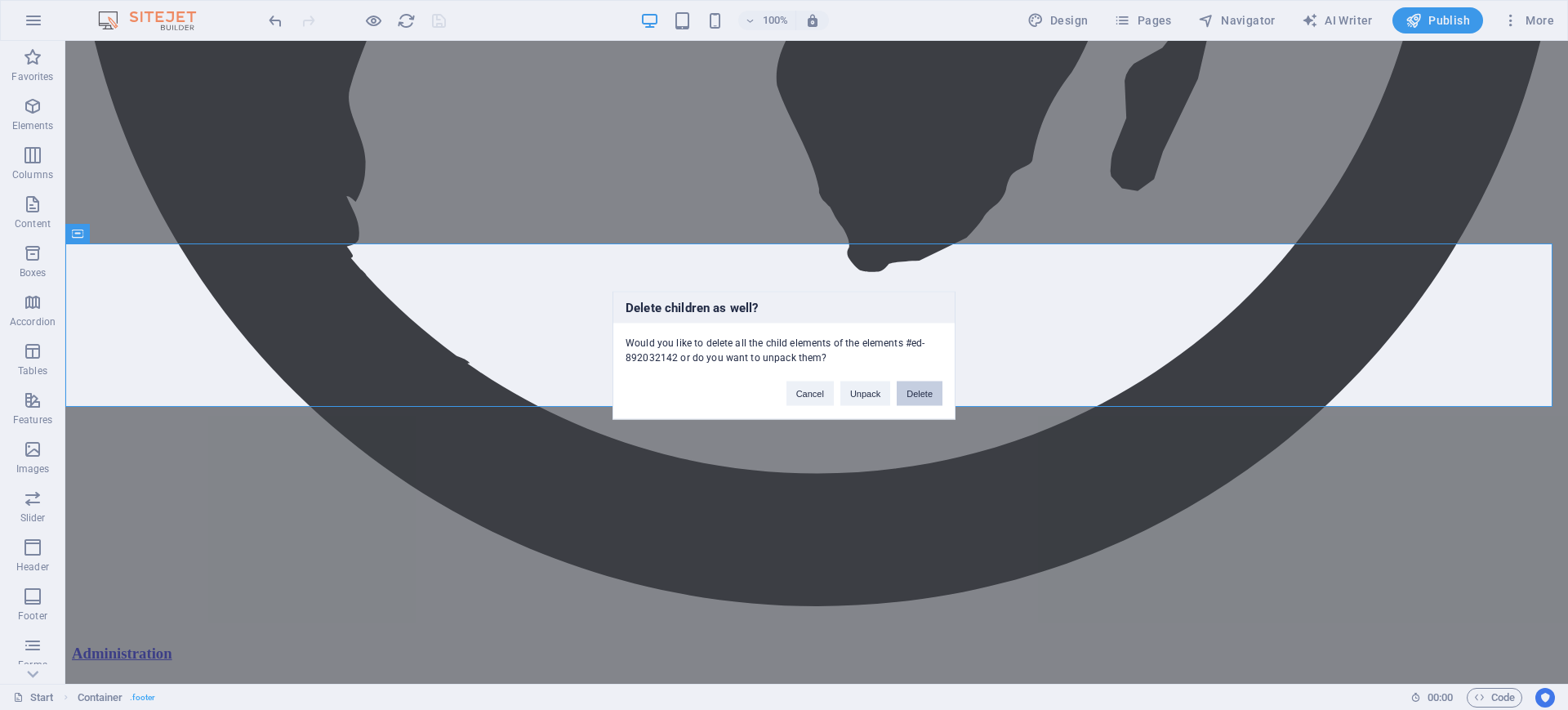
click at [916, 392] on button "Delete" at bounding box center [919, 393] width 46 height 24
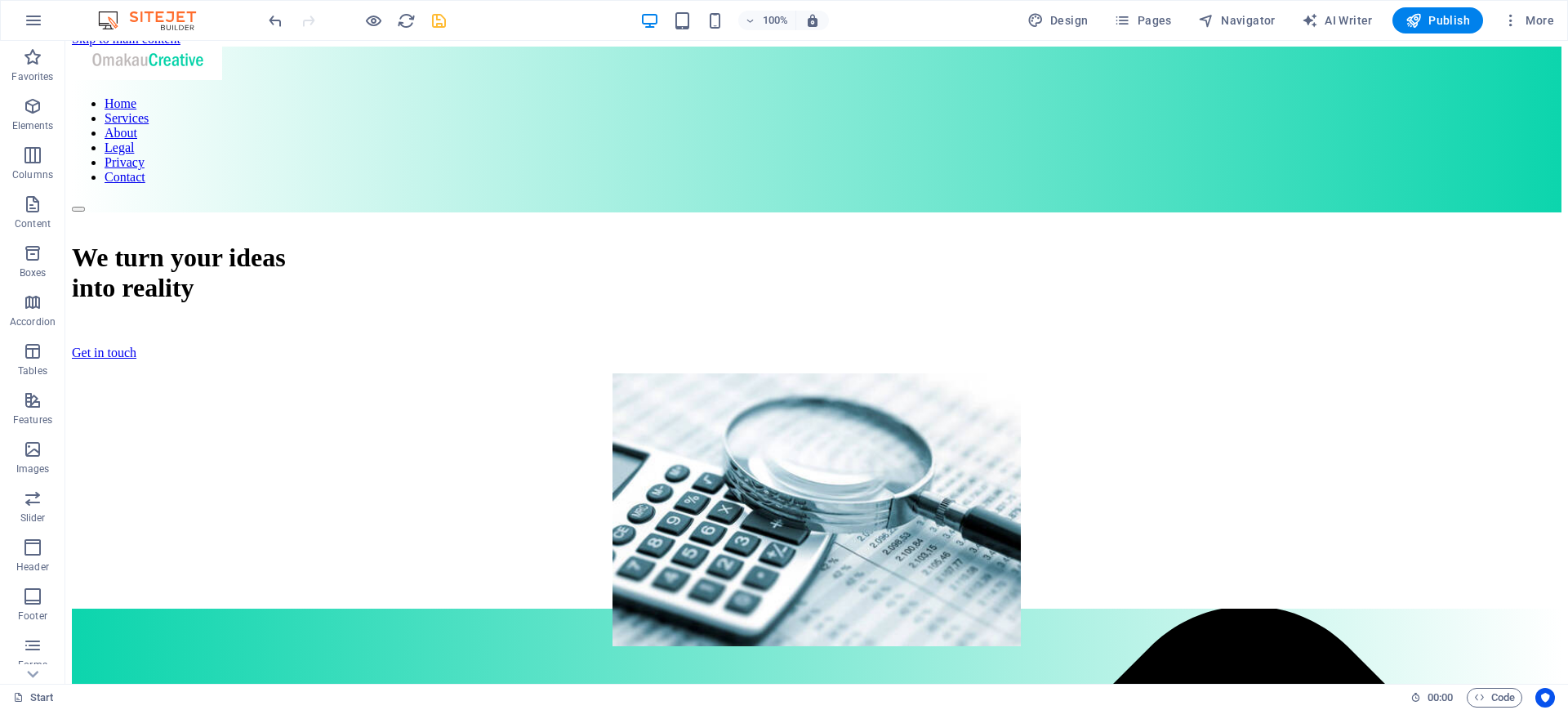
scroll to position [0, 0]
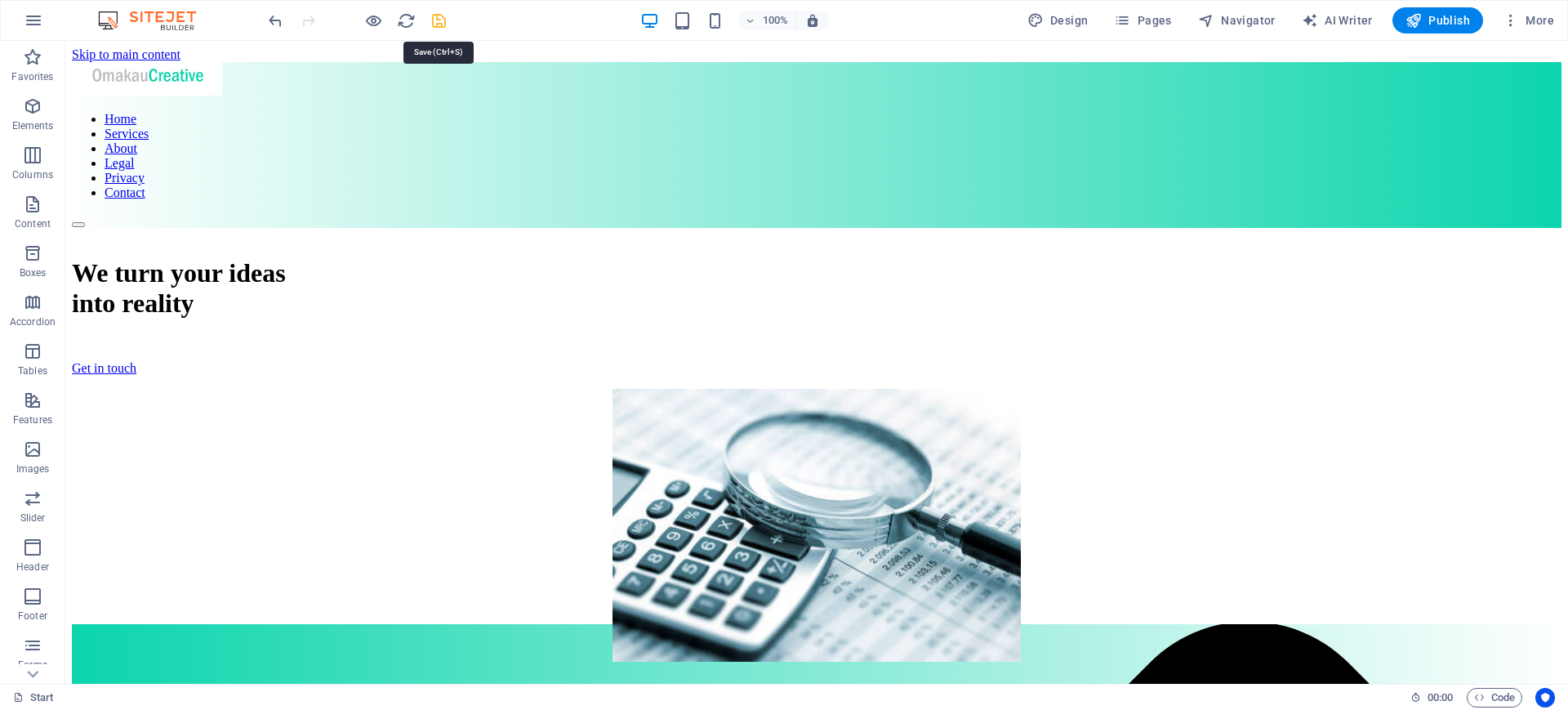
click at [437, 17] on icon "save" at bounding box center [439, 21] width 19 height 19
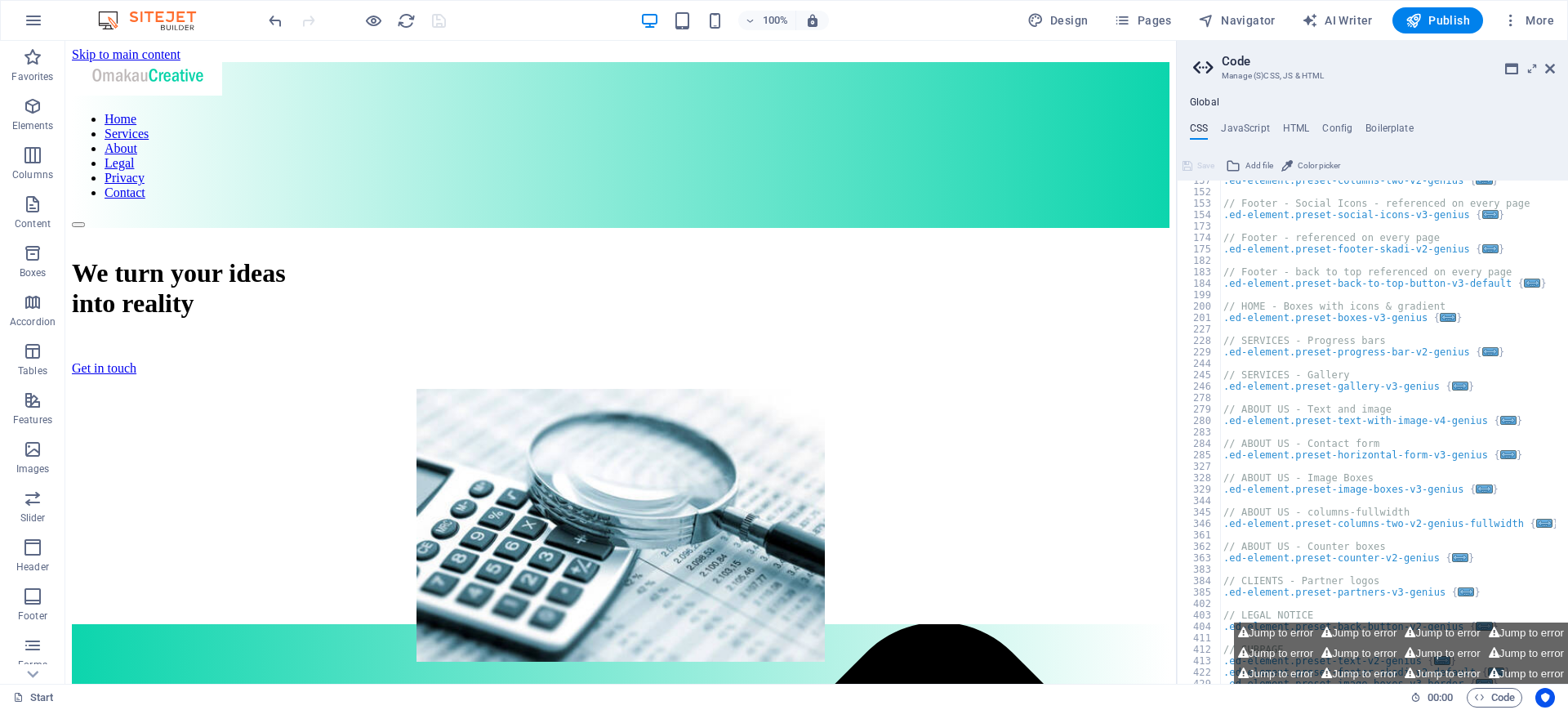
click at [1254, 112] on div "Global CSS JavaScript HTML Config Boilerplate /* Template: Genius */ 137 152 15…" at bounding box center [1372, 390] width 391 height 588
click at [1254, 66] on aside "Code Manage (S)CSS, JS & HTML Global CSS JavaScript HTML Config Boilerplate /* …" at bounding box center [1372, 362] width 392 height 643
click at [1254, 63] on icon at bounding box center [1550, 69] width 10 height 13
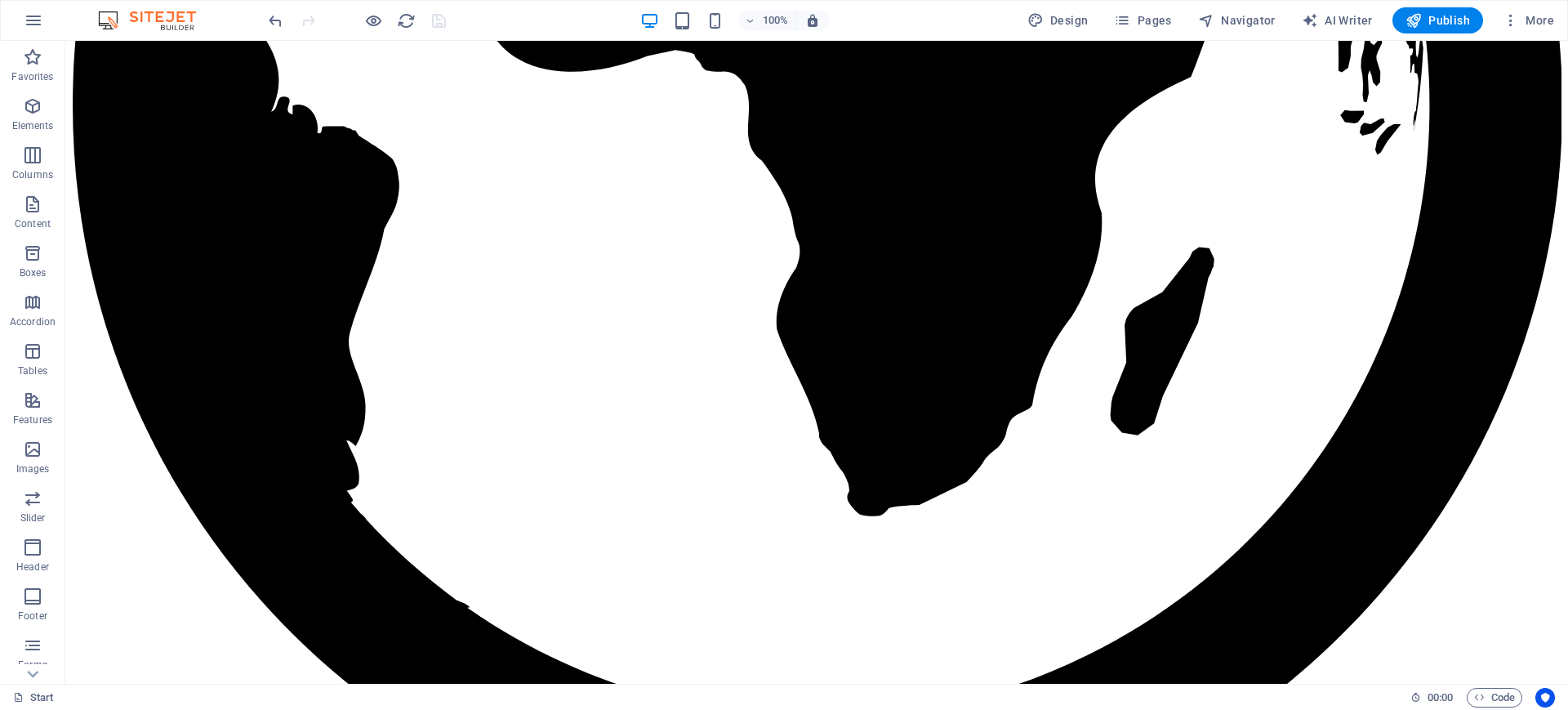
scroll to position [2949, 0]
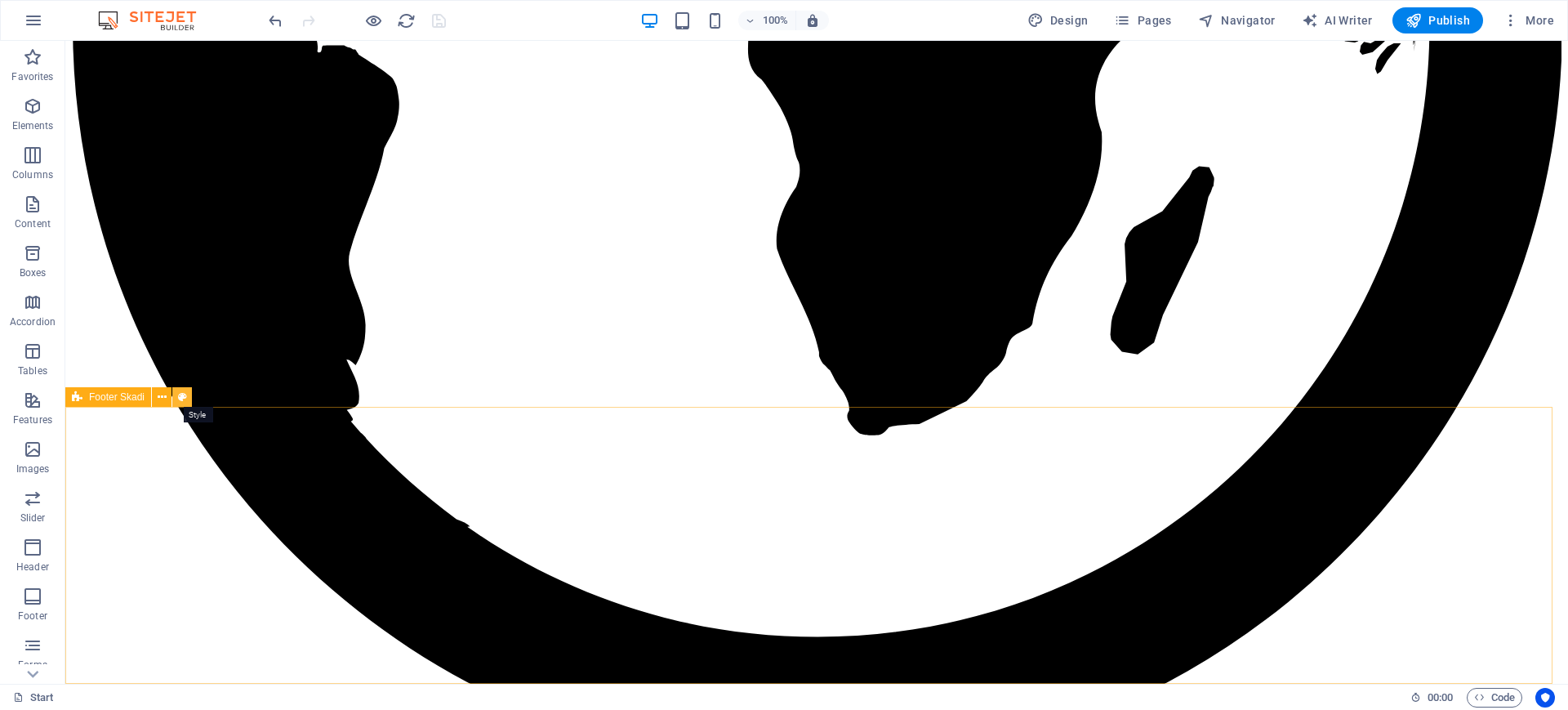
click at [185, 397] on icon at bounding box center [183, 397] width 9 height 17
select select "rem"
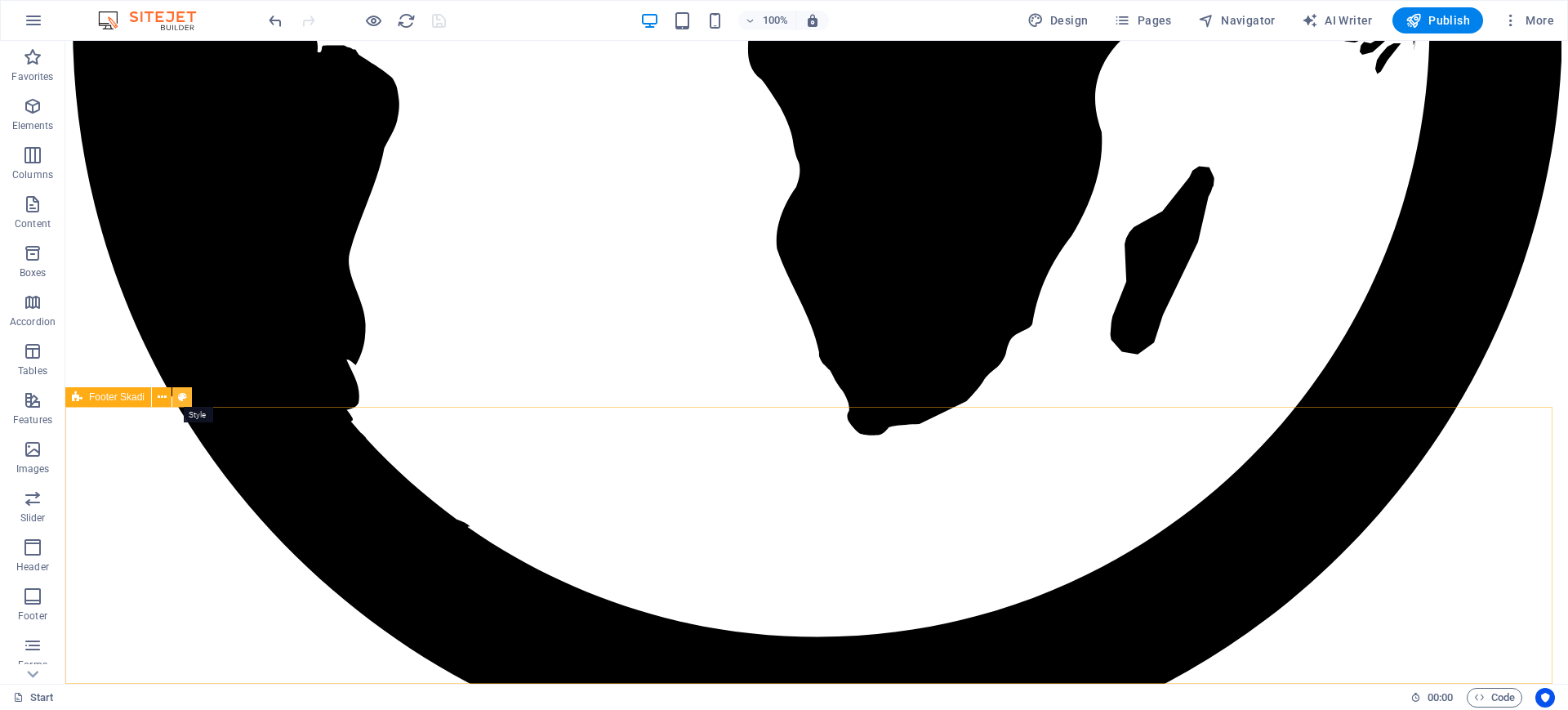
select select "preset-footer-skadi-v2-default"
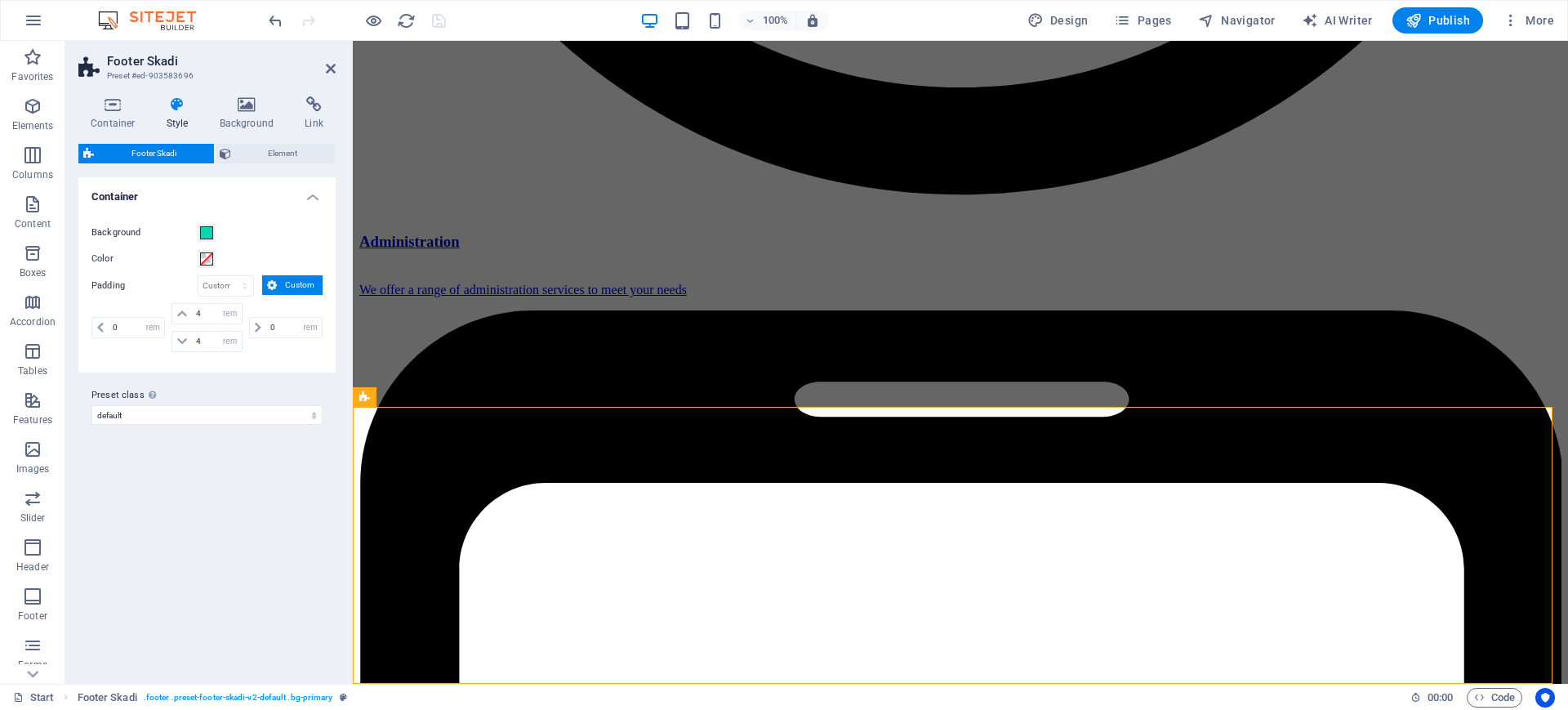
scroll to position [2944, 0]
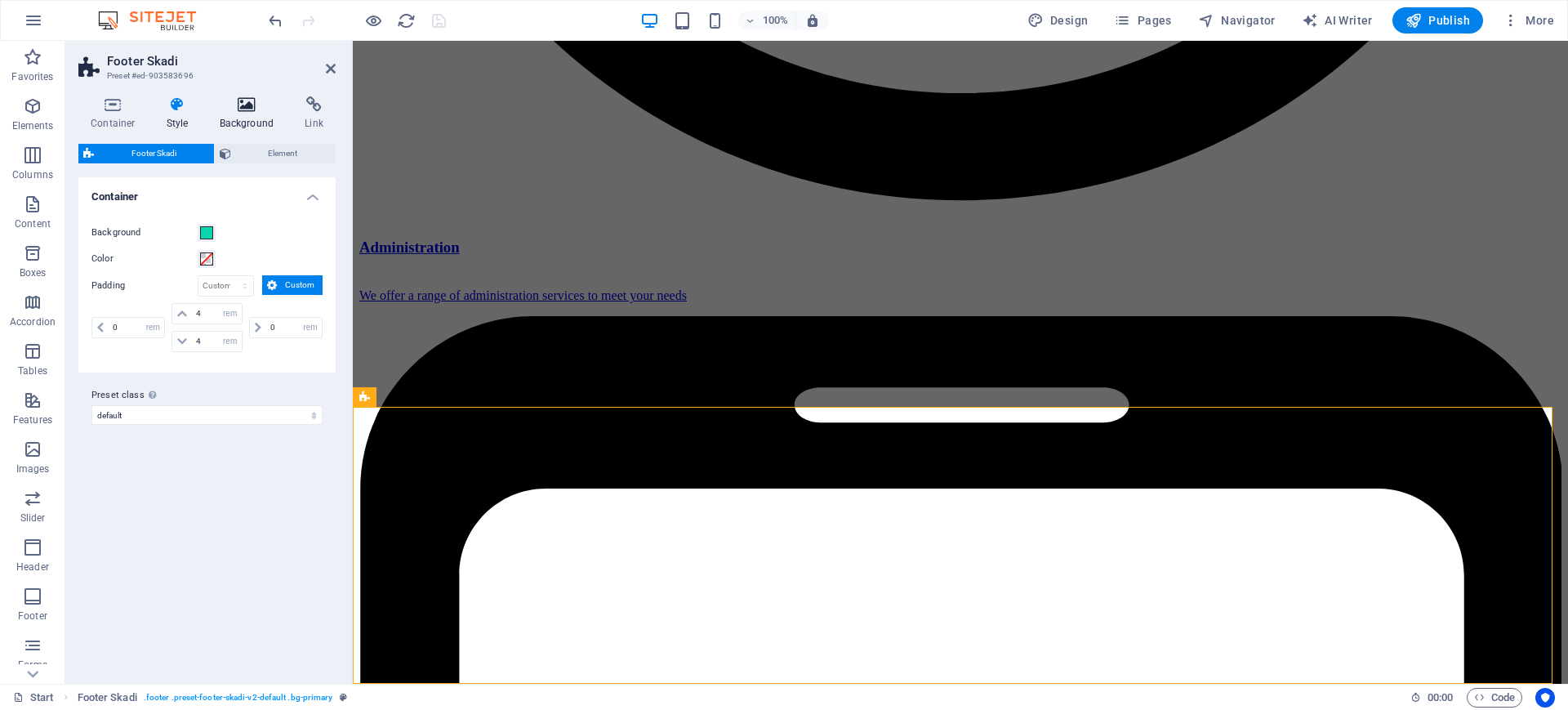
click at [253, 103] on icon at bounding box center [246, 104] width 79 height 17
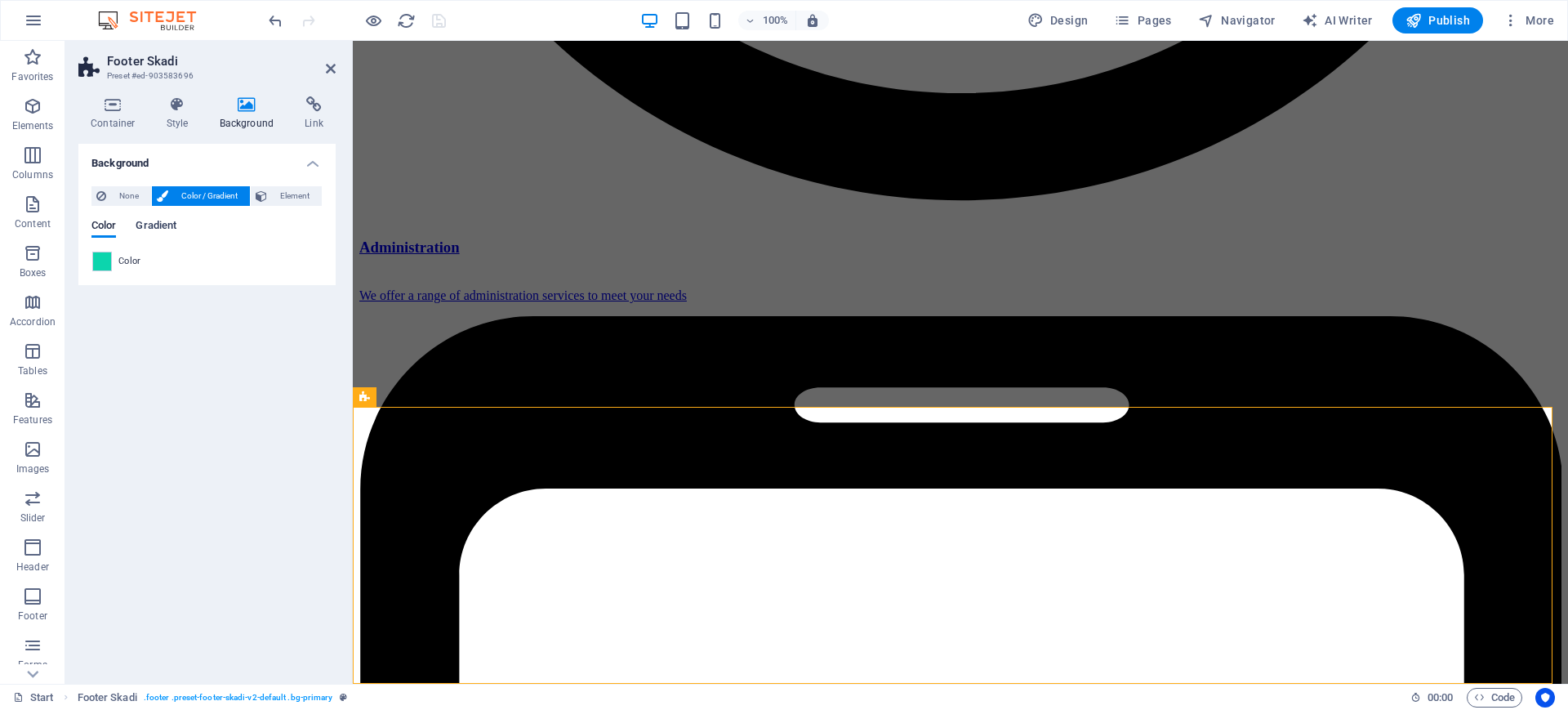
click at [160, 226] on span "Gradient" at bounding box center [156, 227] width 41 height 23
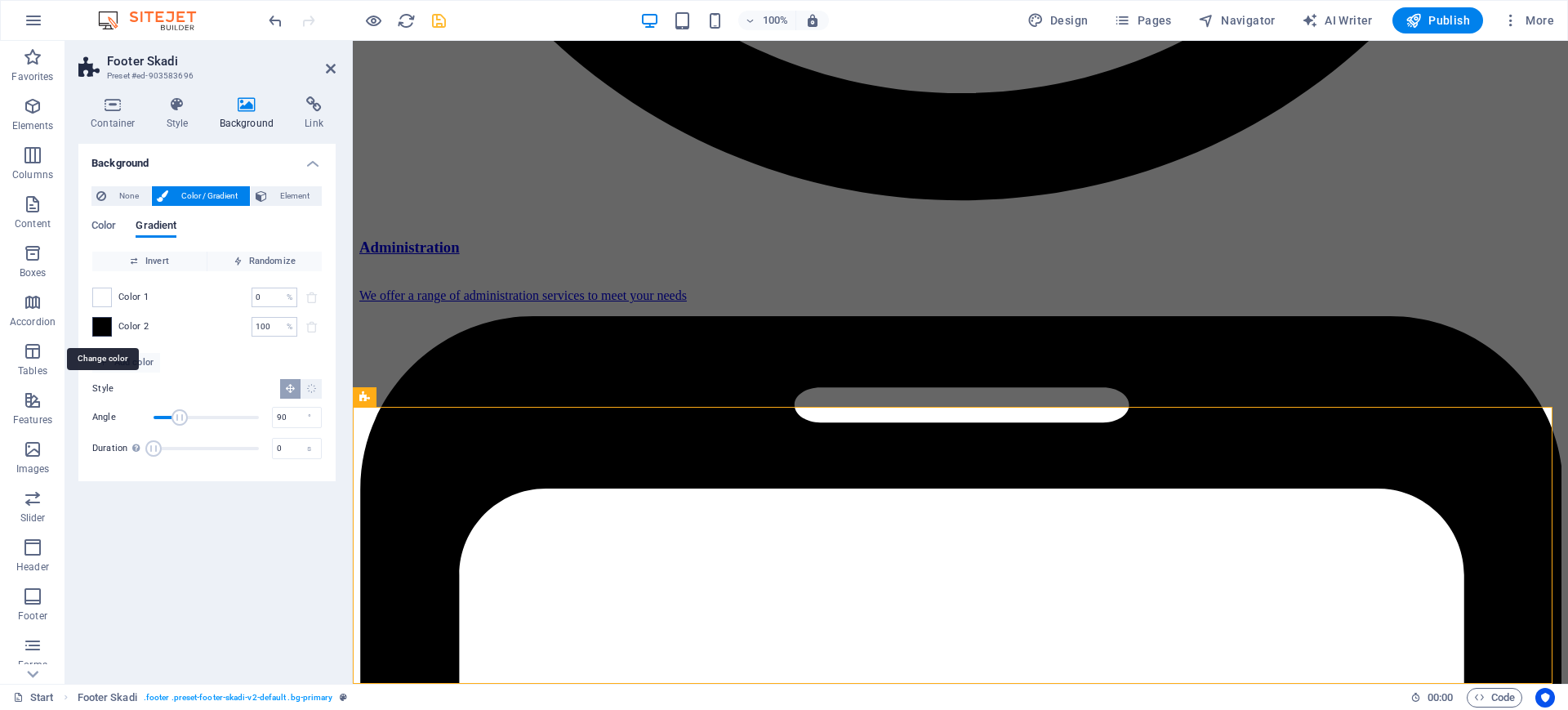
click at [102, 327] on span at bounding box center [102, 327] width 18 height 18
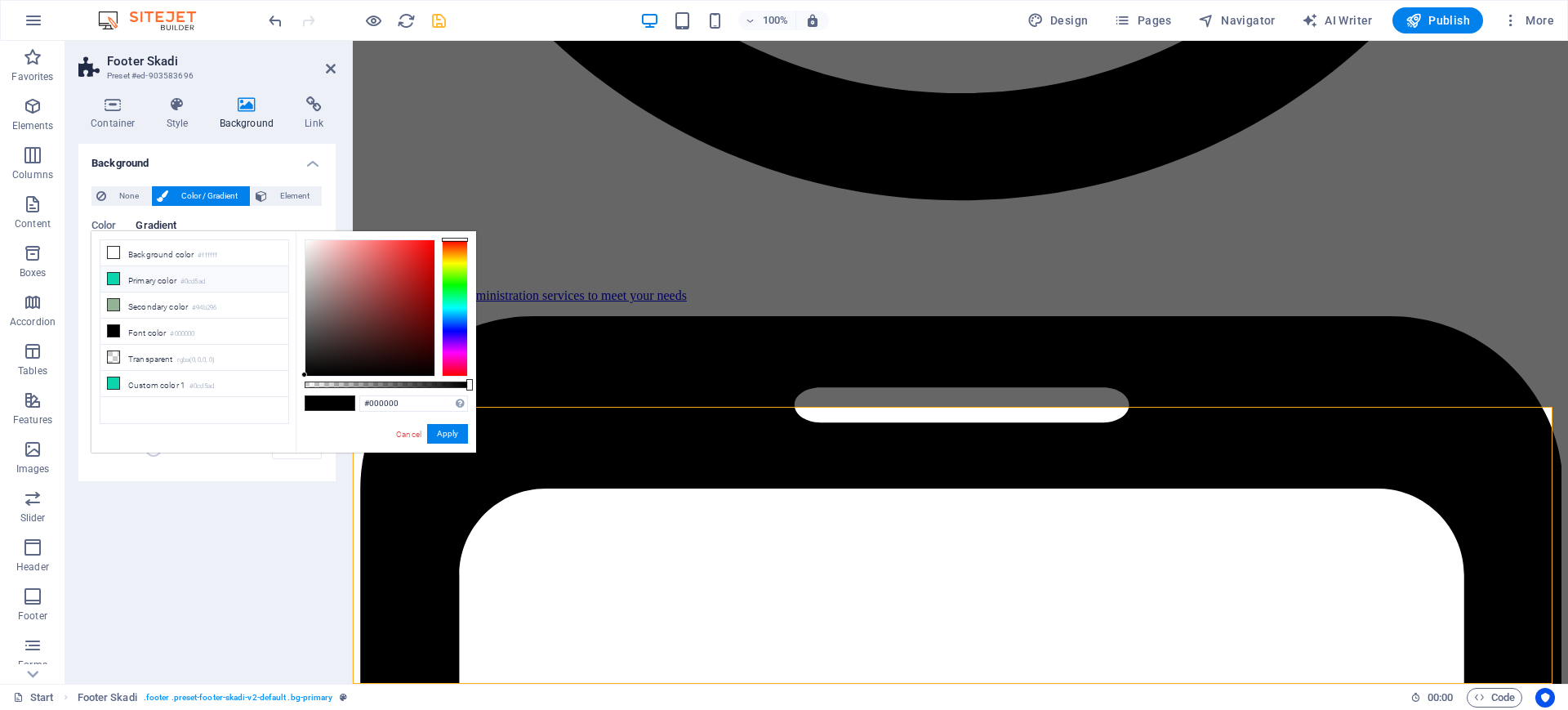
click at [112, 279] on icon at bounding box center [114, 278] width 11 height 11
type input "#0cd5ad"
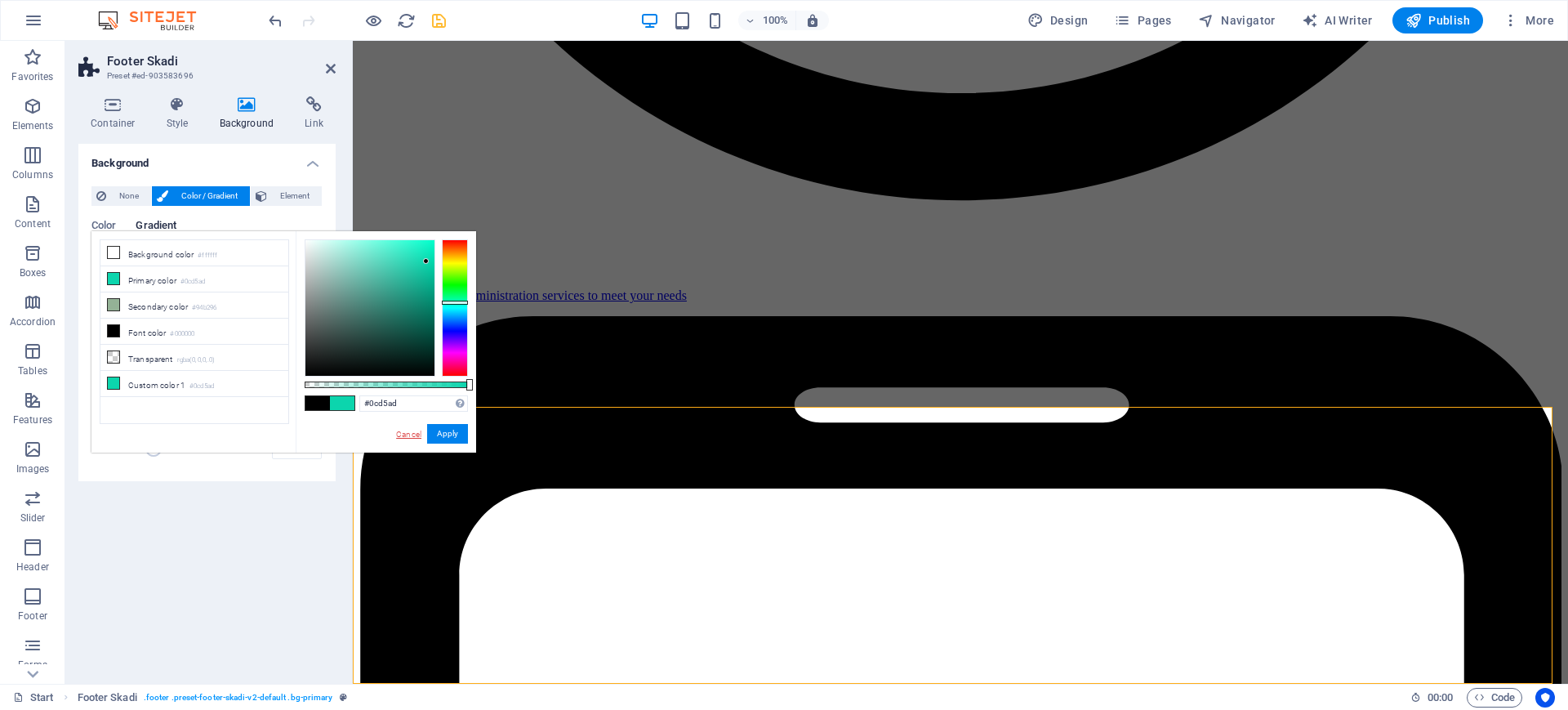
click at [412, 430] on link "Cancel" at bounding box center [409, 434] width 29 height 12
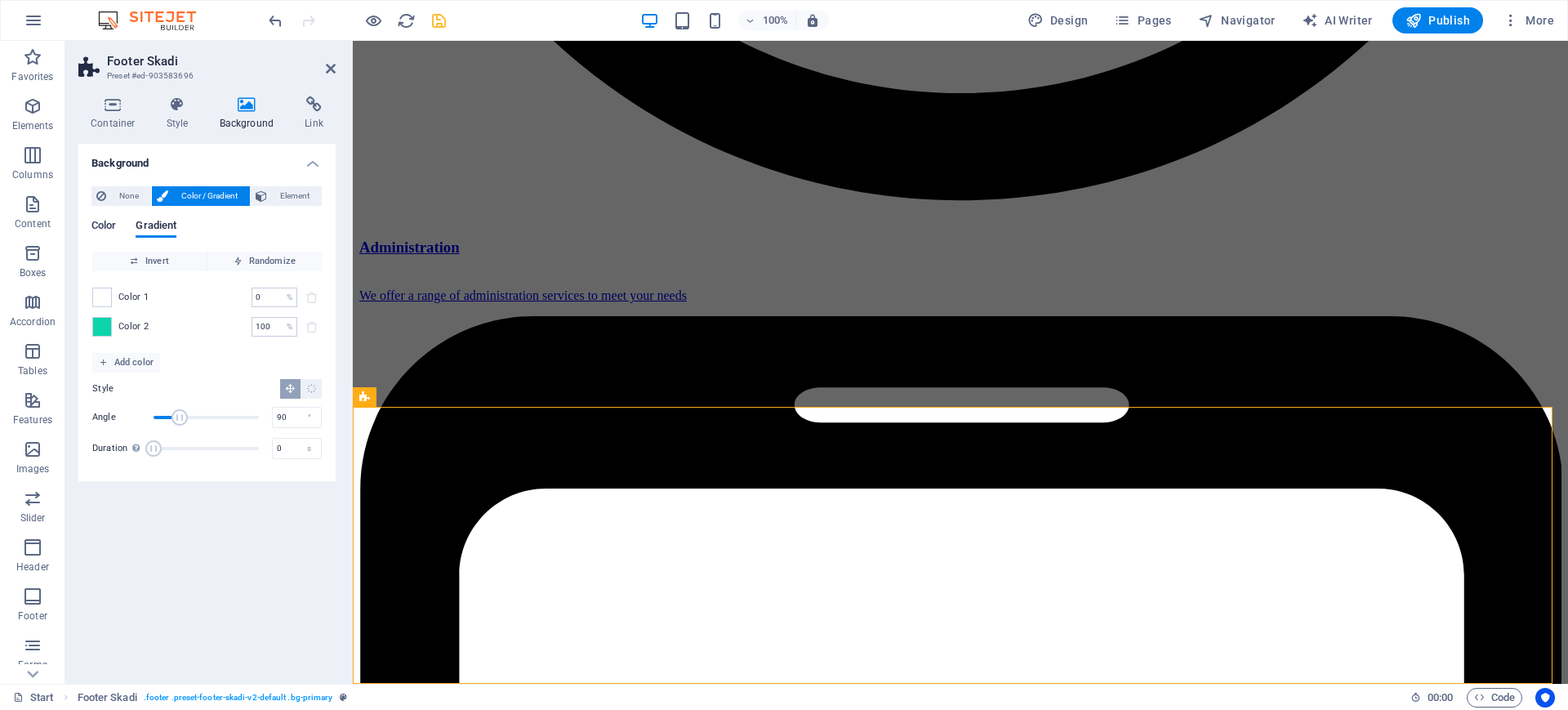
click at [95, 226] on span "Color" at bounding box center [104, 227] width 24 height 23
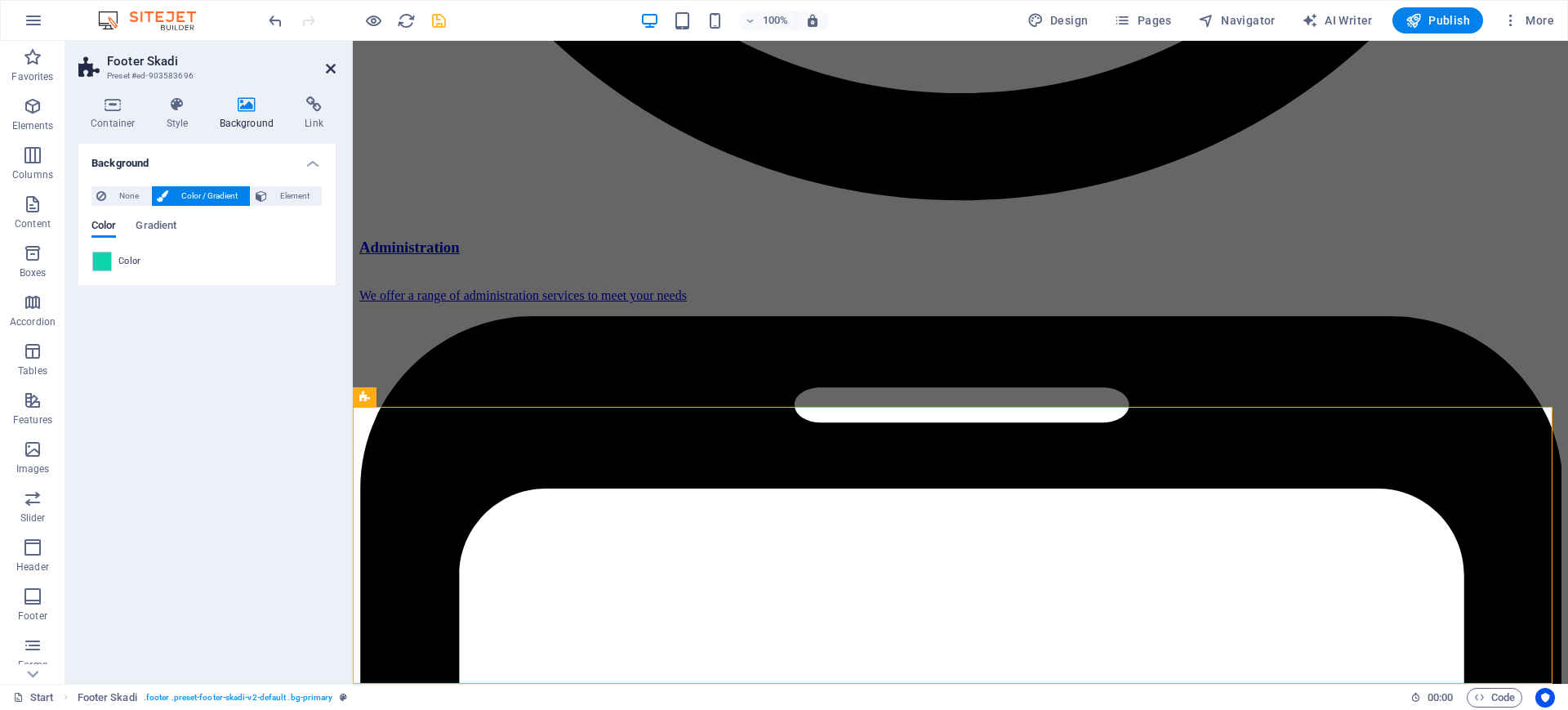
click at [334, 69] on icon at bounding box center [330, 69] width 10 height 13
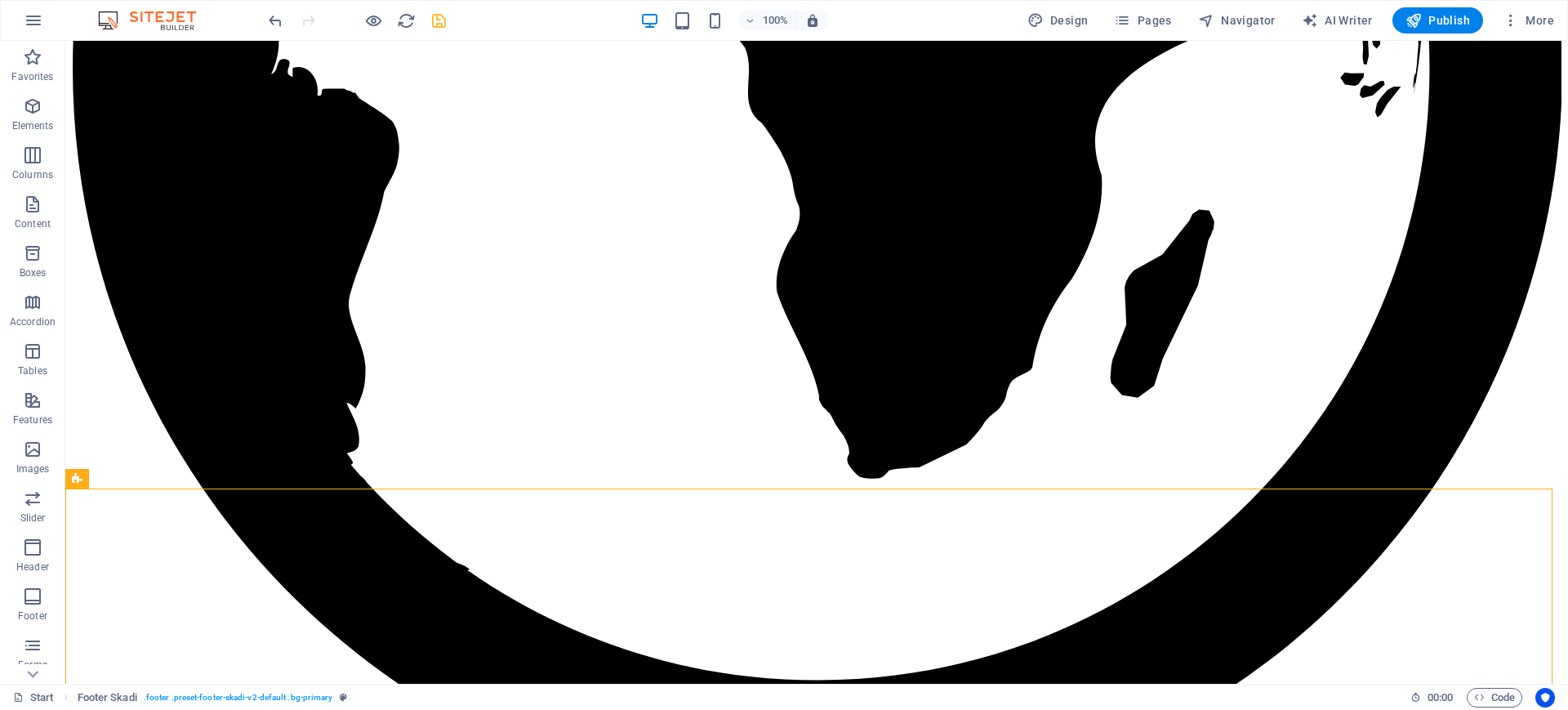
scroll to position [2949, 0]
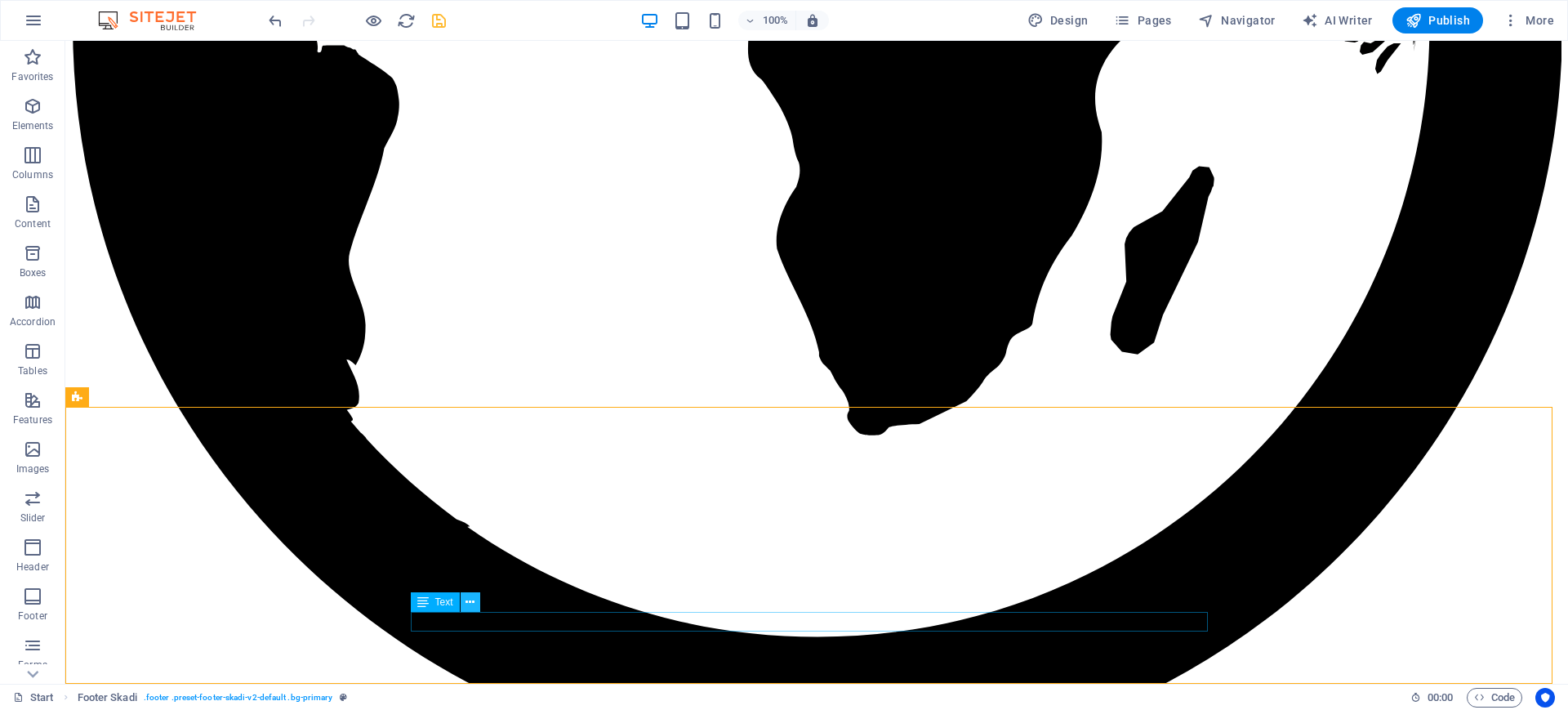
click at [469, 567] on icon at bounding box center [470, 603] width 9 height 17
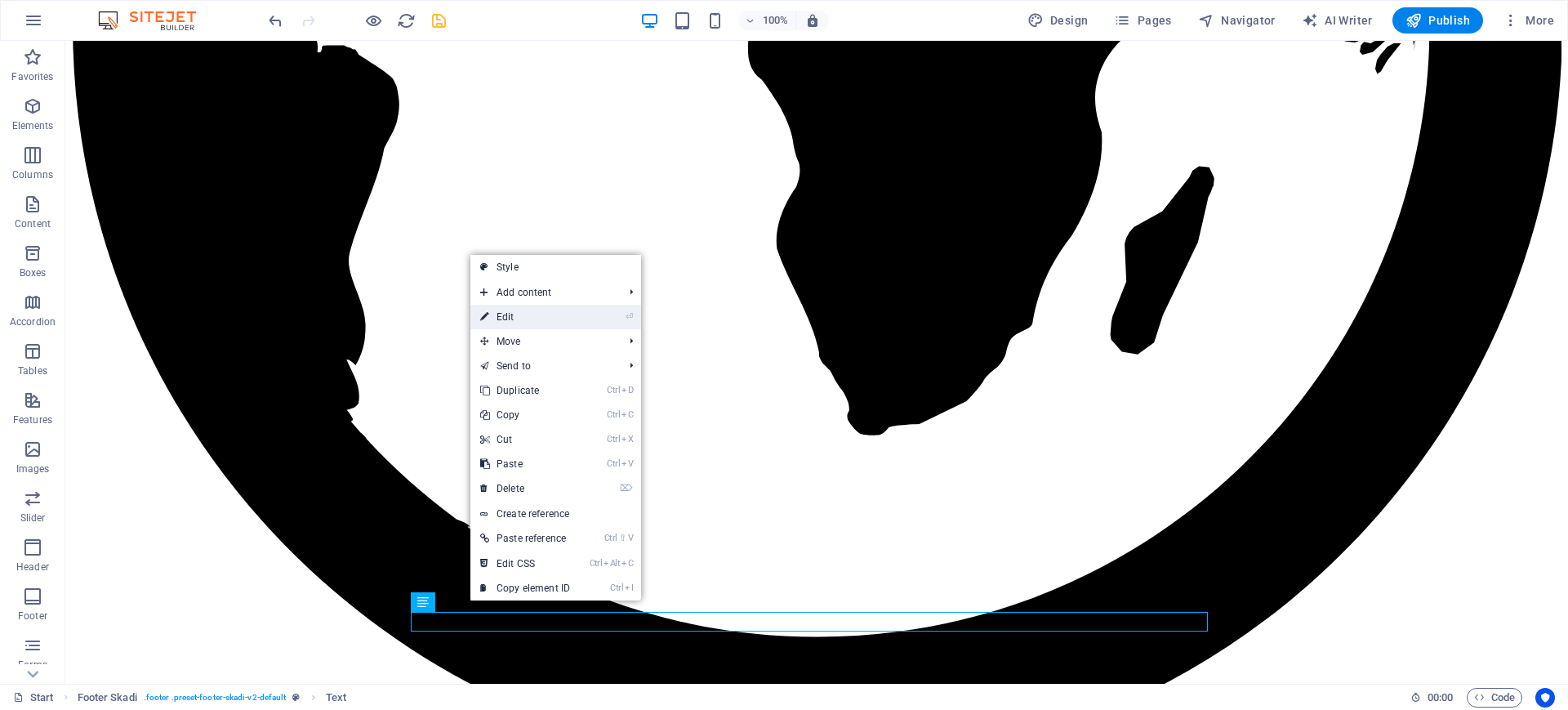
click at [496, 308] on link "⏎ Edit" at bounding box center [524, 317] width 109 height 24
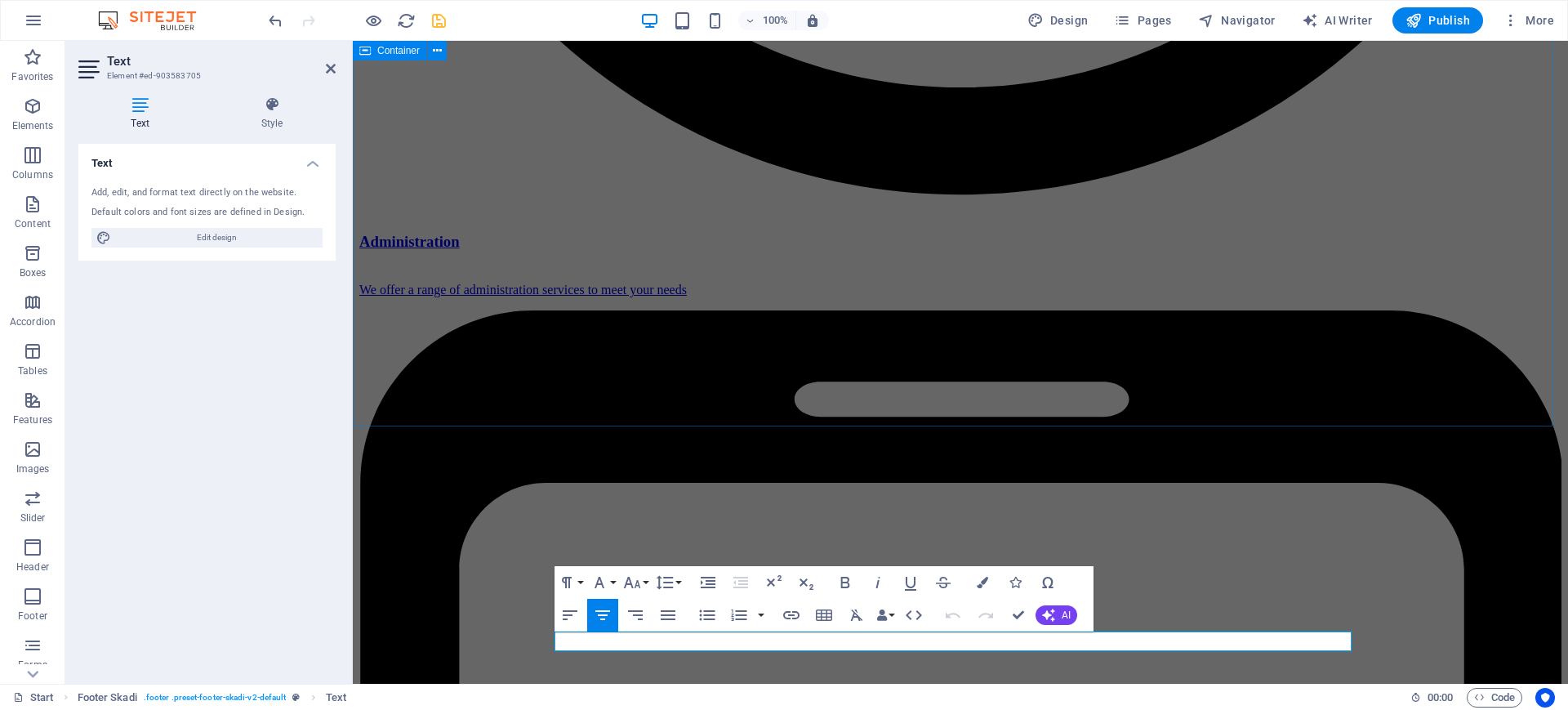
scroll to position [2924, 0]
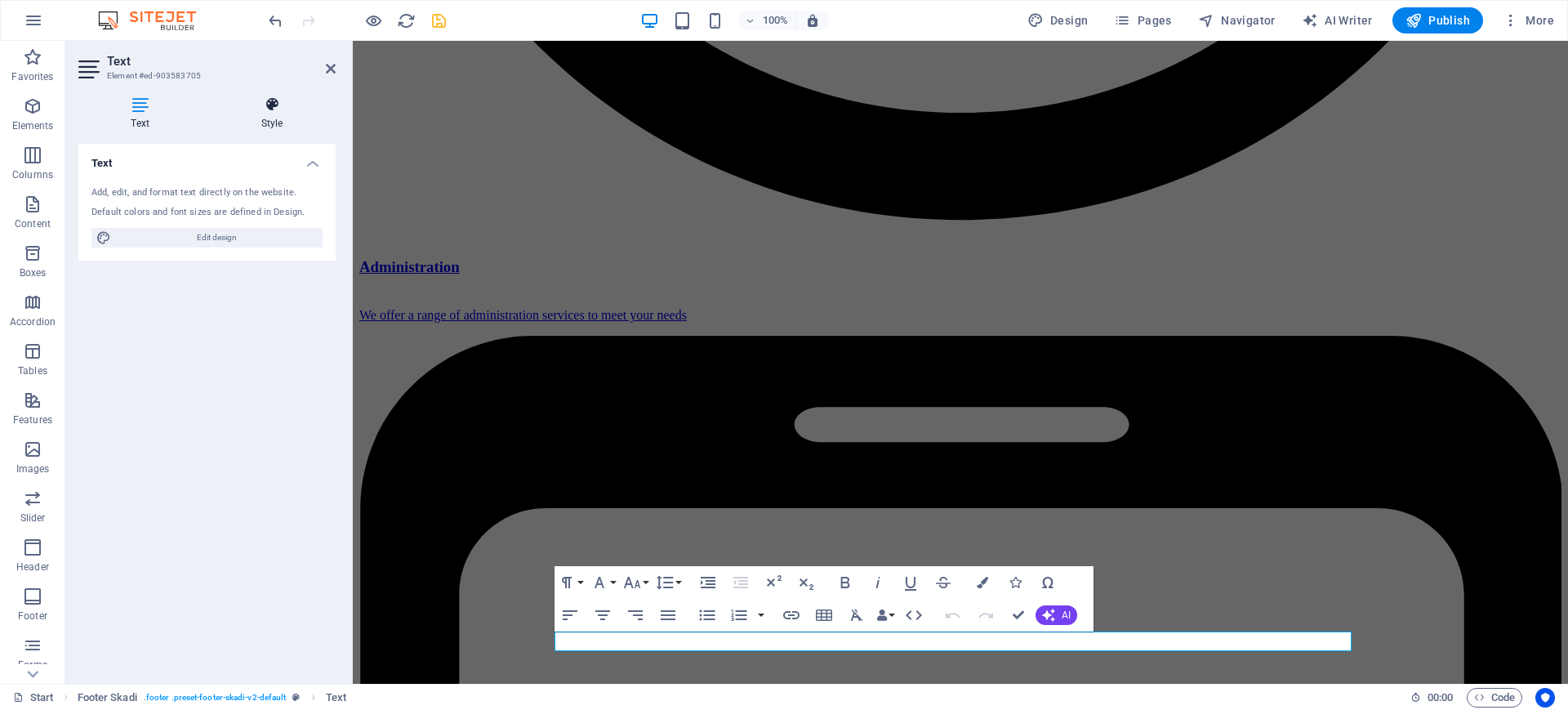
click at [269, 114] on h4 "Style" at bounding box center [271, 113] width 128 height 35
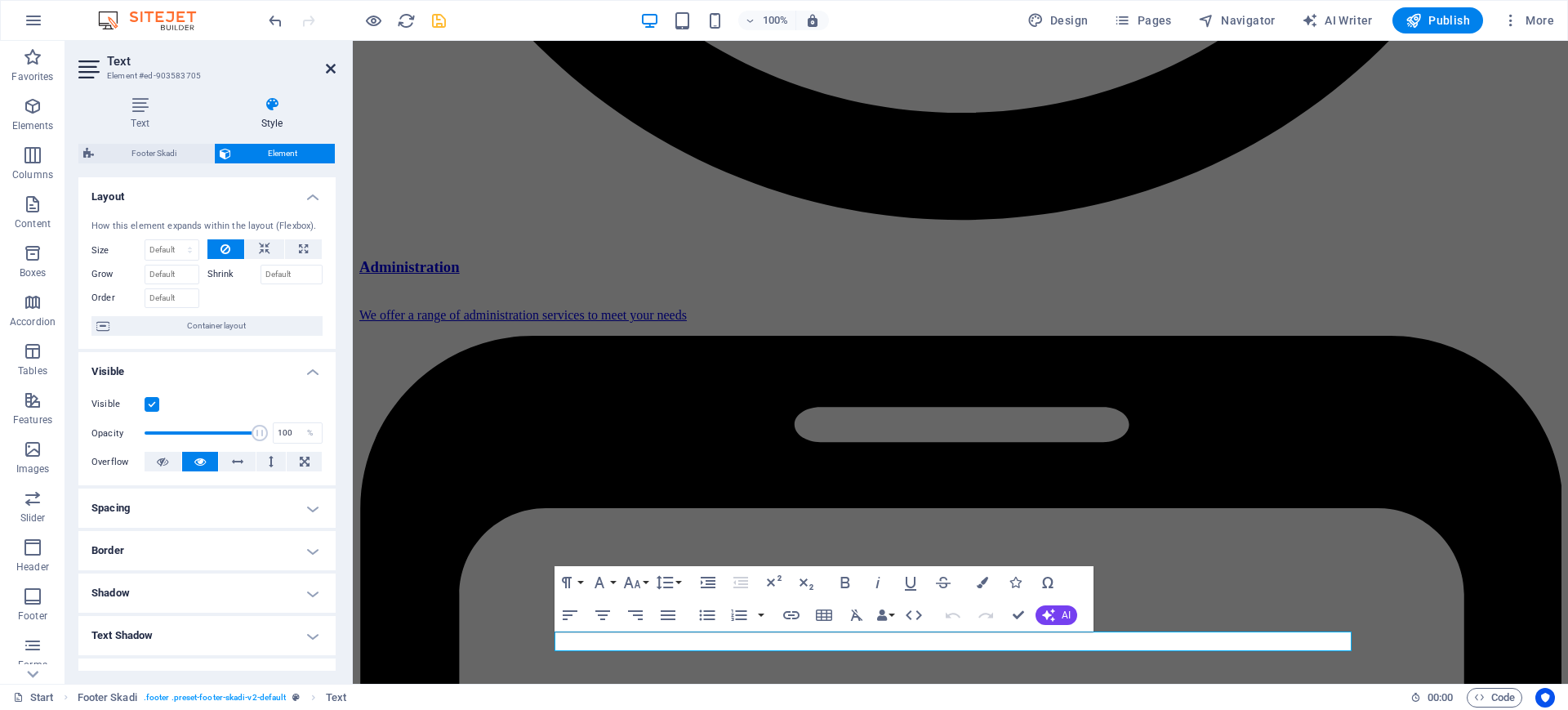
click at [326, 63] on icon at bounding box center [330, 69] width 10 height 13
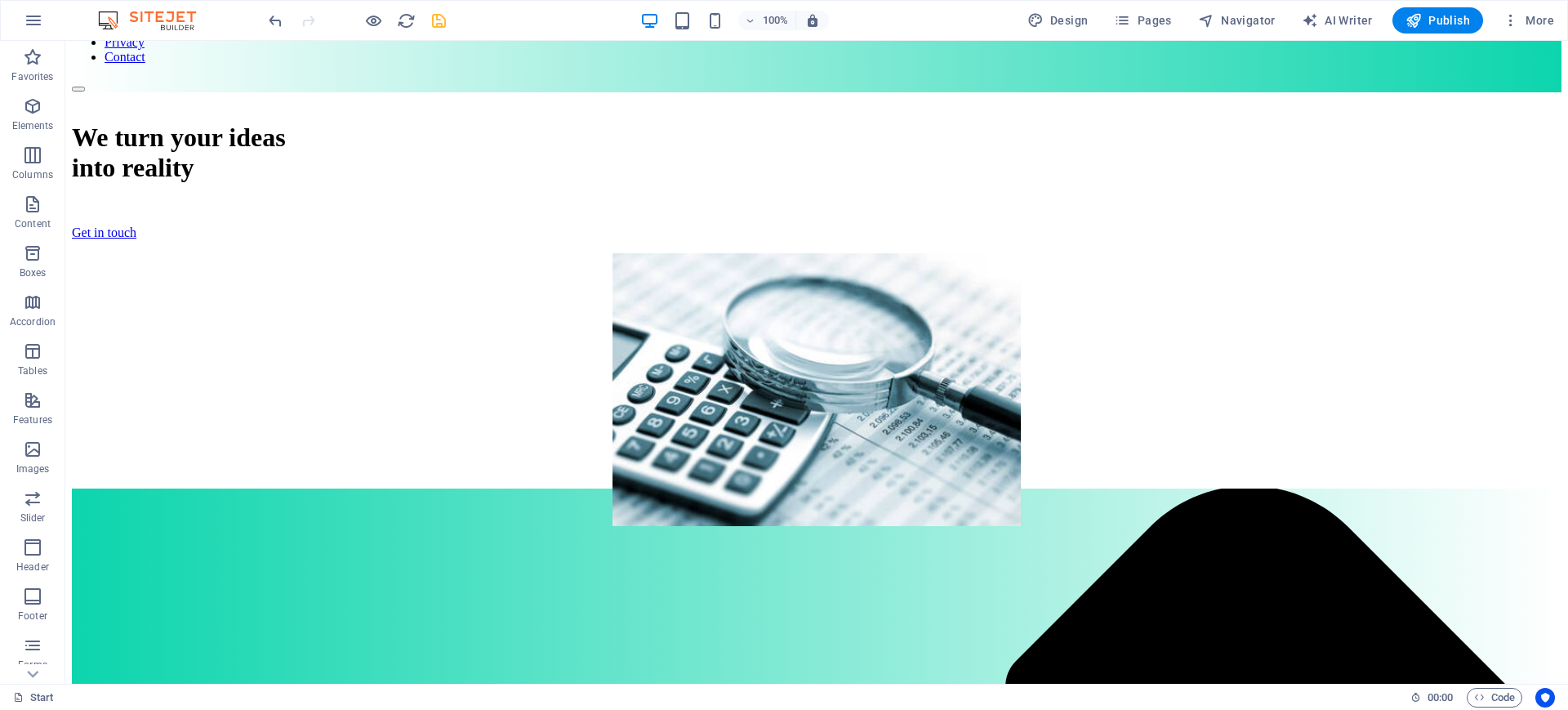
scroll to position [0, 0]
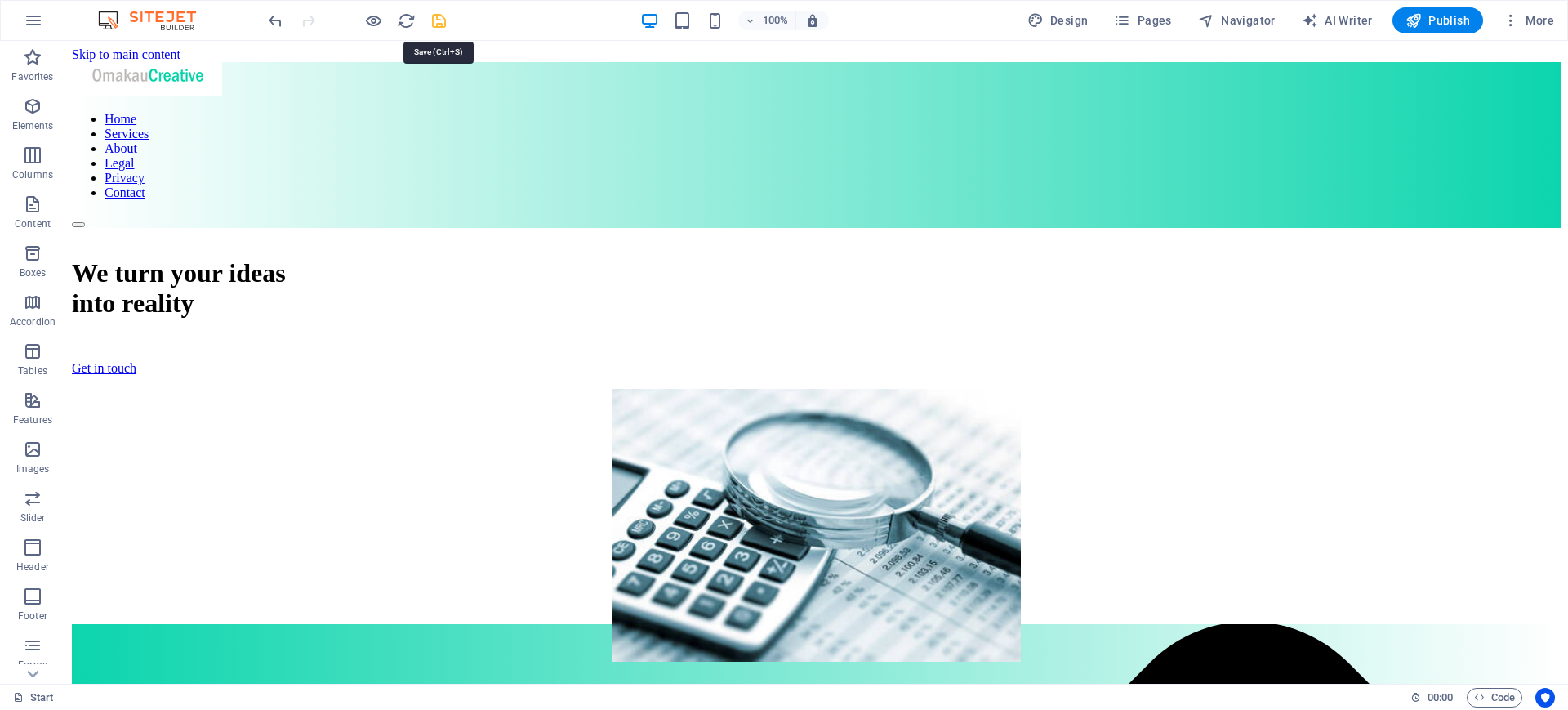
click at [444, 22] on icon "save" at bounding box center [439, 21] width 19 height 19
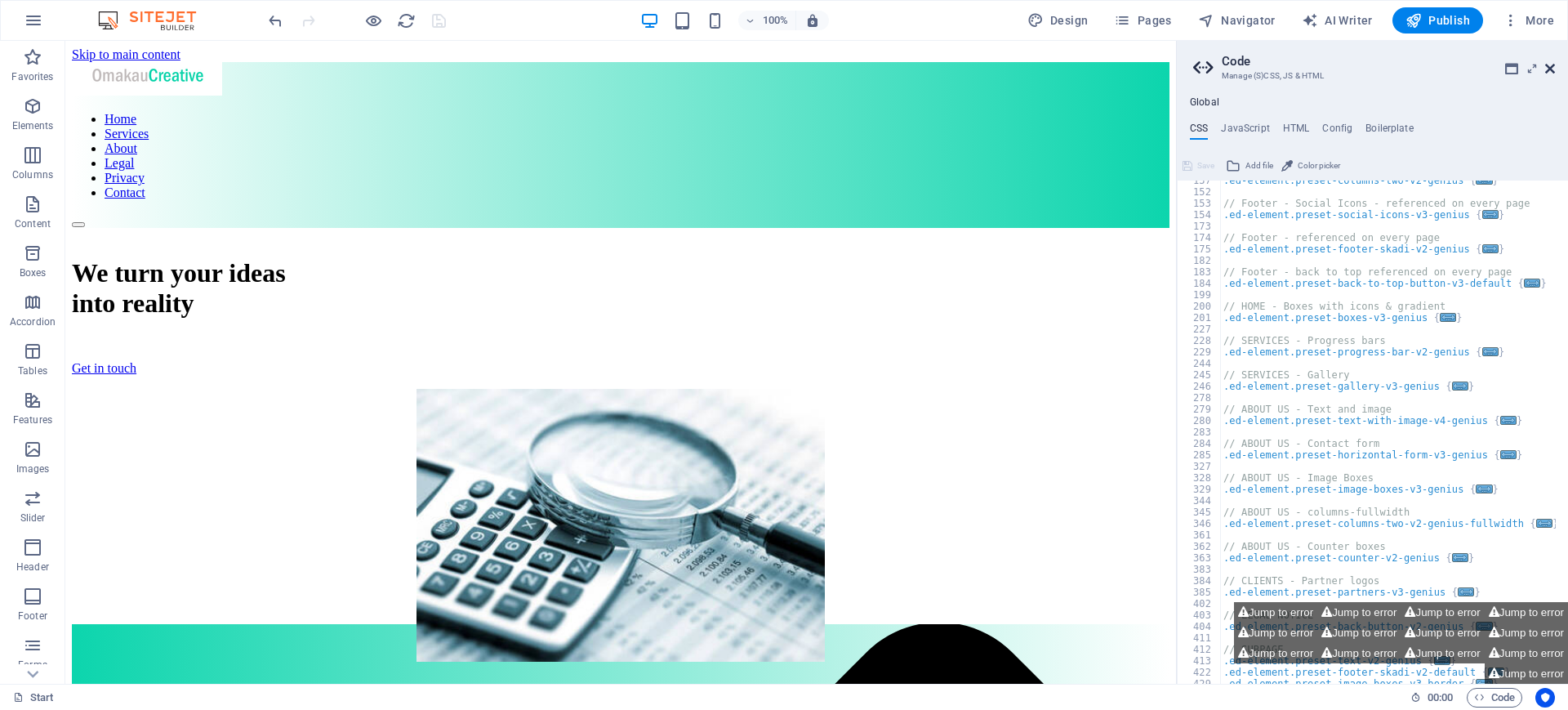
click at [1254, 69] on icon at bounding box center [1550, 69] width 10 height 13
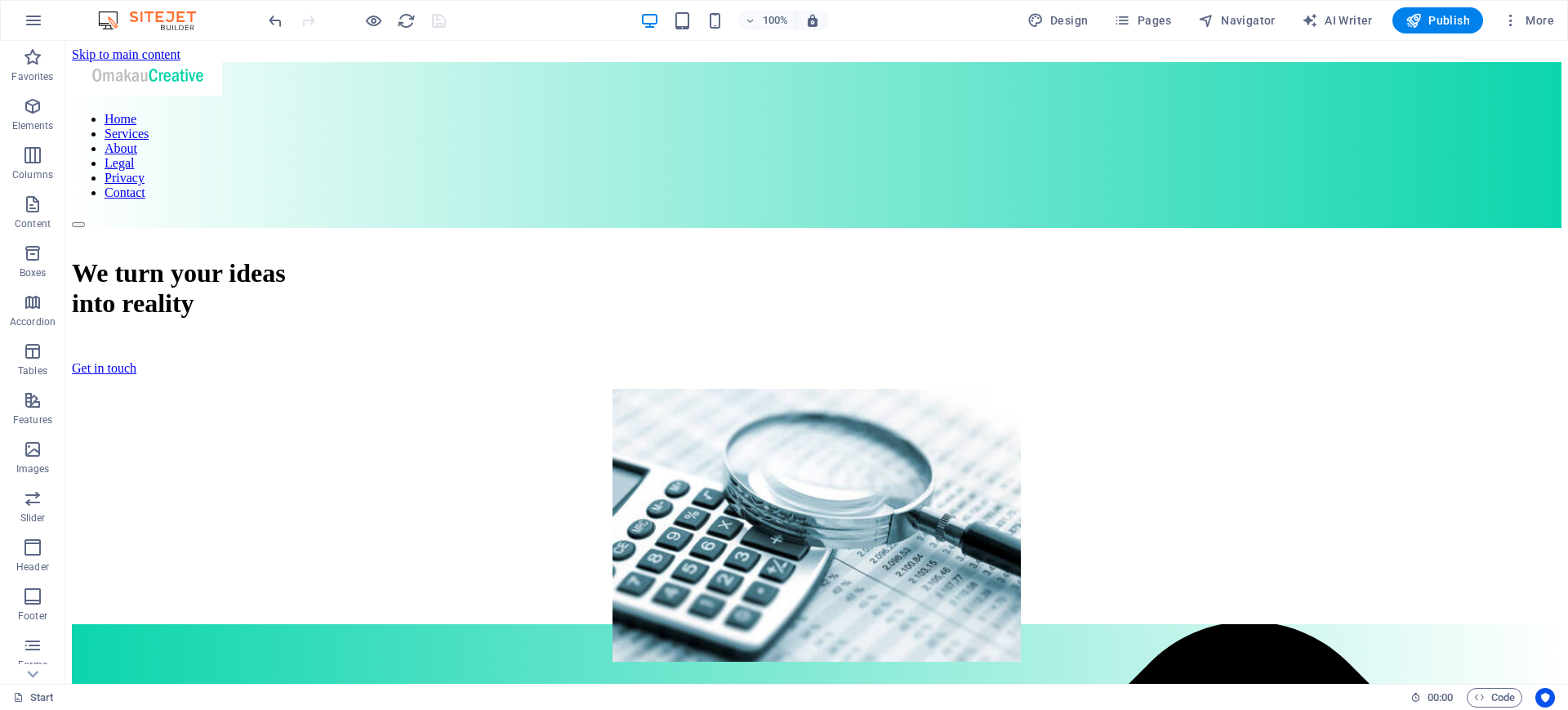
drag, startPoint x: 1552, startPoint y: 114, endPoint x: 1560, endPoint y: 149, distance: 35.9
click at [1152, 14] on span "Pages" at bounding box center [1142, 21] width 57 height 17
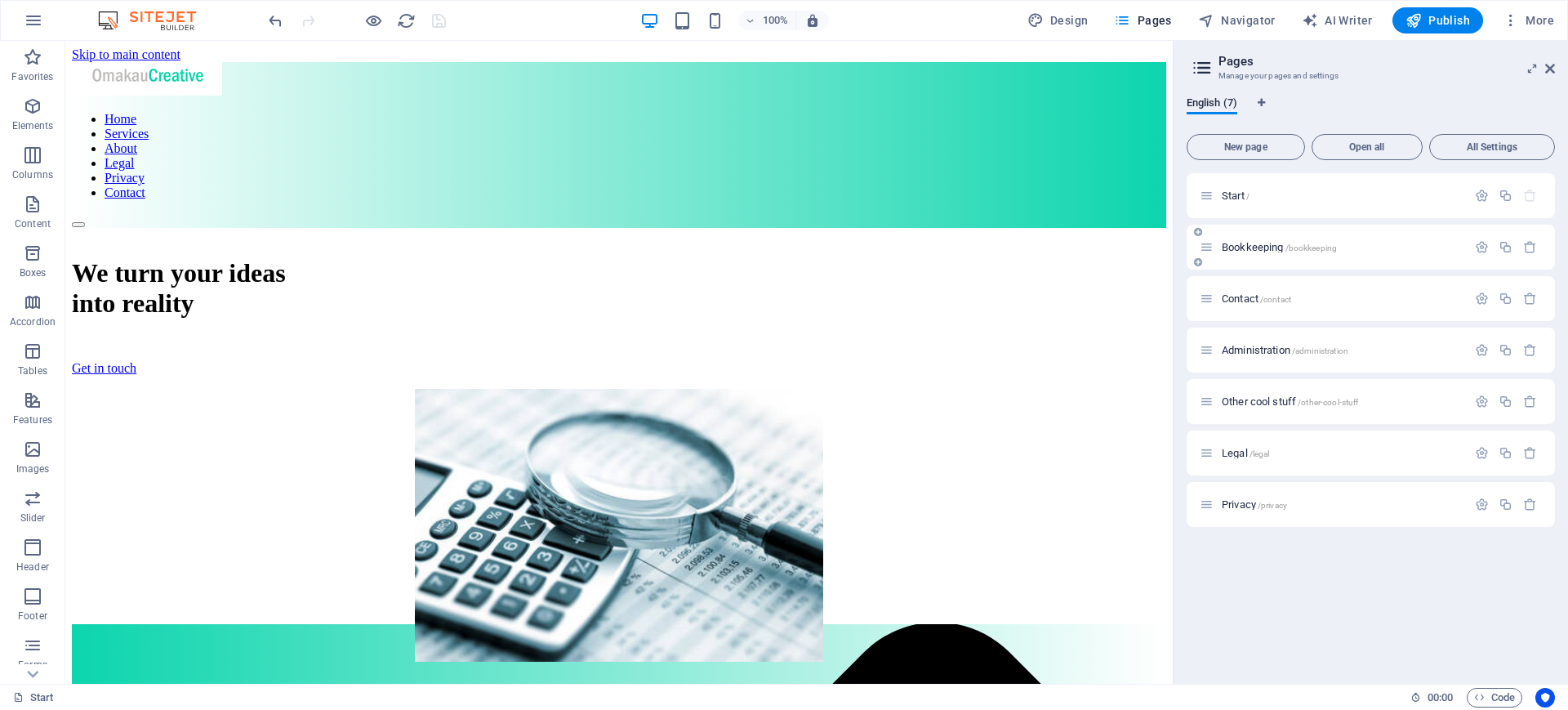
click at [1254, 251] on div "Bookkeeping /bookkeeping" at bounding box center [1333, 247] width 267 height 19
click at [183, 458] on icon at bounding box center [183, 464] width 9 height 17
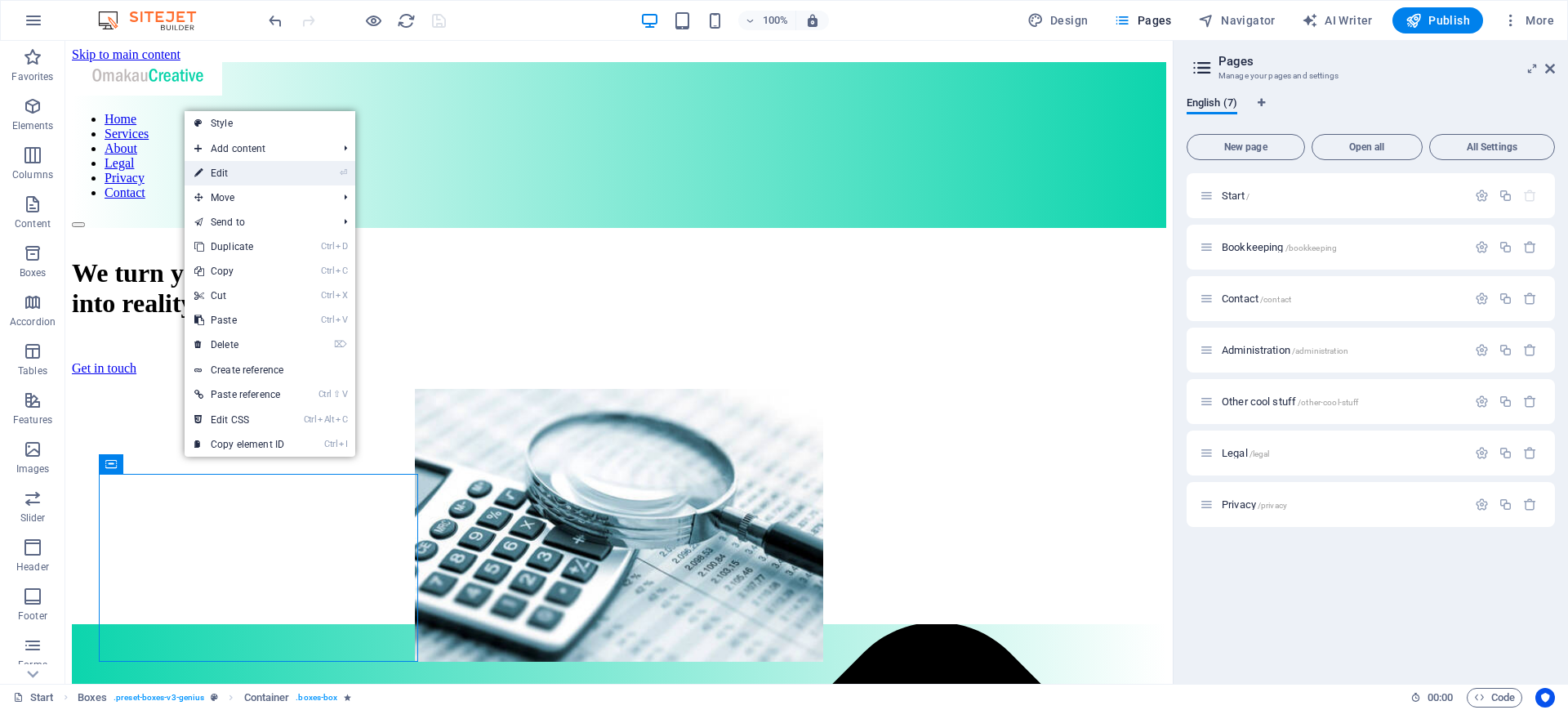
click at [219, 174] on link "⏎ Edit" at bounding box center [239, 173] width 109 height 24
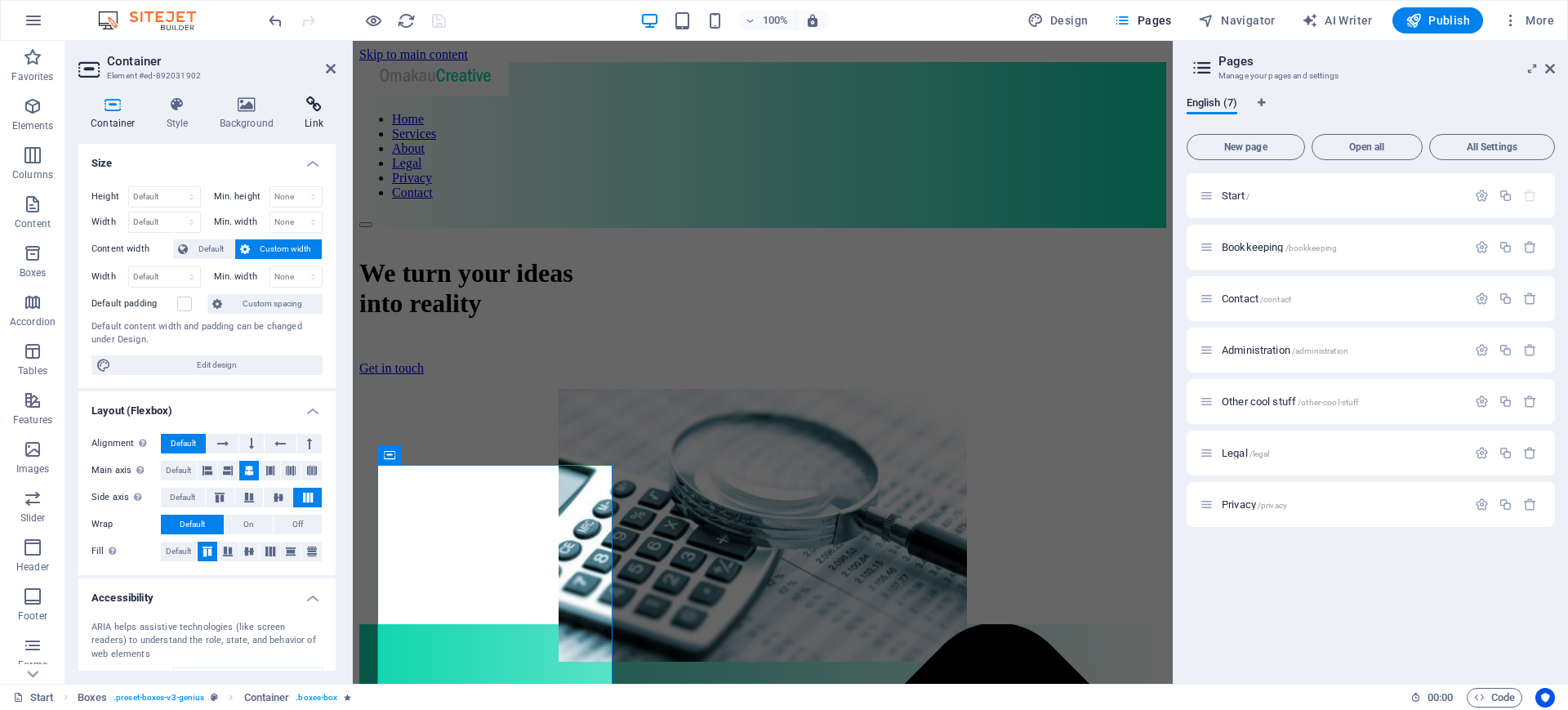
click at [313, 107] on icon at bounding box center [313, 104] width 43 height 17
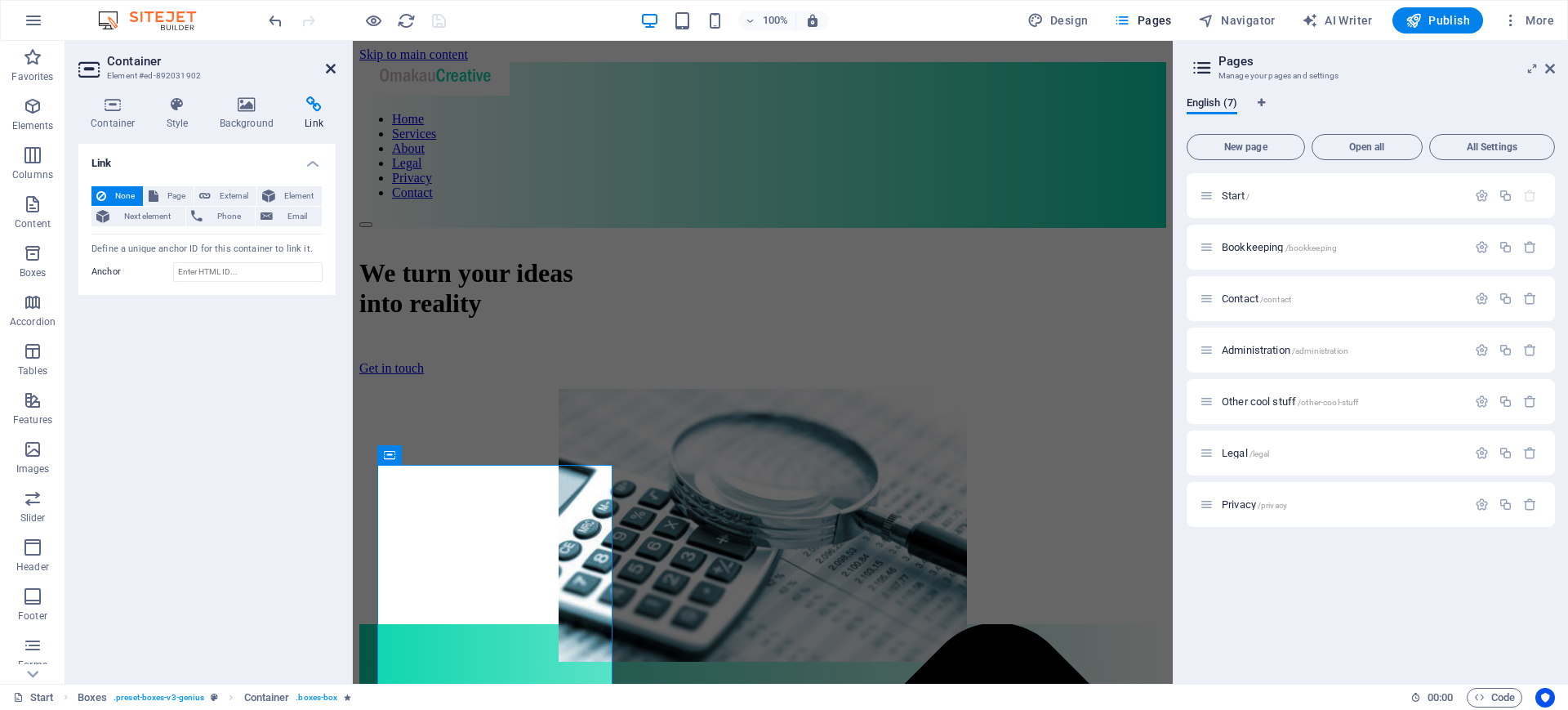
click at [330, 69] on icon at bounding box center [330, 69] width 10 height 13
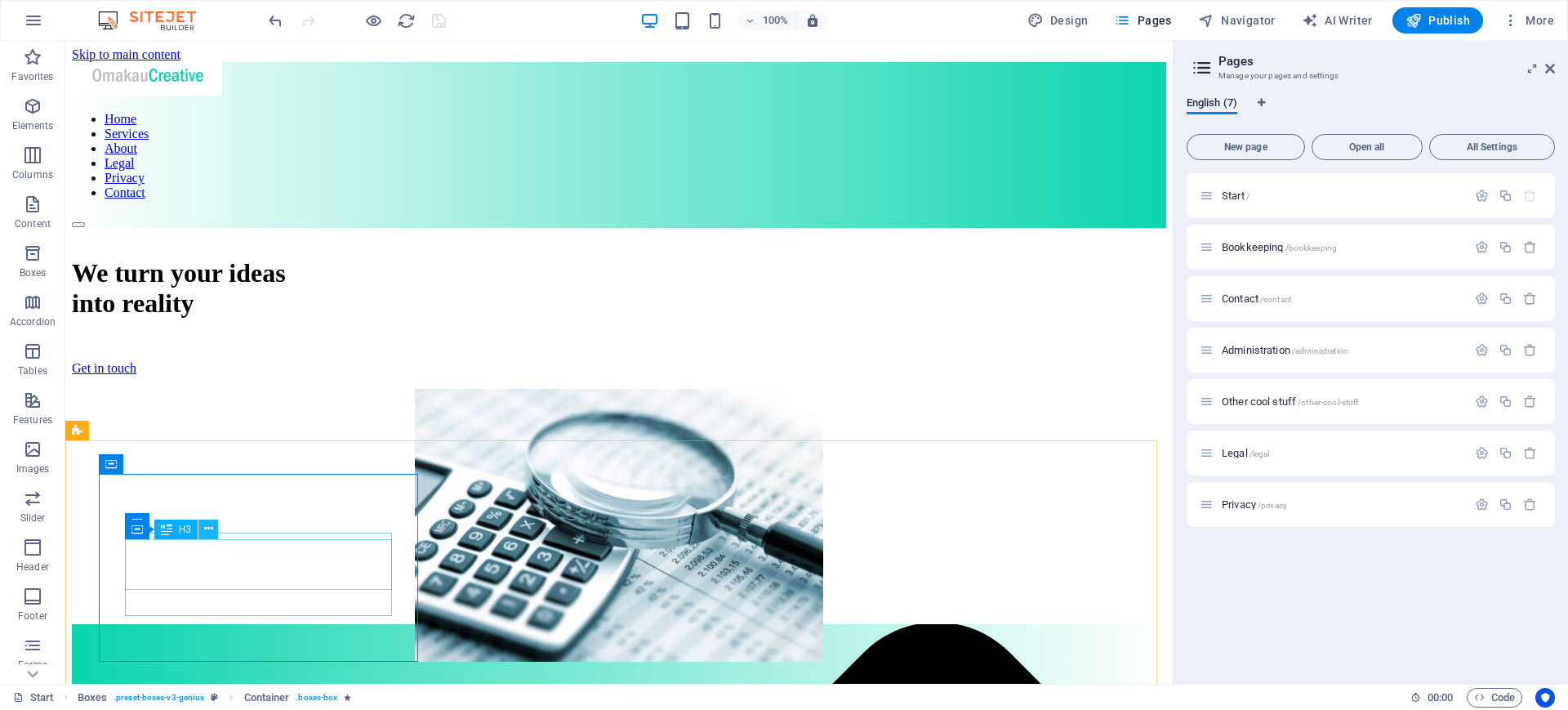
click at [207, 528] on icon at bounding box center [209, 529] width 9 height 17
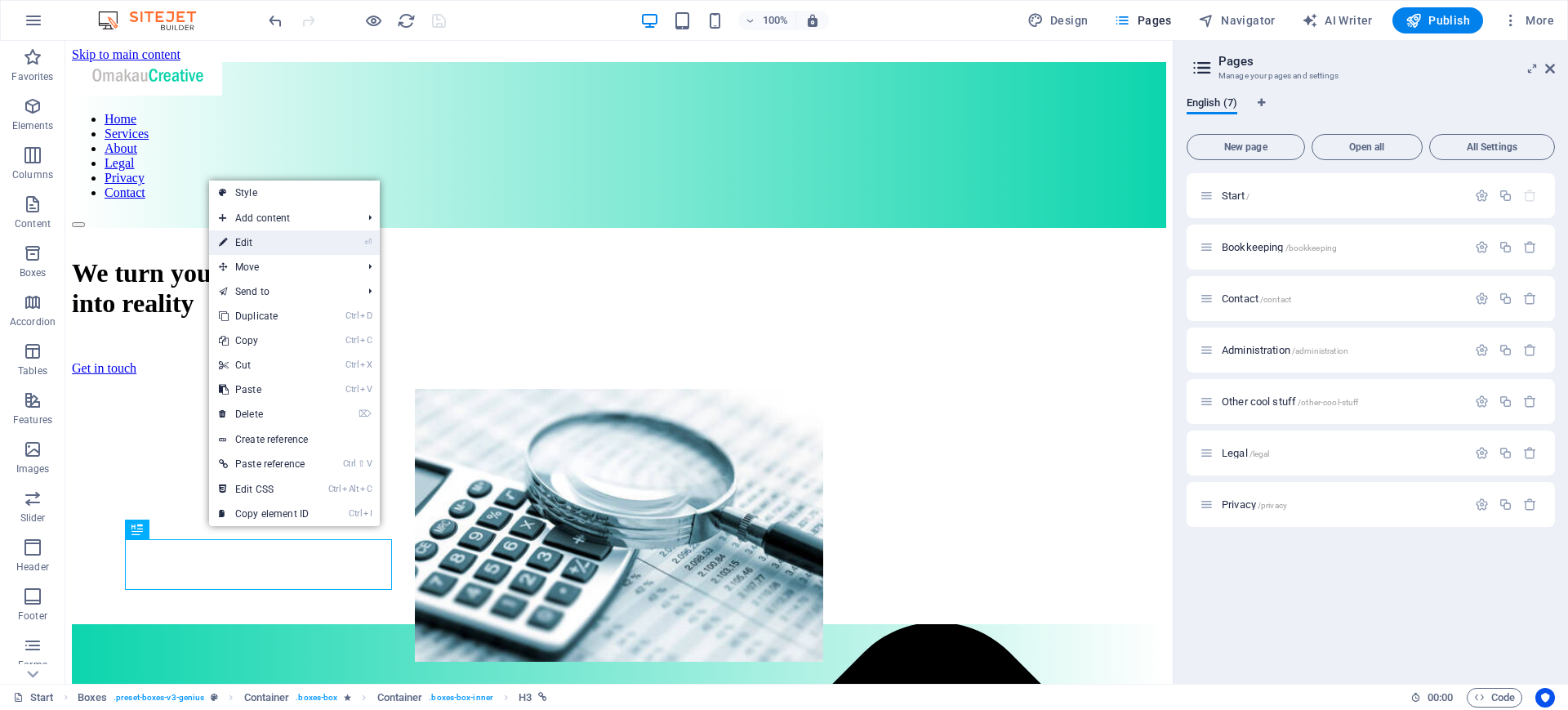
click at [251, 242] on link "⏎ Edit" at bounding box center [263, 243] width 109 height 24
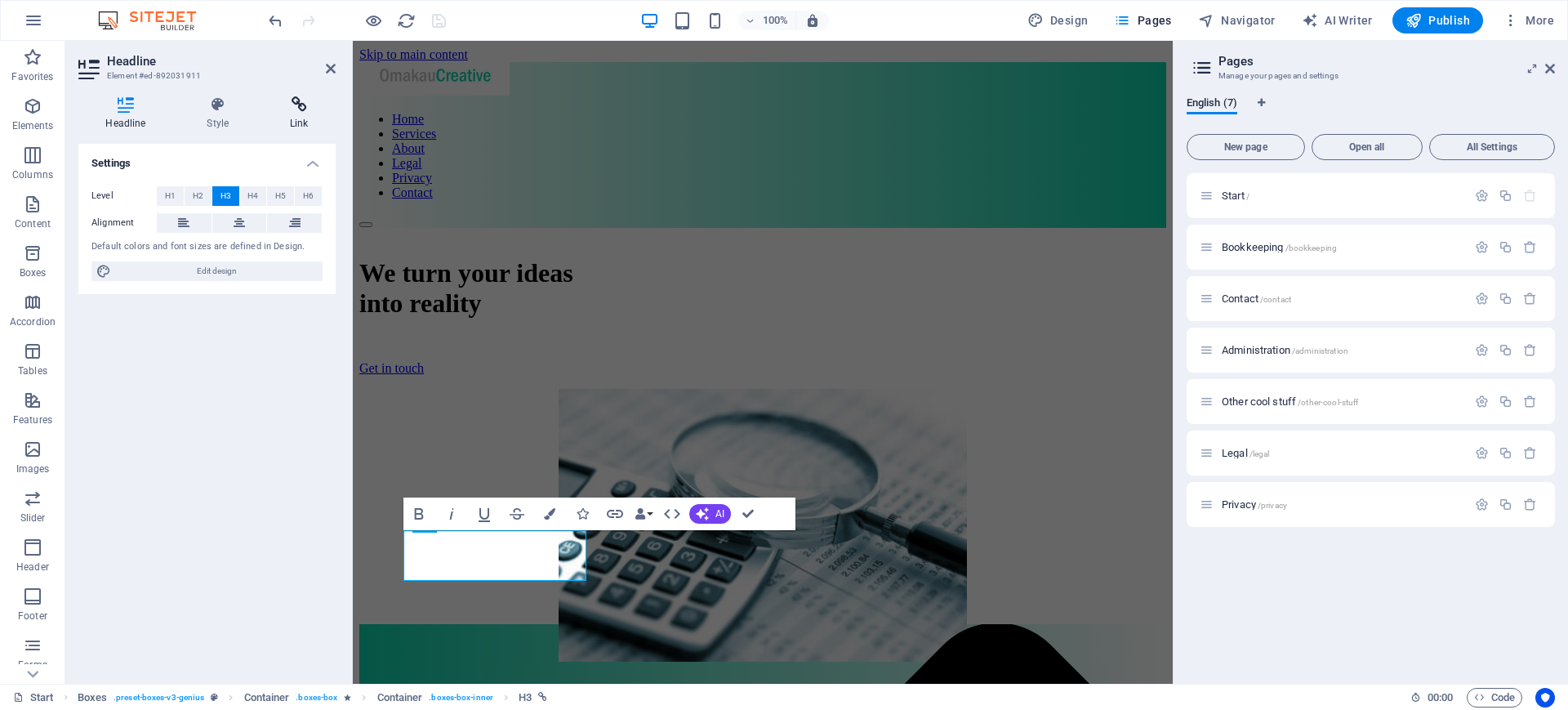
click at [298, 113] on h4 "Link" at bounding box center [299, 113] width 73 height 35
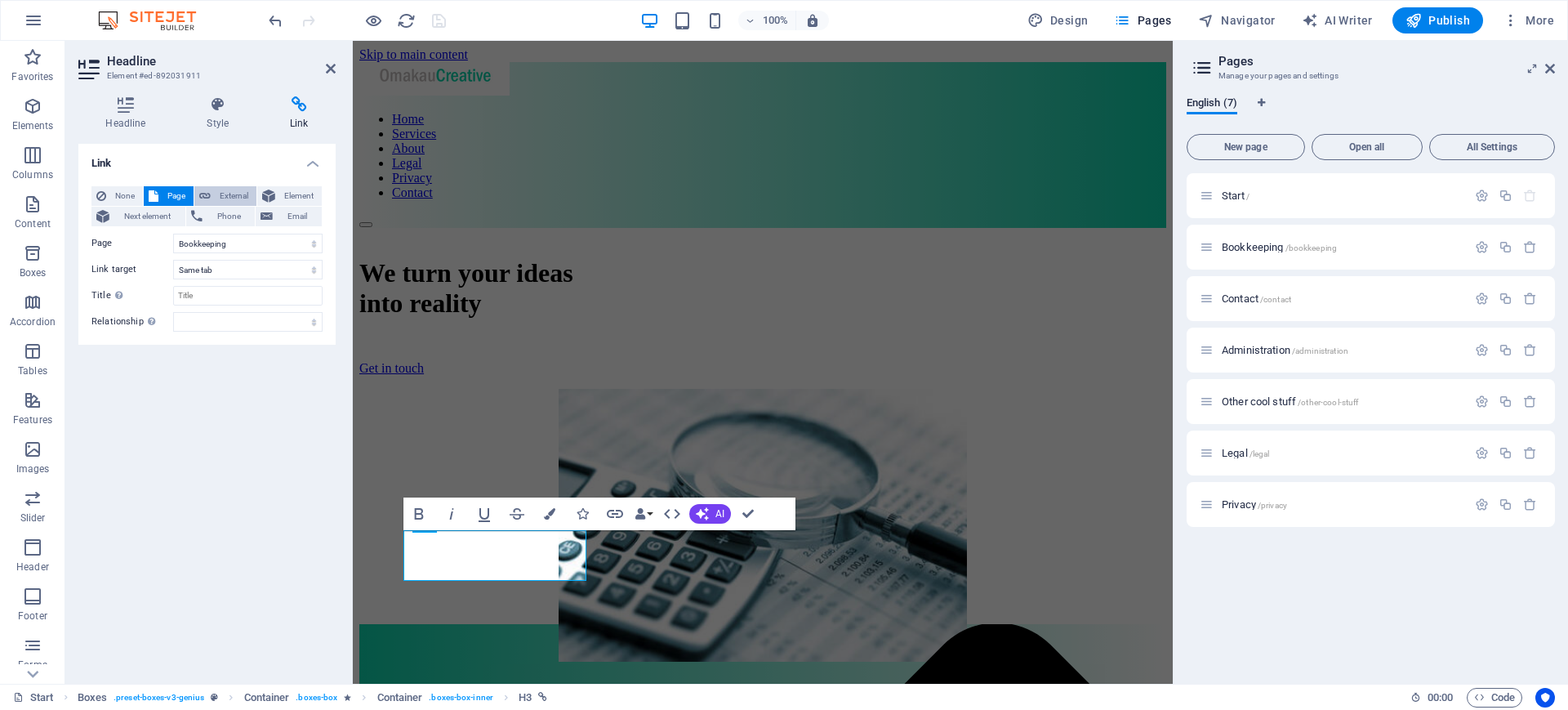
click at [216, 192] on span "External" at bounding box center [233, 196] width 36 height 20
select select "blank"
click at [228, 245] on input "/16823113" at bounding box center [248, 243] width 149 height 20
click at [228, 245] on input "/168" at bounding box center [248, 243] width 149 height 20
type input "/Bookkeeping"
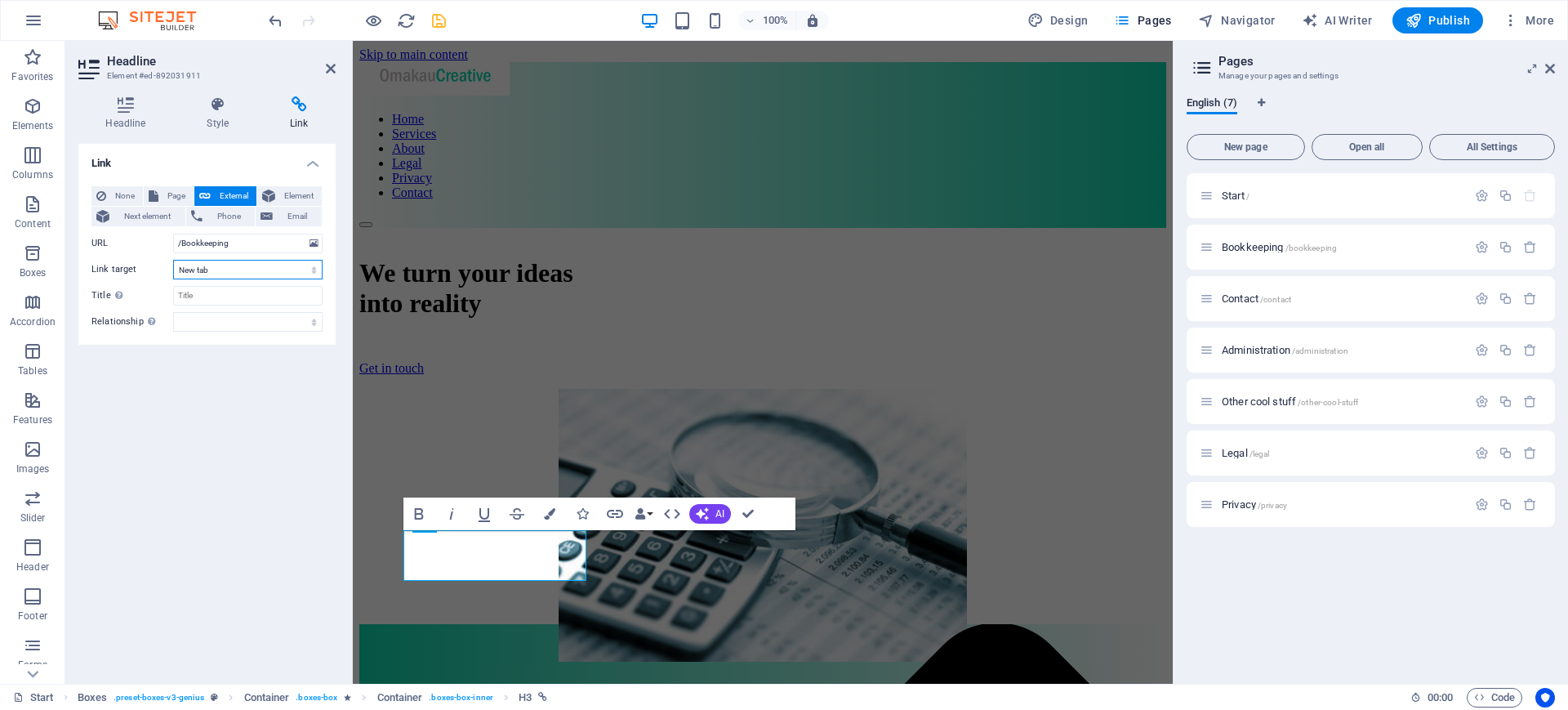
click at [319, 269] on select "New tab Same tab Overlay" at bounding box center [248, 269] width 149 height 20
select select
click at [173, 259] on select "New tab Same tab Overlay" at bounding box center [248, 269] width 149 height 20
click at [205, 303] on input "Title Additional link description, should not be the same as the link text. The…" at bounding box center [248, 295] width 149 height 20
type input "Bookkeeping"
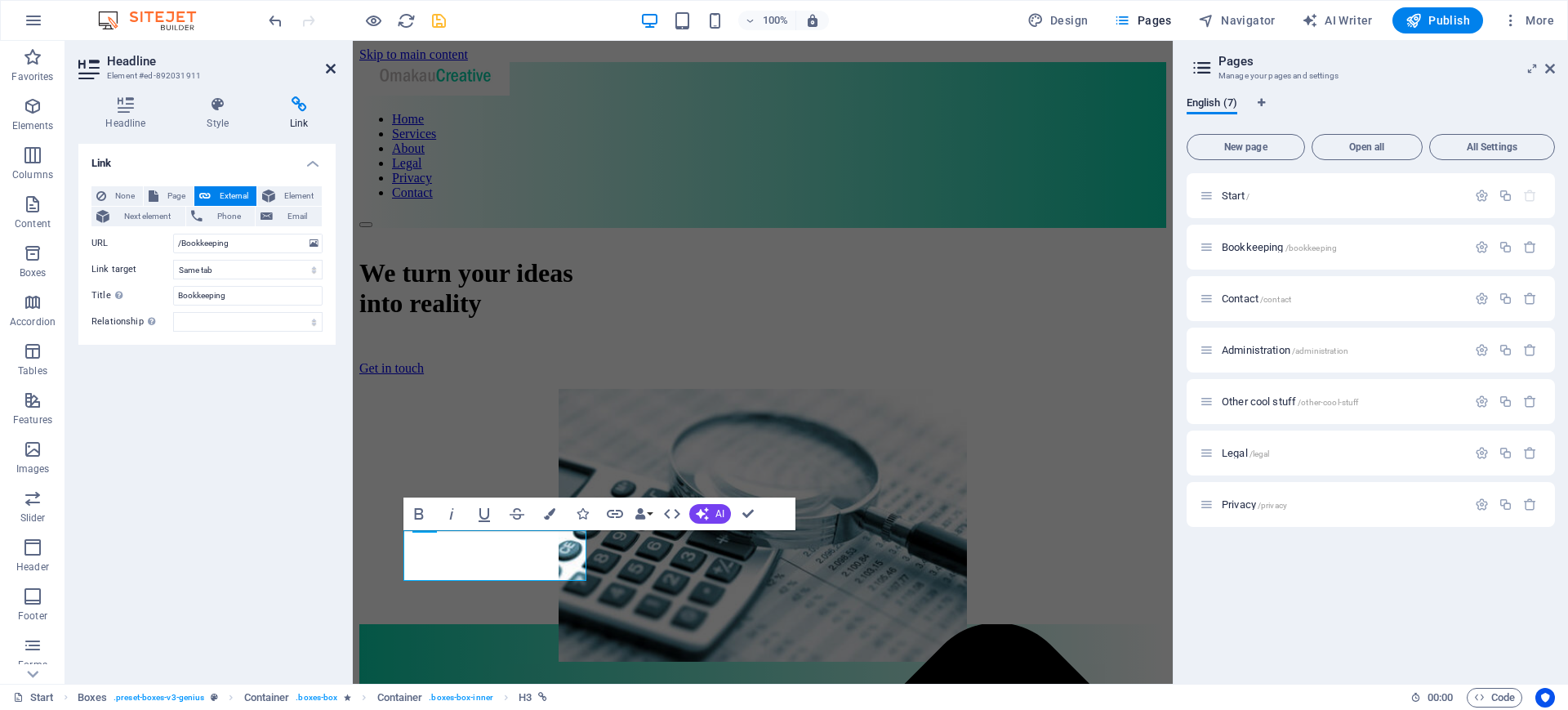
click at [331, 69] on icon at bounding box center [330, 69] width 10 height 13
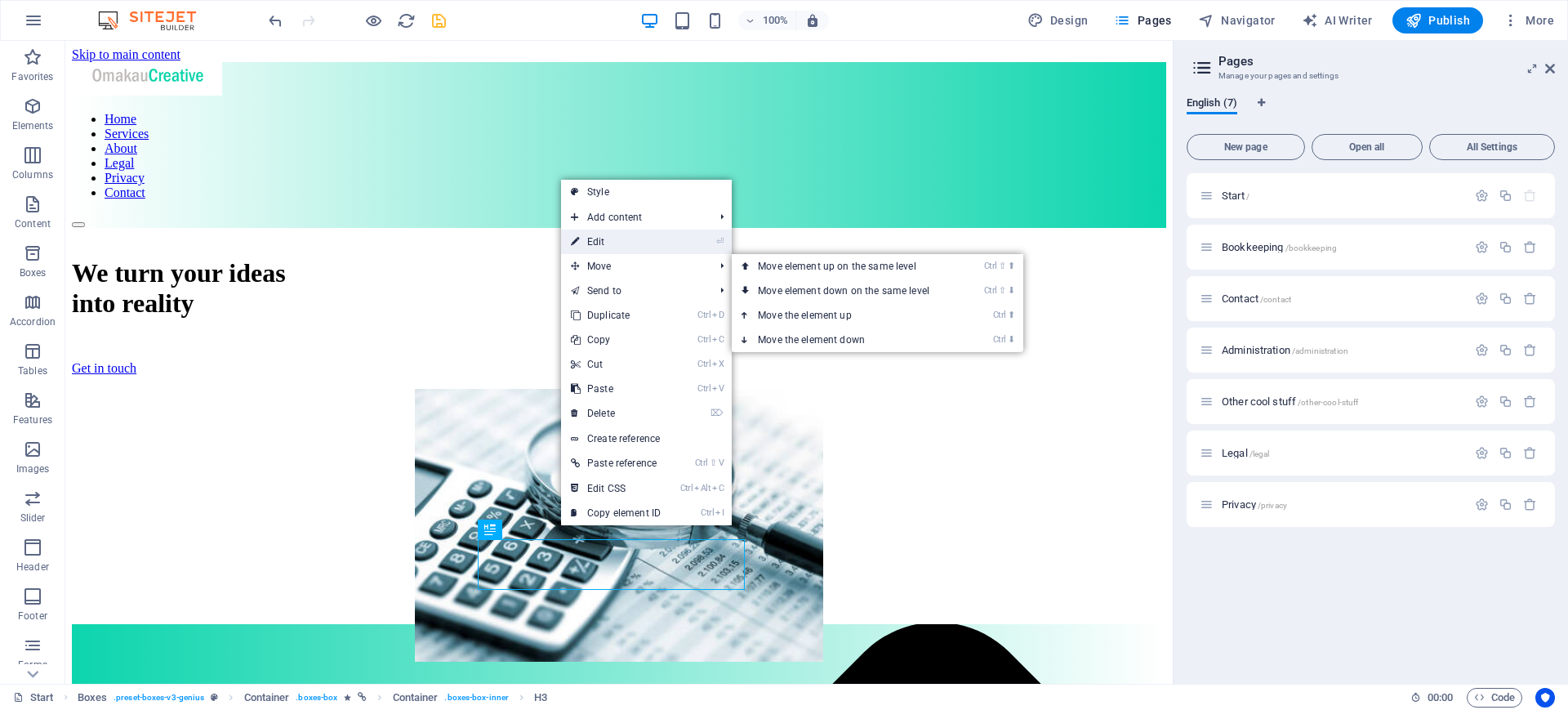
click at [590, 240] on link "⏎ Edit" at bounding box center [616, 242] width 109 height 24
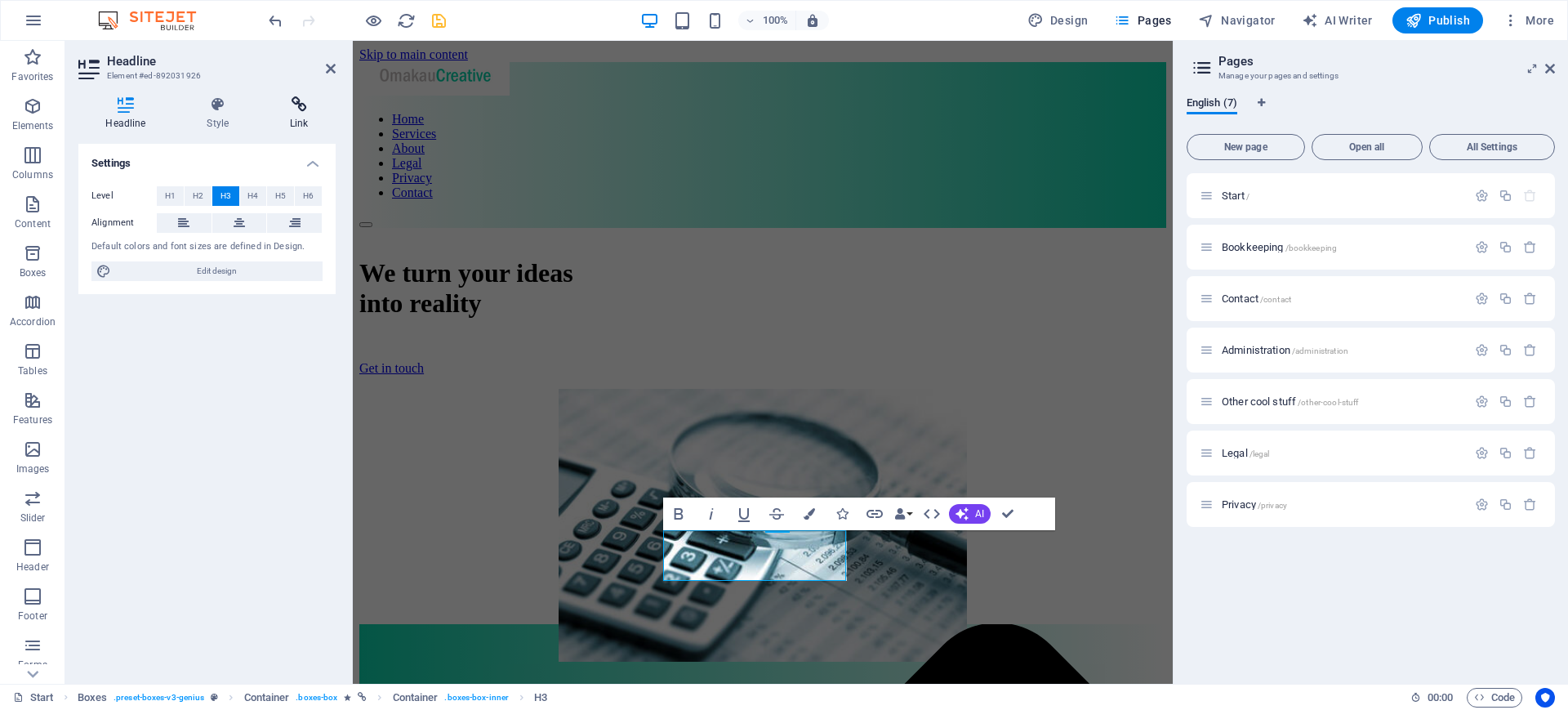
click at [298, 115] on h4 "Link" at bounding box center [299, 113] width 73 height 35
drag, startPoint x: 327, startPoint y: 70, endPoint x: 257, endPoint y: 30, distance: 80.6
click at [326, 70] on icon at bounding box center [330, 69] width 10 height 13
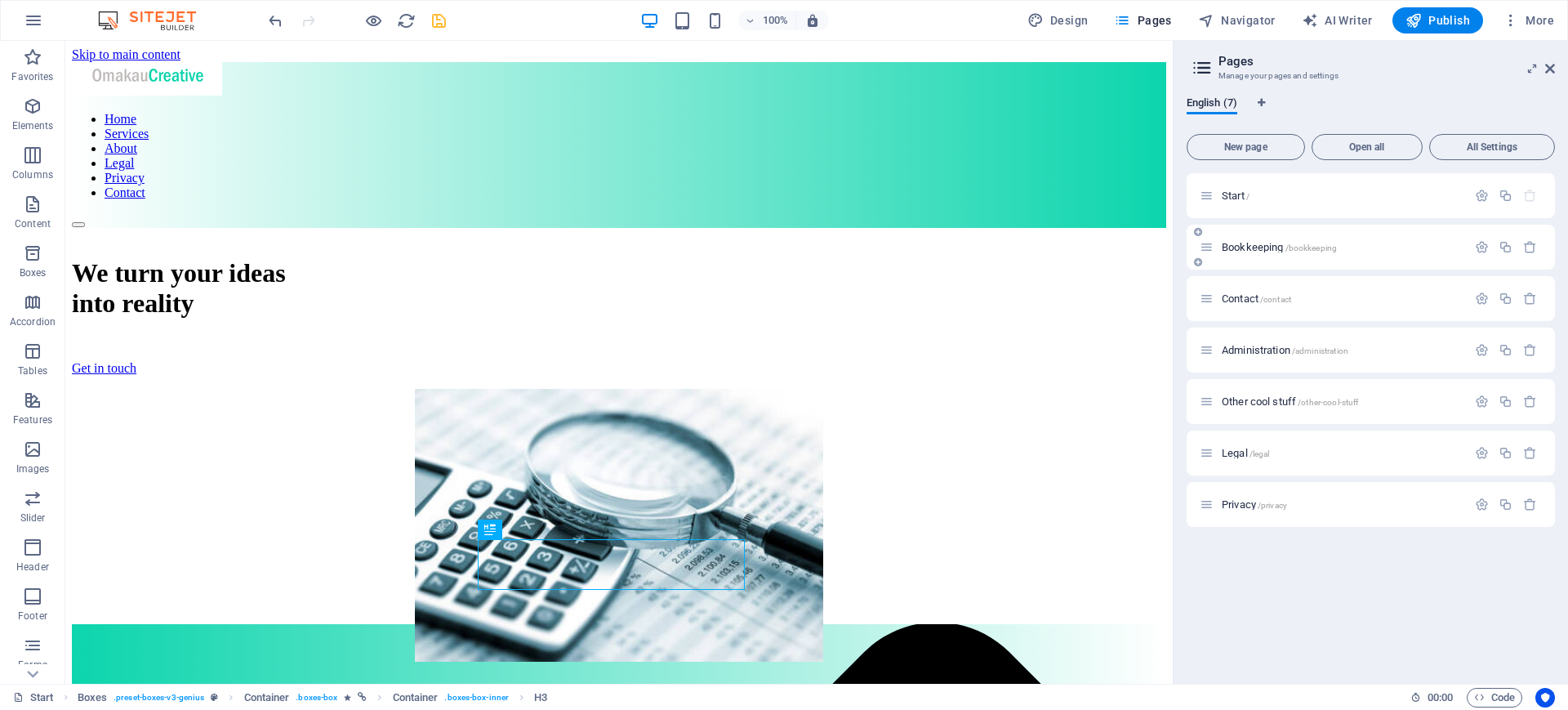
click at [1254, 247] on span "Bookkeeping /bookkeeping" at bounding box center [1279, 246] width 115 height 12
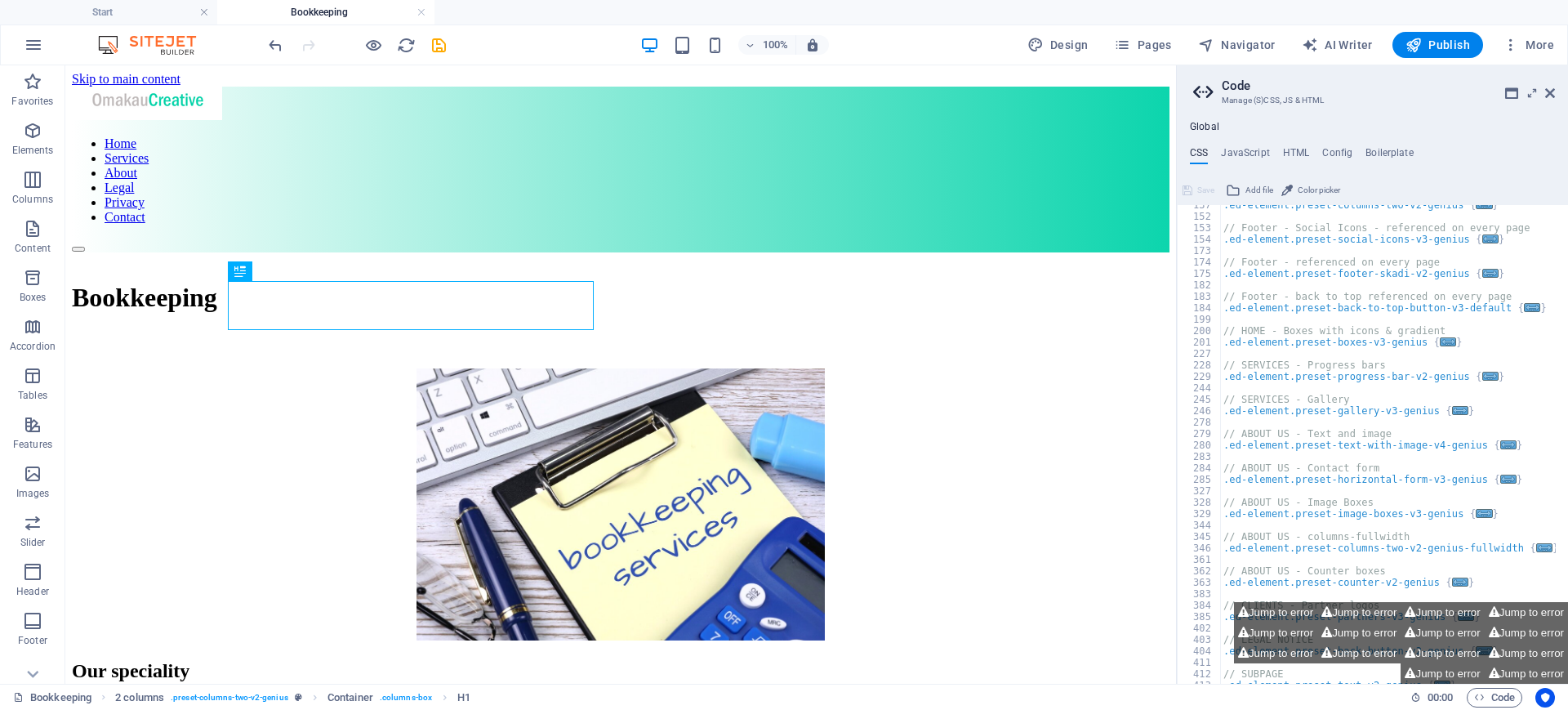
scroll to position [166, 0]
click at [1254, 98] on icon at bounding box center [1550, 93] width 10 height 13
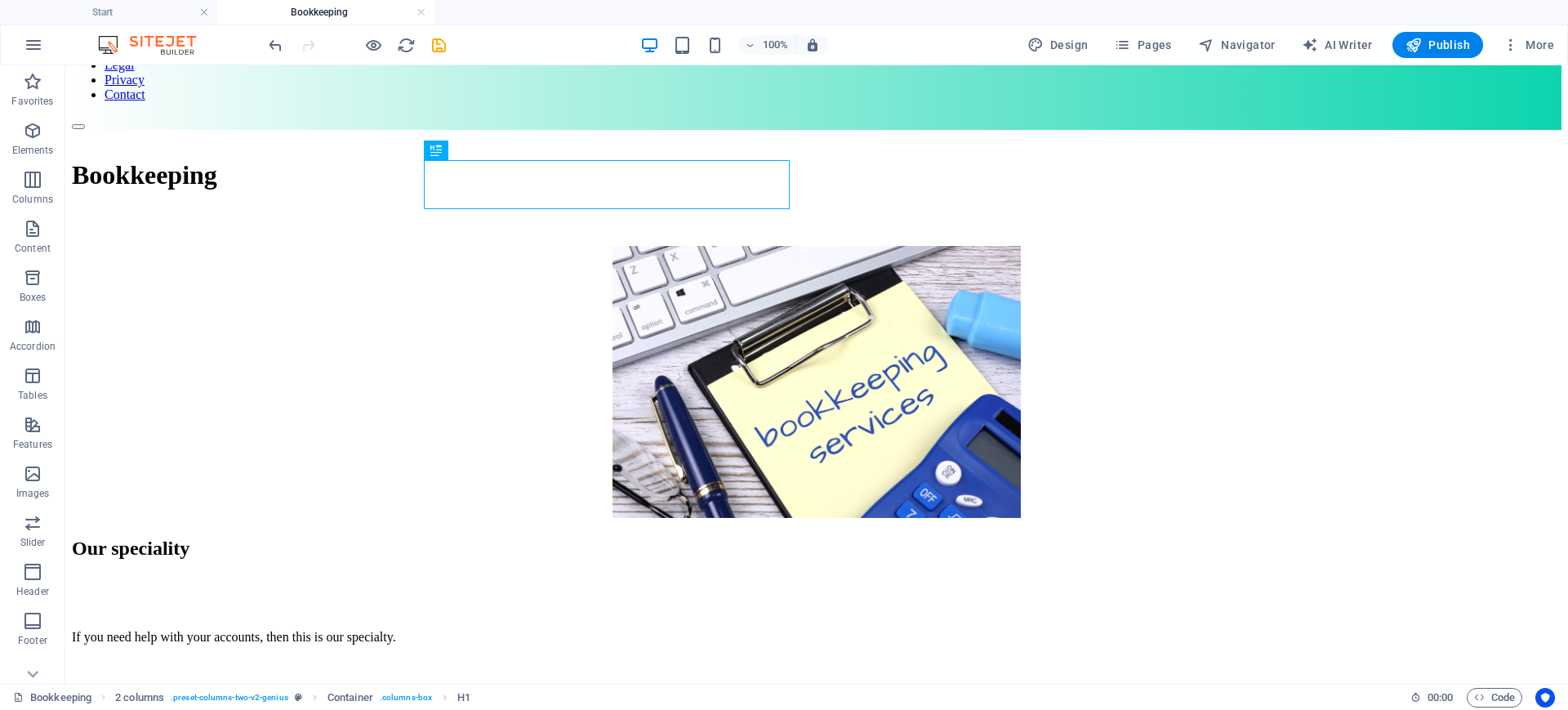
scroll to position [121, 0]
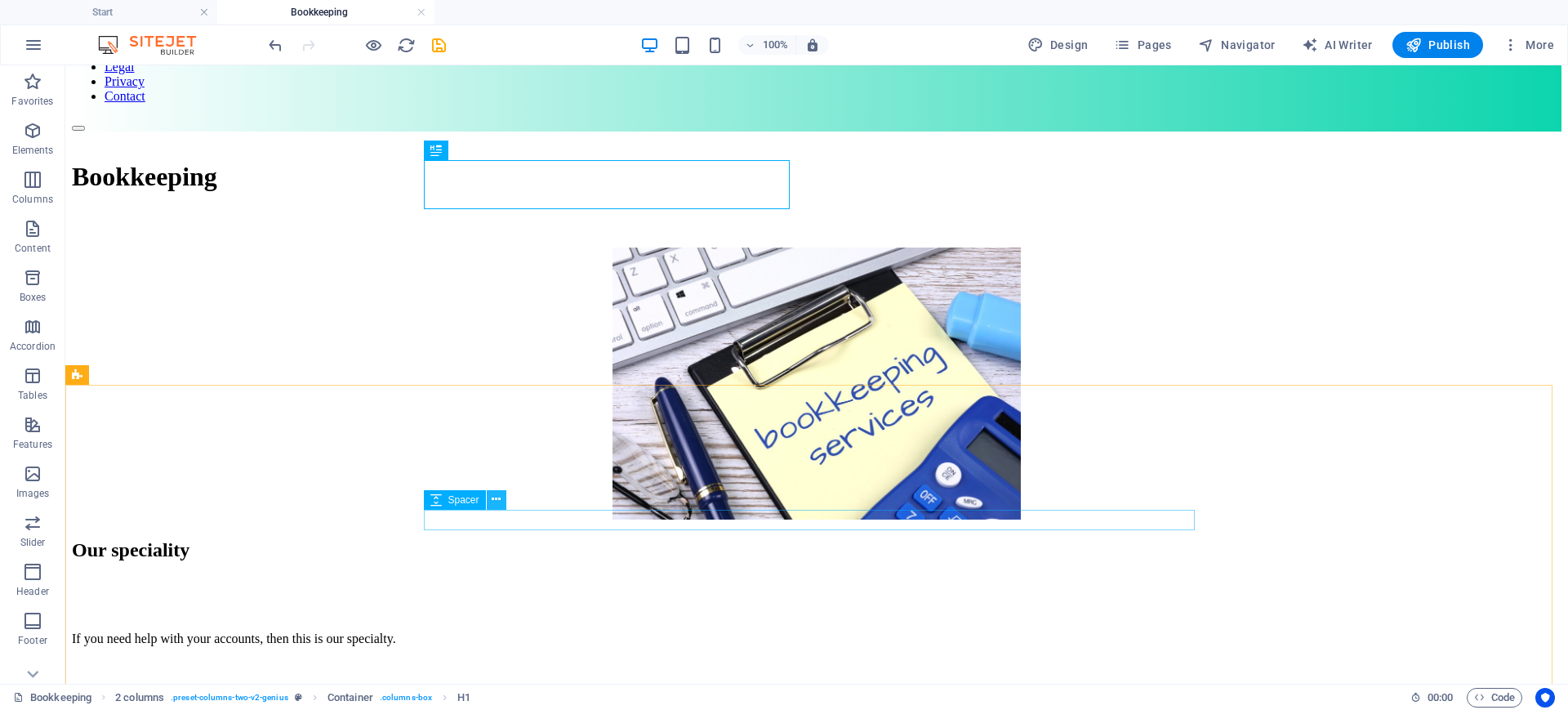
click at [496, 502] on icon at bounding box center [496, 499] width 9 height 17
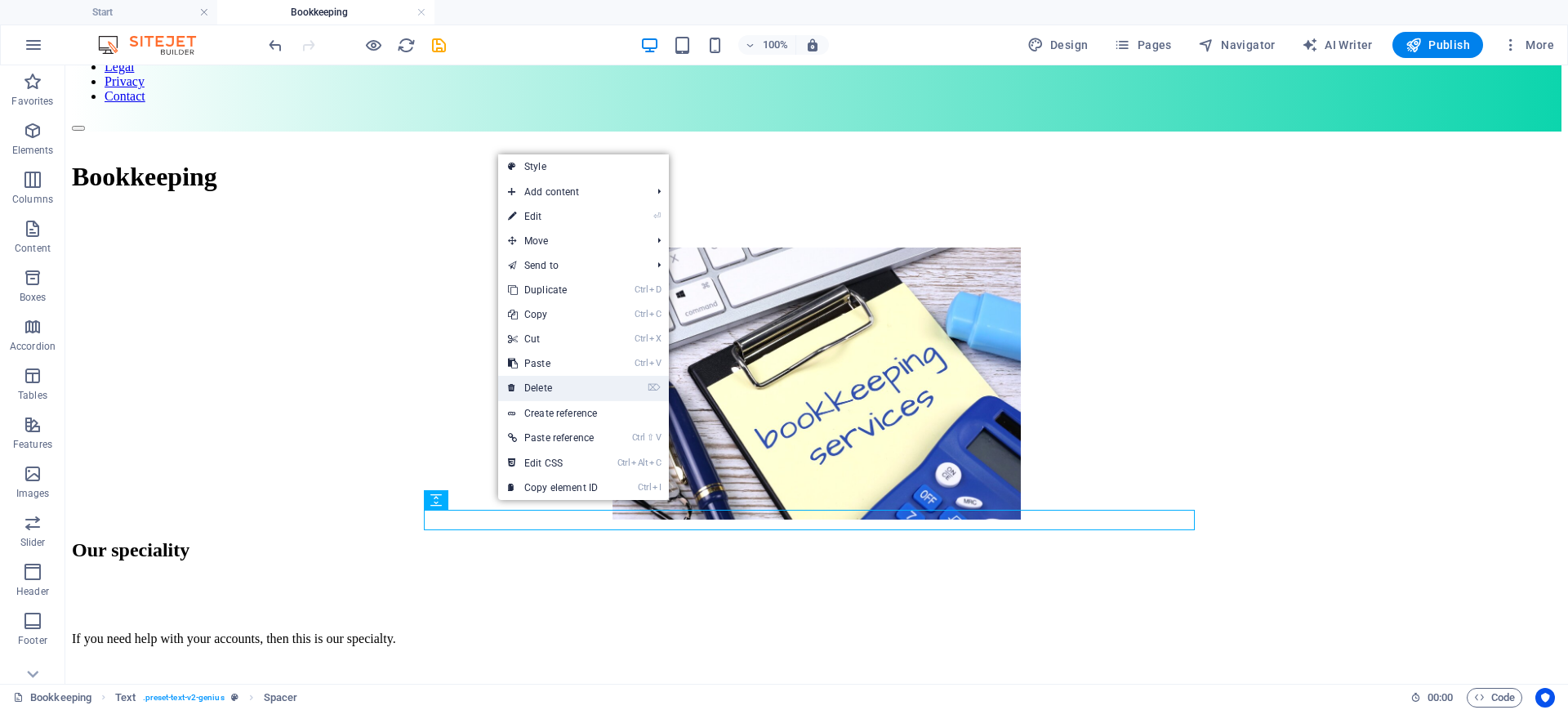
click at [538, 383] on link "⌦ Delete" at bounding box center [552, 388] width 109 height 24
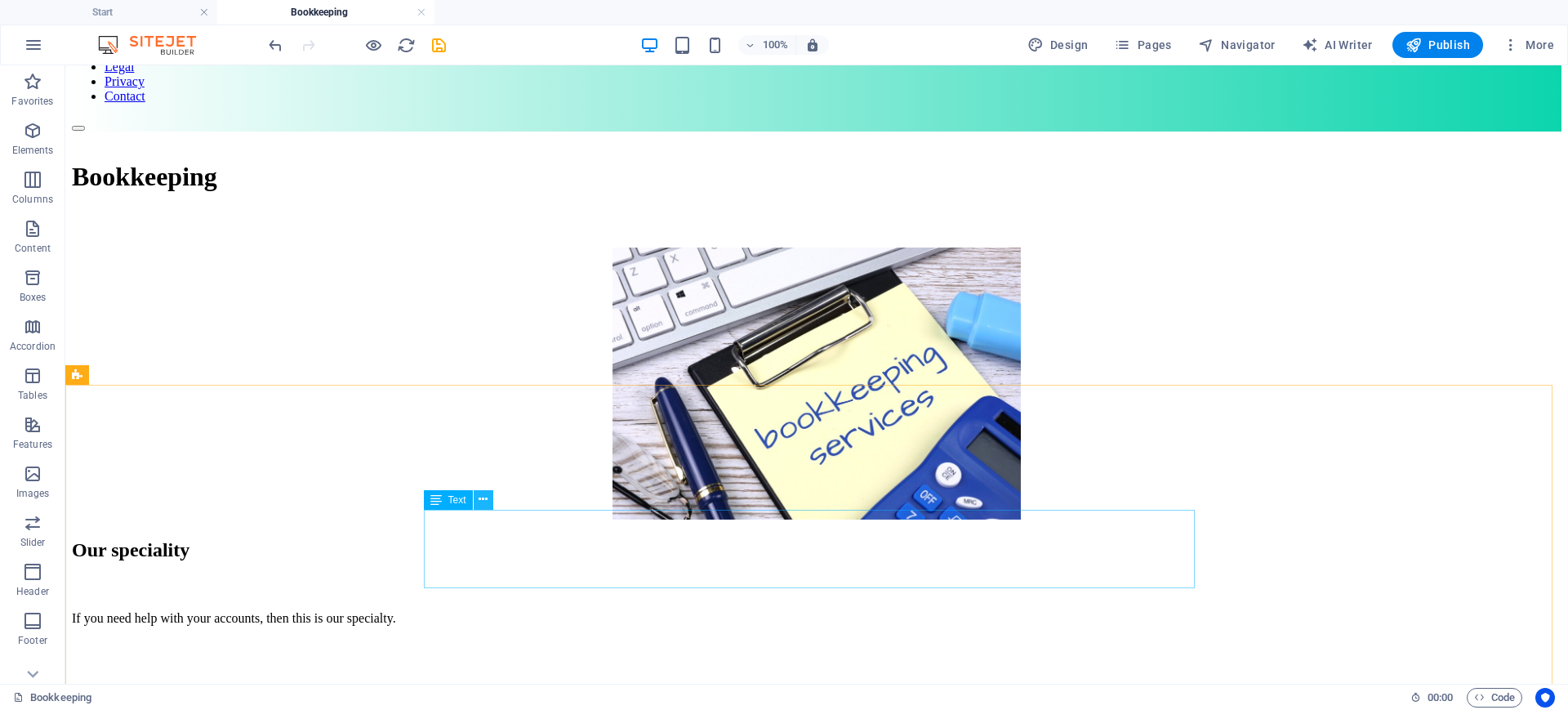
click at [482, 502] on icon at bounding box center [483, 499] width 9 height 17
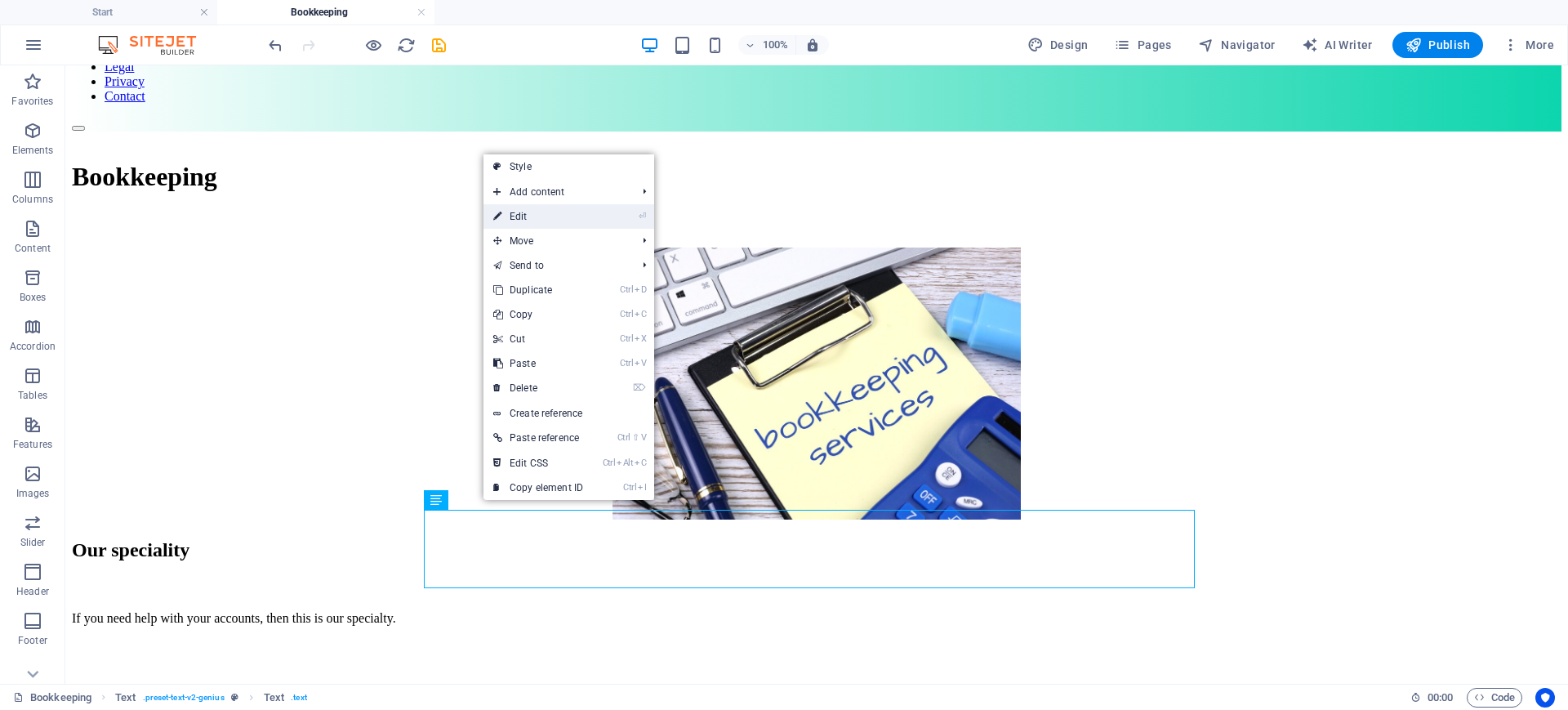
click at [517, 207] on link "⏎ Edit" at bounding box center [537, 216] width 109 height 24
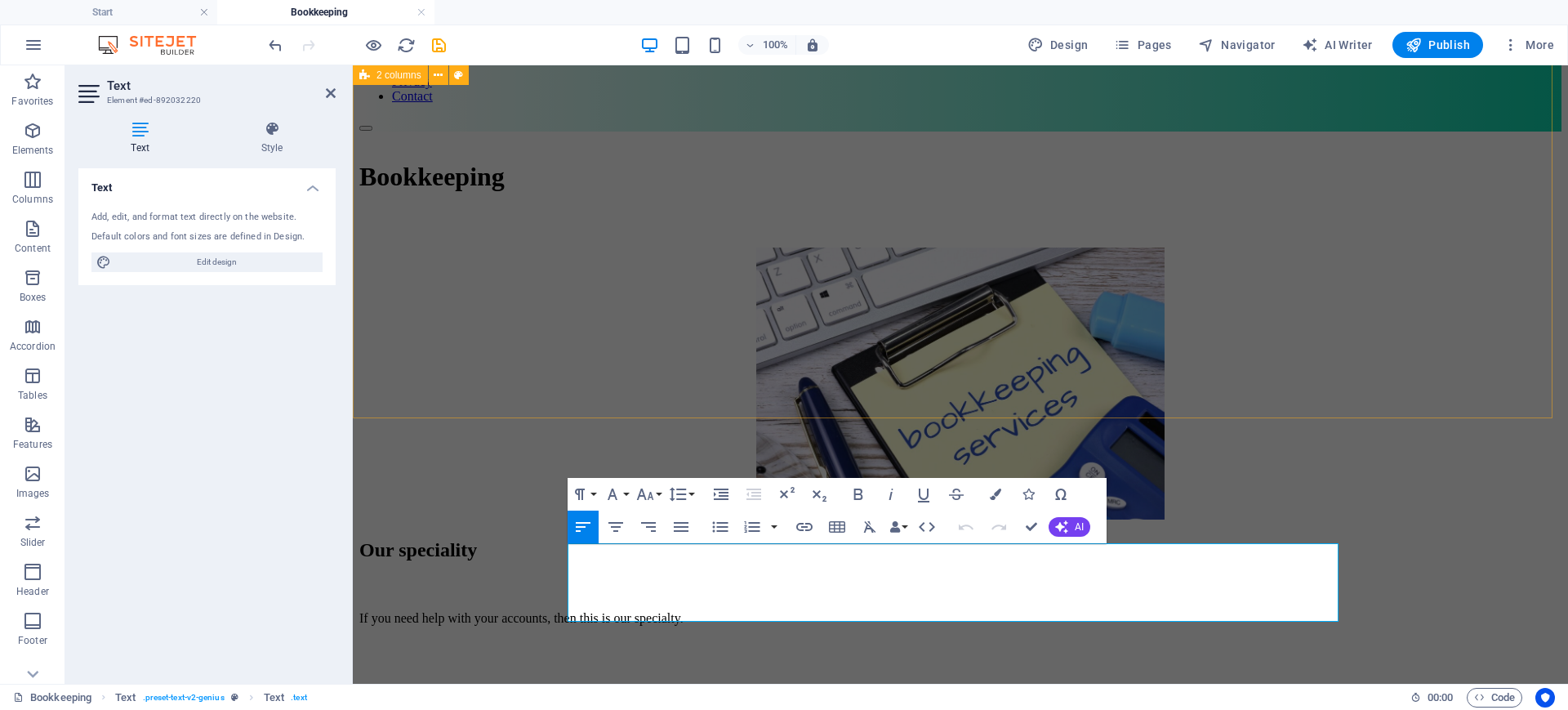
scroll to position [88, 0]
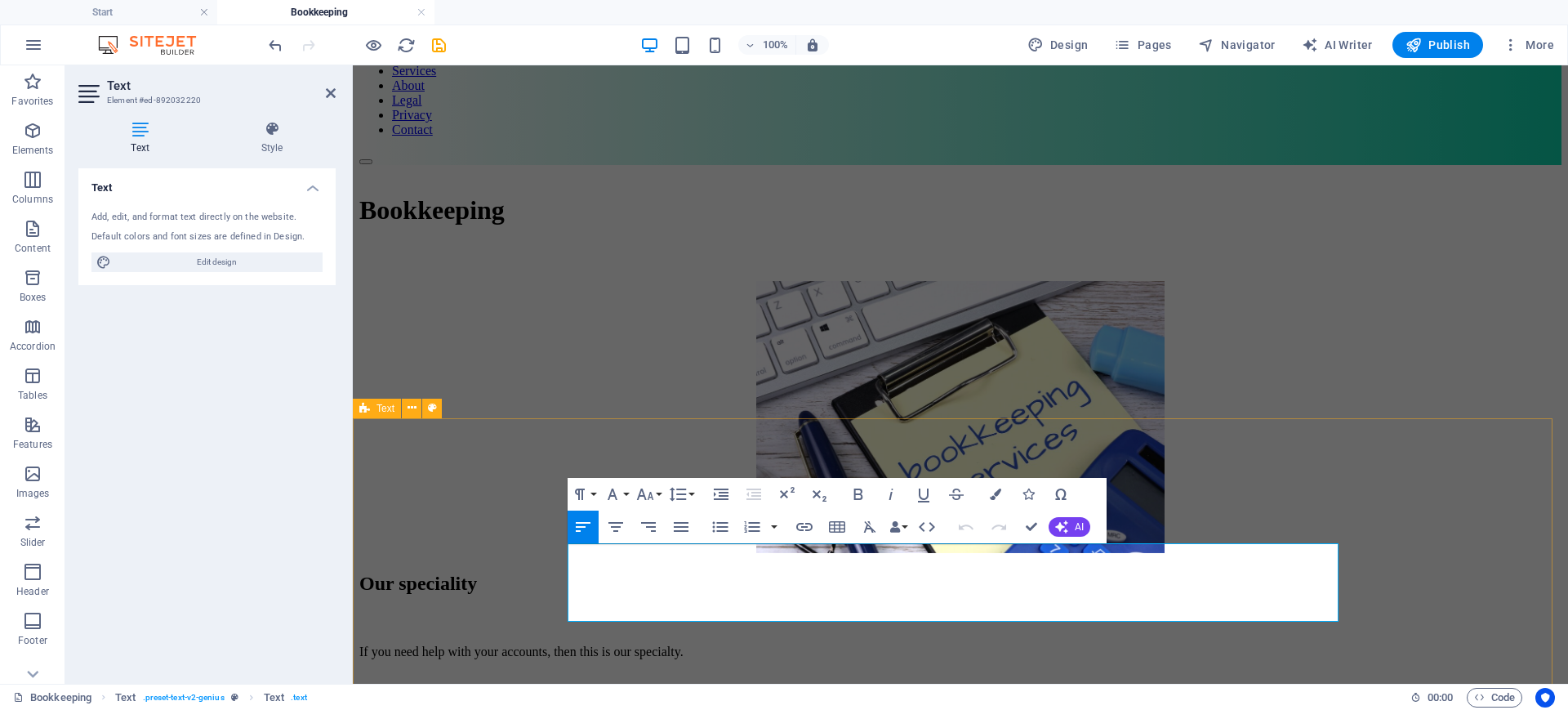
drag, startPoint x: 1040, startPoint y: 613, endPoint x: 549, endPoint y: 551, distance: 494.9
click at [549, 567] on div "Our speciality If you need help with your accounts, then this is our specialty.…" at bounding box center [960, 692] width 1202 height 239
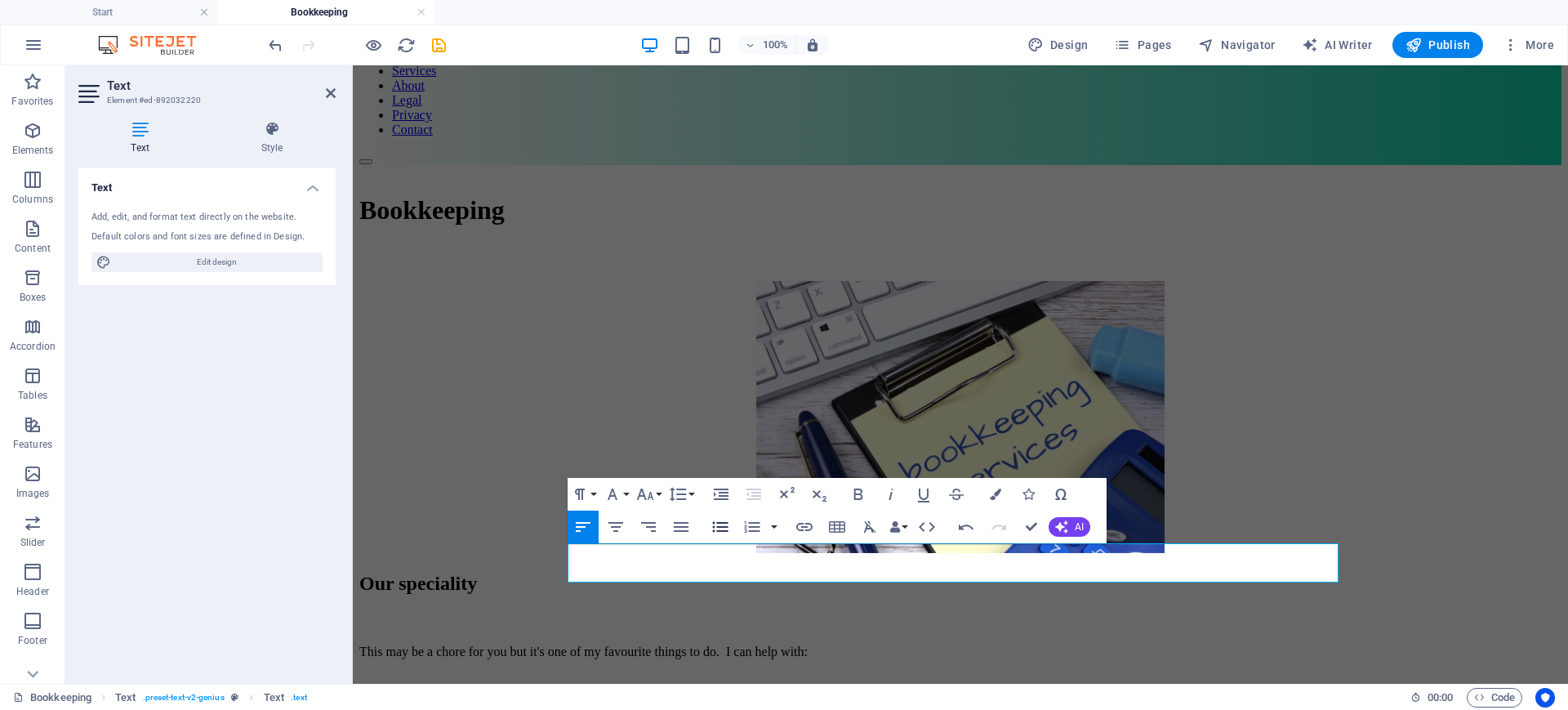
click at [720, 522] on icon "button" at bounding box center [720, 526] width 16 height 10
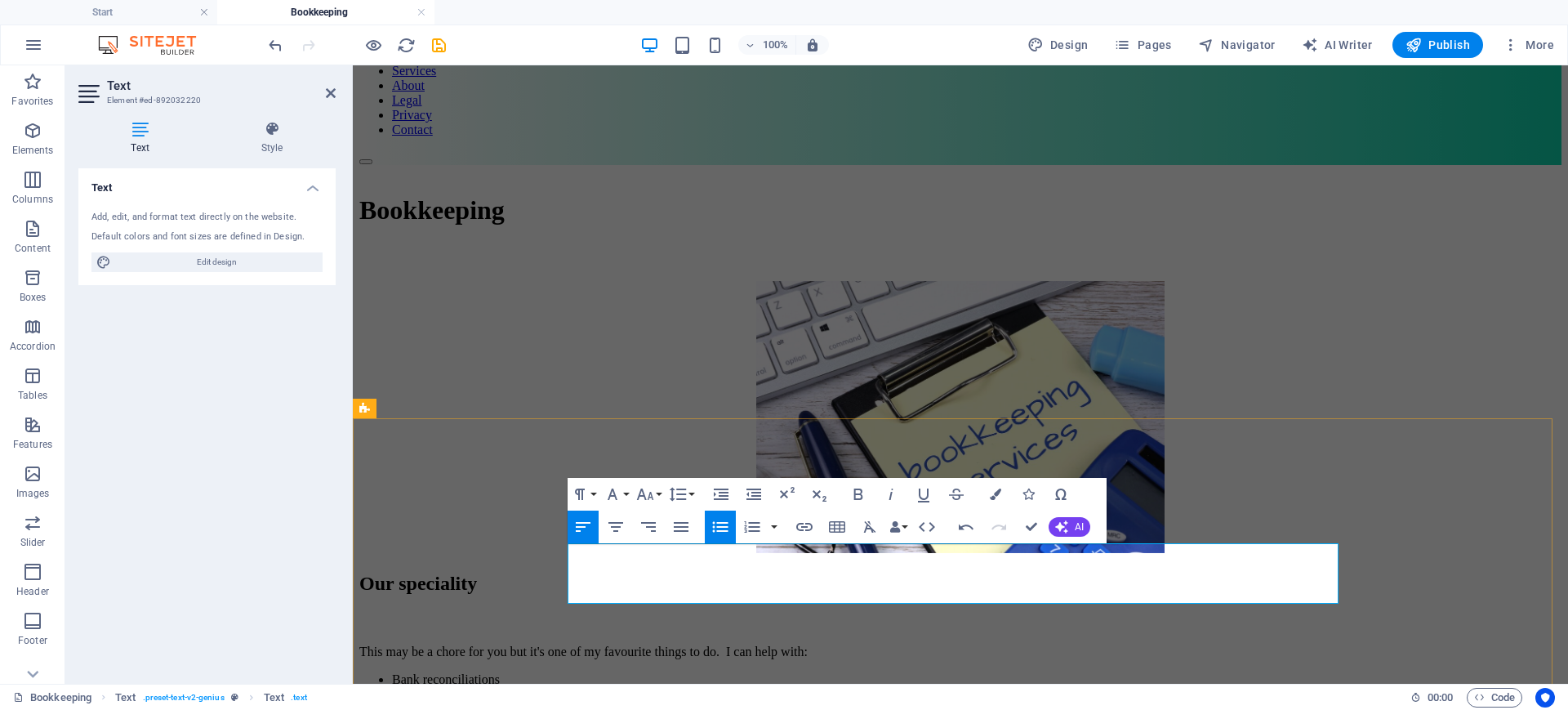
click at [1074, 567] on p "​This may be a chore for you but it's one of my favourite things to do. I can h…" at bounding box center [960, 652] width 1202 height 15
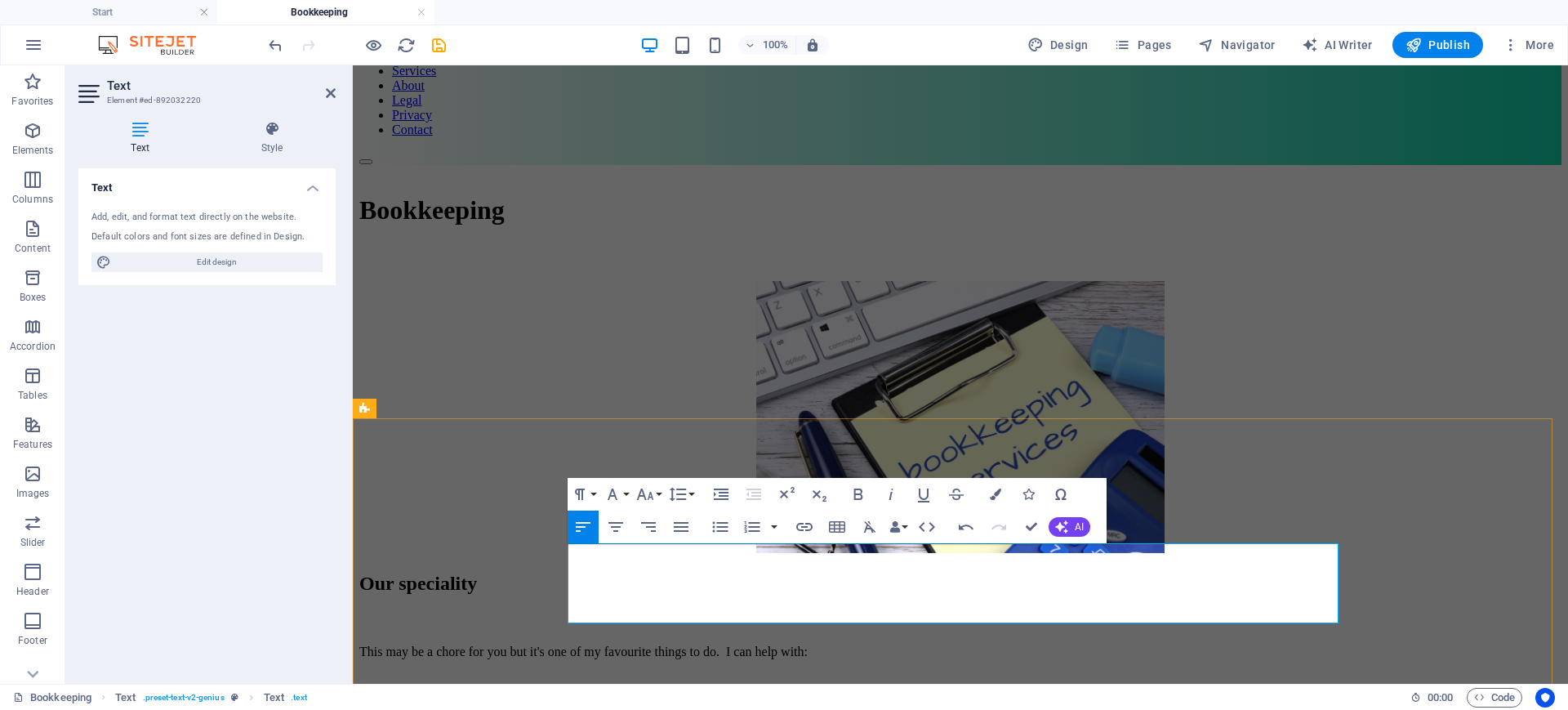
click at [587, 567] on li at bounding box center [977, 722] width 1170 height 15
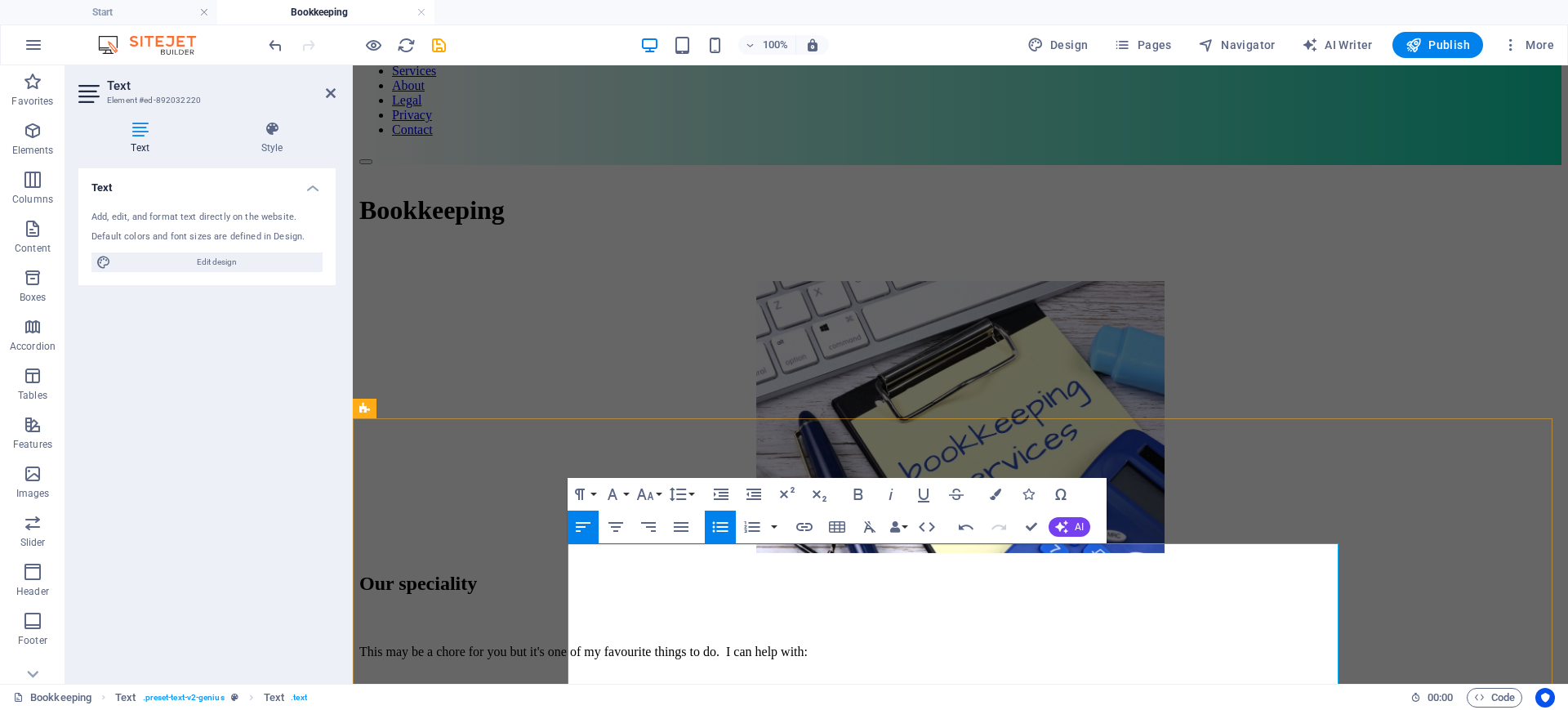
click at [857, 567] on p "​This may be a chore for you but it's one of my favourite things to do. I can h…" at bounding box center [960, 652] width 1202 height 15
drag, startPoint x: 857, startPoint y: 561, endPoint x: 839, endPoint y: 609, distance: 51.3
click at [839, 567] on li "Transaction processing" at bounding box center [977, 722] width 1170 height 15
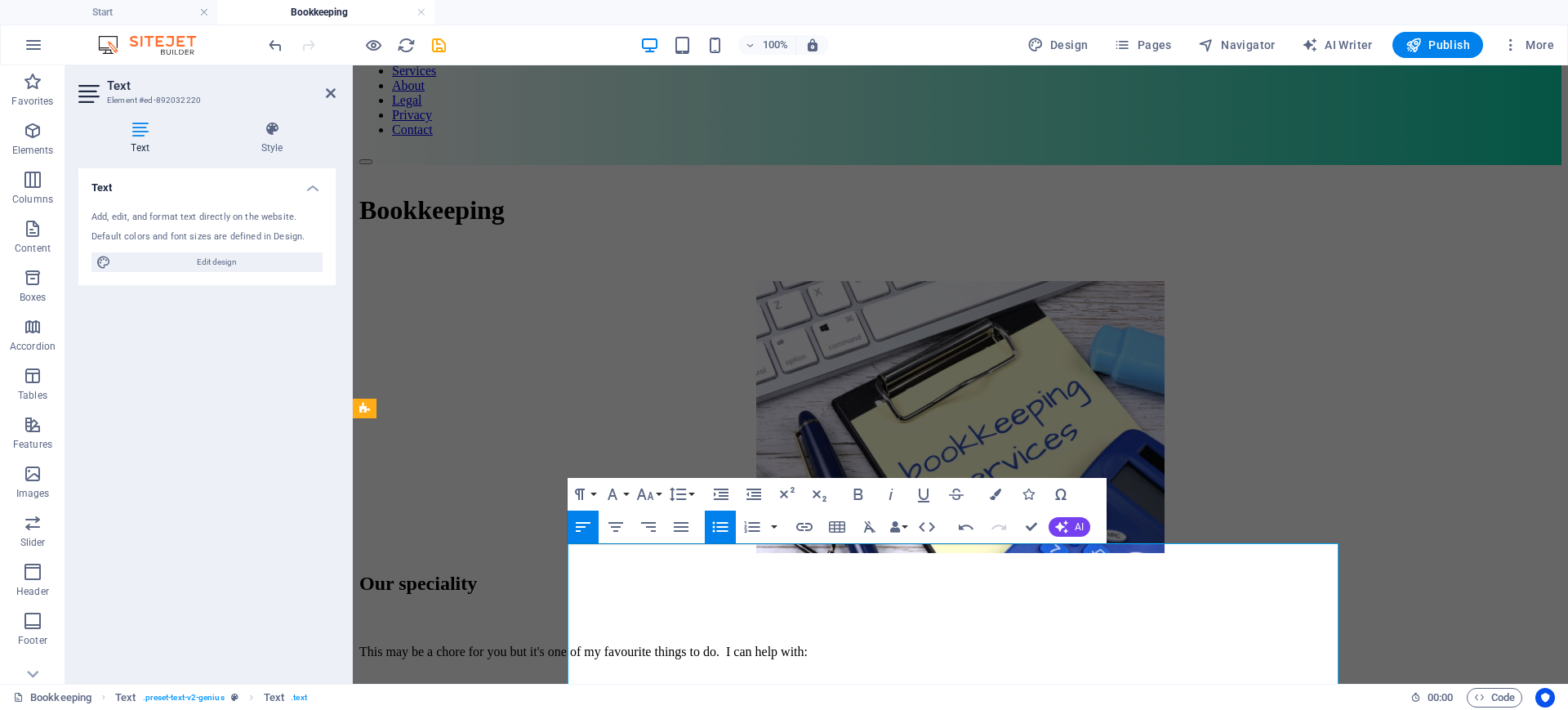
click at [714, 567] on div "Bookkeeping Text . preset-text-v2-genius Text . text" at bounding box center [705, 697] width 1384 height 20
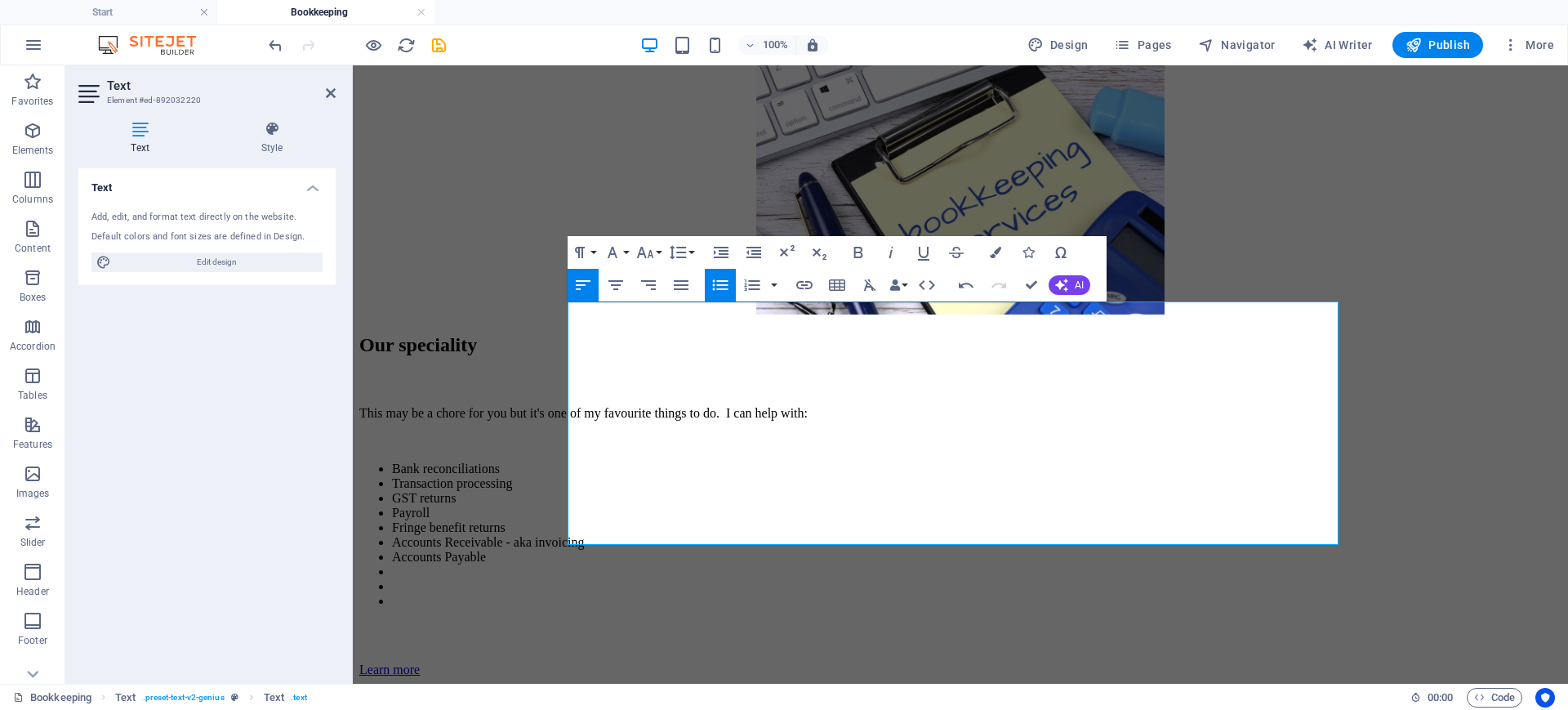
scroll to position [273, 0]
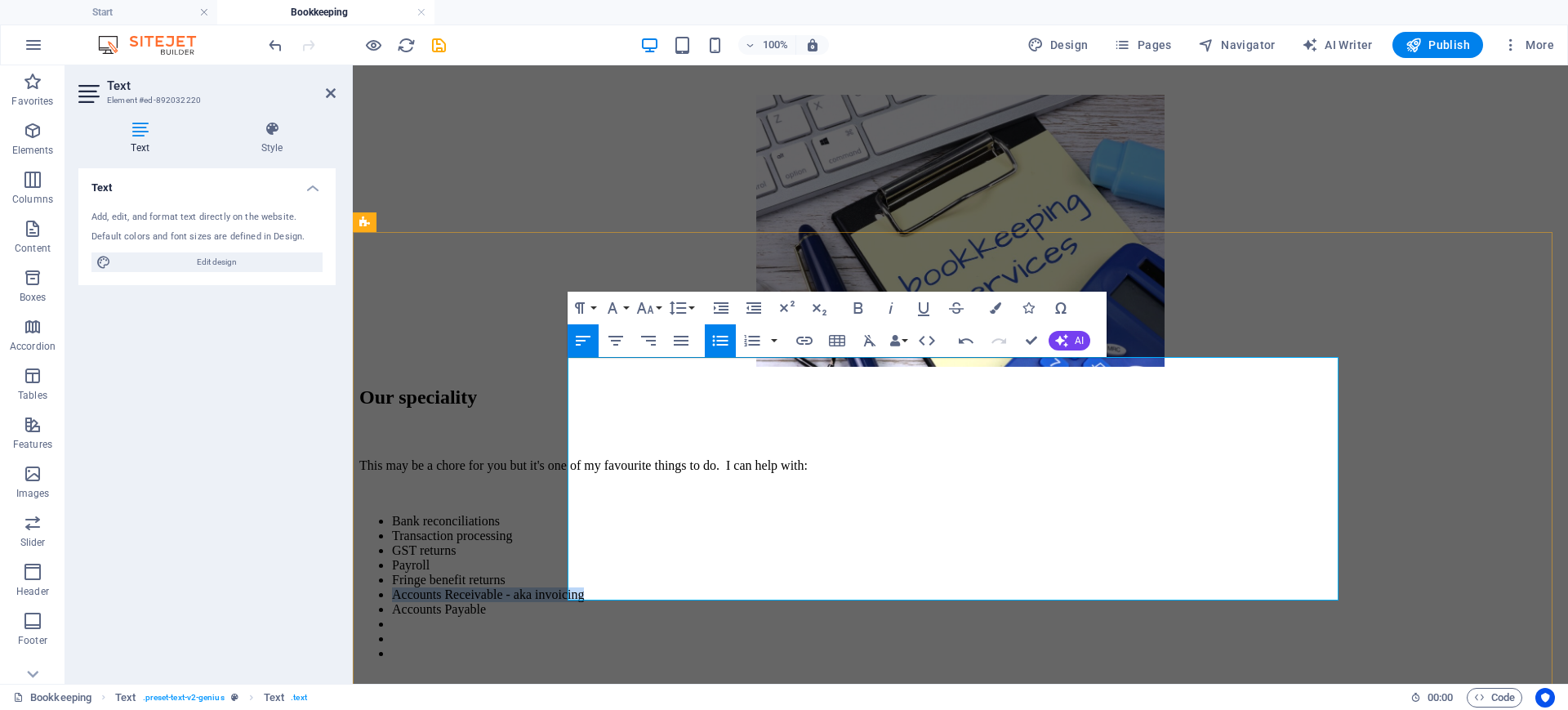
drag, startPoint x: 797, startPoint y: 503, endPoint x: 577, endPoint y: 503, distance: 220.0
click at [577, 567] on li "Accounts Receivable - aka invoicing" at bounding box center [977, 595] width 1170 height 15
click at [695, 567] on li "Accounts Payable" at bounding box center [977, 609] width 1170 height 15
click at [593, 567] on li at bounding box center [977, 624] width 1170 height 15
click at [593, 567] on li "U" at bounding box center [977, 624] width 1170 height 15
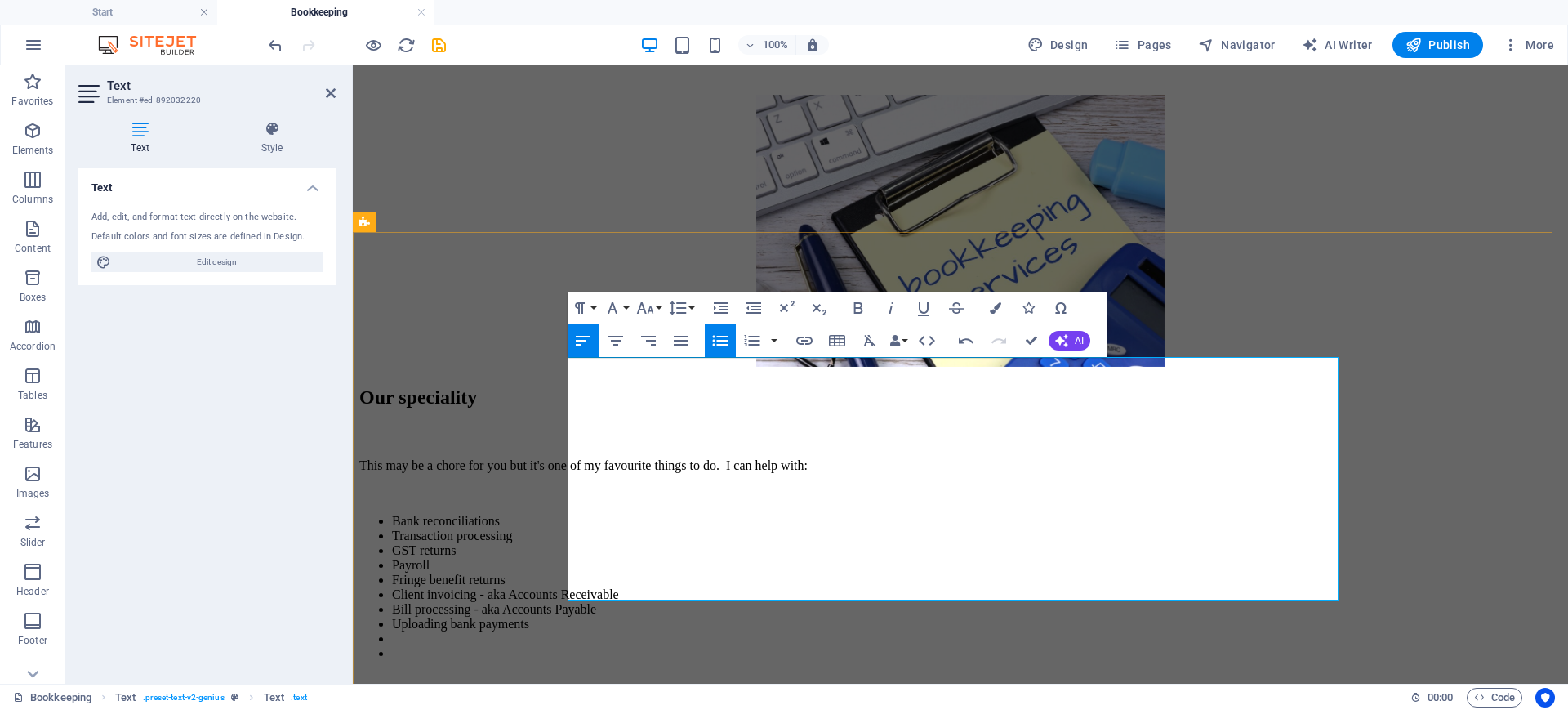
click at [597, 567] on li at bounding box center [977, 639] width 1170 height 15
drag, startPoint x: 1048, startPoint y: 362, endPoint x: 998, endPoint y: 363, distance: 50.0
click at [998, 458] on p "​This may be a chore for you but it's one of my favourite things to do. I can h…" at bounding box center [960, 466] width 1202 height 15
click at [592, 567] on li at bounding box center [977, 654] width 1170 height 15
click at [652, 567] on li "Credit card processing and reconciliation" at bounding box center [977, 639] width 1170 height 15
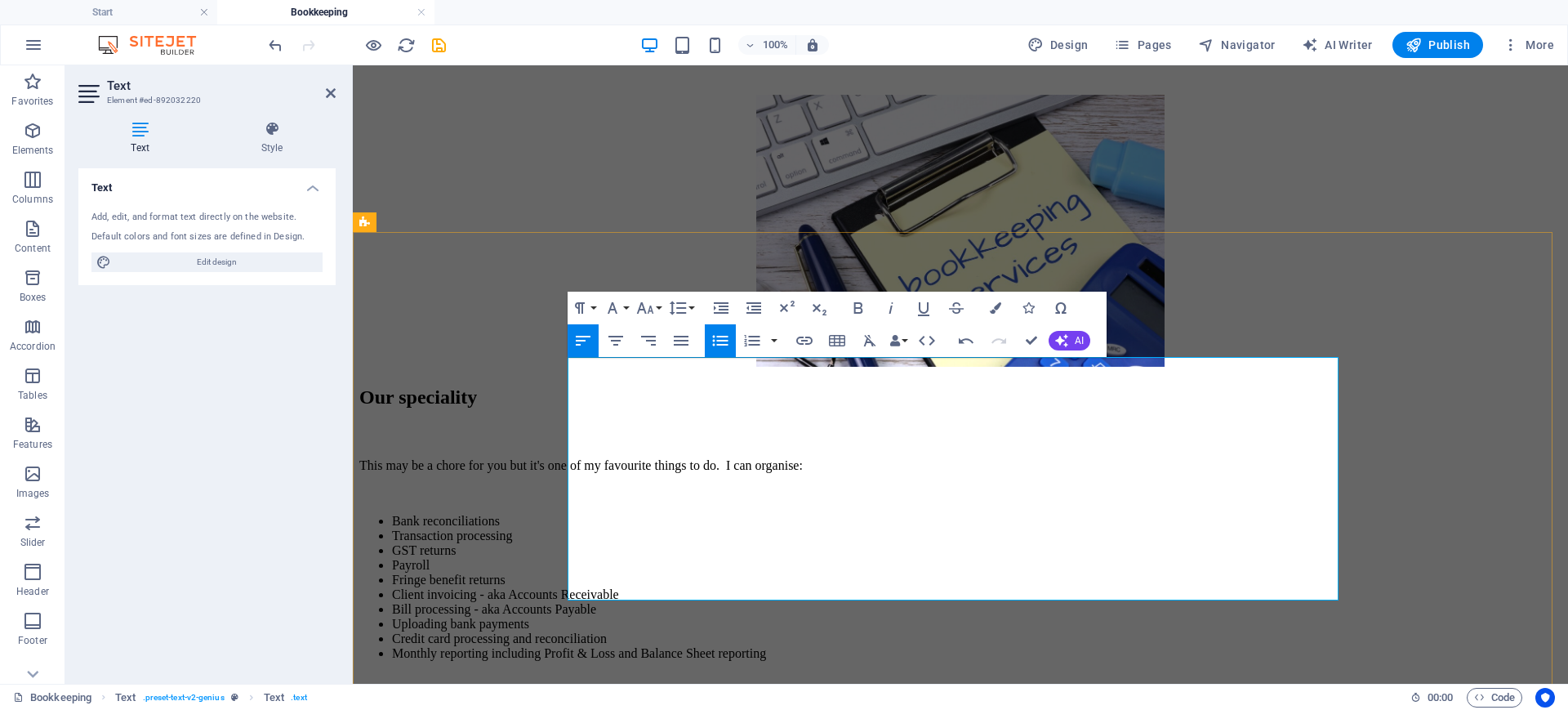
click at [648, 567] on li "Credit card processing and reconciliation" at bounding box center [977, 639] width 1170 height 15
click at [1002, 567] on li "Monthly reporting including Profit & Loss and Balance Sheet reporting" at bounding box center [977, 654] width 1170 height 15
click at [625, 567] on li "Fringe benefit returns" at bounding box center [977, 580] width 1170 height 15
click at [1002, 567] on li "Monthly reporting including Profit & Loss and Balance Sheet reporting" at bounding box center [977, 654] width 1170 height 15
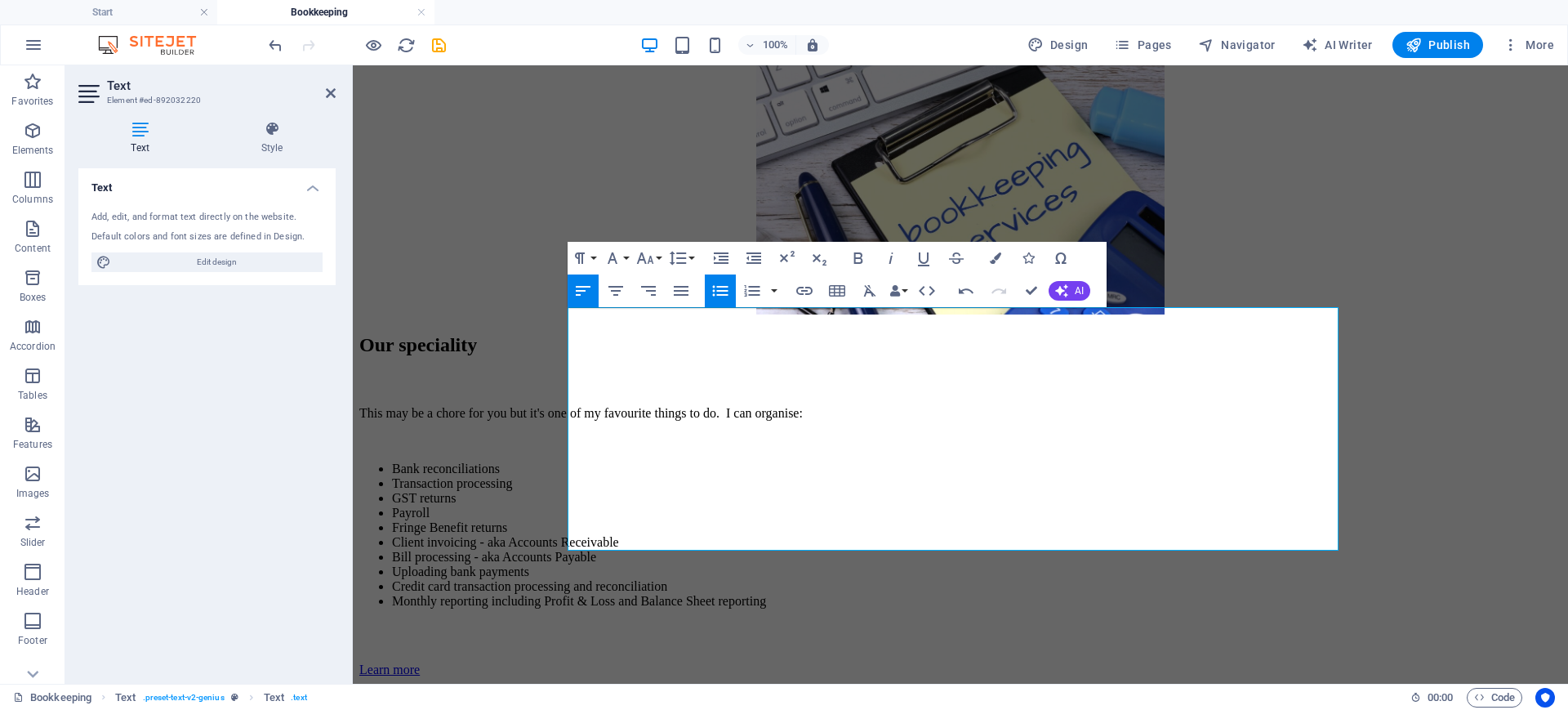
scroll to position [331, 0]
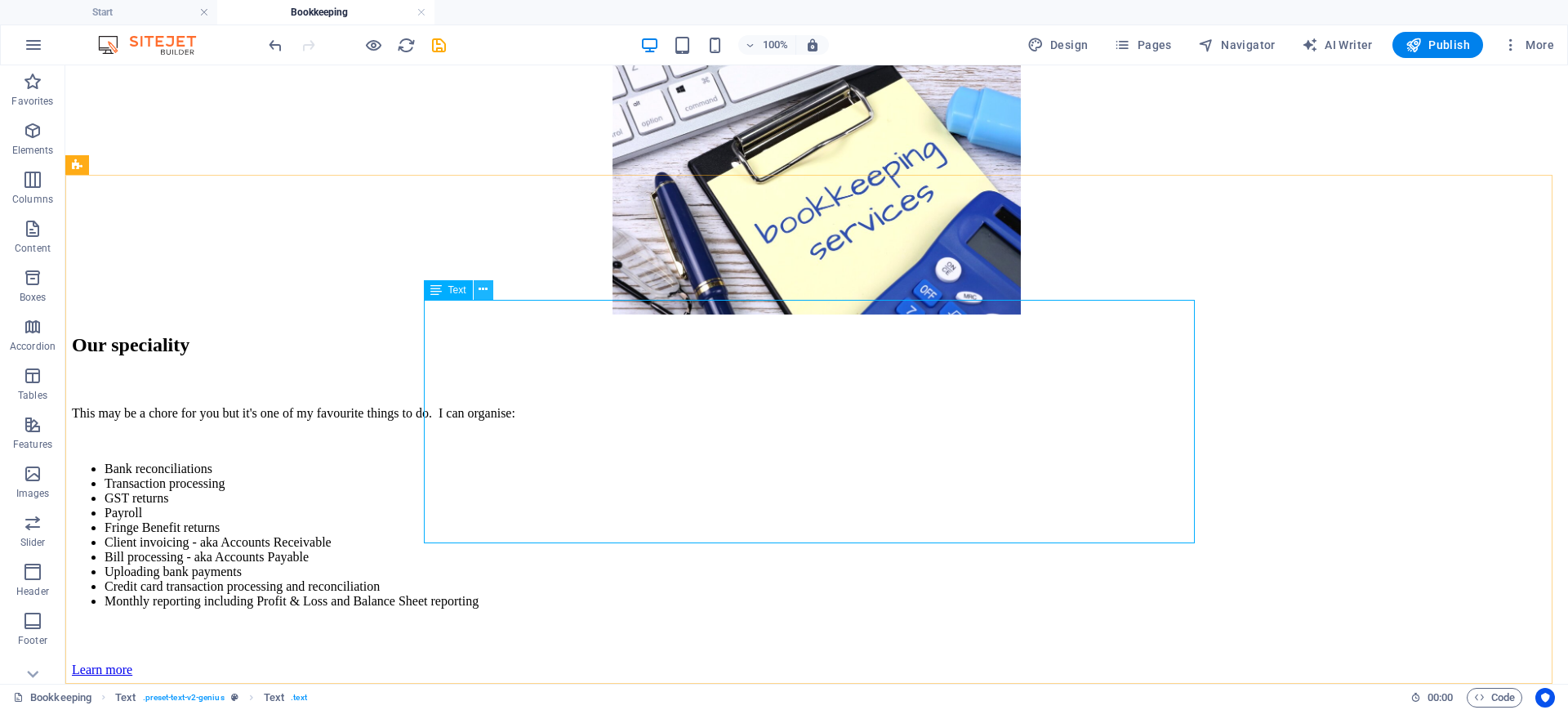
click at [483, 290] on icon at bounding box center [483, 289] width 9 height 17
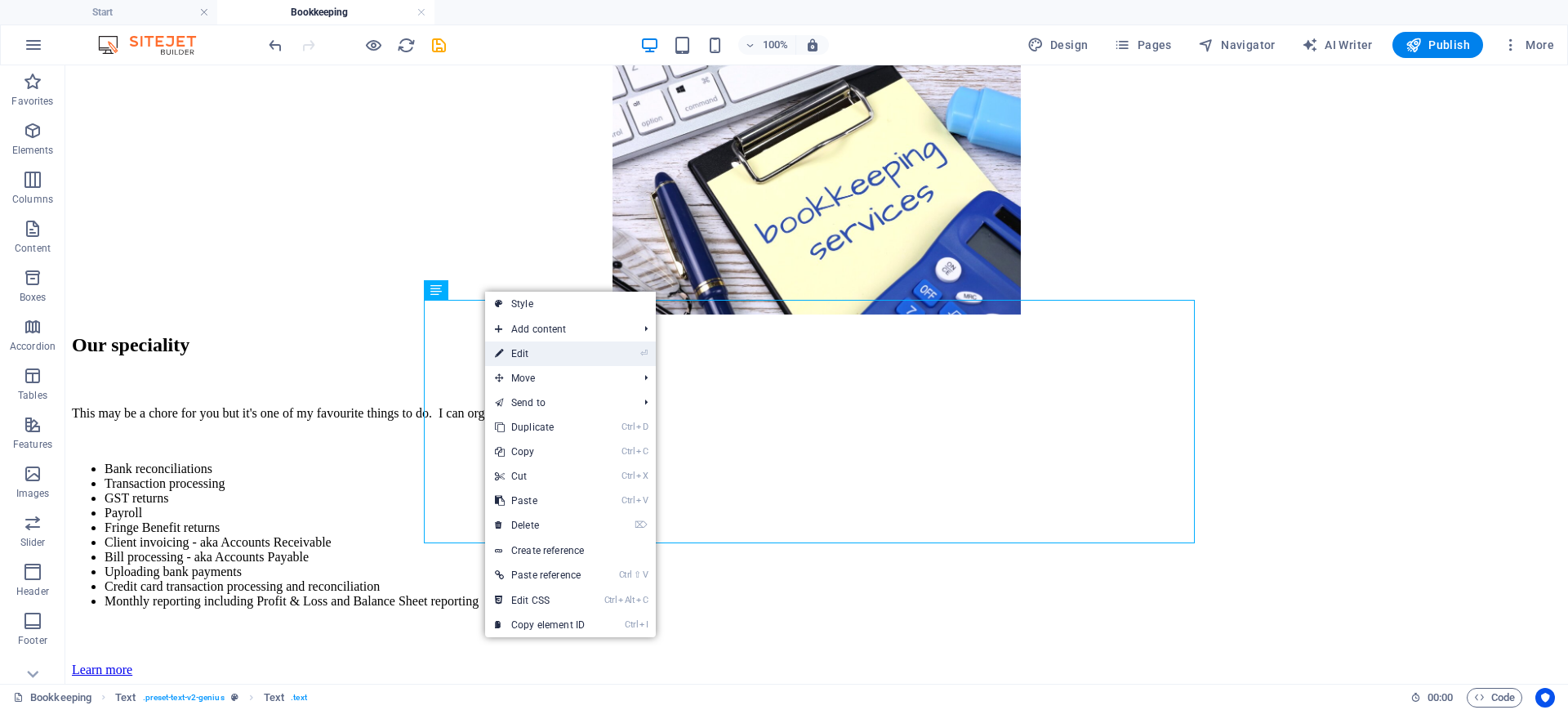
click at [510, 355] on link "⏎ Edit" at bounding box center [539, 354] width 109 height 24
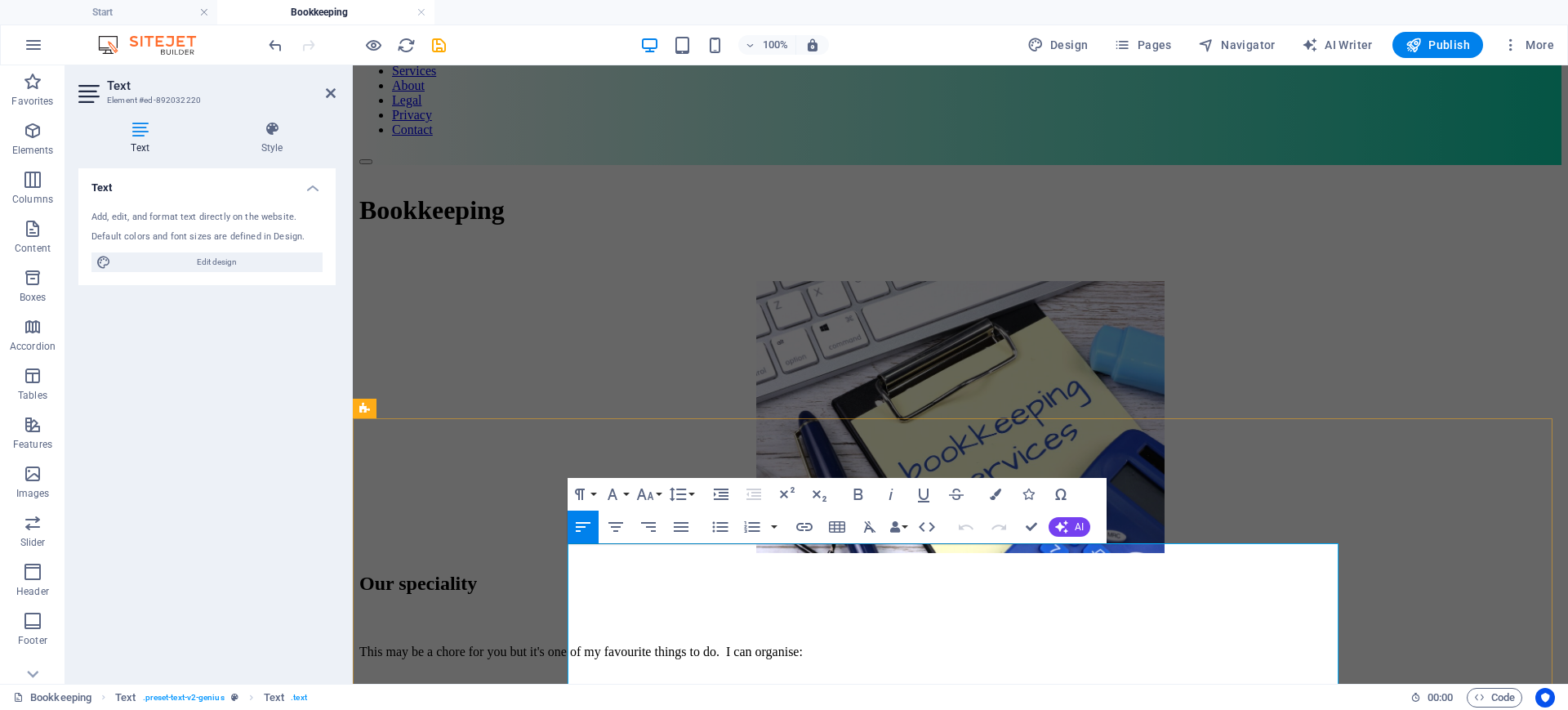
click at [1048, 567] on p "This may be a chore for you but it's one of my favourite things to do. I can or…" at bounding box center [960, 652] width 1202 height 15
click at [1056, 567] on p "This may be a chore for you but it's one of my favourite things to do. I can or…" at bounding box center [960, 652] width 1202 height 15
click at [1053, 567] on p "This may be a chore for you but it's one of my favourite things to do. I can or…" at bounding box center [960, 652] width 1202 height 15
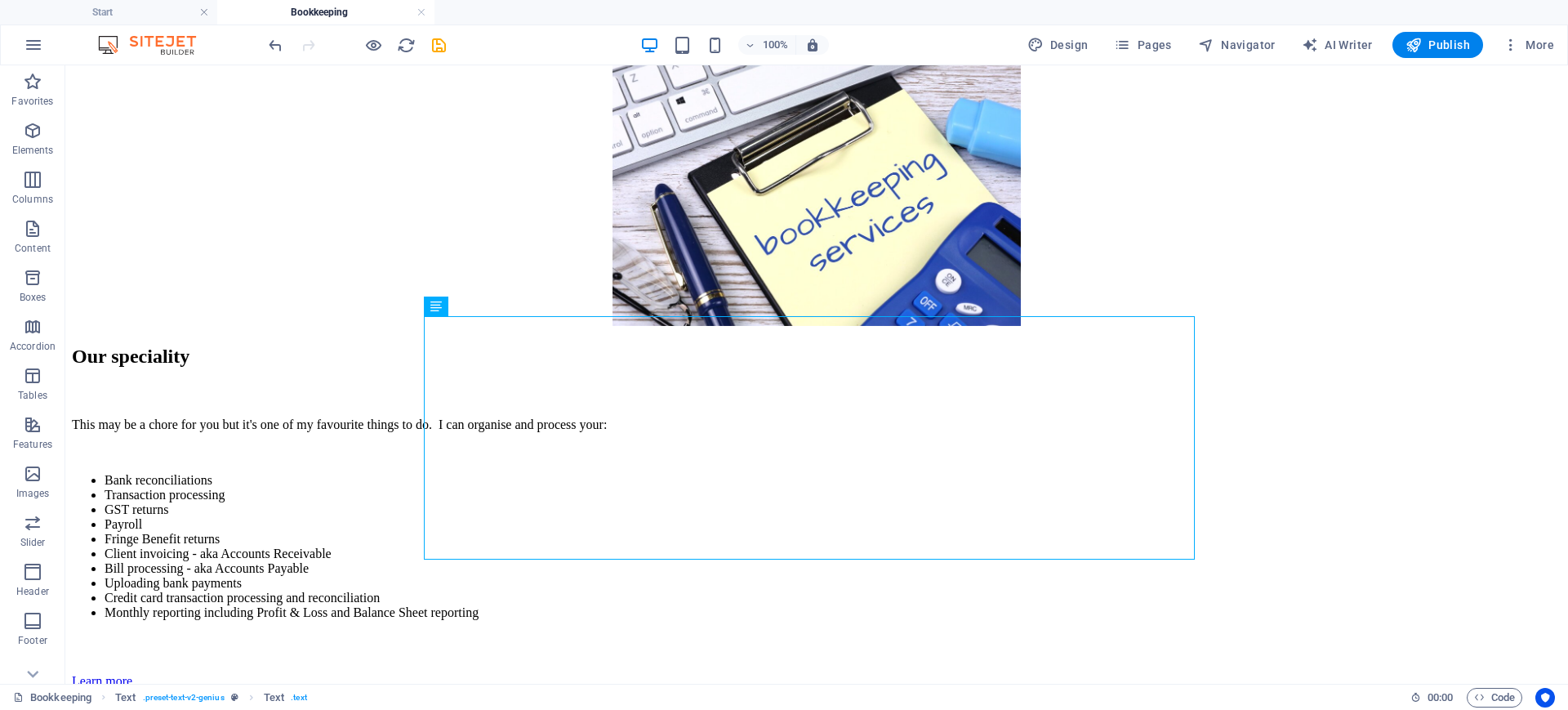
scroll to position [331, 0]
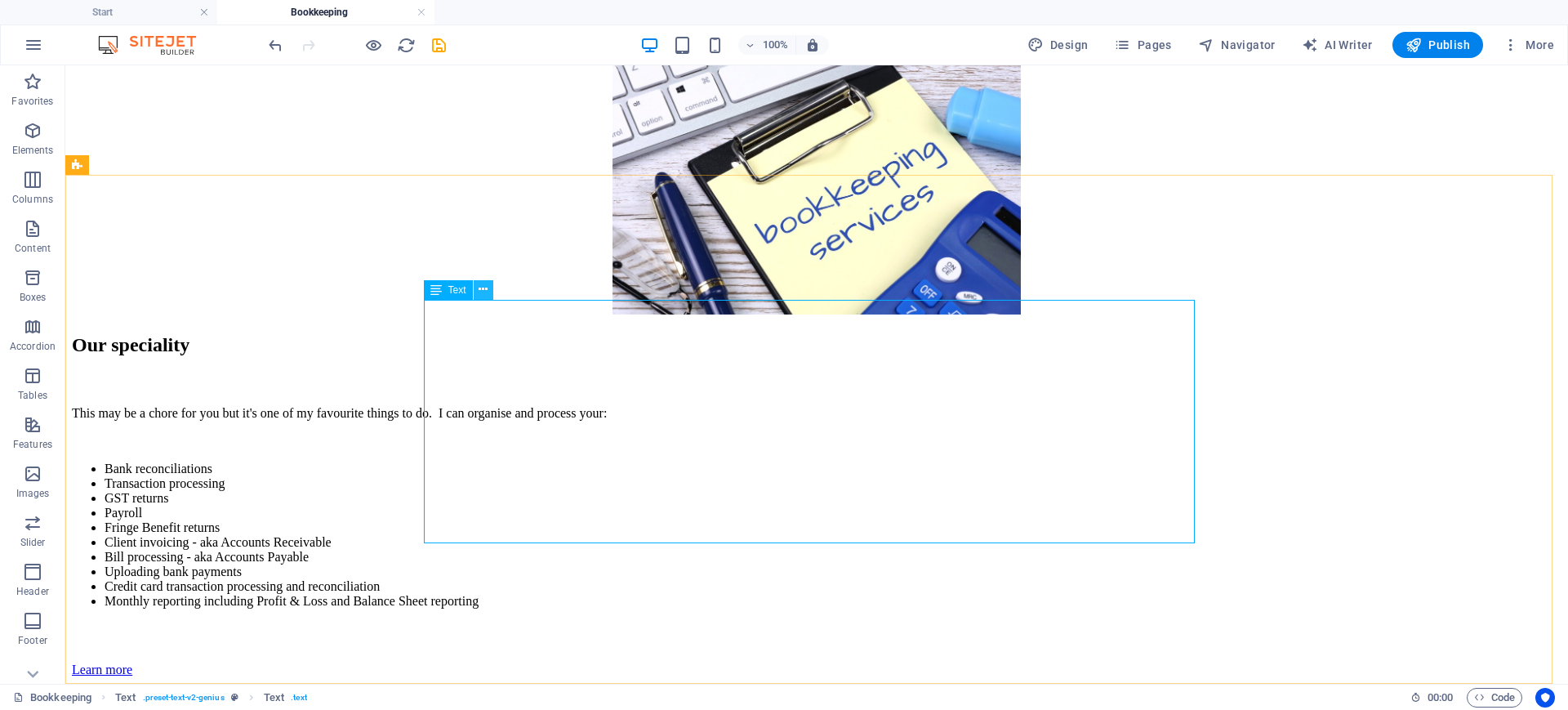
click at [483, 295] on icon at bounding box center [483, 289] width 9 height 17
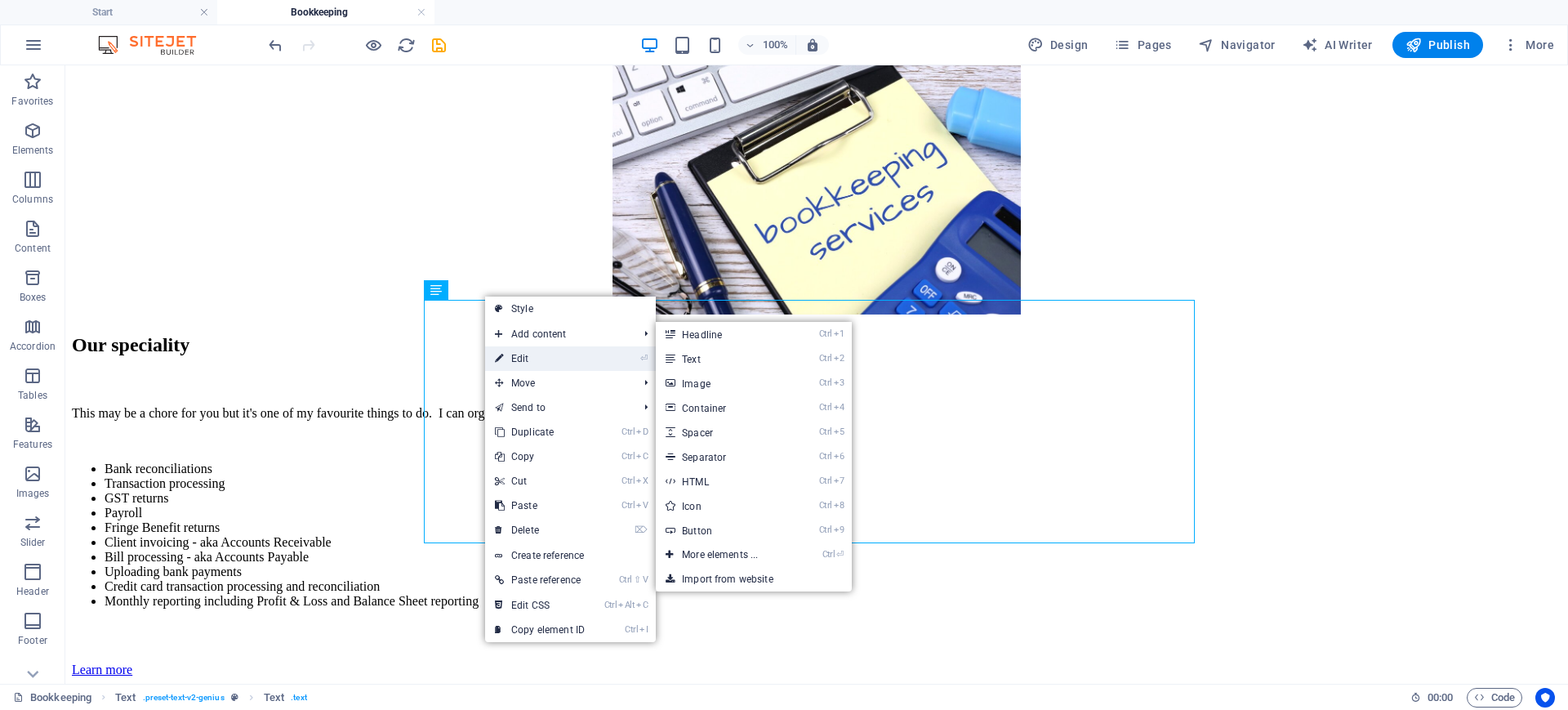
click at [519, 351] on link "⏎ Edit" at bounding box center [539, 358] width 109 height 24
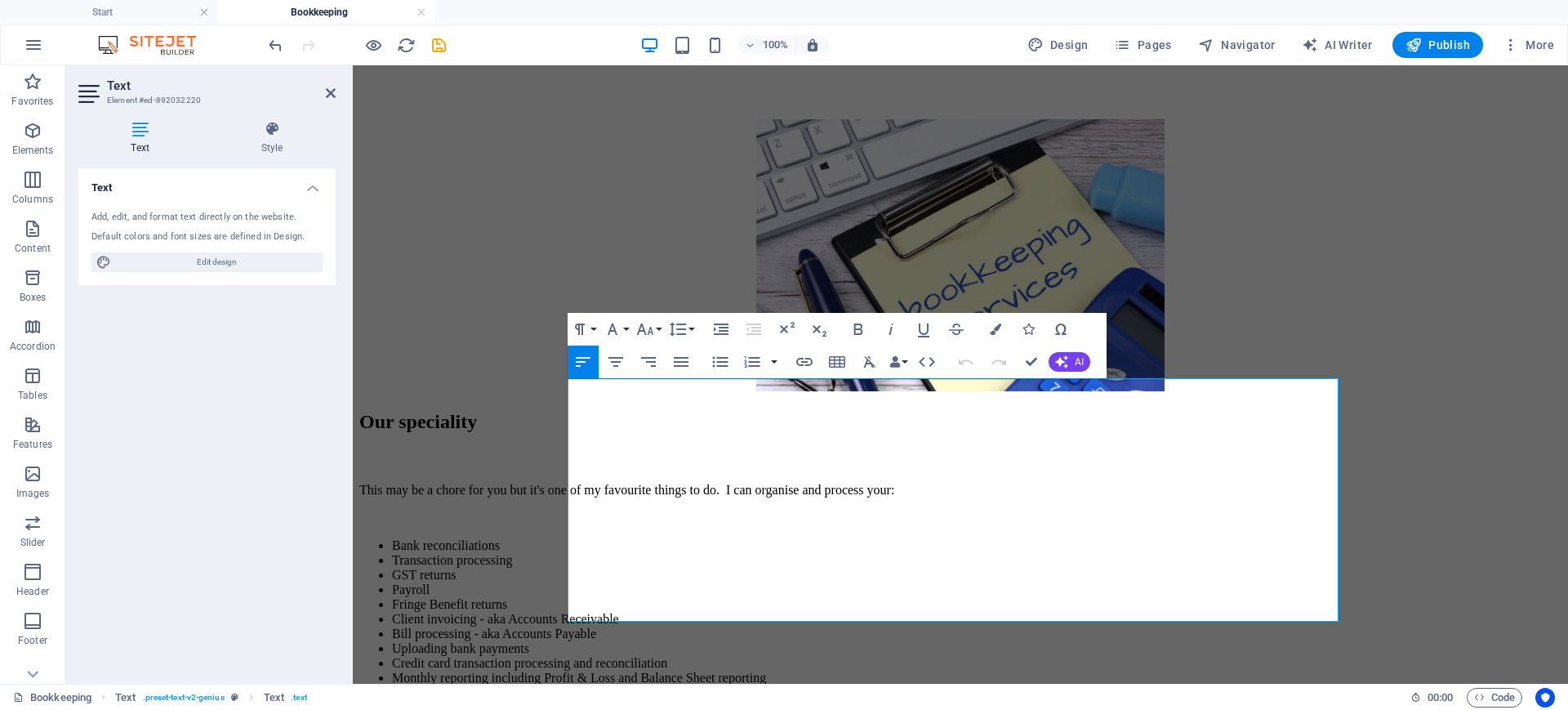
scroll to position [270, 0]
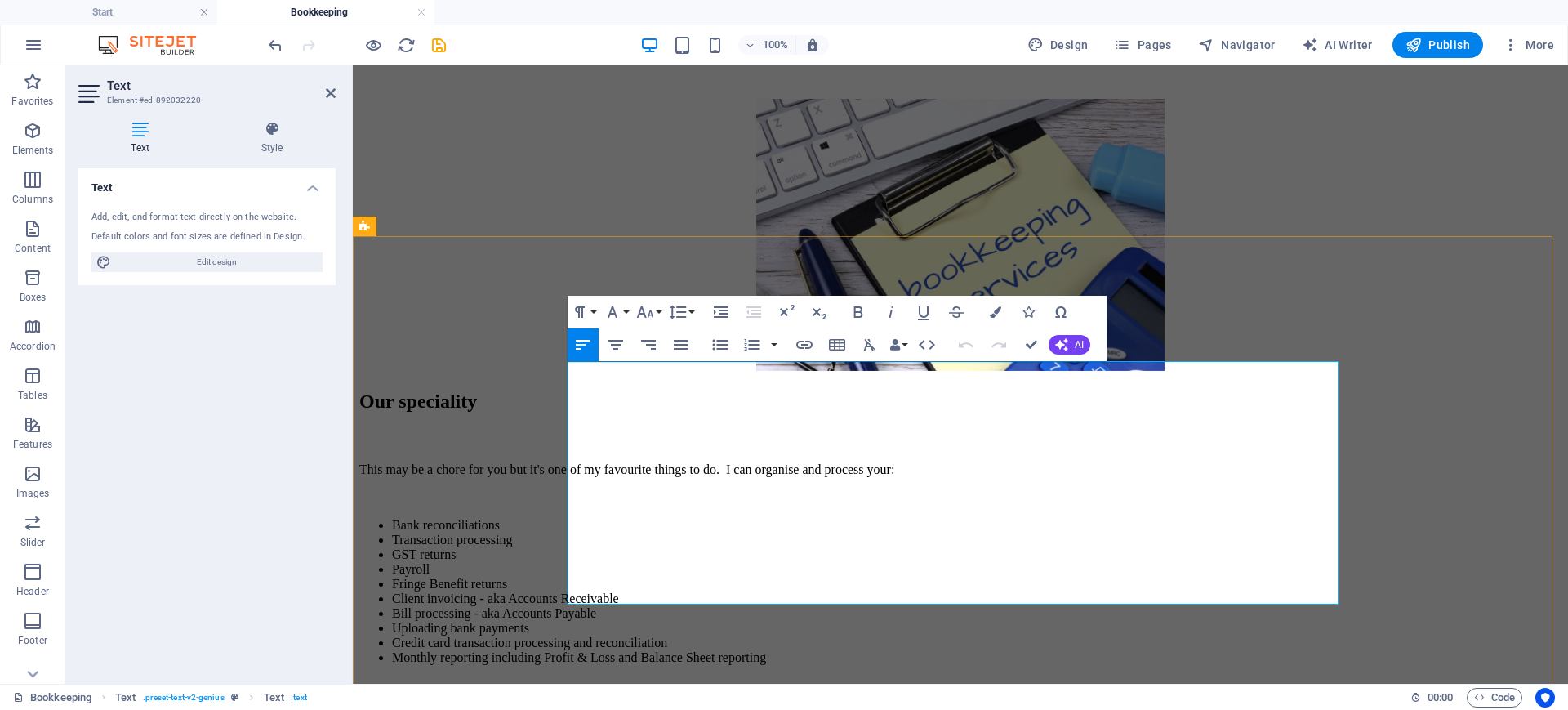
click at [640, 567] on li "Uploading bank payments" at bounding box center [977, 628] width 1170 height 15
click at [640, 567] on li "Bill processing - aka Accounts Payable" at bounding box center [977, 614] width 1170 height 15
click at [622, 567] on li "Uploa bank payments" at bounding box center [977, 628] width 1170 height 15
click at [626, 567] on li "Bill processing - aka Accounts Payable" at bounding box center [977, 614] width 1170 height 15
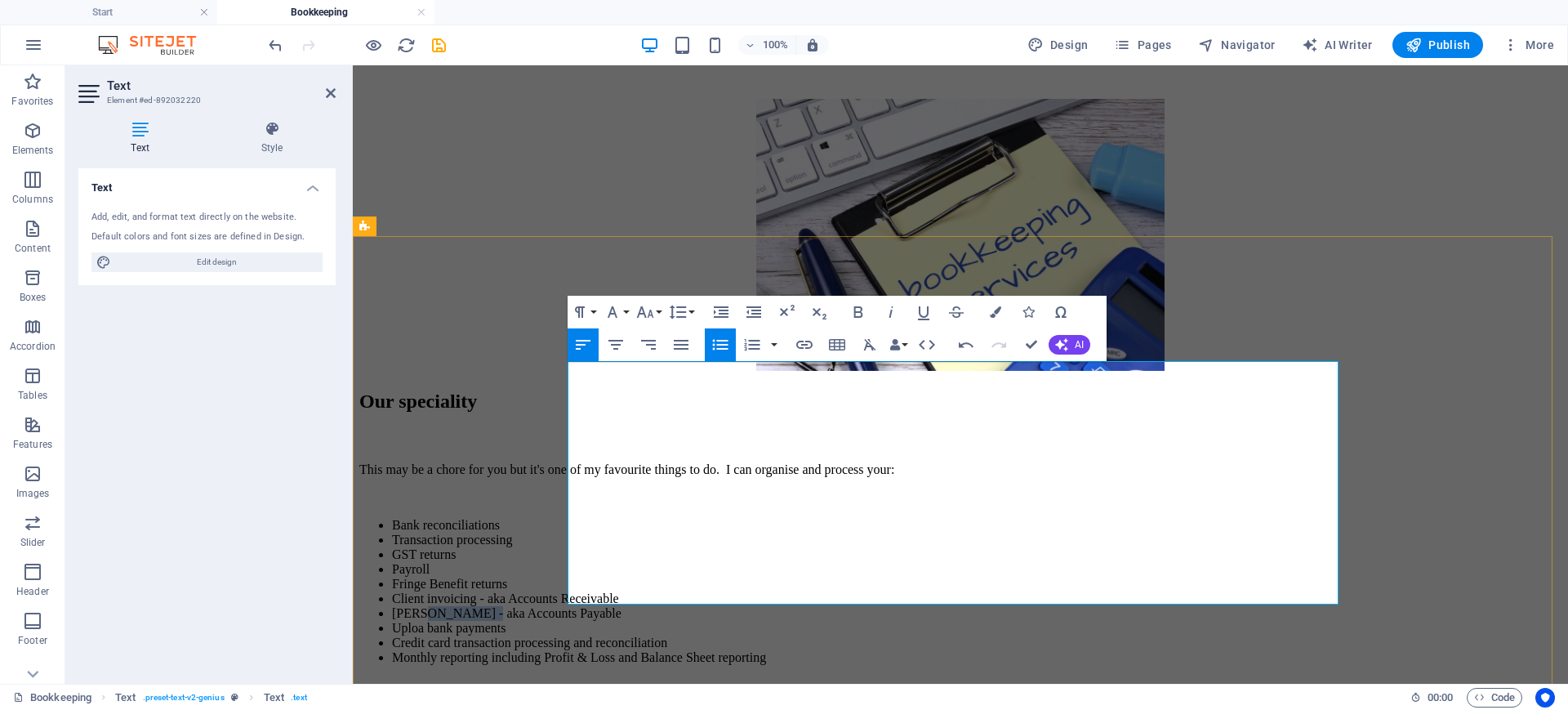
click at [626, 567] on li "Bill proessing - aka Accounts Payable" at bounding box center [977, 614] width 1170 height 15
click at [620, 567] on li "Bill proessing - aka Accounts Payable" at bounding box center [977, 614] width 1170 height 15
click at [613, 567] on li "Uploa bank payments" at bounding box center [977, 628] width 1170 height 15
click at [632, 567] on li "Upload bank payments" at bounding box center [977, 628] width 1170 height 15
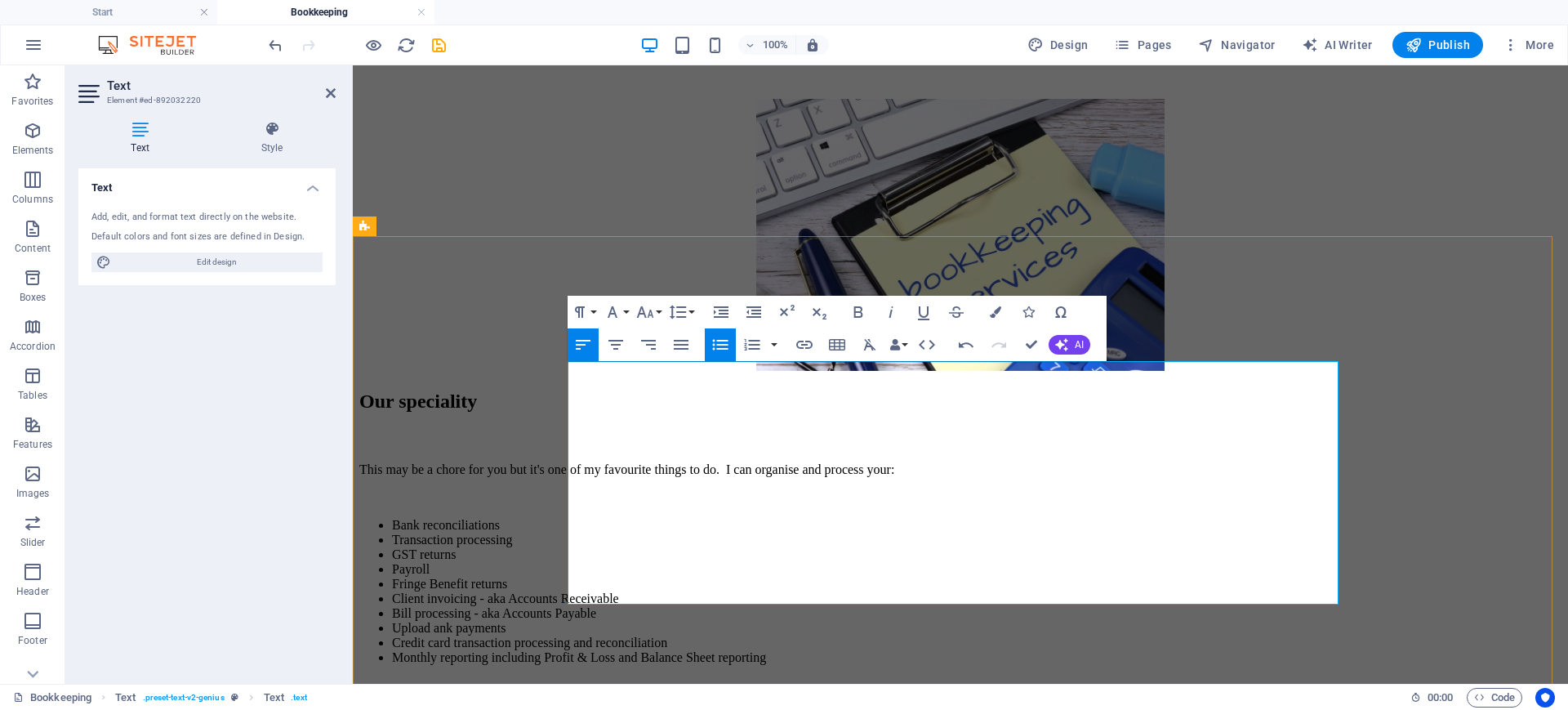
click at [632, 567] on li "Upload ank payments" at bounding box center [977, 628] width 1170 height 15
click at [632, 567] on li "Uank payments" at bounding box center [977, 628] width 1170 height 15
drag, startPoint x: 632, startPoint y: 549, endPoint x: 596, endPoint y: 503, distance: 58.4
click at [596, 518] on ul "Bank reconciliations Transaction processing GST returns Payroll Fringe Benefit …" at bounding box center [960, 592] width 1202 height 147
click at [596, 567] on li "Client invoicing - aka Accounts Receivable" at bounding box center [977, 599] width 1170 height 15
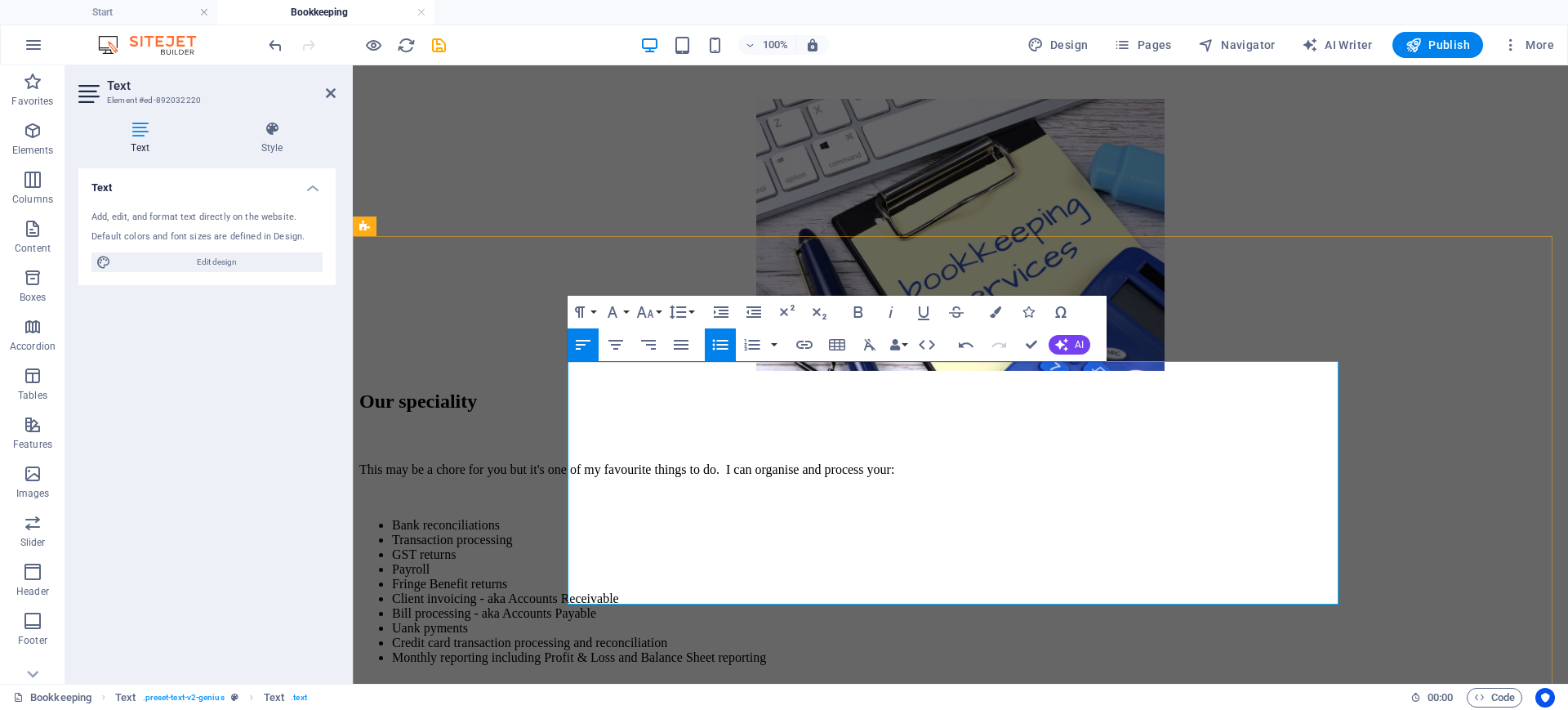
click at [583, 567] on li "Uank pyments" at bounding box center [977, 628] width 1170 height 15
click at [593, 567] on li "Uank pyments" at bounding box center [977, 628] width 1170 height 15
drag, startPoint x: 1002, startPoint y: 592, endPoint x: 548, endPoint y: 598, distance: 454.0
click at [548, 567] on div "Our speciality This may be a chore for you but it's one of my favourite things …" at bounding box center [960, 563] width 1202 height 343
click at [582, 567] on p at bounding box center [960, 671] width 1202 height 15
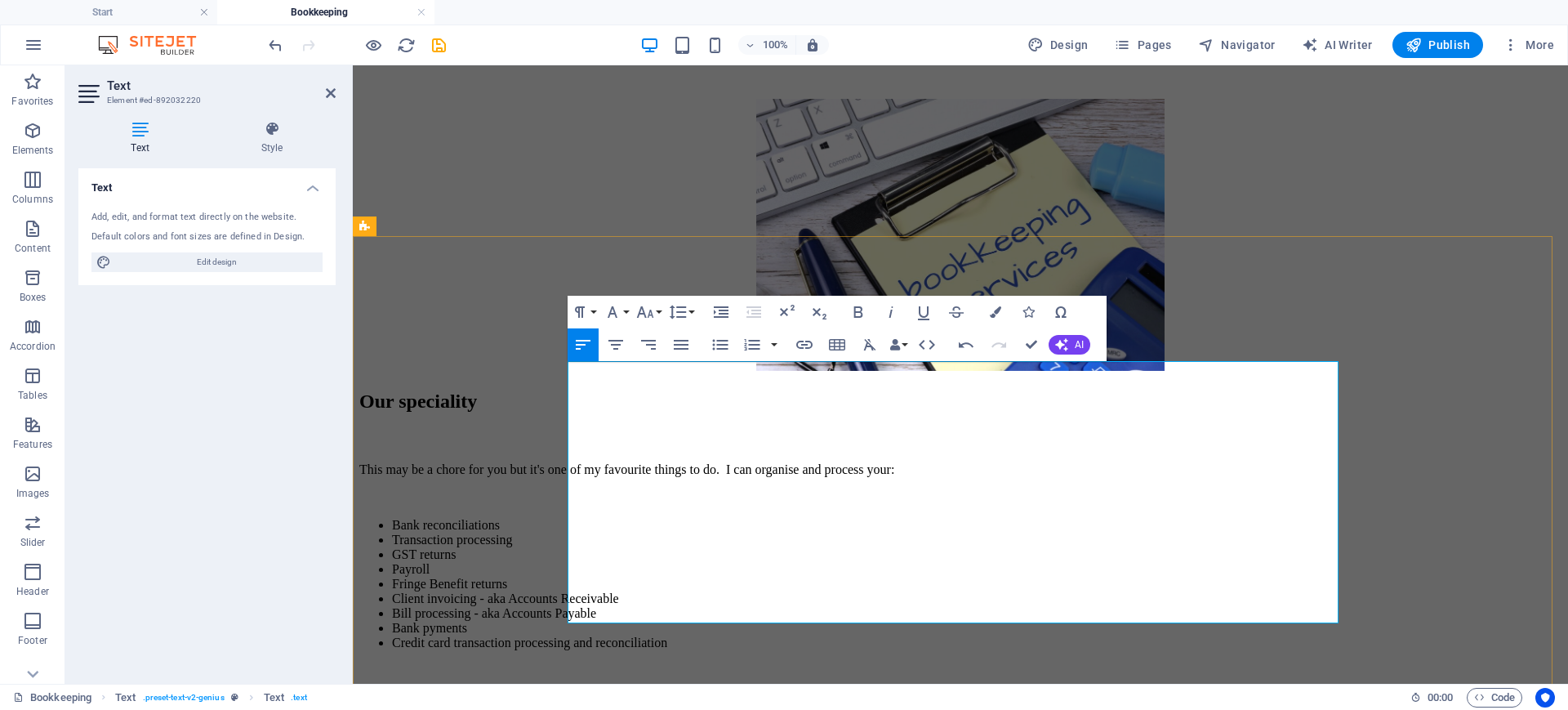
click at [588, 567] on p at bounding box center [960, 699] width 1202 height 15
click at [1091, 567] on p "I can also create and provide monthly reporting on your financial position incl…" at bounding box center [960, 699] width 1202 height 15
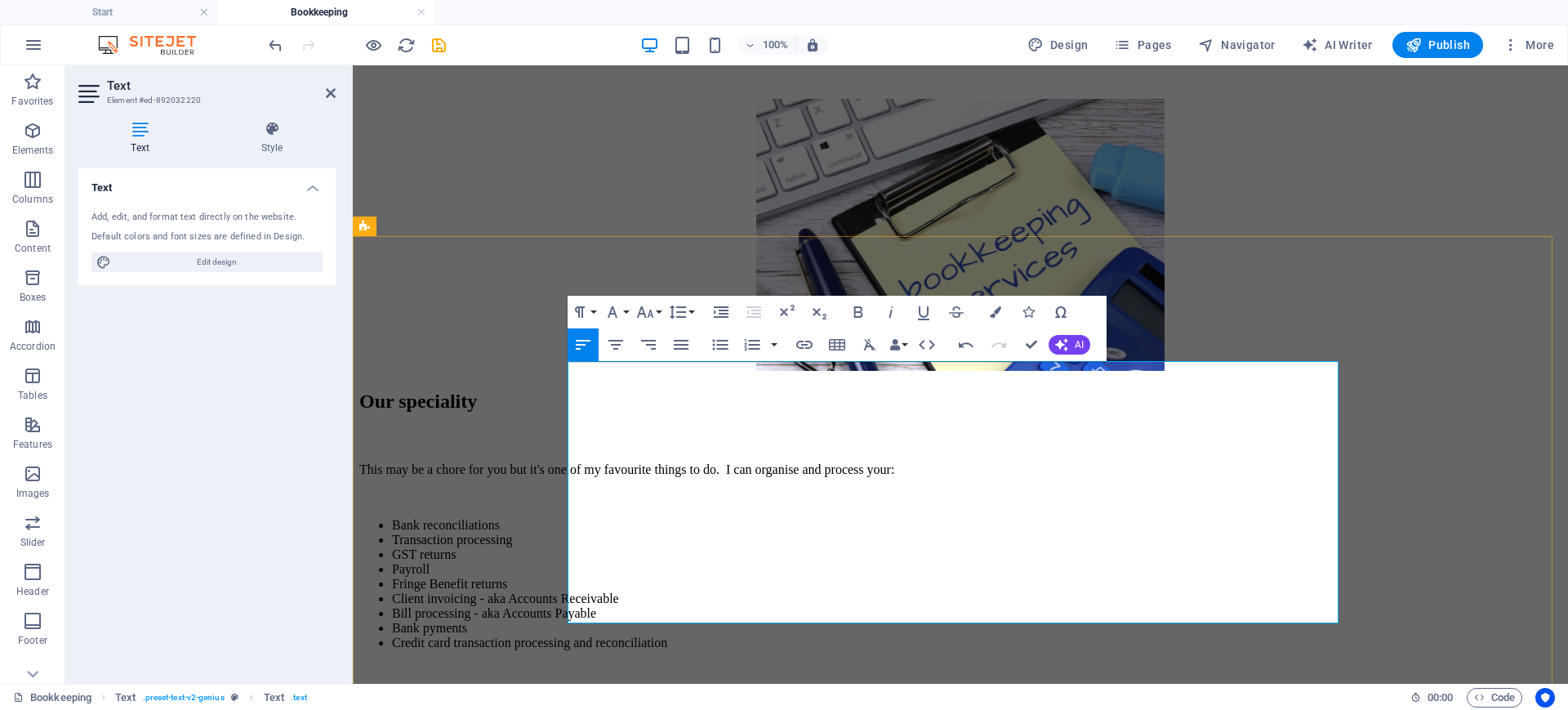
click at [1101, 567] on p "I can also create and provide monthly reporting on your financial position incl…" at bounding box center [960, 699] width 1202 height 15
click at [1254, 567] on p "I can also create and provide monthly reporting on your financial position incl…" at bounding box center [960, 699] width 1202 height 15
click at [740, 567] on p "I can also create and provide monthly reporting on your financial position incl…" at bounding box center [960, 699] width 1202 height 15
click at [1254, 567] on p "I can also create and provide clear and simple monthly reporting on your financ…" at bounding box center [960, 699] width 1202 height 15
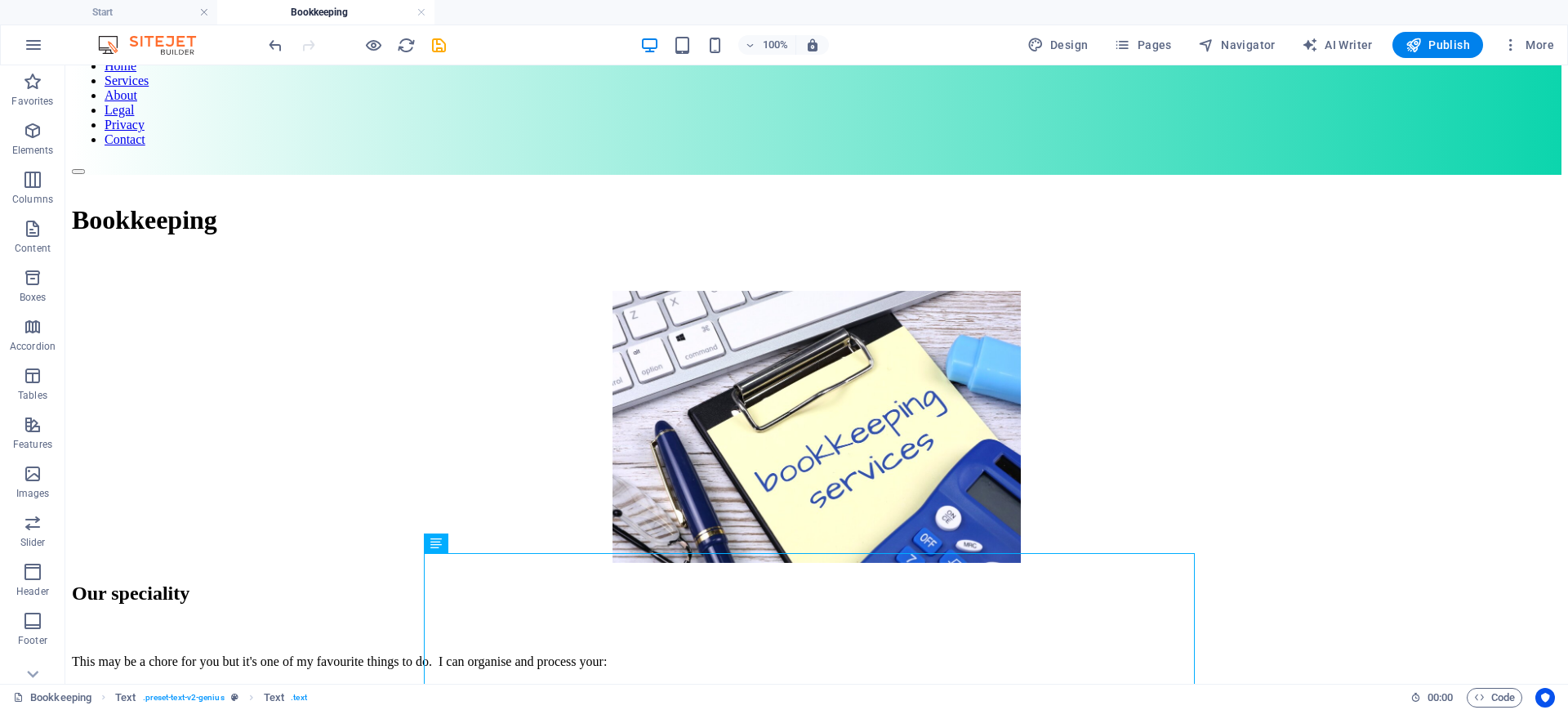
scroll to position [30, 0]
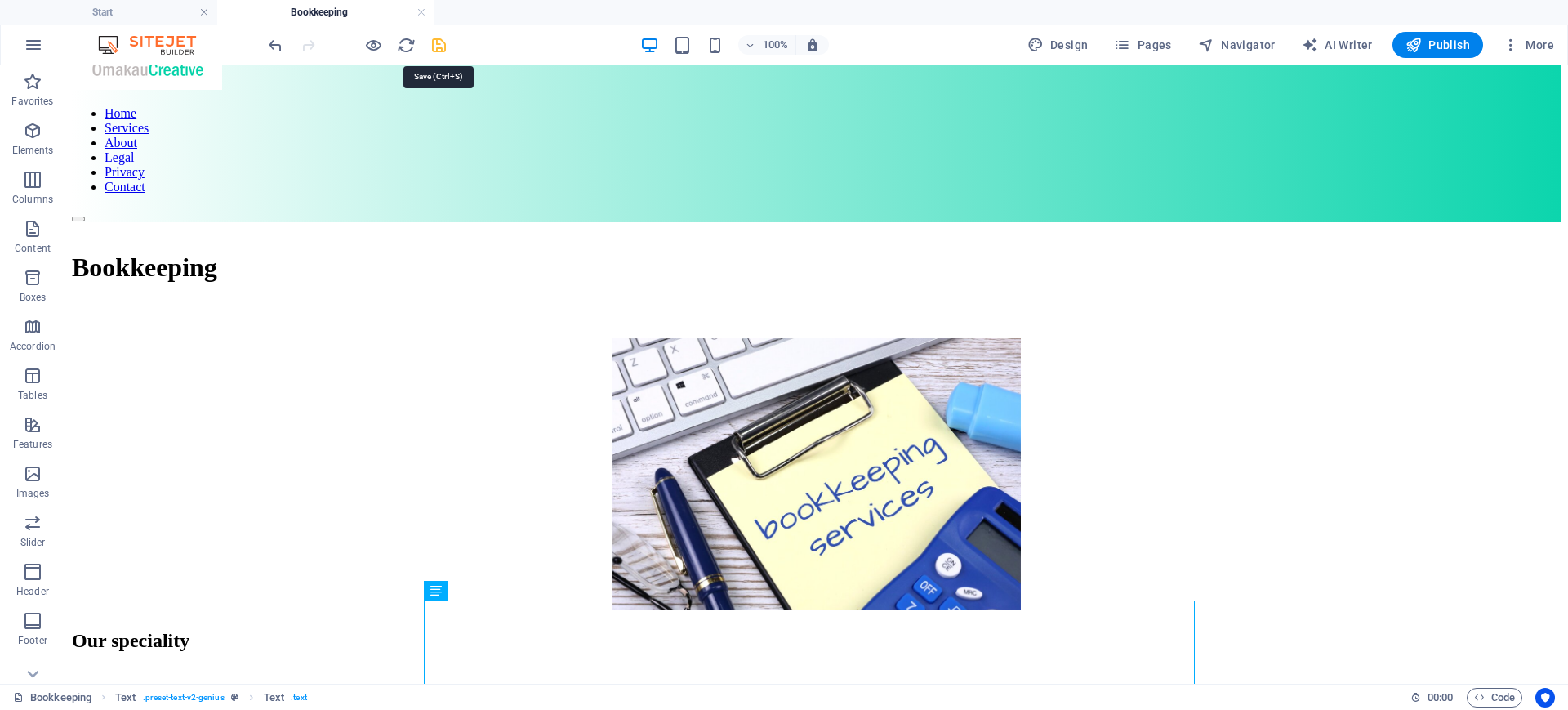
click at [444, 49] on icon "save" at bounding box center [439, 46] width 19 height 19
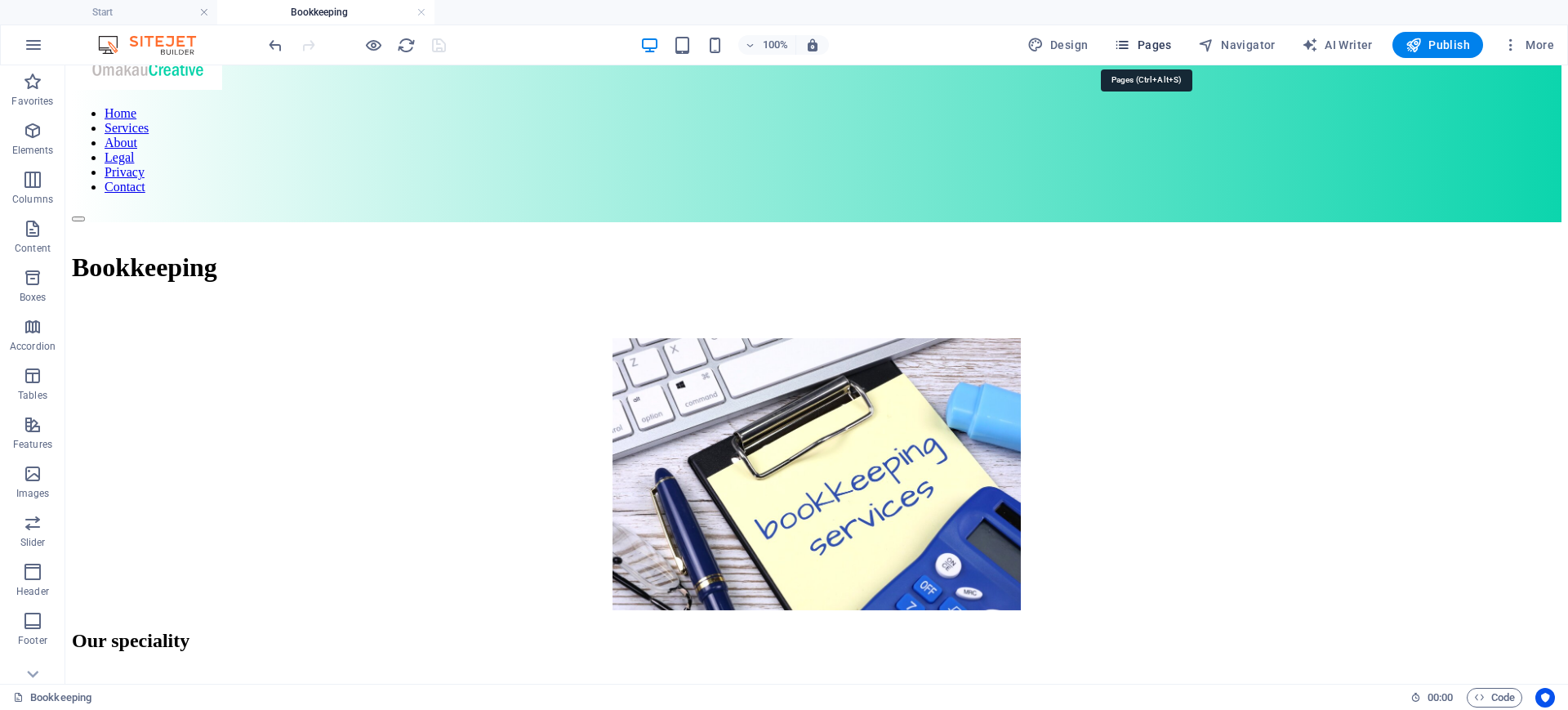
click at [1139, 39] on span "Pages" at bounding box center [1142, 45] width 57 height 17
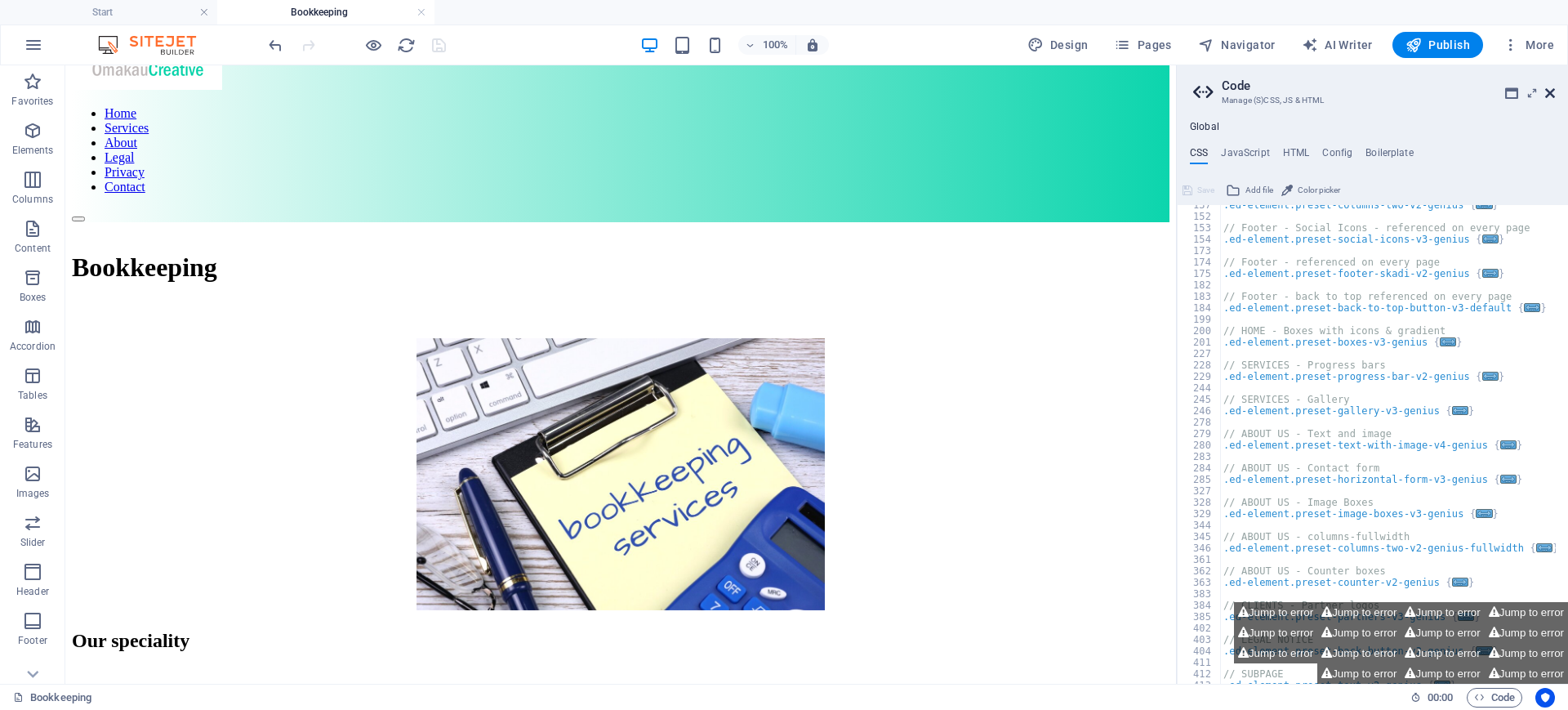
click at [1254, 96] on icon at bounding box center [1550, 93] width 10 height 13
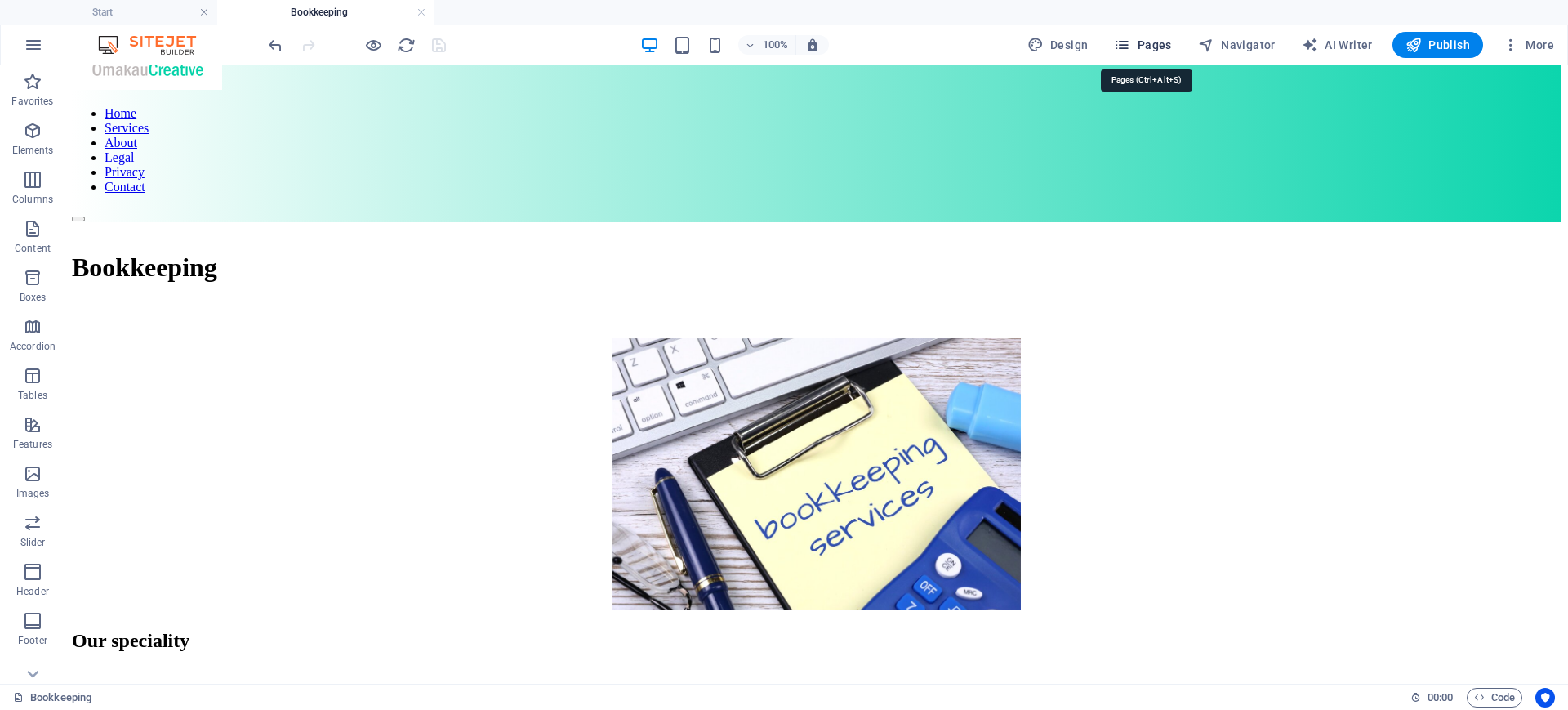
click at [1131, 39] on icon "button" at bounding box center [1122, 45] width 17 height 17
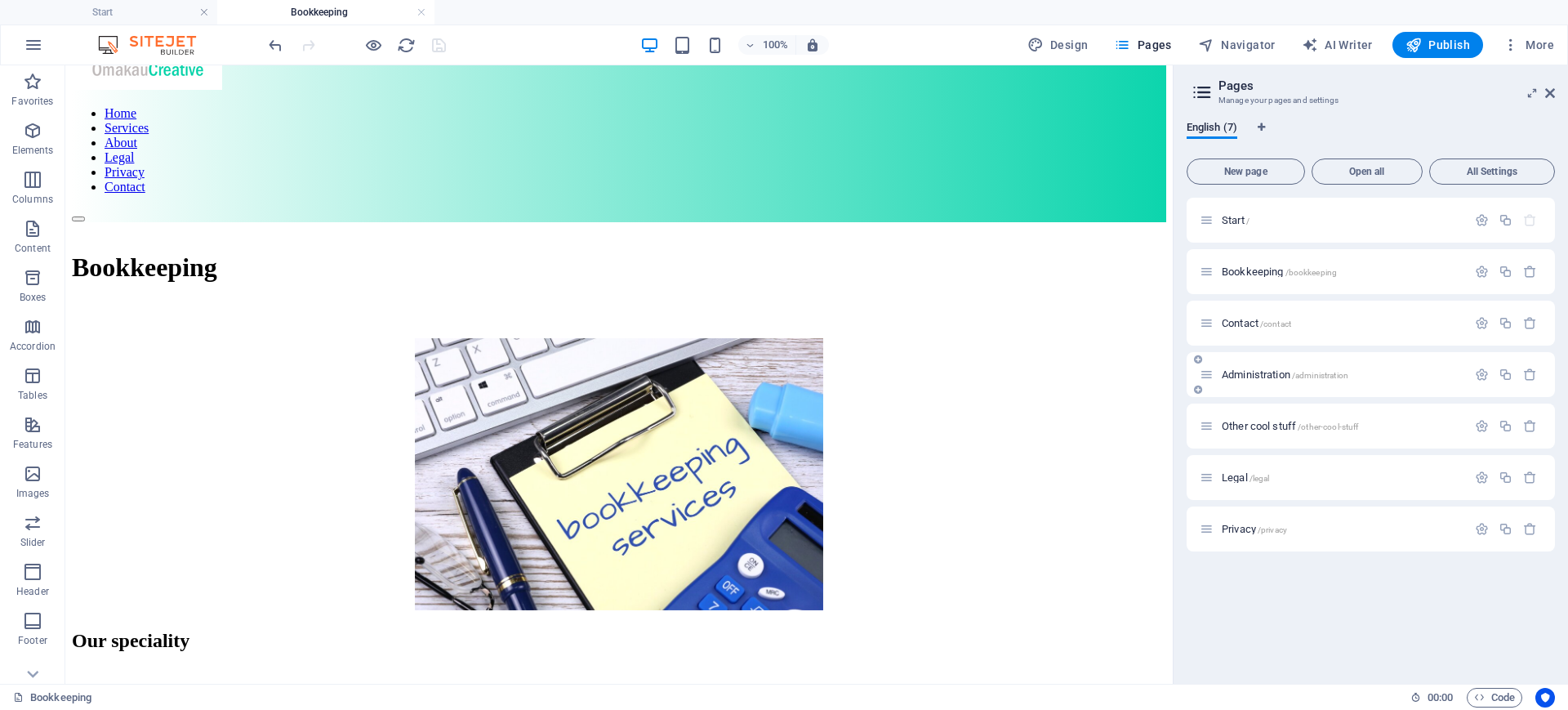
click at [1254, 384] on div "Administration /administration" at bounding box center [1370, 374] width 368 height 45
click at [1241, 371] on span "Administration /administration" at bounding box center [1285, 374] width 127 height 12
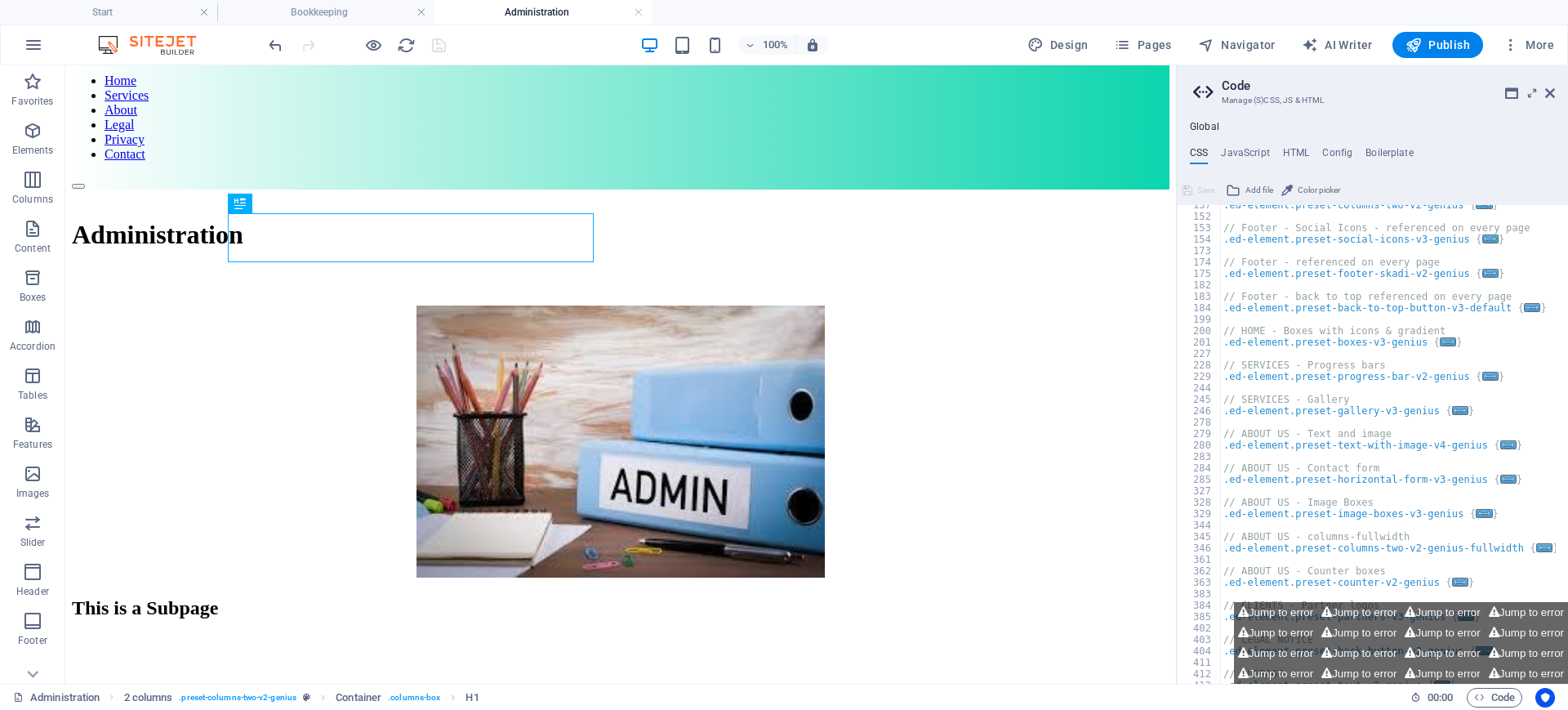
scroll to position [68, 0]
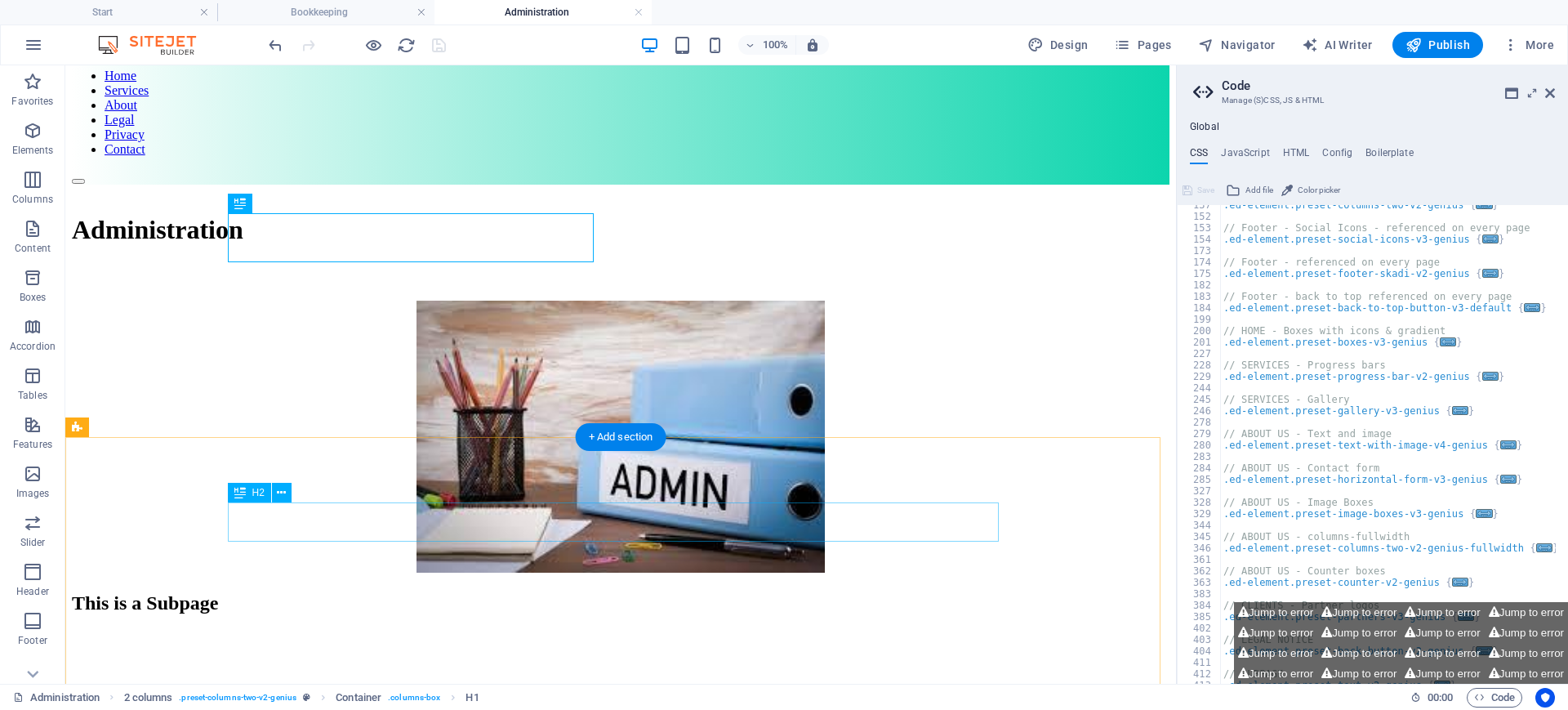
click at [348, 567] on div "This is a Subpage" at bounding box center [620, 604] width 1098 height 22
click at [463, 567] on div "This is a Subpage" at bounding box center [620, 604] width 1098 height 22
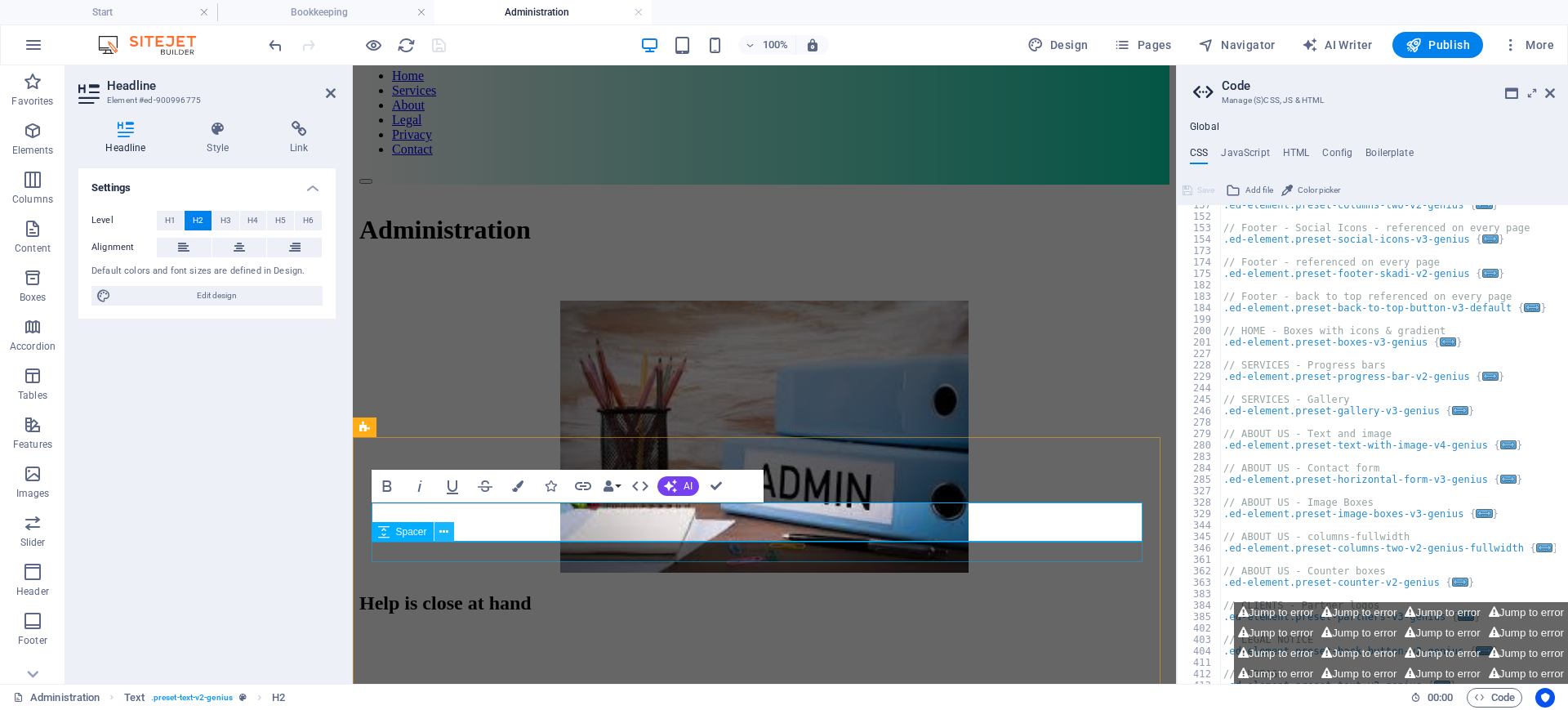
click at [442, 528] on icon at bounding box center [444, 532] width 9 height 17
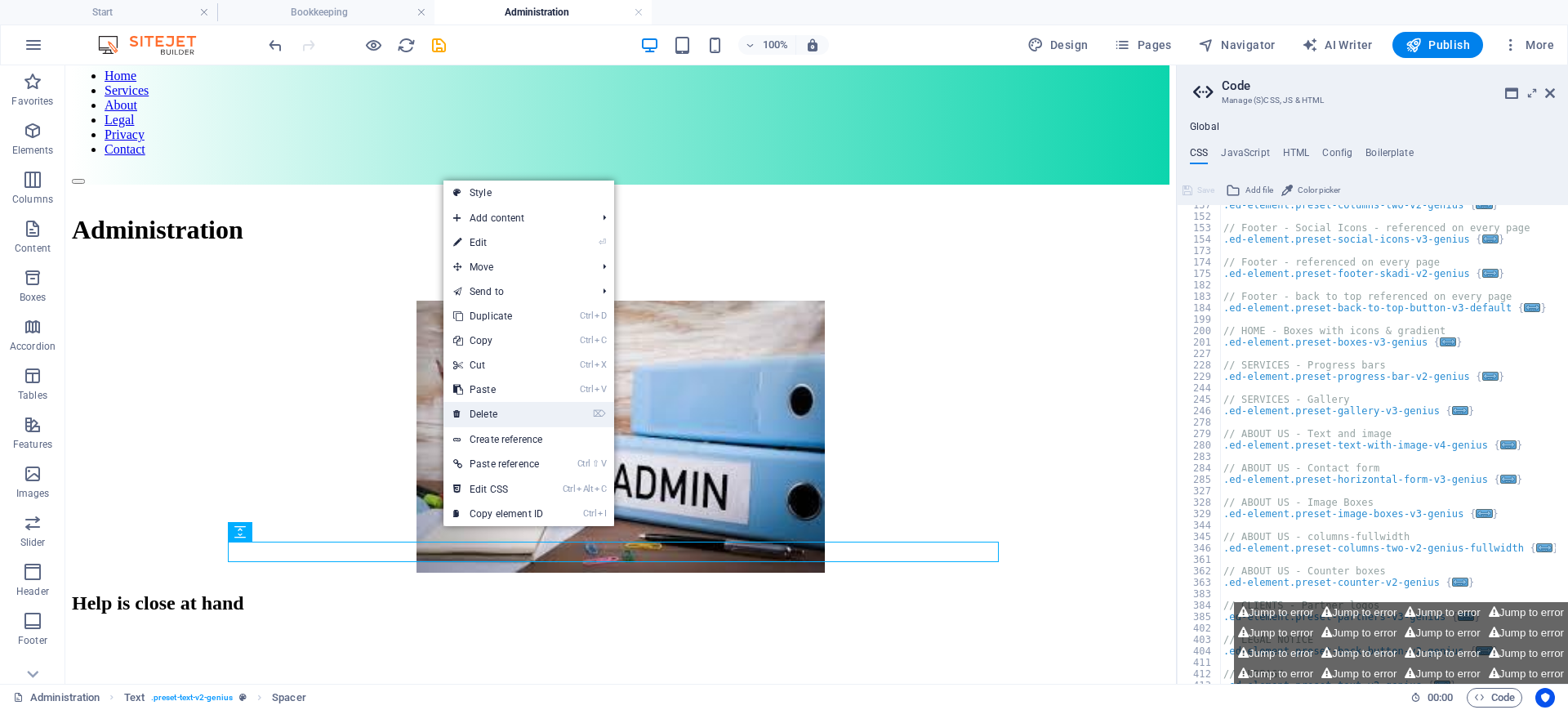
click at [487, 408] on link "⌦ Delete" at bounding box center [497, 414] width 109 height 24
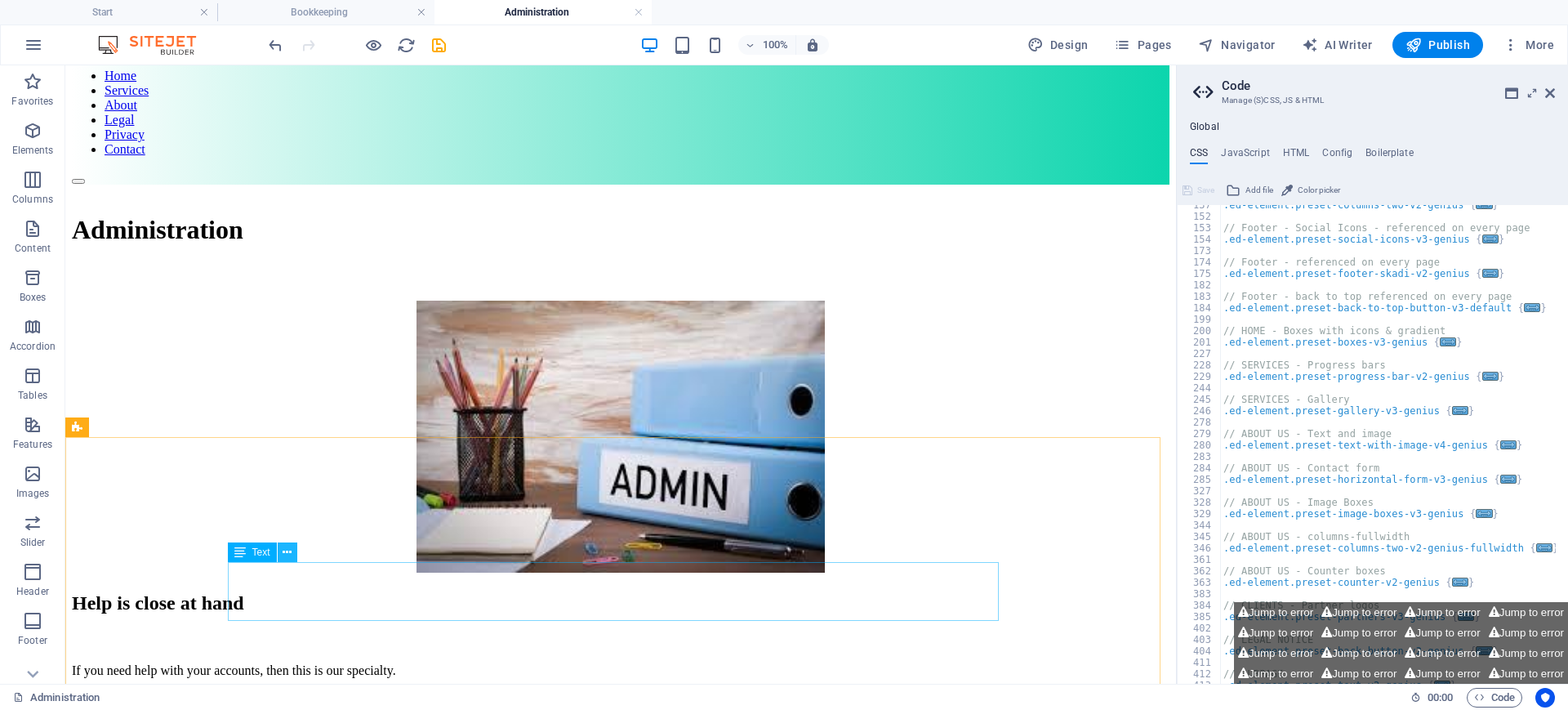
click at [288, 549] on icon at bounding box center [287, 552] width 9 height 17
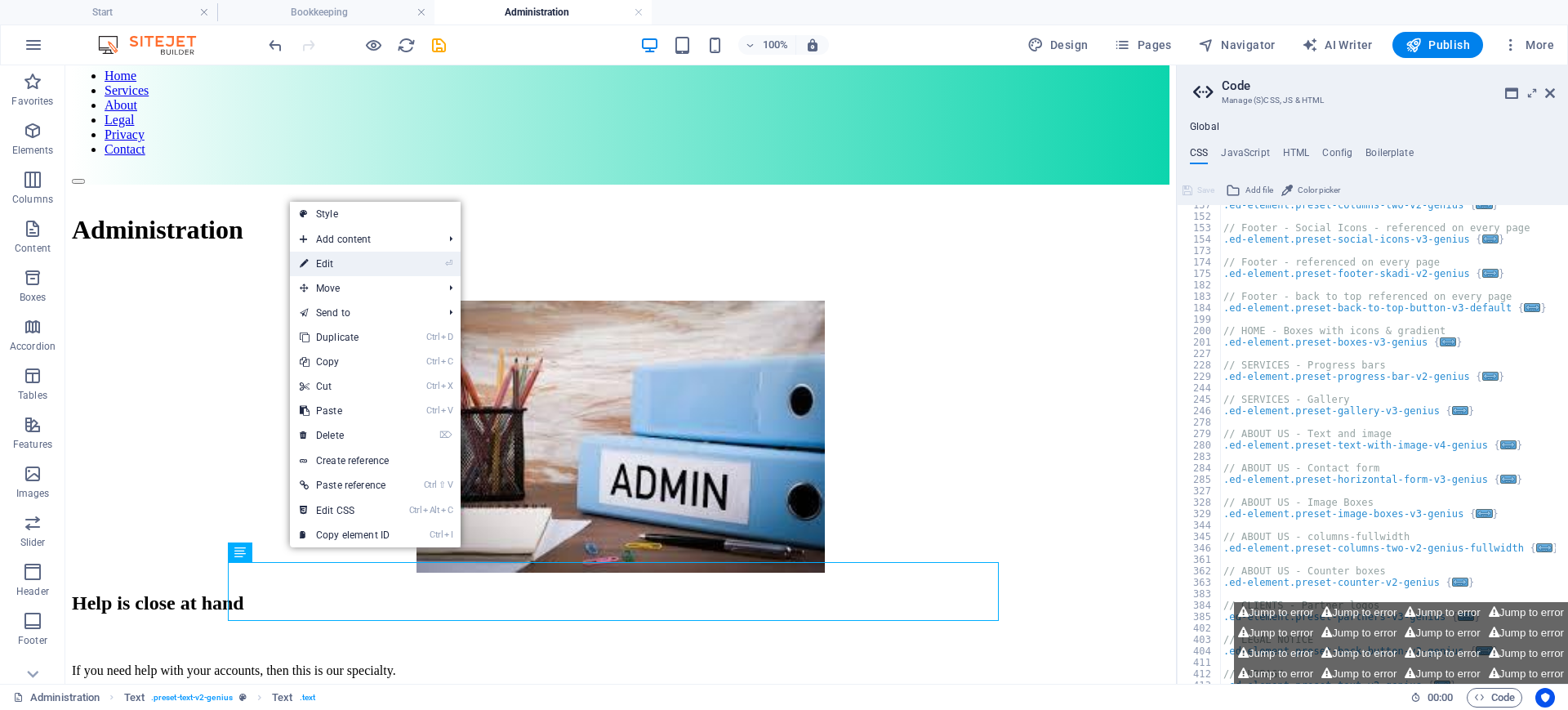
click at [337, 266] on link "⏎ Edit" at bounding box center [344, 264] width 109 height 24
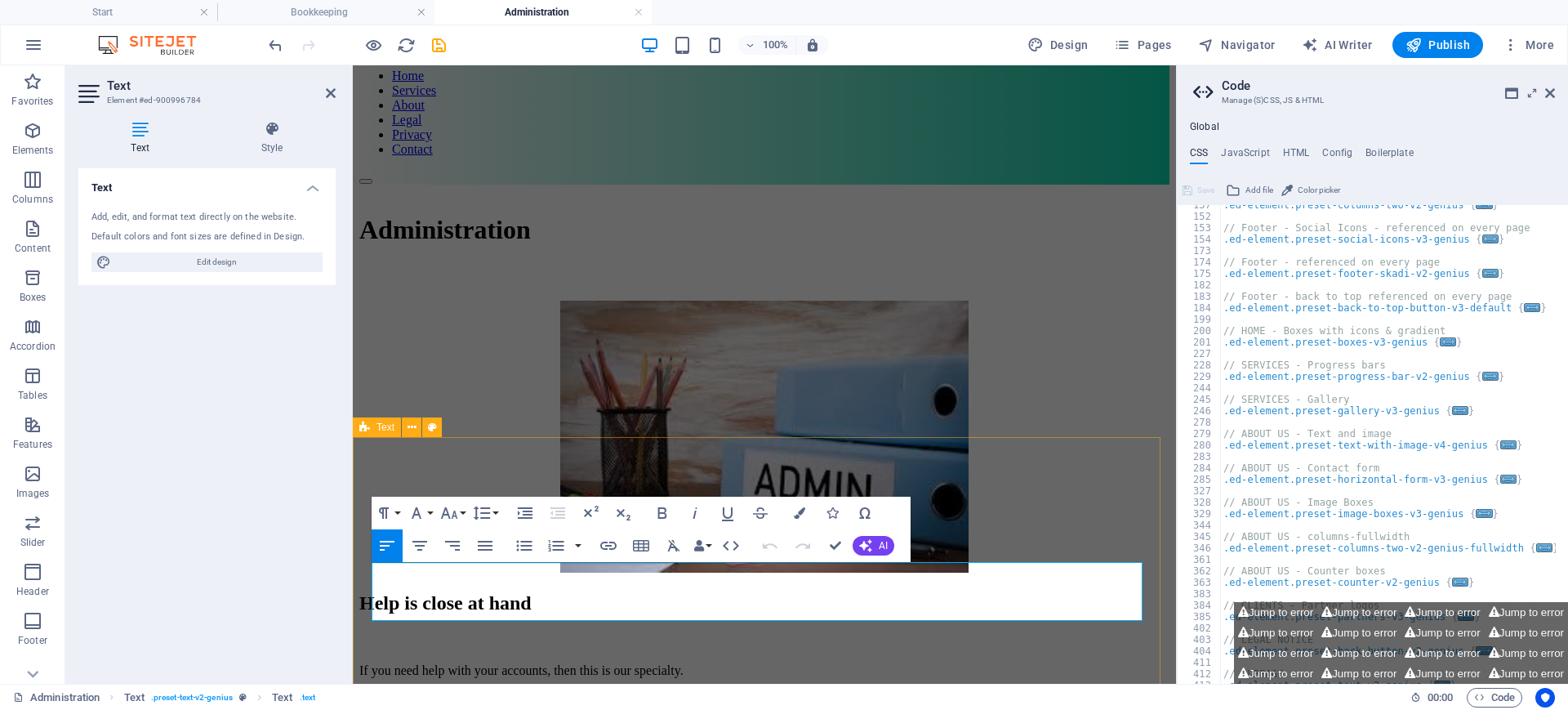
drag, startPoint x: 842, startPoint y: 607, endPoint x: 357, endPoint y: 566, distance: 486.7
click at [359, 567] on div "Help is close at hand If you need help with your accounts, then this is our spe…" at bounding box center [764, 698] width 811 height 211
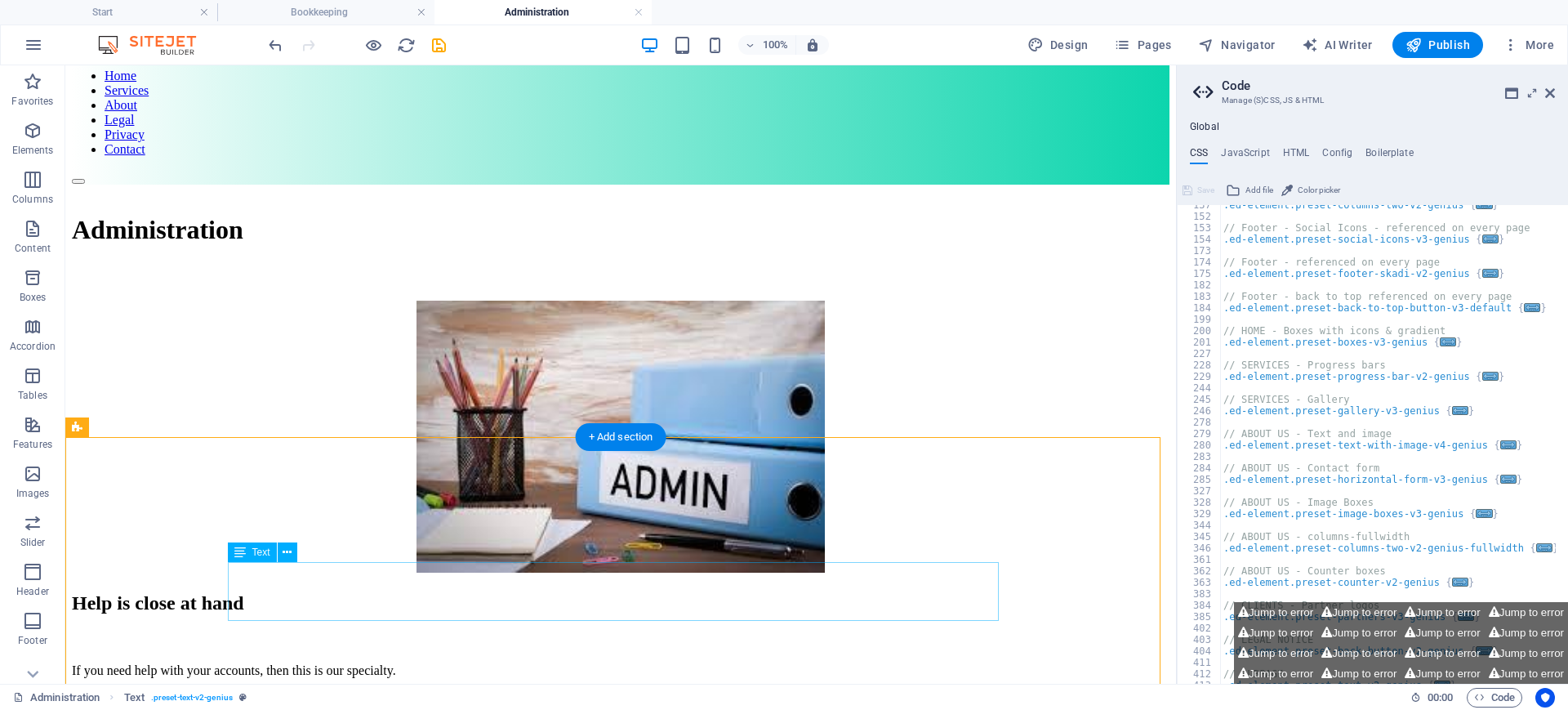
click at [357, 567] on div "If you need help with your accounts, then this is our specialty. so you only ha…" at bounding box center [620, 698] width 1098 height 70
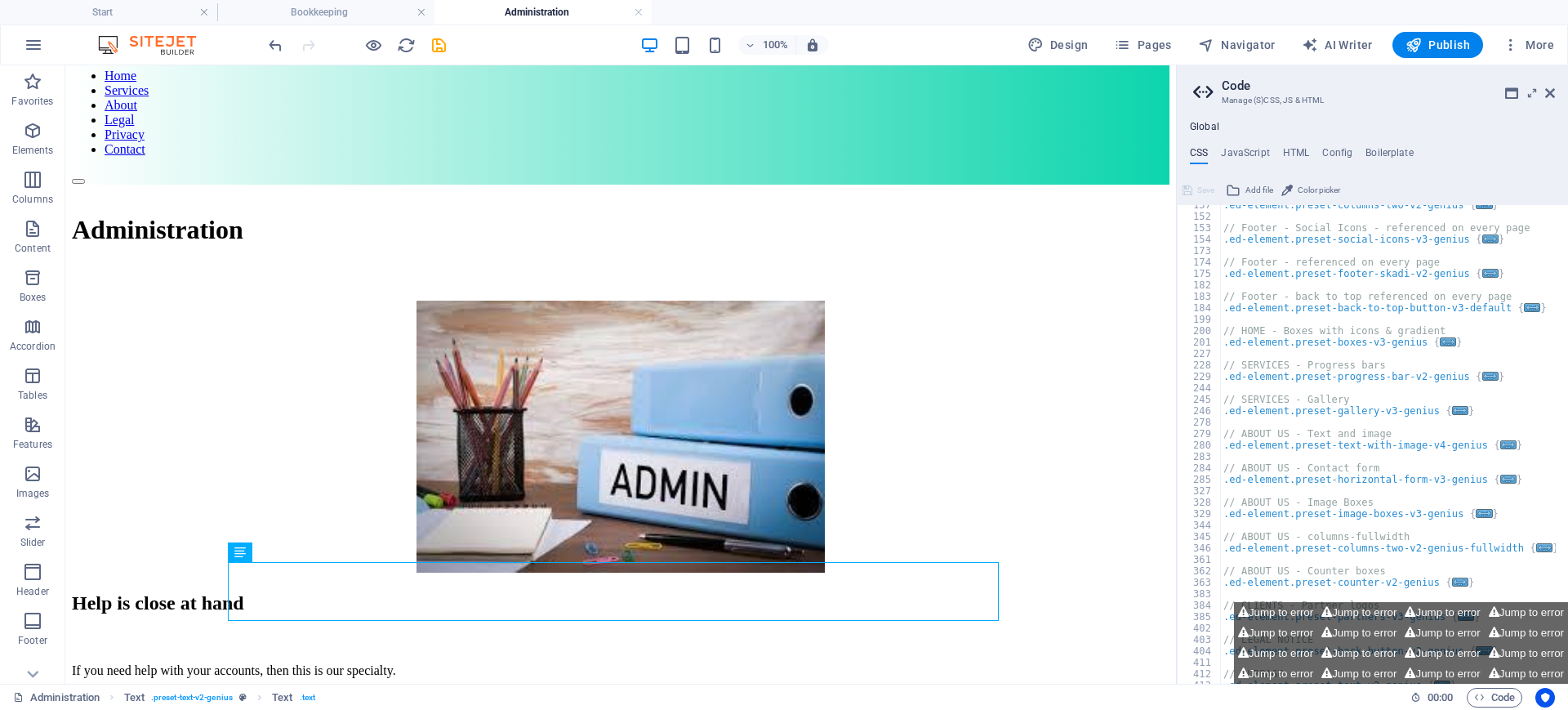
click at [1254, 97] on header "Code Manage (S)CSS, JS & HTML" at bounding box center [1374, 87] width 362 height 43
click at [1254, 93] on icon at bounding box center [1550, 93] width 10 height 13
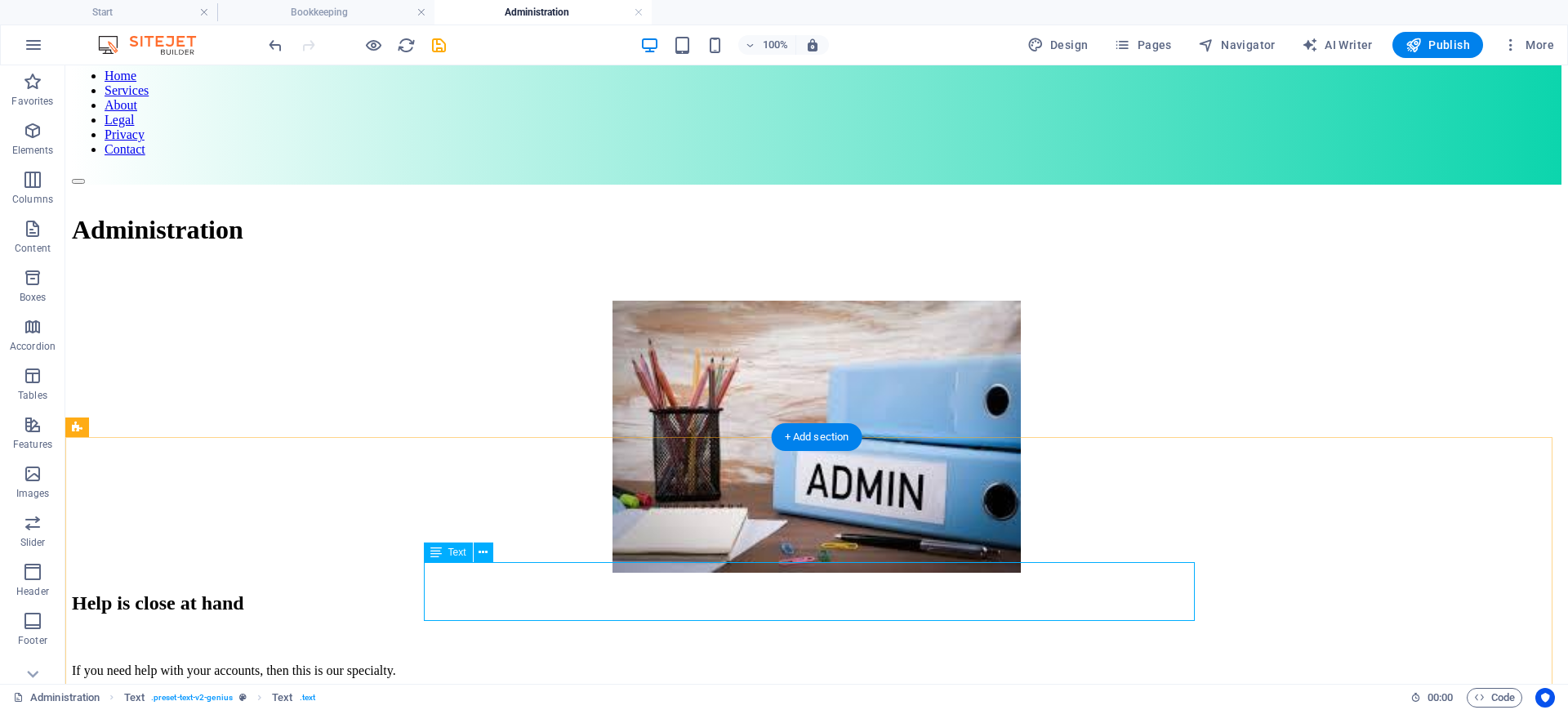
click at [893, 567] on div "If you need help with your accounts, then this is our specialty. so you only ha…" at bounding box center [816, 698] width 1490 height 70
click at [489, 559] on button at bounding box center [483, 551] width 20 height 20
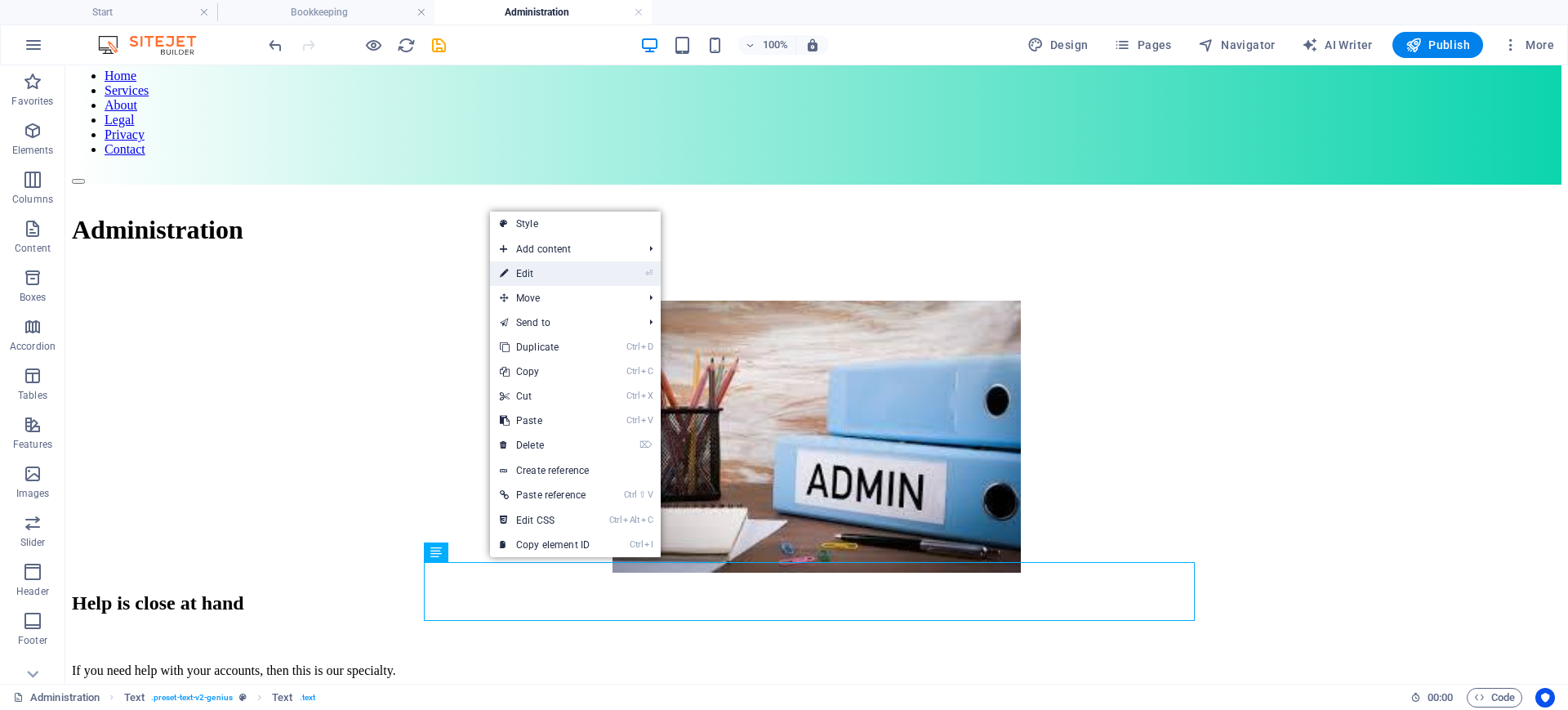
click at [523, 267] on link "⏎ Edit" at bounding box center [544, 273] width 109 height 24
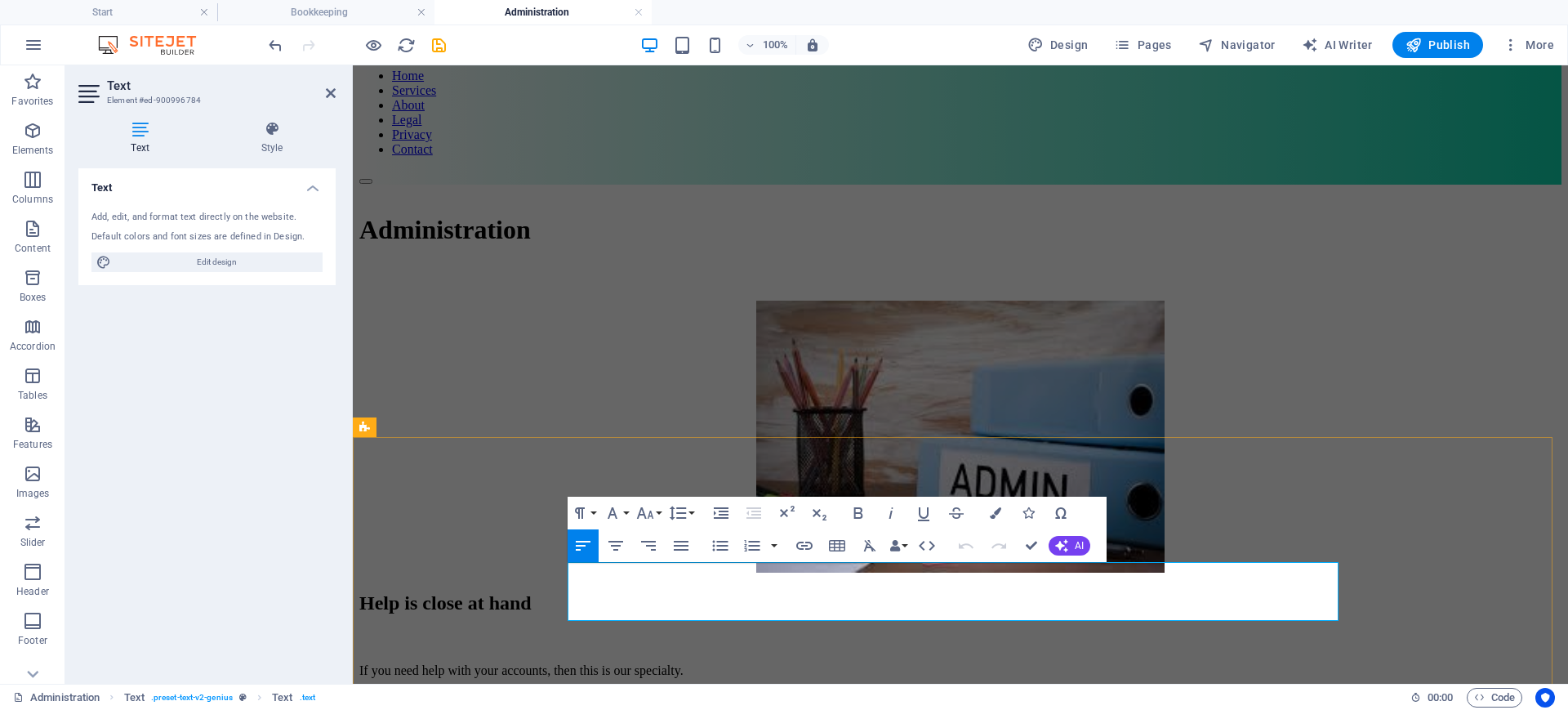
drag, startPoint x: 1043, startPoint y: 617, endPoint x: 568, endPoint y: 576, distance: 476.8
click at [568, 567] on div "If you need help with your accounts, then this is our specialty. so you only ha…" at bounding box center [960, 698] width 1202 height 70
click at [568, 567] on p "If you need help with your accounts, then this is our specialty." at bounding box center [960, 671] width 1202 height 15
drag, startPoint x: 1048, startPoint y: 614, endPoint x: 545, endPoint y: 570, distance: 504.9
click at [545, 567] on div "Help is close at hand If you need help with your accounts, then this is our spe…" at bounding box center [960, 698] width 1202 height 211
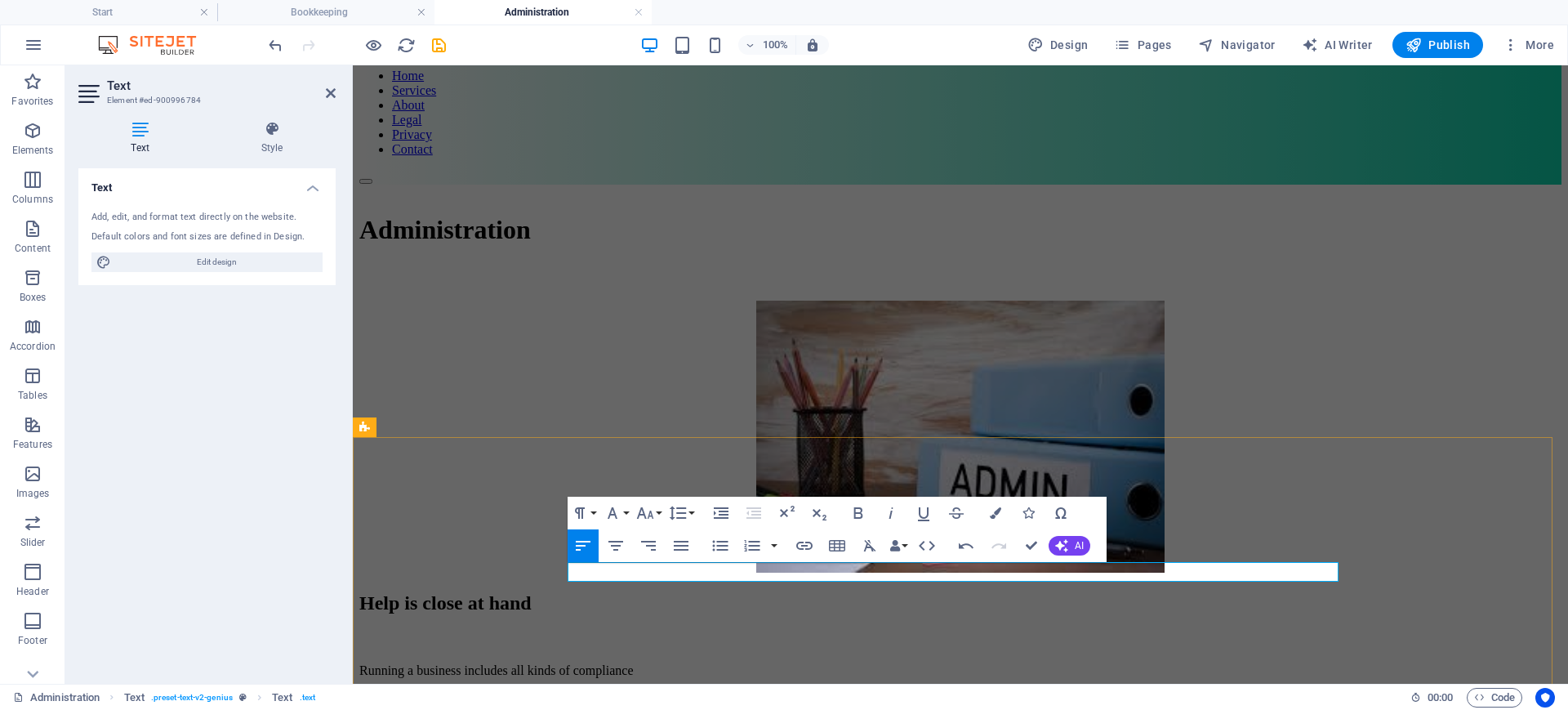
click at [806, 567] on p "Running a business includes all kinds of compliance" at bounding box center [960, 671] width 1202 height 15
drag, startPoint x: 800, startPoint y: 567, endPoint x: 800, endPoint y: 557, distance: 10.0
click at [800, 567] on div "Help is close at hand Running a business includes all kinds of compliance Learn…" at bounding box center [960, 670] width 1202 height 155
click at [992, 567] on p "Running a business includes all kinds of administration and compliance" at bounding box center [960, 671] width 1202 height 15
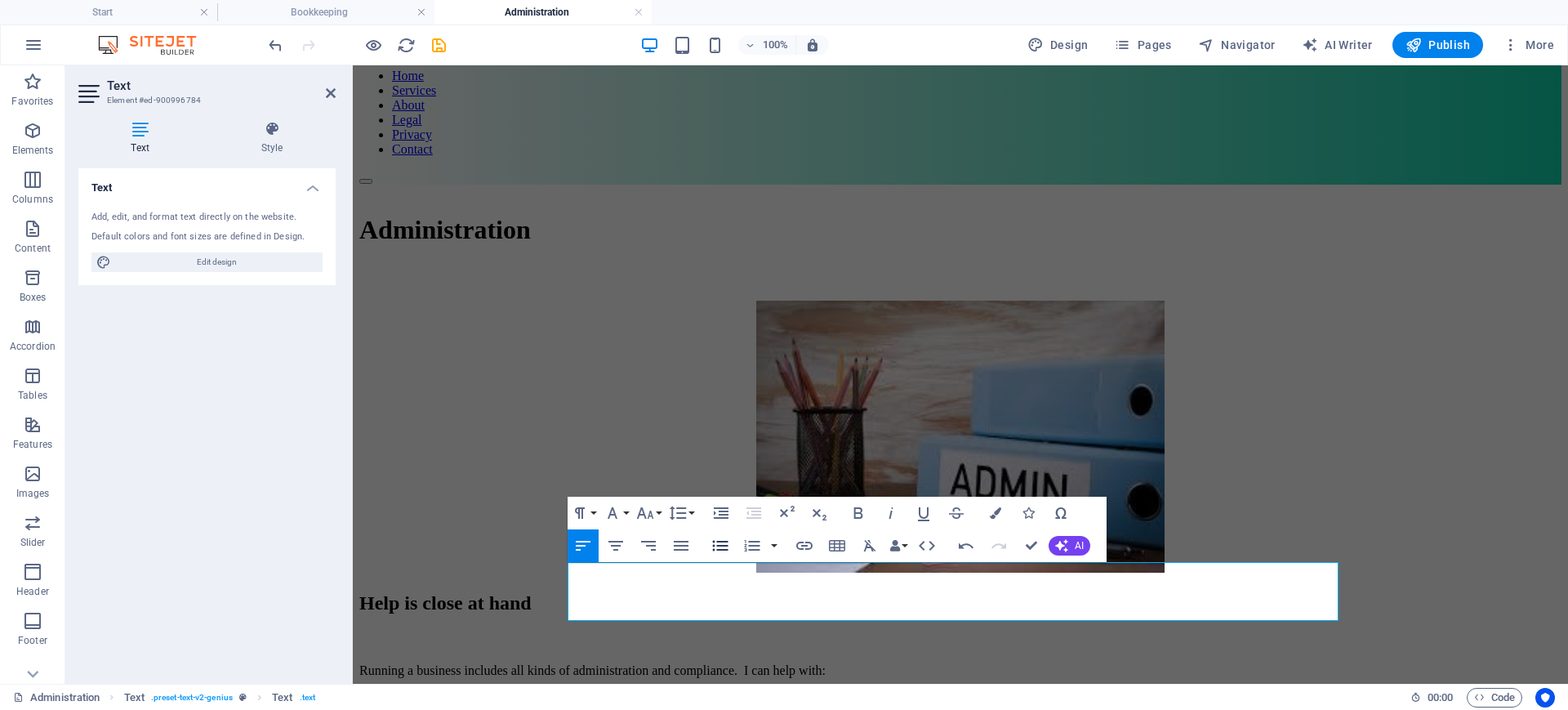
click at [718, 543] on icon "button" at bounding box center [720, 545] width 20 height 20
click at [995, 567] on p "Running a business includes all kinds of administration and compliance. I can h…" at bounding box center [960, 671] width 1202 height 15
click at [993, 567] on p "Running a business includes all kinds of administration and compliance. can hel…" at bounding box center [960, 671] width 1202 height 15
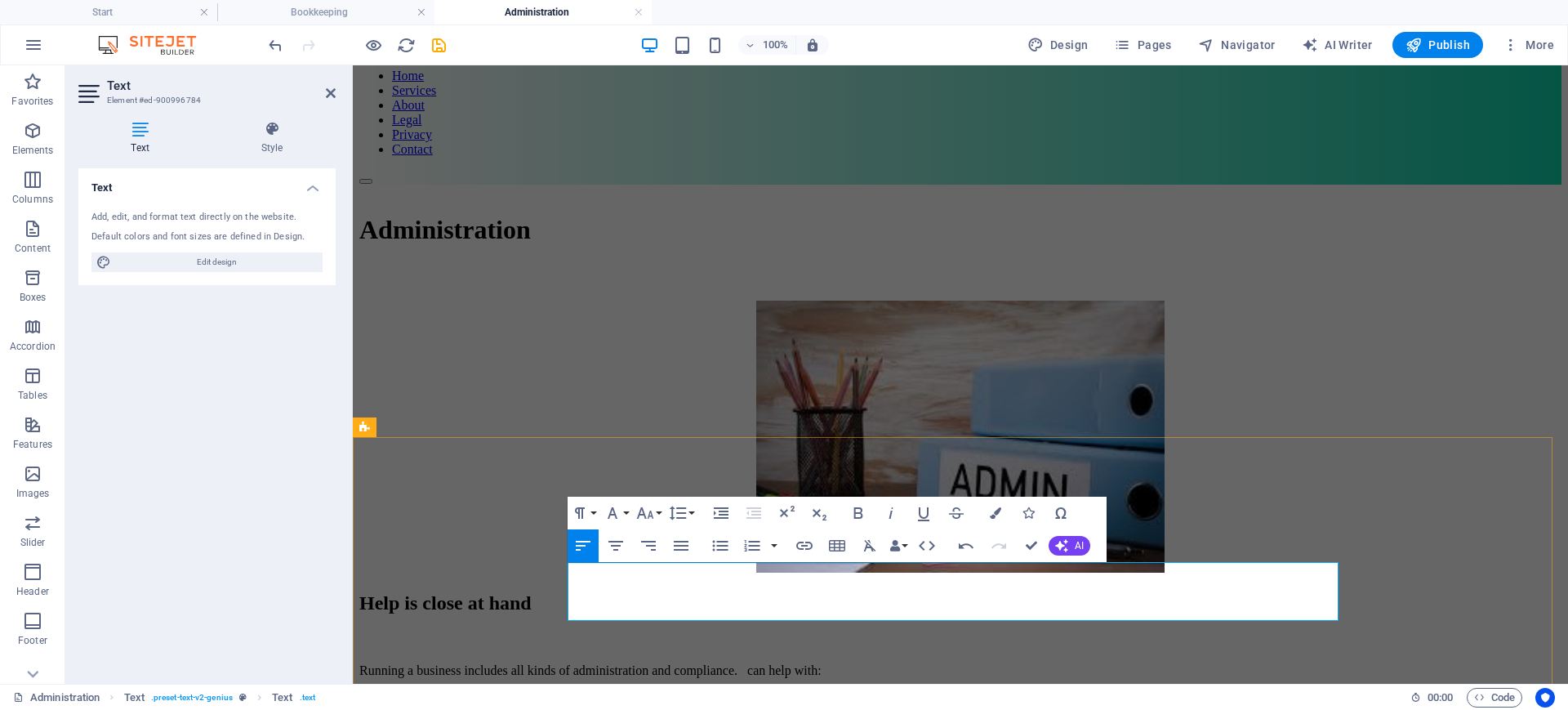
click at [989, 567] on p "Running a business includes all kinds of administration and compliance. can hel…" at bounding box center [960, 671] width 1202 height 15
click at [714, 545] on icon "button" at bounding box center [720, 546] width 16 height 10
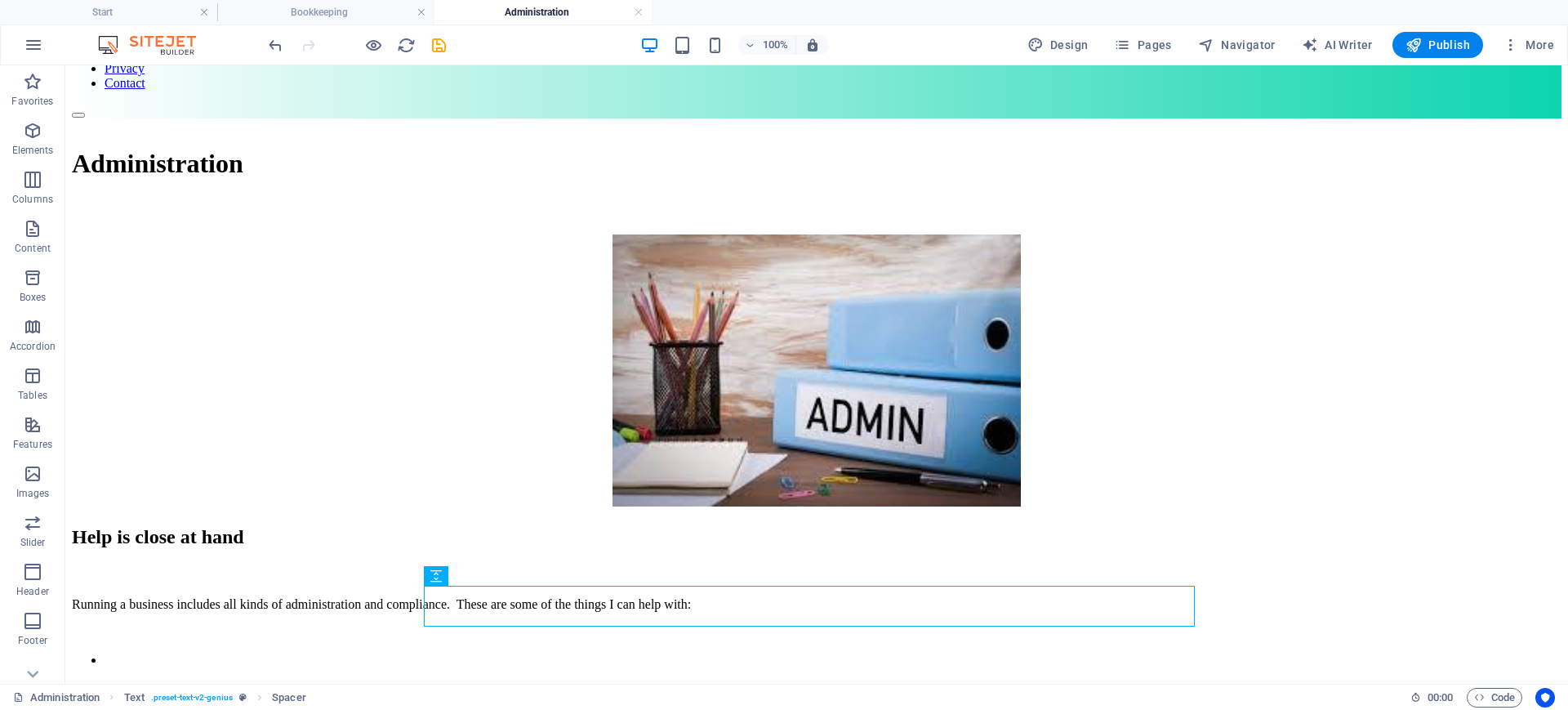
scroll to position [146, 0]
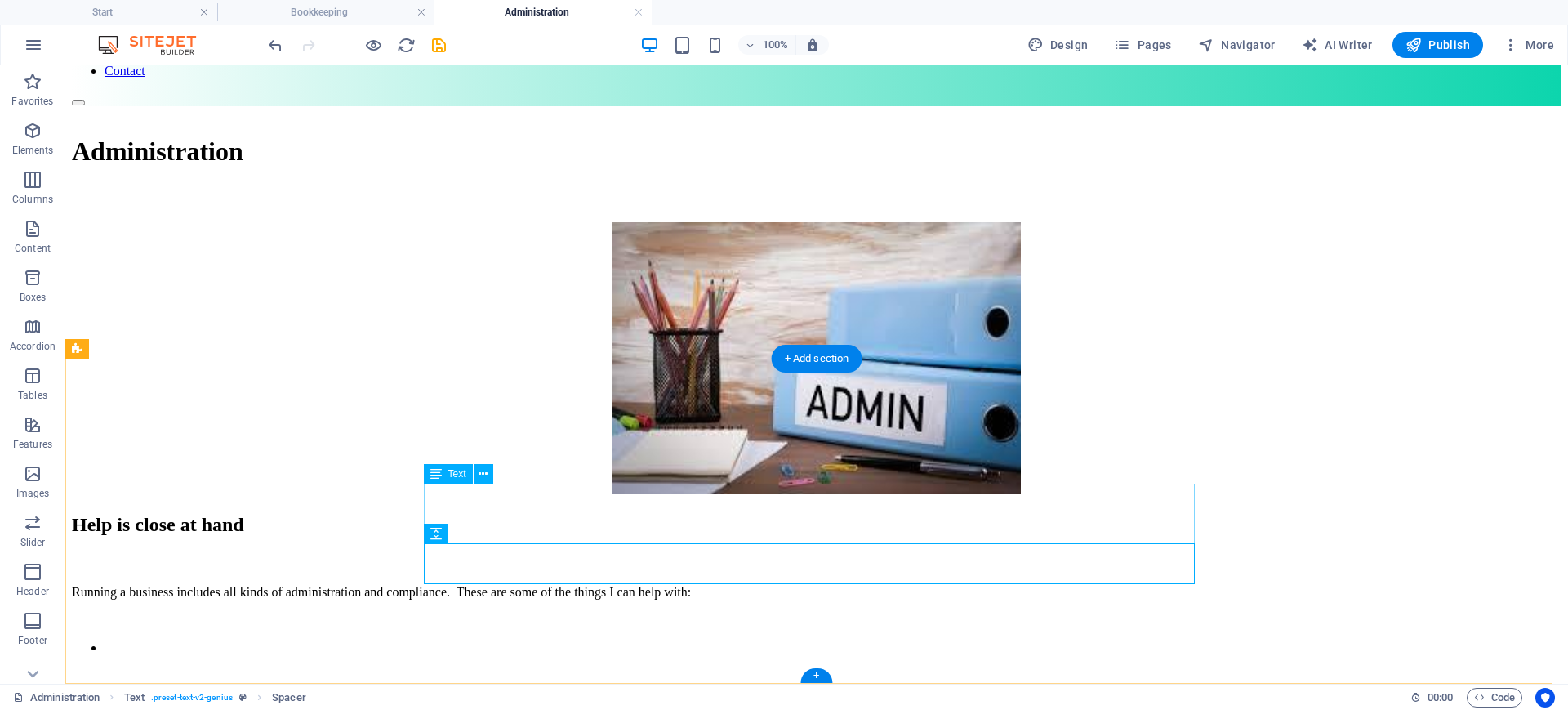
click at [597, 567] on div "Running a business includes all kinds of administration and compliance. These a…" at bounding box center [816, 620] width 1490 height 70
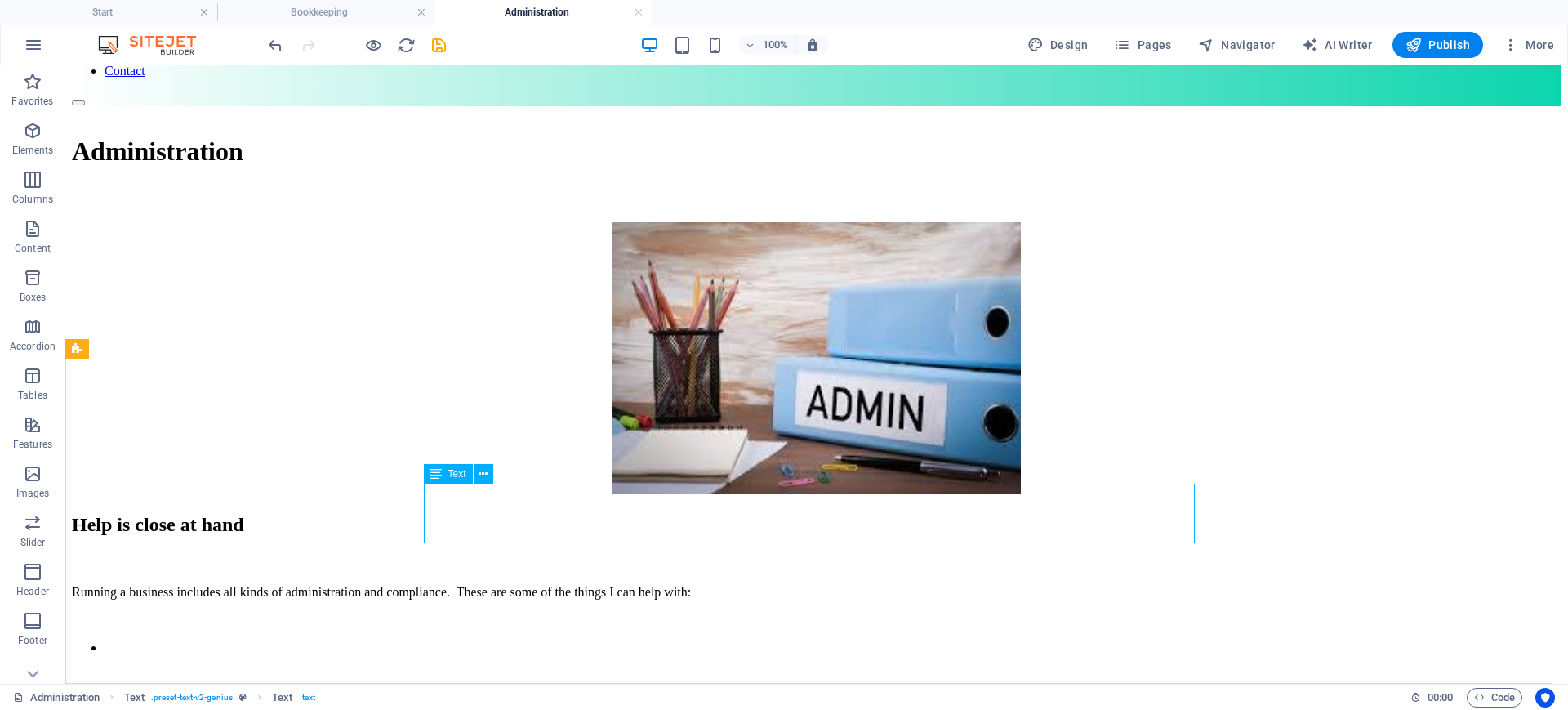
click at [460, 470] on span "Text" at bounding box center [457, 474] width 18 height 10
click at [479, 472] on icon at bounding box center [483, 474] width 9 height 17
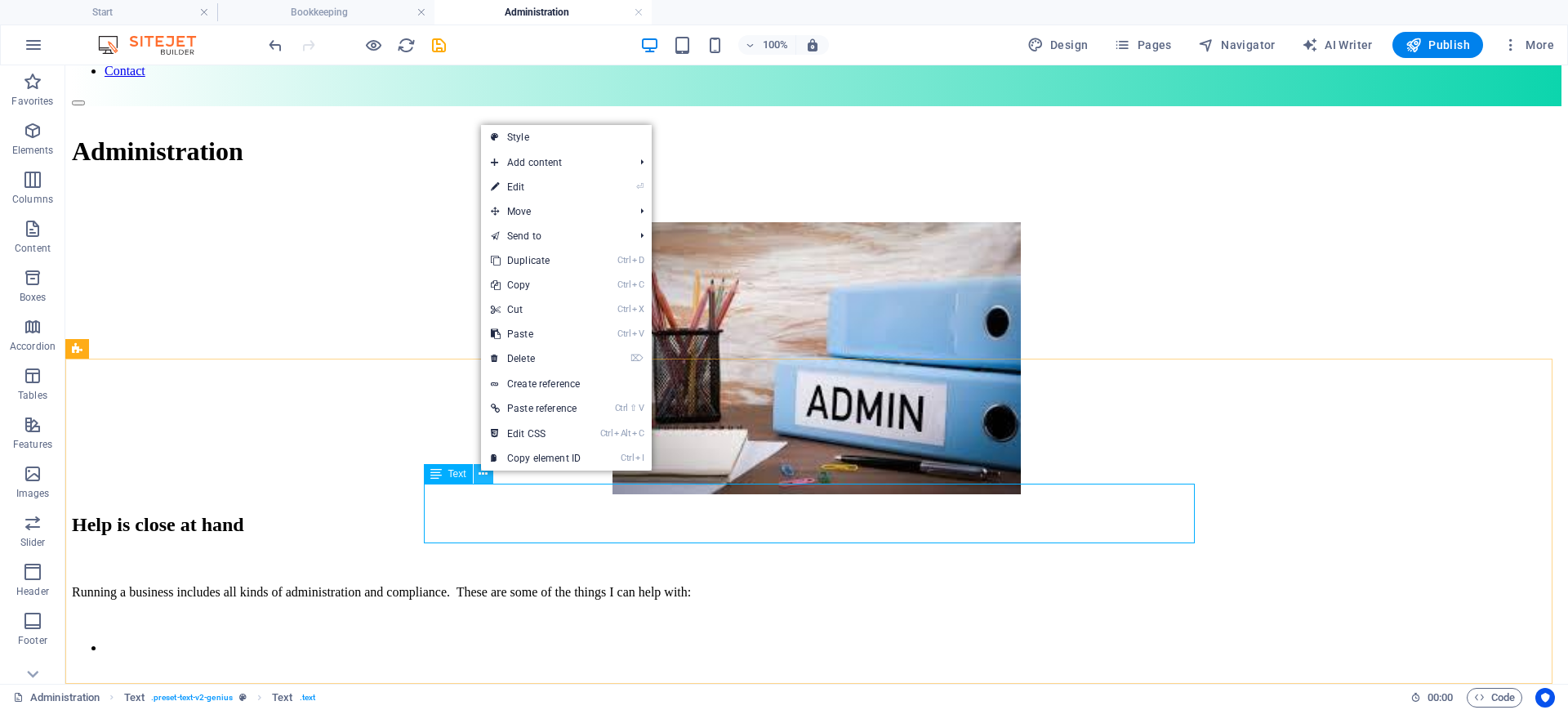
click at [479, 472] on icon at bounding box center [483, 474] width 9 height 17
click at [526, 185] on link "⏎ Edit" at bounding box center [535, 187] width 109 height 24
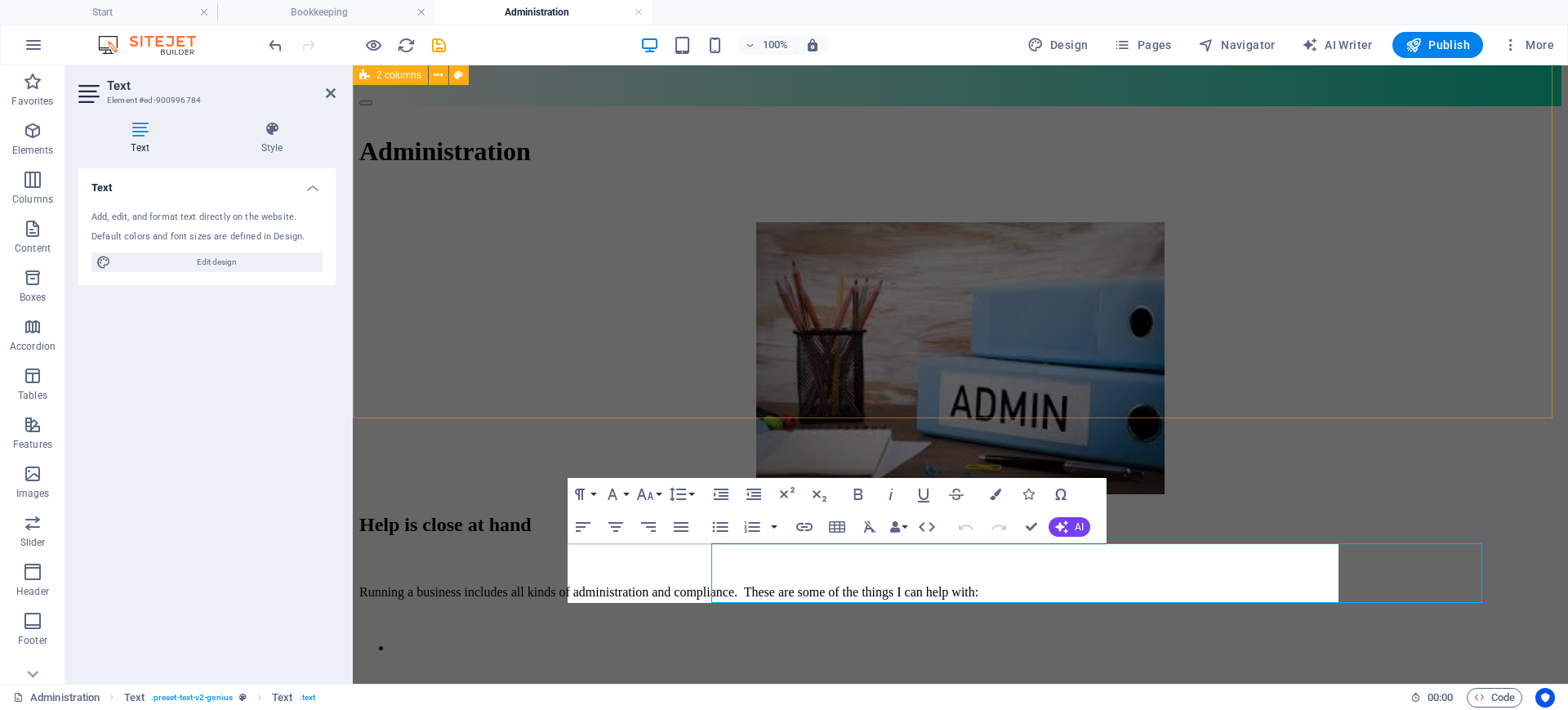
scroll to position [87, 0]
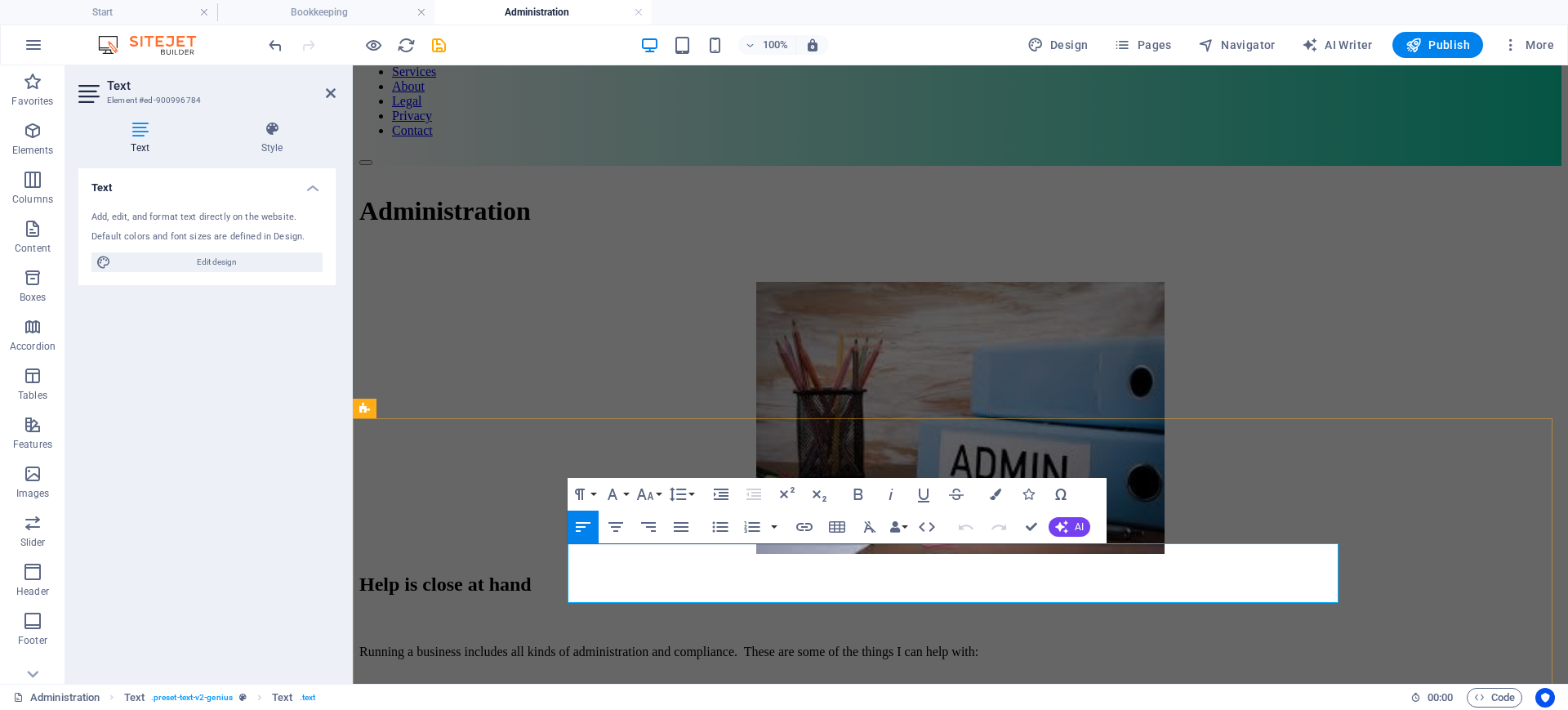
click at [587, 567] on li at bounding box center [977, 707] width 1170 height 15
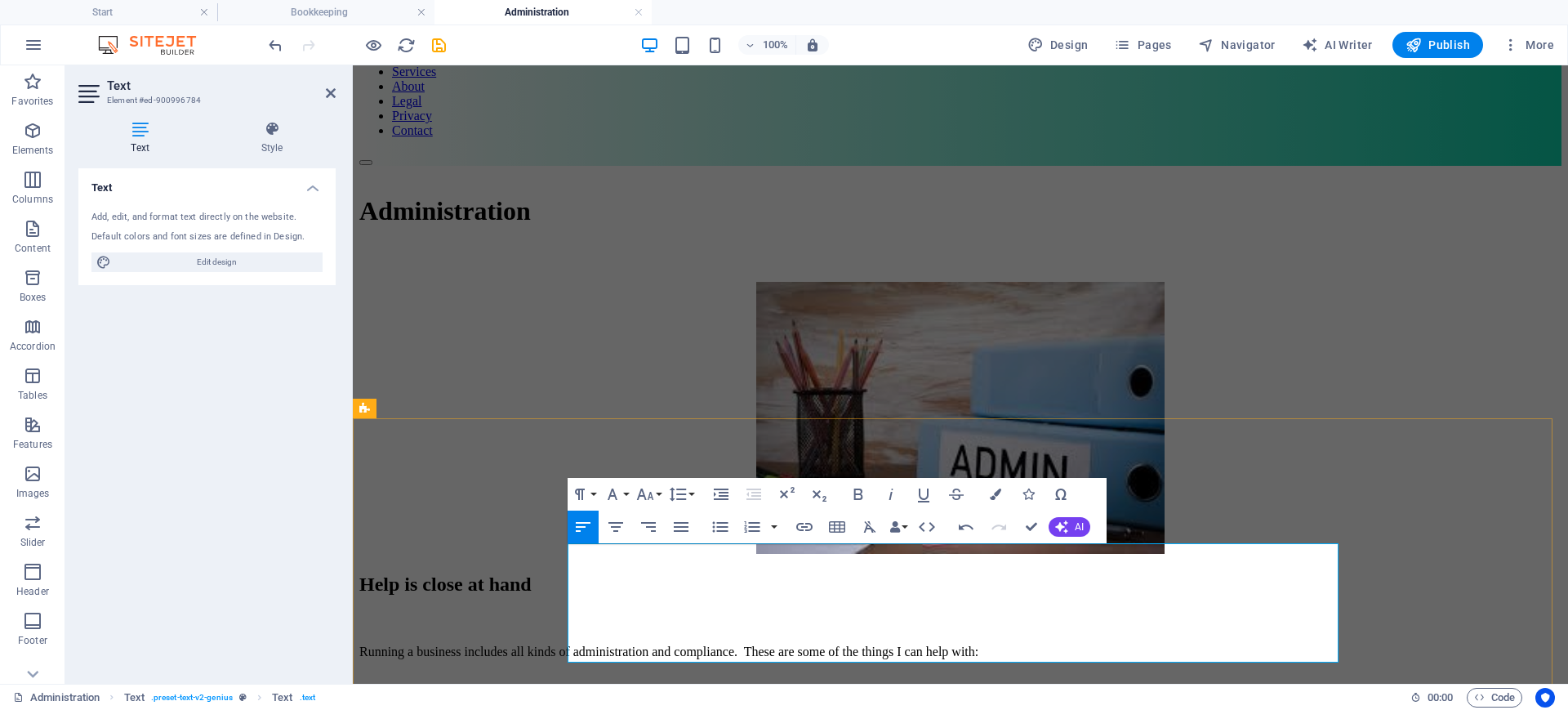
click at [683, 567] on li "Report writing" at bounding box center [977, 722] width 1170 height 15
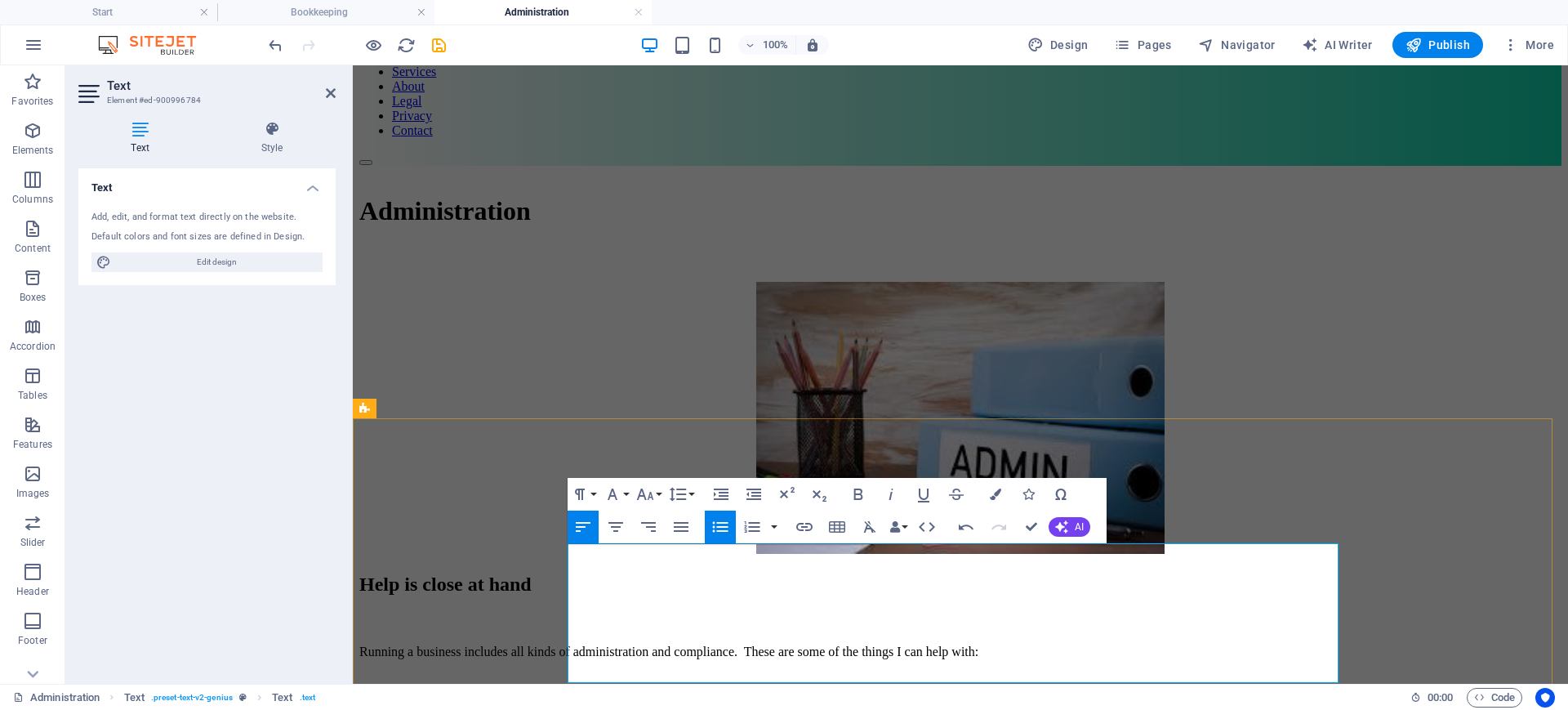
click at [956, 567] on li "Developing and documenting systems & procedures and documenting them in Standar…" at bounding box center [977, 707] width 1170 height 15
click at [1227, 567] on li "Developing and documenting systems & procedures and creating Standard Operating…" at bounding box center [977, 707] width 1170 height 15
click at [676, 567] on li "Report writing" at bounding box center [977, 722] width 1170 height 15
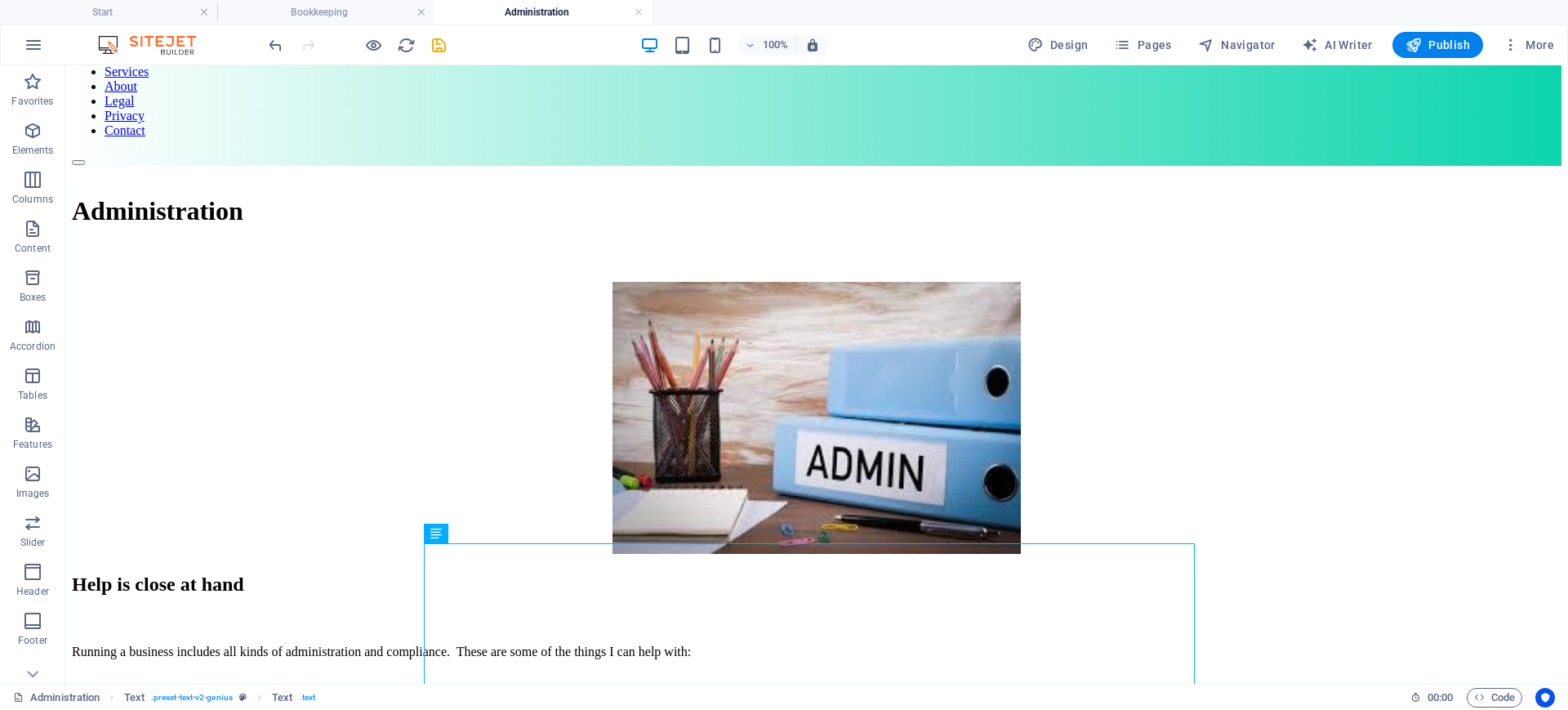
click at [1155, 30] on div "100% Design Pages Navigator AI Writer Publish More" at bounding box center [784, 45] width 1566 height 39
click at [1151, 45] on span "Pages" at bounding box center [1142, 45] width 57 height 17
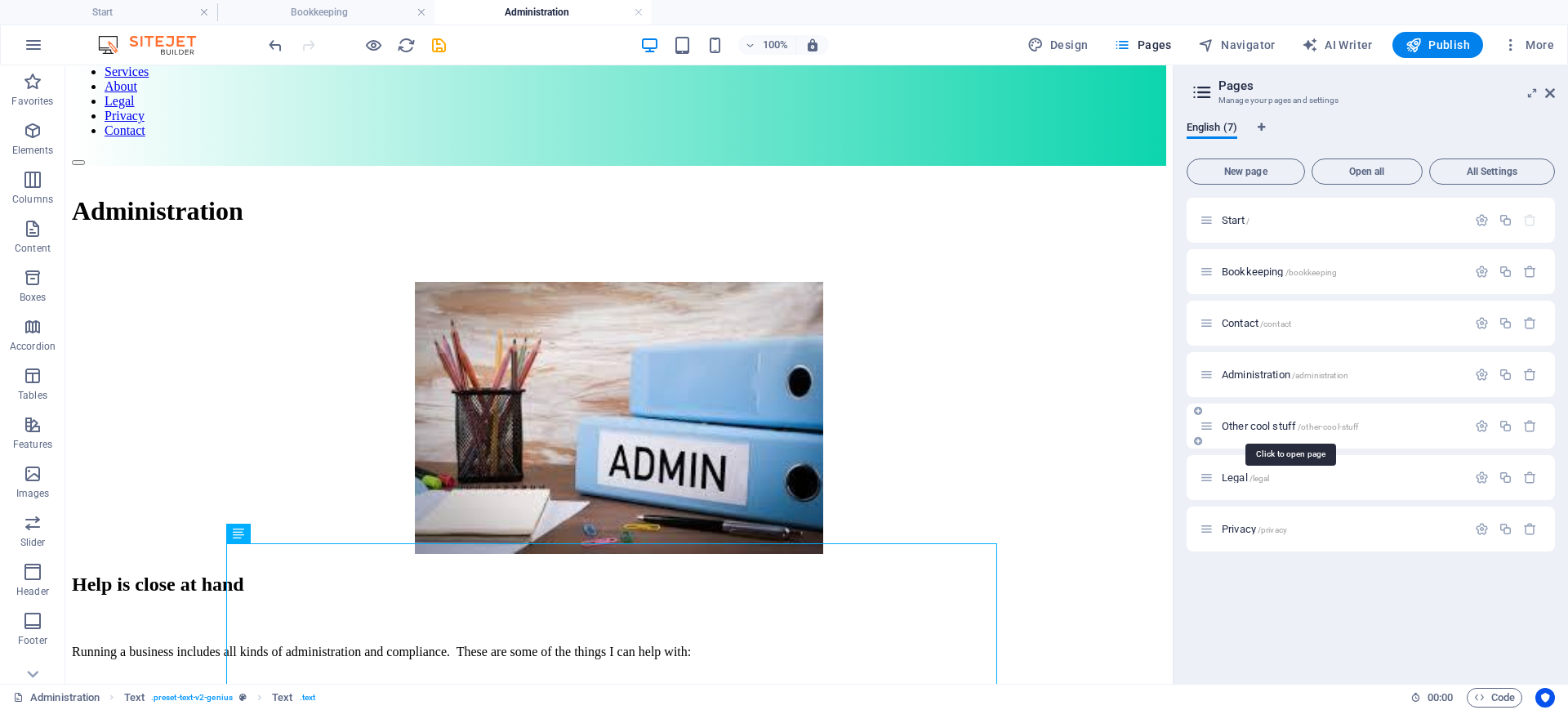
click at [1254, 423] on span "Other cool stuff /other-cool-stuff" at bounding box center [1290, 425] width 137 height 12
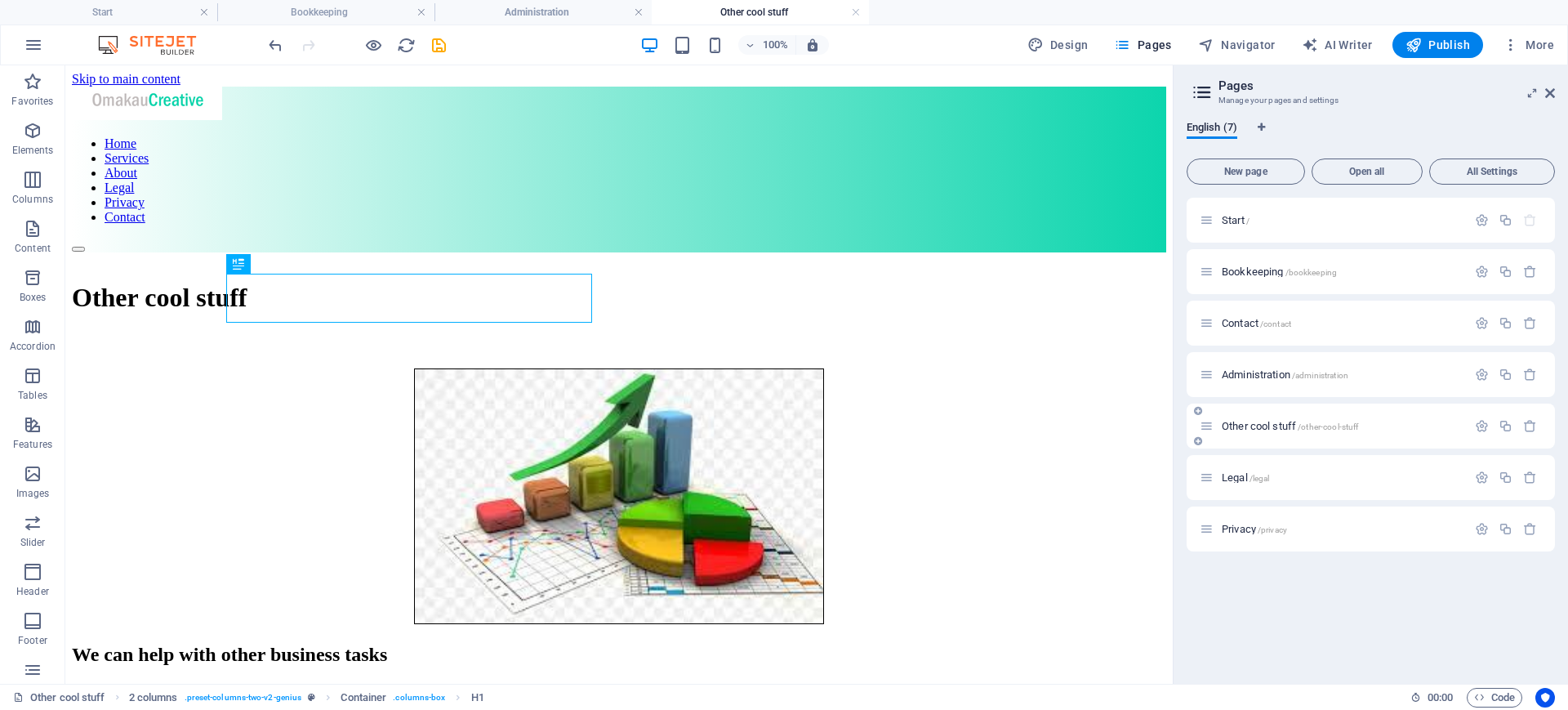
scroll to position [0, 0]
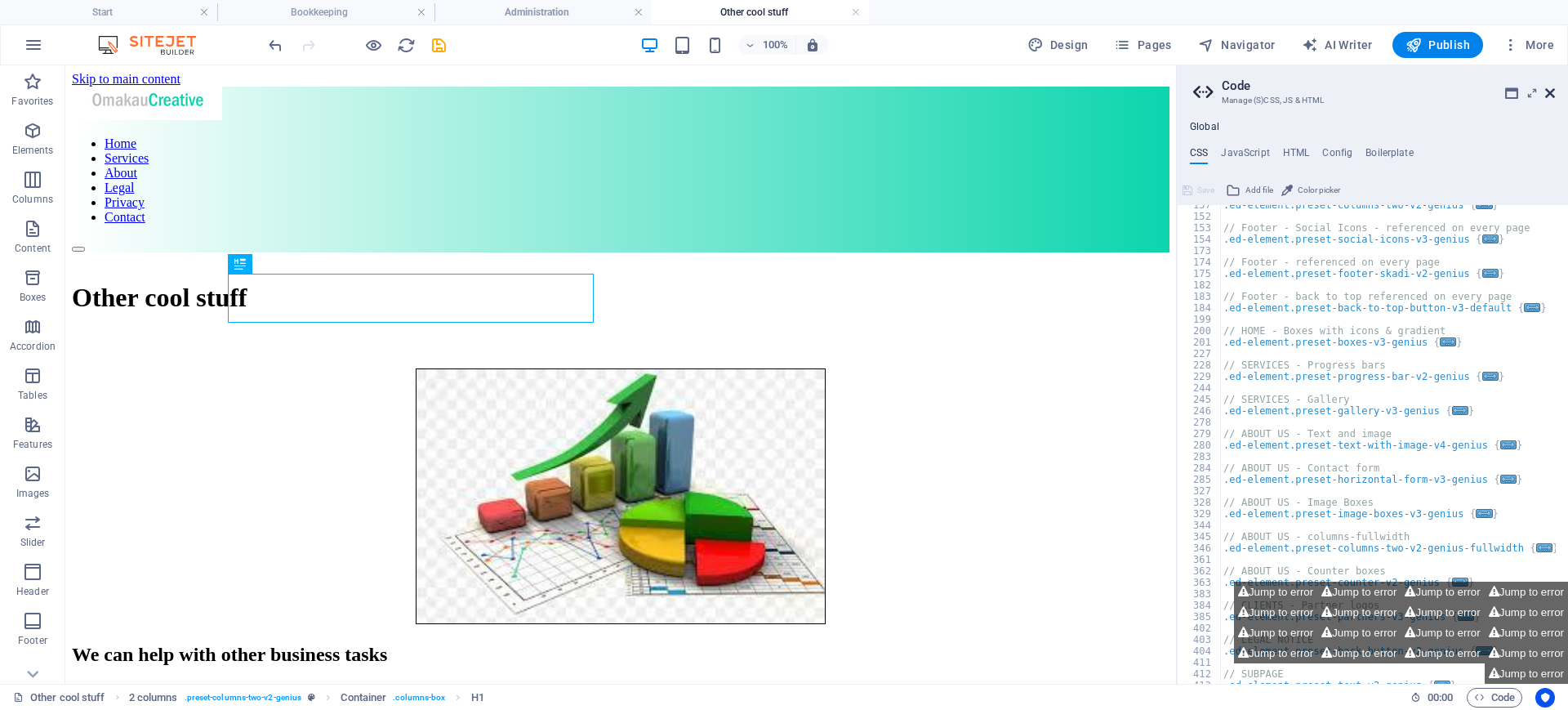
click at [1254, 96] on icon at bounding box center [1550, 93] width 10 height 13
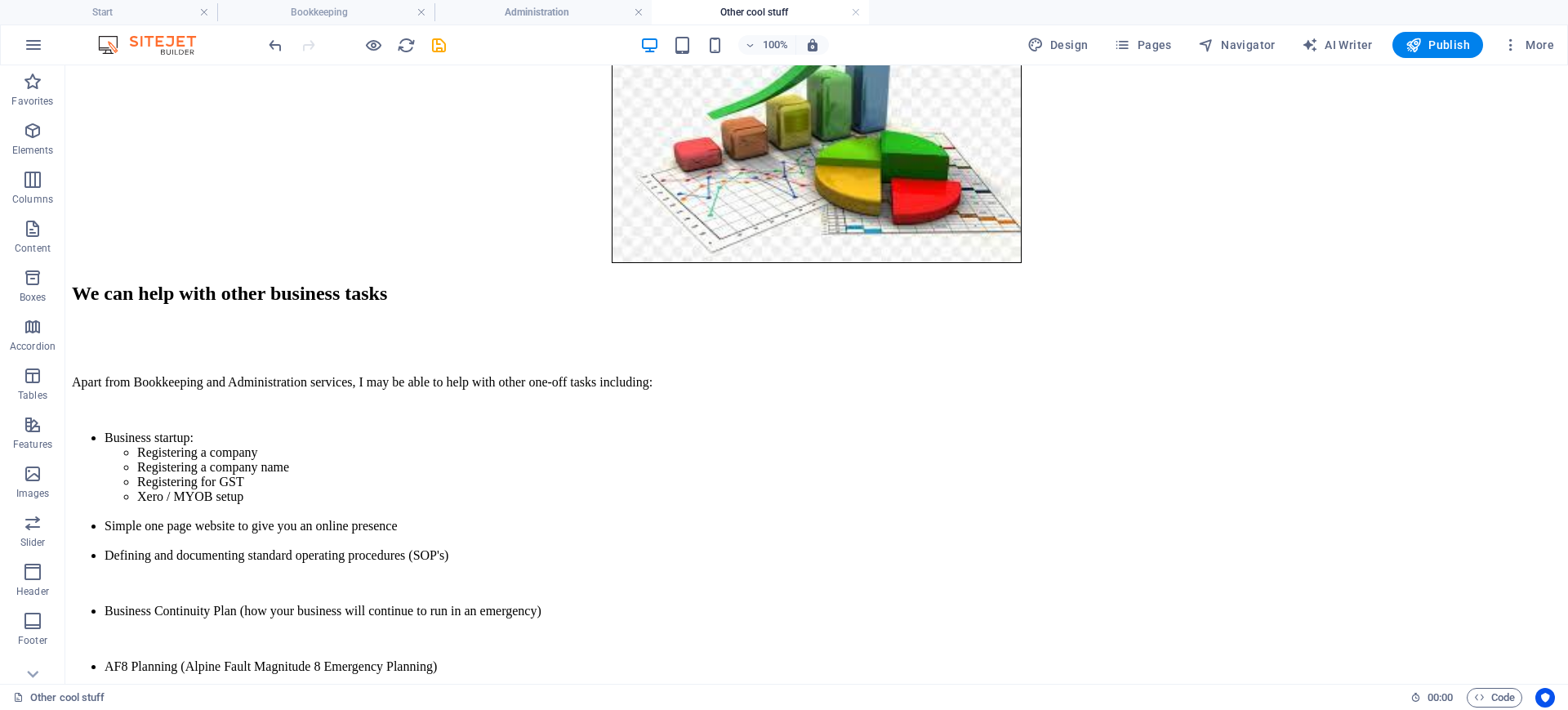
scroll to position [372, 0]
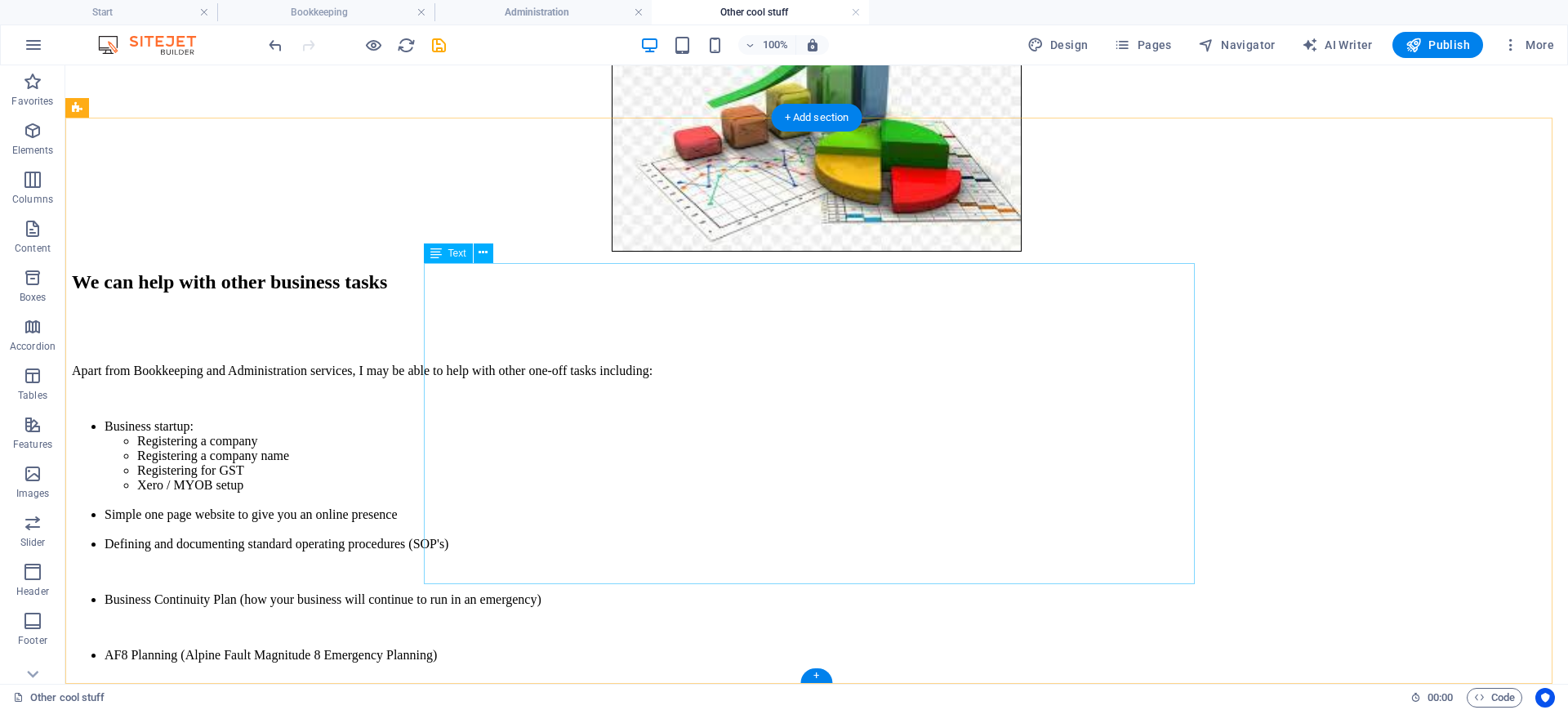
click at [831, 471] on div "Apart from Bookkeeping and Administration services, I may be able to help with …" at bounding box center [816, 527] width 1490 height 327
click at [829, 469] on div "Apart from Bookkeeping and Administration services, I may be able to help with …" at bounding box center [816, 527] width 1490 height 327
click at [823, 467] on div "Apart from Bookkeeping and Administration services, I may be able to help with …" at bounding box center [816, 527] width 1490 height 327
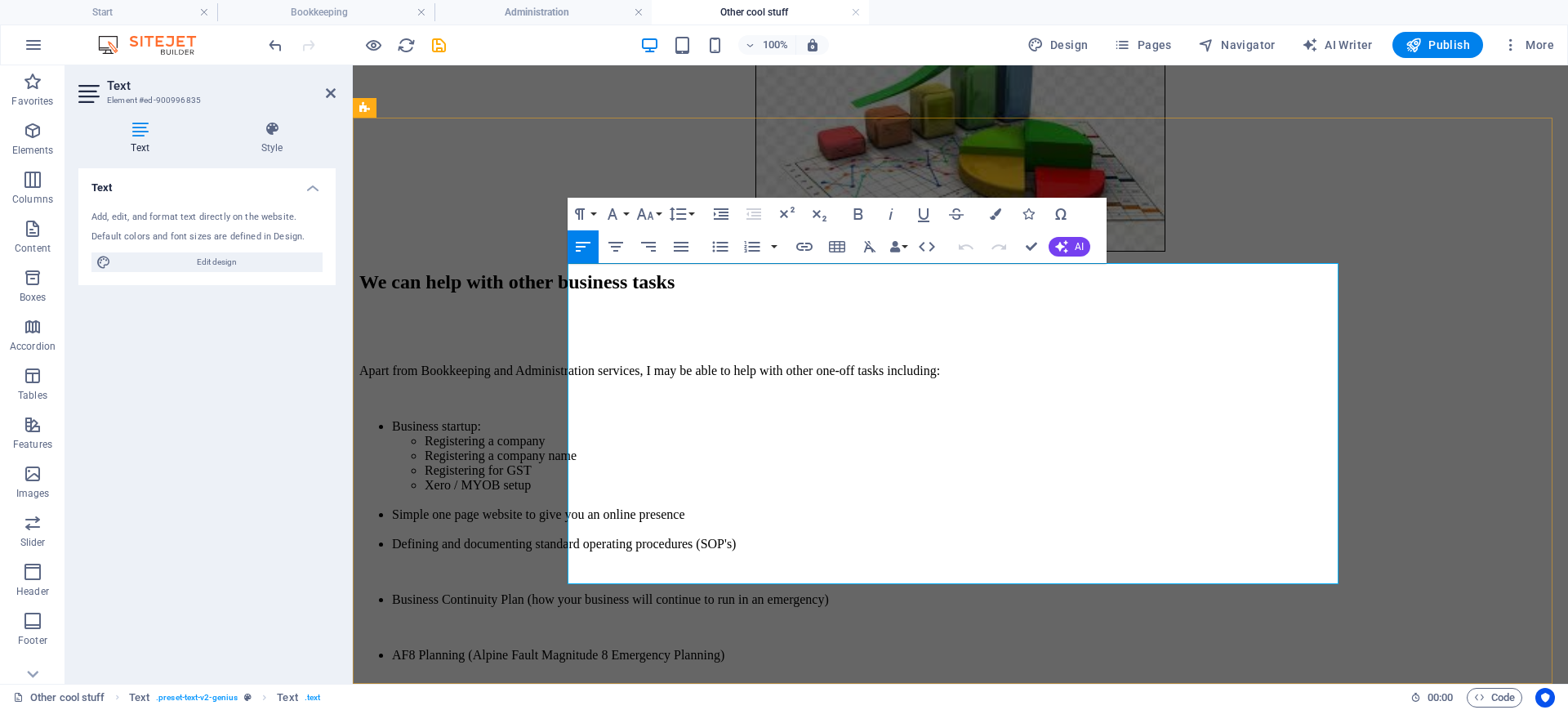
click at [713, 478] on li "Xero / MYOB setup" at bounding box center [992, 493] width 1137 height 30
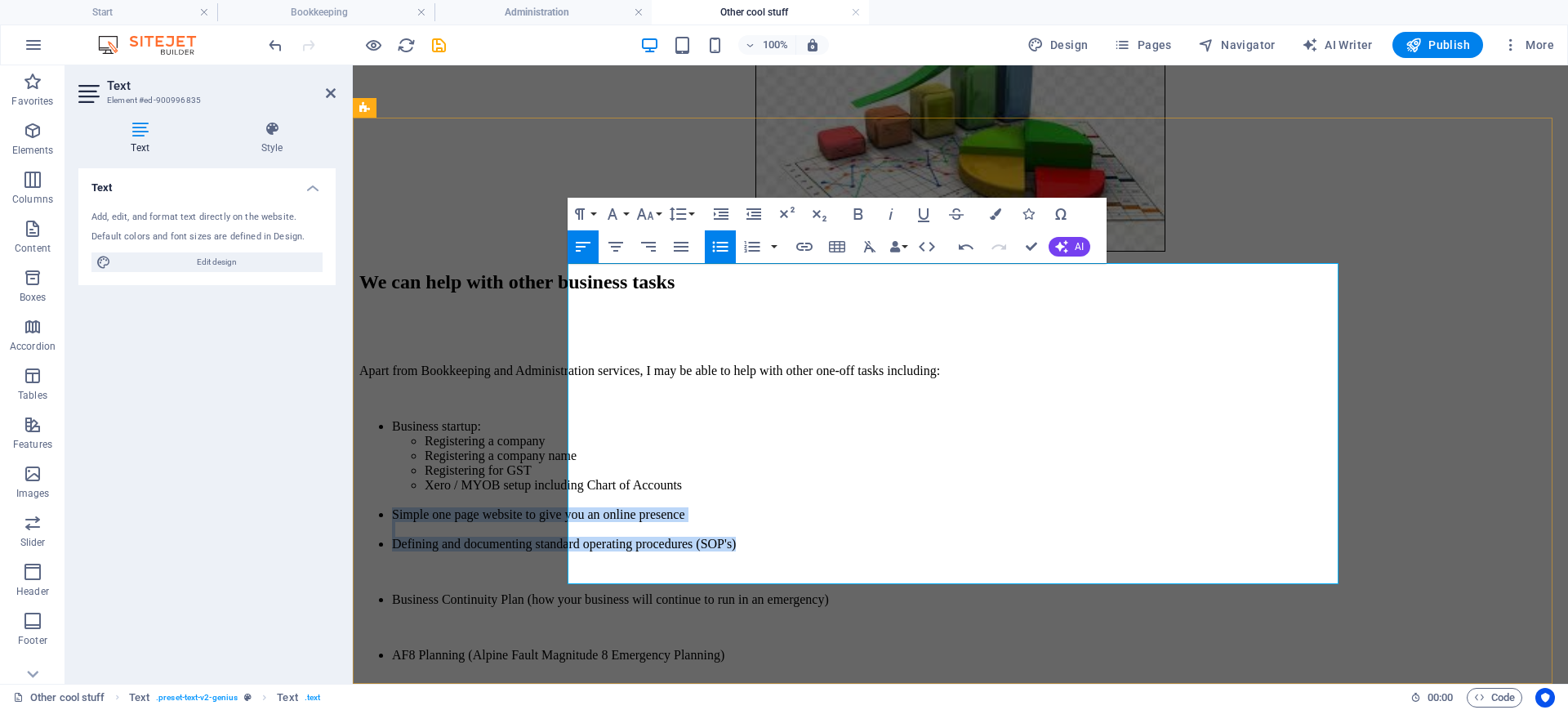
drag, startPoint x: 922, startPoint y: 433, endPoint x: 984, endPoint y: 478, distance: 76.6
click at [984, 478] on ul "Business startup: Registering a company Registering a company name Registering …" at bounding box center [960, 485] width 1202 height 132
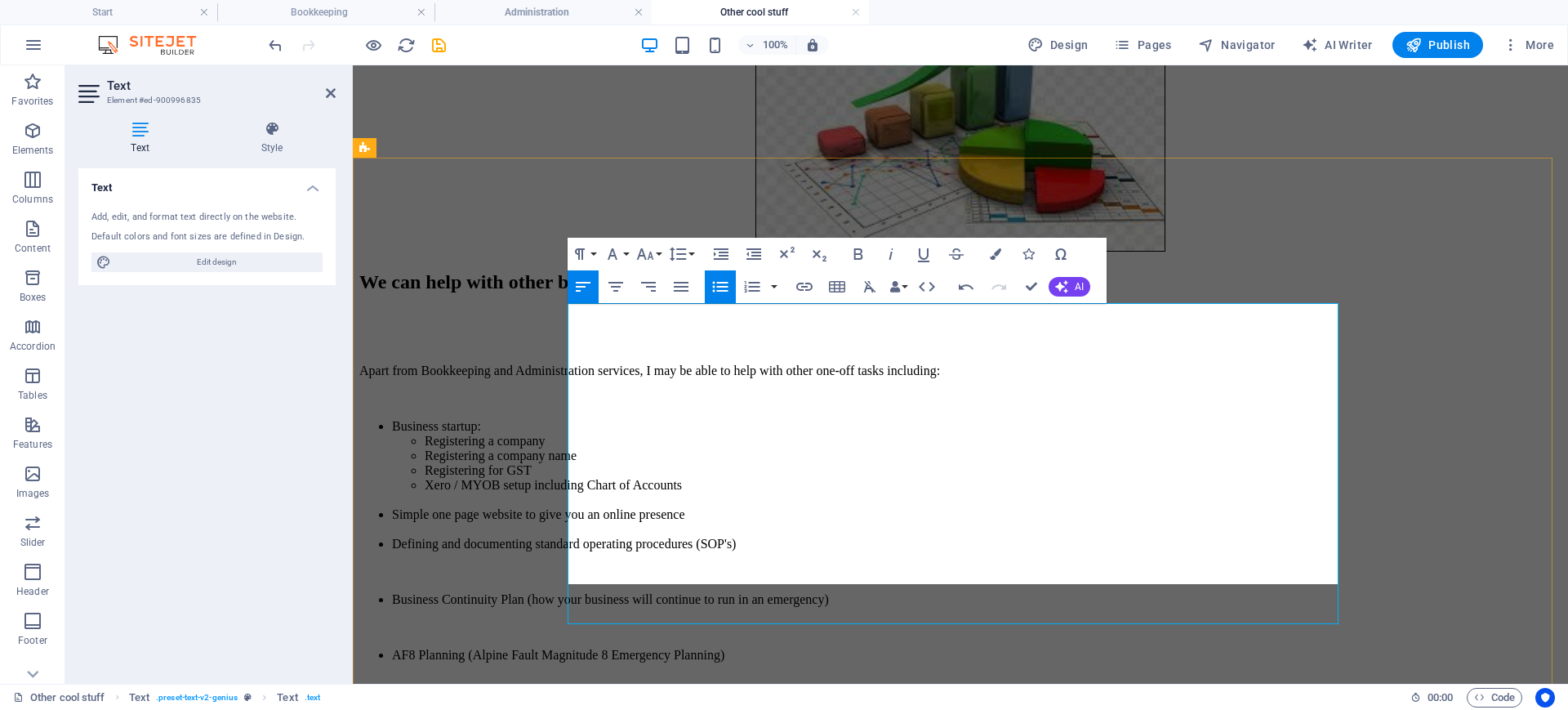
scroll to position [332, 0]
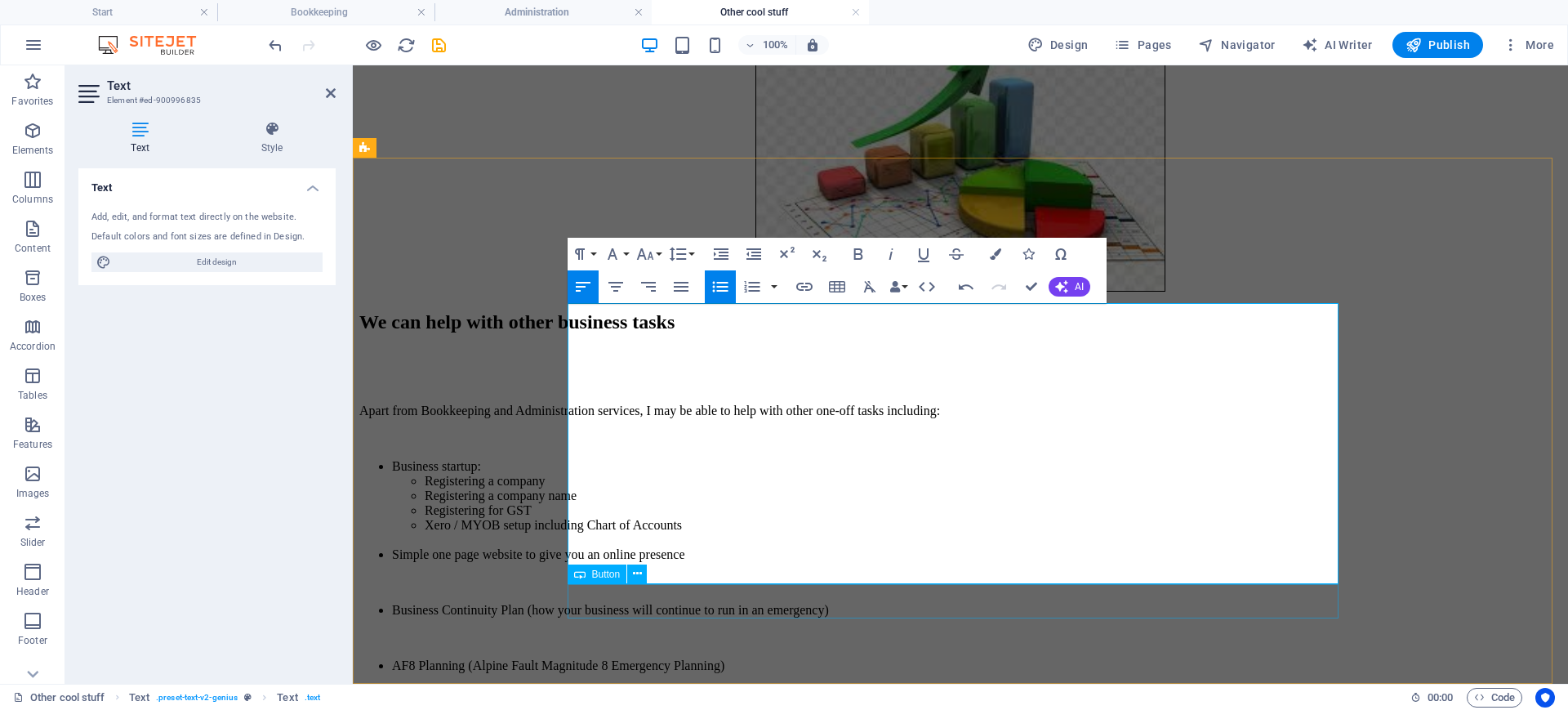
click at [1045, 567] on div "Learn more" at bounding box center [960, 721] width 1202 height 15
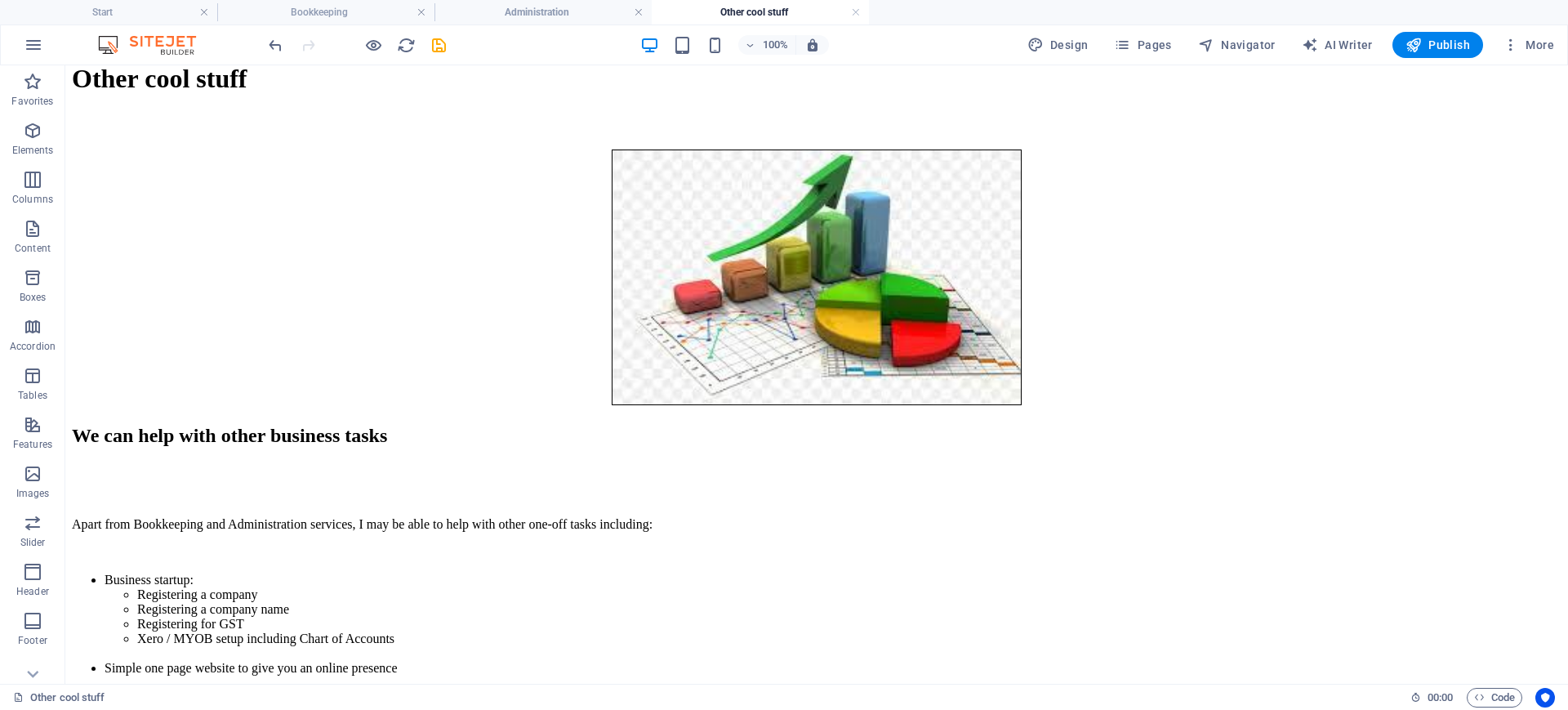
scroll to position [215, 0]
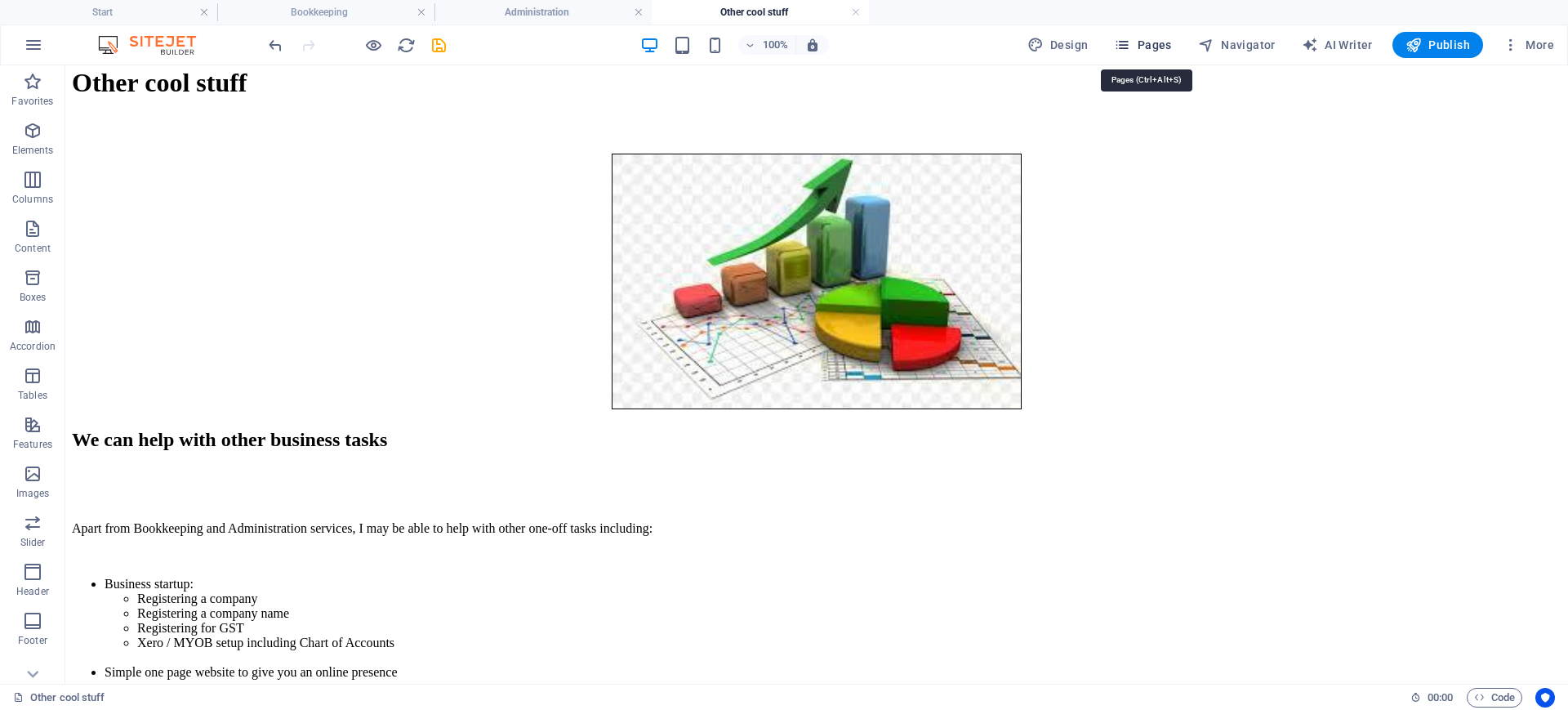
click at [1159, 36] on span "Pages" at bounding box center [1142, 45] width 57 height 17
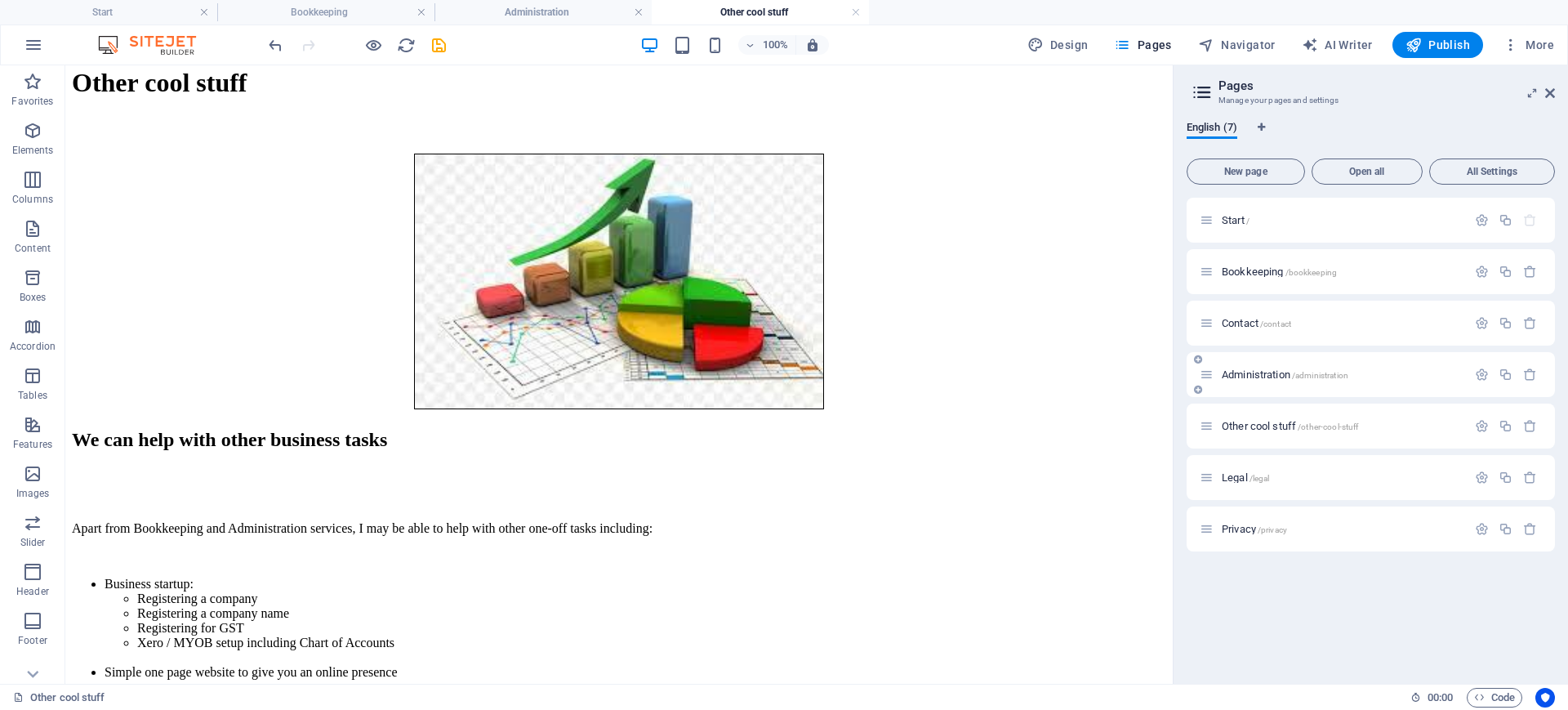
click at [1254, 371] on span "Administration /administration" at bounding box center [1285, 374] width 127 height 12
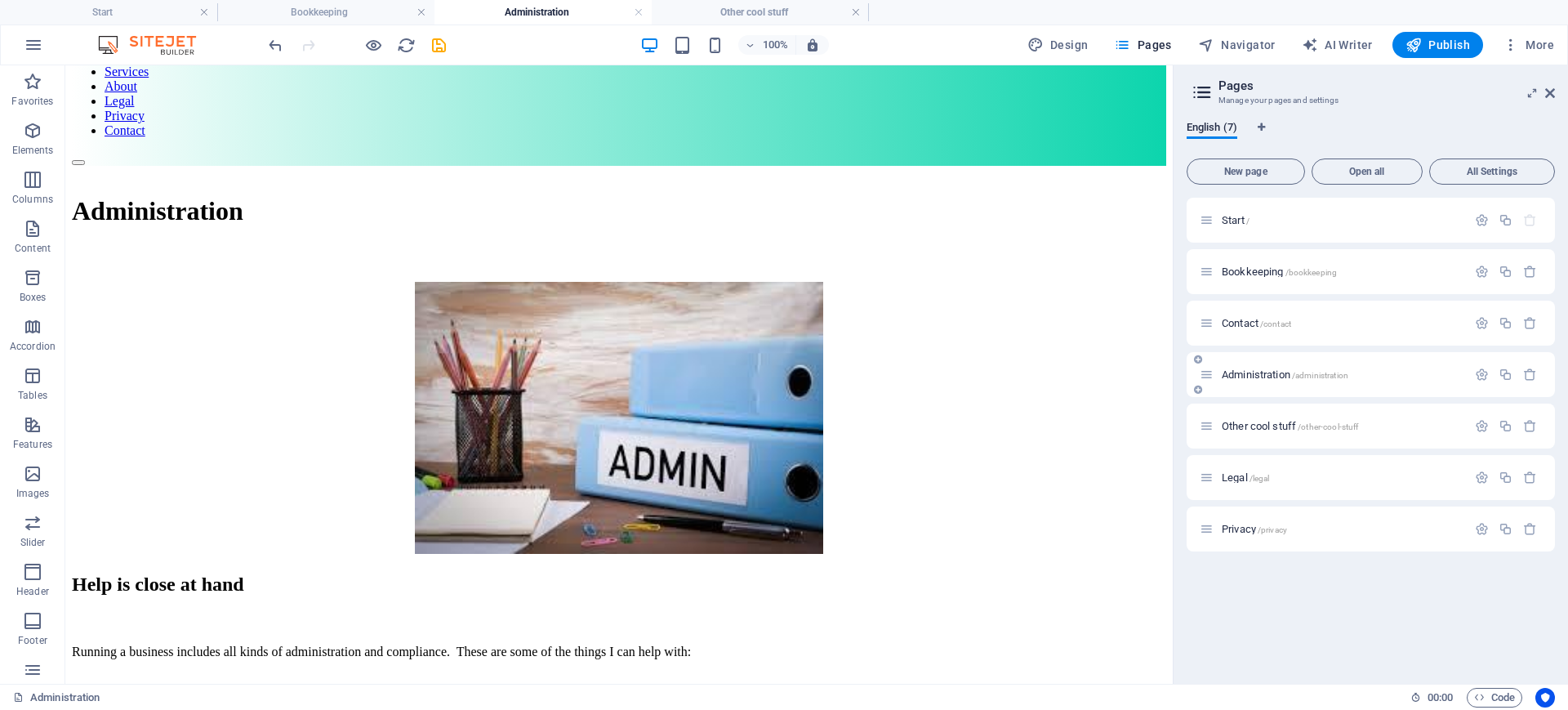
click at [1254, 371] on span "Administration /administration" at bounding box center [1285, 374] width 127 height 12
click at [440, 46] on icon "save" at bounding box center [439, 46] width 19 height 19
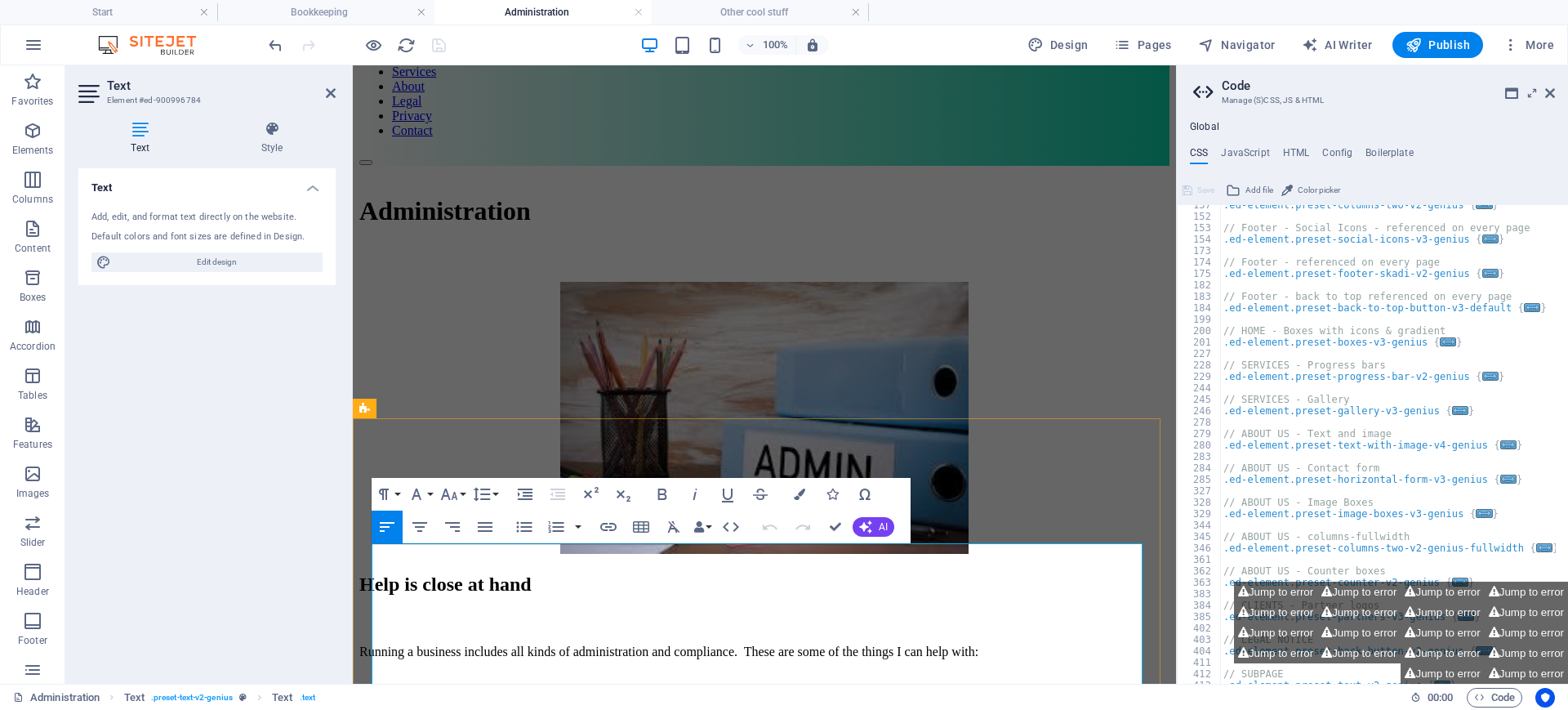
click at [517, 567] on p "Running a business includes all kinds of administration and compliance. These a…" at bounding box center [764, 652] width 811 height 15
click at [1254, 89] on icon at bounding box center [1550, 93] width 10 height 13
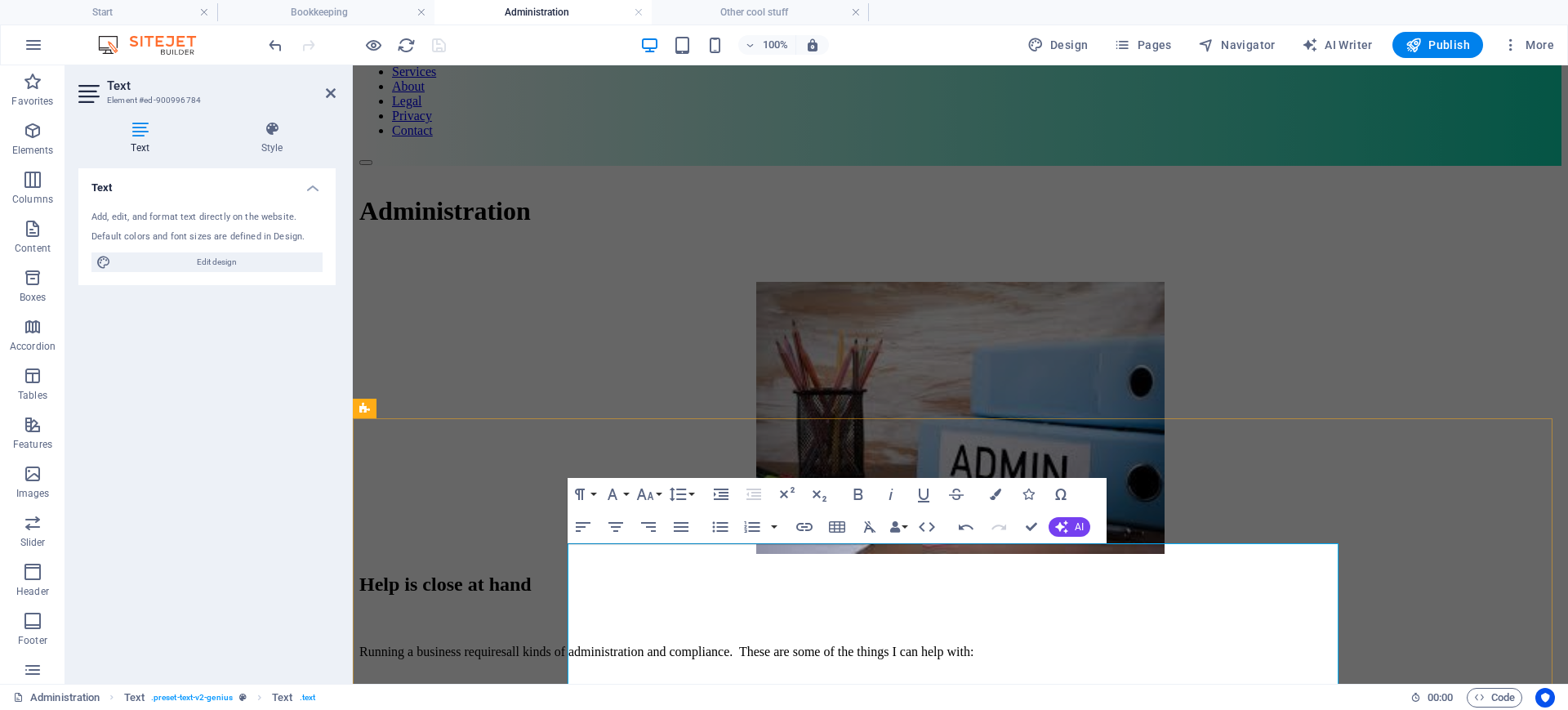
click at [1254, 567] on li "Developing and documenting systems & procedures and creating Standard Operating…" at bounding box center [977, 707] width 1170 height 15
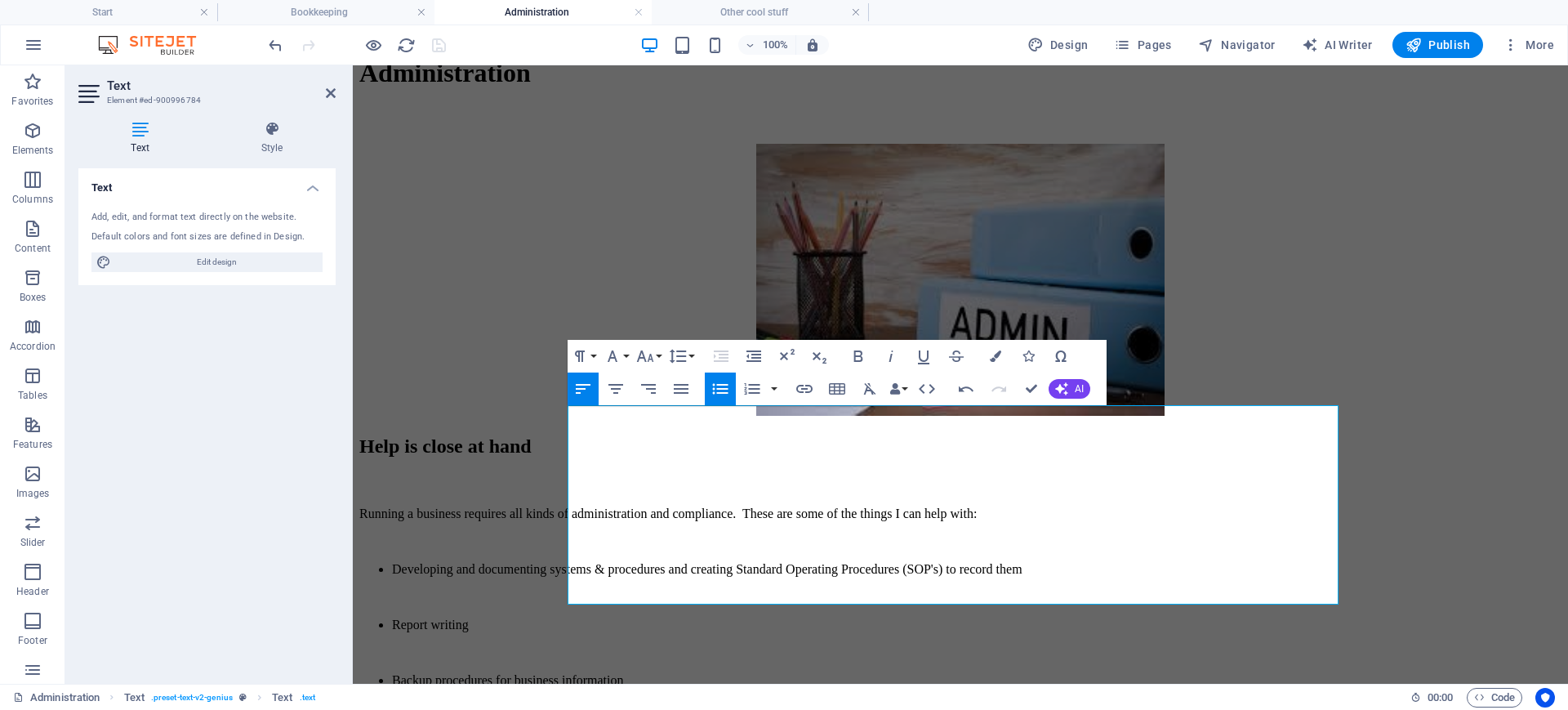
scroll to position [271, 0]
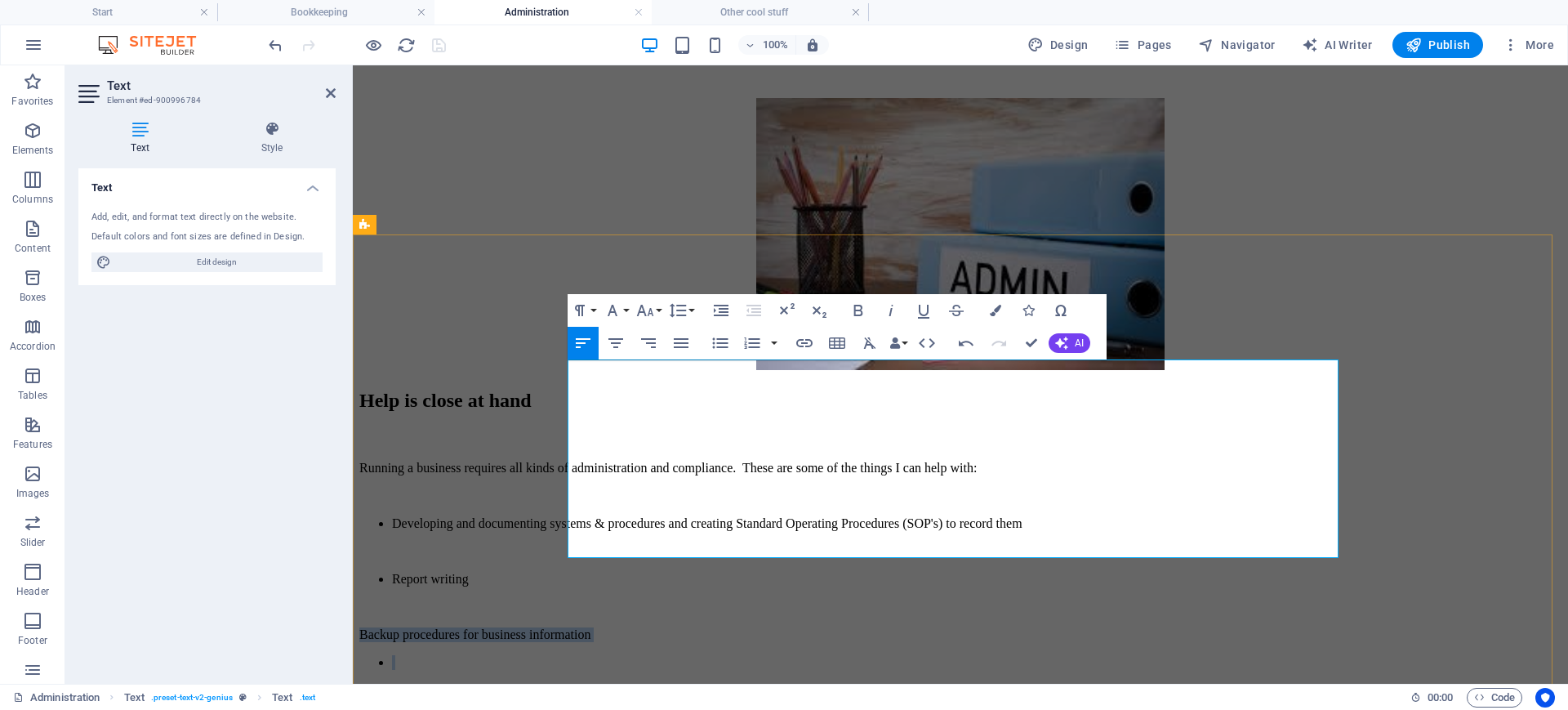
drag, startPoint x: 570, startPoint y: 483, endPoint x: 838, endPoint y: 499, distance: 268.5
click at [838, 499] on div "Running a business requires all kinds of administration and compliance. These a…" at bounding box center [960, 593] width 1202 height 265
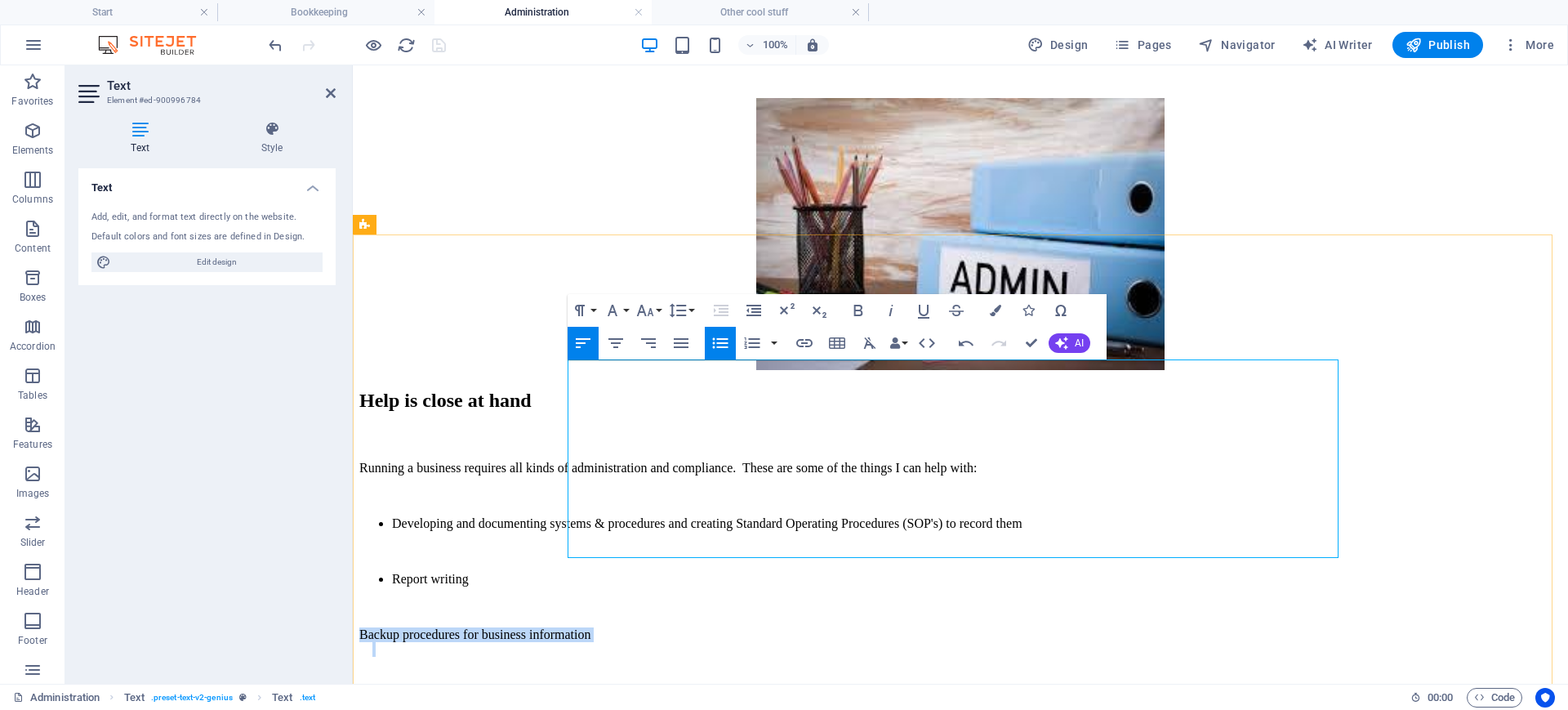
drag, startPoint x: 568, startPoint y: 489, endPoint x: 774, endPoint y: 503, distance: 206.5
click at [774, 503] on div "Running a business requires all kinds of administration and compliance. These a…" at bounding box center [960, 587] width 1202 height 252
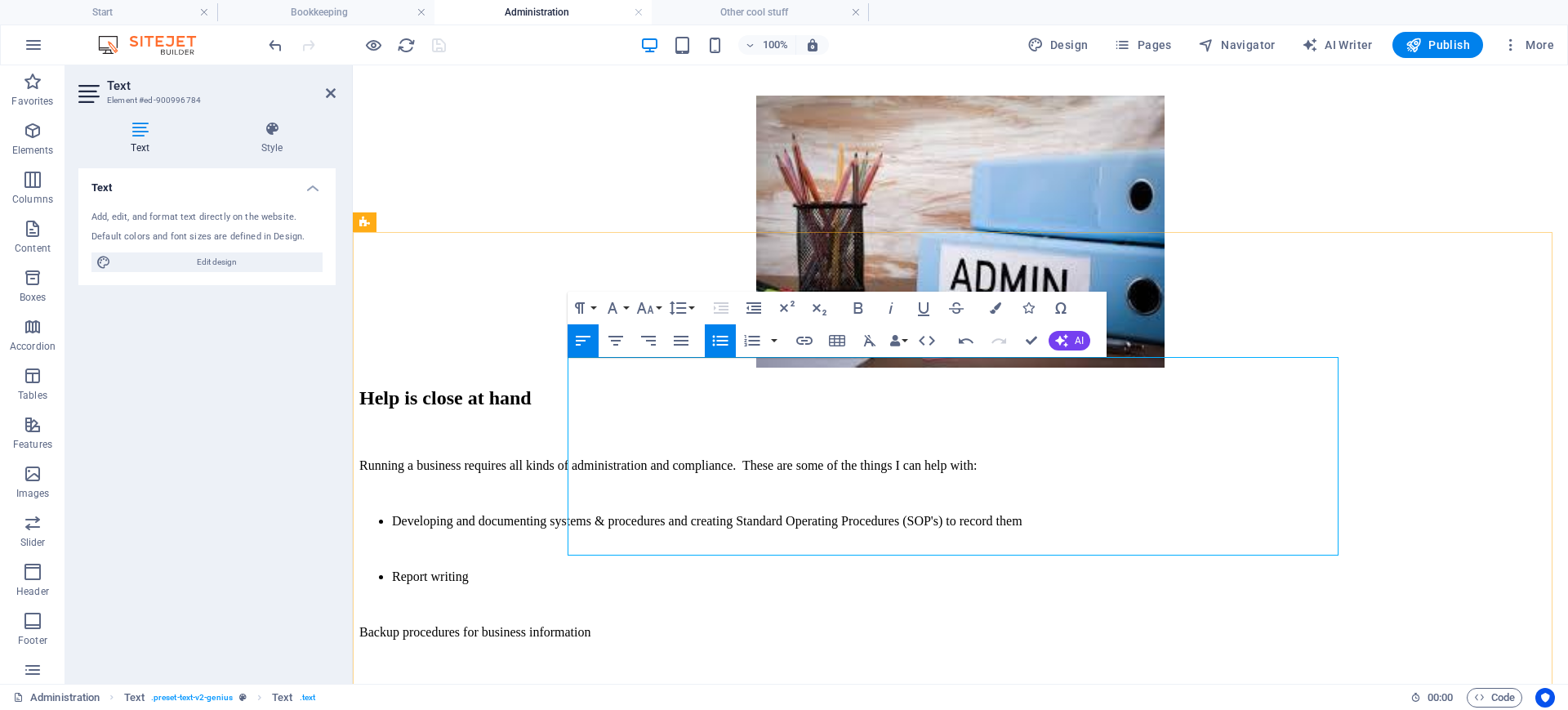
click at [591, 567] on li at bounding box center [966, 647] width 1189 height 15
click at [569, 567] on p "Backup procedures for business information" at bounding box center [960, 633] width 1202 height 15
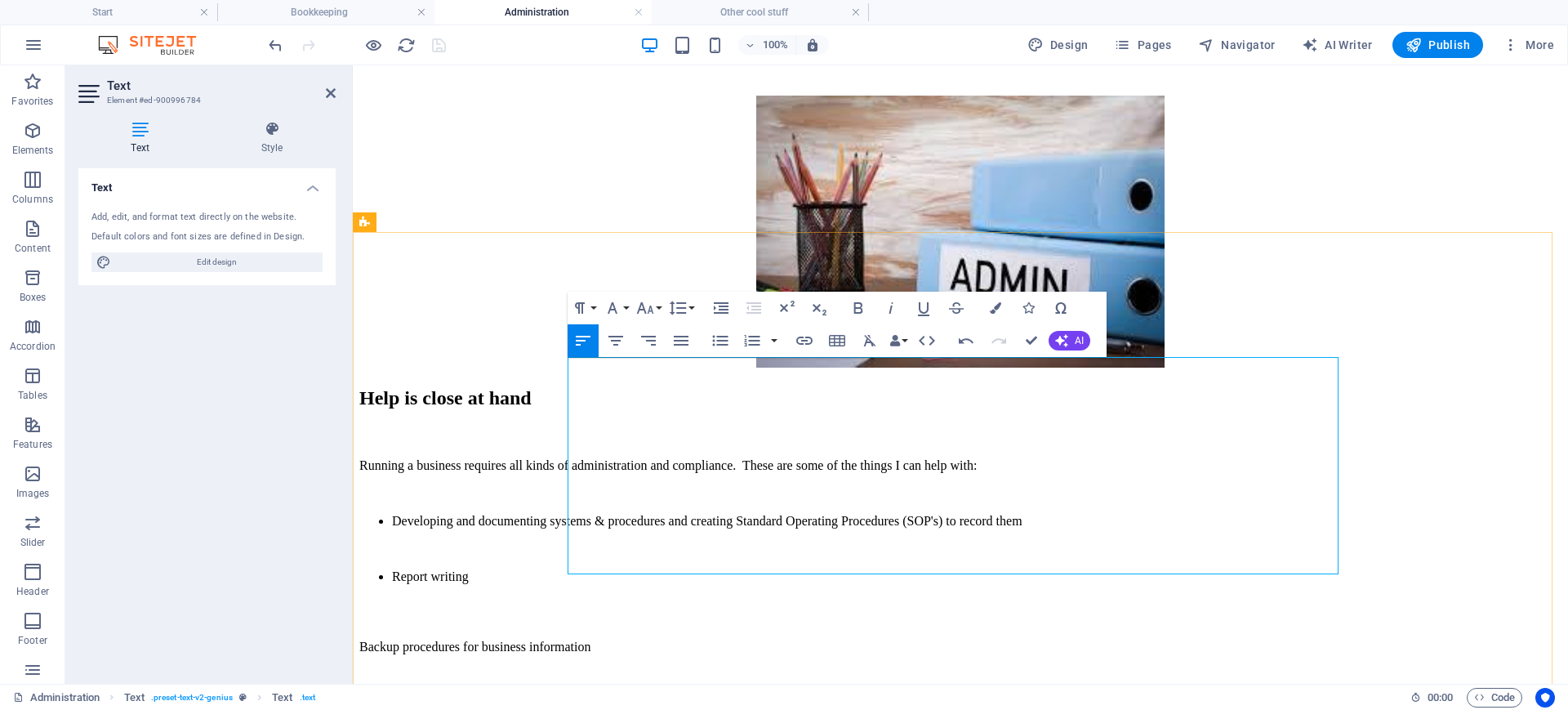
click at [569, 567] on p "Backup procedures for business information" at bounding box center [960, 647] width 1202 height 15
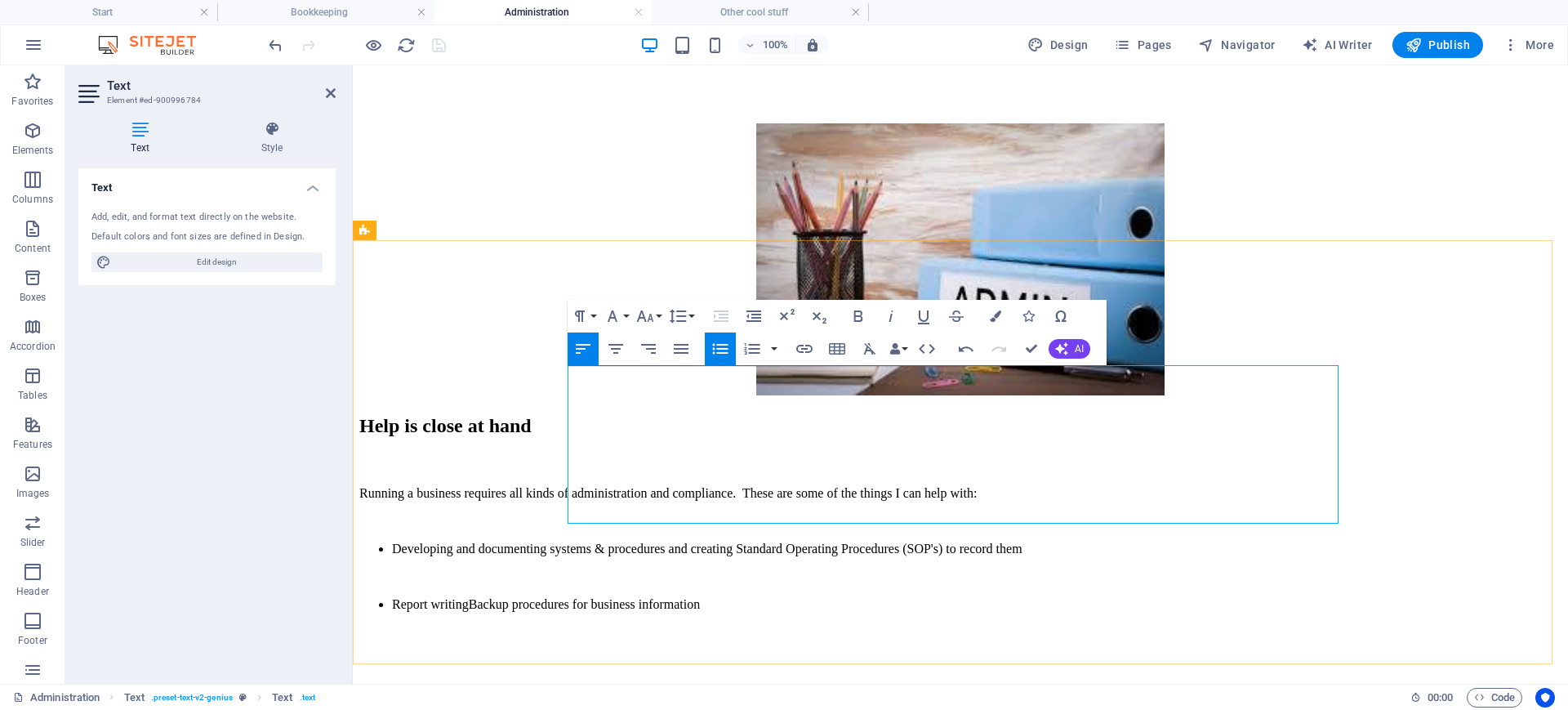
scroll to position [265, 0]
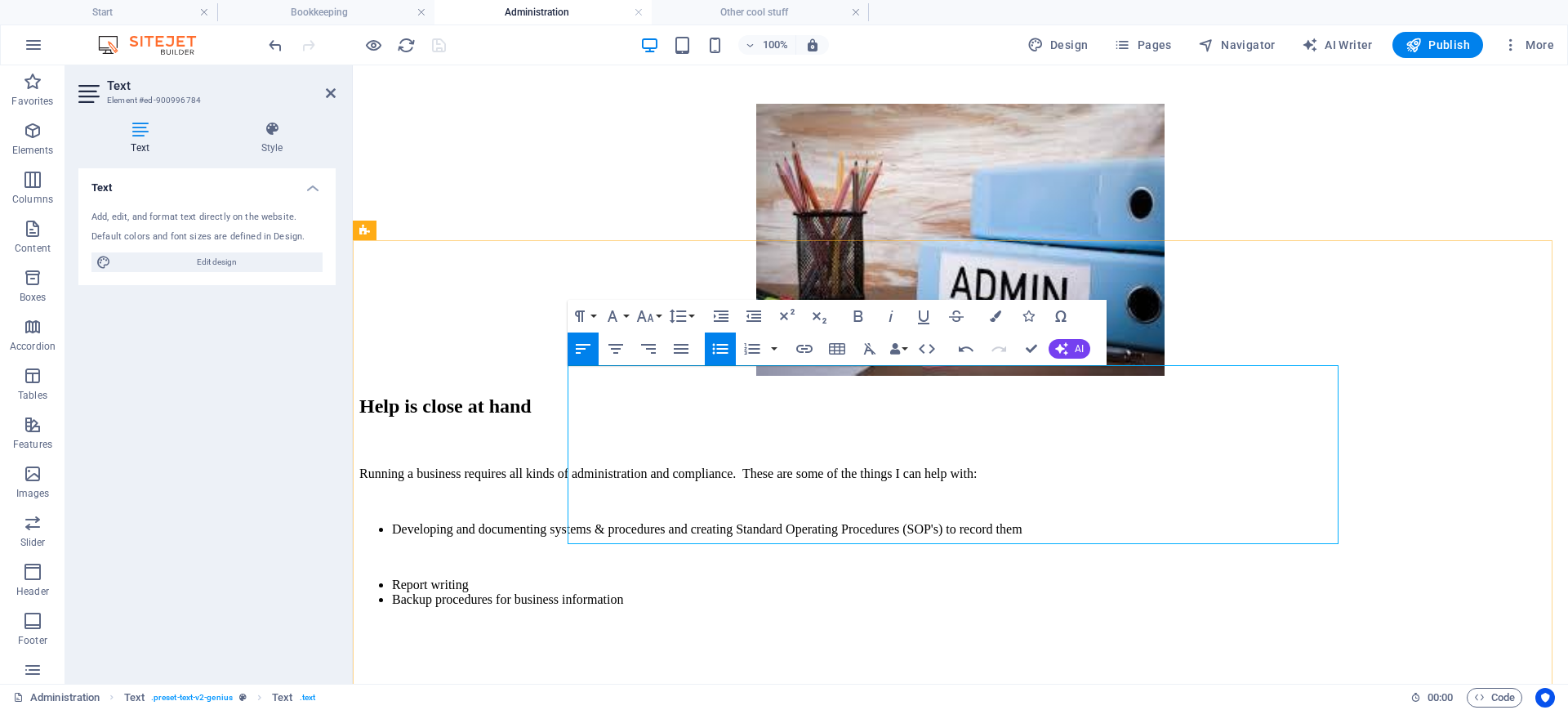
click at [843, 567] on li "Backup procedures for business information" at bounding box center [977, 600] width 1170 height 15
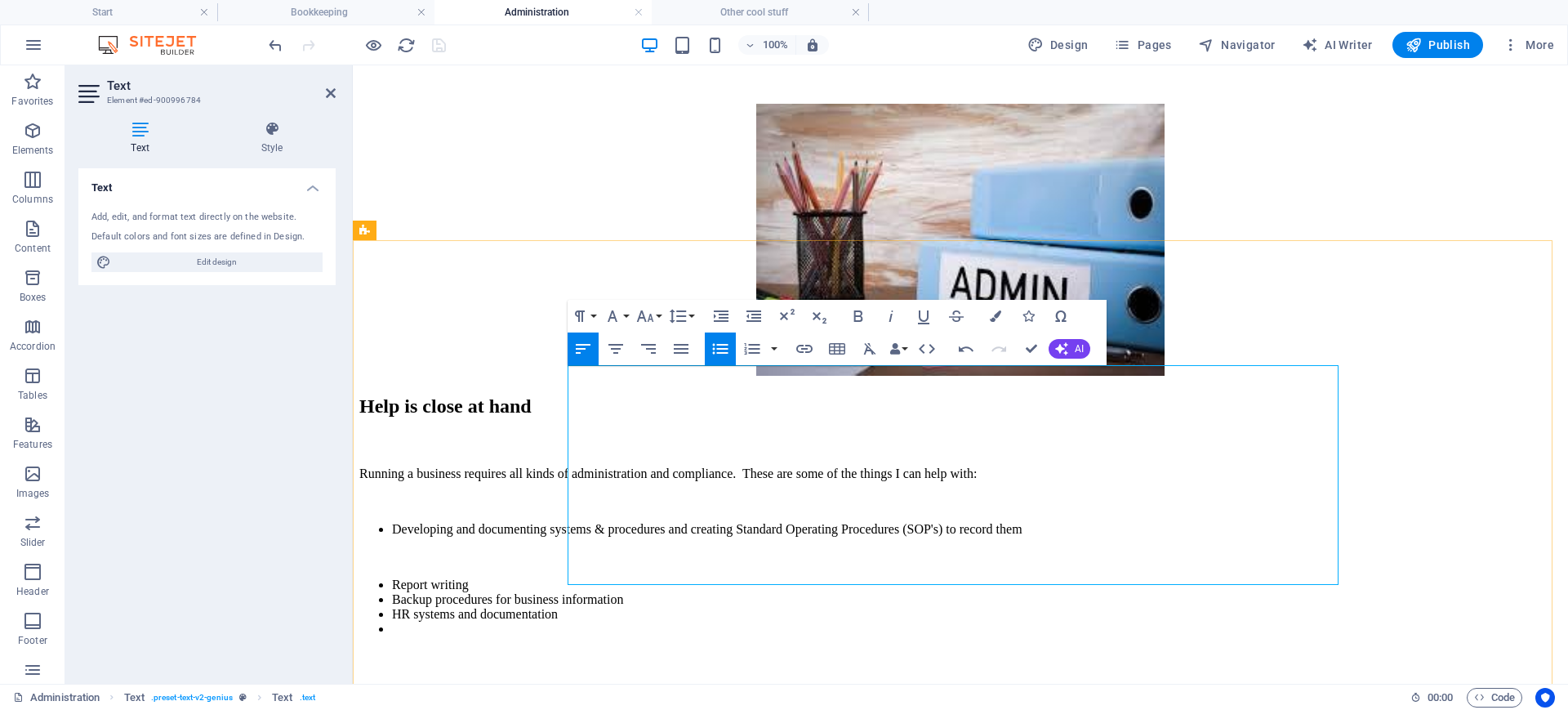
click at [715, 567] on li "Backup procedures for business information" at bounding box center [977, 600] width 1170 height 15
click at [715, 567] on li "Backup procedures for dbusiness information" at bounding box center [977, 600] width 1170 height 15
click at [770, 567] on li "HR systems and documentation" at bounding box center [977, 615] width 1170 height 15
click at [674, 567] on li "Report writing" at bounding box center [977, 585] width 1170 height 15
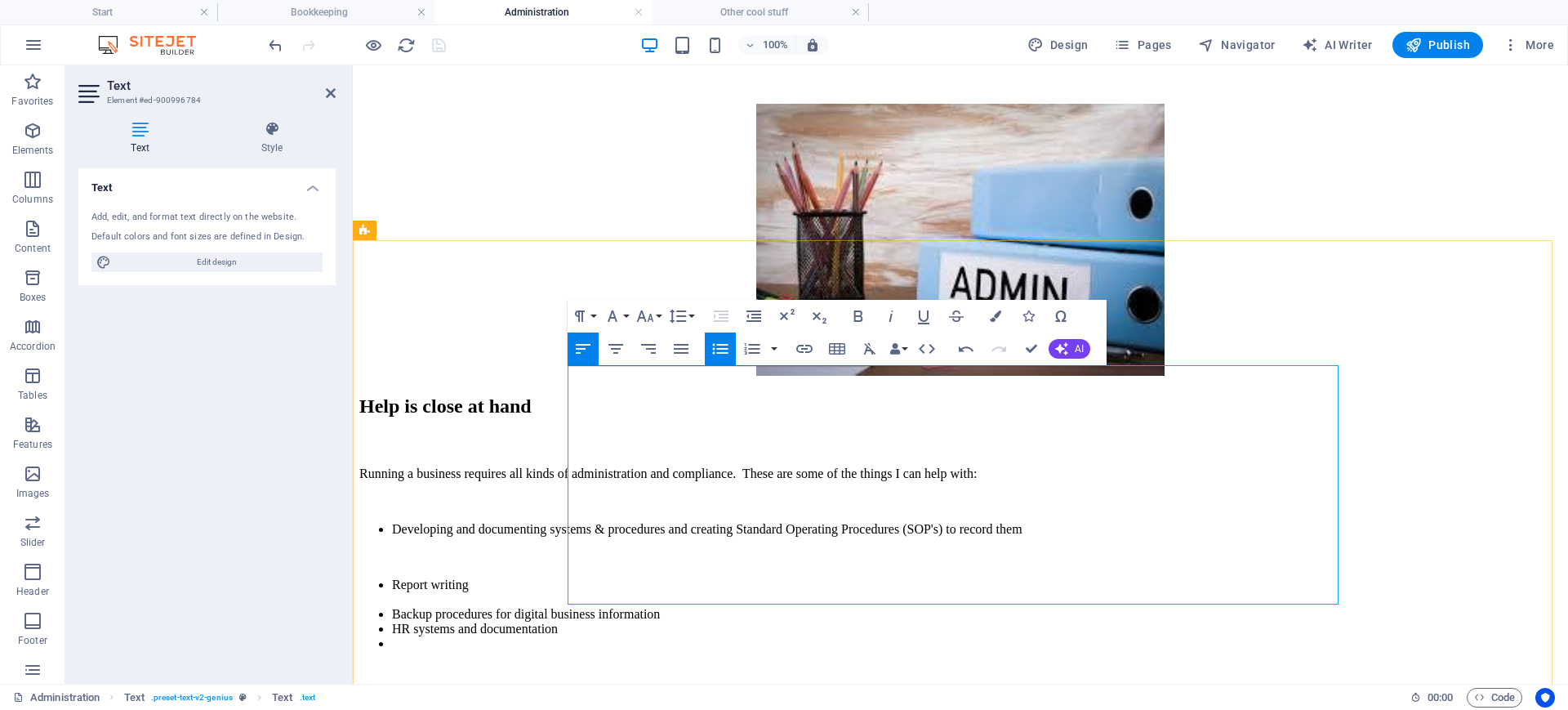
click at [888, 567] on li "Backup procedures for digital business information" at bounding box center [977, 615] width 1170 height 15
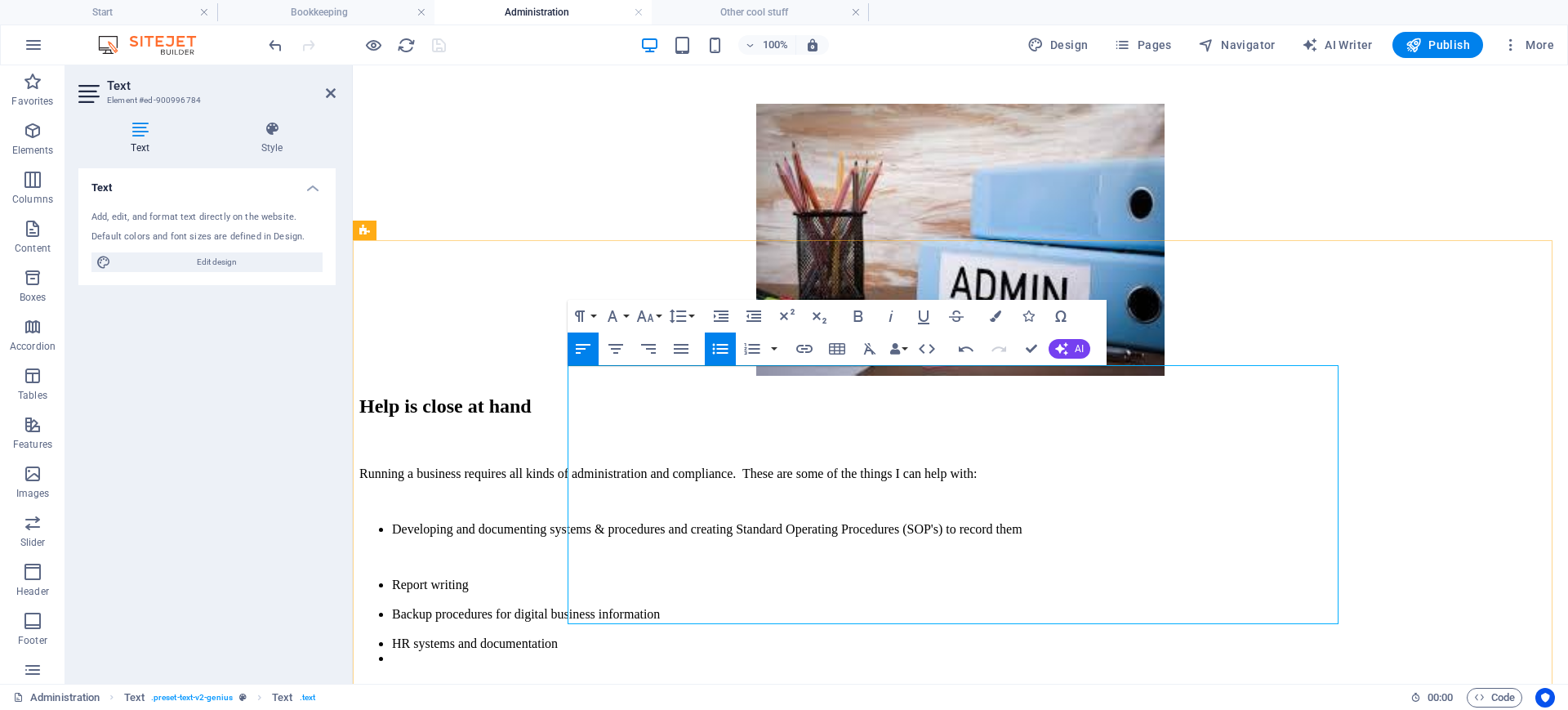
click at [597, 567] on li at bounding box center [977, 659] width 1170 height 15
click at [778, 567] on li "HR systems and documentation" at bounding box center [977, 644] width 1170 height 15
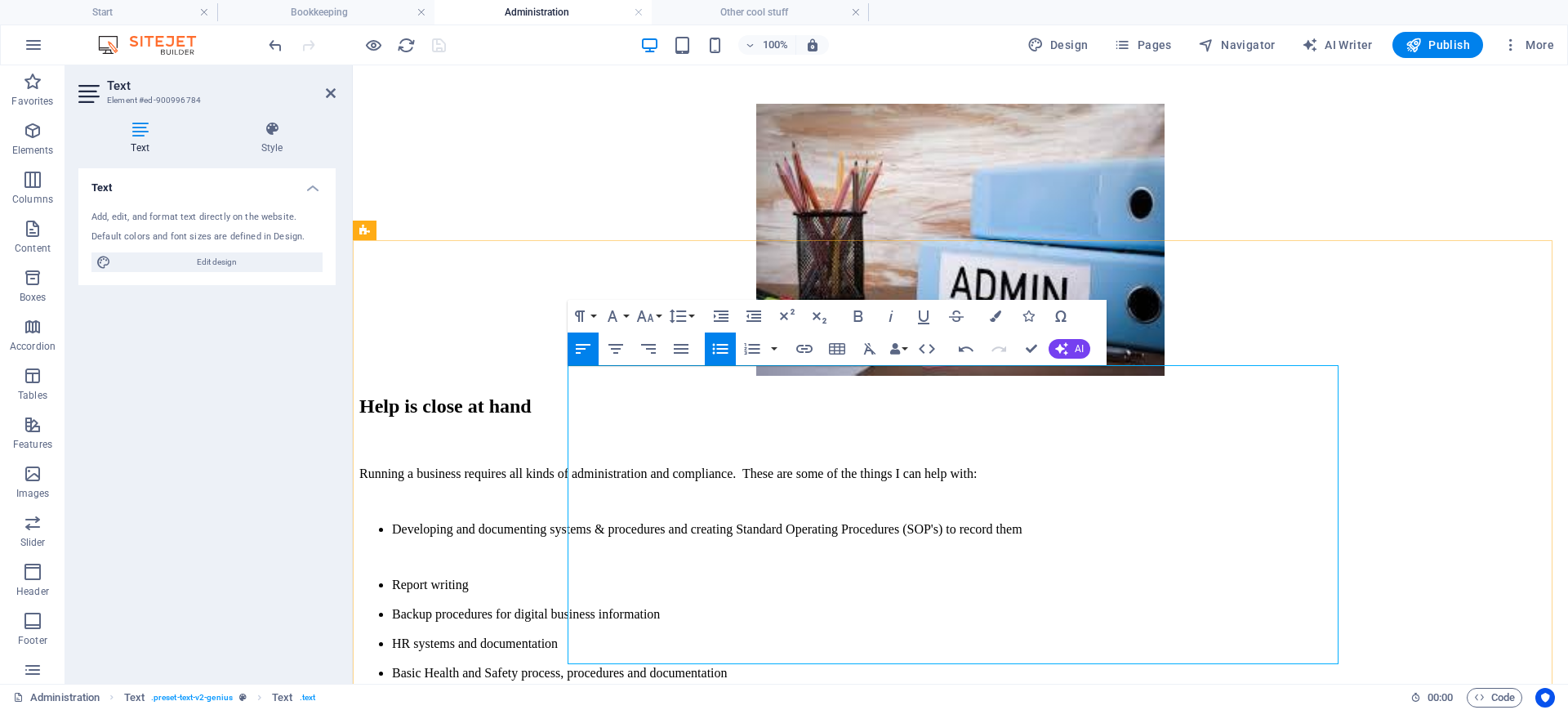
click at [968, 567] on li "Basic Health and Safety process, procedures and documentation" at bounding box center [977, 674] width 1170 height 15
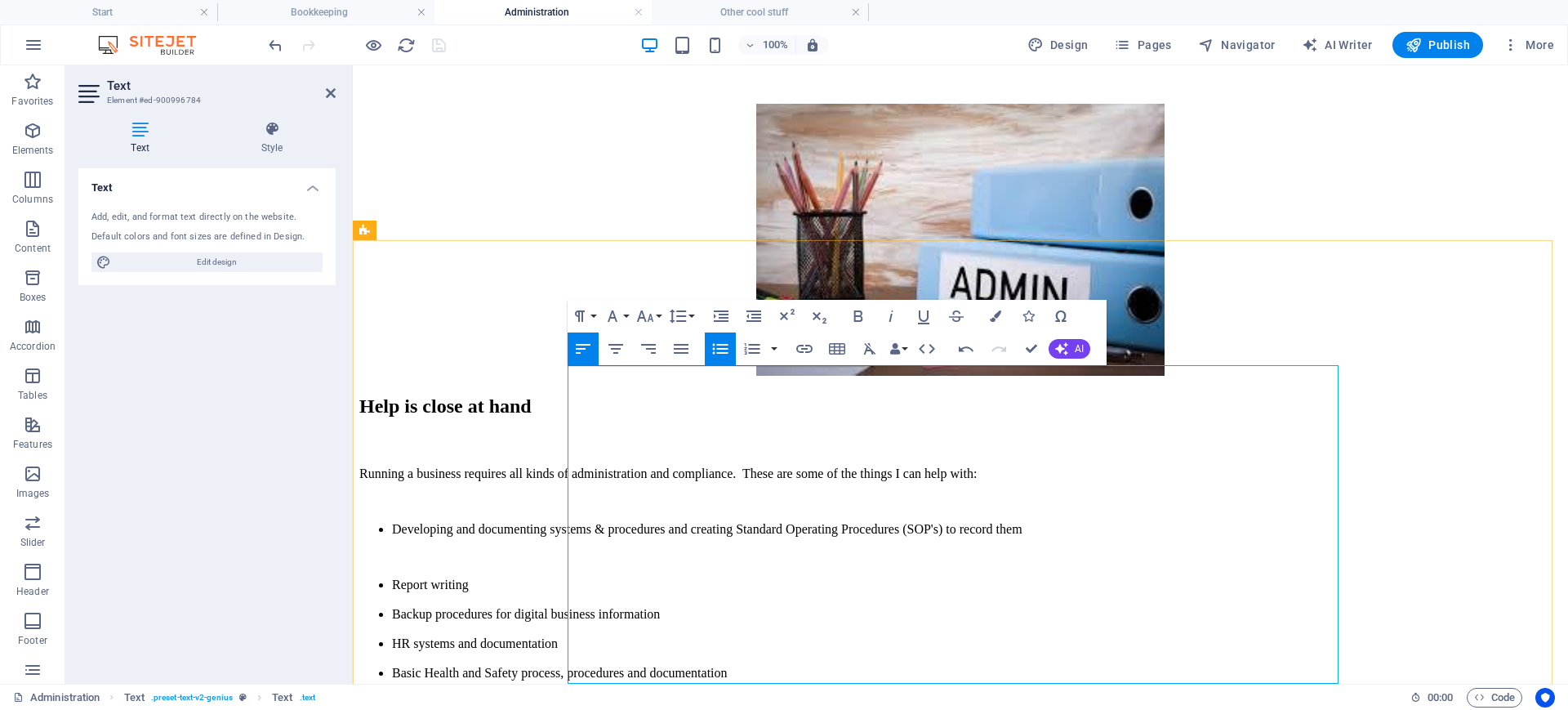
click at [581, 567] on li at bounding box center [977, 703] width 1170 height 15
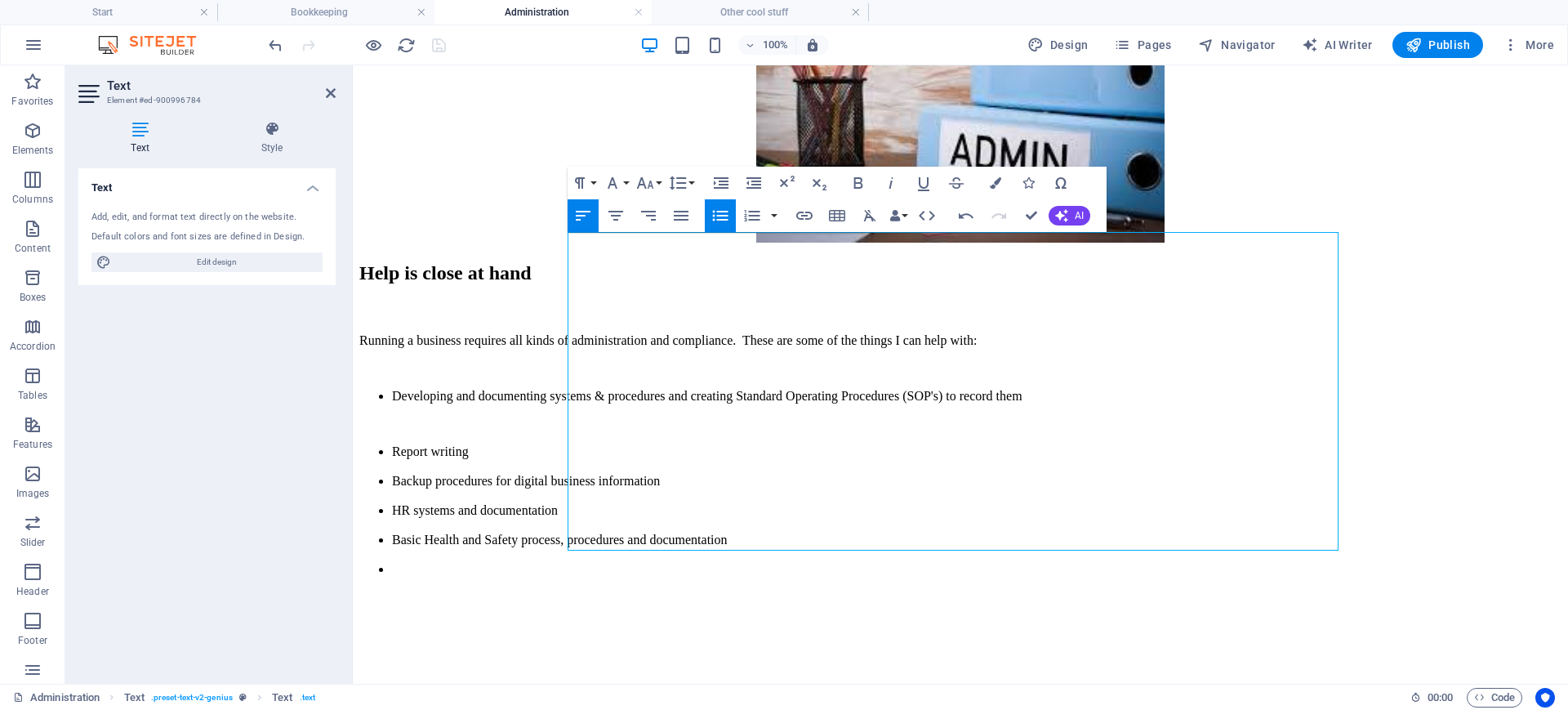
scroll to position [405, 0]
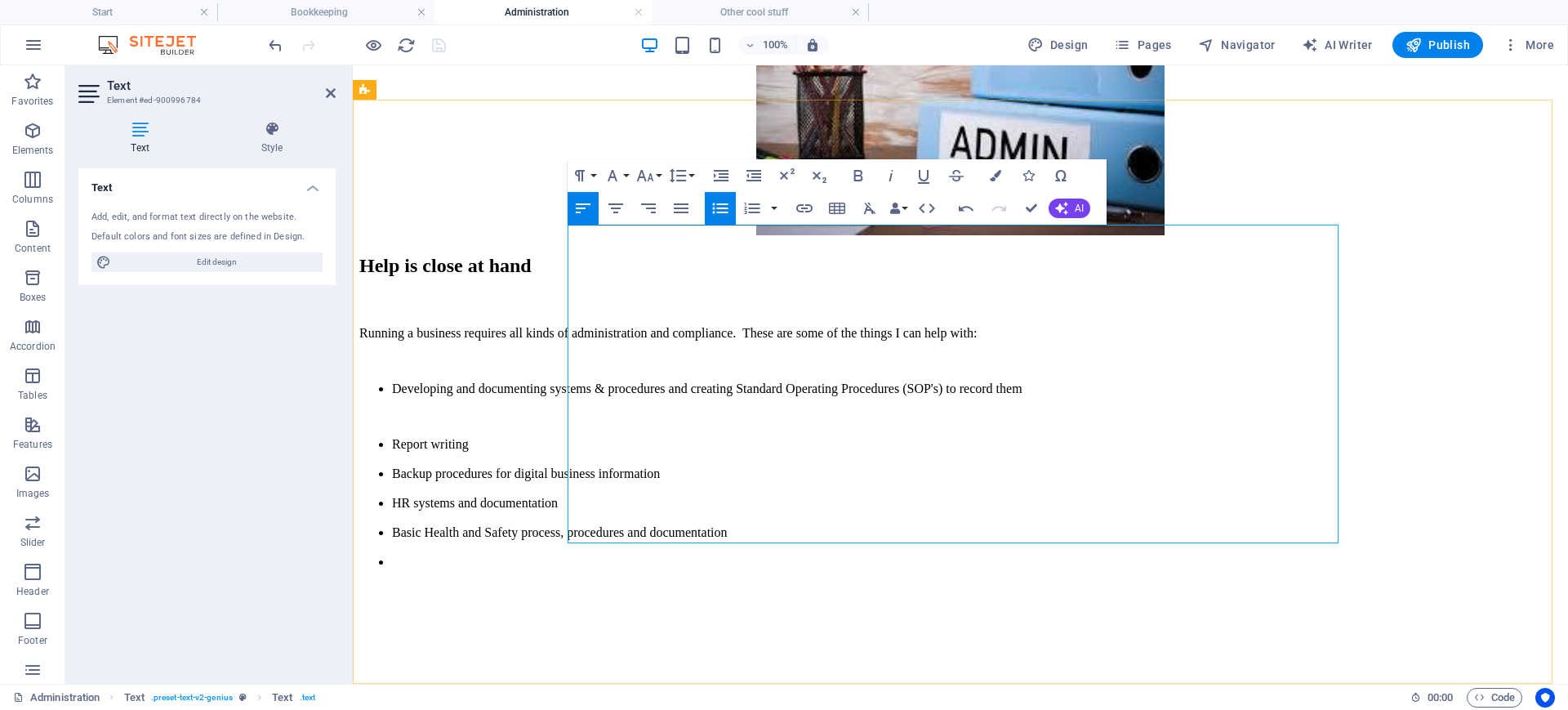
click at [768, 525] on li "Basic Health and Safety process, procedures and documentation" at bounding box center [977, 540] width 1170 height 30
click at [587, 525] on li "Basic Health and Safety processes, procedures and documentation" at bounding box center [977, 540] width 1170 height 30
click at [771, 525] on li "Defining b asic Health and Safety processes, procedures and documentation" at bounding box center [977, 540] width 1170 height 30
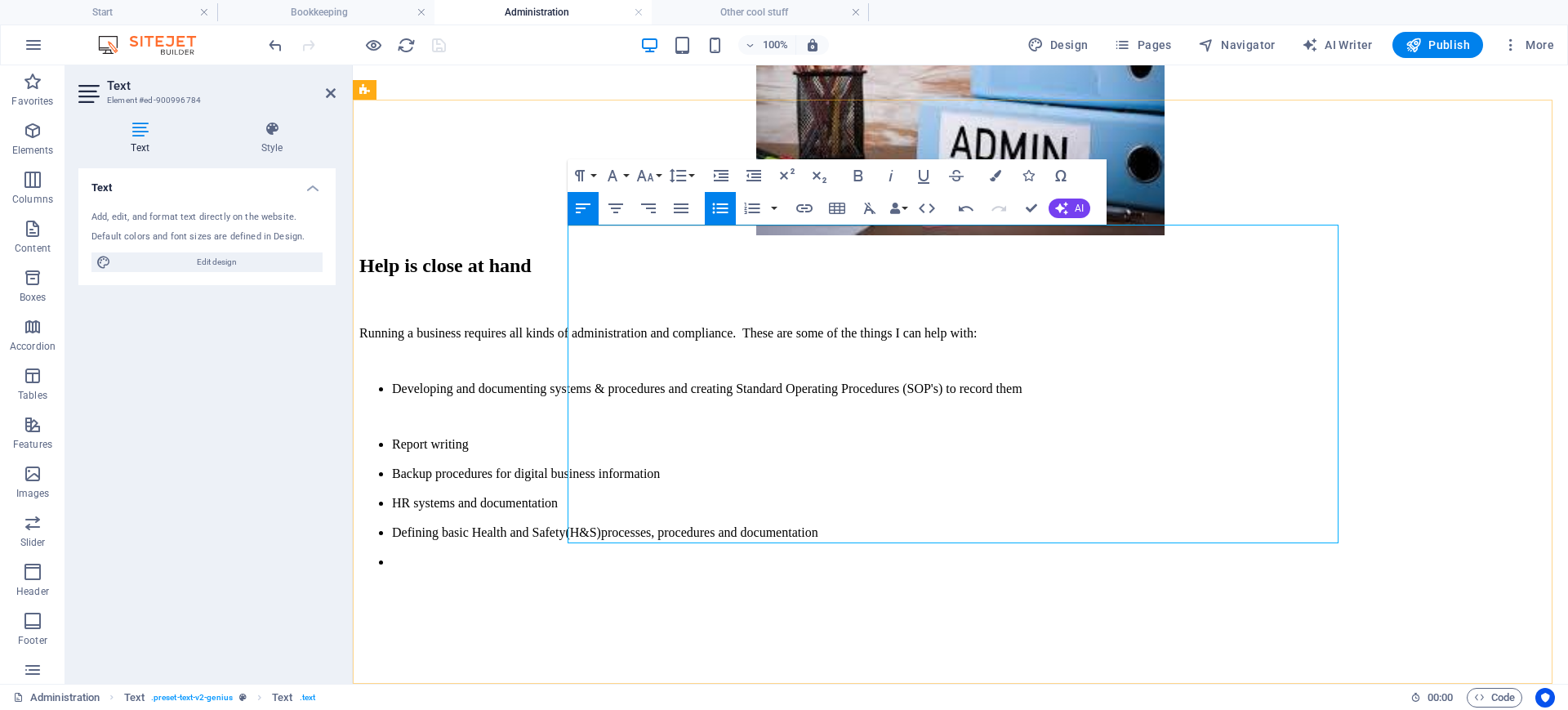
click at [590, 555] on li at bounding box center [977, 563] width 1170 height 15
click at [949, 525] on li "Defining basic Health and Safety(H&S) processes, procedures and documentation" at bounding box center [977, 540] width 1170 height 30
click at [590, 555] on li at bounding box center [977, 563] width 1170 height 15
click at [694, 466] on li "Backup procedures for digital business information" at bounding box center [977, 481] width 1170 height 30
click at [598, 555] on li at bounding box center [977, 563] width 1170 height 15
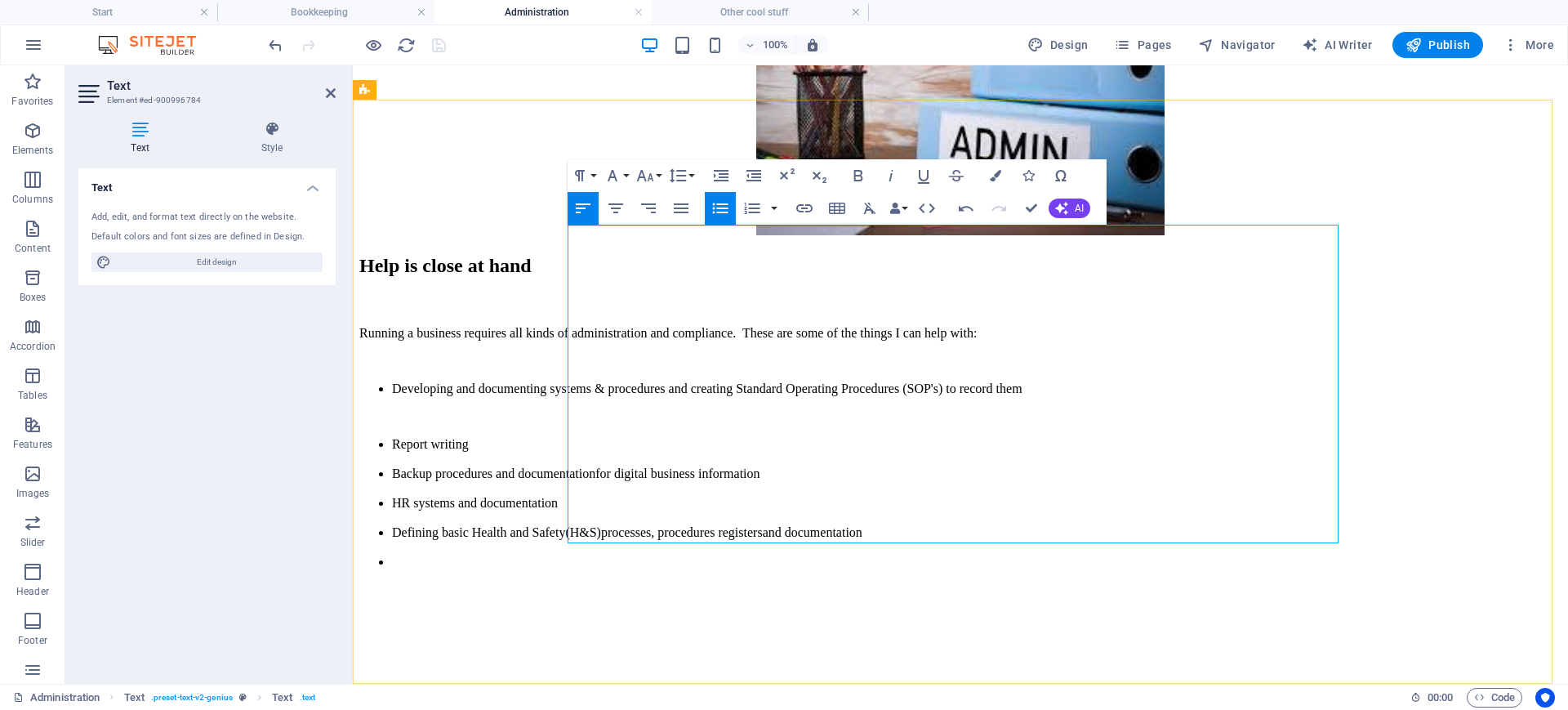
click at [1227, 382] on li "Developing and documenting systems & procedures and creating Standard Operating…" at bounding box center [977, 389] width 1170 height 15
click at [644, 555] on li at bounding box center [977, 563] width 1170 height 15
click at [771, 525] on li "Defining basic Health and Safety(H&S) processes, procedures registers and docum…" at bounding box center [977, 540] width 1170 height 30
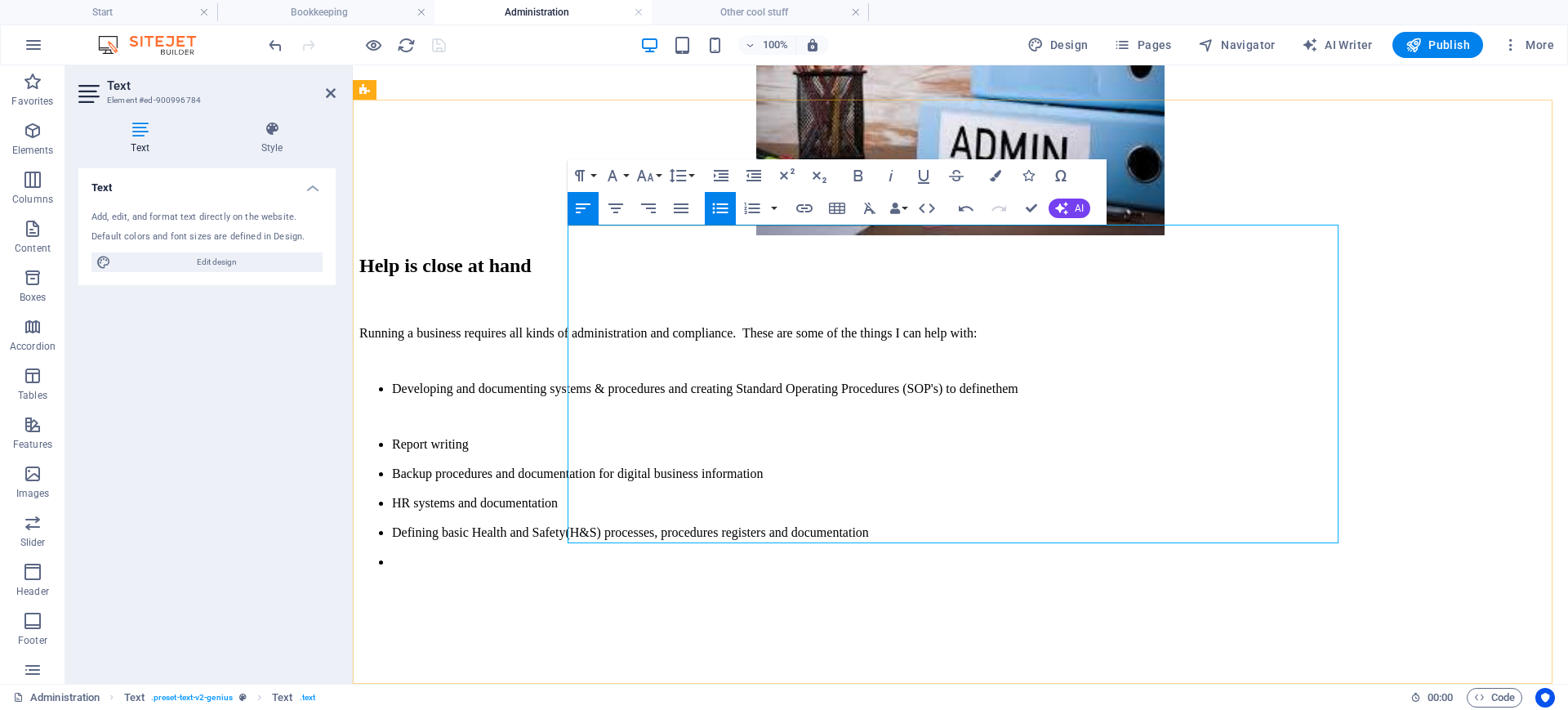
click at [945, 525] on li "Defining basic Health and Safety (H&S) processes, procedures registers and docu…" at bounding box center [977, 540] width 1170 height 30
click at [620, 555] on li at bounding box center [977, 563] width 1170 height 15
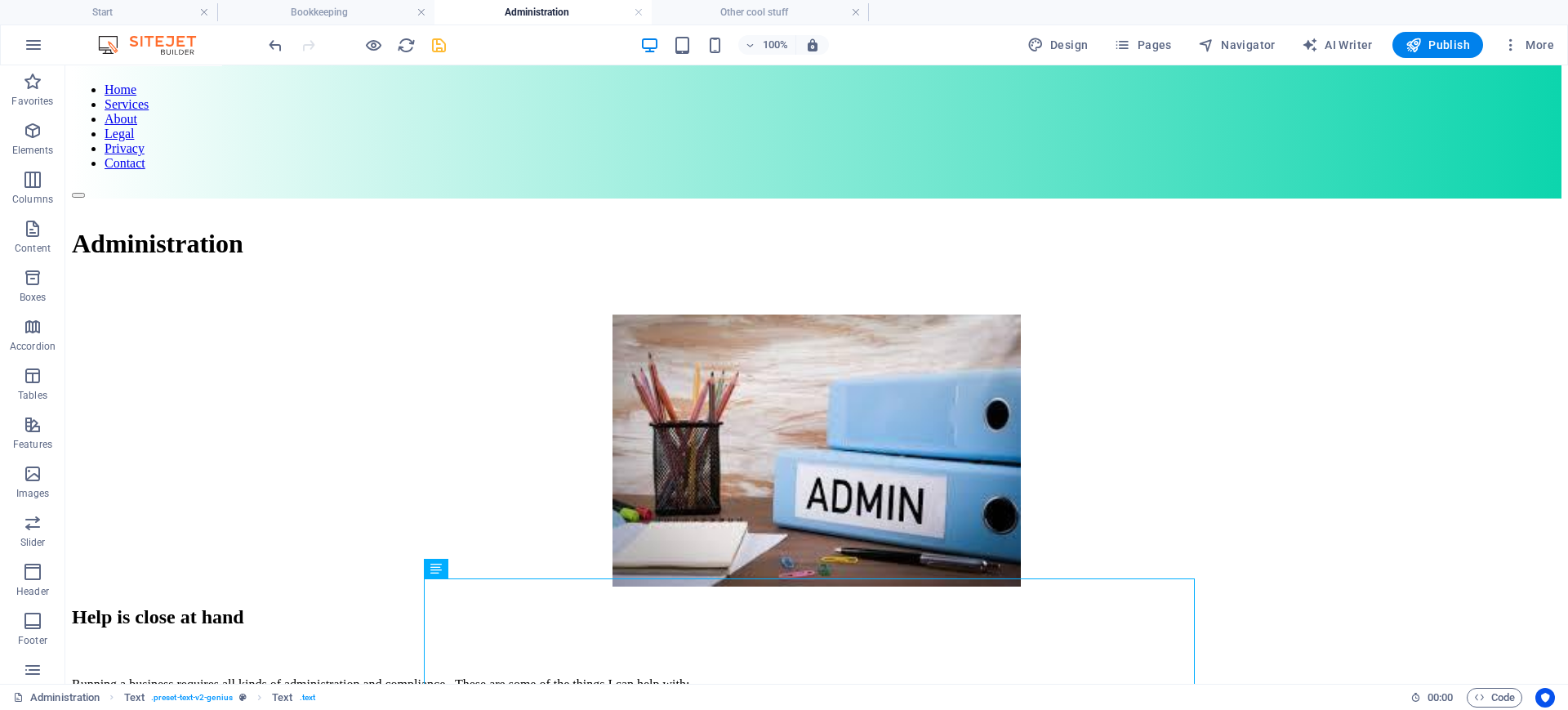
scroll to position [0, 0]
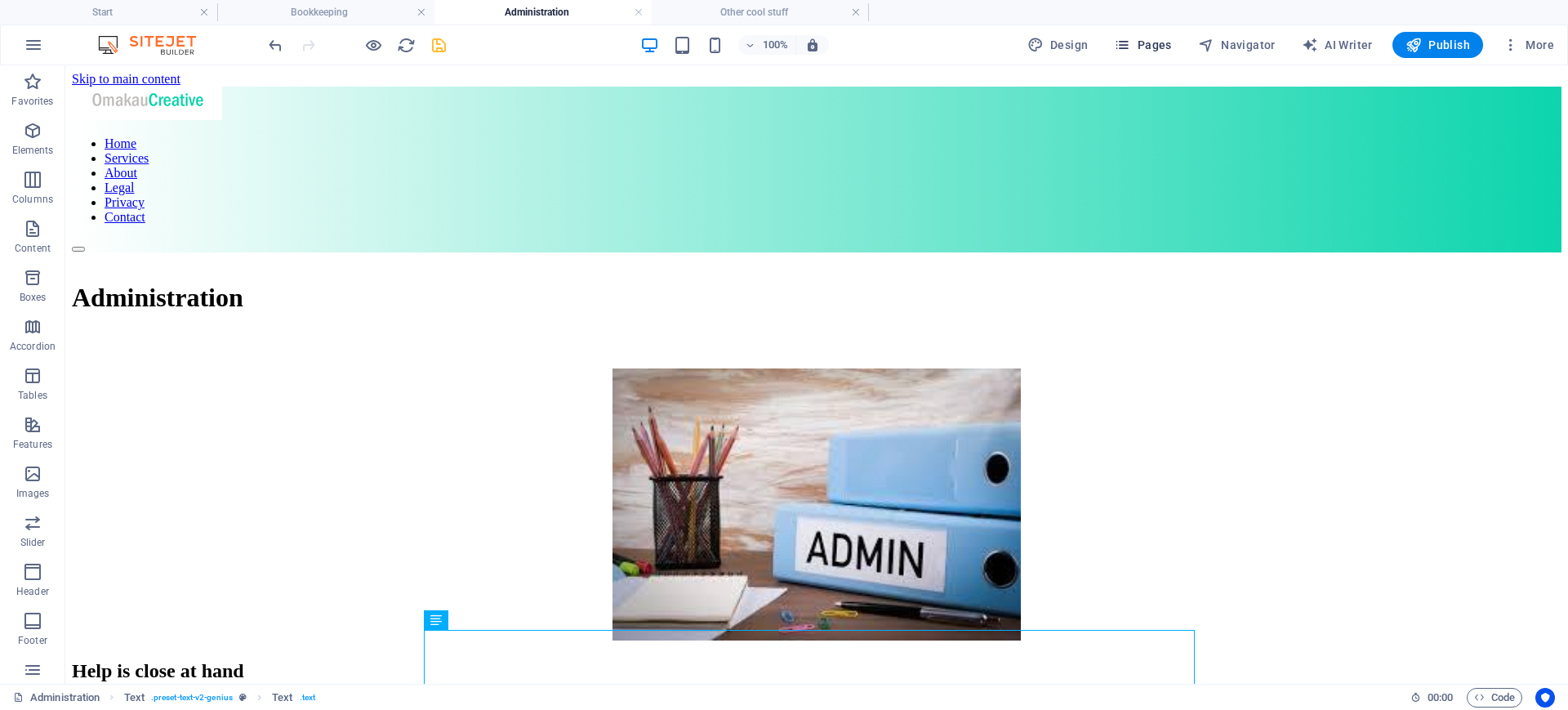
click at [1142, 36] on span "Pages" at bounding box center [1142, 45] width 57 height 17
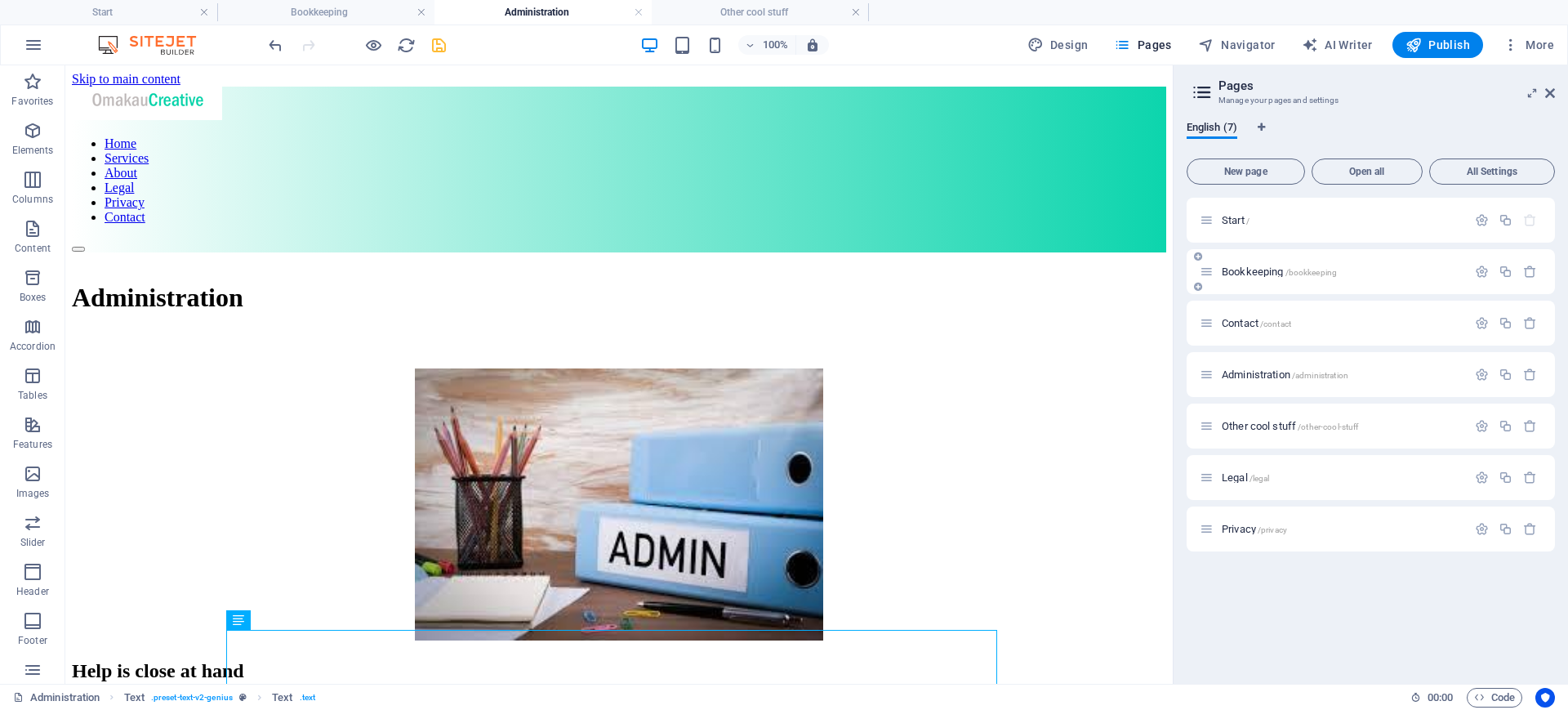
click at [1254, 263] on div "Bookkeeping /bookkeeping" at bounding box center [1333, 271] width 267 height 19
click at [1240, 279] on div "Bookkeeping /bookkeeping" at bounding box center [1333, 271] width 267 height 19
click at [1244, 272] on span "Bookkeeping /bookkeeping" at bounding box center [1279, 271] width 115 height 12
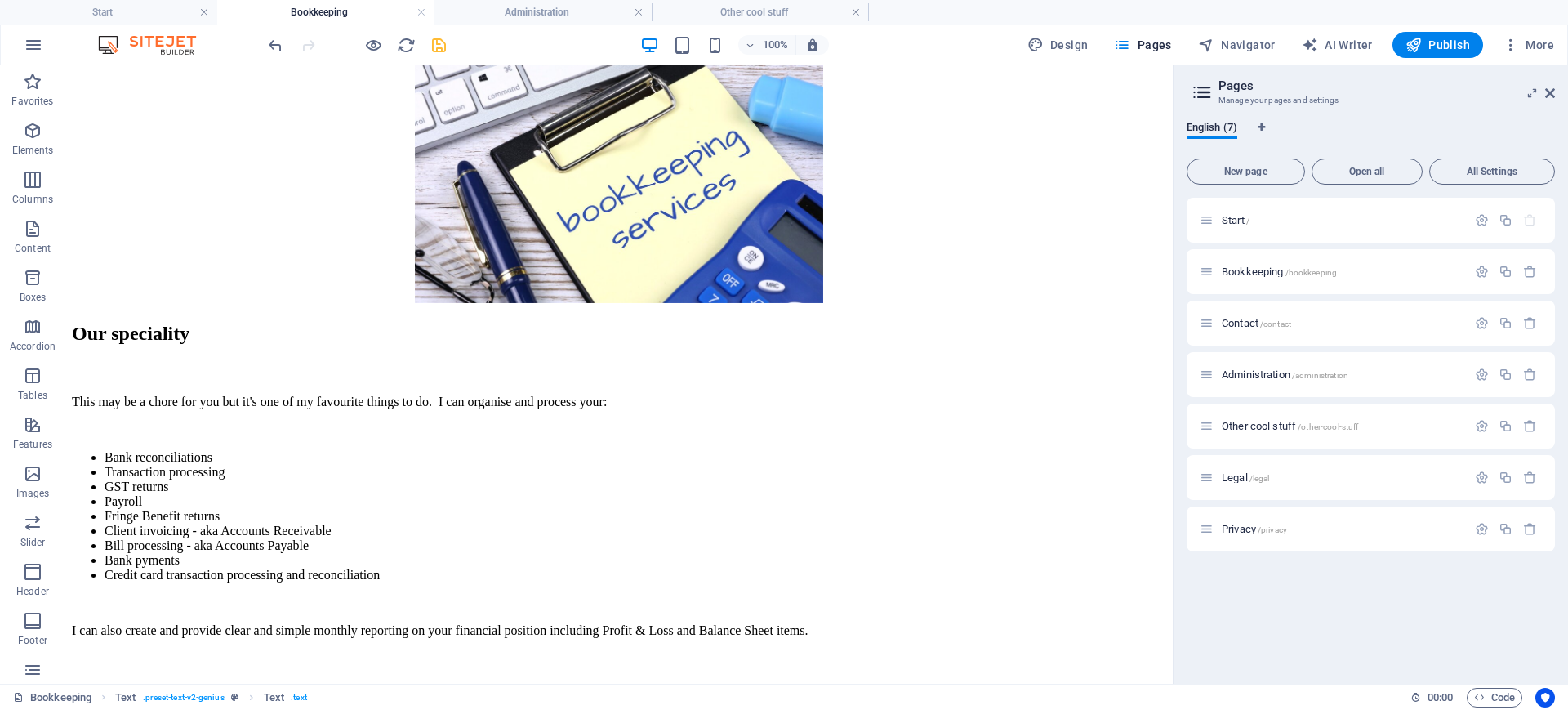
scroll to position [369, 0]
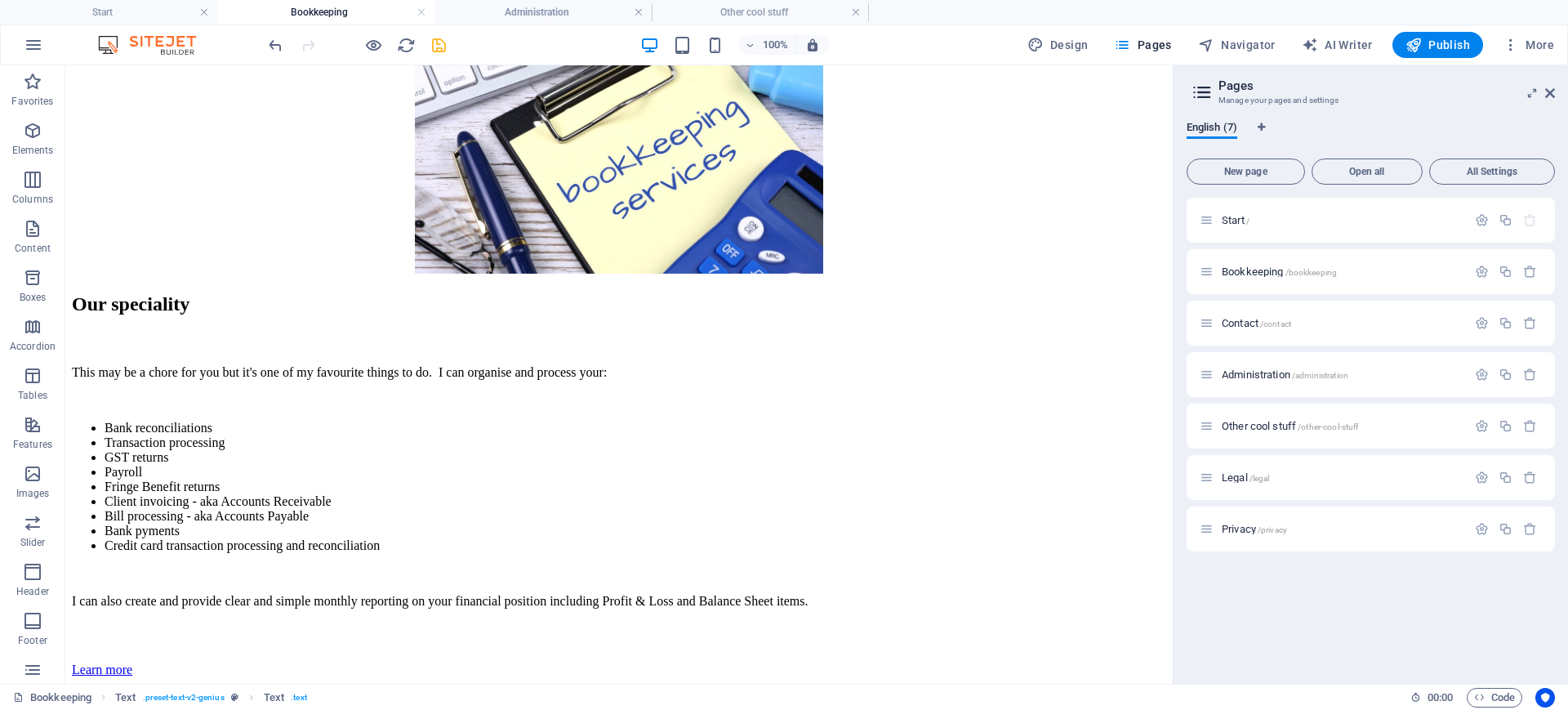
drag, startPoint x: 1167, startPoint y: 204, endPoint x: 1272, endPoint y: 493, distance: 307.5
click at [362, 365] on div "This may be a chore for you but it's one of my favourite things to do. I can or…" at bounding box center [618, 486] width 1094 height 244
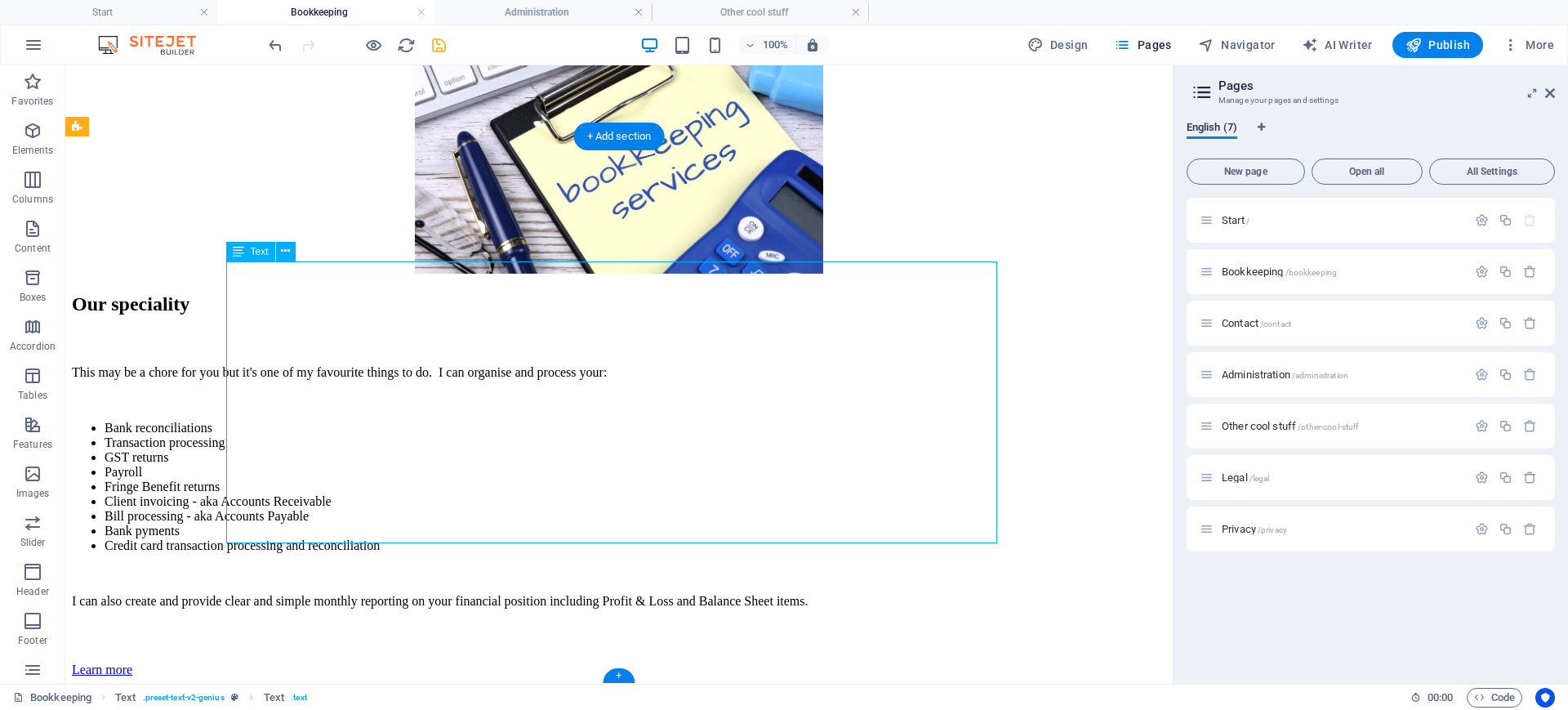
click at [354, 365] on div "This may be a chore for you but it's one of my favourite things to do. I can or…" at bounding box center [618, 486] width 1094 height 244
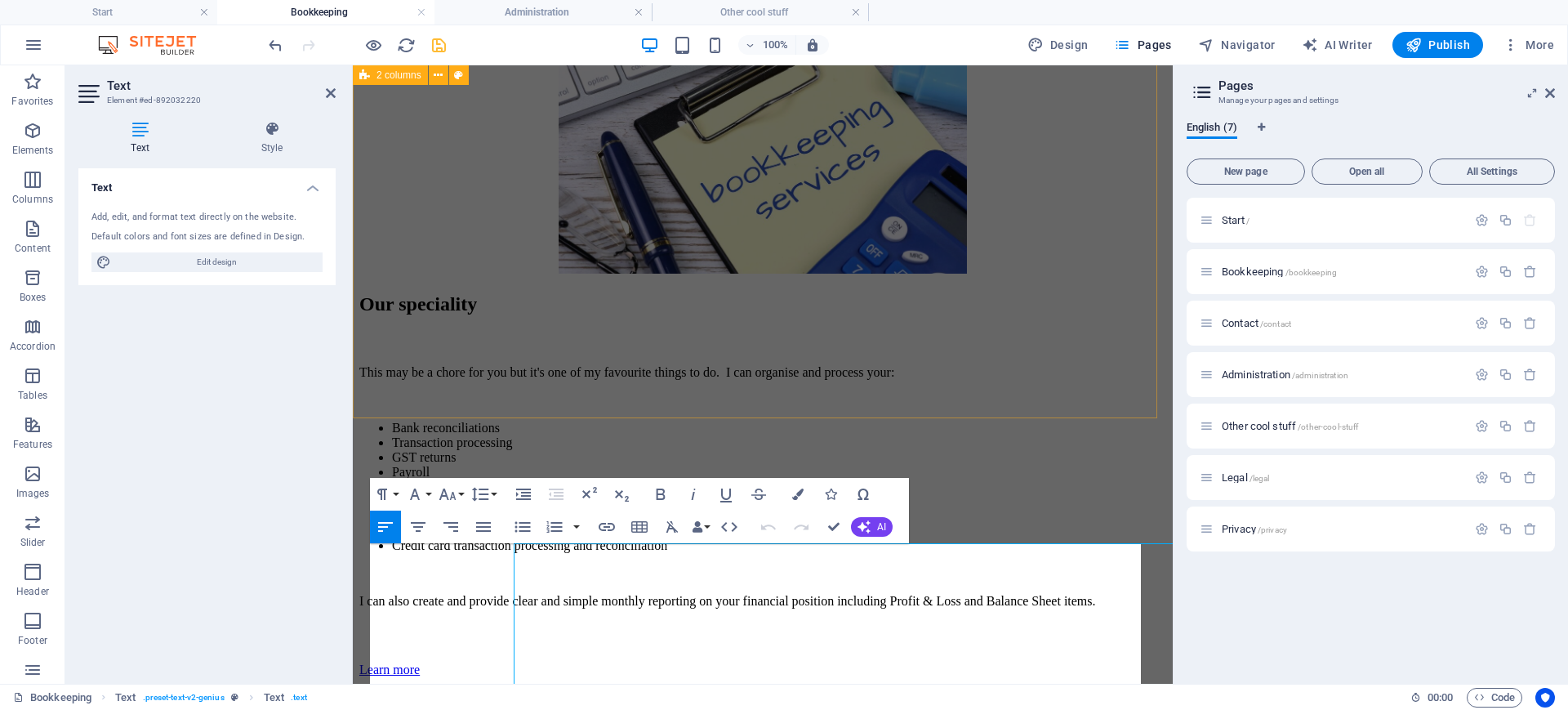
scroll to position [88, 0]
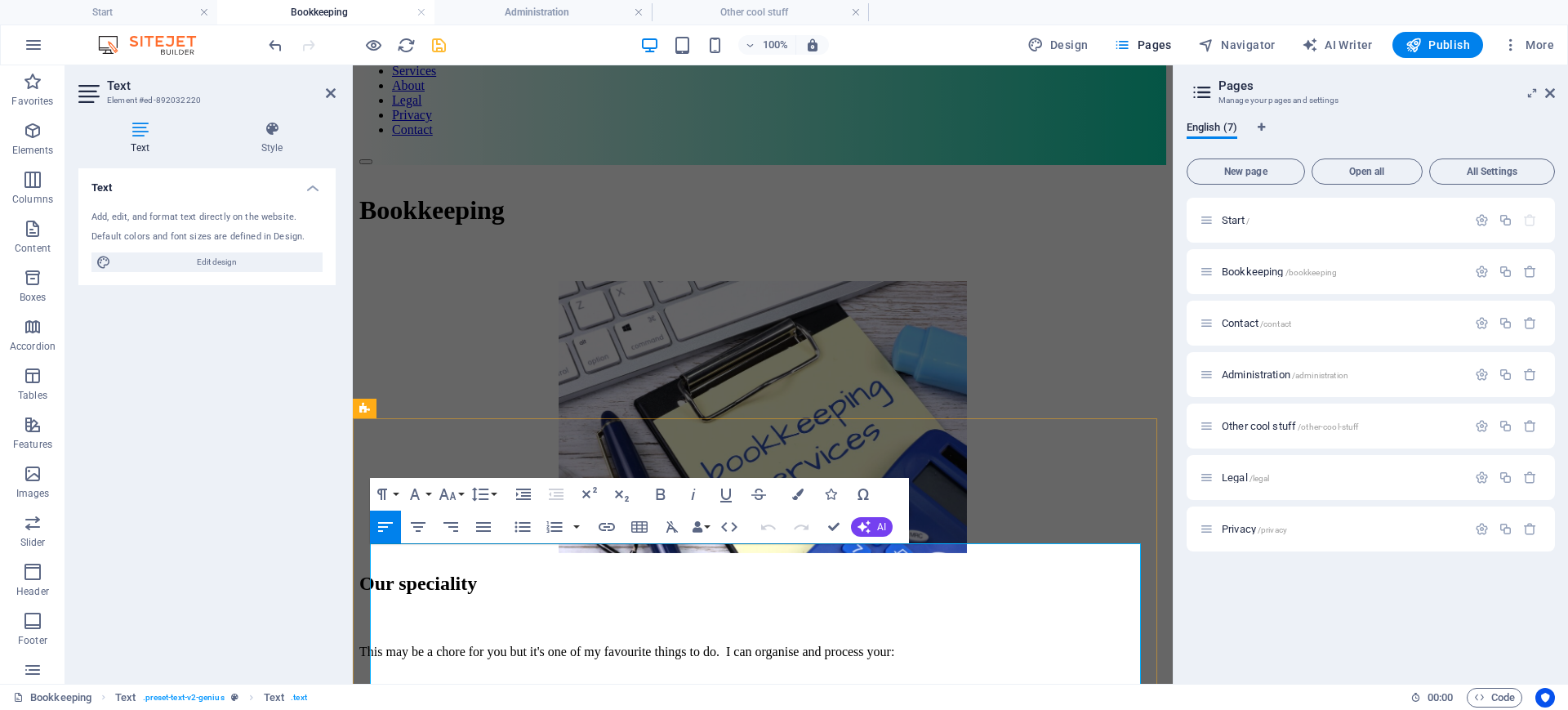
click at [500, 567] on li "Bank reconciliations" at bounding box center [779, 707] width 774 height 15
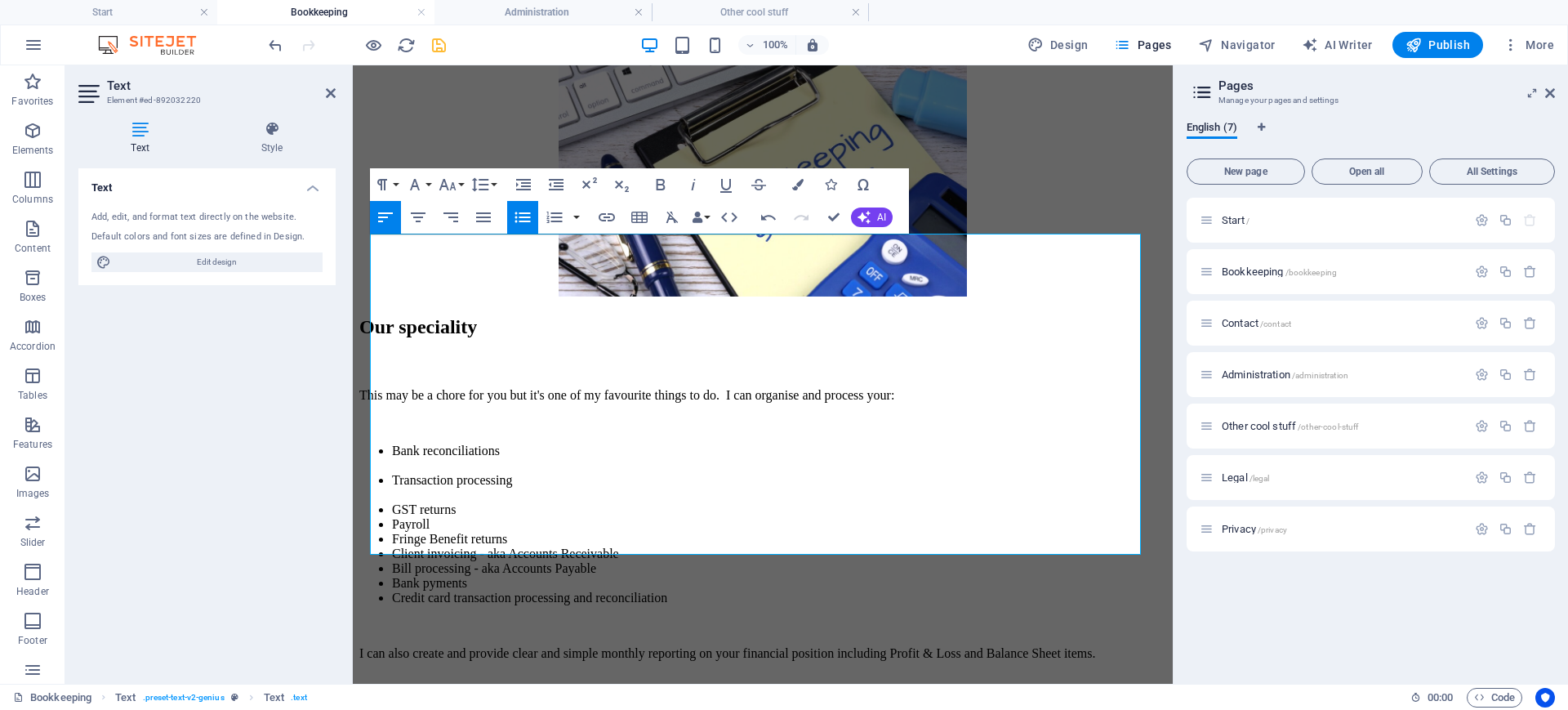
scroll to position [409, 0]
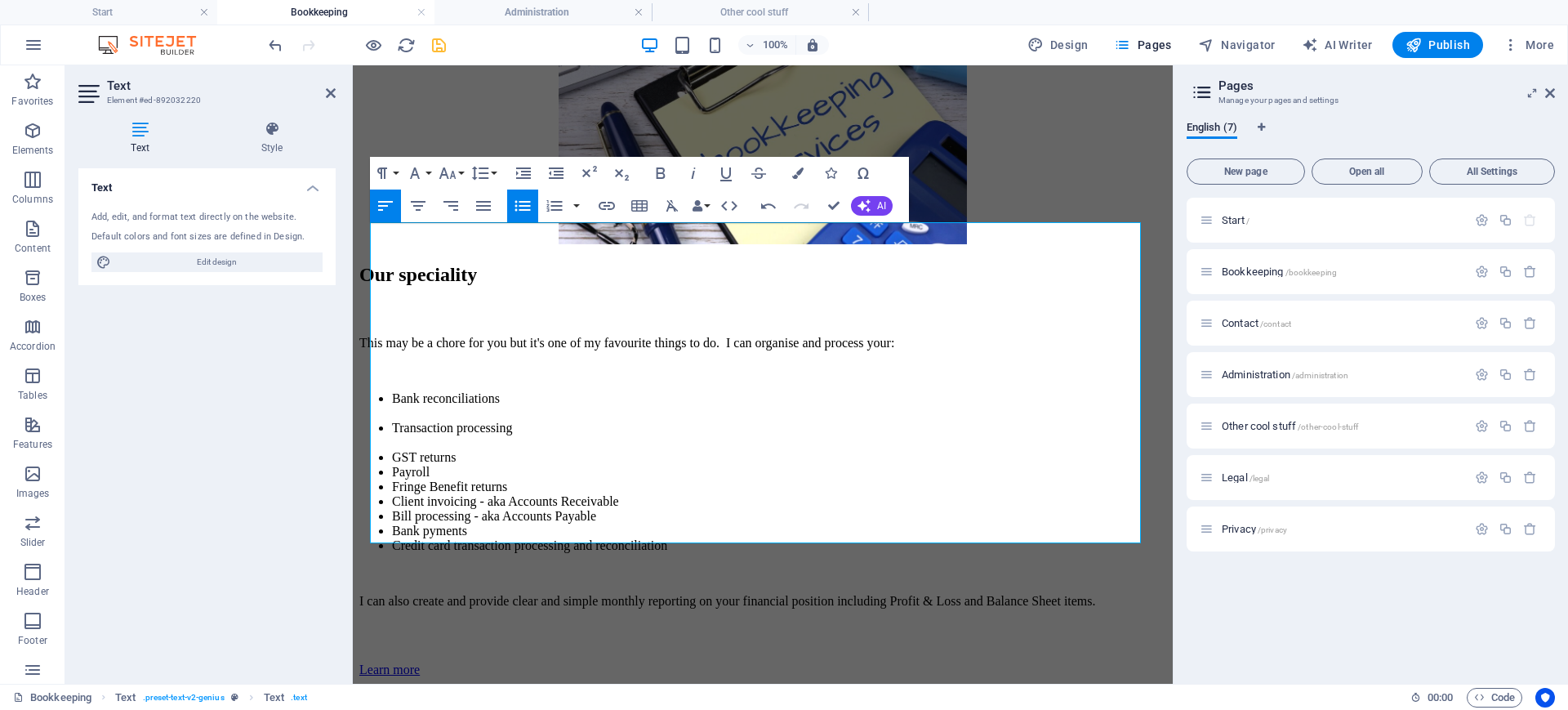
drag, startPoint x: 1167, startPoint y: 286, endPoint x: 1539, endPoint y: 564, distance: 464.4
click at [467, 450] on li "GST returns" at bounding box center [779, 457] width 774 height 15
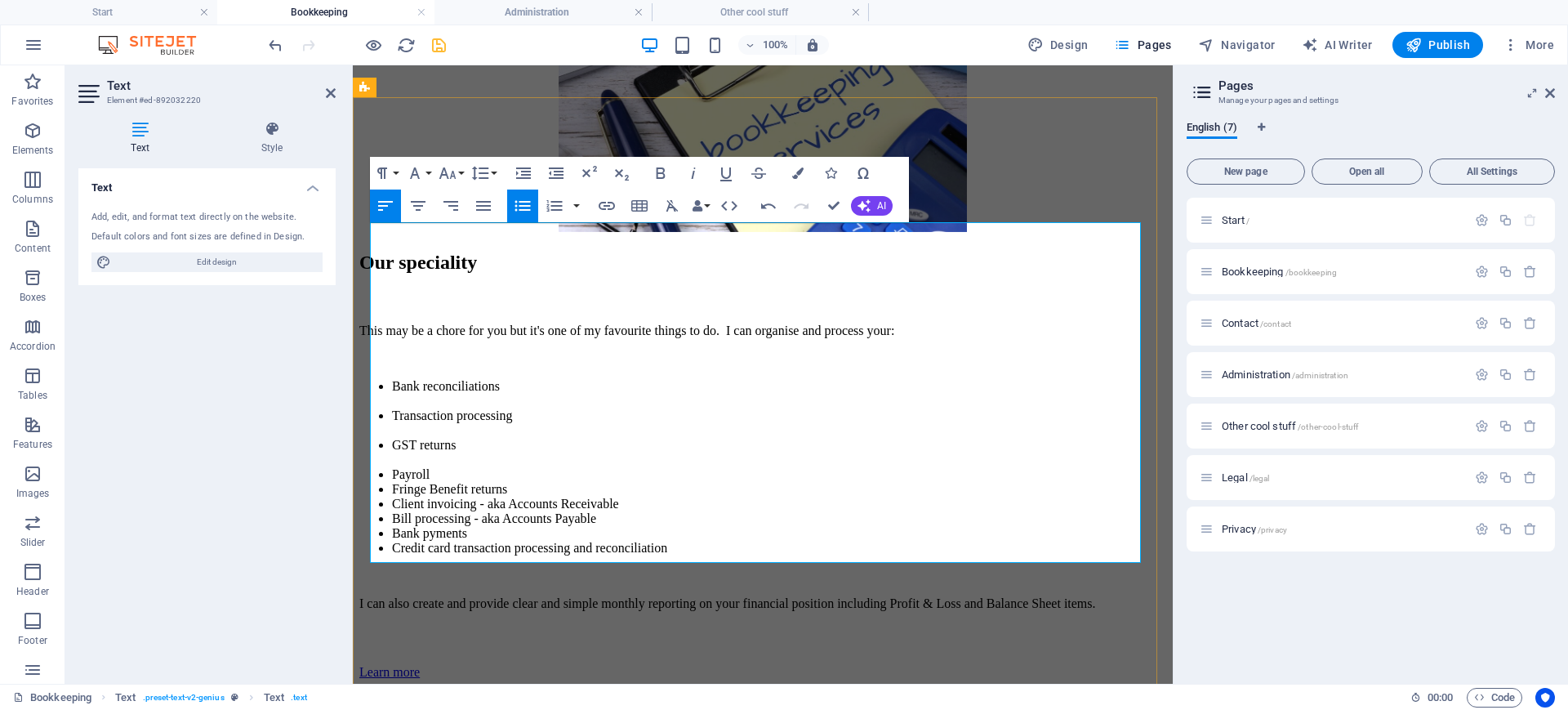
click at [465, 467] on li "Payroll" at bounding box center [779, 475] width 774 height 15
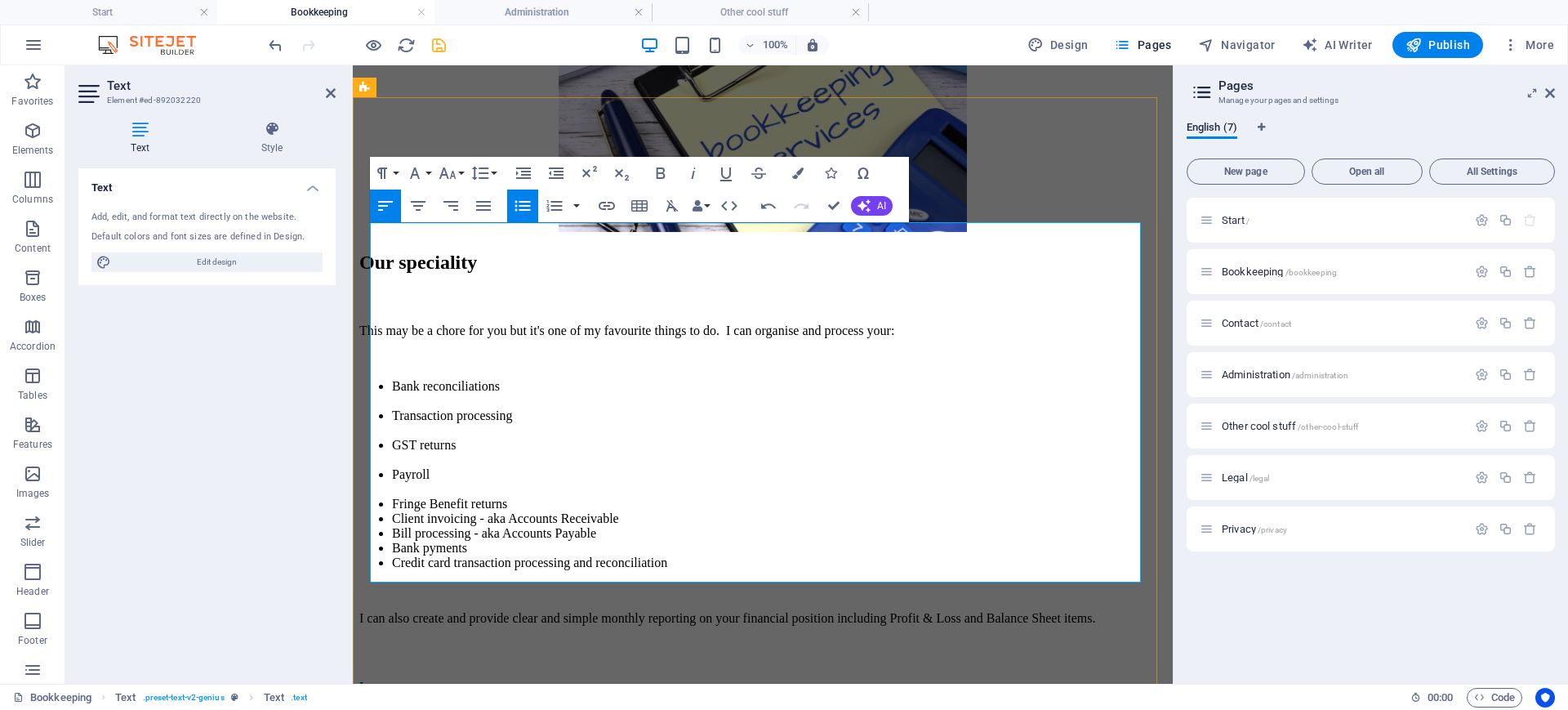
click at [515, 496] on li "Fringe Benefit returns" at bounding box center [779, 504] width 774 height 15
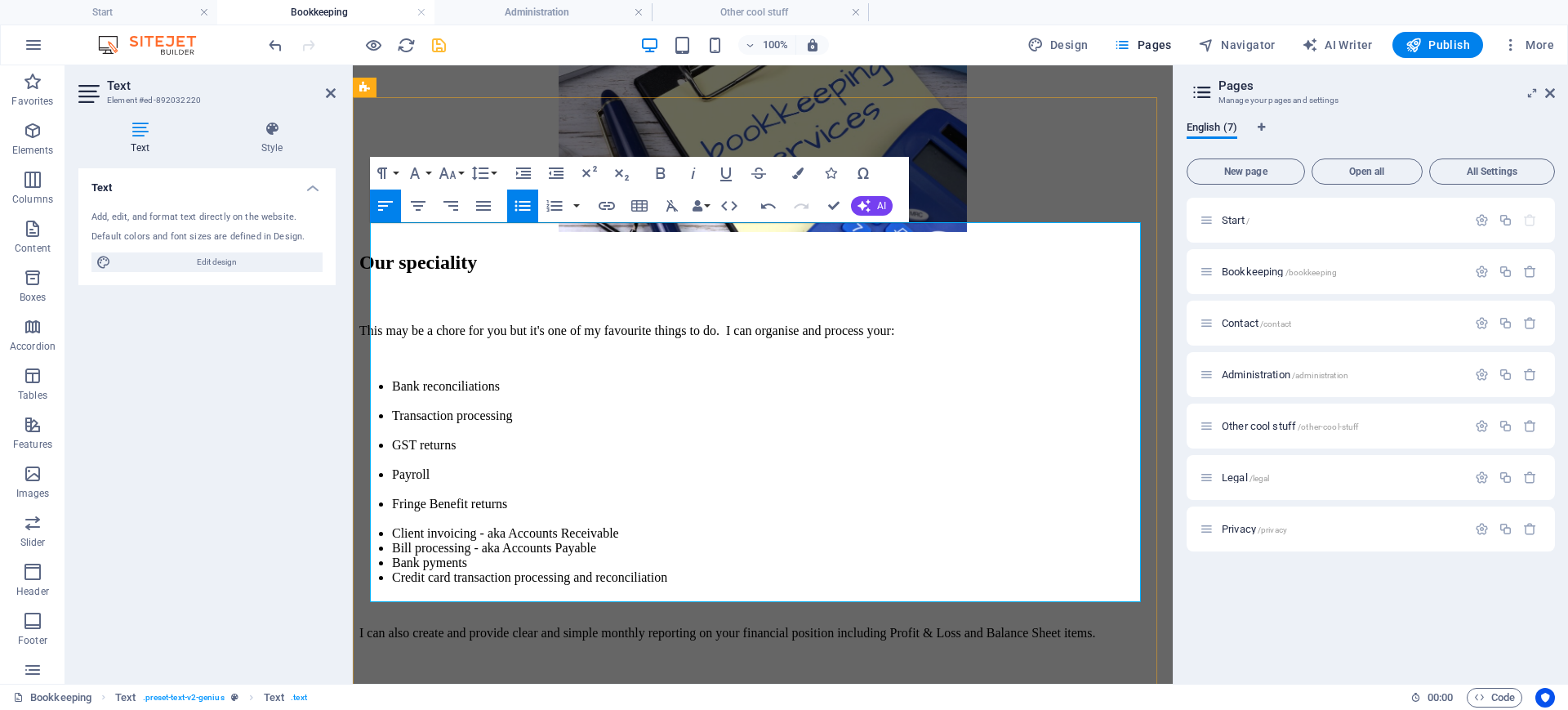
click at [630, 526] on li "Client invoicing - aka Accounts Receivable" at bounding box center [779, 534] width 774 height 15
click at [424, 555] on li "Bank pyments" at bounding box center [779, 563] width 774 height 15
click at [637, 526] on li "Client invoicing - aka Accounts Receivable" at bounding box center [779, 534] width 774 height 15
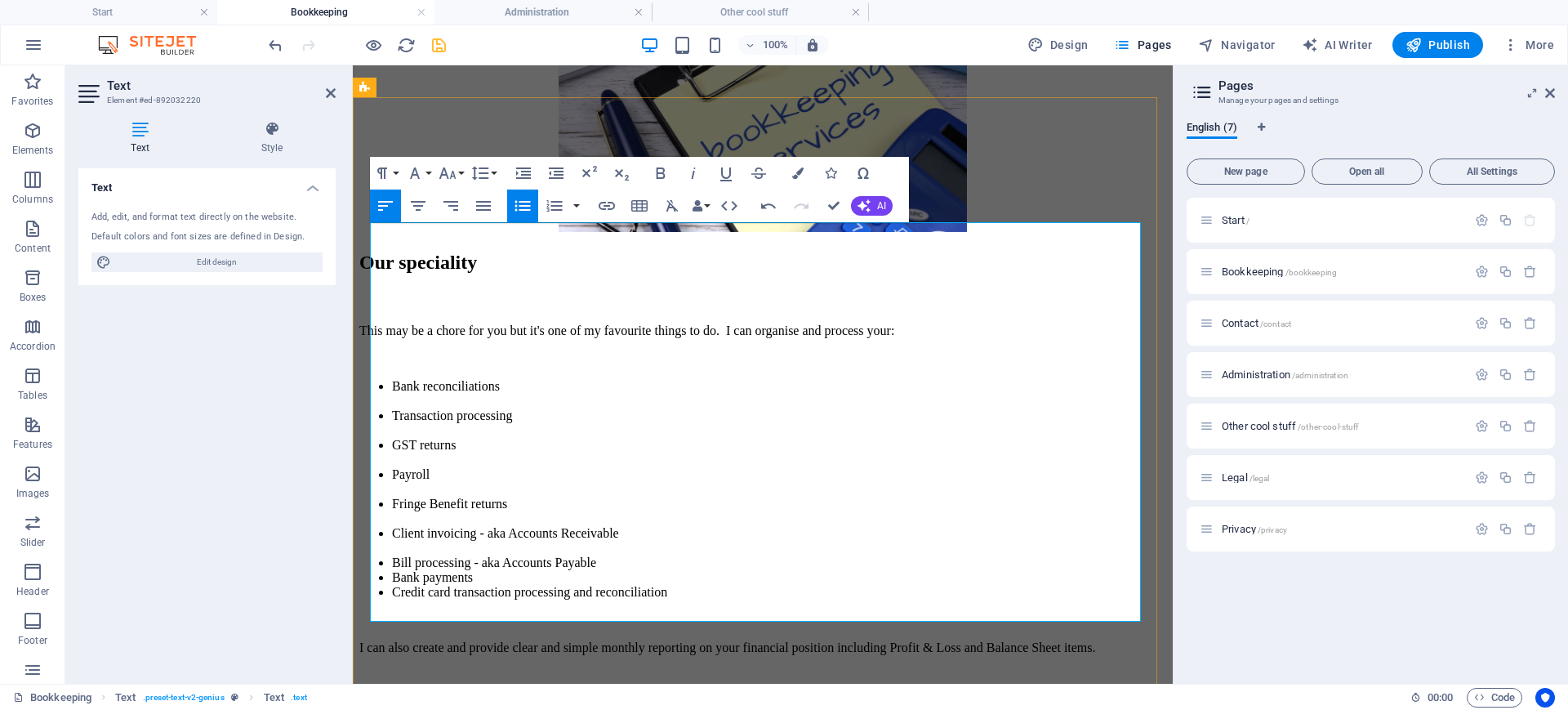
click at [618, 526] on li "Client invoicing - aka Accounts Receivable" at bounding box center [779, 541] width 774 height 30
click at [613, 555] on li "Bill processing - aka Accounts Payable" at bounding box center [779, 563] width 774 height 15
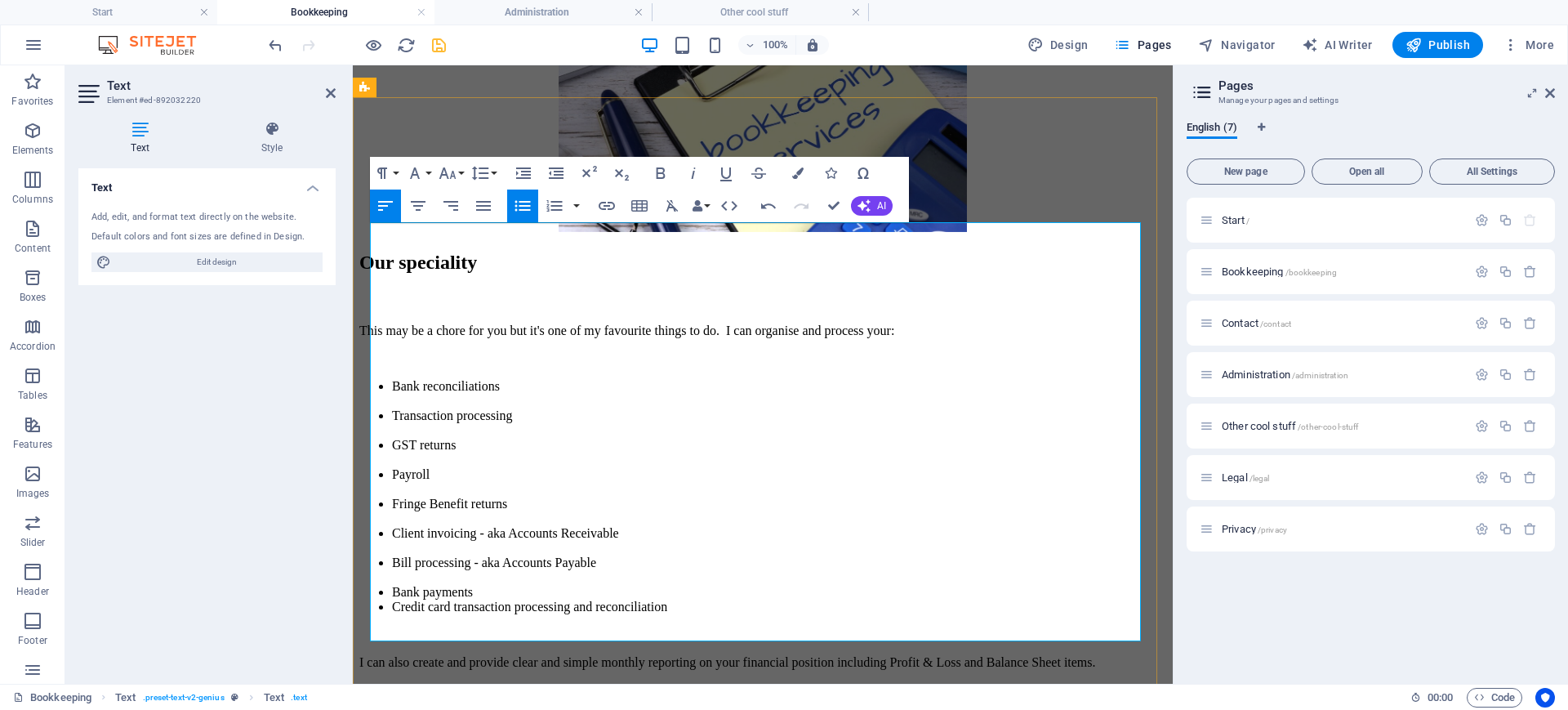
click at [609, 555] on li "Bill processing - aka Accounts Payable" at bounding box center [779, 570] width 774 height 30
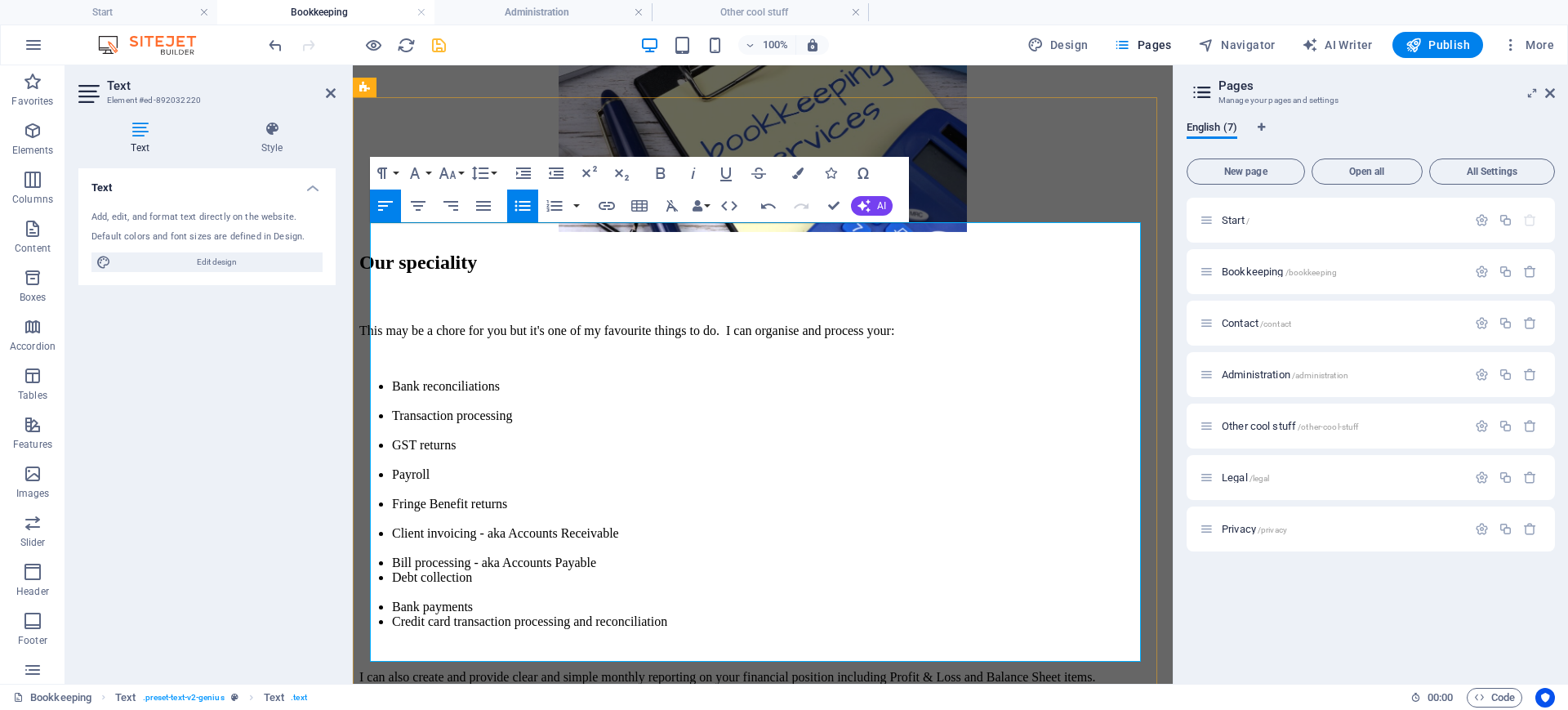
click at [497, 567] on li "Bank payments" at bounding box center [779, 607] width 774 height 15
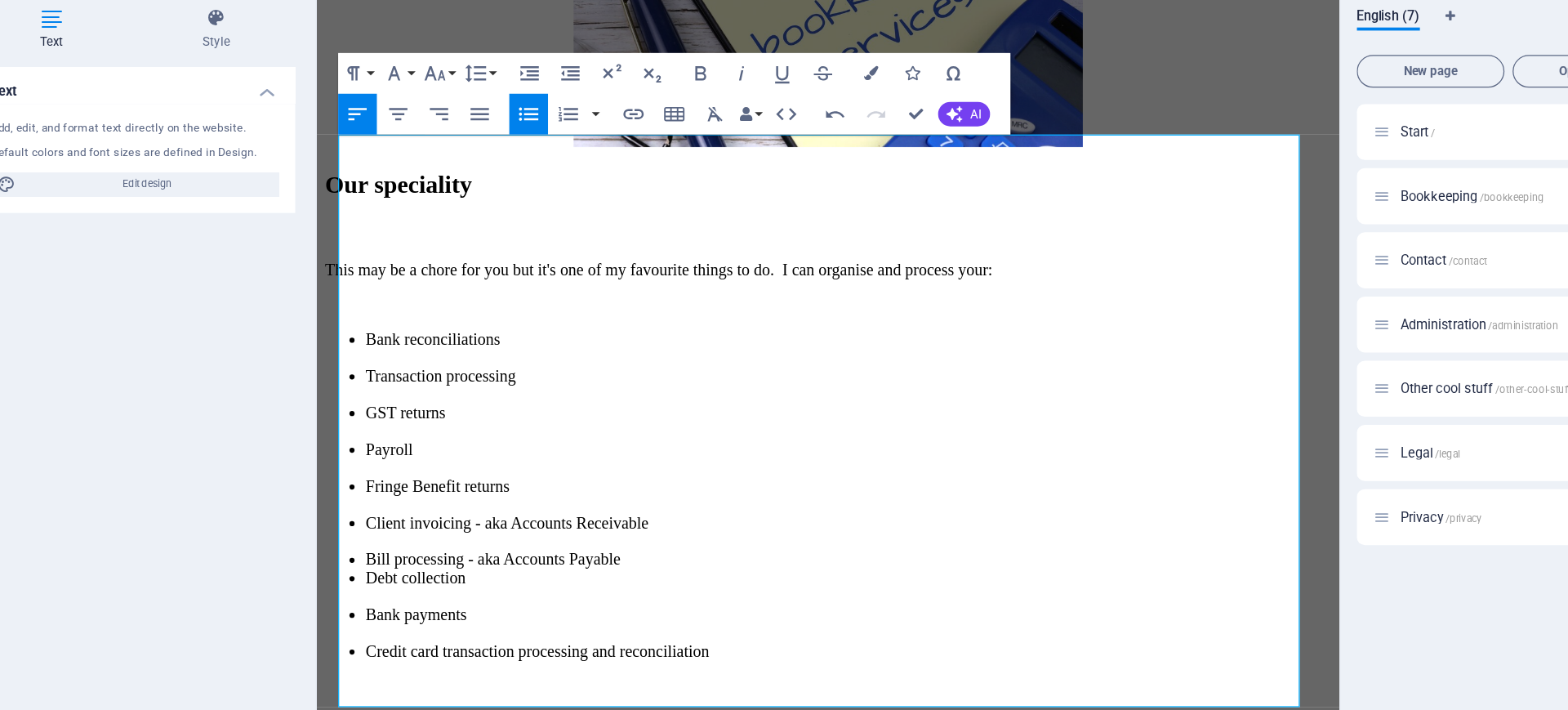
click at [587, 430] on li "Bill processing - aka Accounts Payable" at bounding box center [742, 438] width 774 height 15
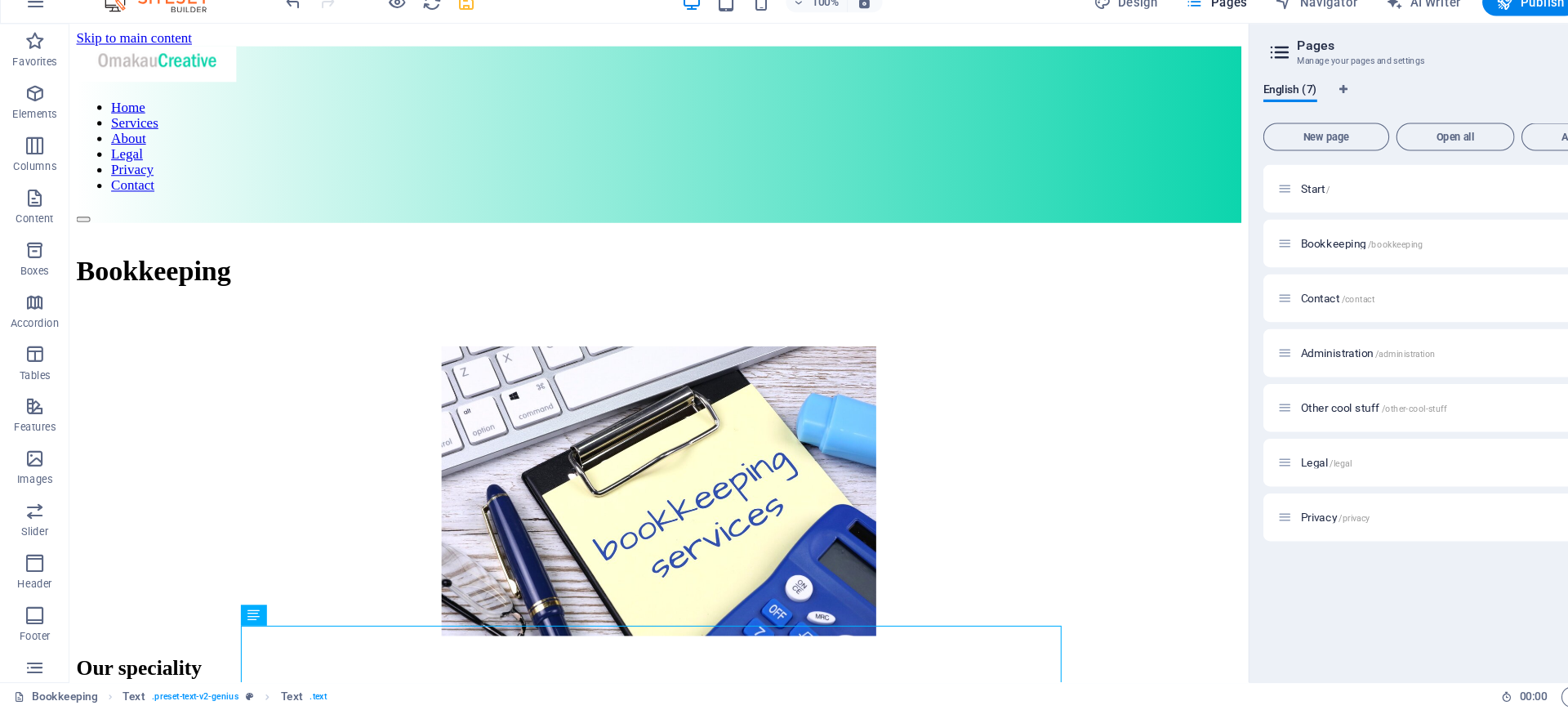
scroll to position [0, 0]
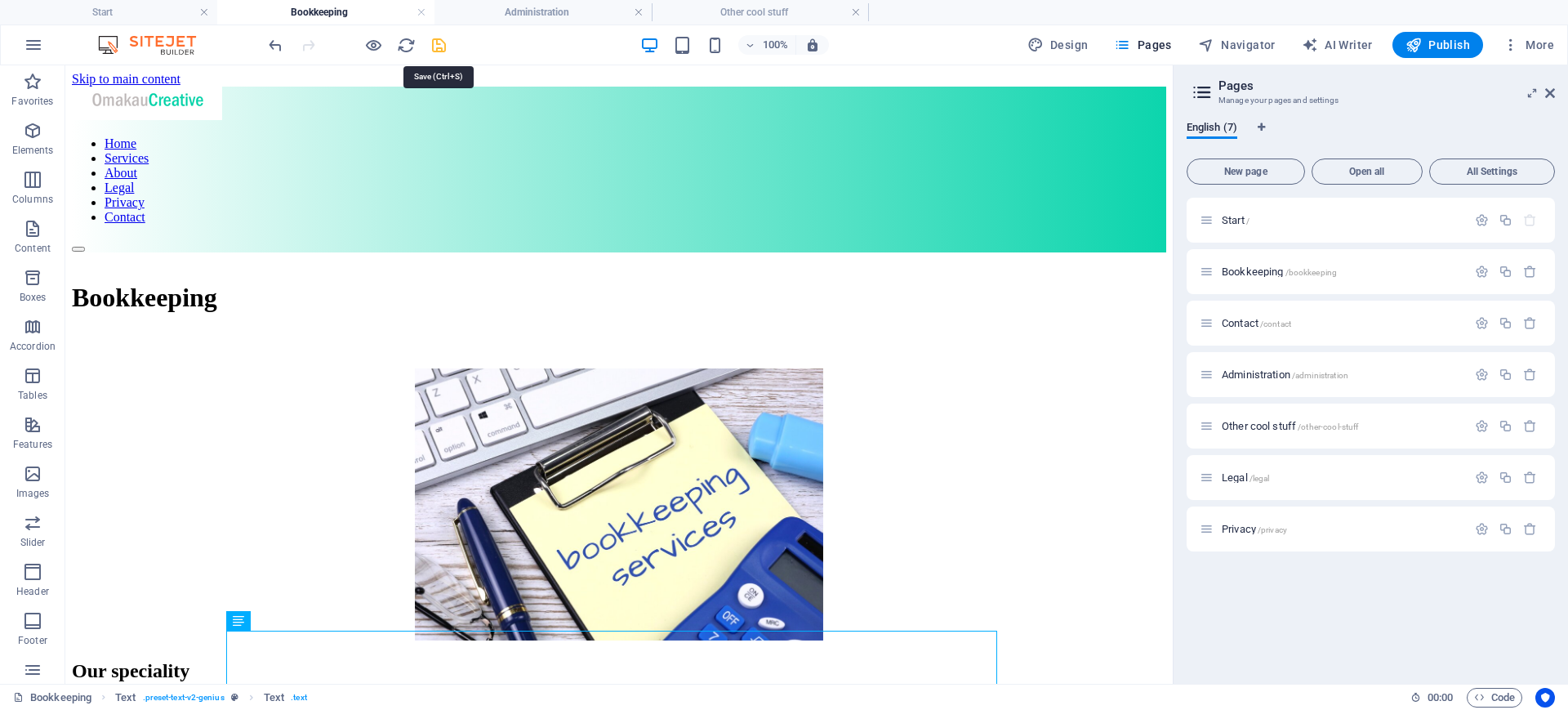
click at [436, 46] on icon "save" at bounding box center [439, 46] width 19 height 19
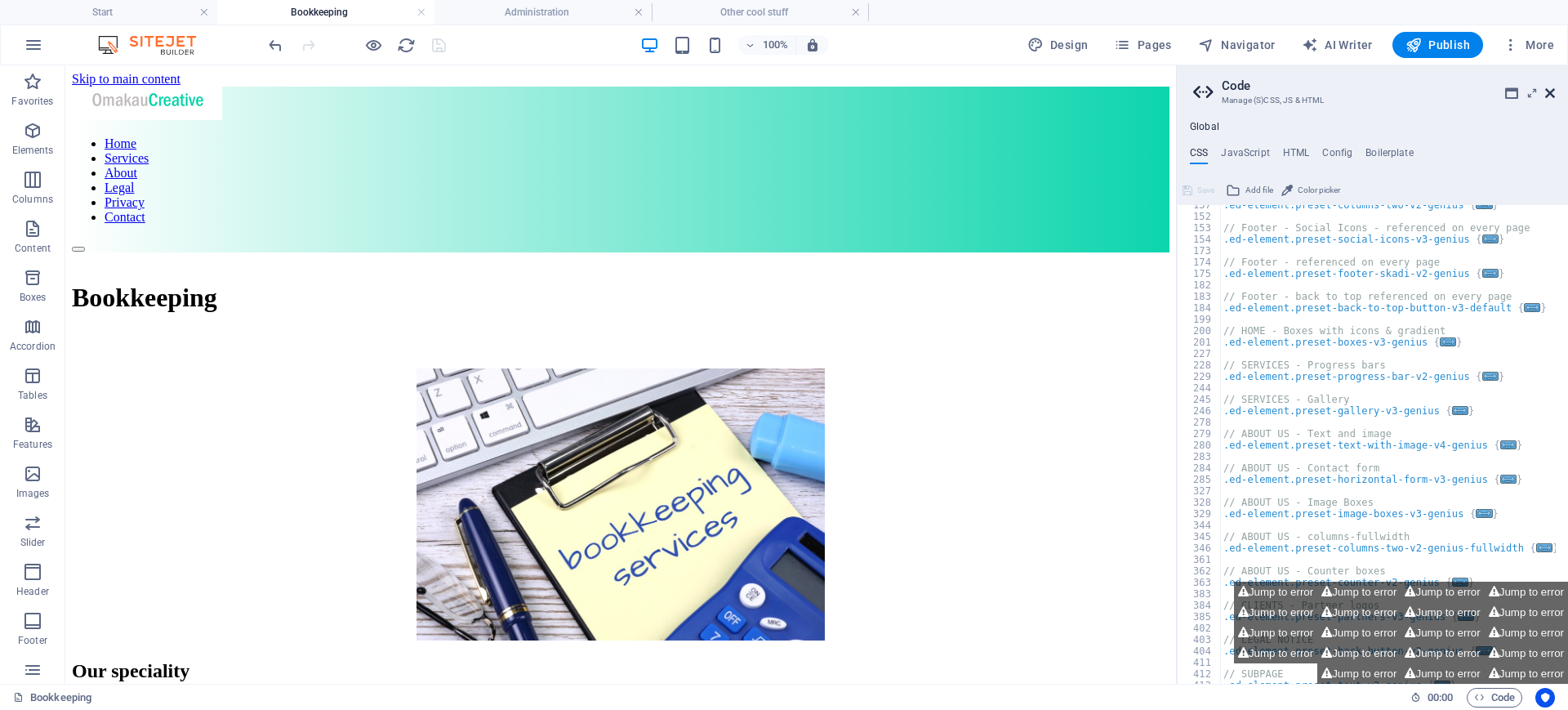
click at [1254, 90] on icon at bounding box center [1550, 93] width 10 height 13
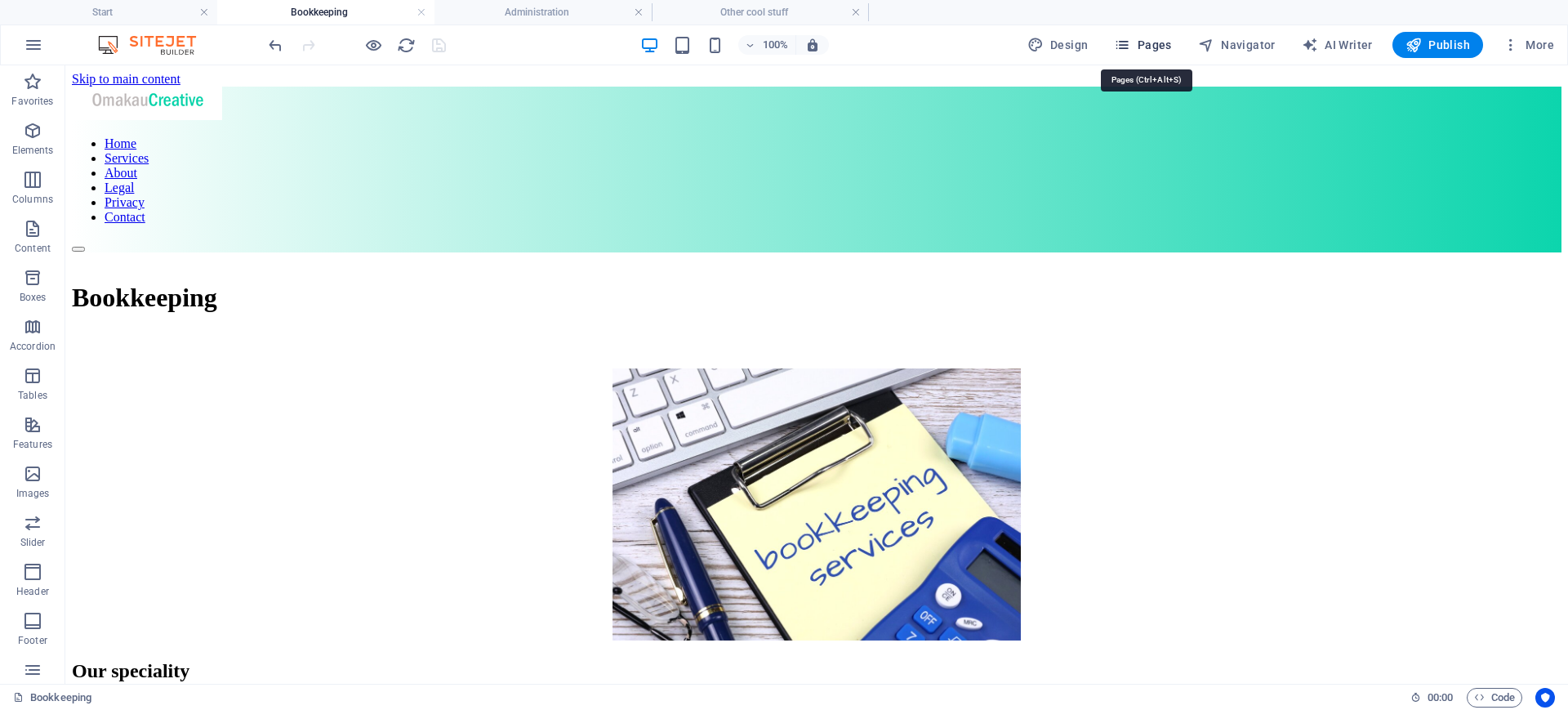
click at [1145, 43] on span "Pages" at bounding box center [1142, 45] width 57 height 17
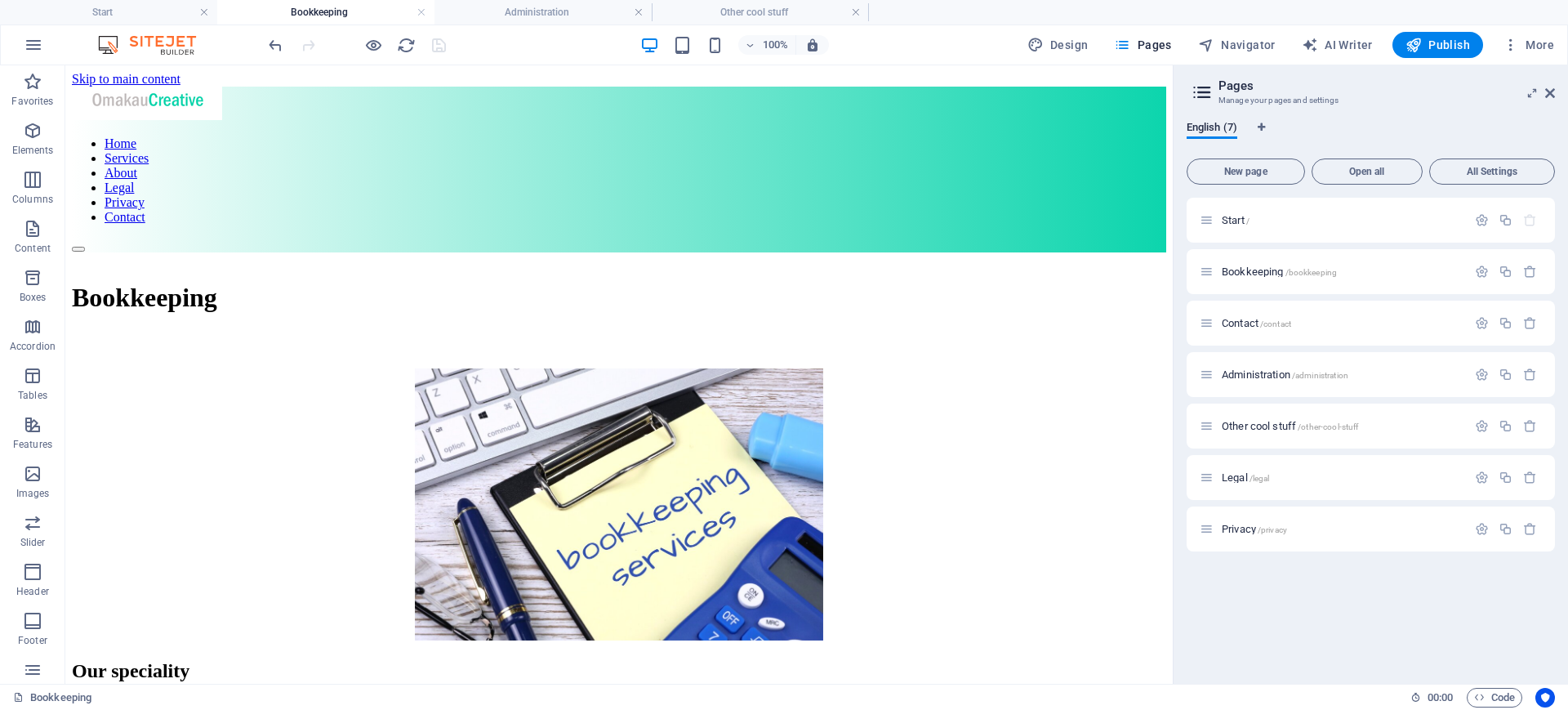
click at [967, 36] on div "100% Design Pages Navigator AI Writer Publish More" at bounding box center [913, 45] width 1296 height 26
click at [1254, 51] on span "Publish" at bounding box center [1437, 45] width 64 height 17
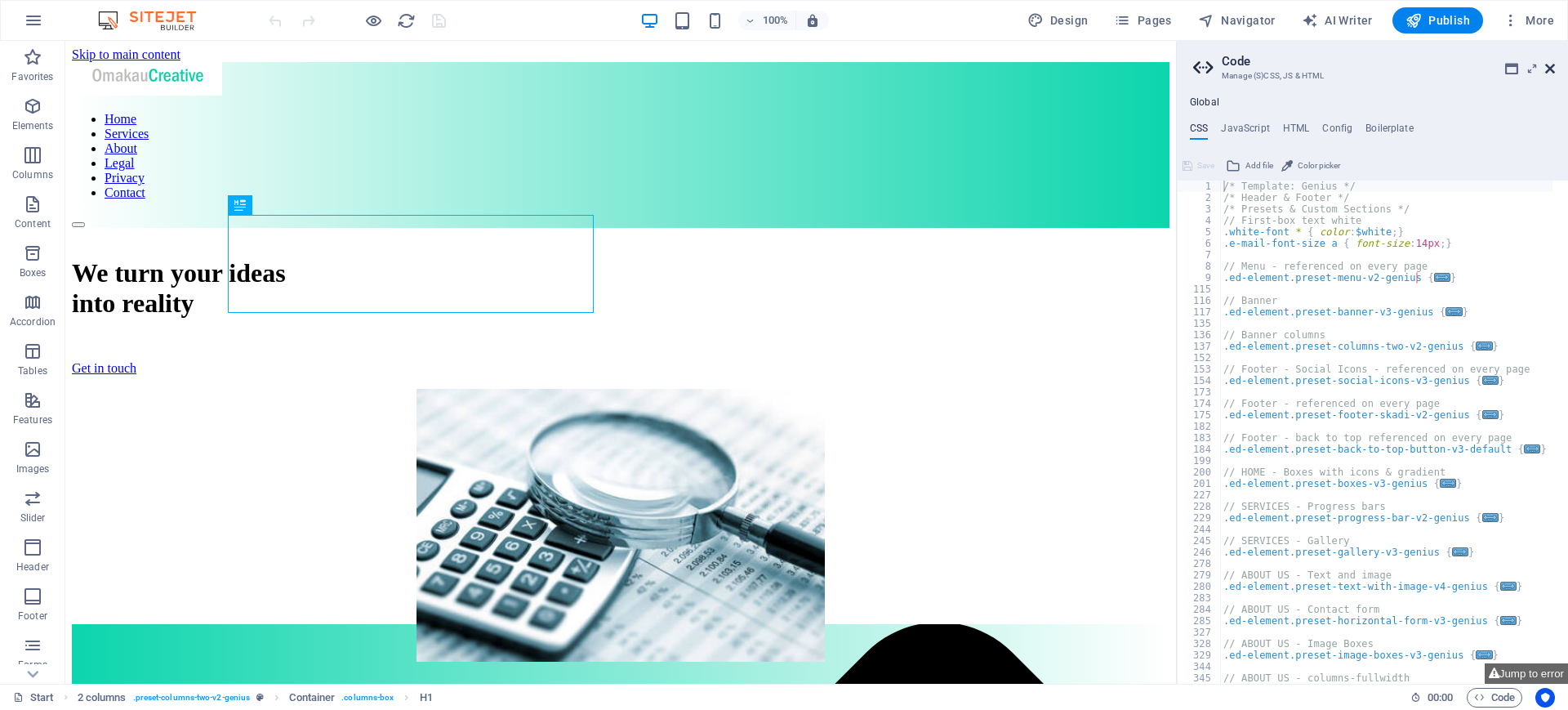
click at [1549, 63] on icon at bounding box center [1550, 69] width 10 height 13
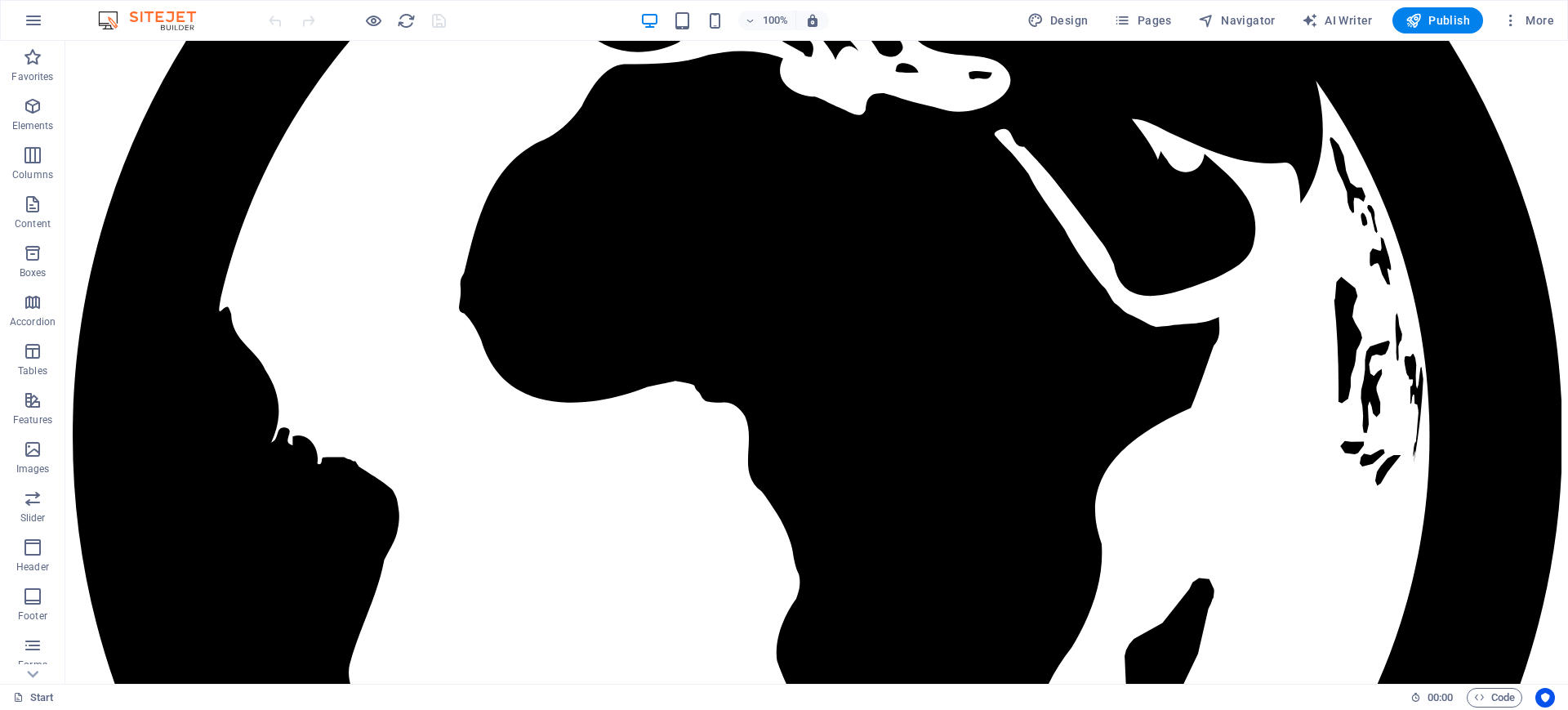
scroll to position [2949, 0]
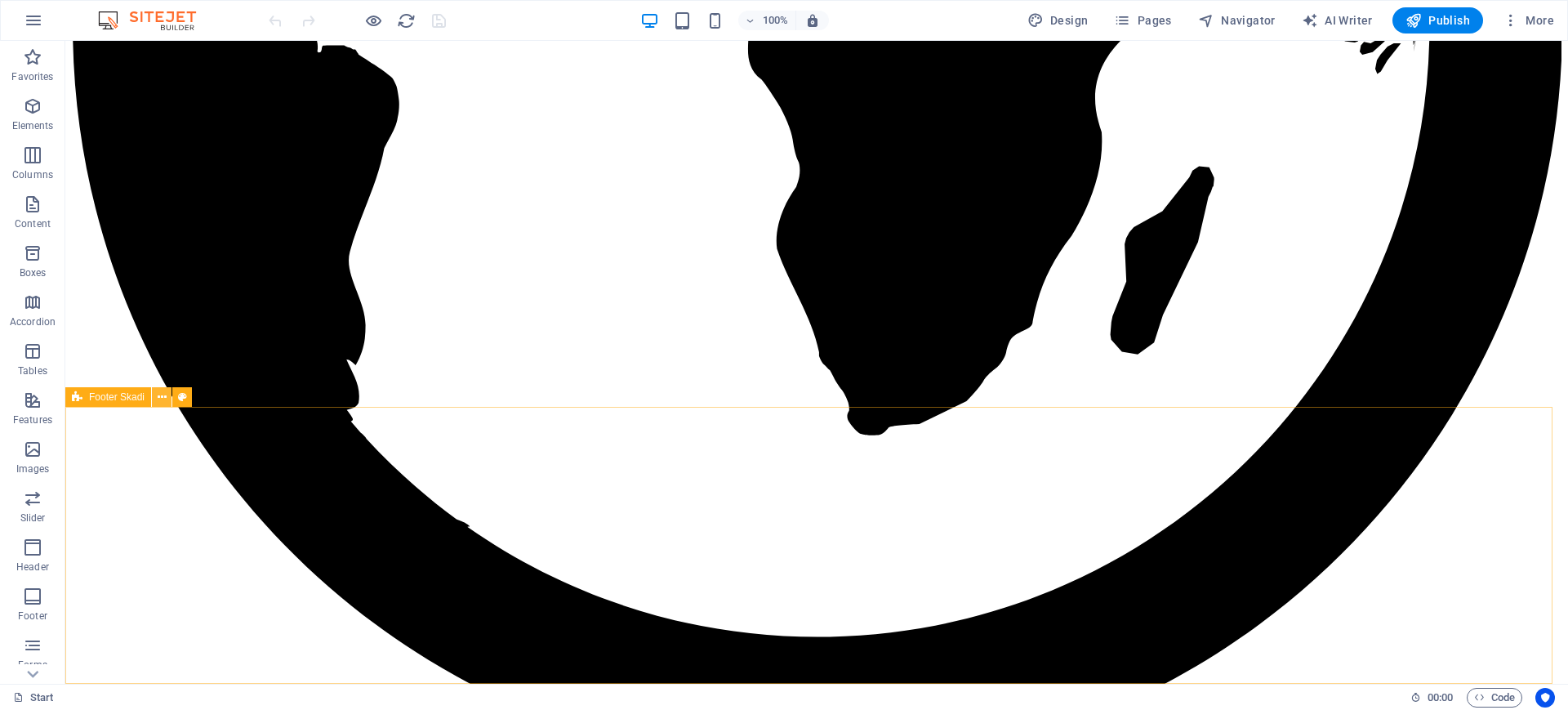
click at [160, 391] on icon at bounding box center [162, 397] width 9 height 17
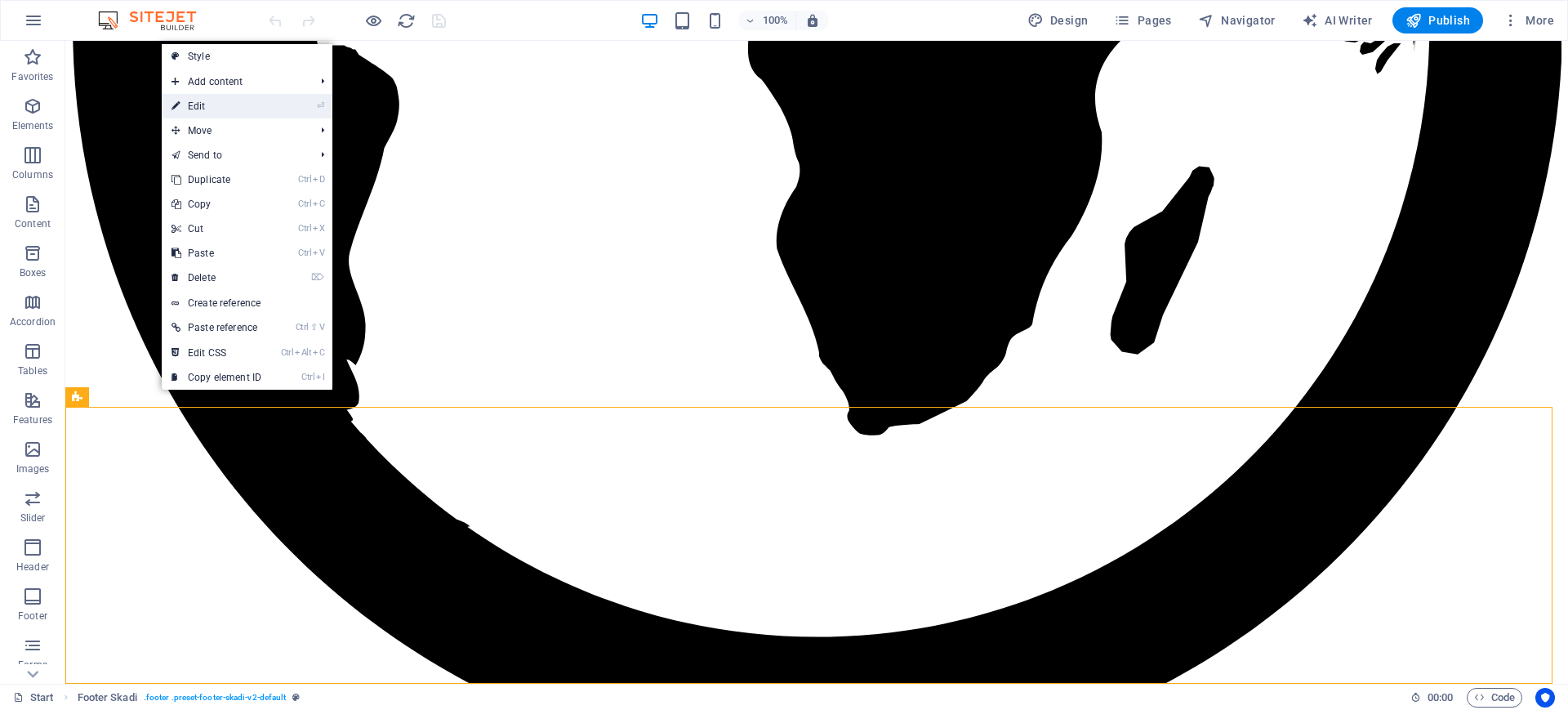
click at [201, 104] on link "⏎ Edit" at bounding box center [215, 106] width 109 height 24
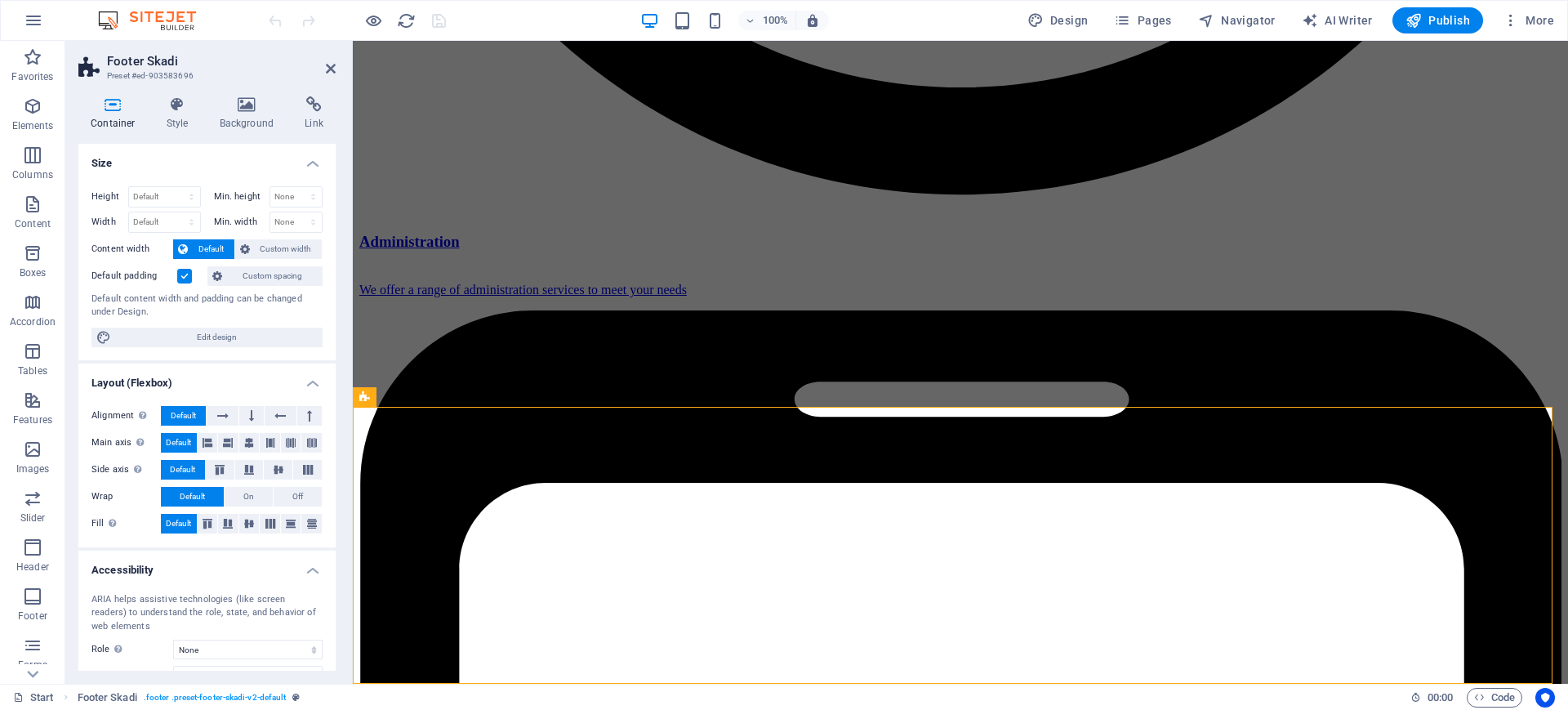
scroll to position [2944, 0]
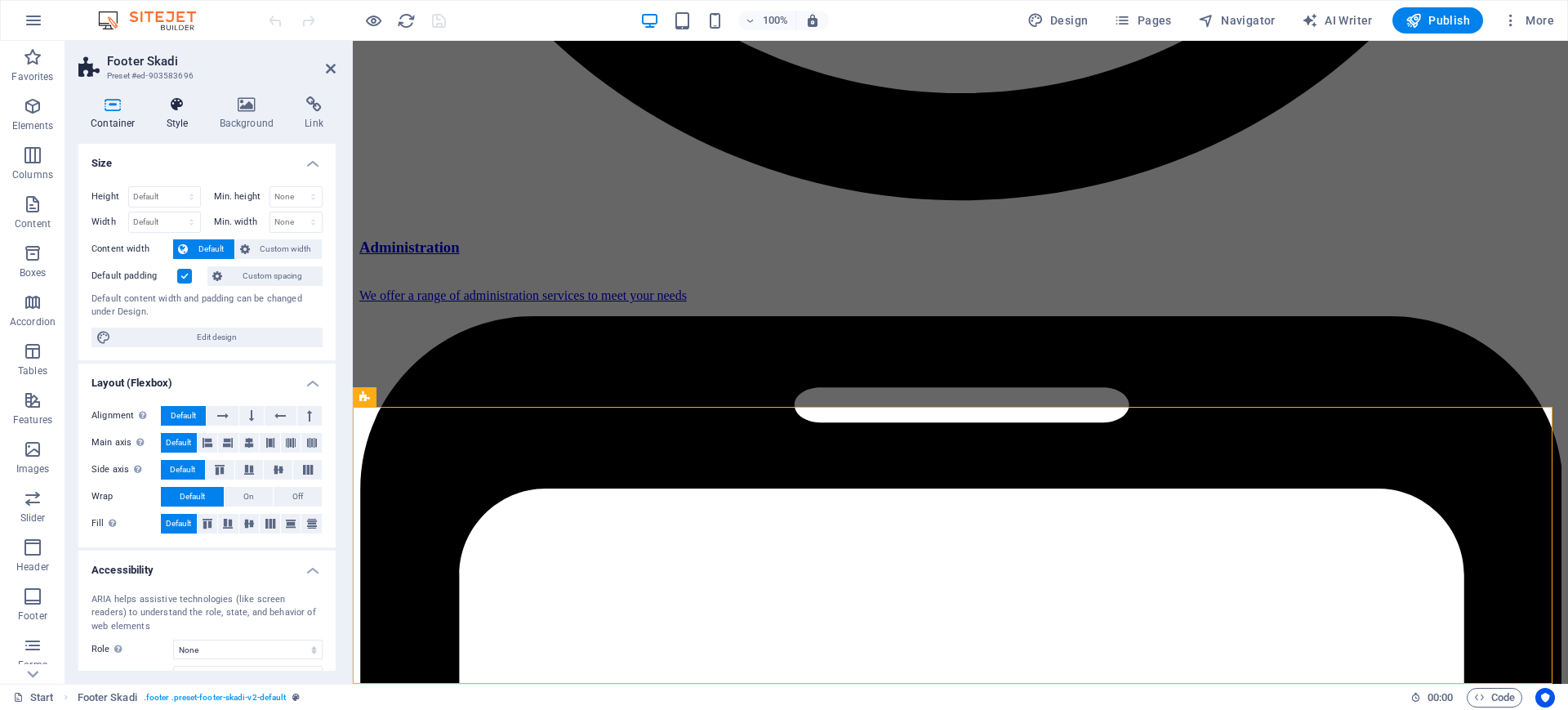
click at [179, 115] on h4 "Style" at bounding box center [180, 113] width 53 height 35
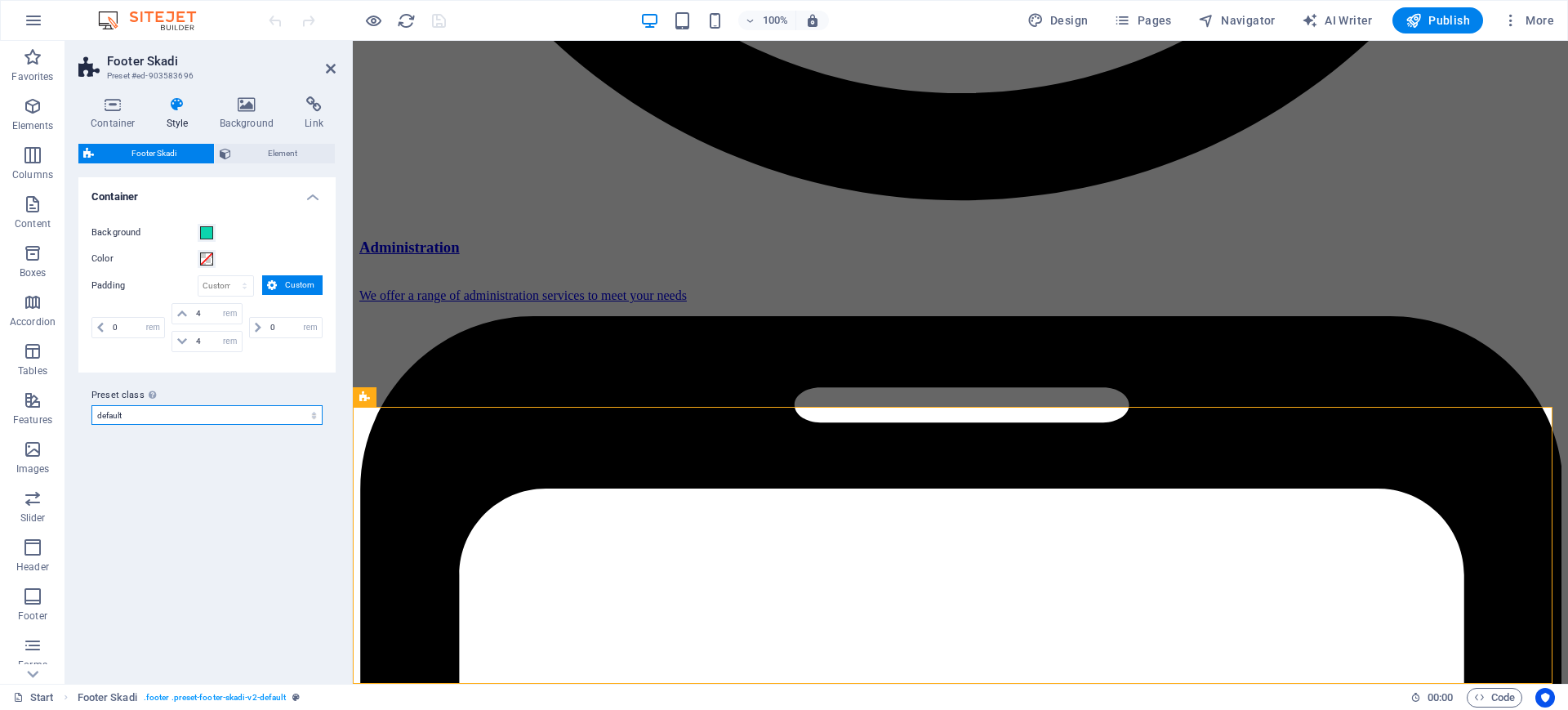
click at [314, 418] on select "genius default Add preset class" at bounding box center [207, 414] width 231 height 20
select select "preset-footer-skadi-v2-genius"
click at [91, 405] on select "genius default Add preset class" at bounding box center [207, 414] width 231 height 20
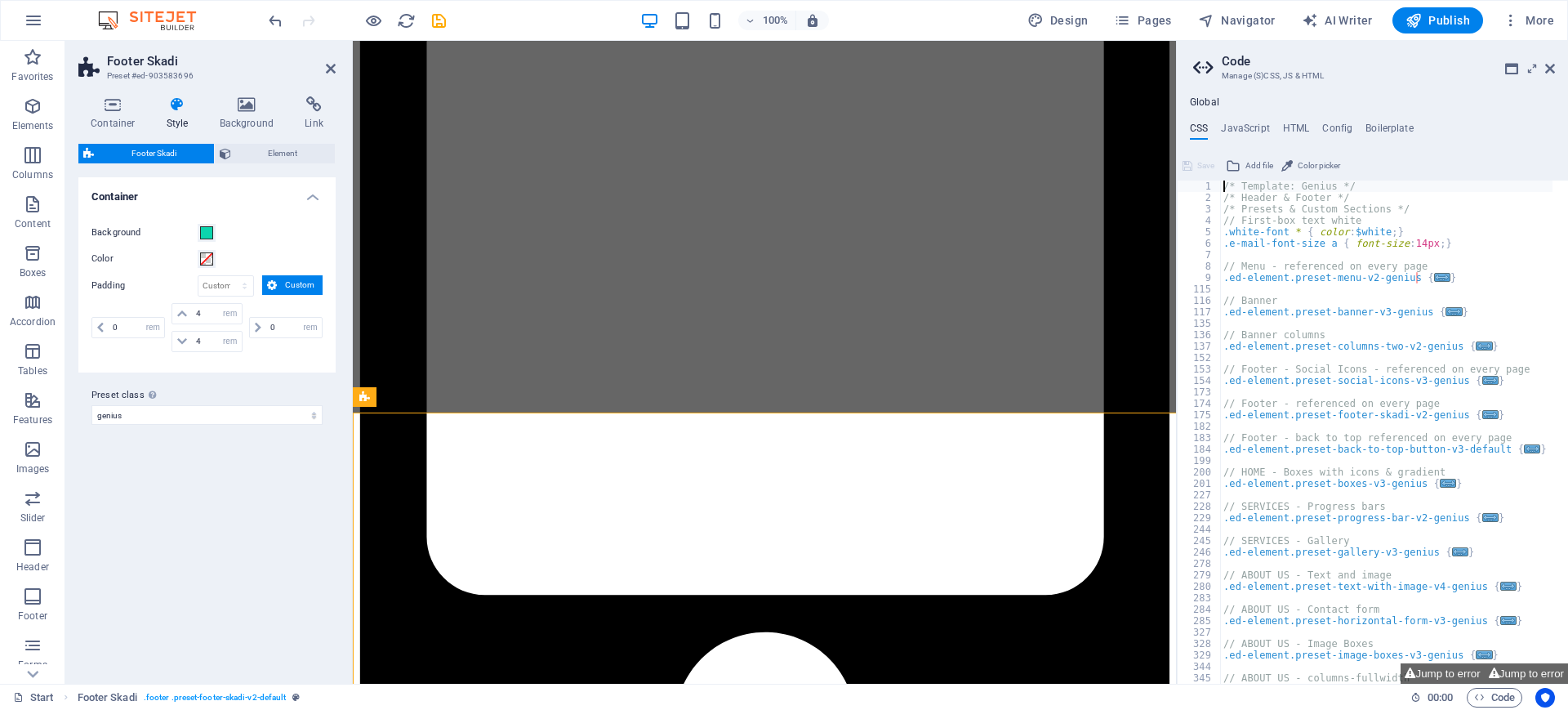
scroll to position [2938, 0]
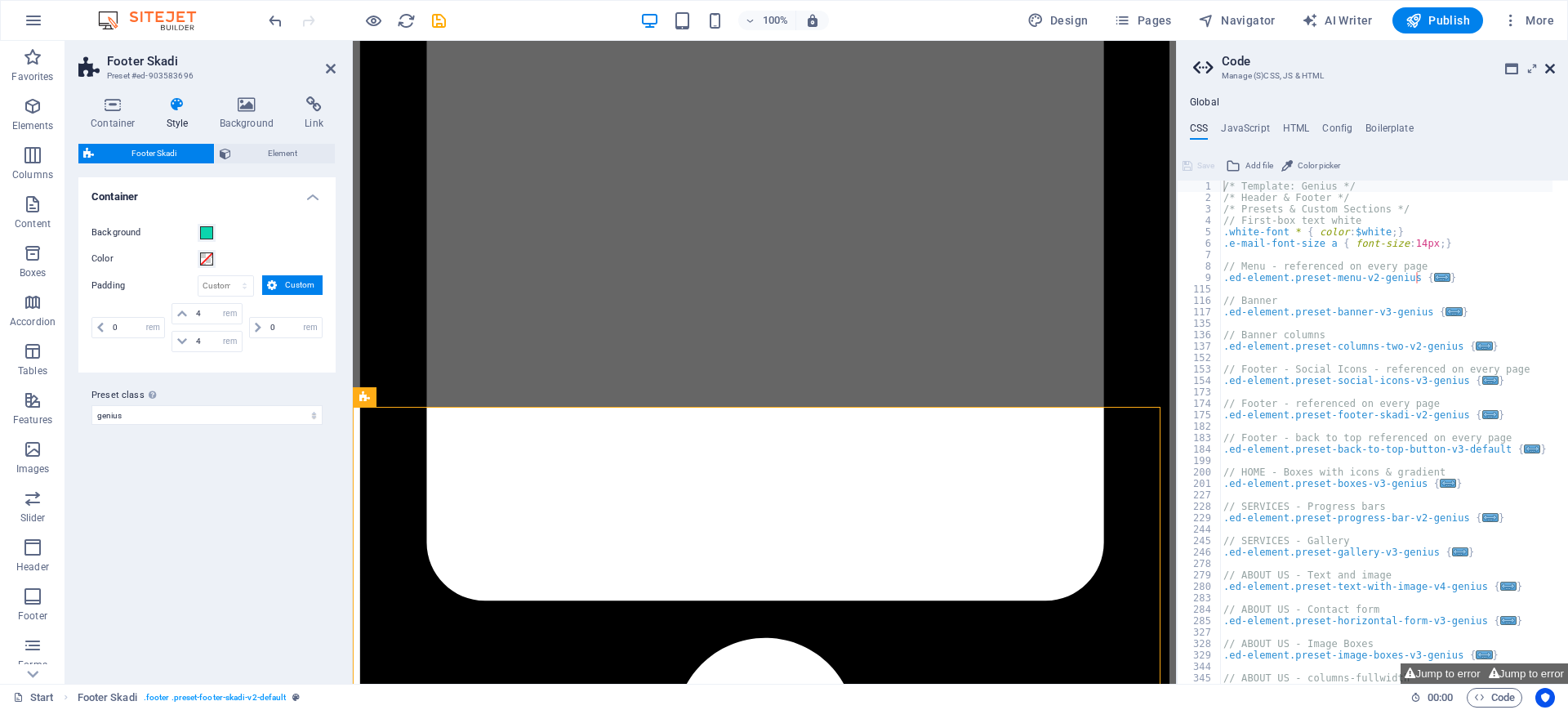
click at [1554, 64] on icon at bounding box center [1550, 69] width 10 height 13
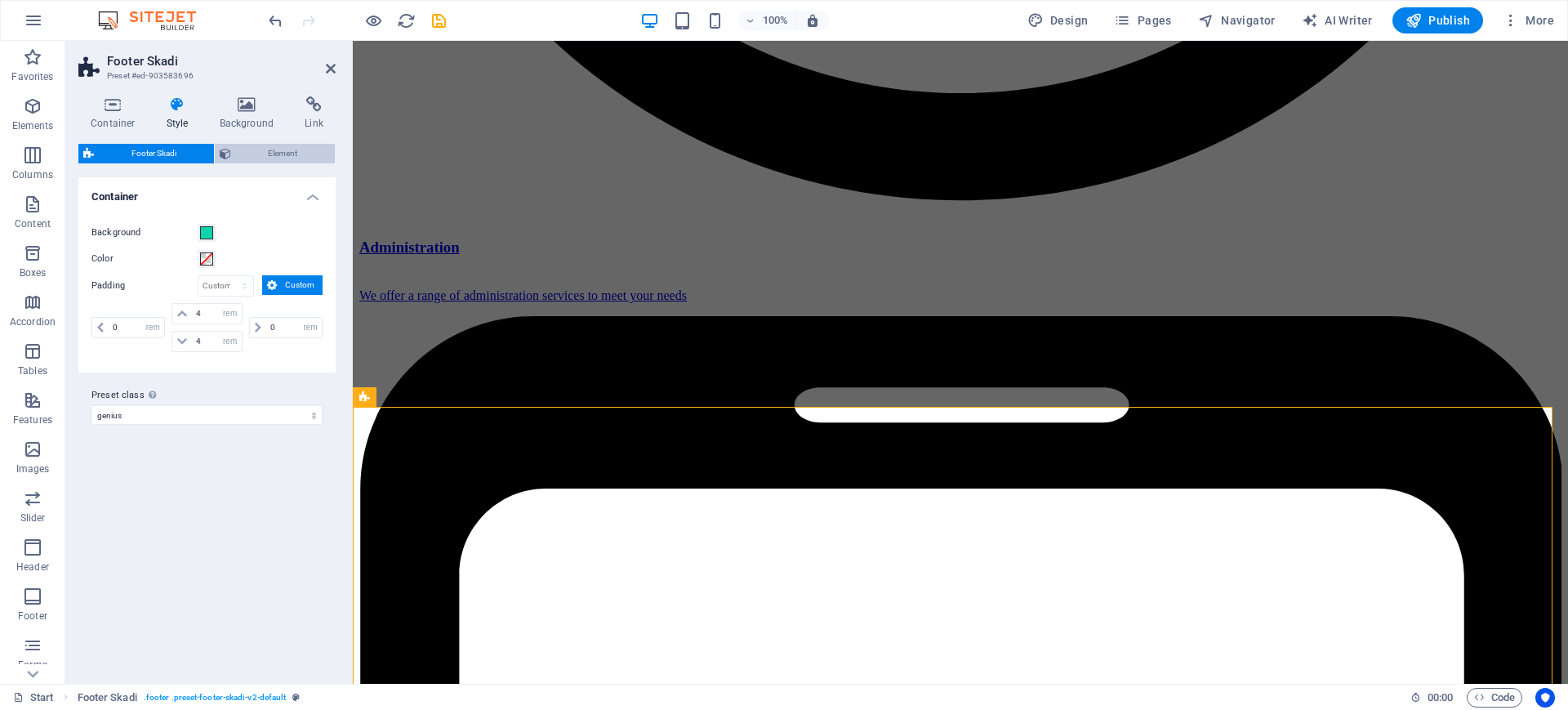
click at [271, 154] on span "Element" at bounding box center [284, 153] width 95 height 20
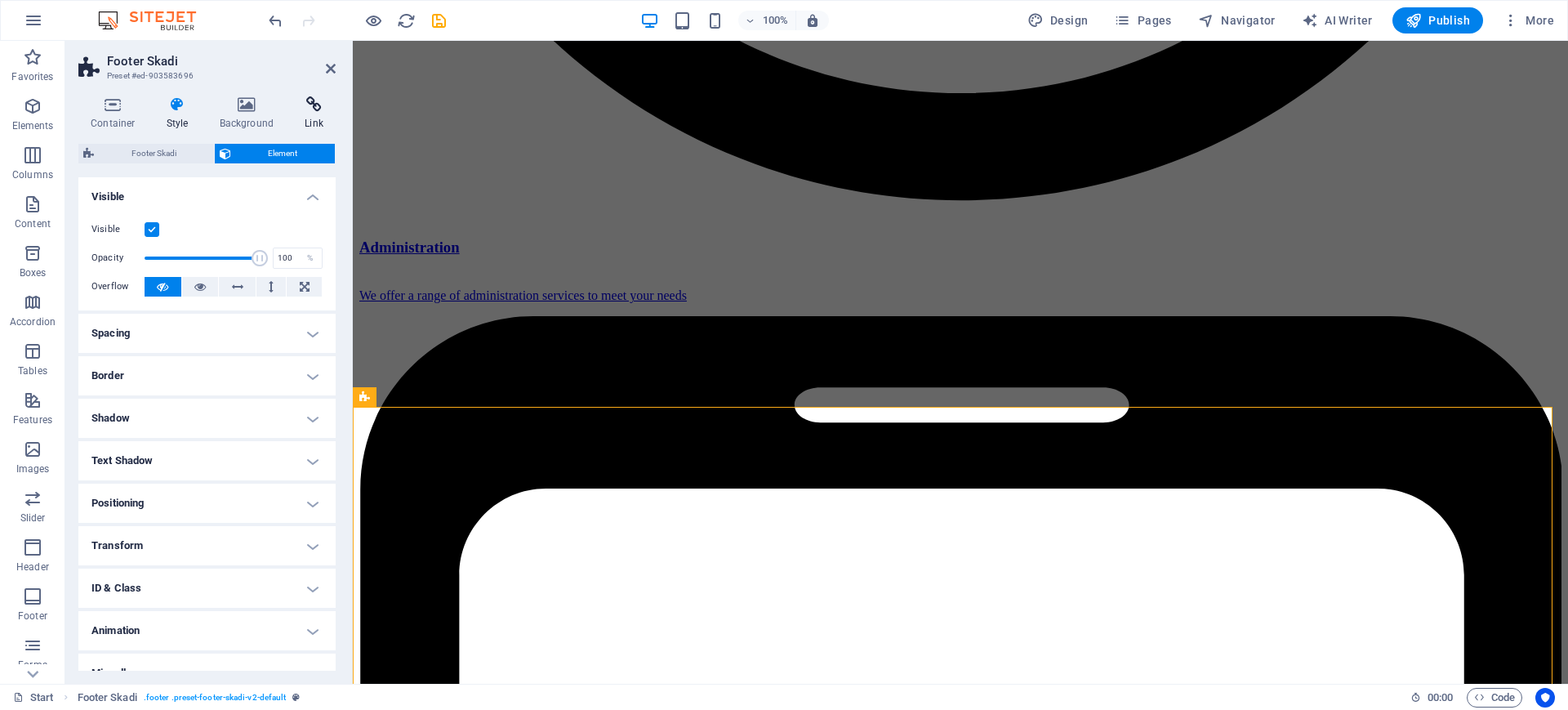
click at [312, 108] on icon at bounding box center [313, 104] width 43 height 17
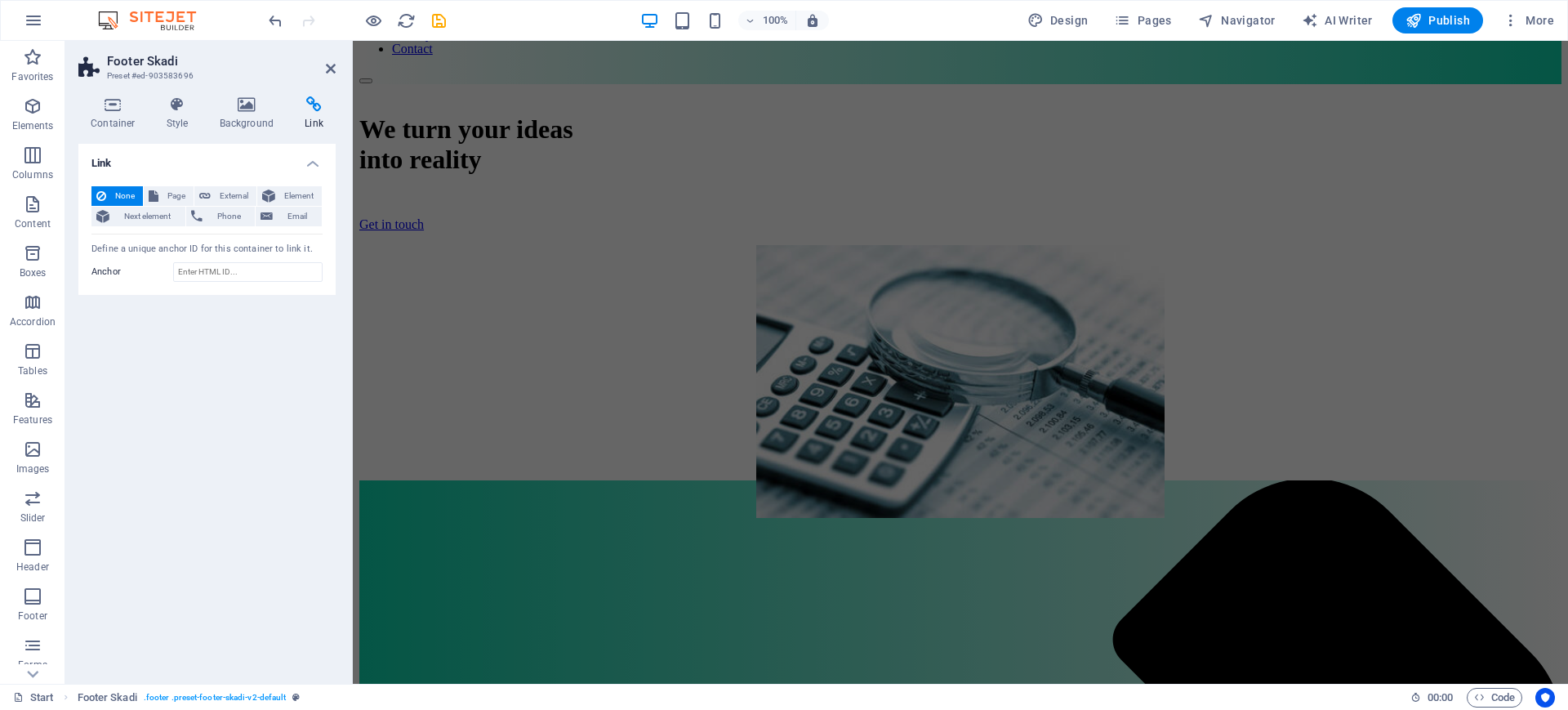
scroll to position [0, 0]
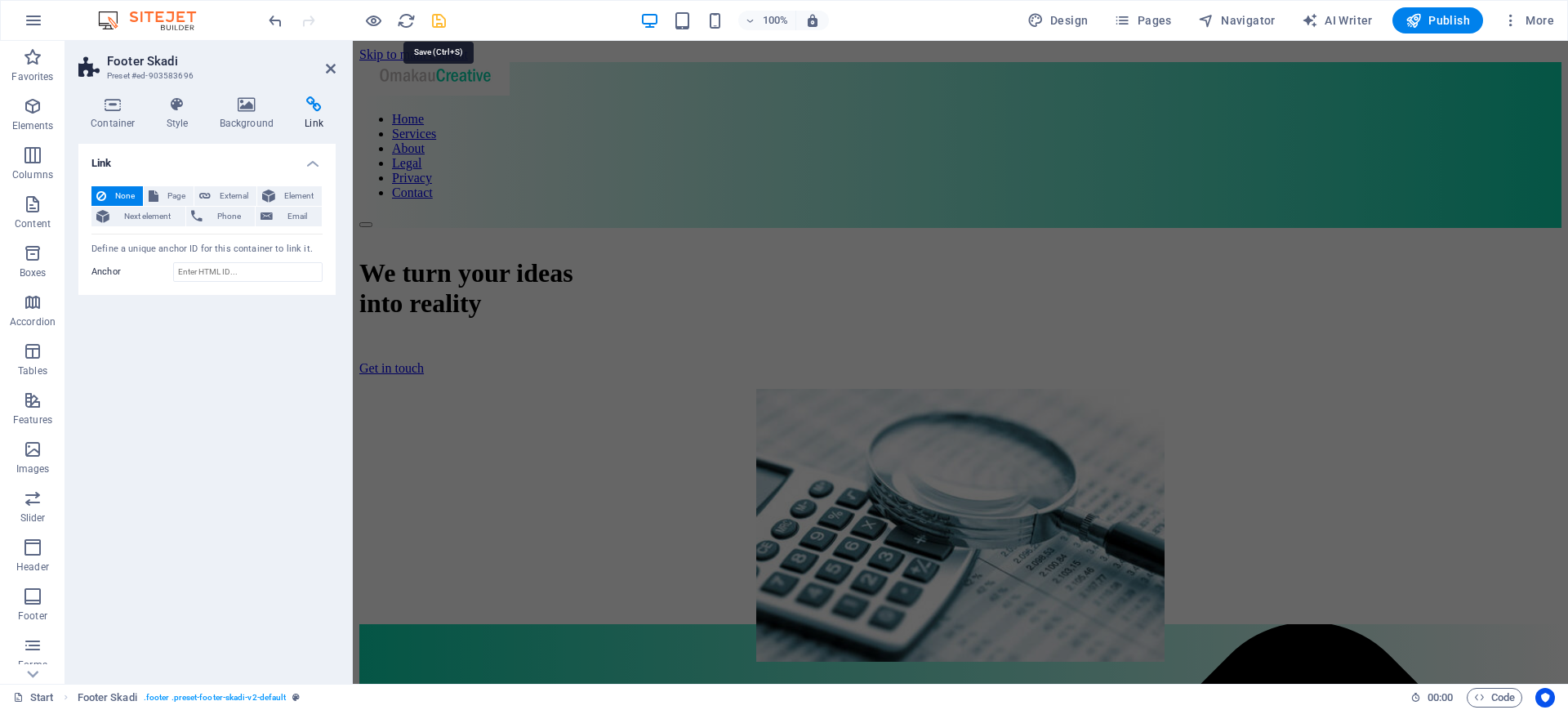
click at [435, 20] on icon "save" at bounding box center [439, 21] width 19 height 19
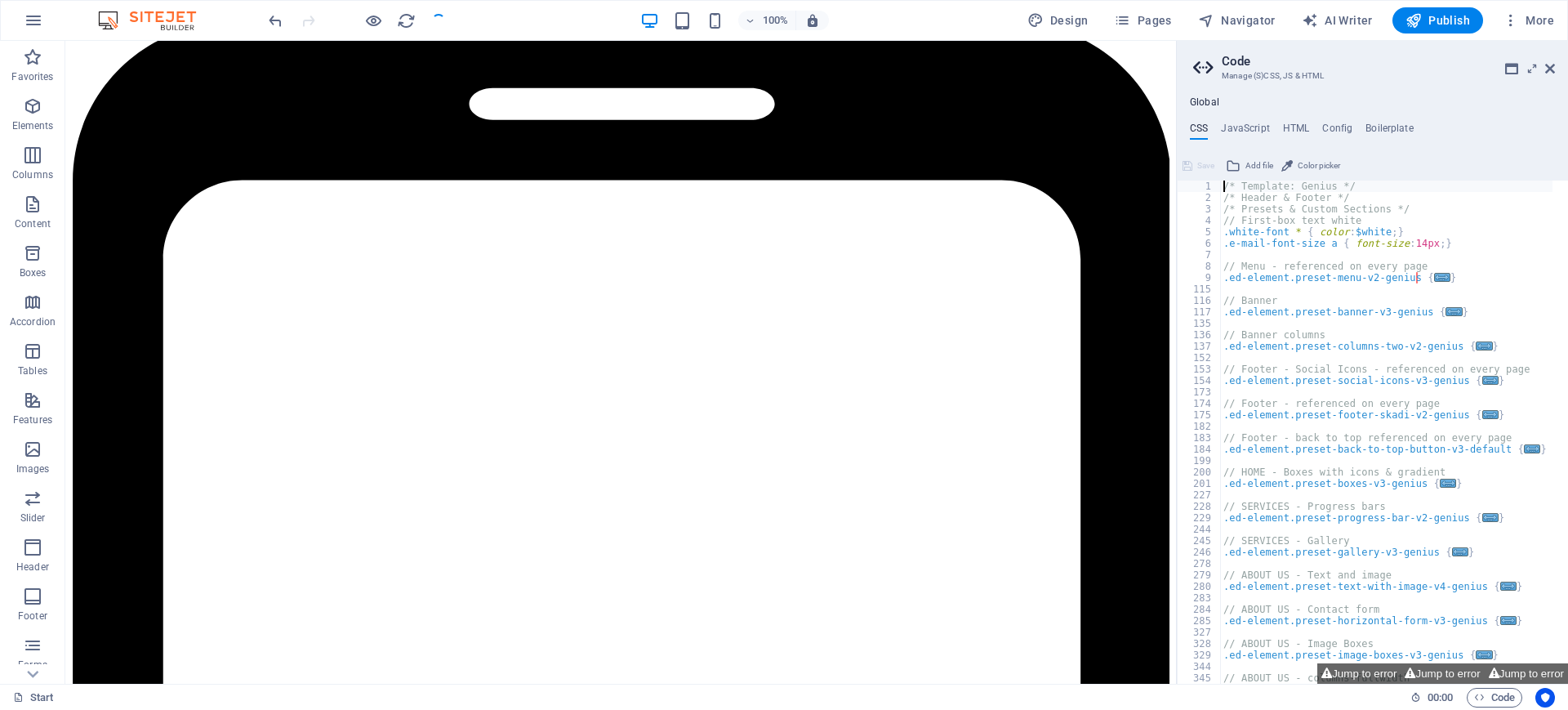
scroll to position [3012, 0]
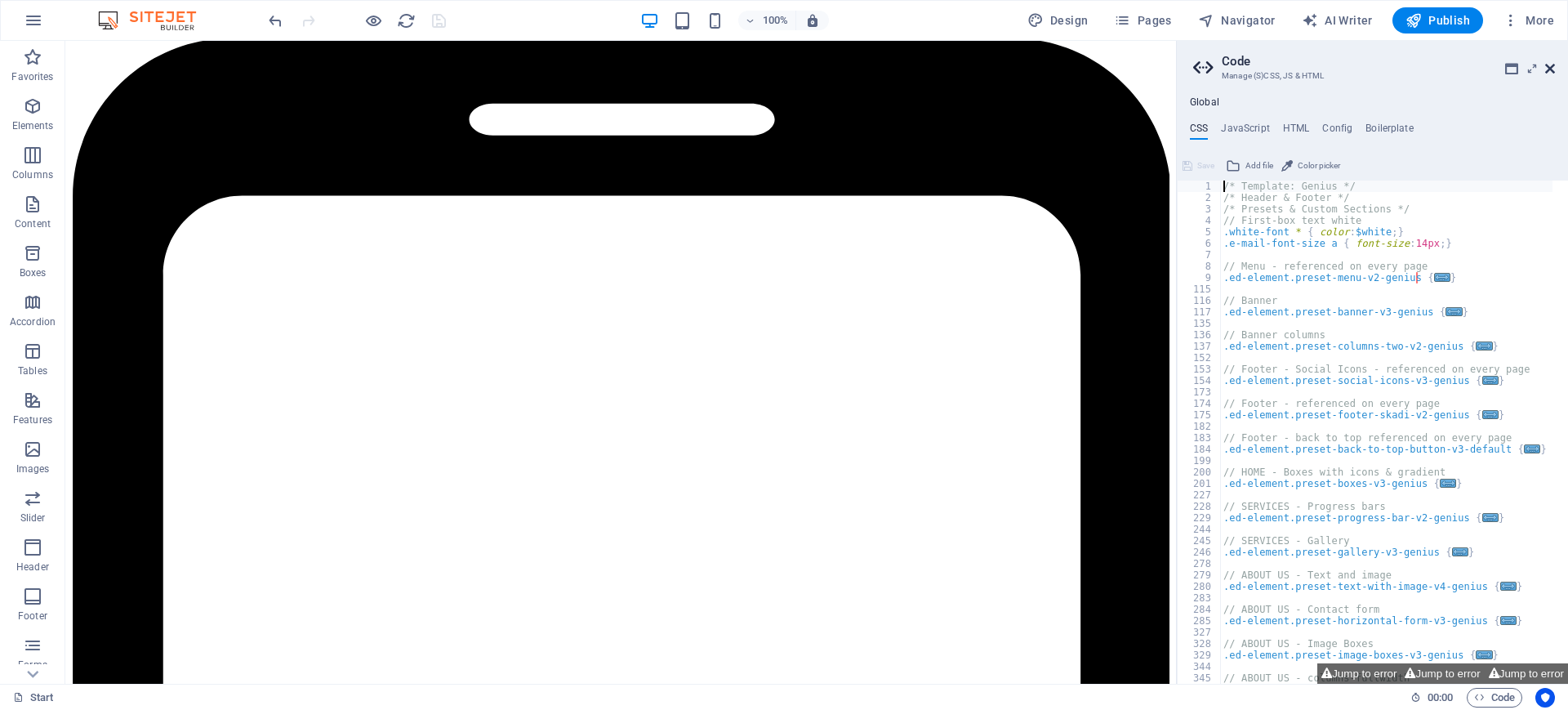
click at [1550, 70] on icon at bounding box center [1550, 69] width 10 height 13
